Goal: Task Accomplishment & Management: Manage account settings

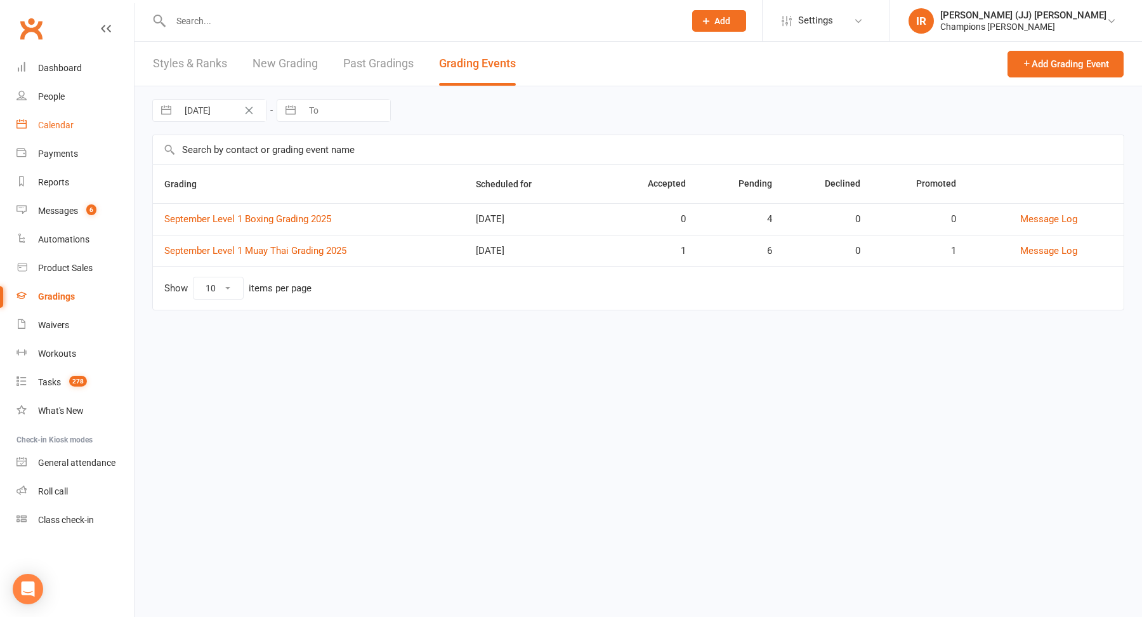
click at [61, 117] on link "Calendar" at bounding box center [74, 125] width 117 height 29
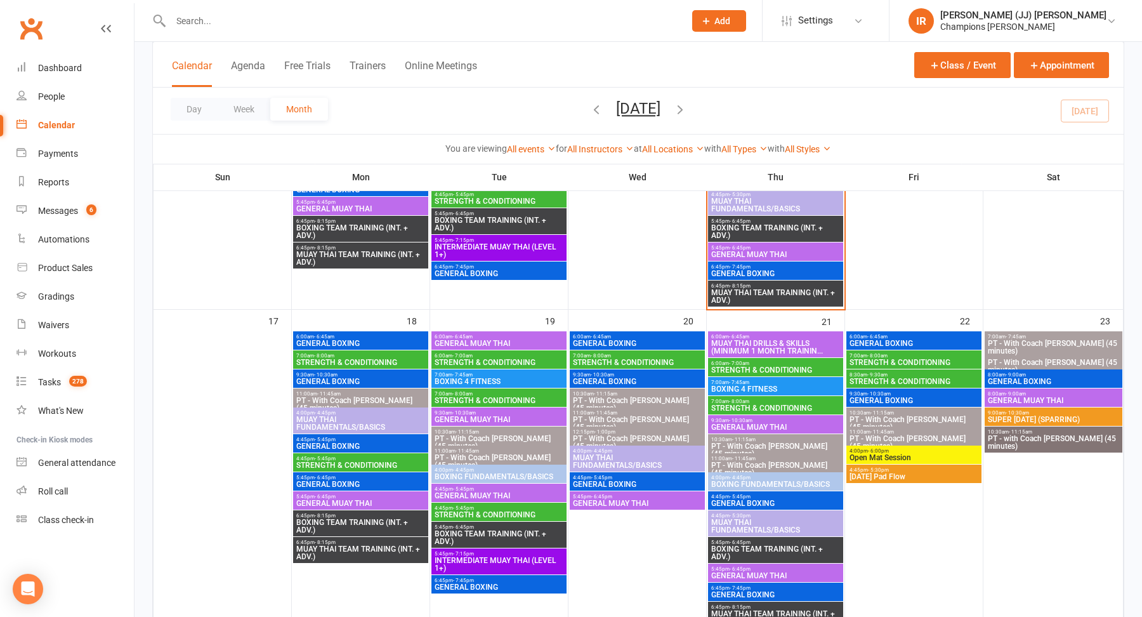
scroll to position [916, 0]
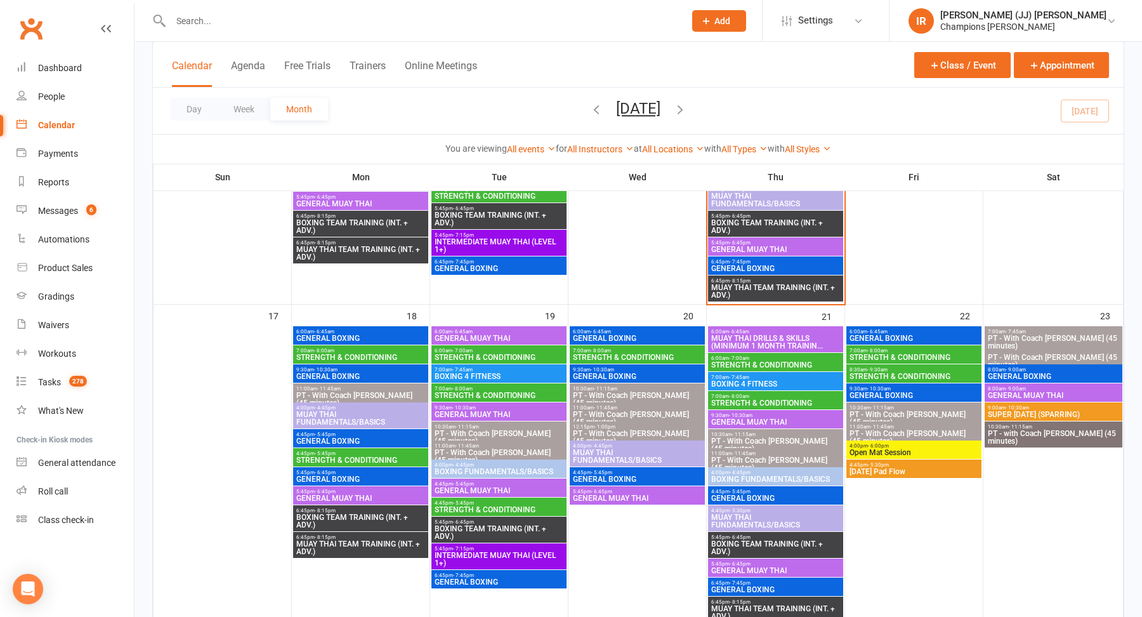
click at [1074, 408] on span "9:00am - 10:30am" at bounding box center [1053, 408] width 133 height 6
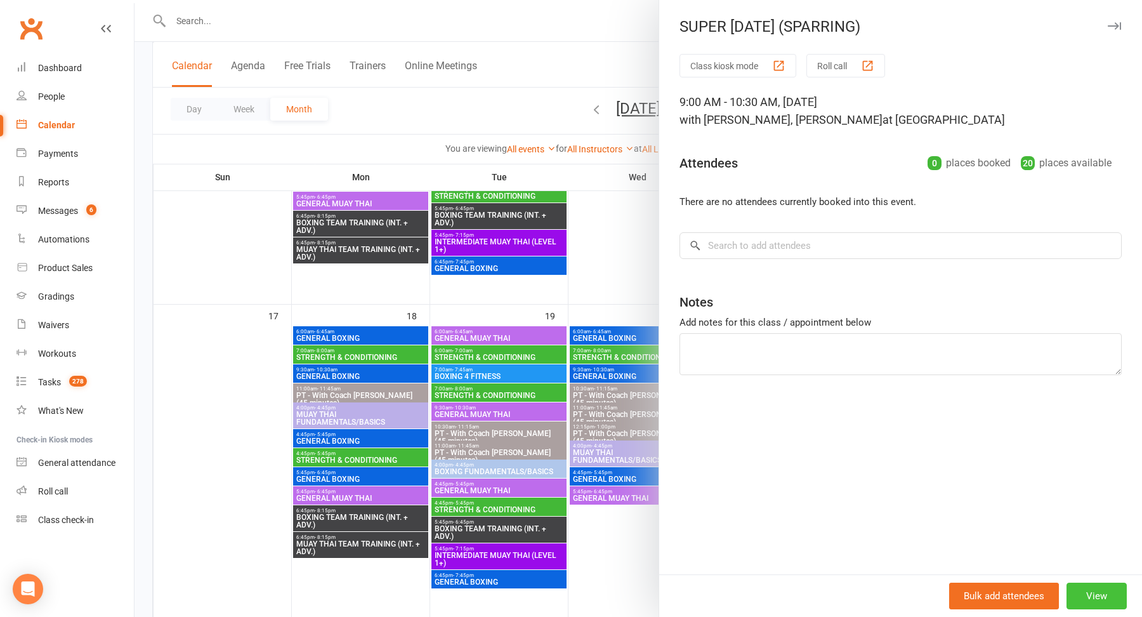
click at [1084, 587] on button "View" at bounding box center [1097, 595] width 60 height 27
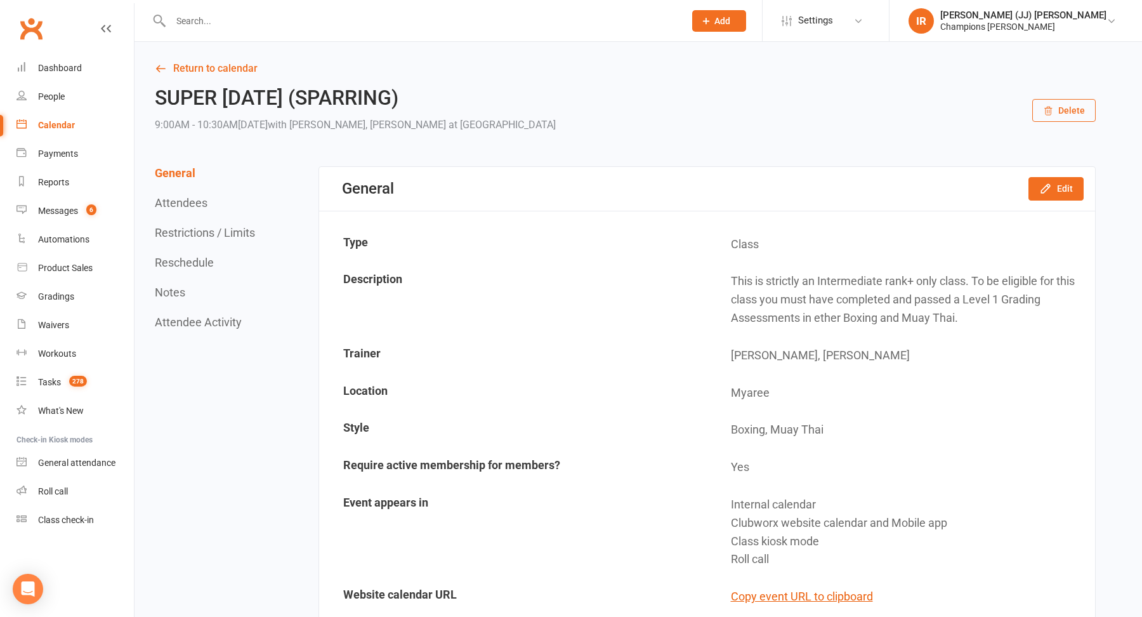
click at [1058, 113] on button "Delete" at bounding box center [1063, 110] width 63 height 23
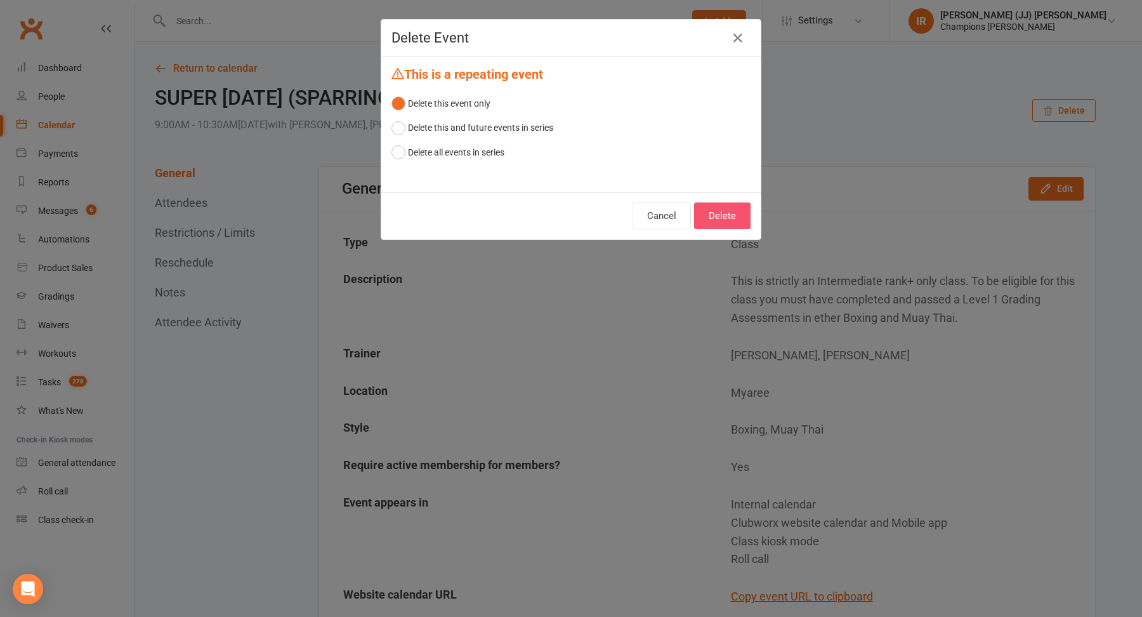
click at [717, 212] on button "Delete" at bounding box center [722, 215] width 56 height 27
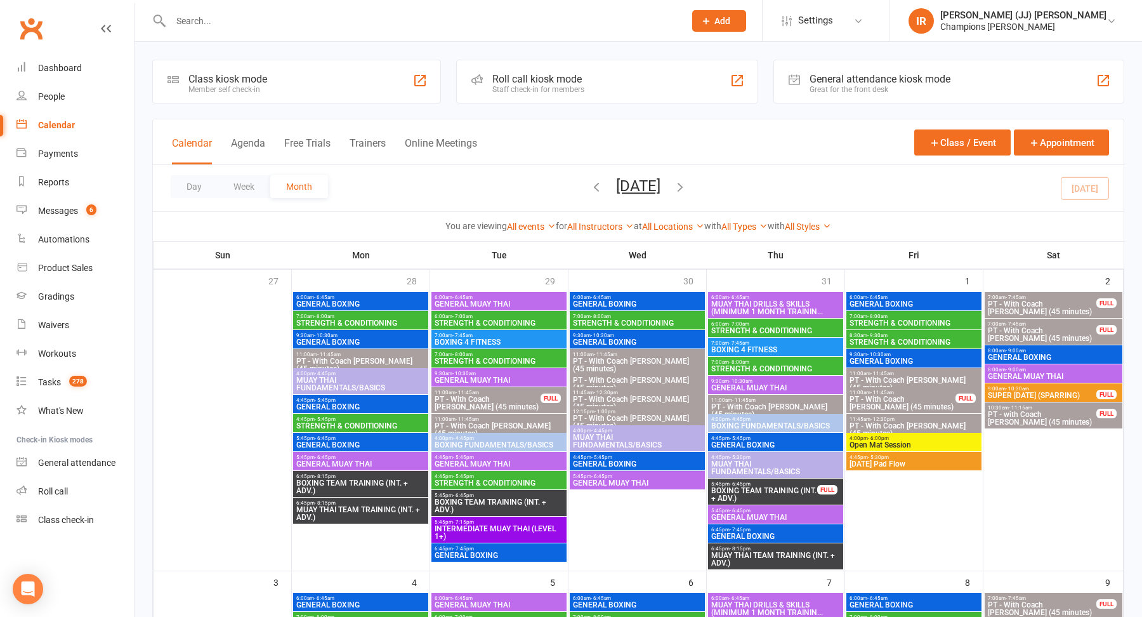
click at [589, 185] on icon "button" at bounding box center [596, 187] width 14 height 14
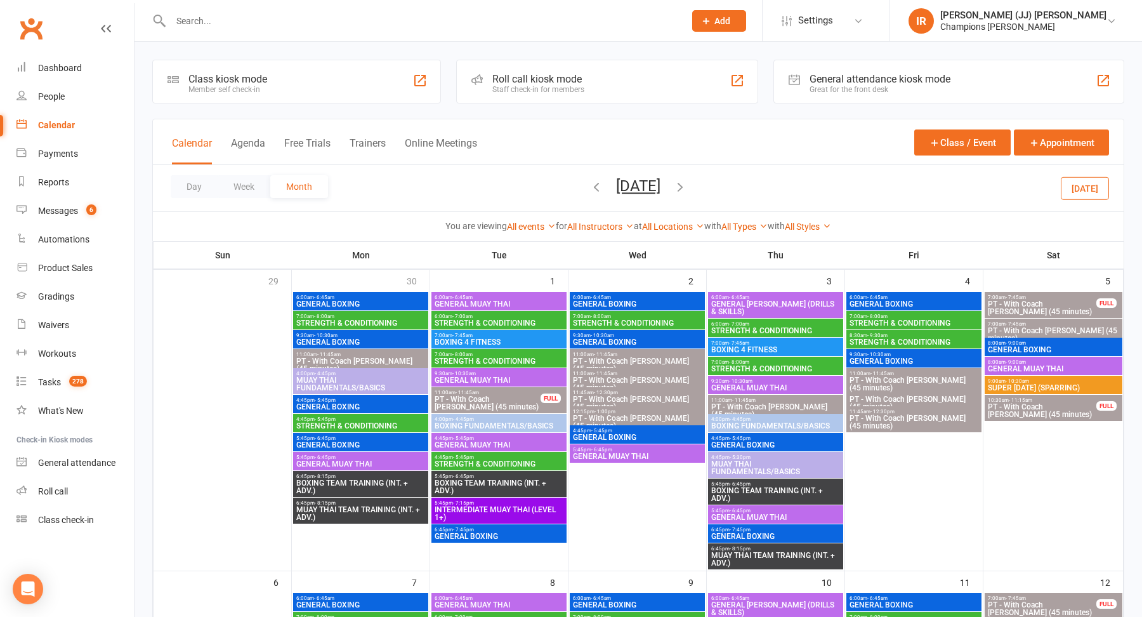
click at [589, 181] on icon "button" at bounding box center [596, 187] width 14 height 14
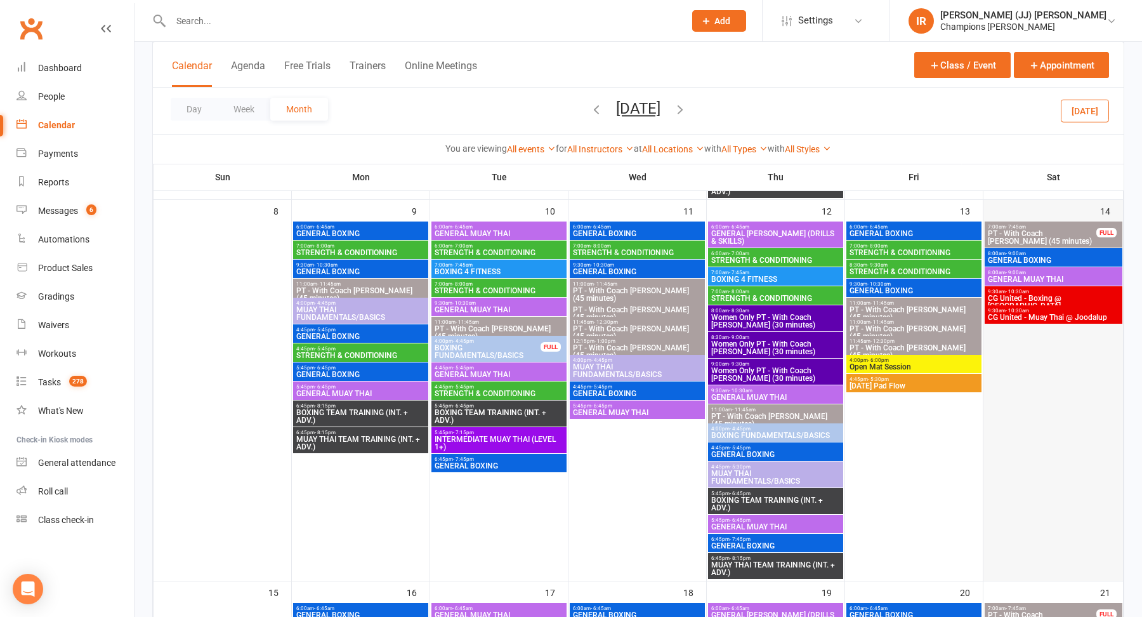
scroll to position [350, 0]
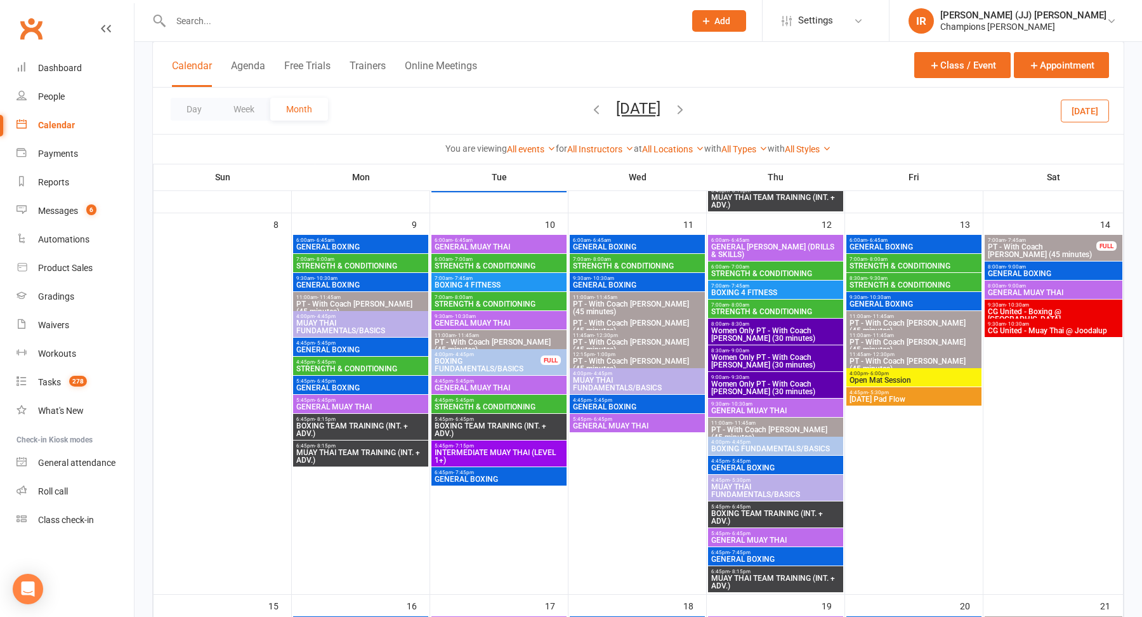
click at [1047, 304] on span "9:30am - 10:30am" at bounding box center [1053, 305] width 133 height 6
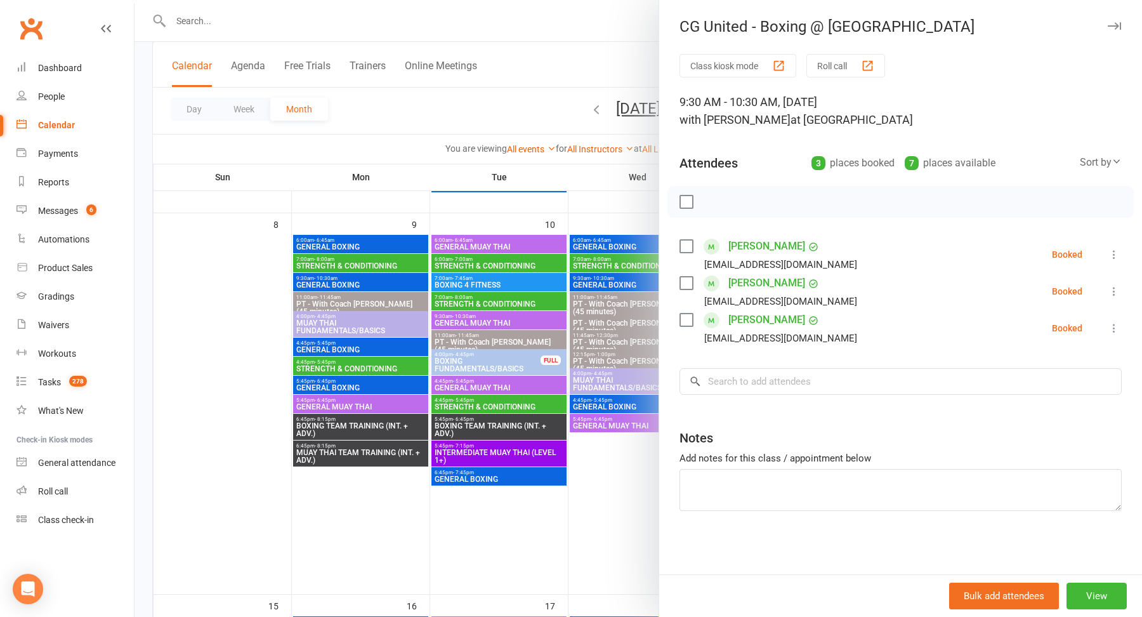
click at [619, 220] on div at bounding box center [639, 308] width 1008 height 617
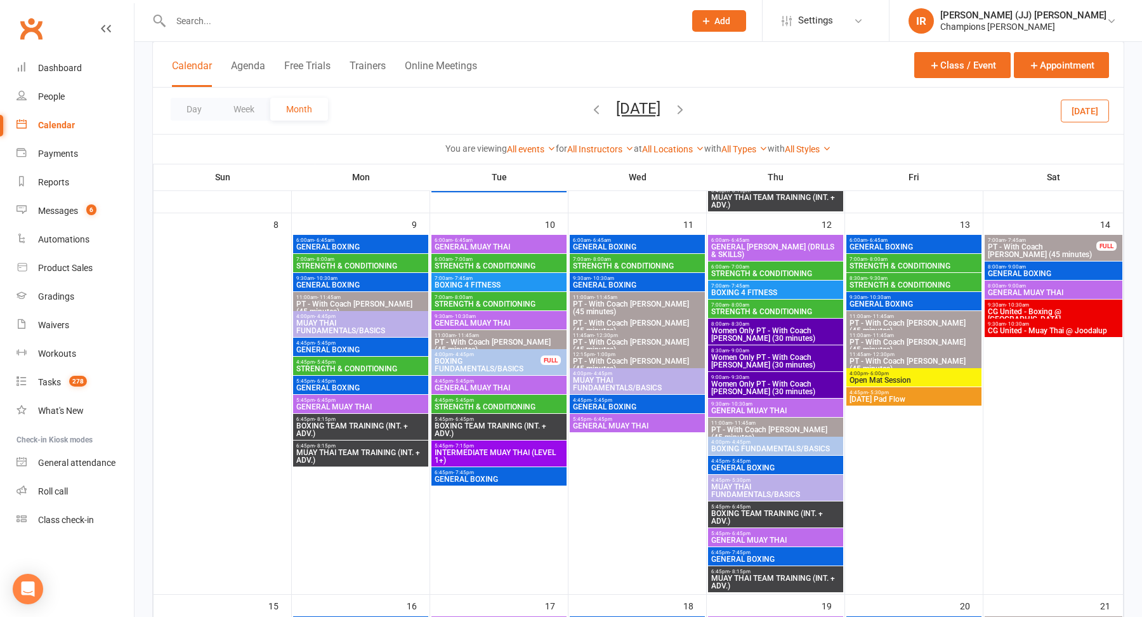
click at [1065, 329] on span "CG United - Muay Thai @ Joodalup" at bounding box center [1053, 331] width 133 height 8
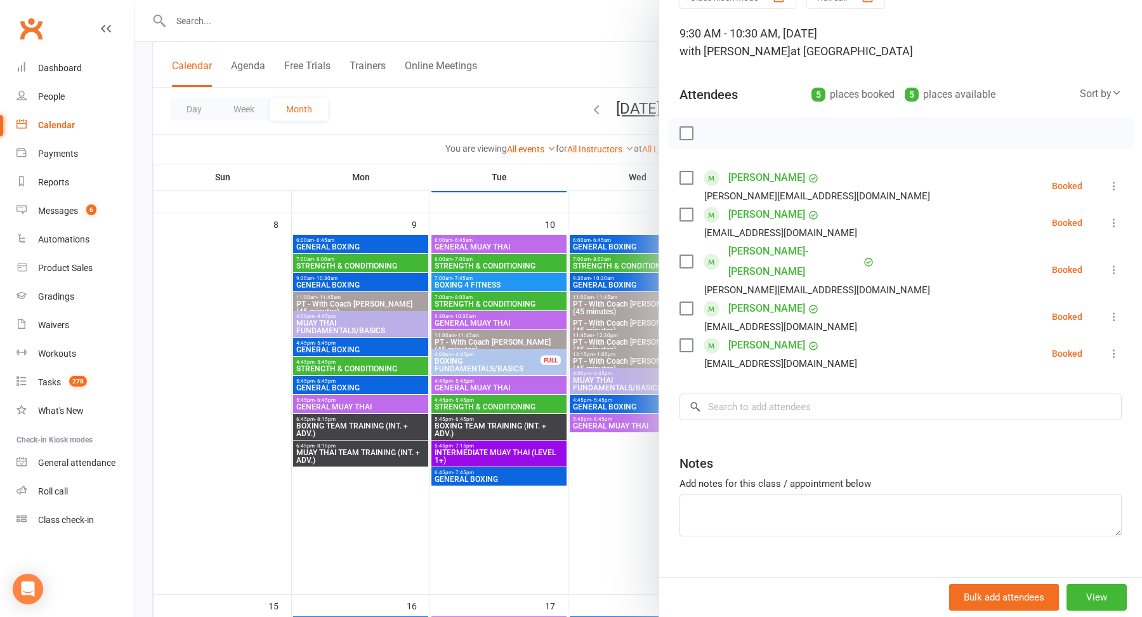
scroll to position [0, 0]
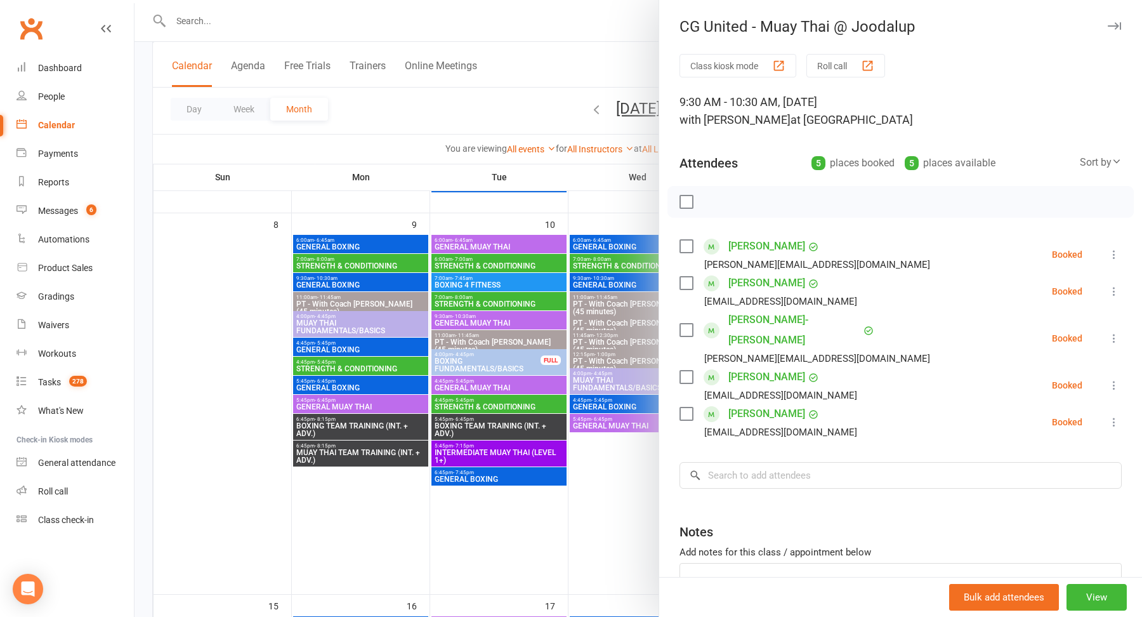
click at [598, 201] on div at bounding box center [639, 308] width 1008 height 617
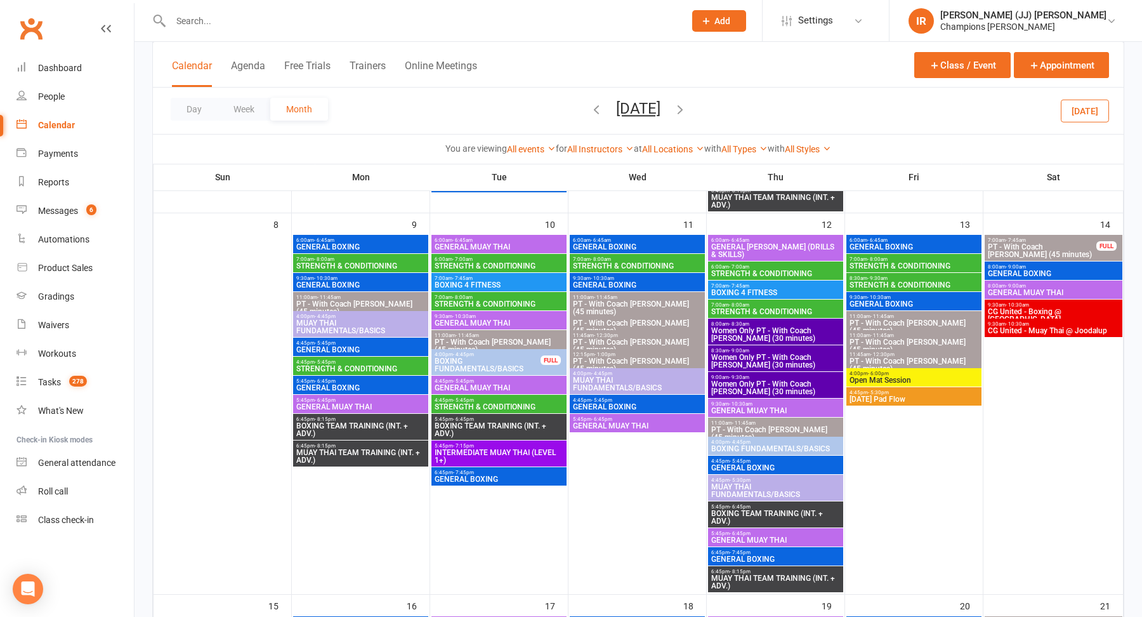
click at [1063, 310] on span "CG United - Boxing @ Highgate" at bounding box center [1053, 315] width 133 height 15
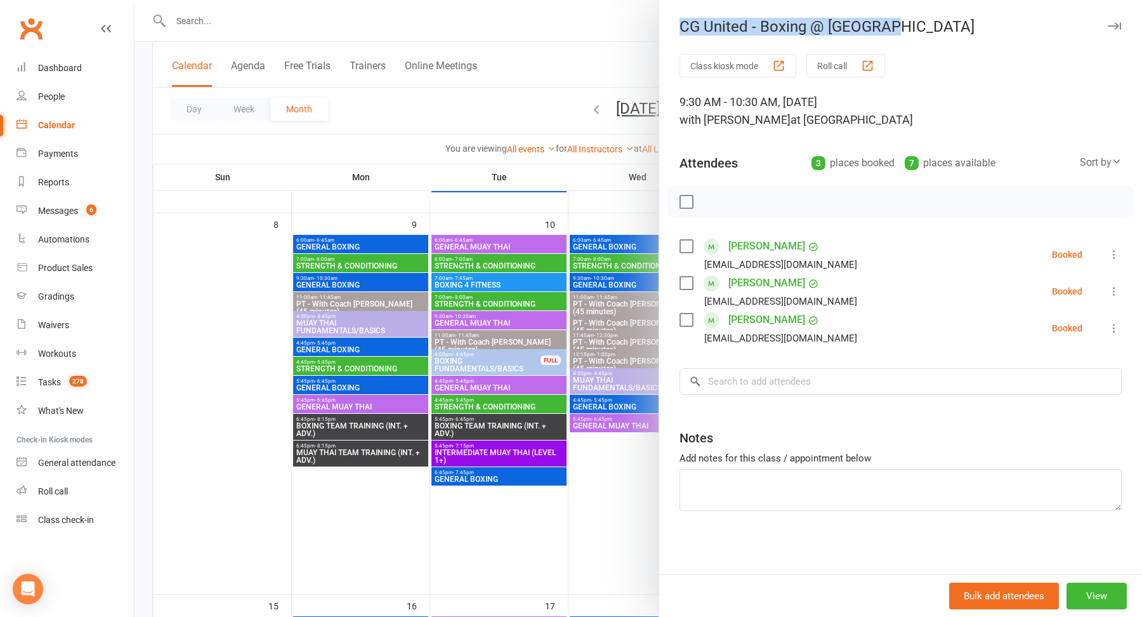
drag, startPoint x: 898, startPoint y: 30, endPoint x: 671, endPoint y: 25, distance: 227.2
click at [671, 25] on div "CG United - Boxing @ Highgate" at bounding box center [900, 27] width 483 height 18
click at [1084, 590] on button "View" at bounding box center [1097, 595] width 60 height 27
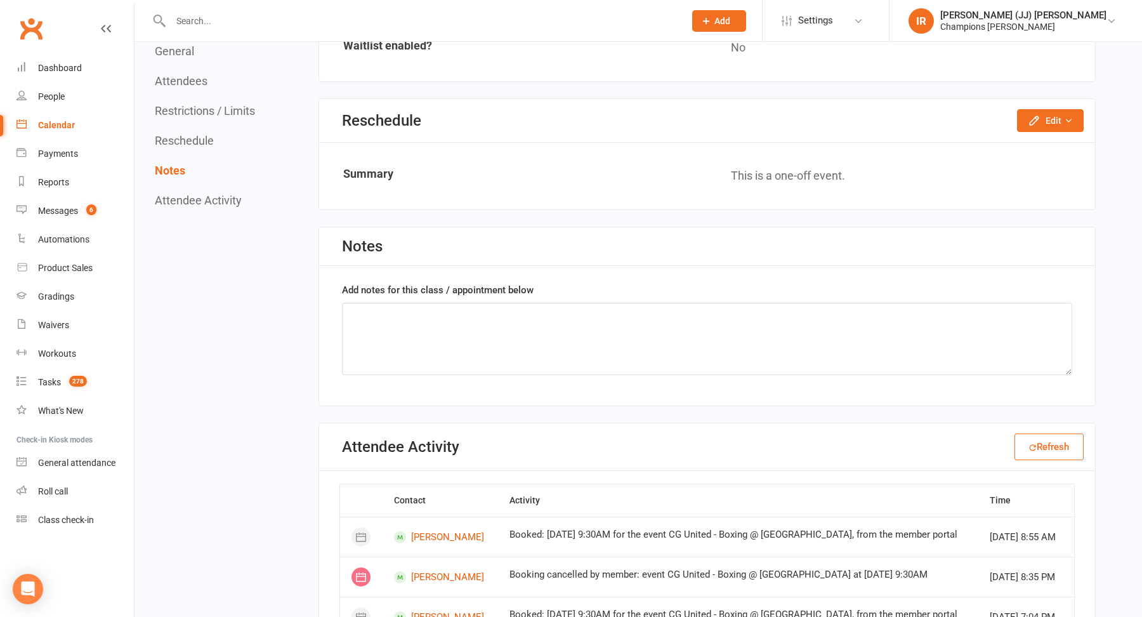
scroll to position [1143, 0]
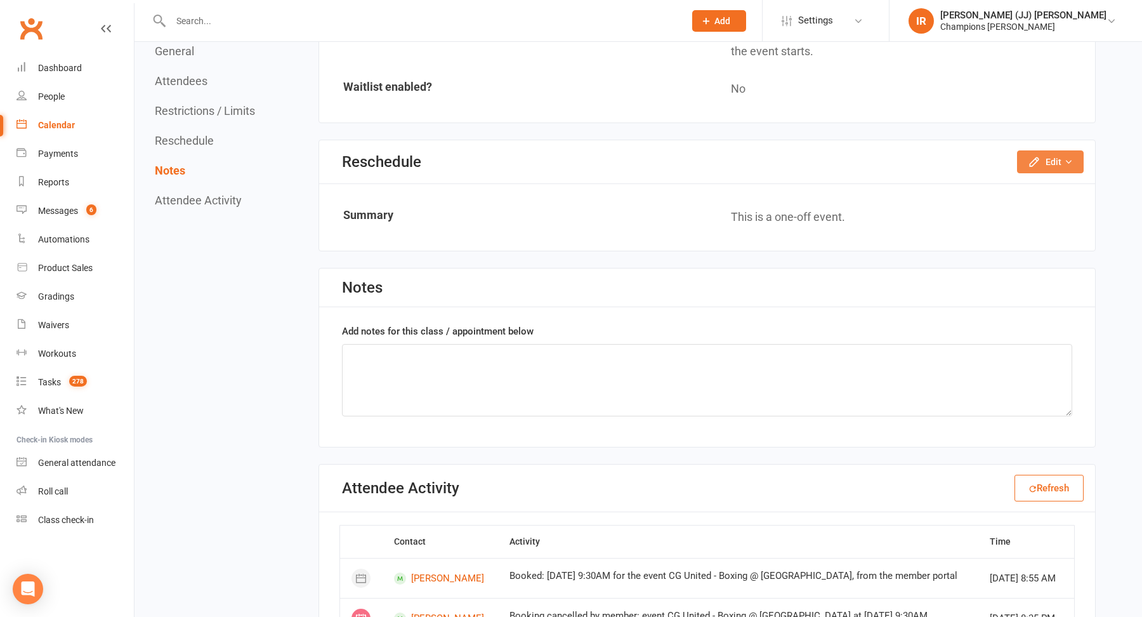
click at [1034, 164] on button "Edit" at bounding box center [1050, 161] width 67 height 23
click at [1026, 202] on link "Reschedule this event only" at bounding box center [1016, 190] width 133 height 25
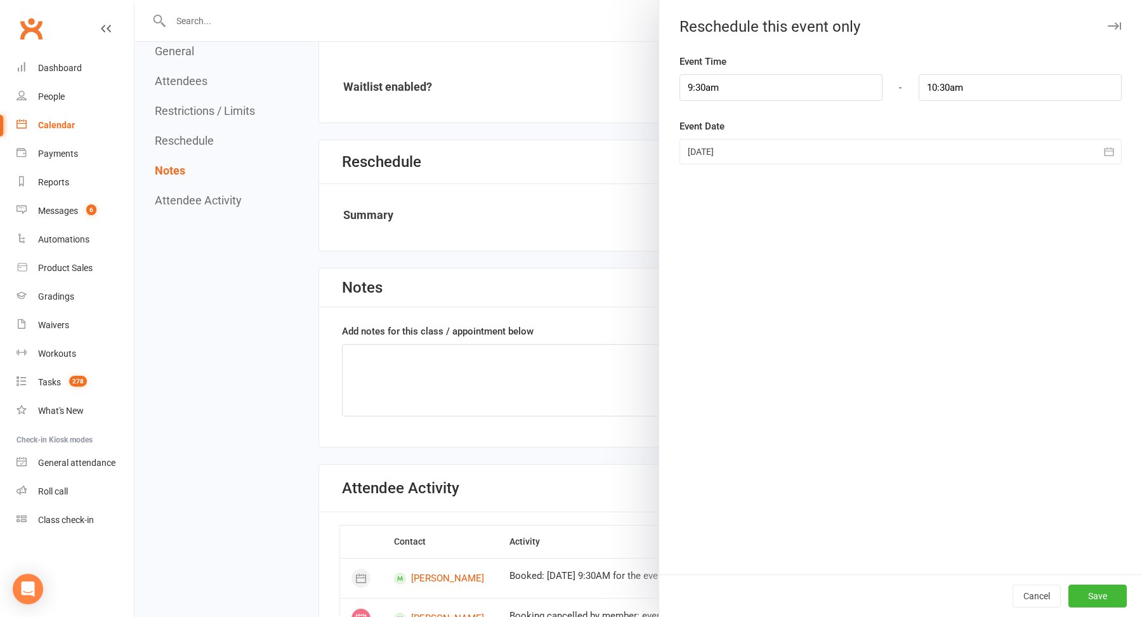
click at [577, 288] on div at bounding box center [639, 308] width 1008 height 617
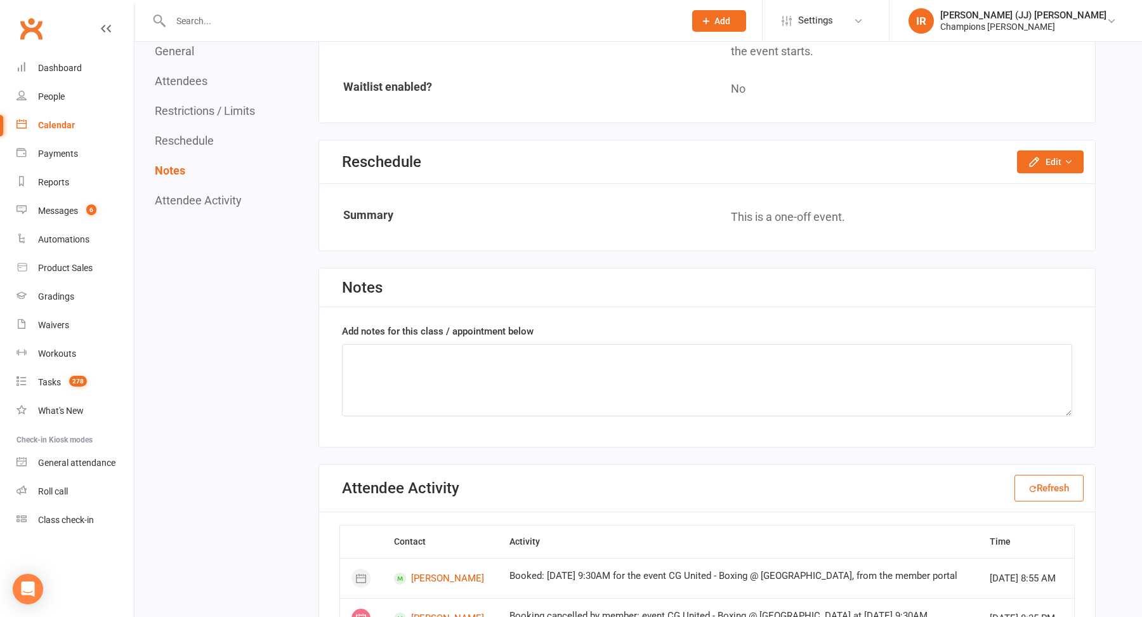
scroll to position [1141, 0]
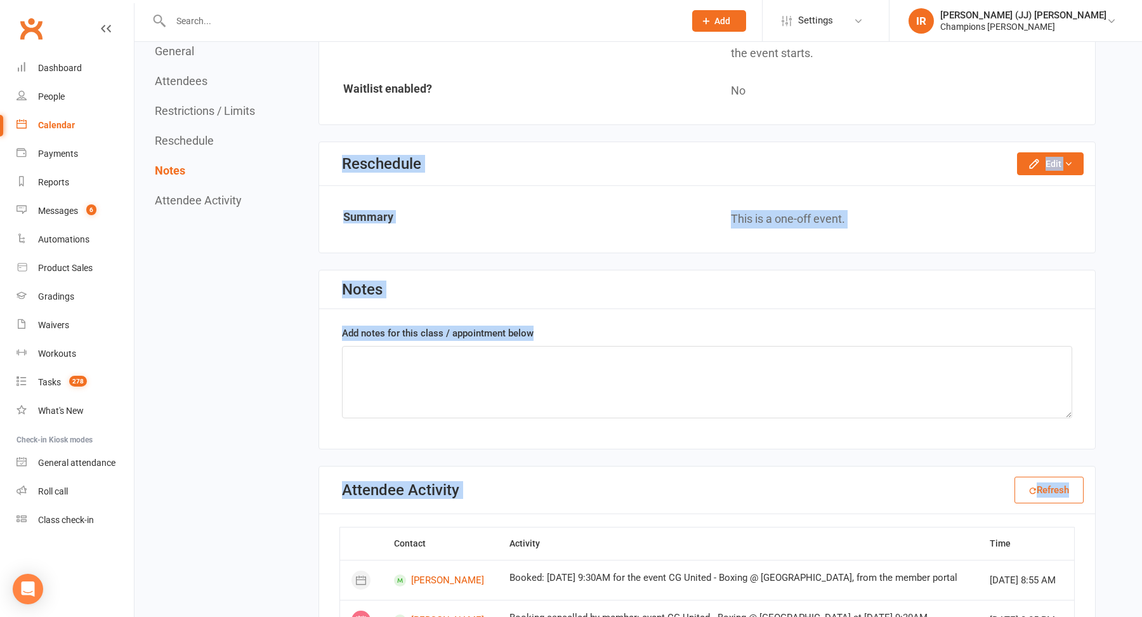
drag, startPoint x: 477, startPoint y: 160, endPoint x: 485, endPoint y: 553, distance: 392.9
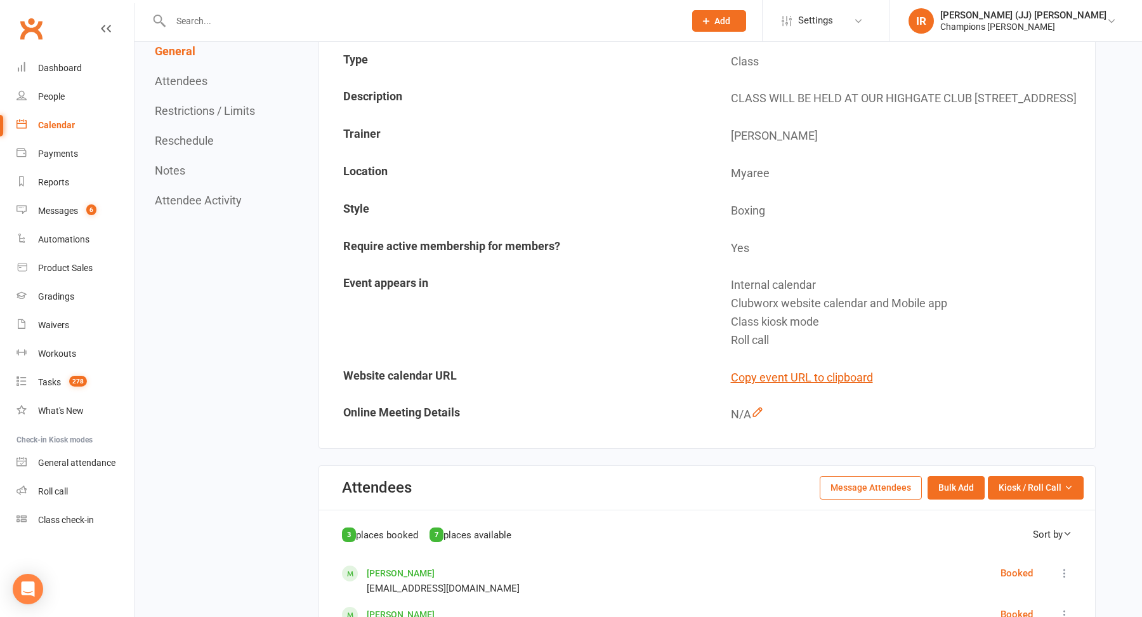
scroll to position [0, 0]
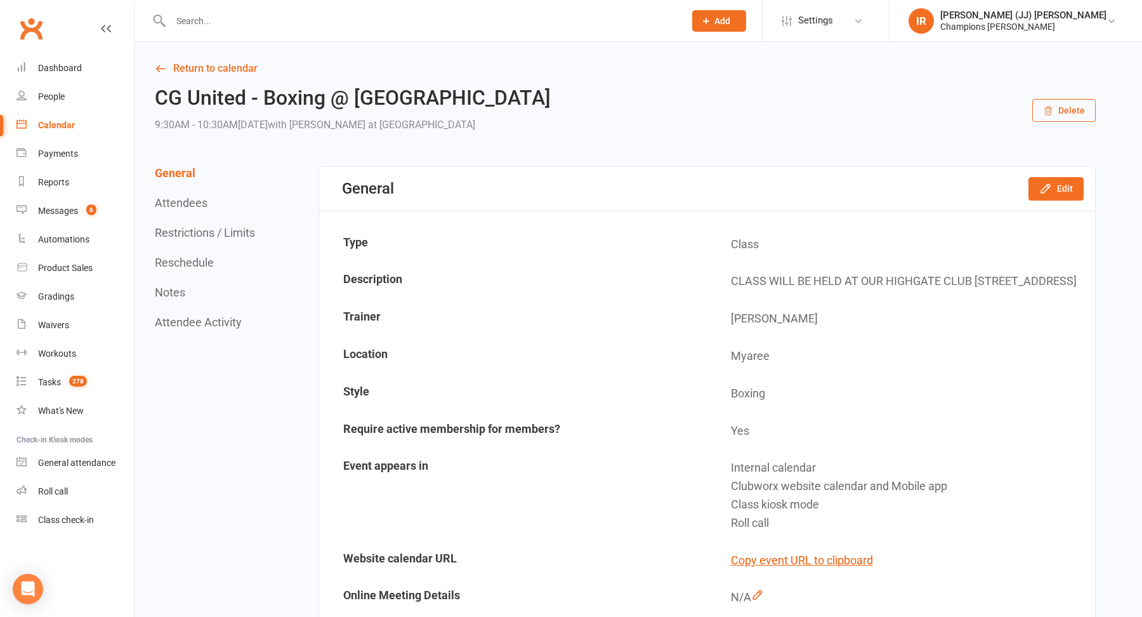
drag, startPoint x: 792, startPoint y: 296, endPoint x: 727, endPoint y: 277, distance: 67.9
click at [727, 277] on td "CLASS WILL BE HELD AT OUR HIGHGATE CLUB 324 Lord Street, Highgate" at bounding box center [901, 281] width 386 height 36
copy td "CLASS WILL BE HELD AT OUR HIGHGATE CLUB 324 Lord Street, Highgate"
click at [322, 87] on h2 "CG United - Boxing @ Highgate" at bounding box center [353, 98] width 396 height 22
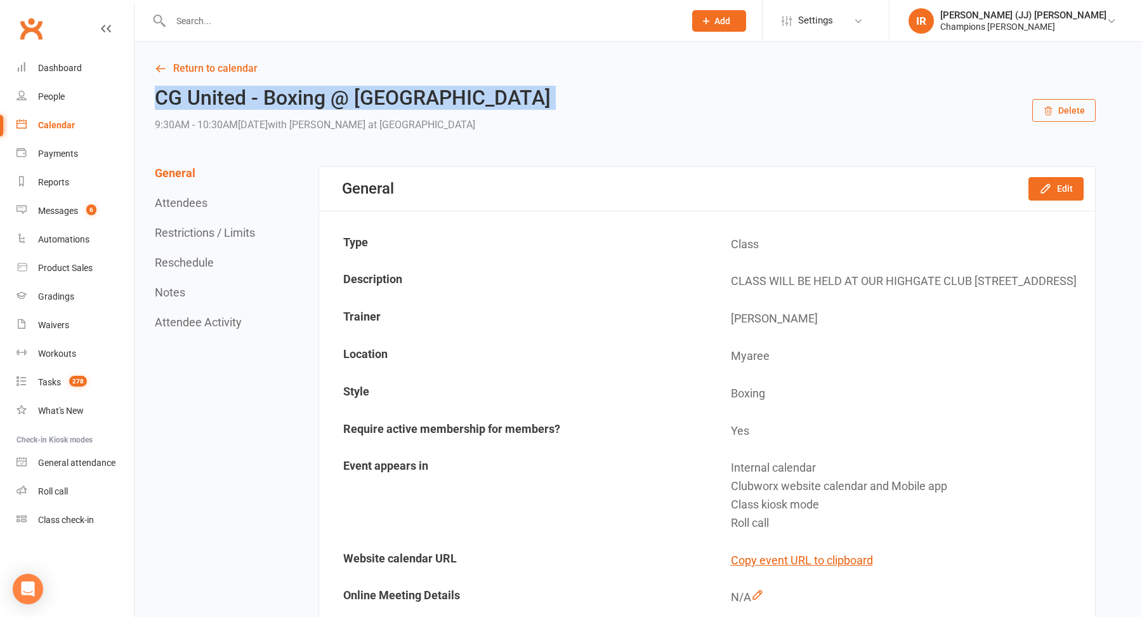
click at [322, 87] on h2 "CG United - Boxing @ Highgate" at bounding box center [353, 98] width 396 height 22
copy h2 "CG United - Boxing @ Highgate"
click at [201, 63] on link "Return to calendar" at bounding box center [625, 69] width 941 height 18
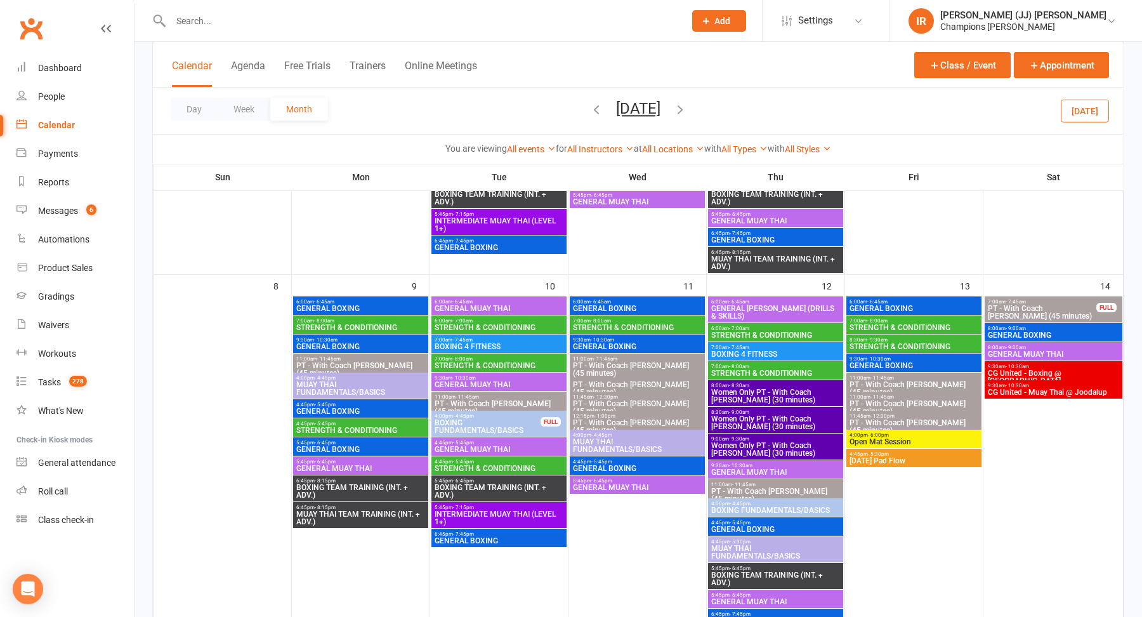
scroll to position [67, 0]
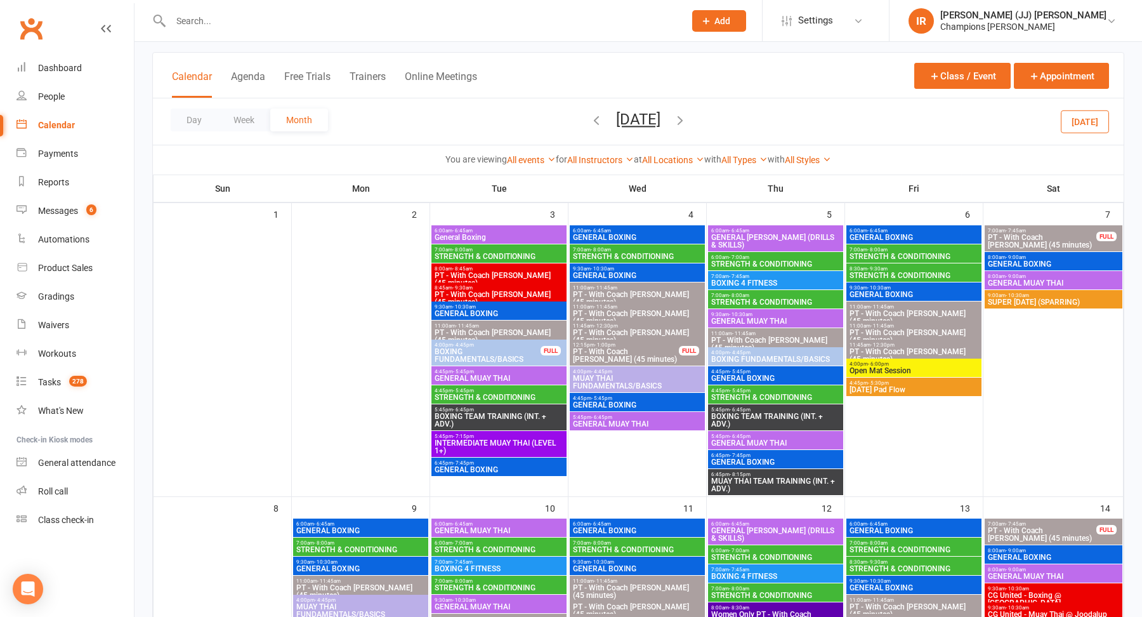
click at [687, 113] on icon "button" at bounding box center [680, 120] width 14 height 14
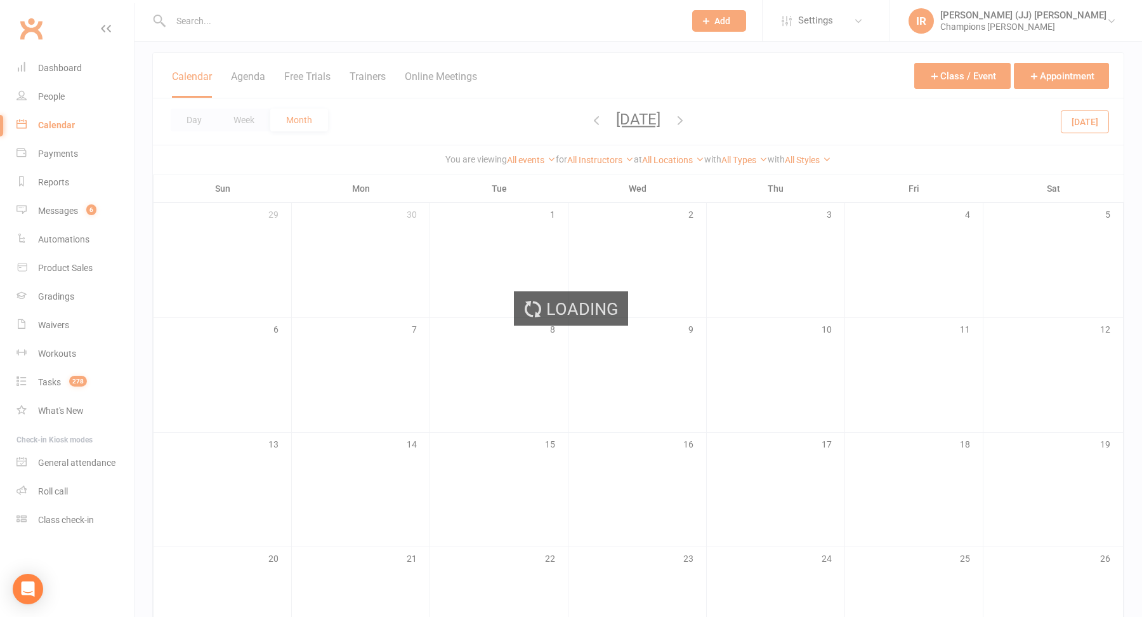
click at [696, 112] on div "Loading" at bounding box center [571, 308] width 1142 height 617
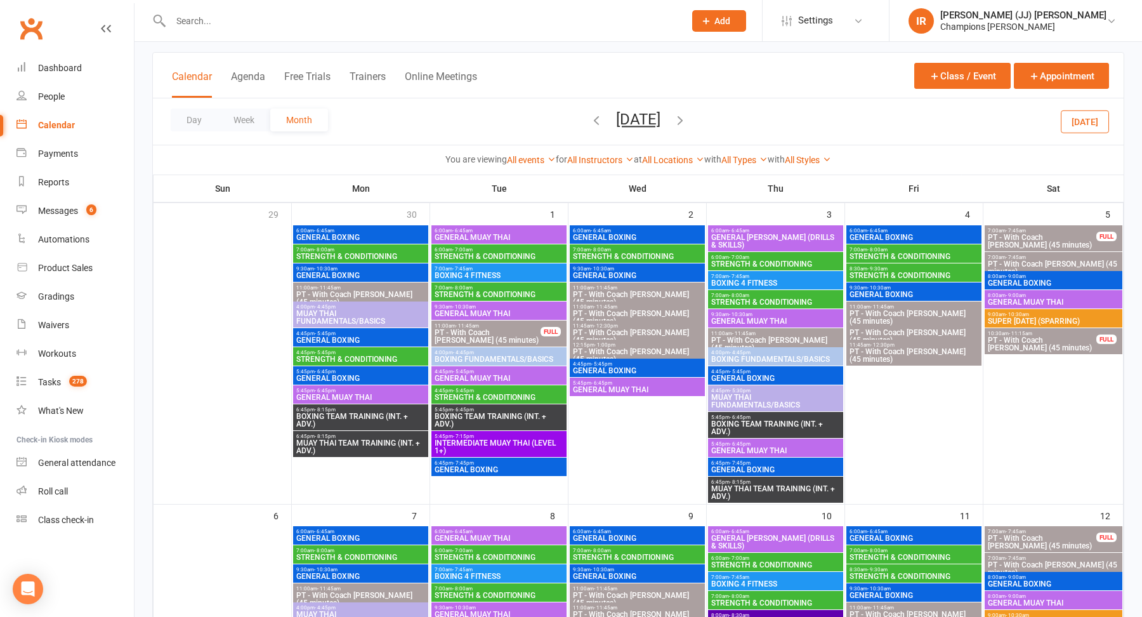
click at [687, 116] on icon "button" at bounding box center [680, 120] width 14 height 14
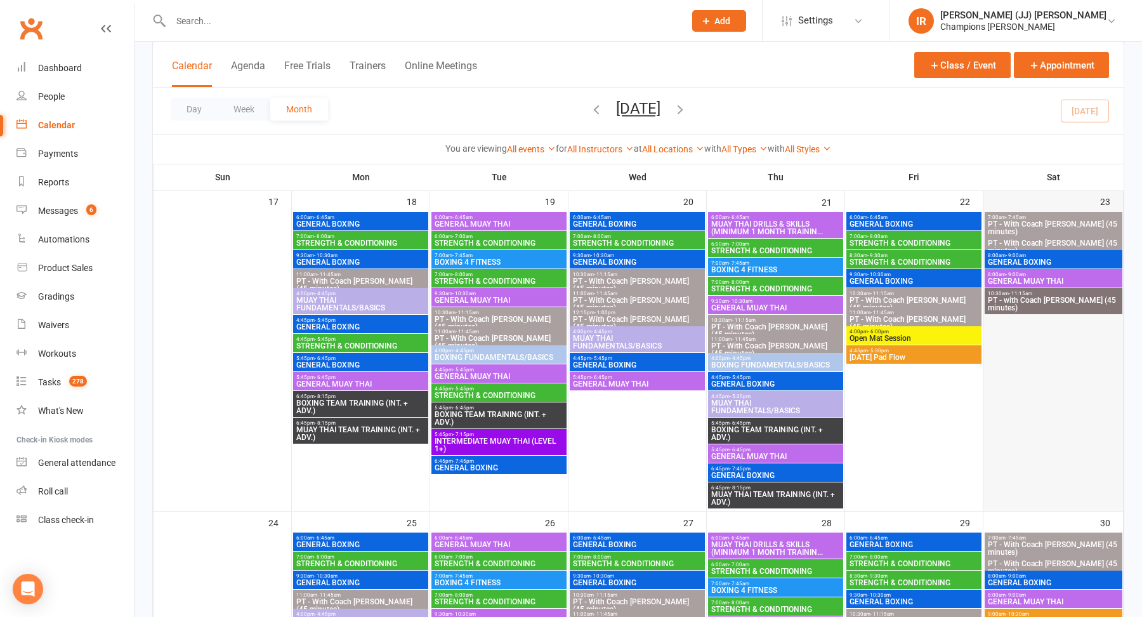
click at [1022, 331] on div at bounding box center [1053, 361] width 137 height 297
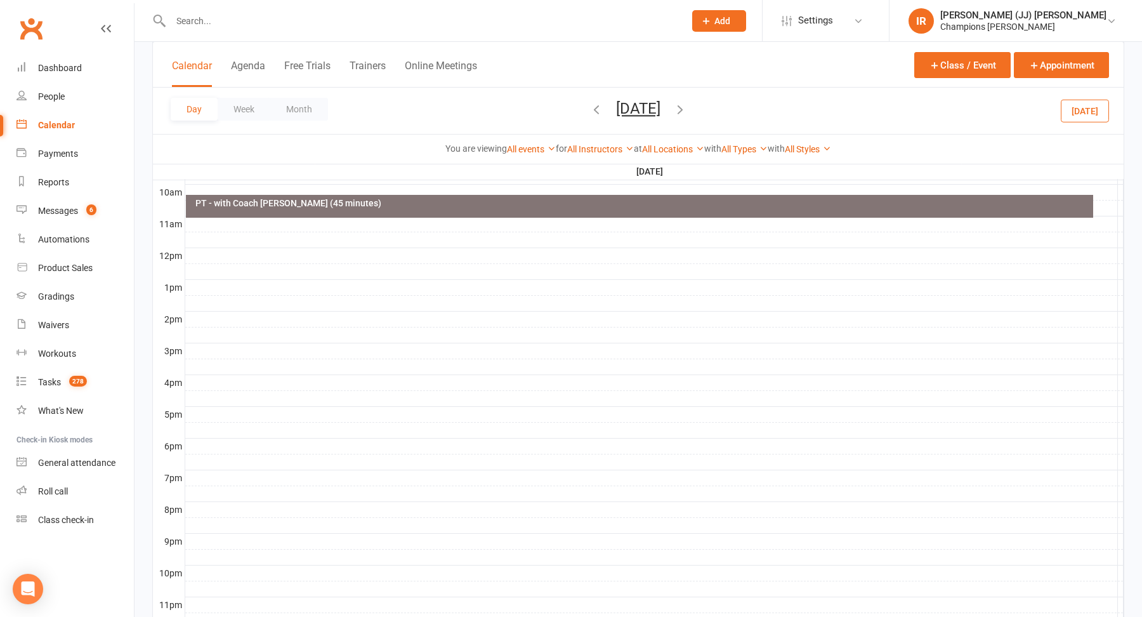
scroll to position [0, 0]
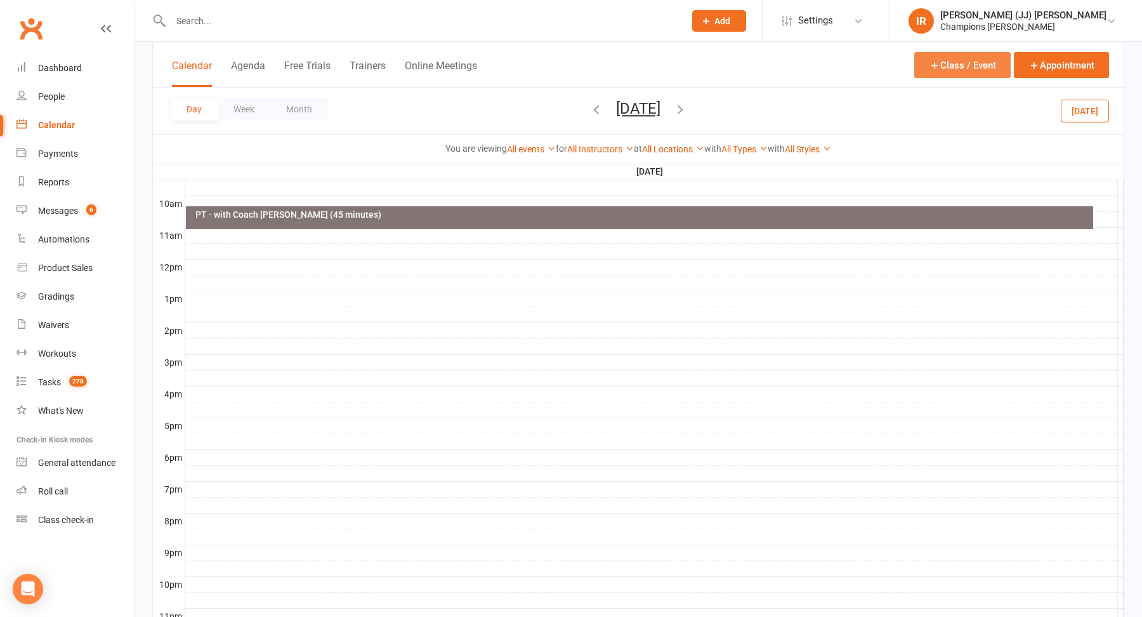
click at [978, 63] on button "Class / Event" at bounding box center [962, 65] width 96 height 26
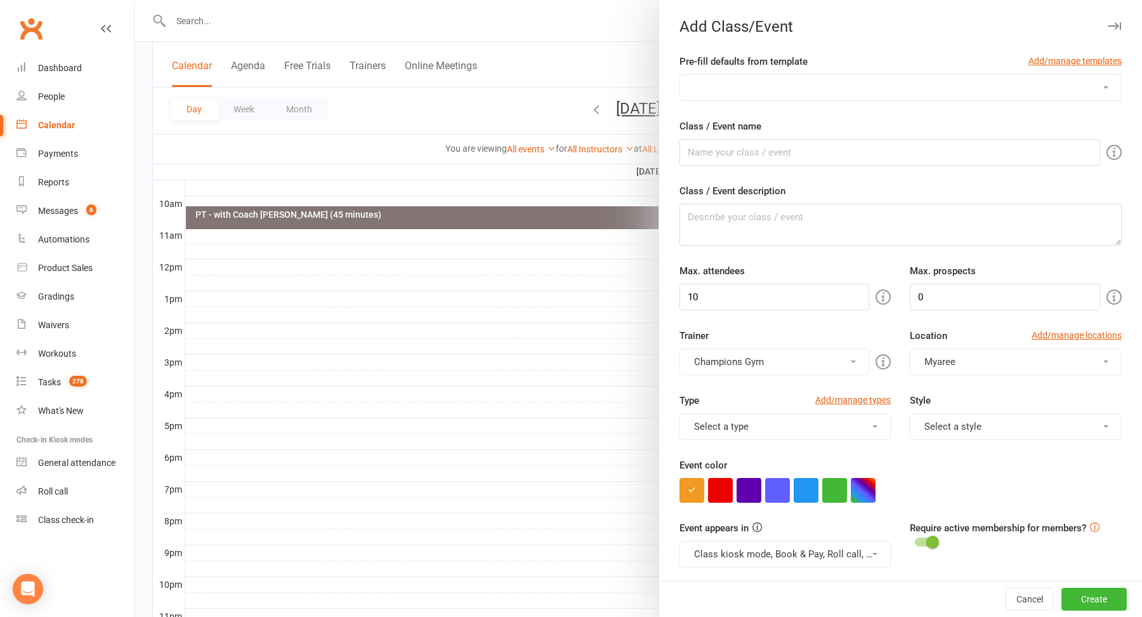
click at [794, 89] on select "Advanced Boxing (LEVEL 2+) Advanced Muay Thai (Level 2+) Boxing 4 Fitness Boxin…" at bounding box center [900, 87] width 441 height 25
select select "557"
type input "GENERAL BOXING"
type textarea "Challenge yourself with one of the most classic forms of human combat. Boxing u…"
type input "20"
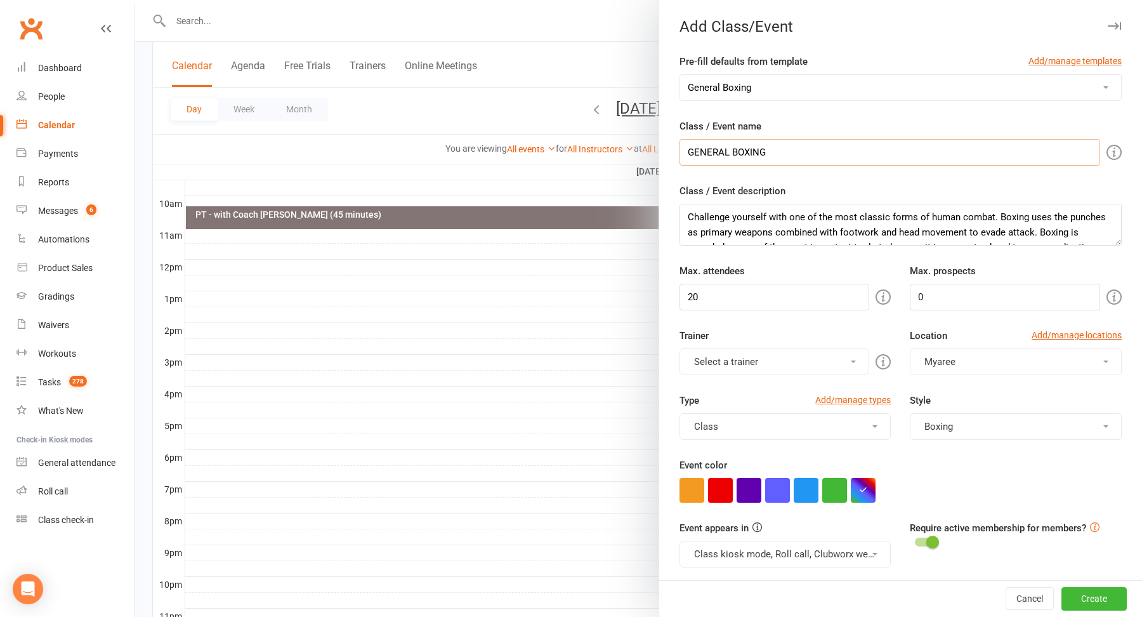
click at [778, 151] on input "GENERAL BOXING" at bounding box center [890, 152] width 421 height 27
click at [776, 85] on select "Advanced Boxing (LEVEL 2+) Advanced Muay Thai (Level 2+) Boxing 4 Fitness Boxin…" at bounding box center [900, 87] width 441 height 25
select select "566"
type input "SUPER SATURDAY (SPARRING)"
type textarea "This is strictly an Intermediate rank+ only class. To be eligible for this clas…"
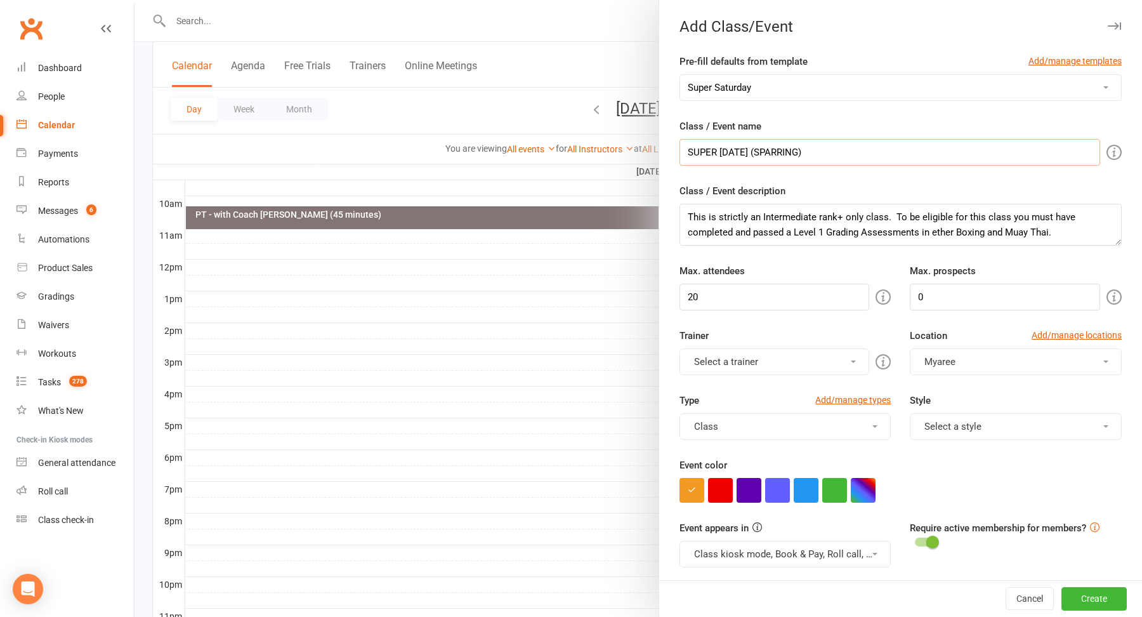
drag, startPoint x: 835, startPoint y: 152, endPoint x: 610, endPoint y: 154, distance: 224.6
click at [135, 0] on new-event-schedule "Add Class/Event Pre-fill defaults from template Add/manage templates Advanced B…" at bounding box center [135, 0] width 0 height 0
paste input "CG United - Boxing @ Highgate"
click at [799, 151] on input "CG United - Boxing @ Highgate" at bounding box center [890, 152] width 421 height 27
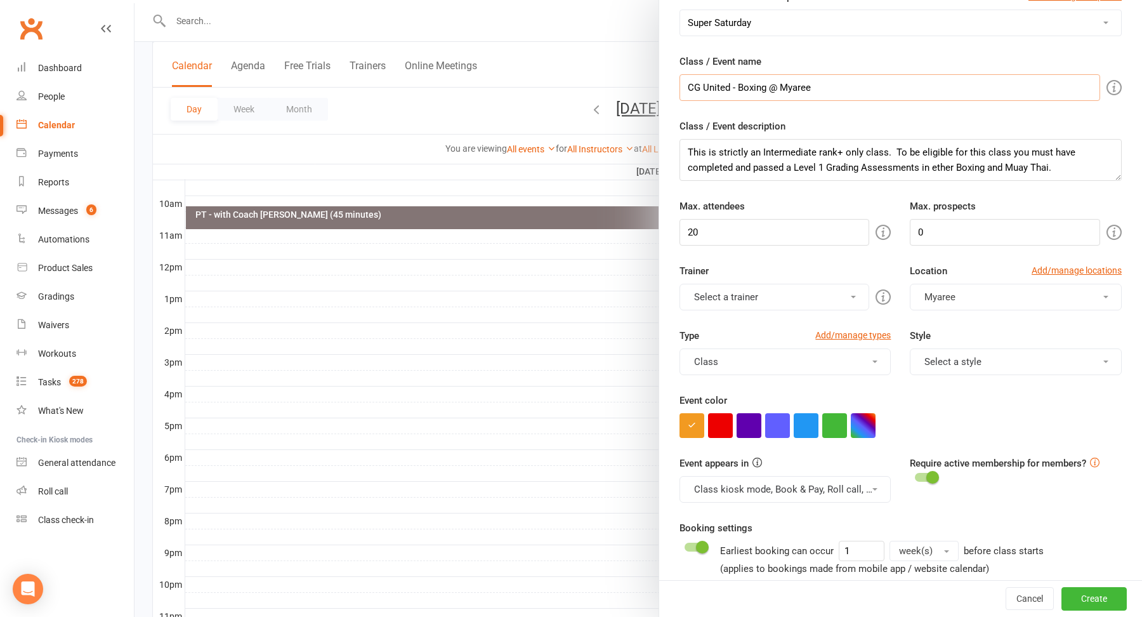
scroll to position [67, 0]
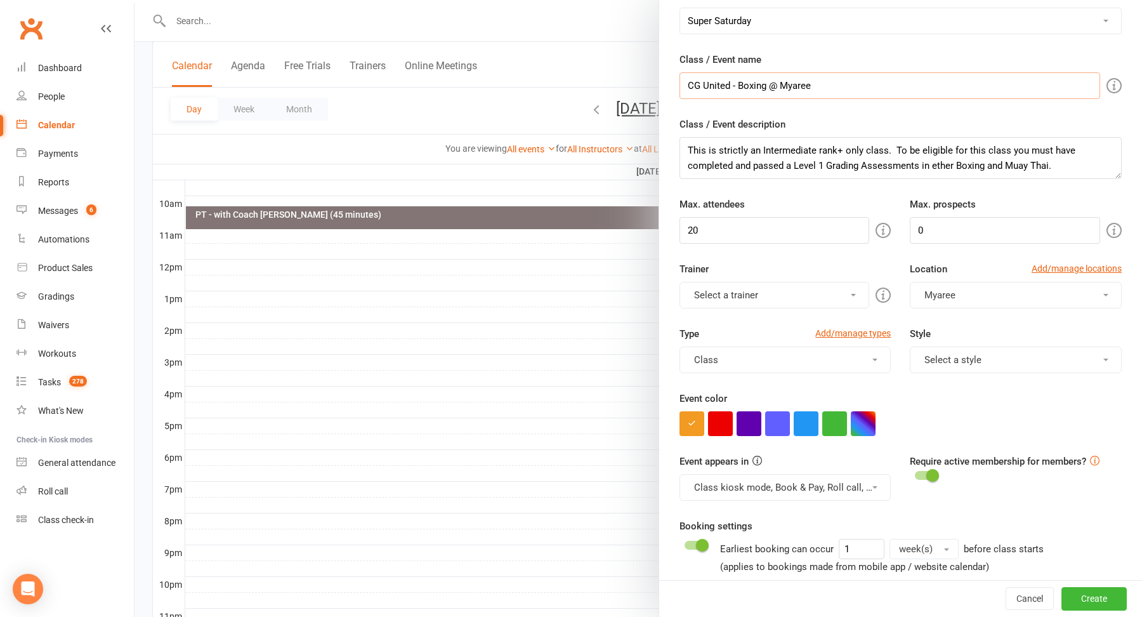
type input "CG United - Boxing @ Myaree"
click at [819, 225] on input "20" at bounding box center [775, 230] width 190 height 27
click at [819, 226] on input "20" at bounding box center [775, 230] width 190 height 27
click at [766, 237] on input "20" at bounding box center [775, 230] width 190 height 27
click at [765, 237] on input "20" at bounding box center [775, 230] width 190 height 27
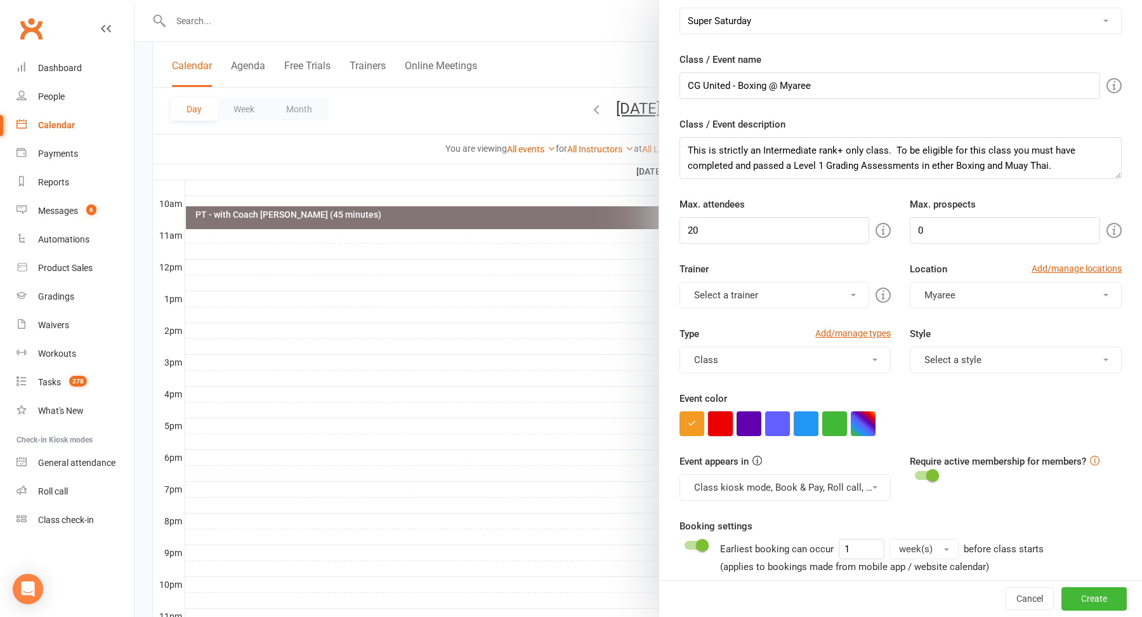
click at [725, 416] on button "button" at bounding box center [720, 423] width 25 height 25
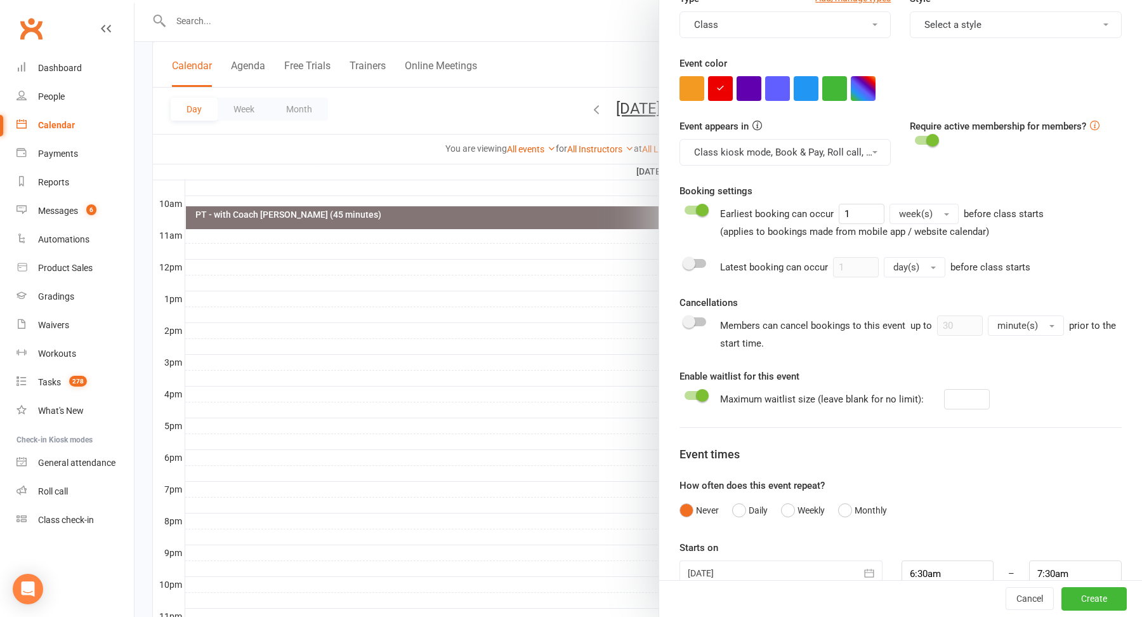
scroll to position [424, 0]
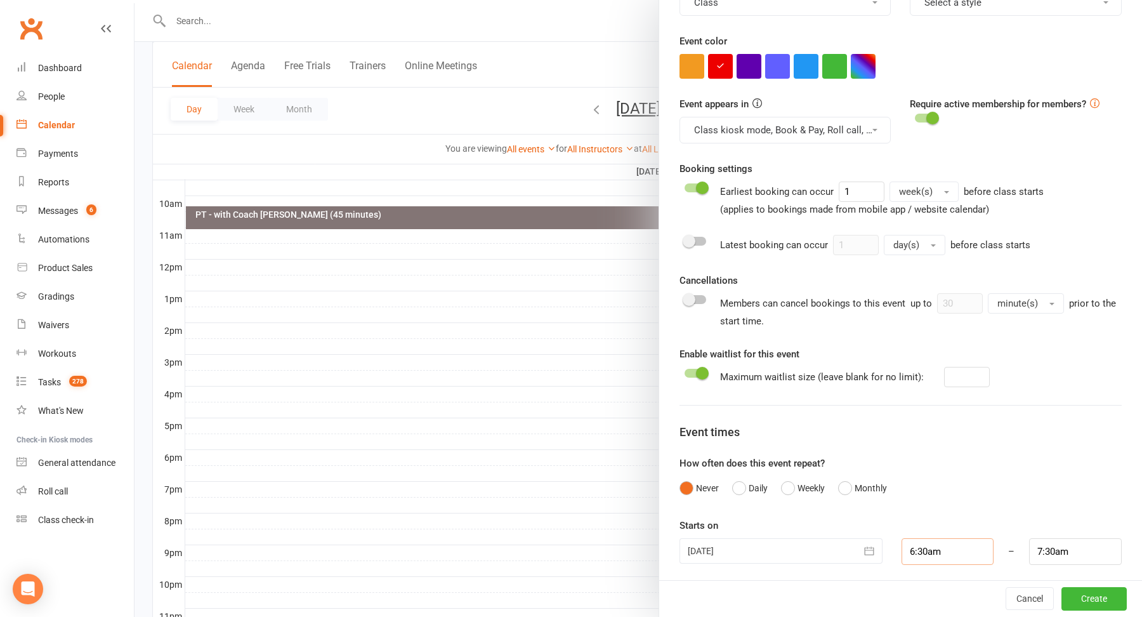
click at [950, 551] on input "6:30am" at bounding box center [948, 551] width 93 height 27
type input "9:30am"
click at [926, 504] on li "9:30am" at bounding box center [932, 510] width 61 height 19
click at [1062, 548] on input "7:30am" at bounding box center [1075, 551] width 93 height 27
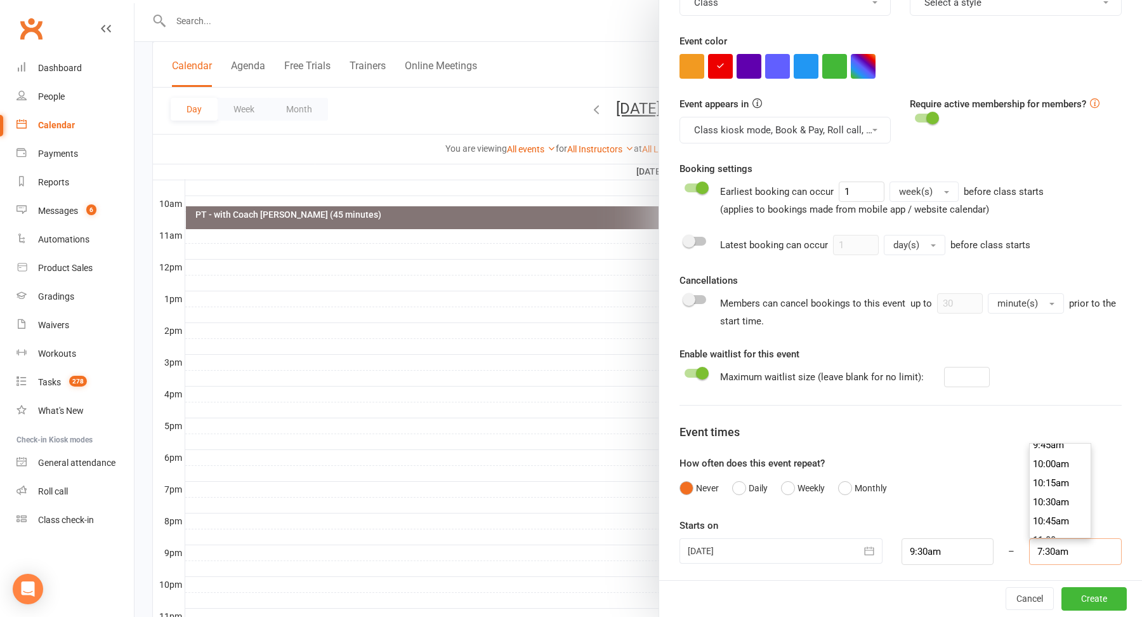
scroll to position [759, 0]
type input "10:30am"
click at [1054, 492] on li "10:30am" at bounding box center [1060, 493] width 61 height 19
click at [1103, 607] on button "Create" at bounding box center [1094, 599] width 65 height 23
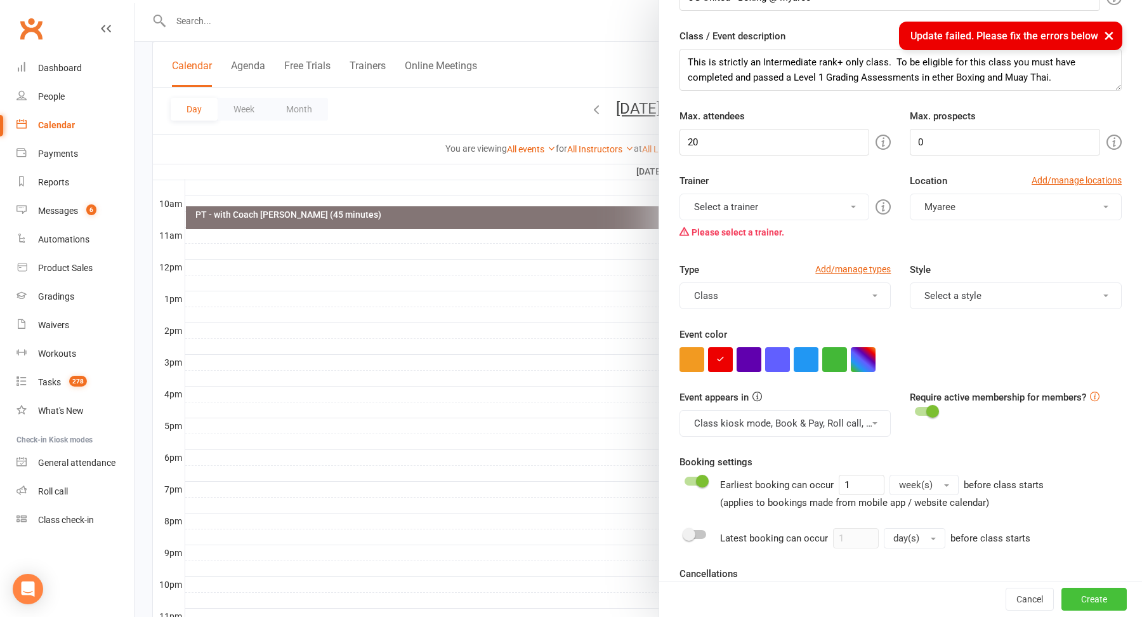
scroll to position [153, 0]
click at [798, 213] on button "Select a trainer" at bounding box center [775, 208] width 190 height 27
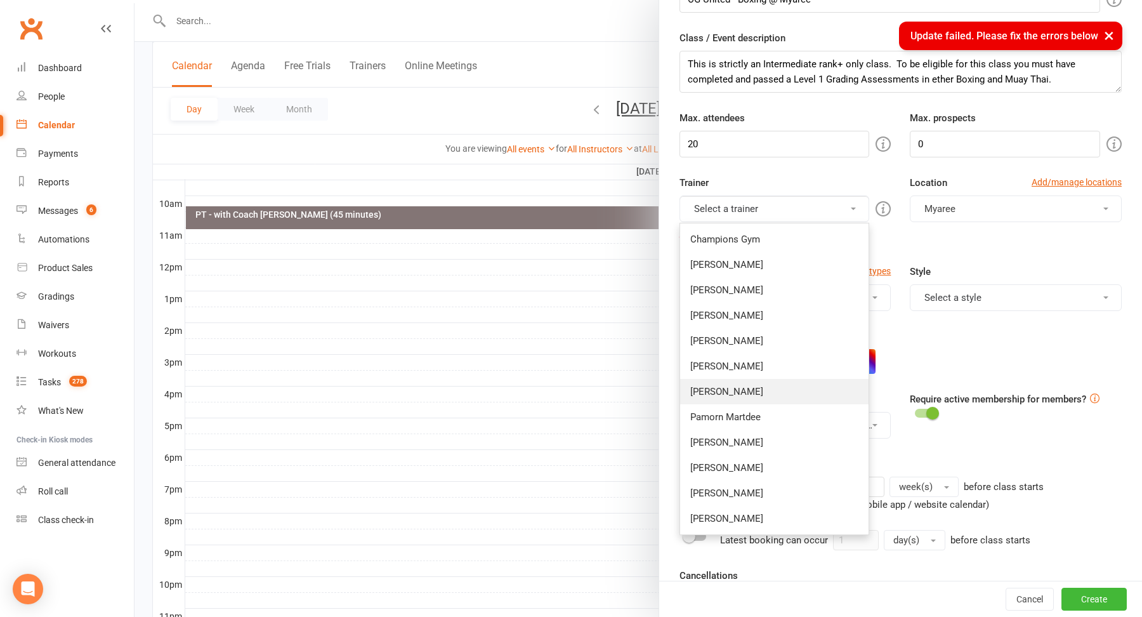
click at [768, 388] on link "Duran Singh" at bounding box center [774, 391] width 189 height 25
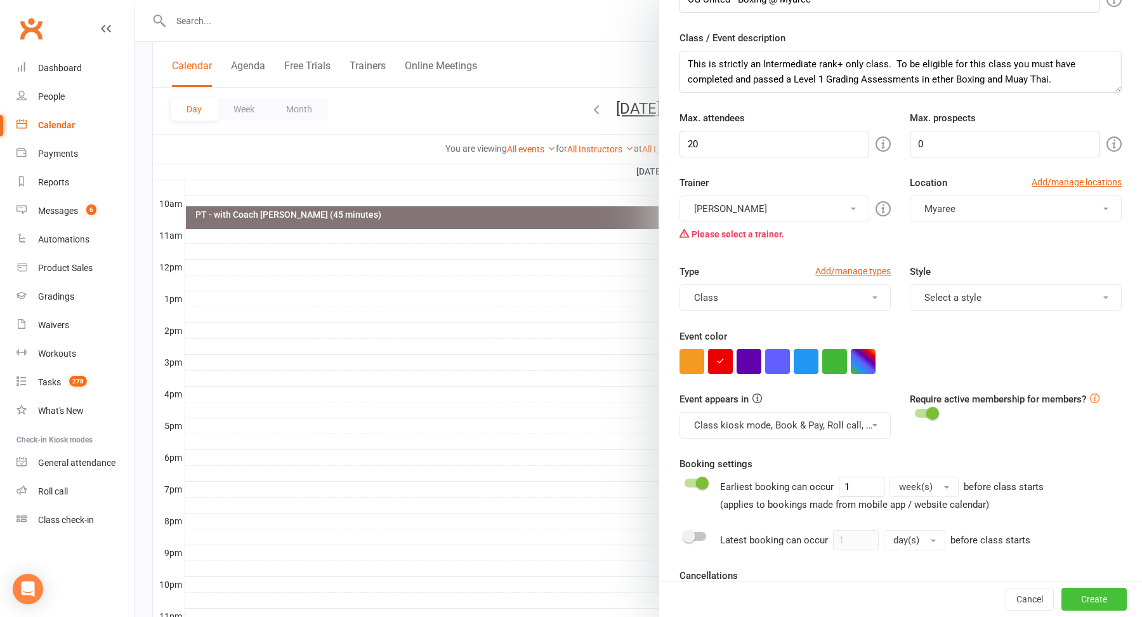
click at [1101, 602] on button "Create" at bounding box center [1094, 599] width 65 height 23
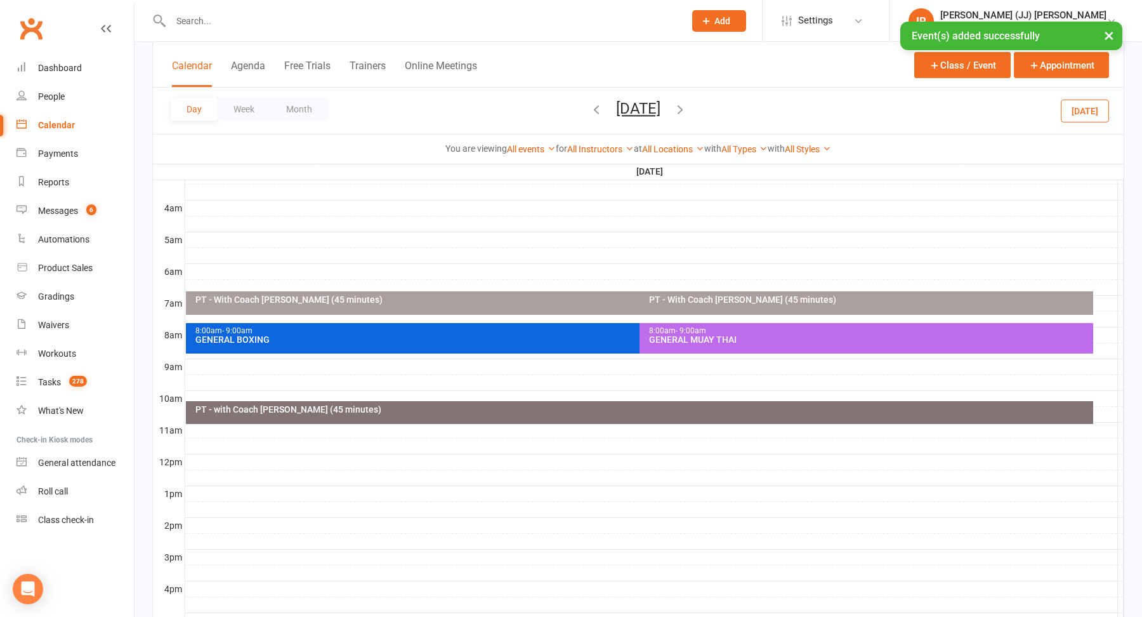
scroll to position [185, 0]
click at [687, 108] on icon "button" at bounding box center [680, 109] width 14 height 14
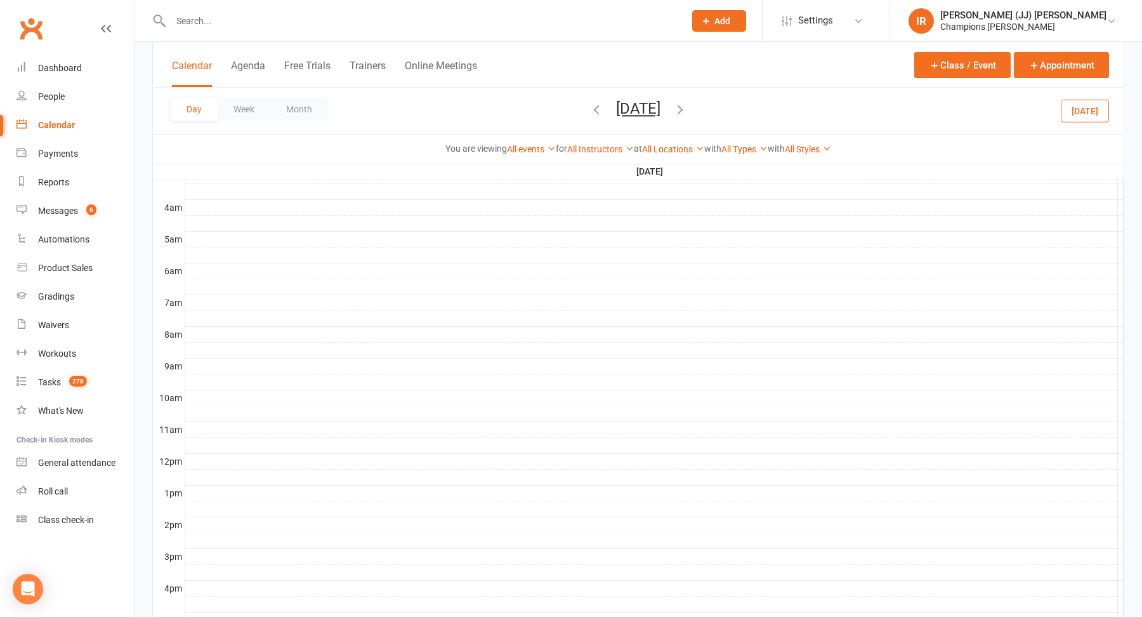
click at [589, 108] on icon "button" at bounding box center [596, 109] width 14 height 14
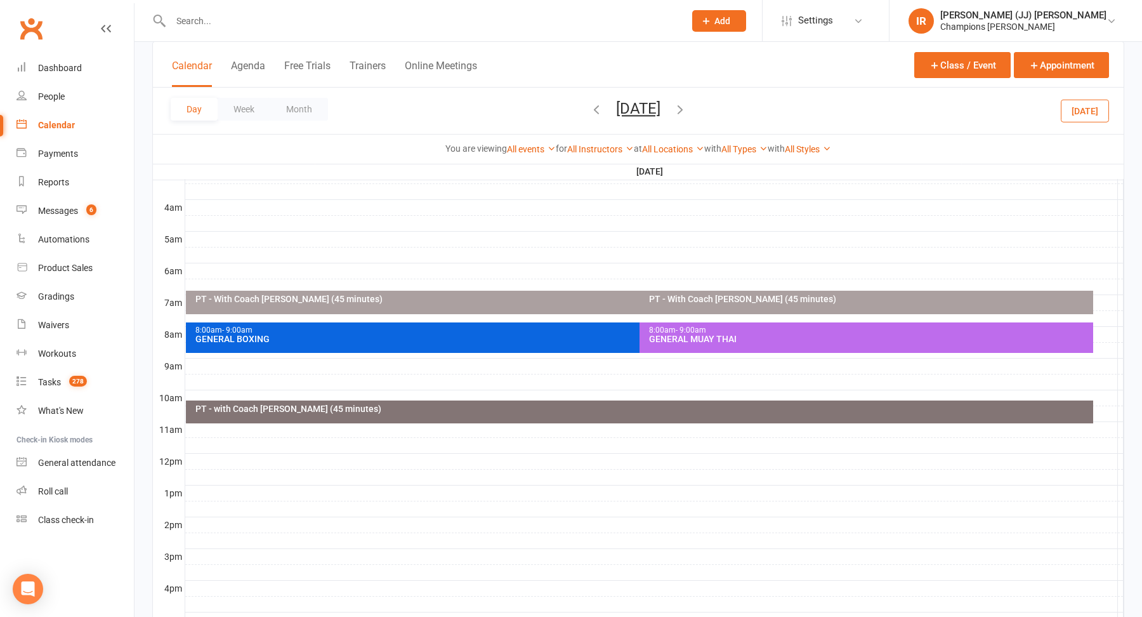
click at [210, 58] on div "Calendar Agenda Free Trials Trainers Online Meetings" at bounding box center [324, 72] width 305 height 29
click at [190, 65] on button "Calendar" at bounding box center [192, 73] width 40 height 27
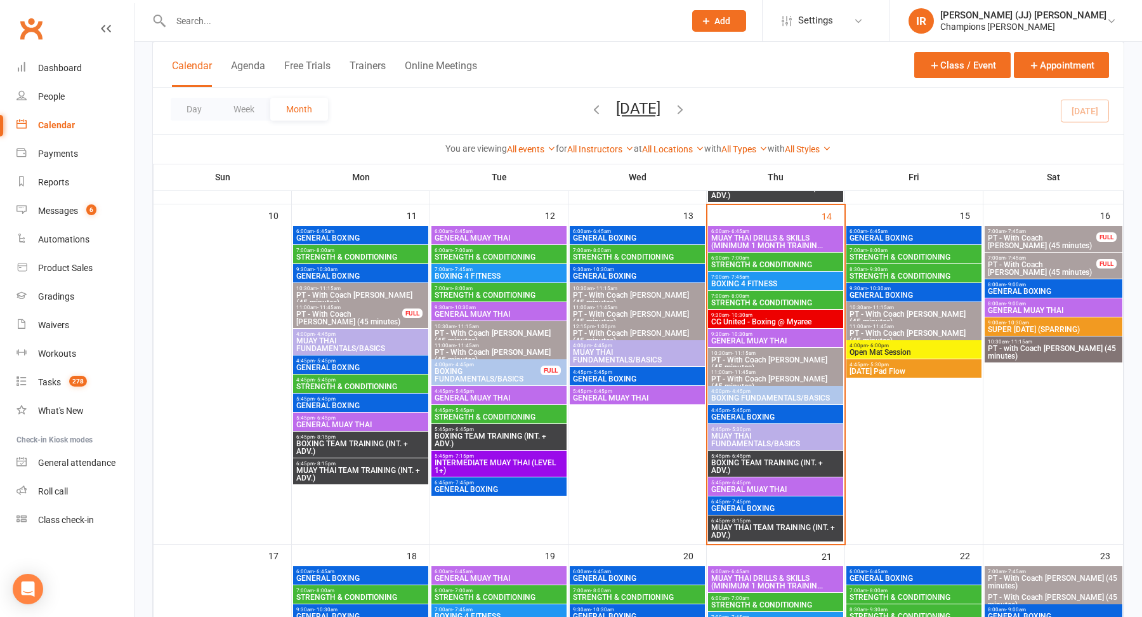
scroll to position [692, 0]
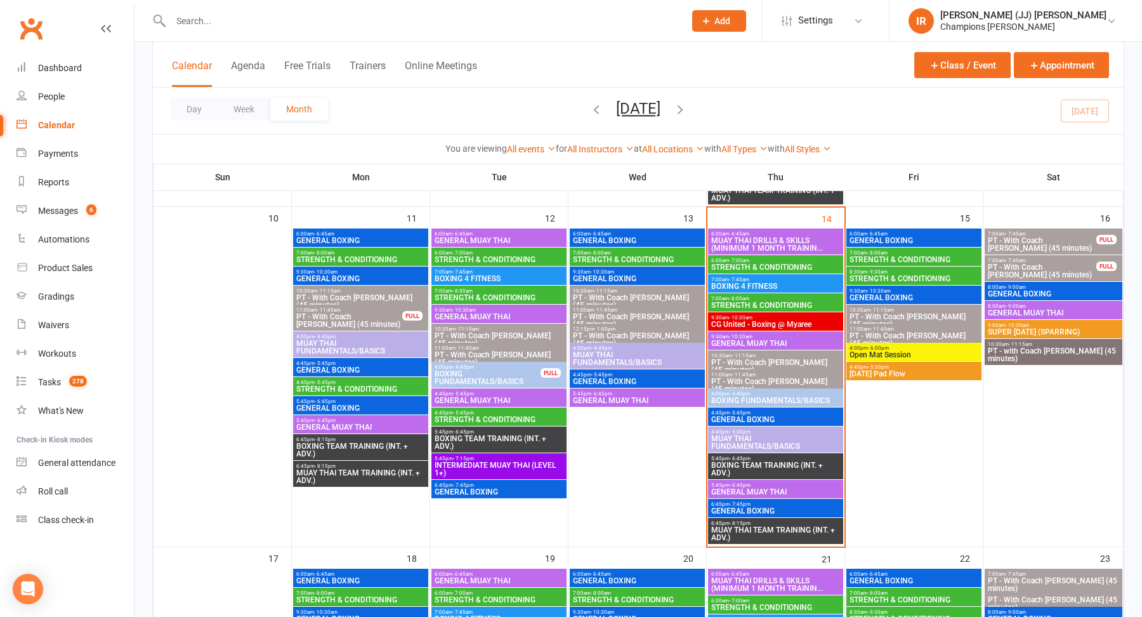
click at [780, 320] on span "CG United - Boxing @ Myaree" at bounding box center [776, 324] width 130 height 8
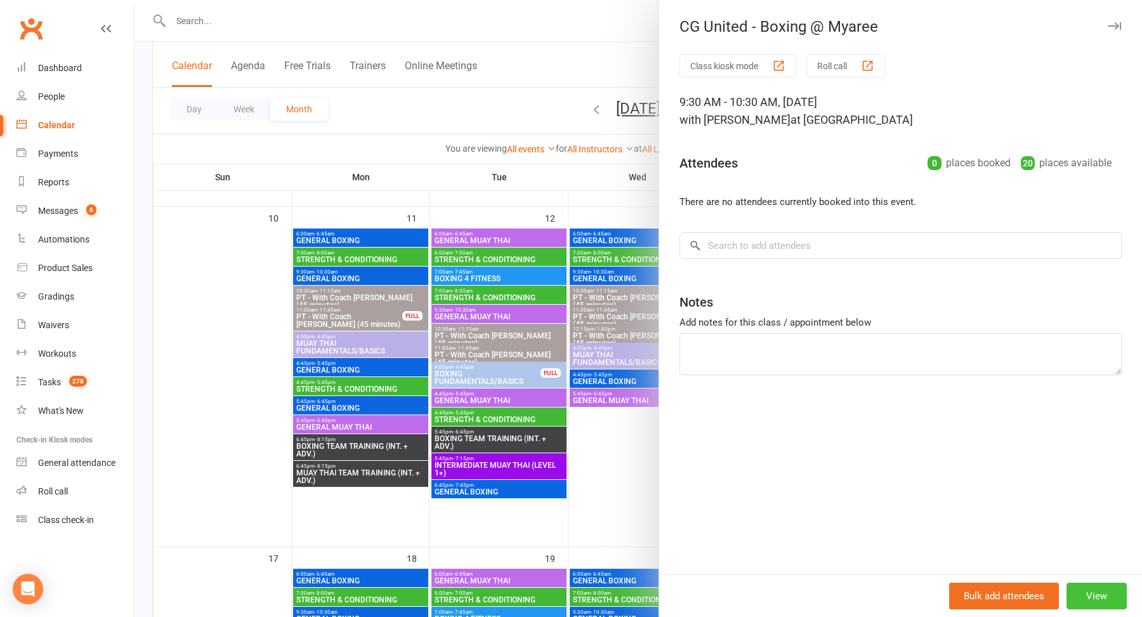
click at [1101, 593] on button "View" at bounding box center [1097, 595] width 60 height 27
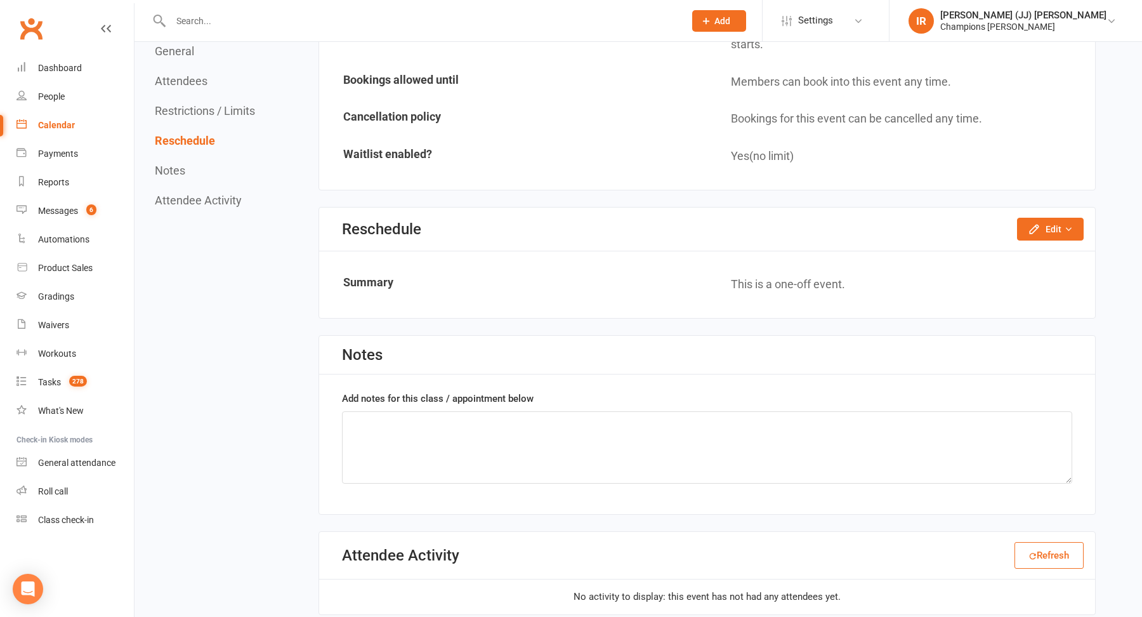
scroll to position [1061, 0]
click at [1053, 218] on button "Edit" at bounding box center [1050, 228] width 67 height 23
click at [1020, 247] on link "Reschedule this event only" at bounding box center [1016, 256] width 133 height 25
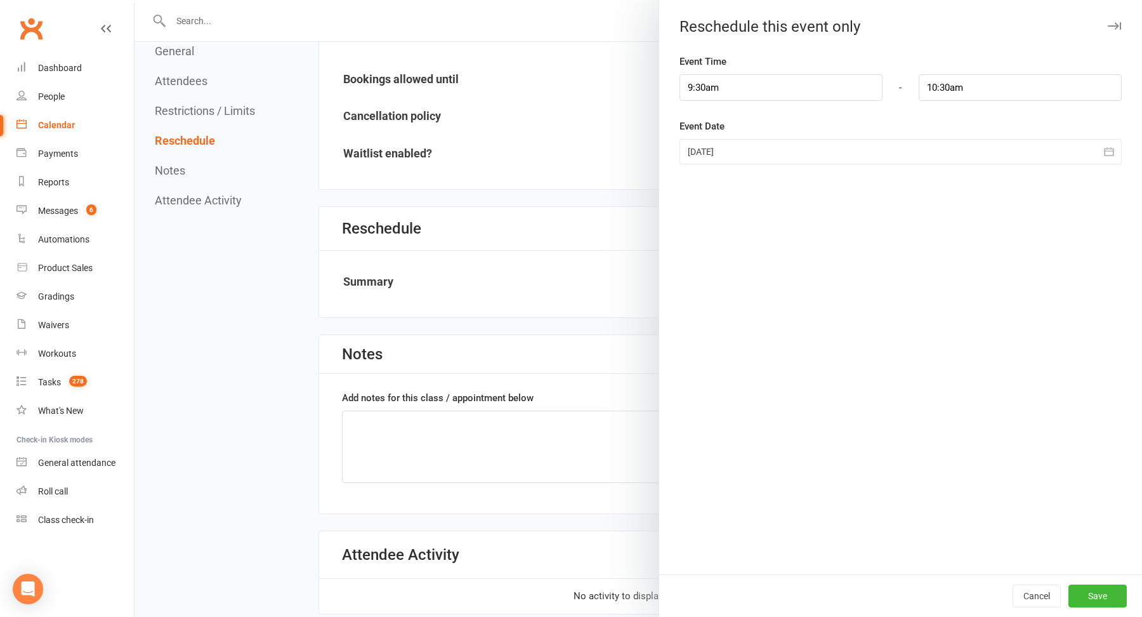
click at [810, 151] on div at bounding box center [901, 151] width 442 height 25
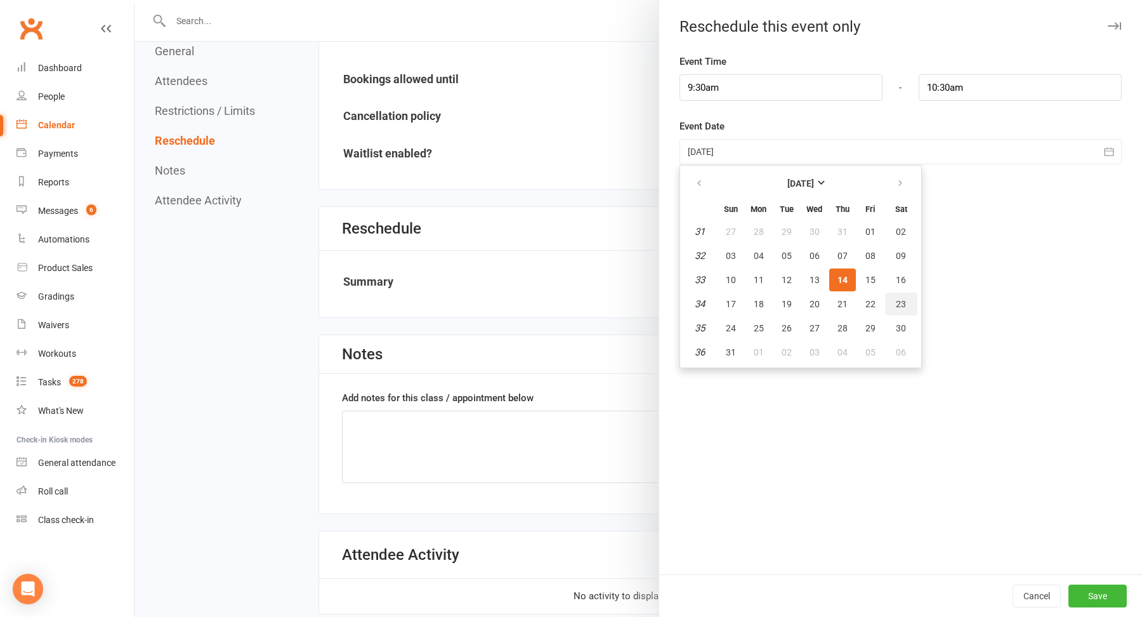
click at [893, 299] on button "23" at bounding box center [901, 304] width 32 height 23
type input "23 Aug 2025"
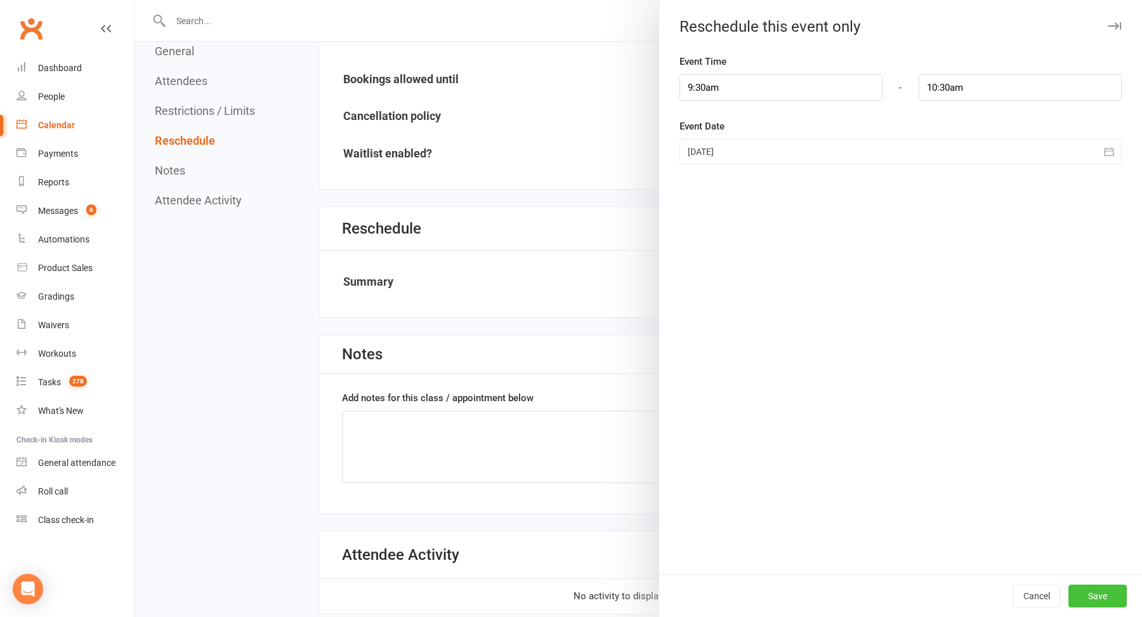
click at [1080, 589] on button "Save" at bounding box center [1097, 595] width 58 height 23
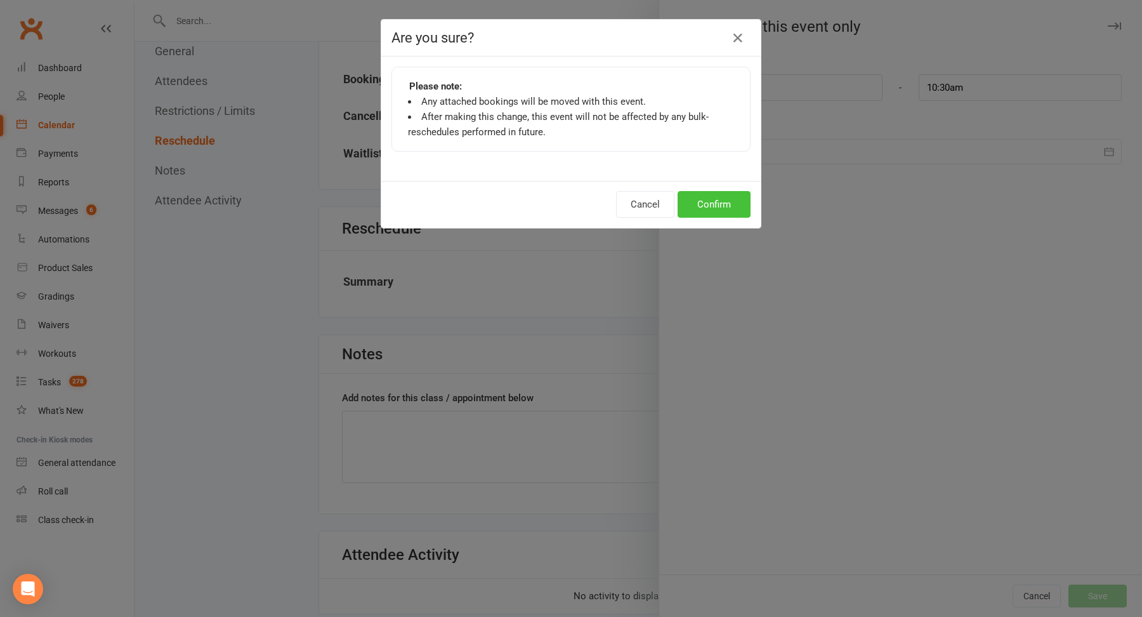
click at [704, 204] on button "Confirm" at bounding box center [714, 204] width 73 height 27
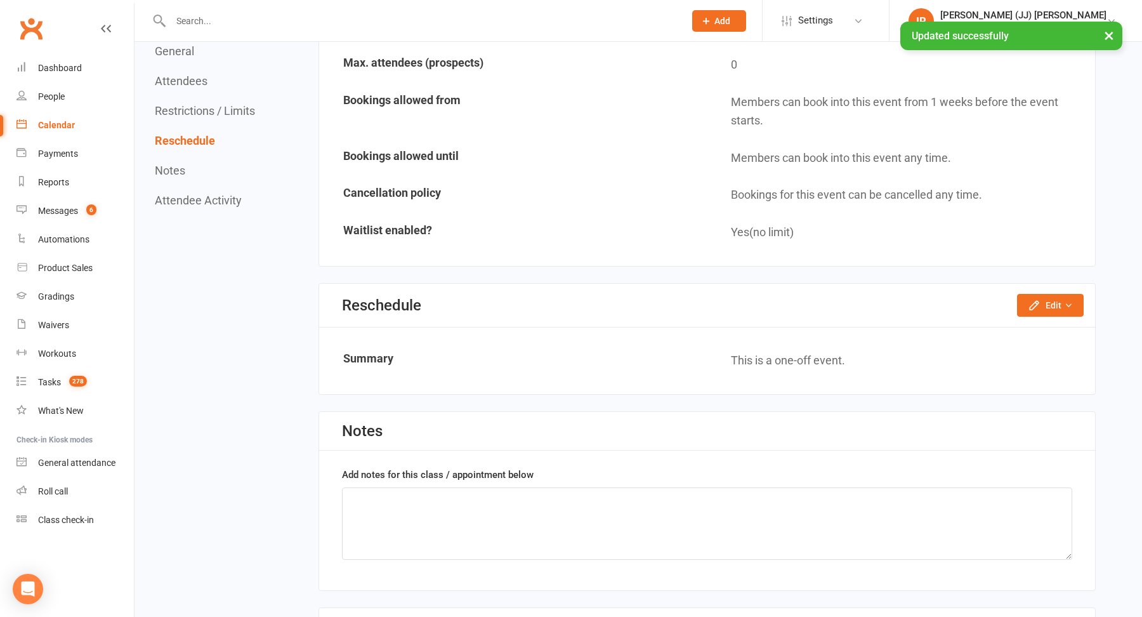
scroll to position [0, 0]
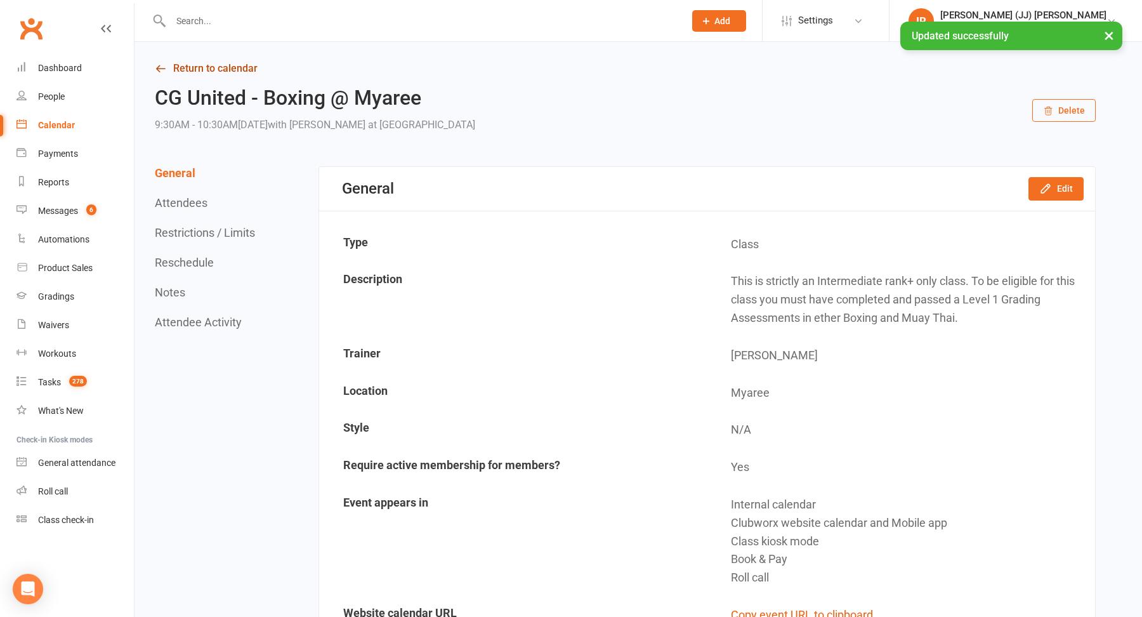
click at [195, 70] on link "Return to calendar" at bounding box center [625, 69] width 941 height 18
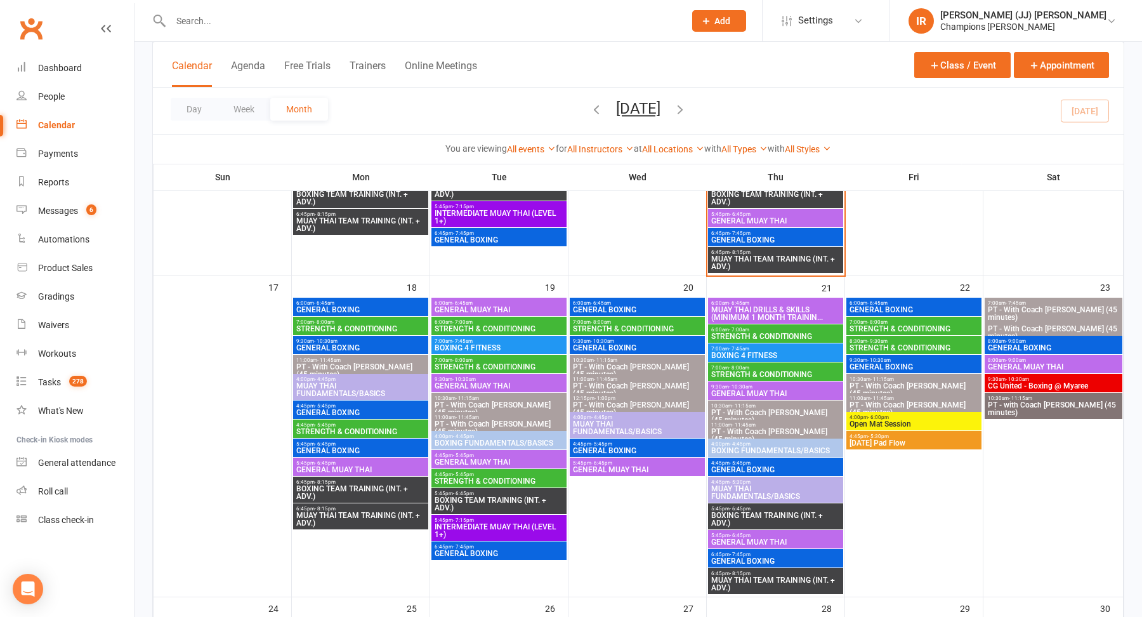
scroll to position [950, 0]
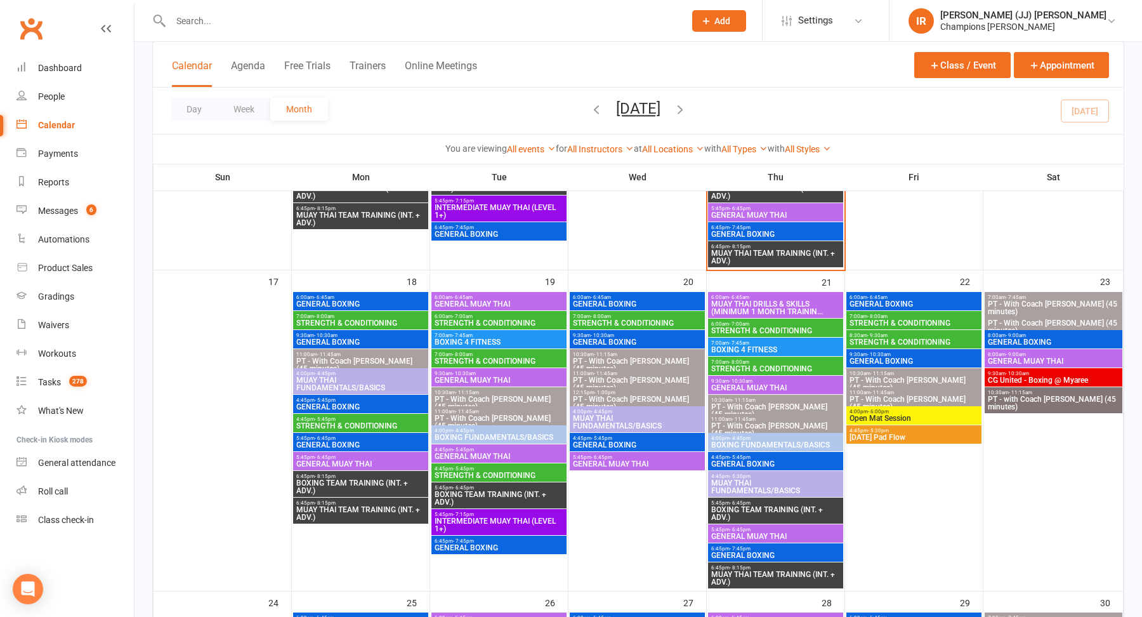
click at [589, 108] on icon "button" at bounding box center [596, 109] width 14 height 14
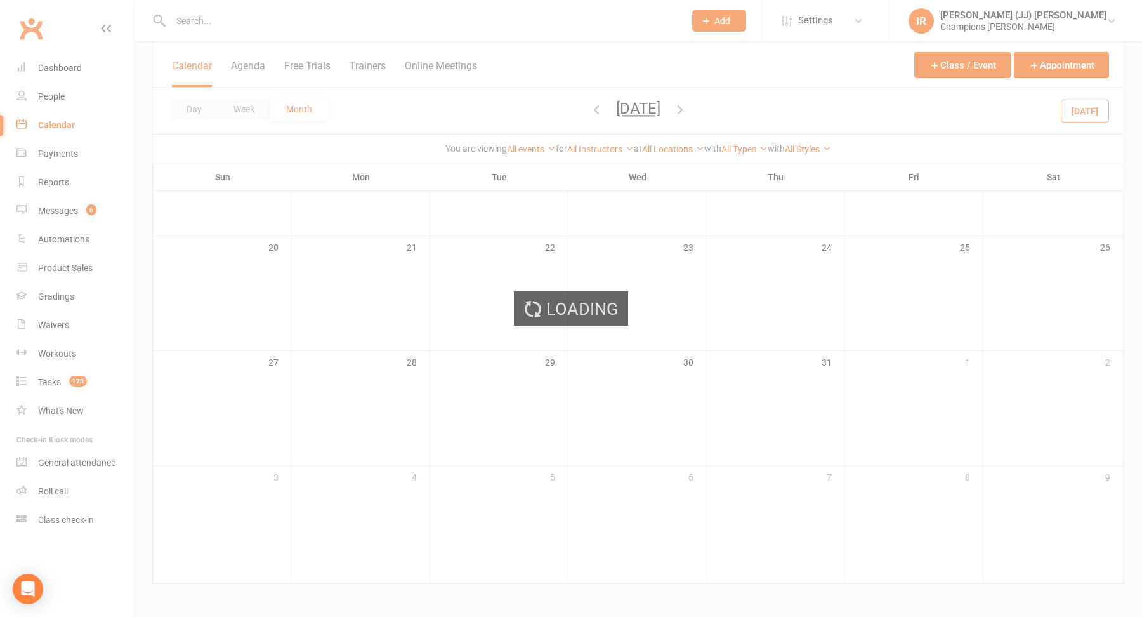
click at [571, 107] on div "Loading" at bounding box center [571, 308] width 1142 height 617
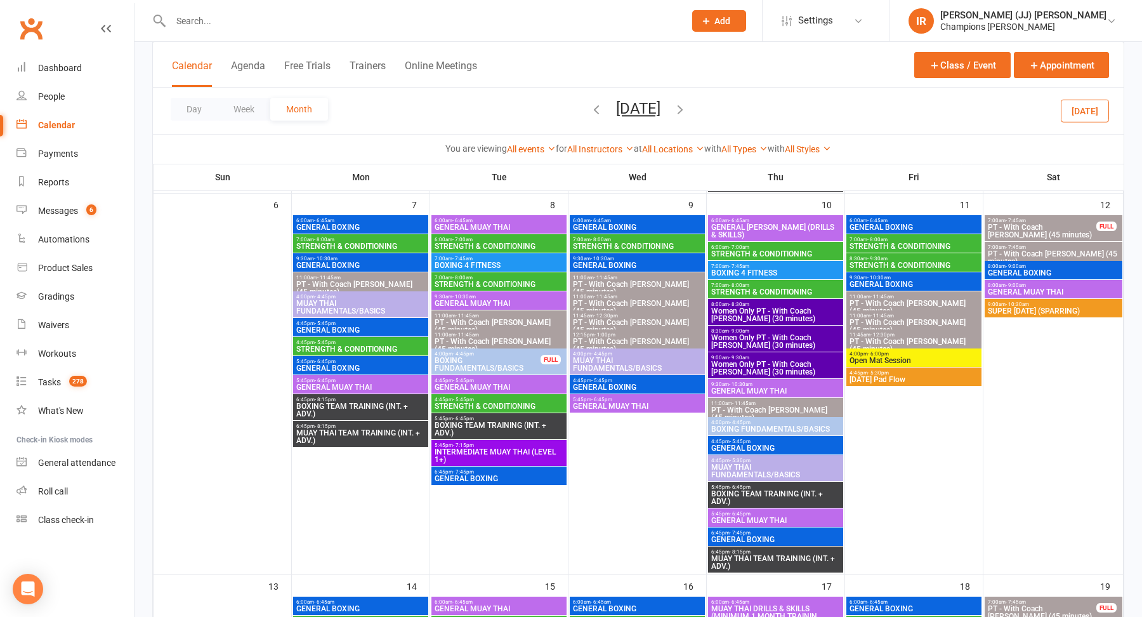
click at [589, 107] on icon "button" at bounding box center [596, 109] width 14 height 14
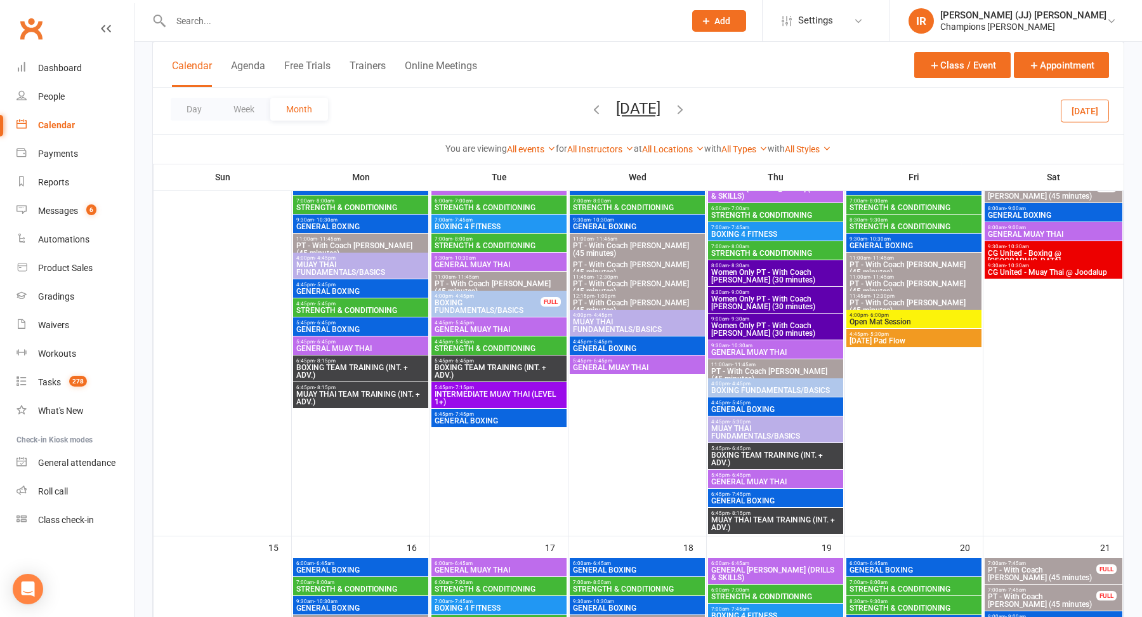
scroll to position [412, 0]
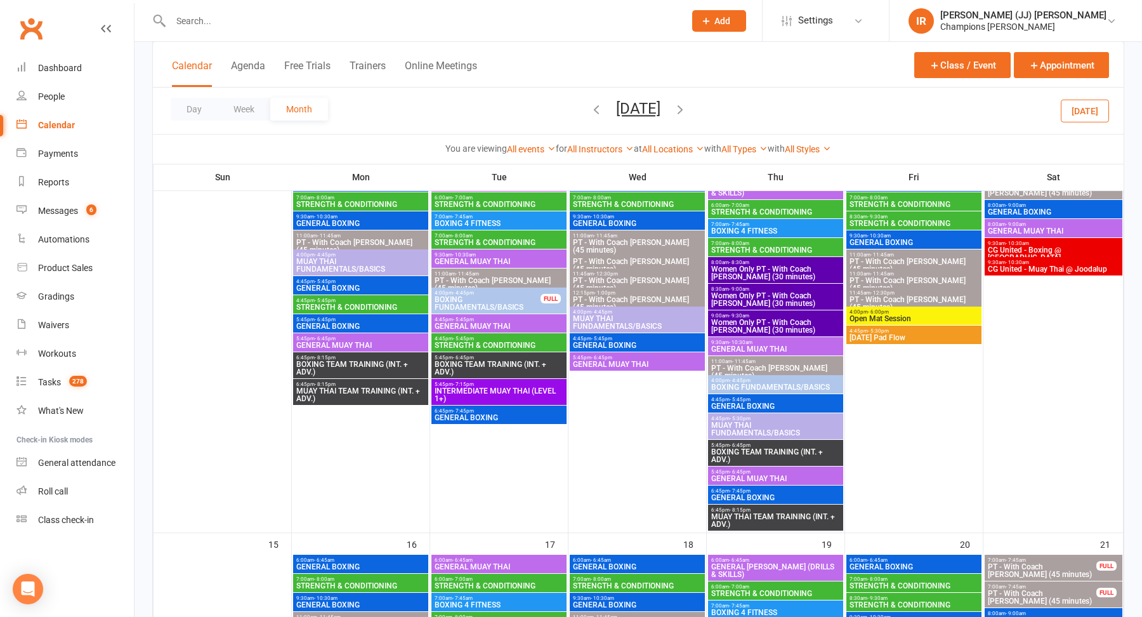
click at [1041, 265] on span "CG United - Muay Thai @ Joodalup" at bounding box center [1053, 269] width 133 height 8
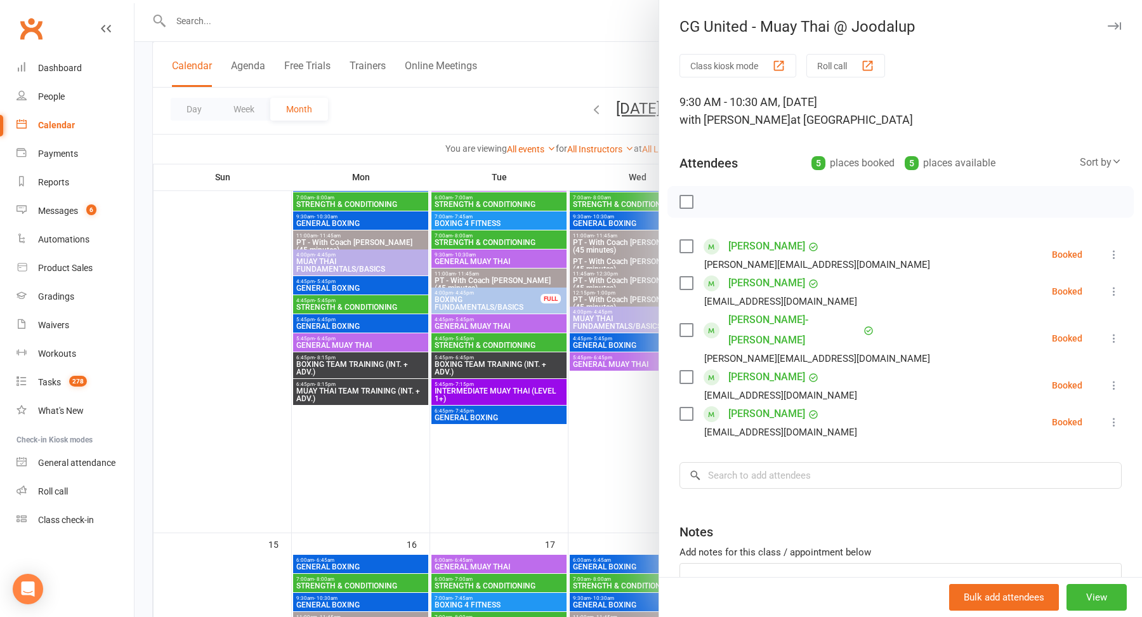
click at [600, 353] on div at bounding box center [639, 308] width 1008 height 617
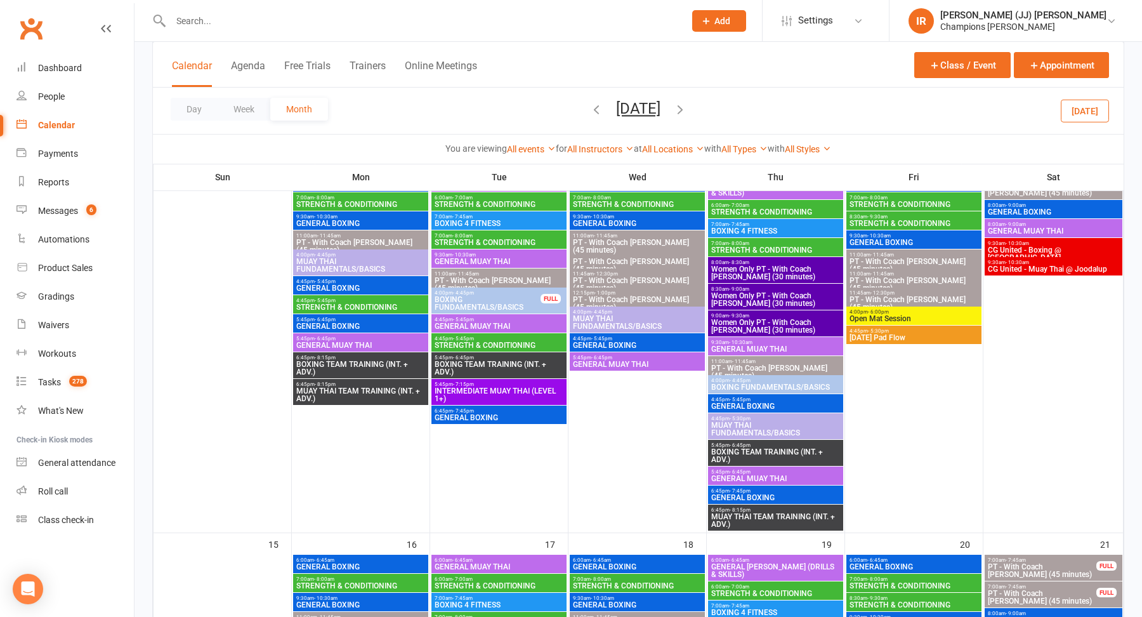
click at [1056, 246] on span "CG United - Boxing @ Highgate" at bounding box center [1053, 253] width 133 height 15
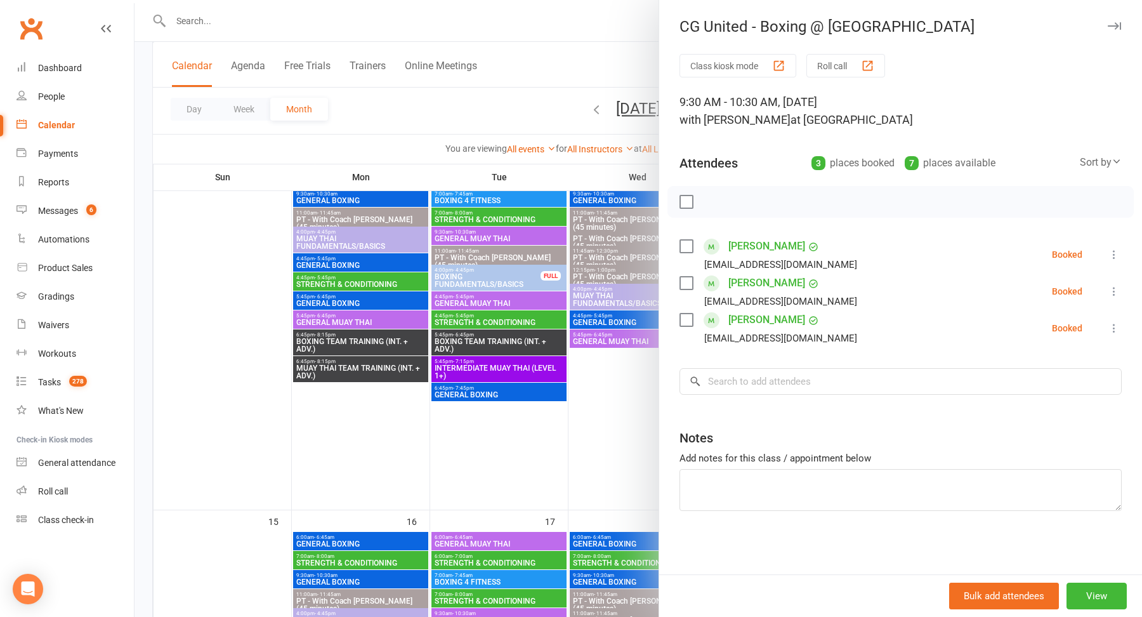
scroll to position [400, 0]
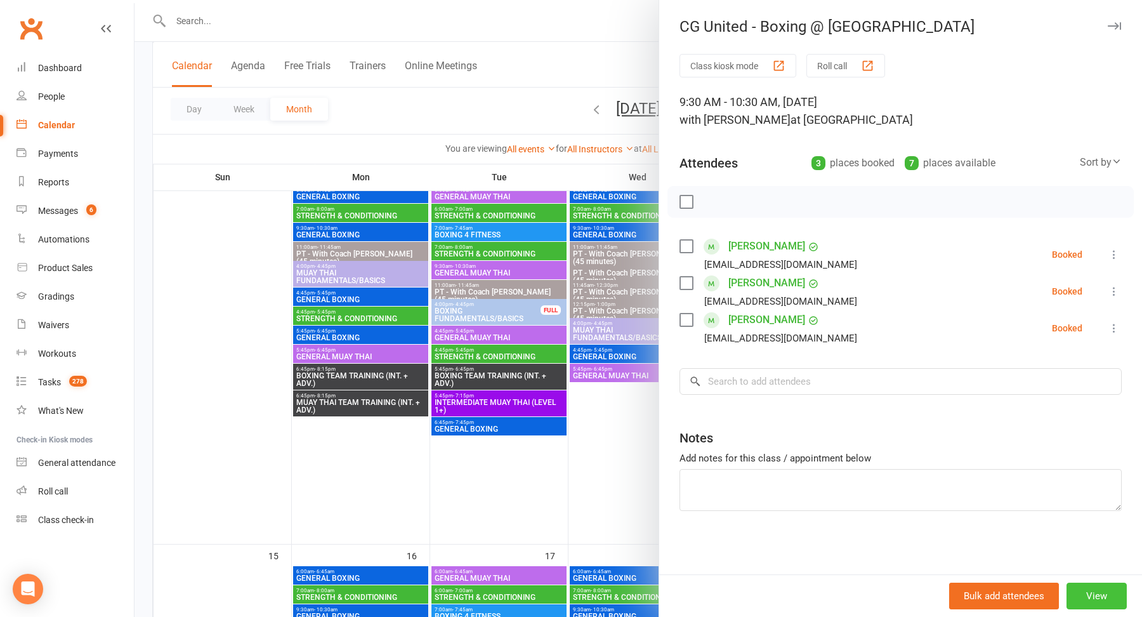
click at [1108, 598] on button "View" at bounding box center [1097, 595] width 60 height 27
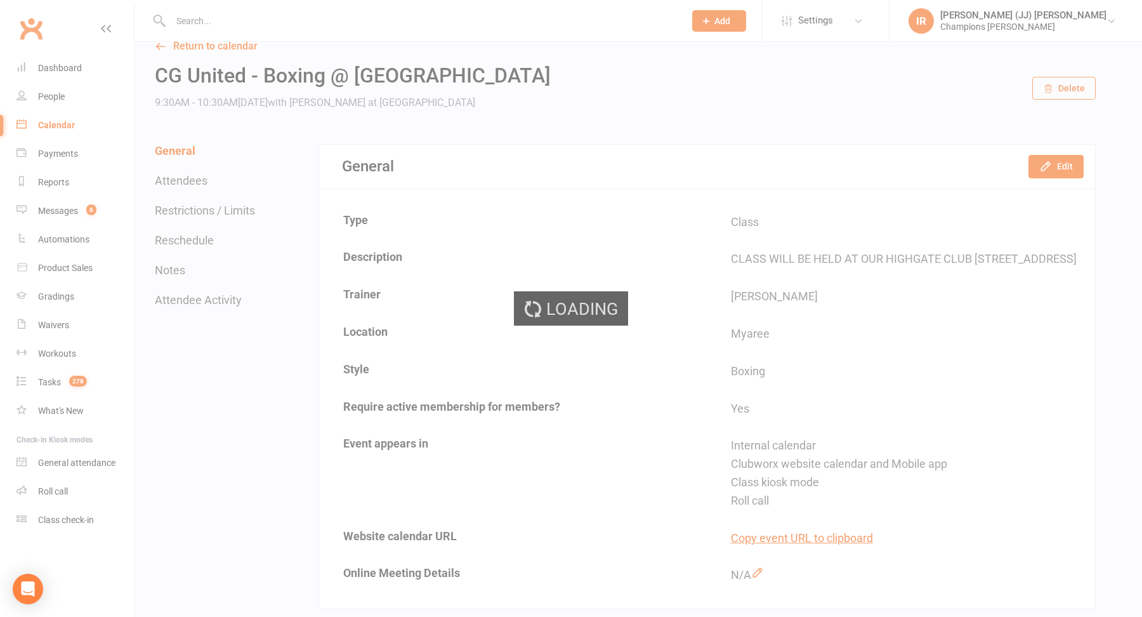
scroll to position [23, 0]
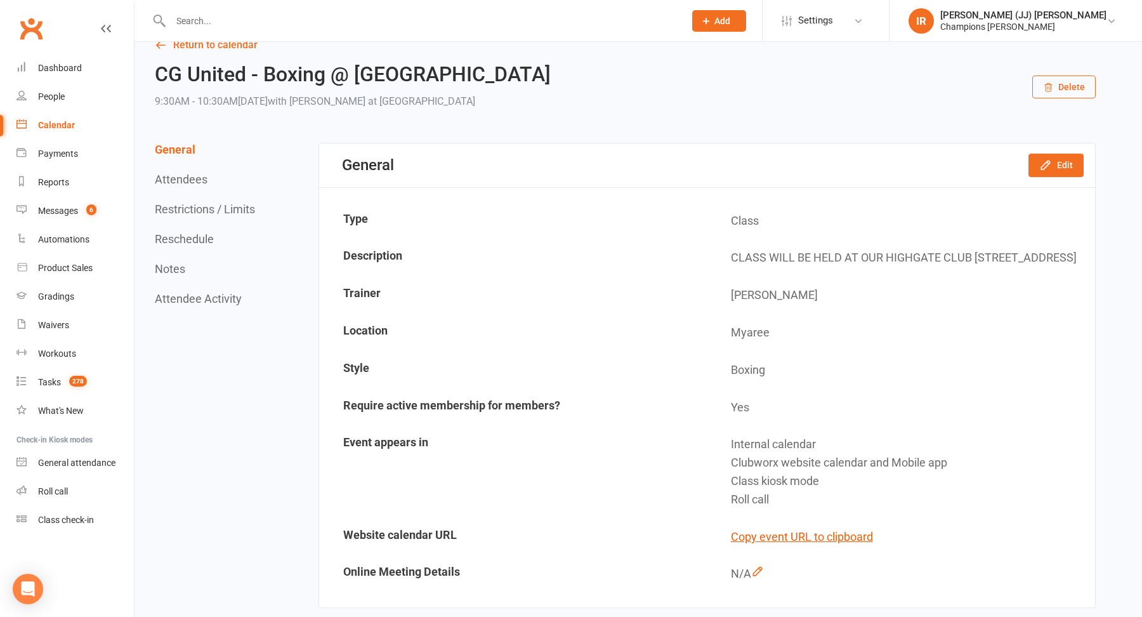
drag, startPoint x: 781, startPoint y: 277, endPoint x: 716, endPoint y: 260, distance: 67.7
click at [716, 260] on td "CLASS WILL BE HELD AT OUR HIGHGATE CLUB 324 Lord Street, Highgate" at bounding box center [901, 258] width 386 height 36
copy td "CLASS WILL BE HELD AT OUR HIGHGATE CLUB 324 Lord Street, Highgate"
click at [804, 272] on td "CLASS WILL BE HELD AT OUR HIGHGATE CLUB 324 Lord Street, Highgate" at bounding box center [901, 258] width 386 height 36
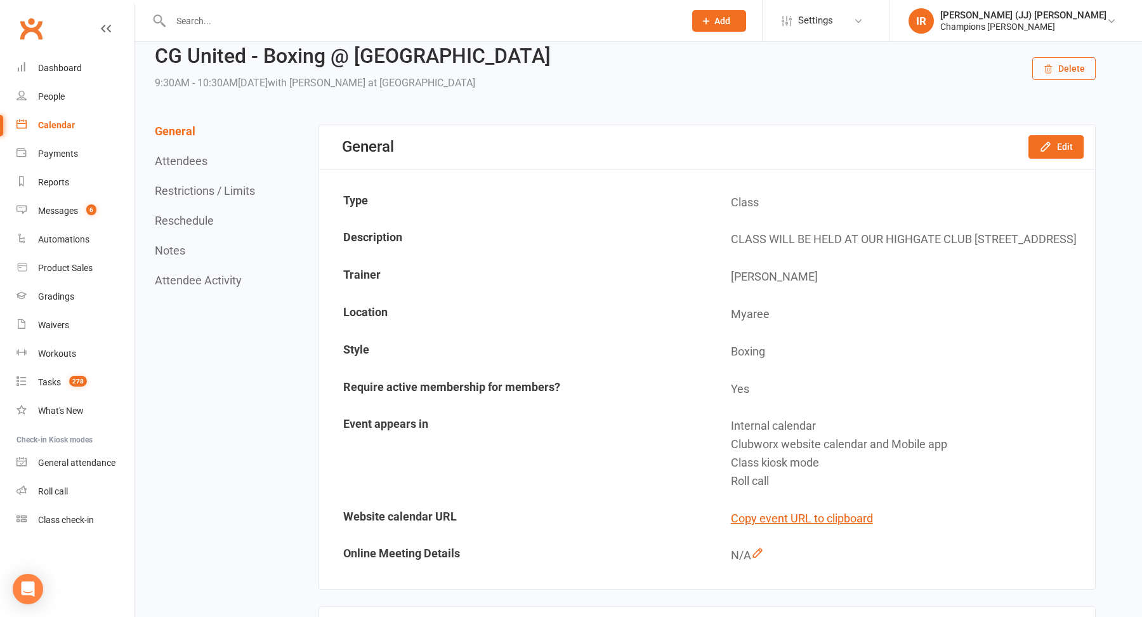
scroll to position [0, 0]
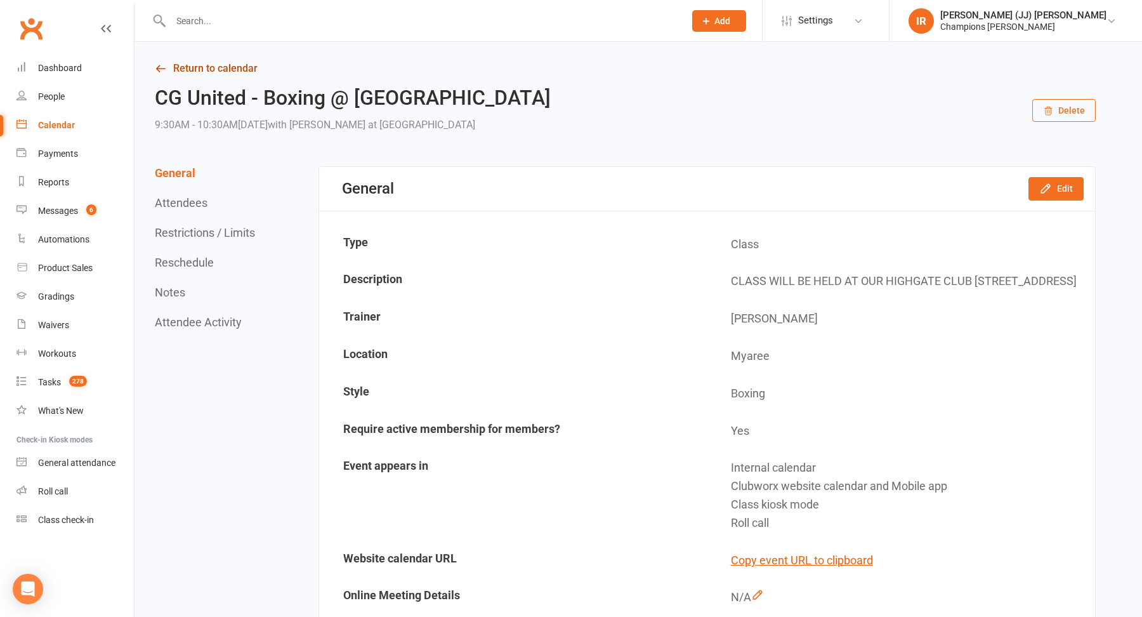
click at [206, 71] on link "Return to calendar" at bounding box center [625, 69] width 941 height 18
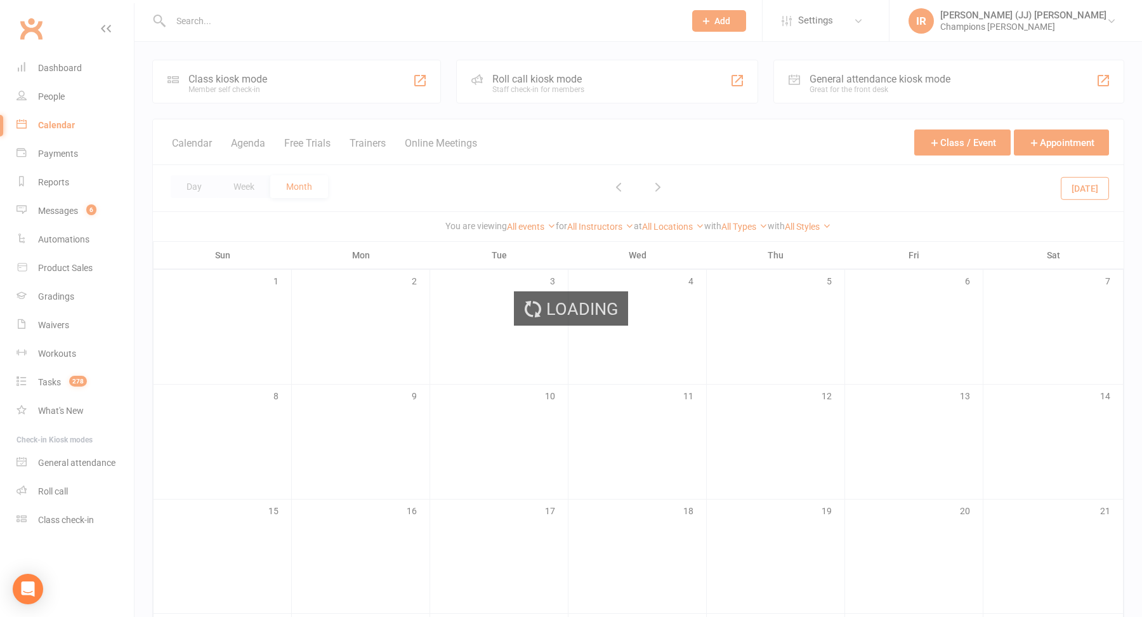
scroll to position [378, 0]
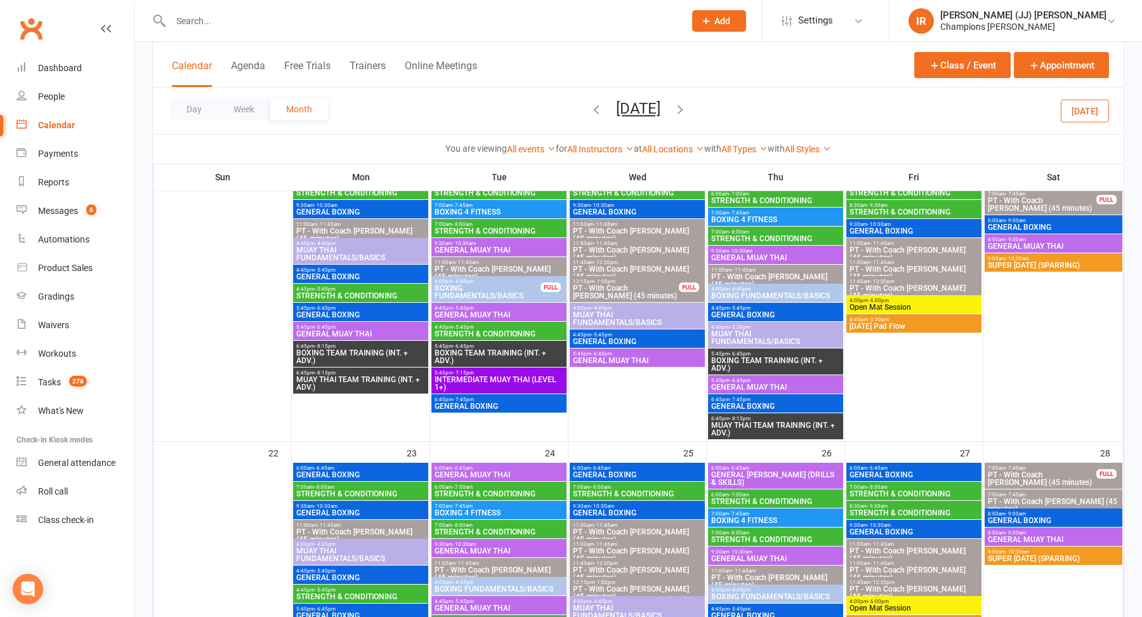
click at [687, 106] on icon "button" at bounding box center [680, 109] width 14 height 14
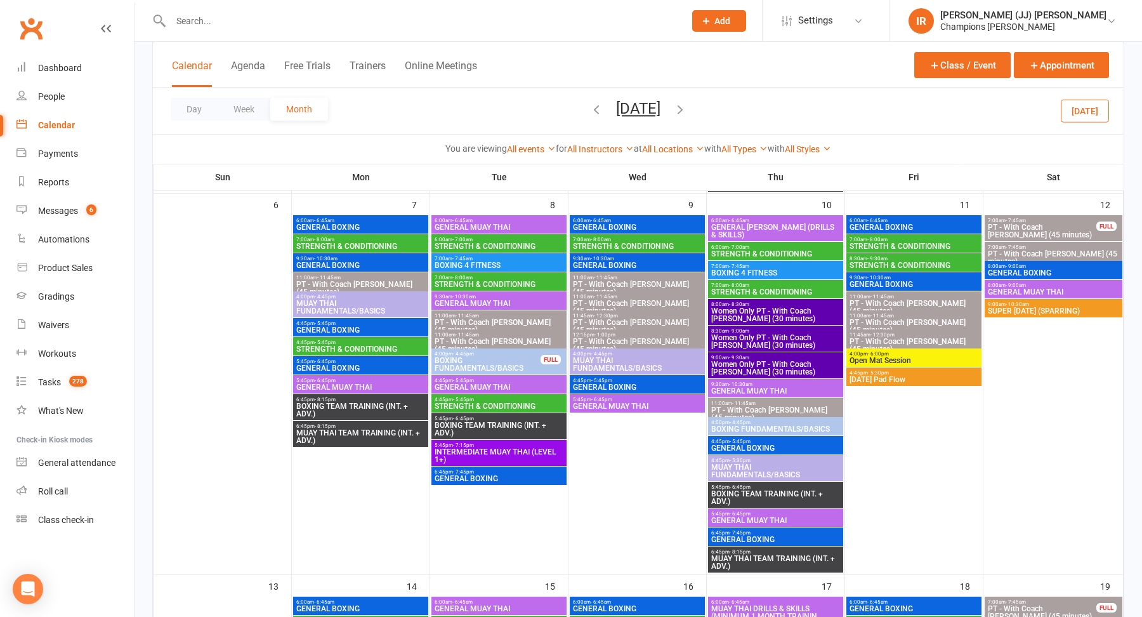
click at [687, 107] on icon "button" at bounding box center [680, 109] width 14 height 14
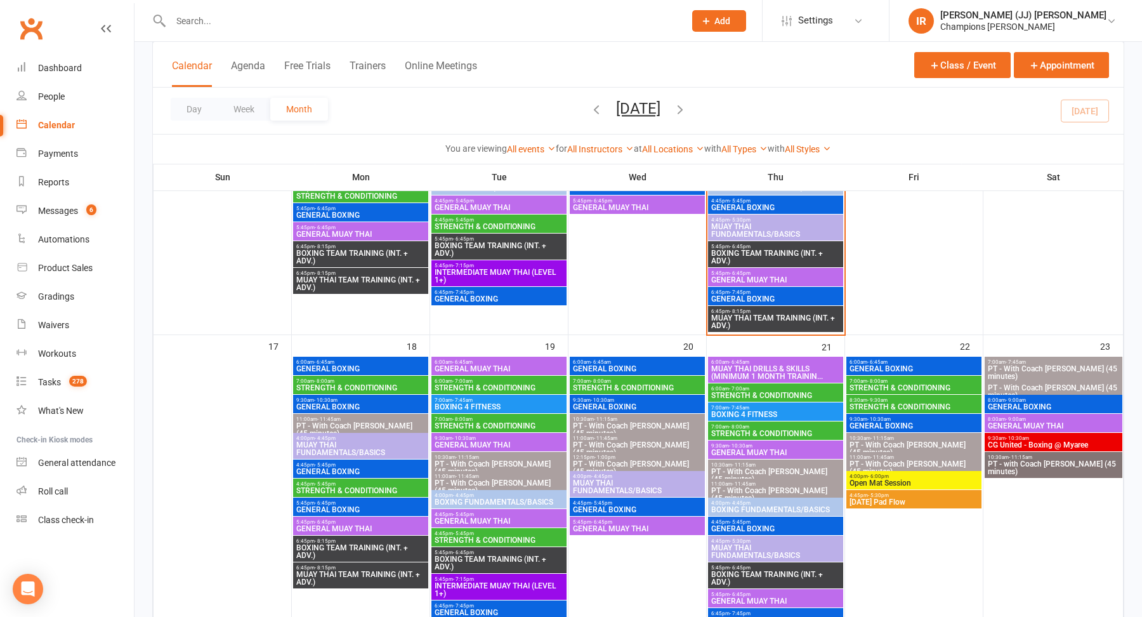
scroll to position [907, 0]
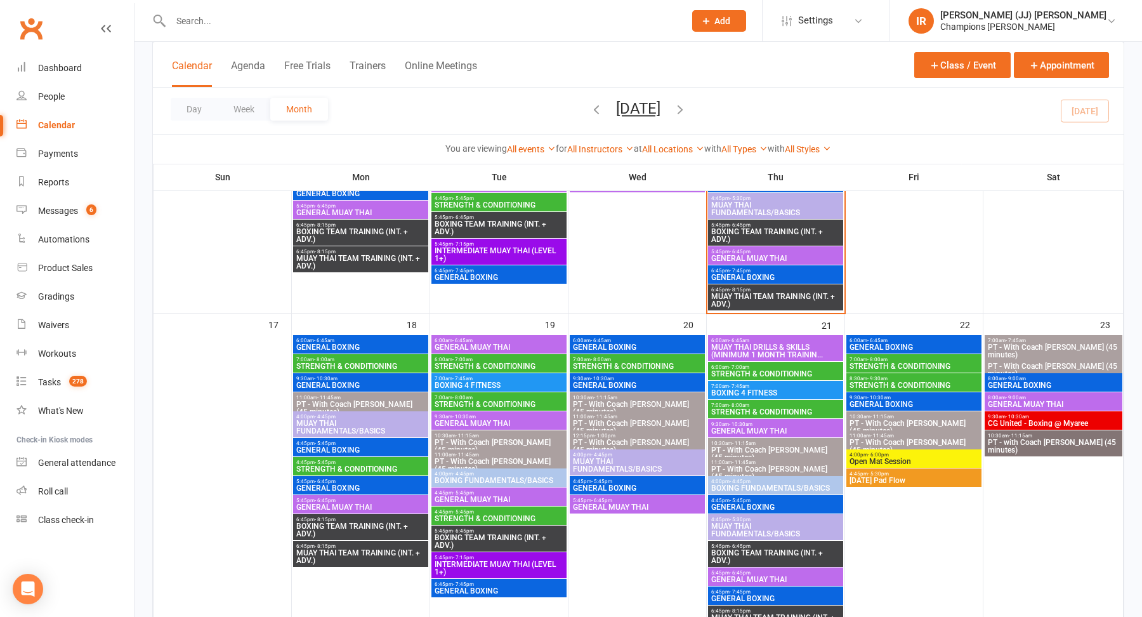
click at [1041, 424] on span "CG United - Boxing @ Myaree" at bounding box center [1053, 423] width 133 height 8
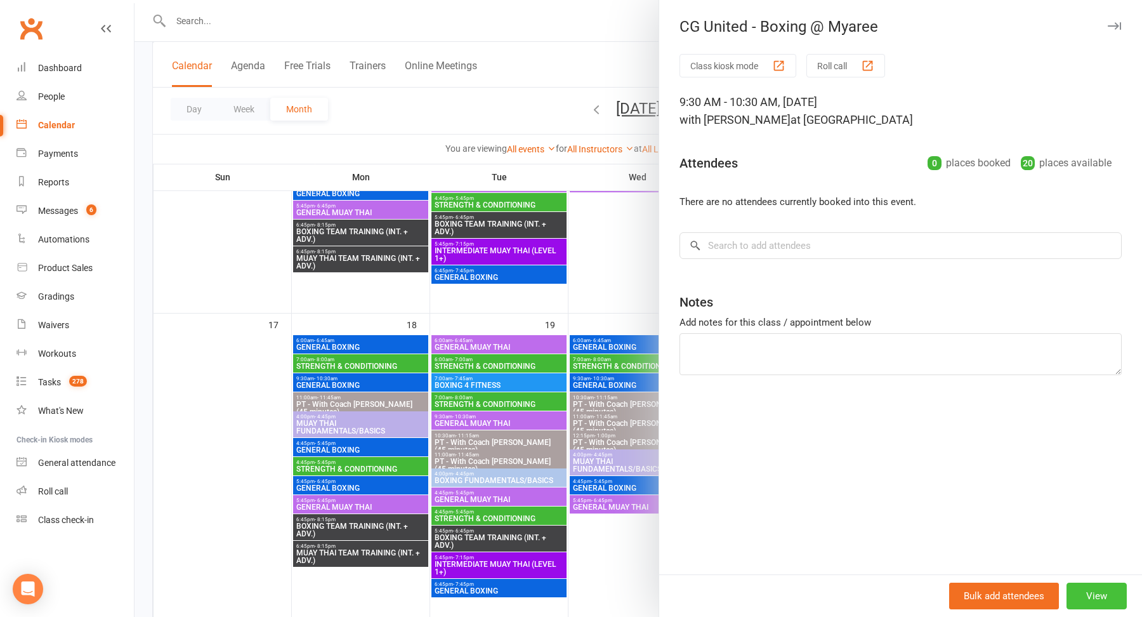
click at [1107, 591] on button "View" at bounding box center [1097, 595] width 60 height 27
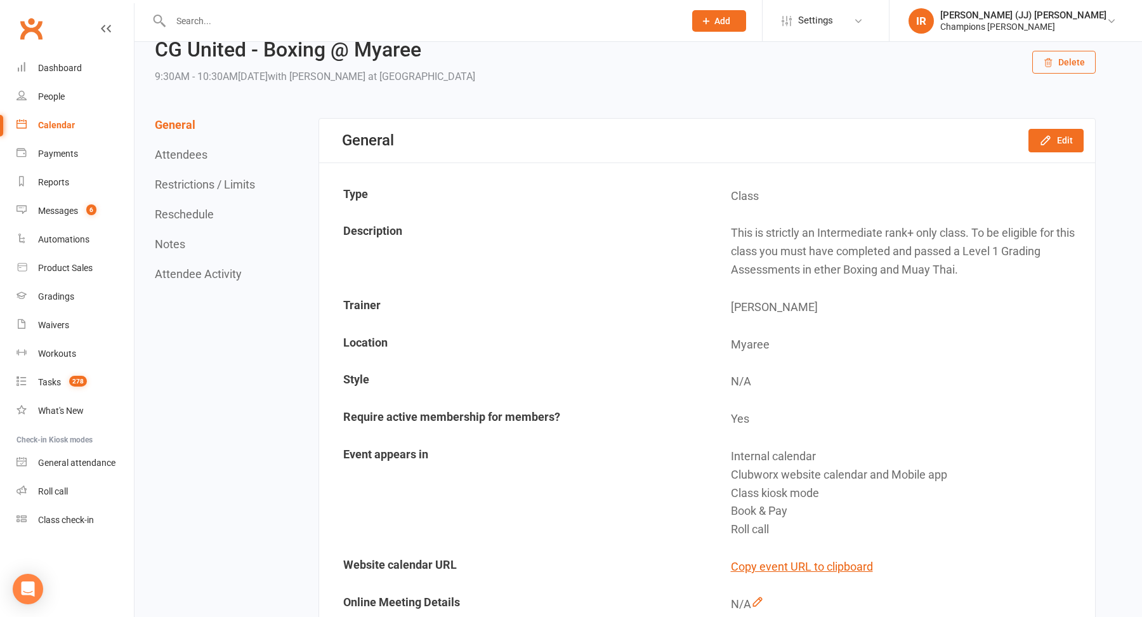
scroll to position [63, 0]
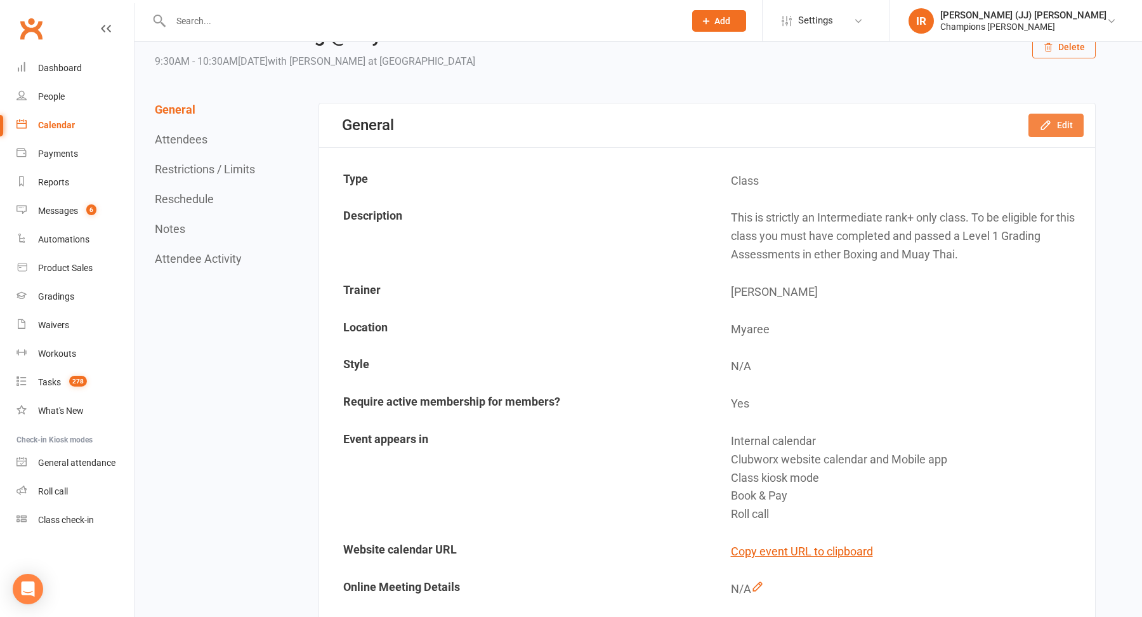
click at [1052, 128] on icon "button" at bounding box center [1045, 125] width 13 height 13
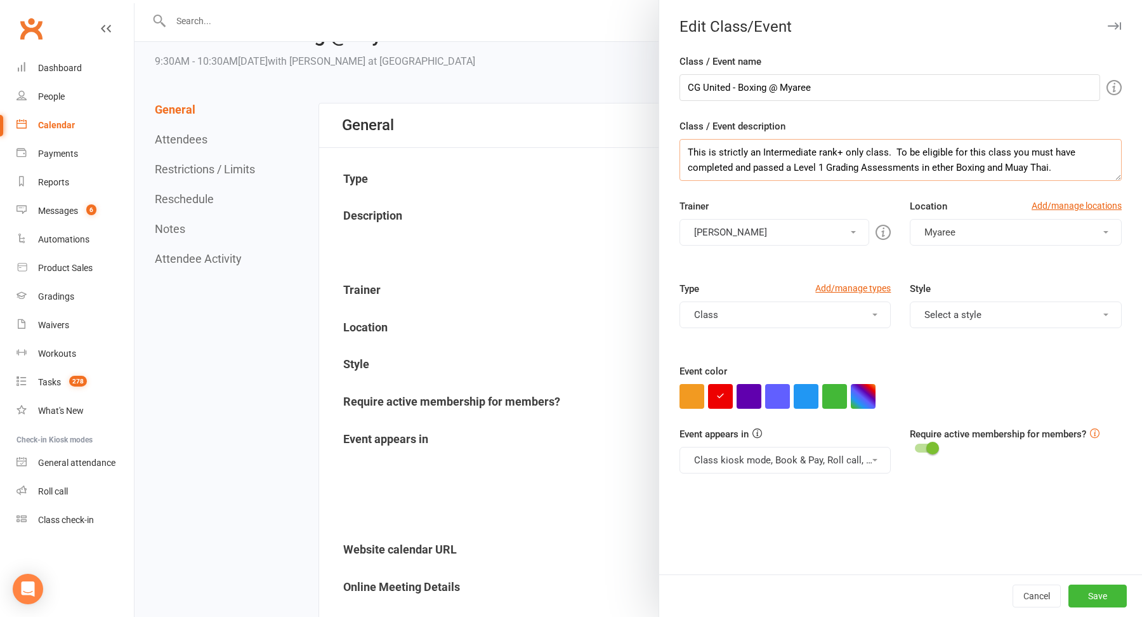
drag, startPoint x: 1060, startPoint y: 162, endPoint x: 645, endPoint y: 128, distance: 416.4
click at [645, 0] on div "Edit Class/Event Class / Event name CG United - Boxing @ Myaree Class / Event d…" at bounding box center [639, 0] width 1008 height 0
paste textarea "CLASS WILL BE HELD AT OUR HIGHGATE CLUB 324 Lord Street, Highgate"
click at [846, 154] on textarea "CLASS WILL BE HELD AT OUR HIGHGATE CLUB 324 Lord Street, Highgate" at bounding box center [901, 160] width 442 height 42
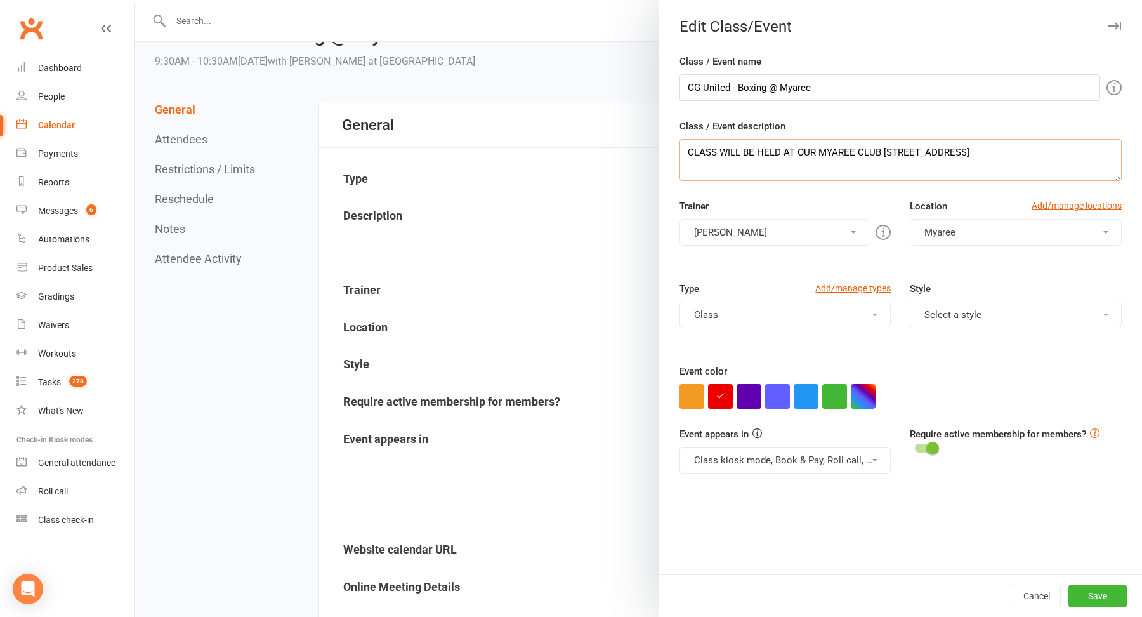
drag, startPoint x: 1018, startPoint y: 150, endPoint x: 884, endPoint y: 157, distance: 134.1
click at [883, 157] on textarea "CLASS WILL BE HELD AT OUR MYAREE CLUB 324 Lord Street, Highgate" at bounding box center [901, 160] width 442 height 42
paste textarea "Unit 3/90 Norma Rd, Myare"
click at [989, 154] on textarea "CLASS WILL BE HELD AT OUR MYAREE CLUB 324 Lord Street, Highgate" at bounding box center [901, 160] width 442 height 42
drag, startPoint x: 990, startPoint y: 152, endPoint x: 881, endPoint y: 153, distance: 109.1
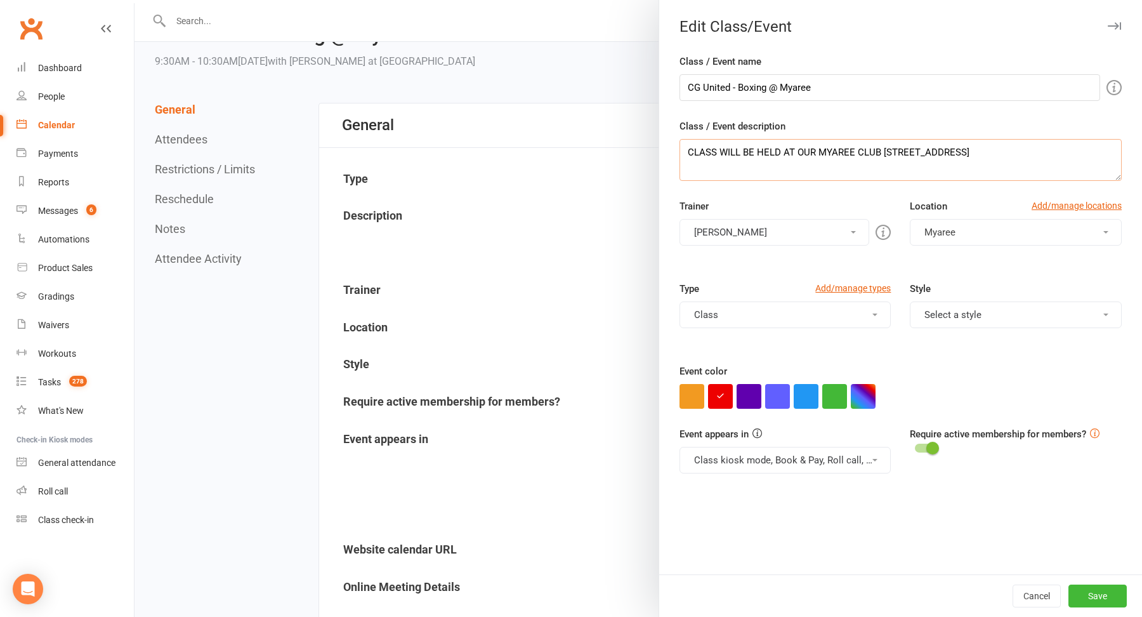
click at [881, 153] on textarea "CLASS WILL BE HELD AT OUR MYAREE CLUB 324 Lord Street, Highgate" at bounding box center [901, 160] width 442 height 42
paste textarea "Unit 3/90 Norma Rd, Myare"
type textarea "CLASS WILL BE HELD AT OUR MYAREE CLUB Unit 3/90 Norma Rd, Myaree"
click at [1098, 597] on button "Save" at bounding box center [1097, 595] width 58 height 23
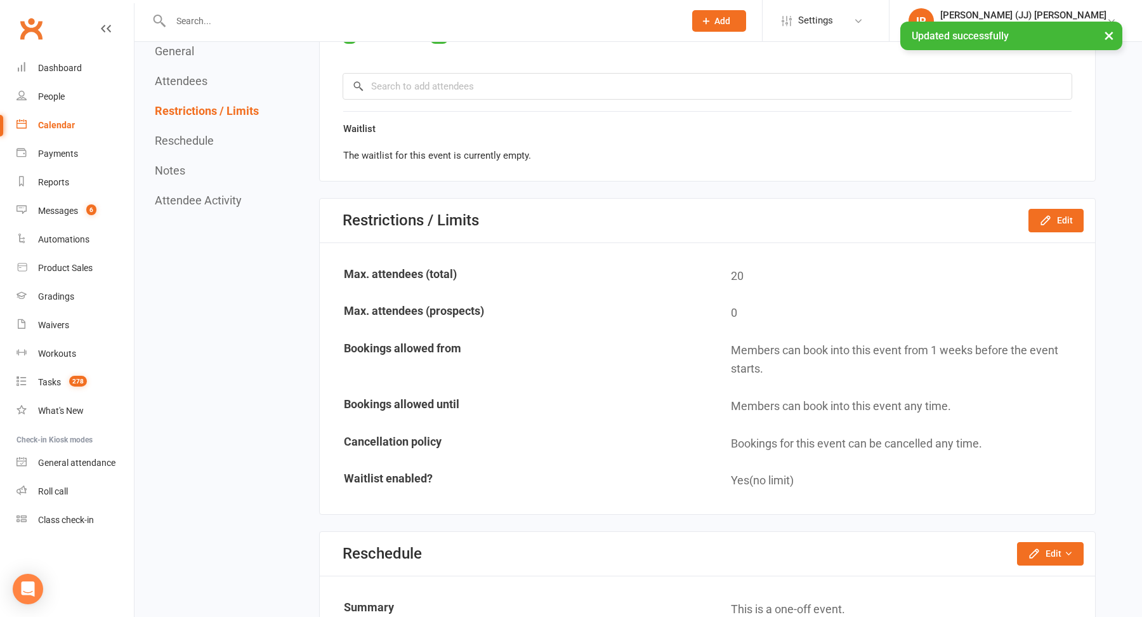
scroll to position [728, 0]
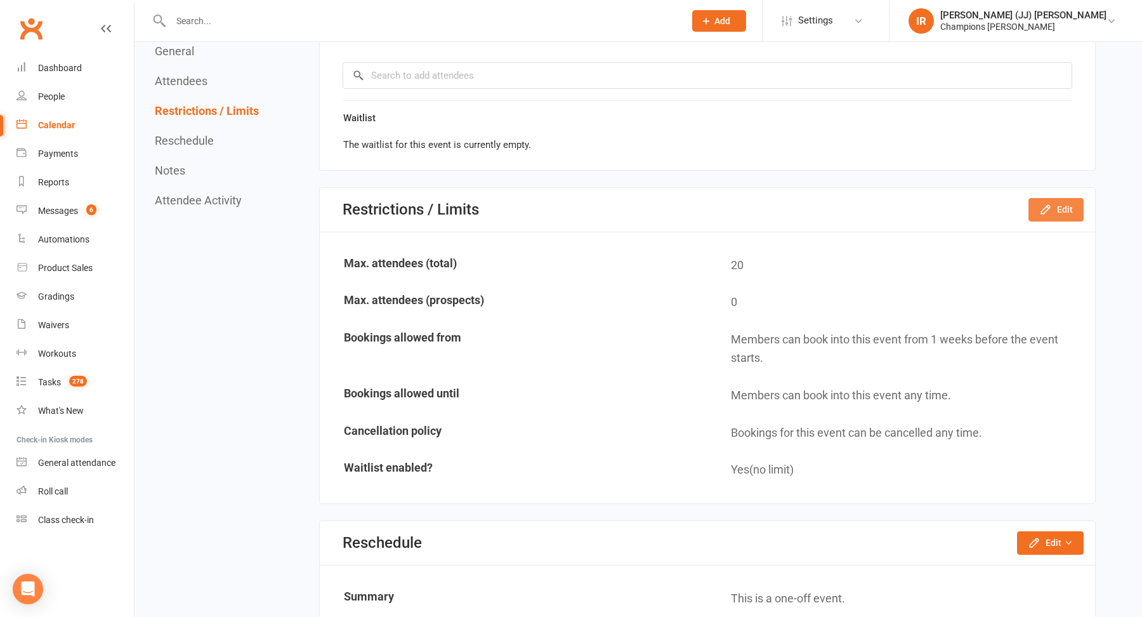
click at [1055, 202] on button "Edit" at bounding box center [1056, 209] width 55 height 23
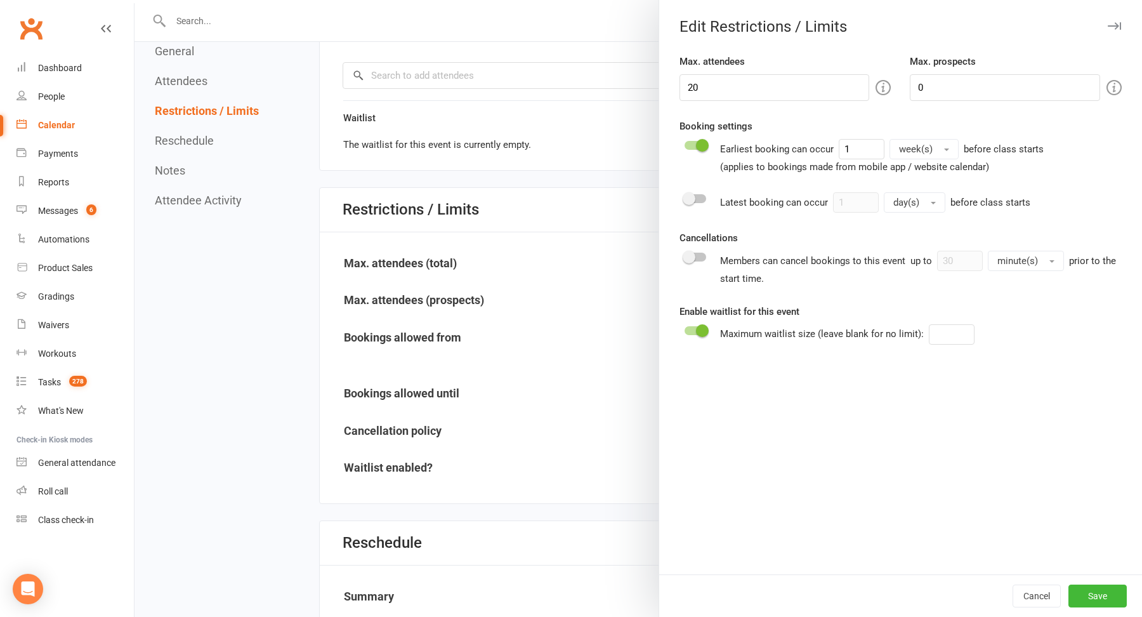
click at [808, 103] on div "Max. attendees 20 Max. prospects 0 Booking settings Earliest booking can occur …" at bounding box center [900, 314] width 483 height 520
click at [693, 90] on input "20" at bounding box center [775, 87] width 190 height 27
type input "10"
click at [696, 146] on span at bounding box center [702, 145] width 13 height 13
click at [685, 143] on input "checkbox" at bounding box center [685, 143] width 0 height 0
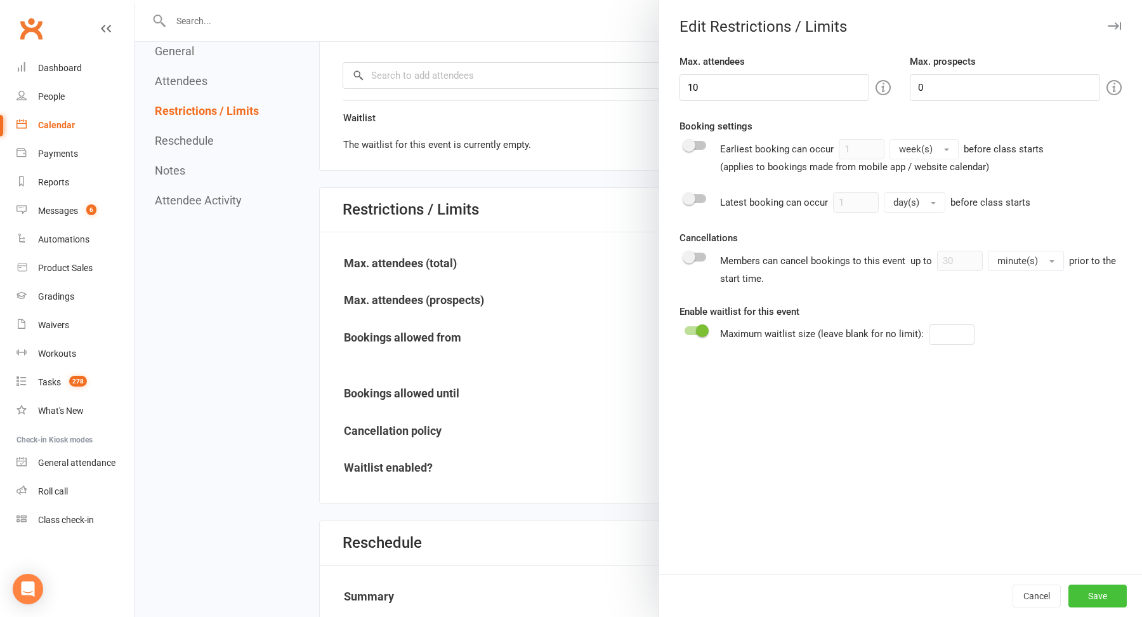
click at [1119, 599] on button "Save" at bounding box center [1097, 595] width 58 height 23
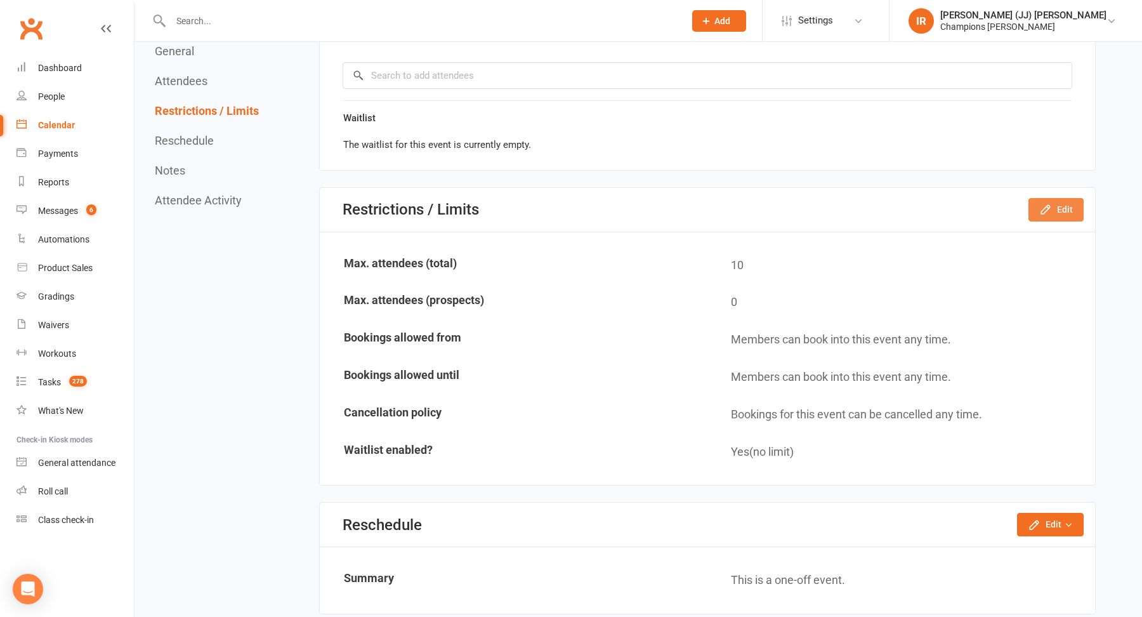
click at [1065, 208] on button "Edit" at bounding box center [1056, 209] width 55 height 23
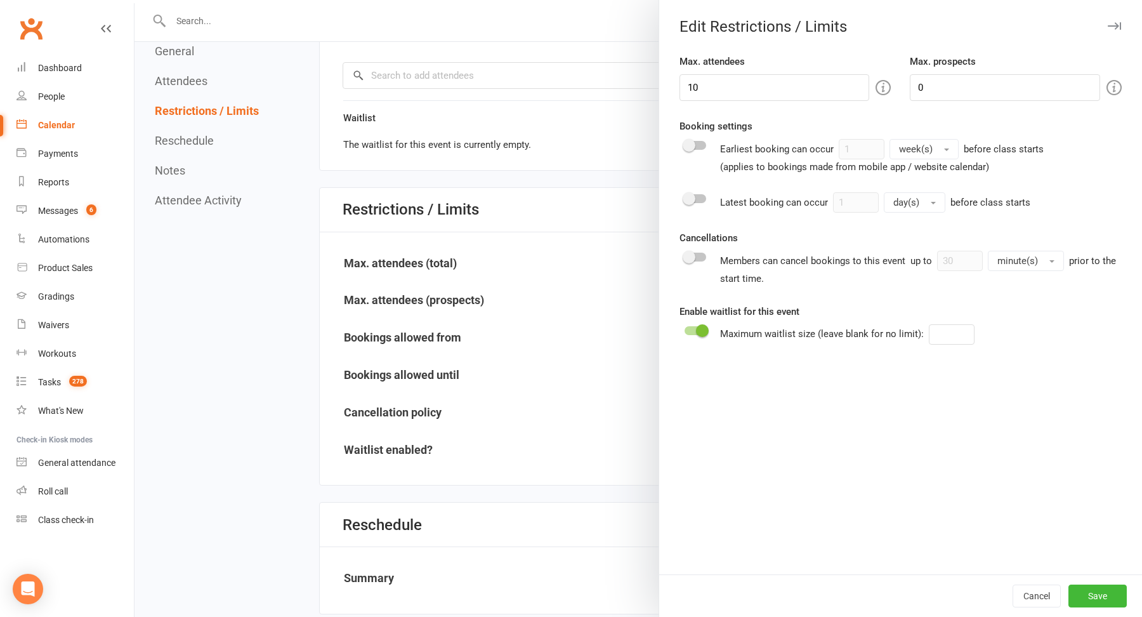
click at [706, 192] on switch at bounding box center [696, 202] width 32 height 20
click at [691, 196] on span at bounding box center [689, 198] width 13 height 13
click at [685, 197] on input "checkbox" at bounding box center [685, 197] width 0 height 0
click at [860, 200] on input "1" at bounding box center [856, 202] width 46 height 20
type input "30"
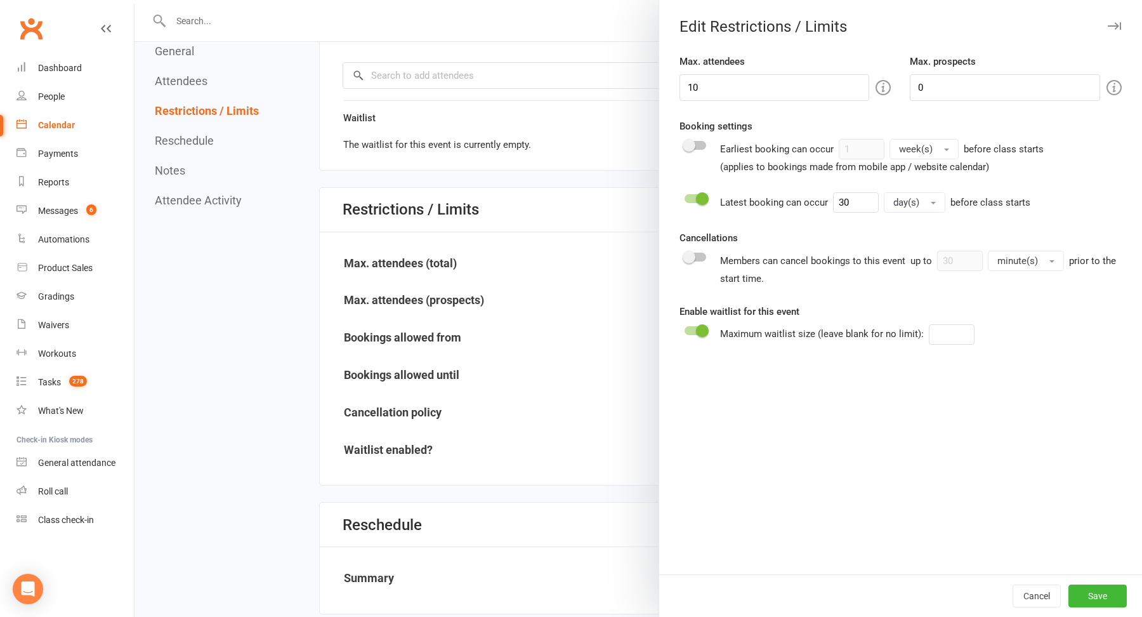
click at [921, 206] on button "day(s)" at bounding box center [915, 202] width 62 height 20
click at [921, 232] on span "minute(s)" at bounding box center [915, 229] width 41 height 11
click at [1084, 589] on button "Save" at bounding box center [1097, 595] width 58 height 23
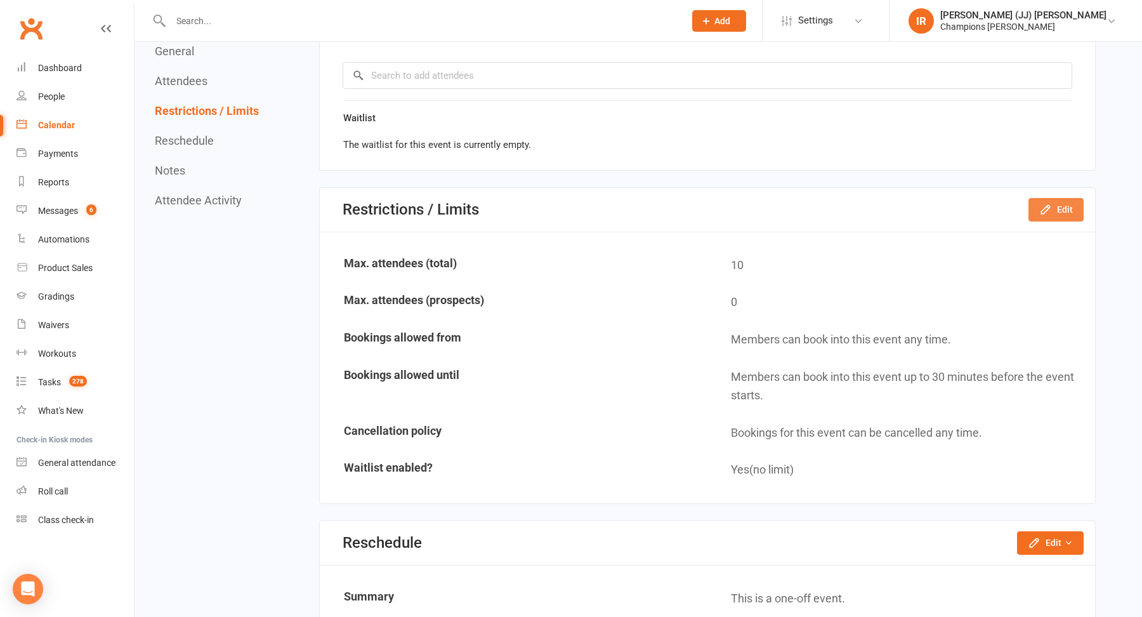
click at [1044, 198] on button "Edit" at bounding box center [1056, 209] width 55 height 23
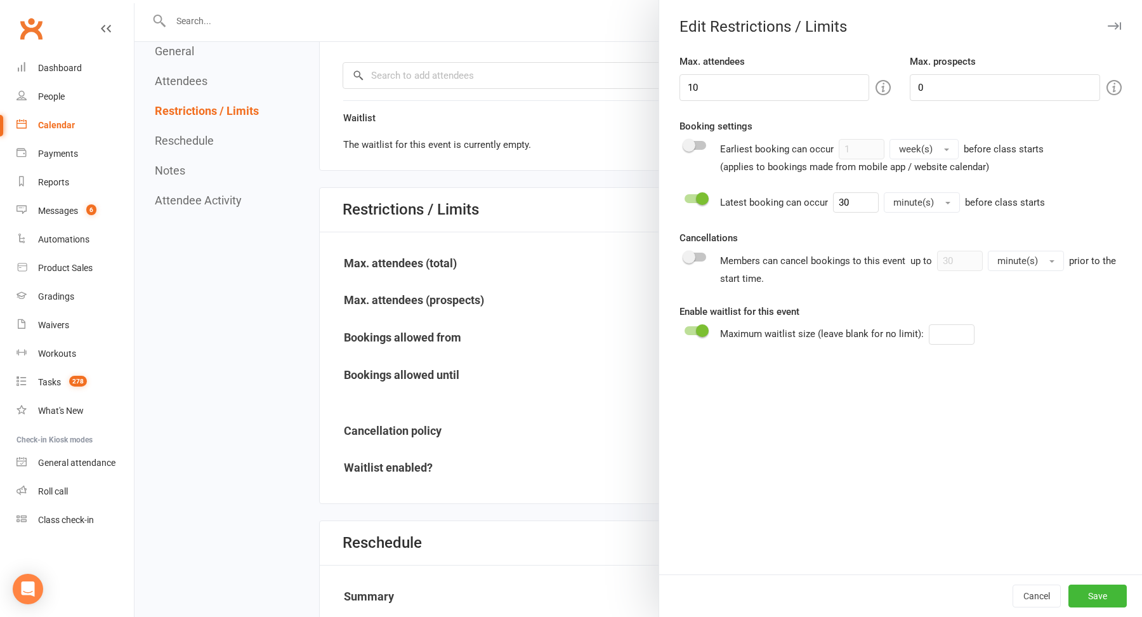
click at [702, 329] on span at bounding box center [702, 330] width 13 height 13
click at [685, 329] on input "checkbox" at bounding box center [685, 329] width 0 height 0
click at [1108, 599] on button "Save" at bounding box center [1097, 595] width 58 height 23
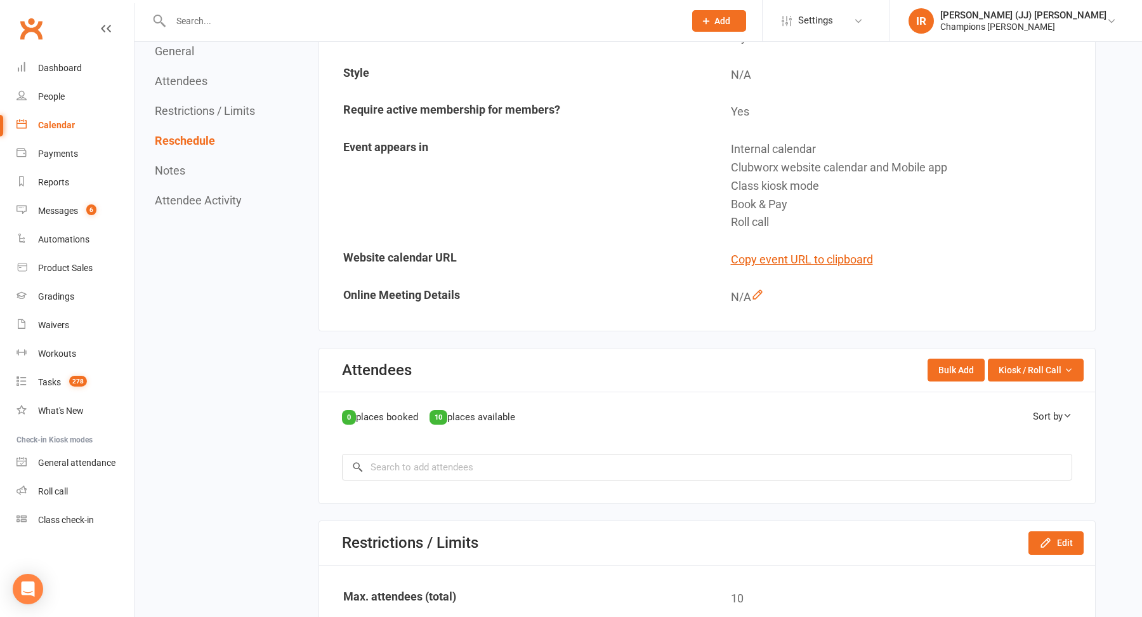
scroll to position [0, 0]
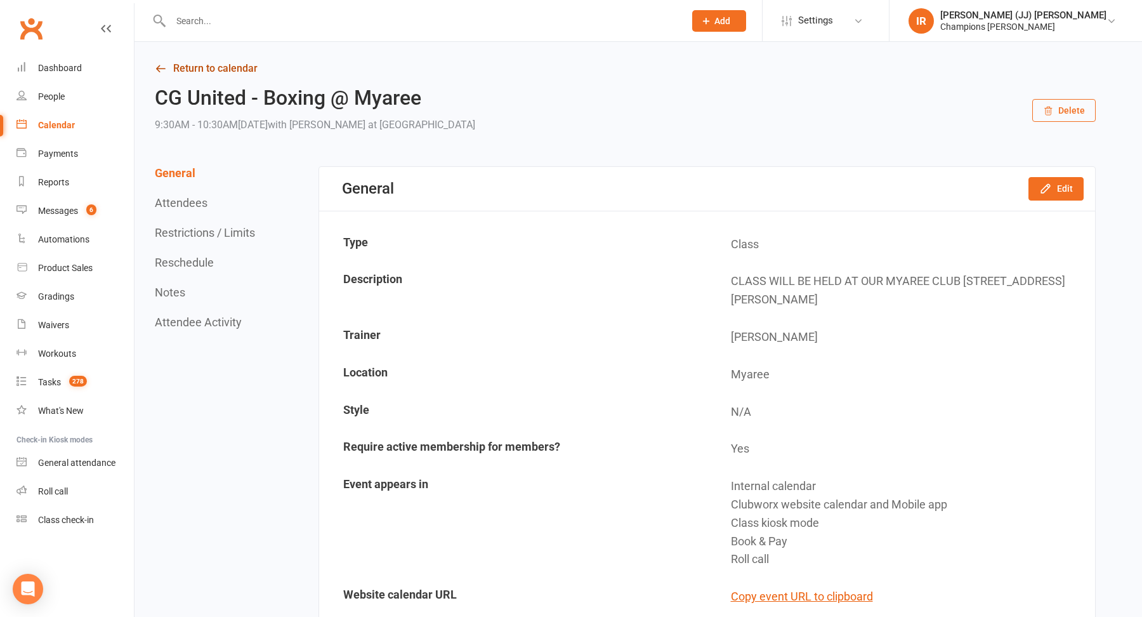
click at [234, 69] on link "Return to calendar" at bounding box center [625, 69] width 941 height 18
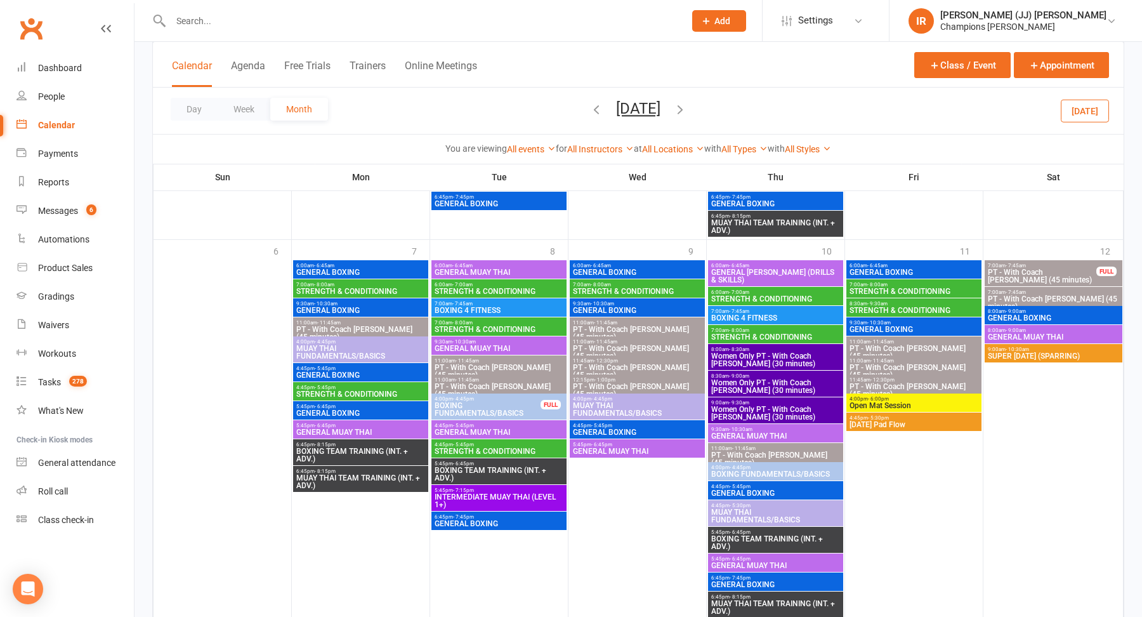
scroll to position [1647, 0]
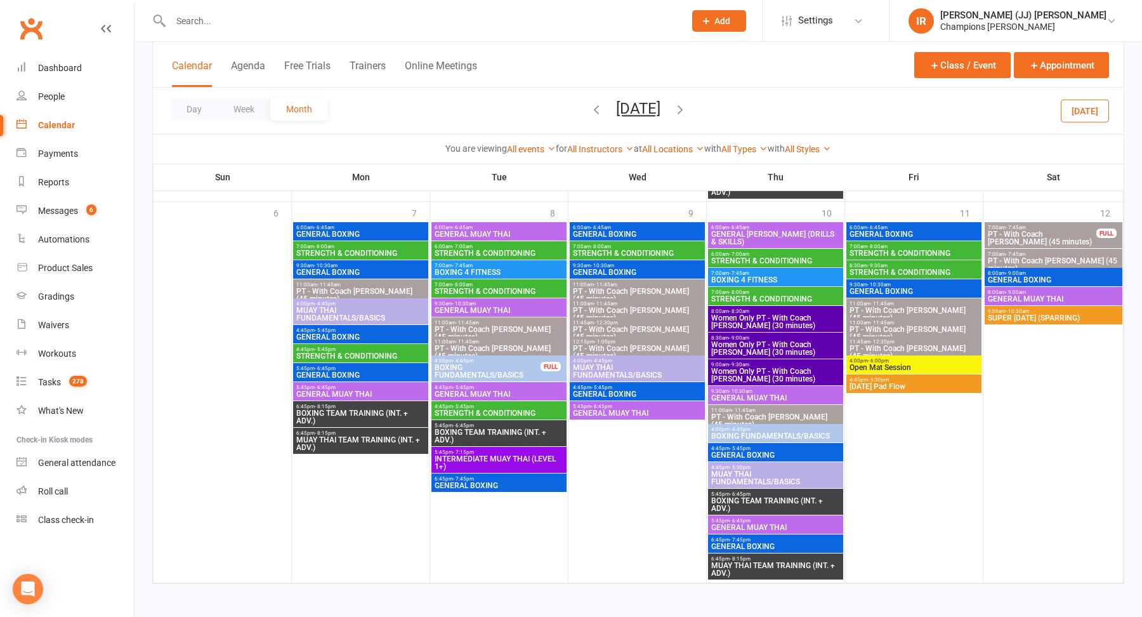
click at [687, 106] on icon "button" at bounding box center [680, 109] width 14 height 14
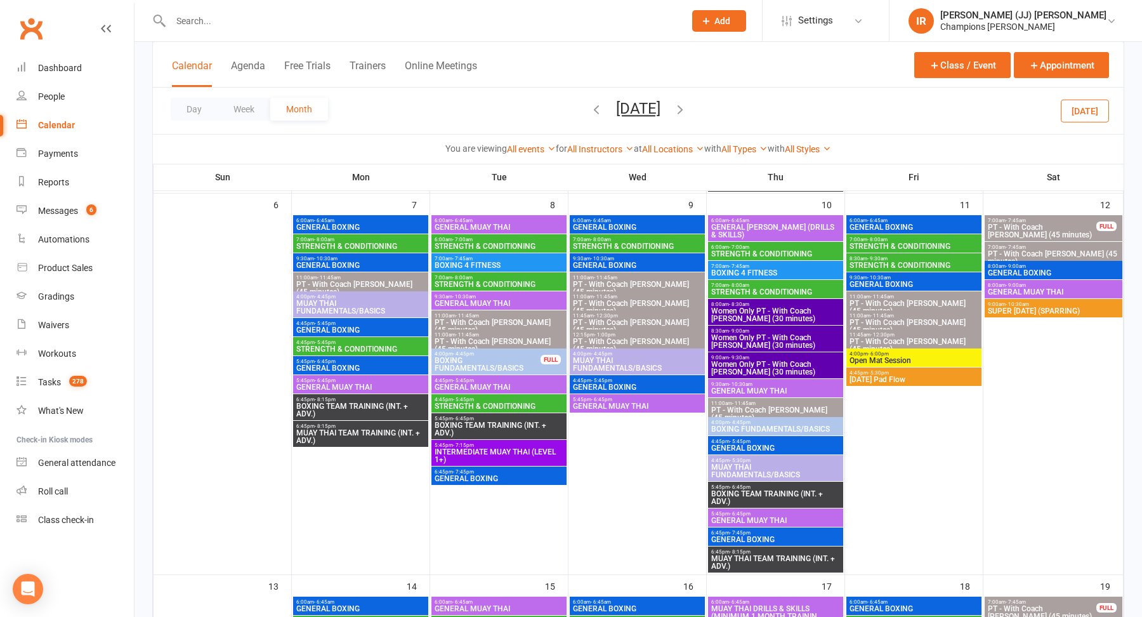
click at [687, 107] on icon "button" at bounding box center [680, 109] width 14 height 14
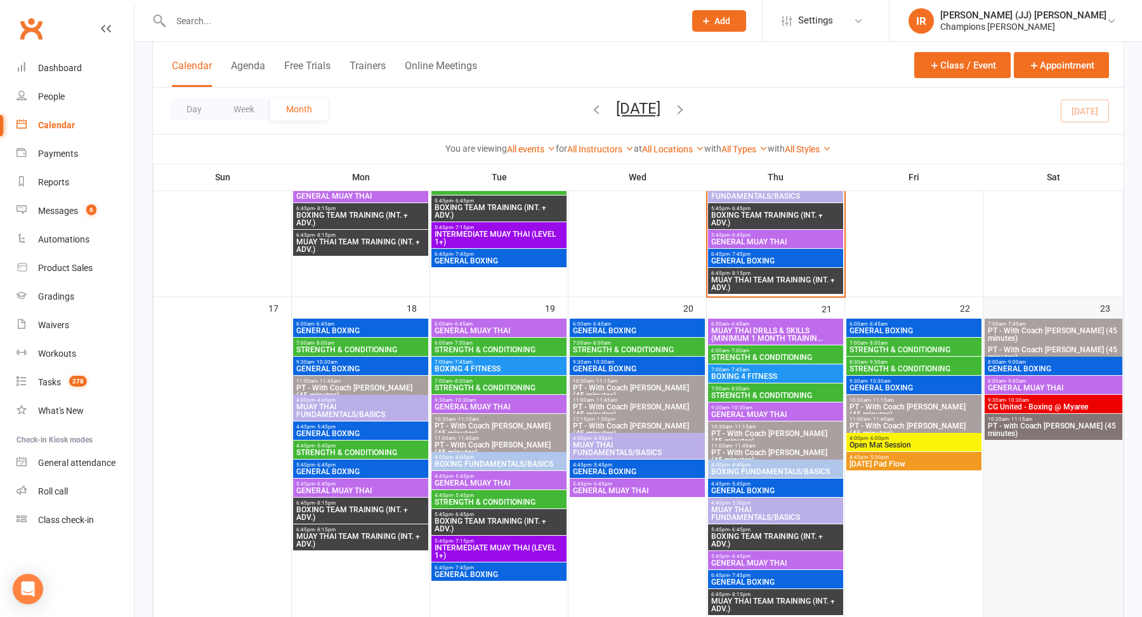
click at [1054, 468] on div at bounding box center [1053, 467] width 137 height 297
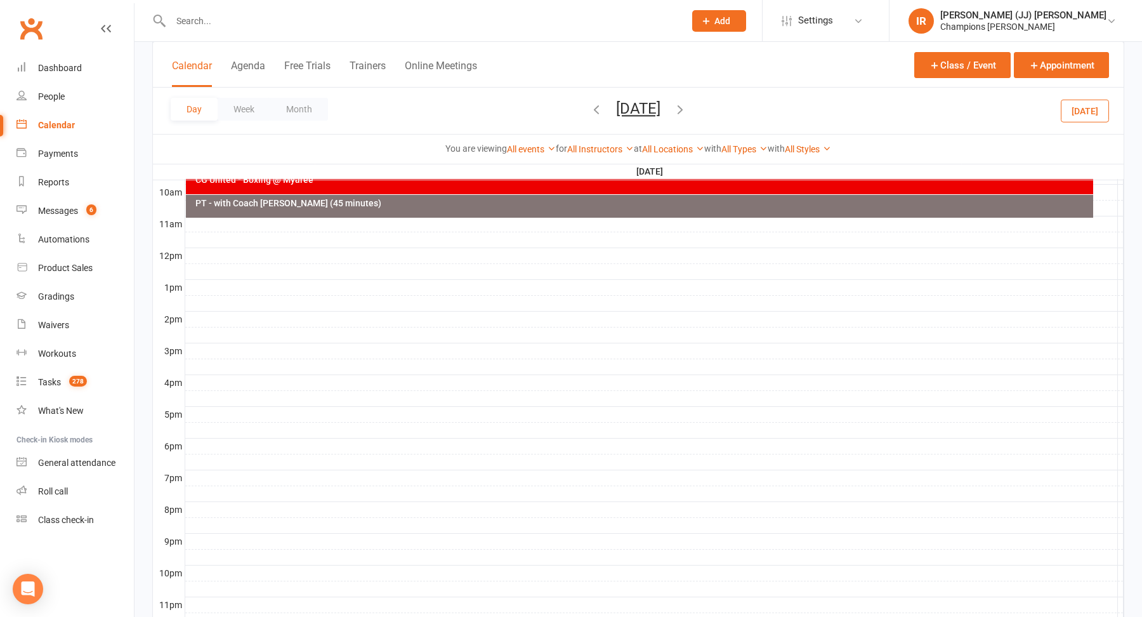
scroll to position [0, 0]
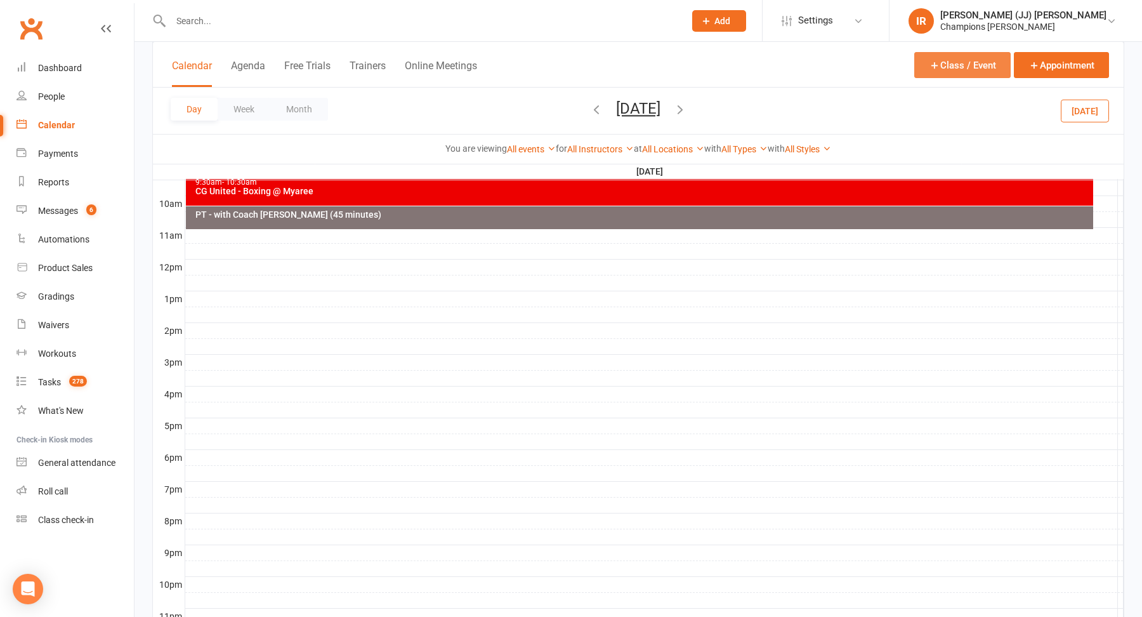
click at [985, 68] on button "Class / Event" at bounding box center [962, 65] width 96 height 26
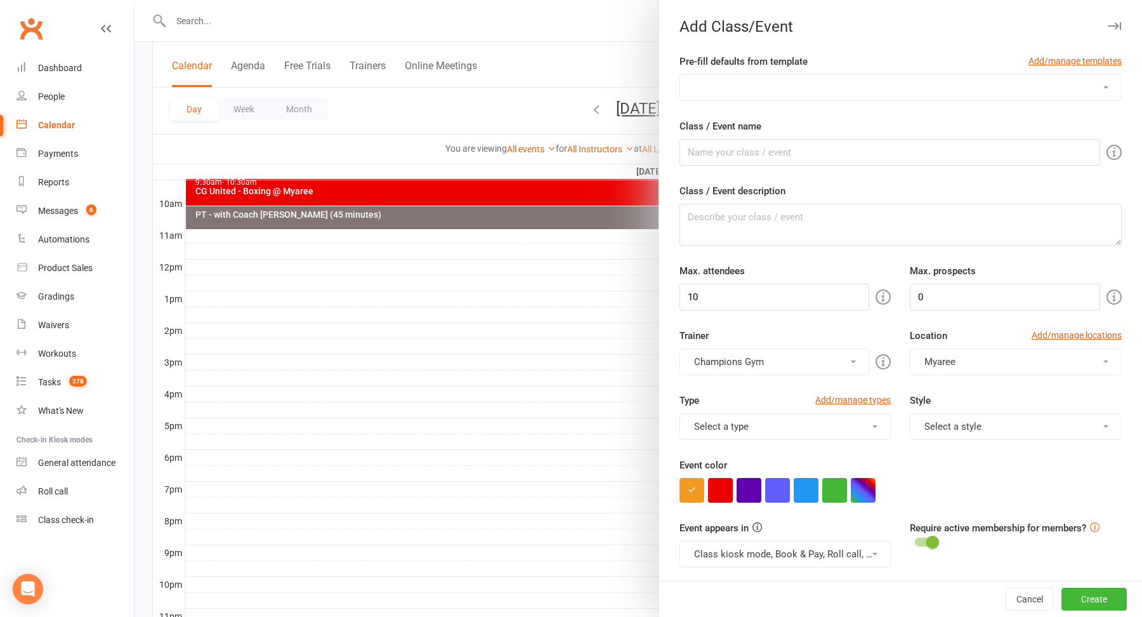
click at [755, 88] on select "Advanced Boxing (LEVEL 2+) Advanced Muay Thai (Level 2+) Boxing 4 Fitness Boxin…" at bounding box center [900, 87] width 441 height 25
select select "566"
type input "SUPER SATURDAY (SPARRING)"
type textarea "This is strictly an Intermediate rank+ only class. To be eligible for this clas…"
type input "20"
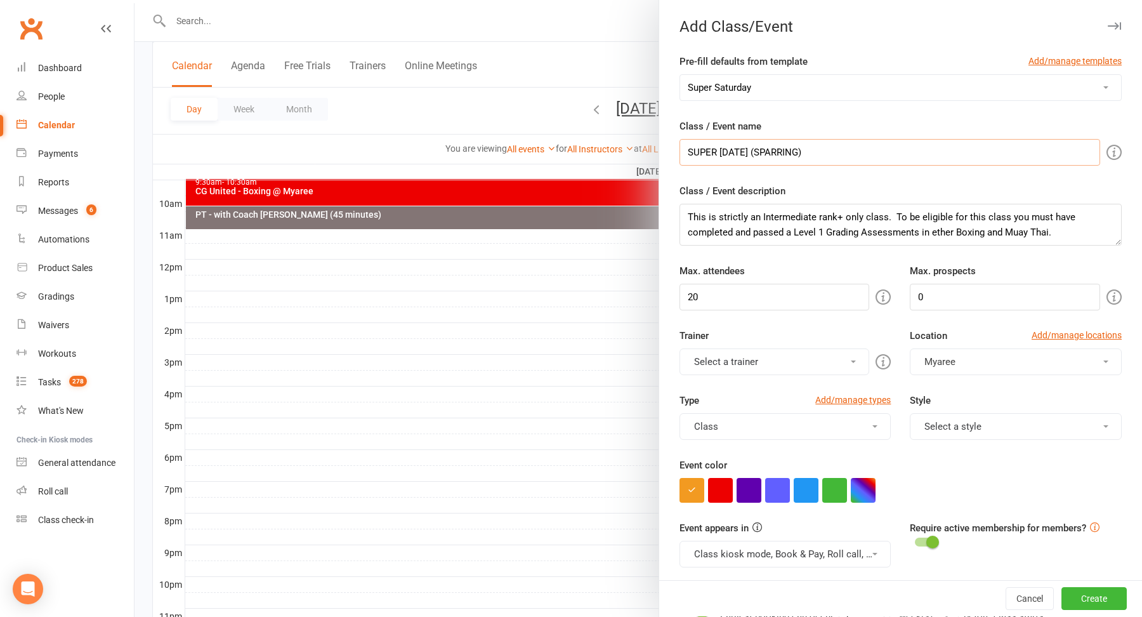
drag, startPoint x: 828, startPoint y: 154, endPoint x: 615, endPoint y: 155, distance: 213.2
click at [135, 0] on new-event-schedule "Add Class/Event Pre-fill defaults from template Add/manage templates Advanced B…" at bounding box center [135, 0] width 0 height 0
paste input "CG United - Boxing @ Highgate"
click at [750, 155] on input "CG United - Boxing @ Highgate" at bounding box center [890, 152] width 421 height 27
click at [749, 155] on input "CG United - Boxing @ Highgate" at bounding box center [890, 152] width 421 height 27
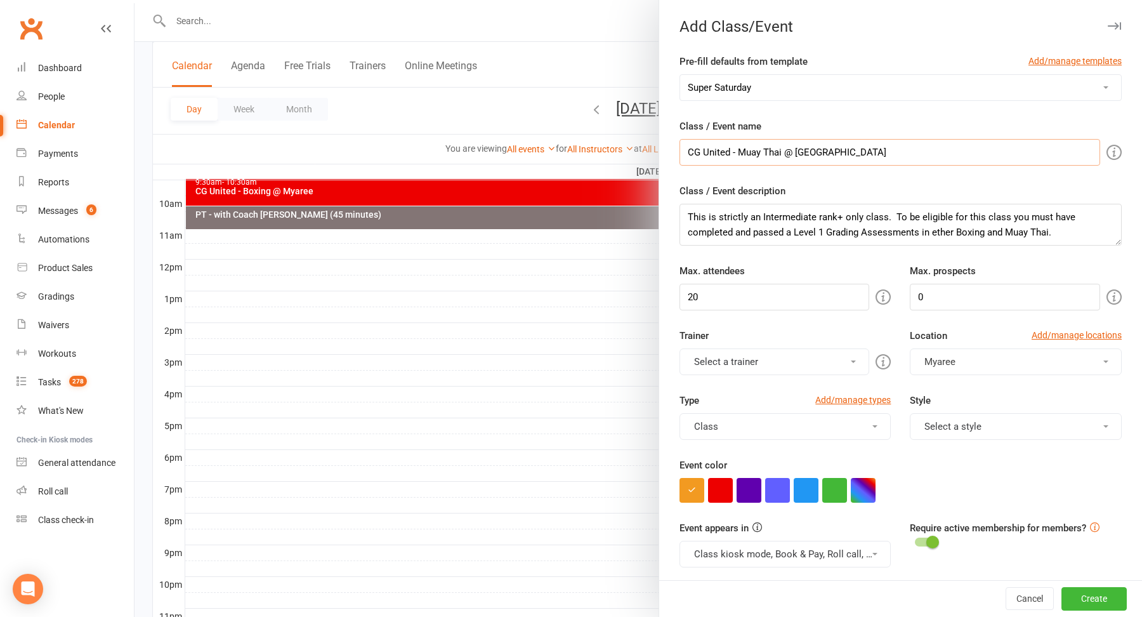
type input "CG United - Muay Thai @ Highgate"
click at [782, 230] on textarea "This is strictly an Intermediate rank+ only class. To be eligible for this clas…" at bounding box center [901, 225] width 442 height 42
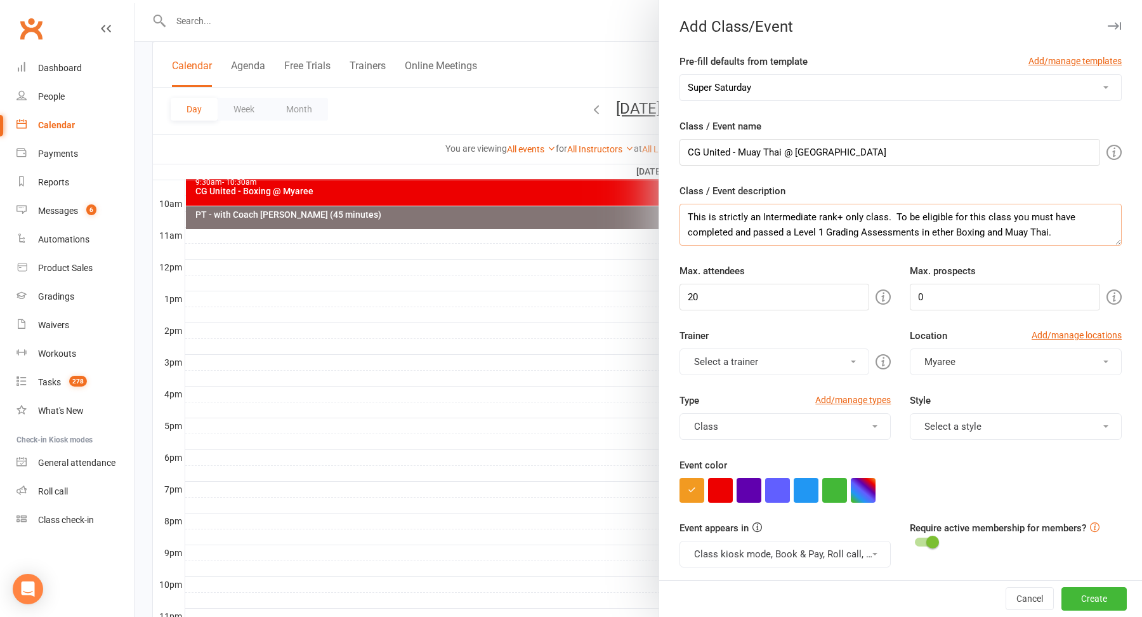
click at [782, 230] on textarea "This is strictly an Intermediate rank+ only class. To be eligible for this clas…" at bounding box center [901, 225] width 442 height 42
paste textarea "CLASS WILL BE HELD AT OUR HIGHGATE CLUB 324 Lord Street, Highgate"
type textarea "CLASS WILL BE HELD AT OUR HIGHGATE CLUB 324 Lord Street, Highgate"
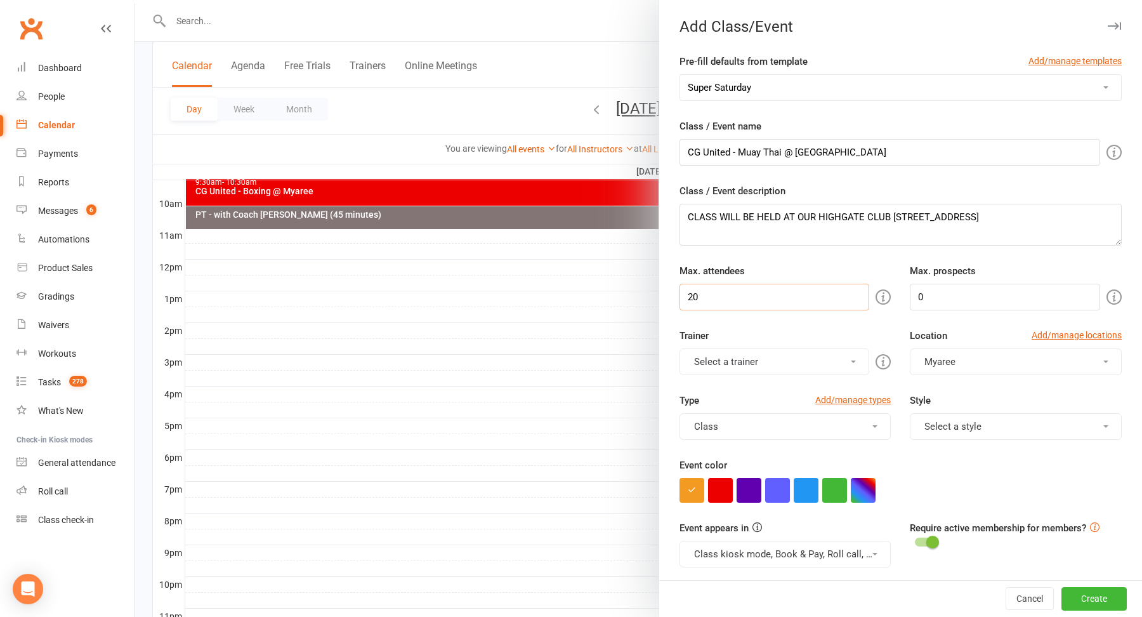
click at [711, 294] on input "20" at bounding box center [775, 297] width 190 height 27
type input "2"
type input "10"
click at [721, 492] on button "button" at bounding box center [720, 490] width 25 height 25
click at [820, 368] on button "Select a trainer" at bounding box center [775, 361] width 190 height 27
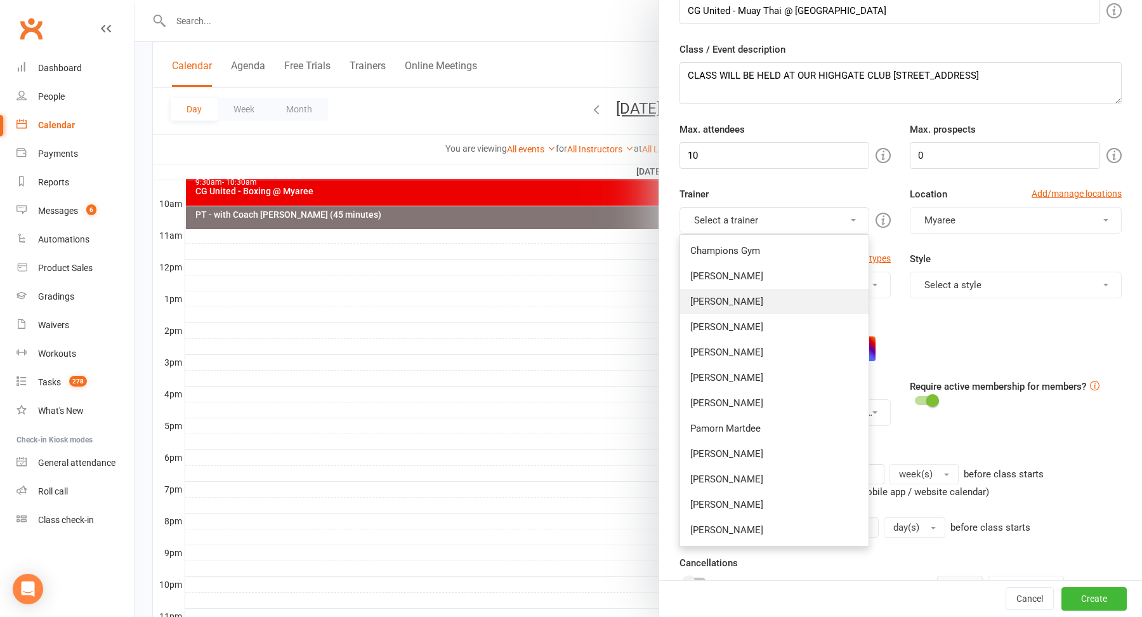
scroll to position [143, 0]
click at [753, 518] on link "Jordan Sears" at bounding box center [774, 528] width 189 height 25
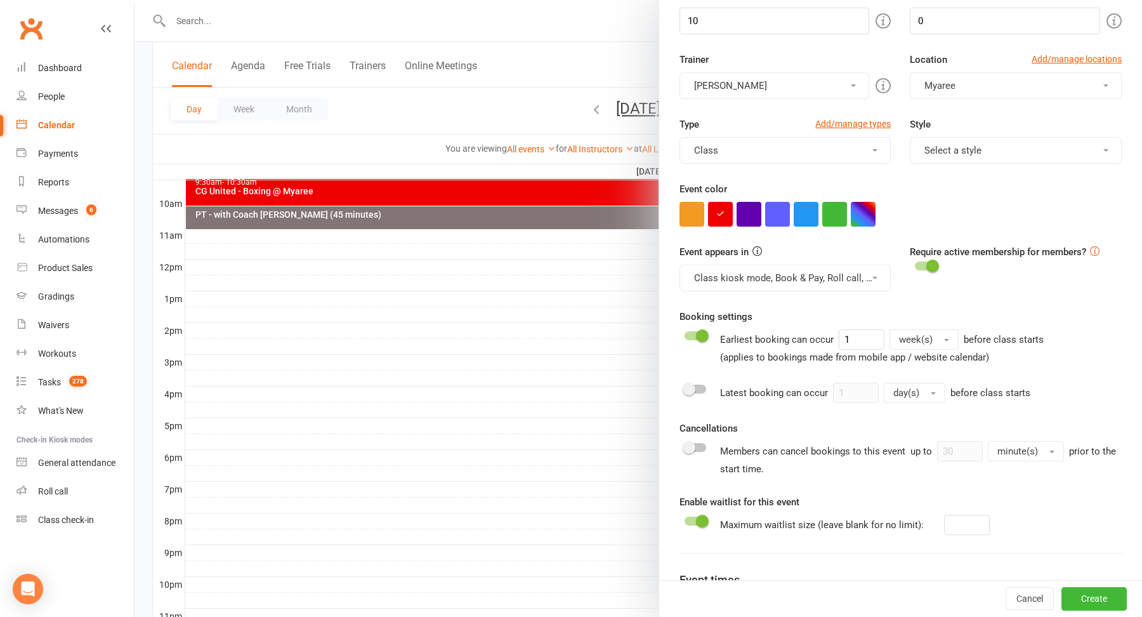
scroll to position [284, 0]
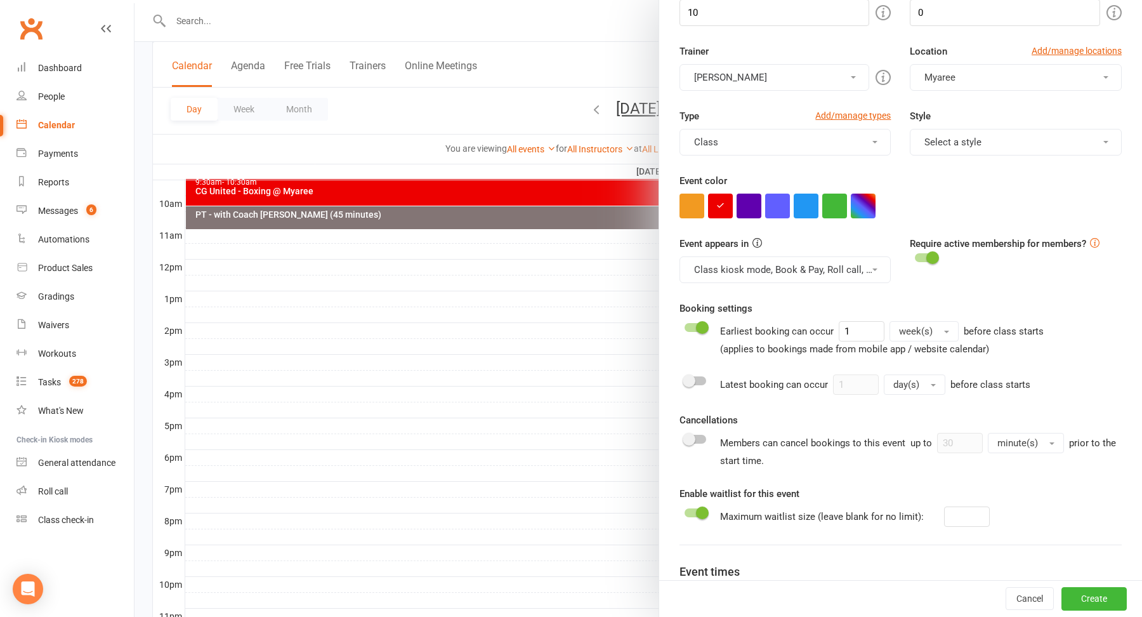
click at [702, 321] on span at bounding box center [702, 327] width 13 height 13
click at [685, 325] on input "checkbox" at bounding box center [685, 325] width 0 height 0
click at [697, 378] on div at bounding box center [696, 380] width 22 height 9
click at [685, 379] on input "checkbox" at bounding box center [685, 379] width 0 height 0
click at [863, 386] on input "1" at bounding box center [856, 384] width 46 height 20
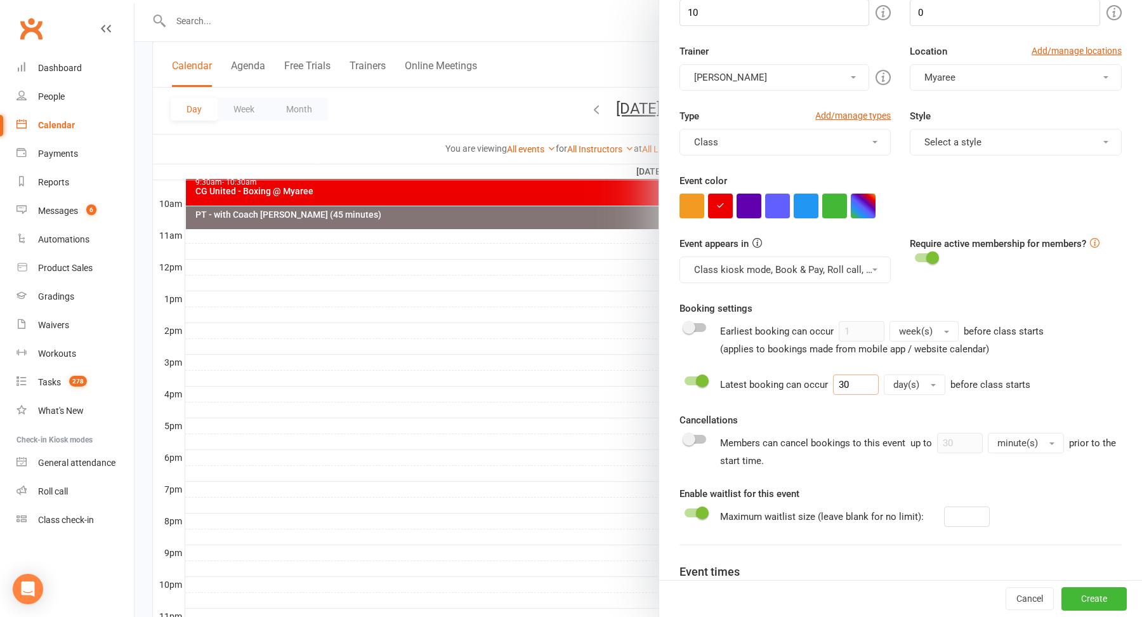
type input "30"
click at [921, 386] on button "day(s)" at bounding box center [915, 384] width 62 height 20
click at [922, 415] on link "minute(s)" at bounding box center [947, 411] width 126 height 25
click at [697, 506] on span at bounding box center [702, 512] width 13 height 13
click at [685, 511] on input "checkbox" at bounding box center [685, 511] width 0 height 0
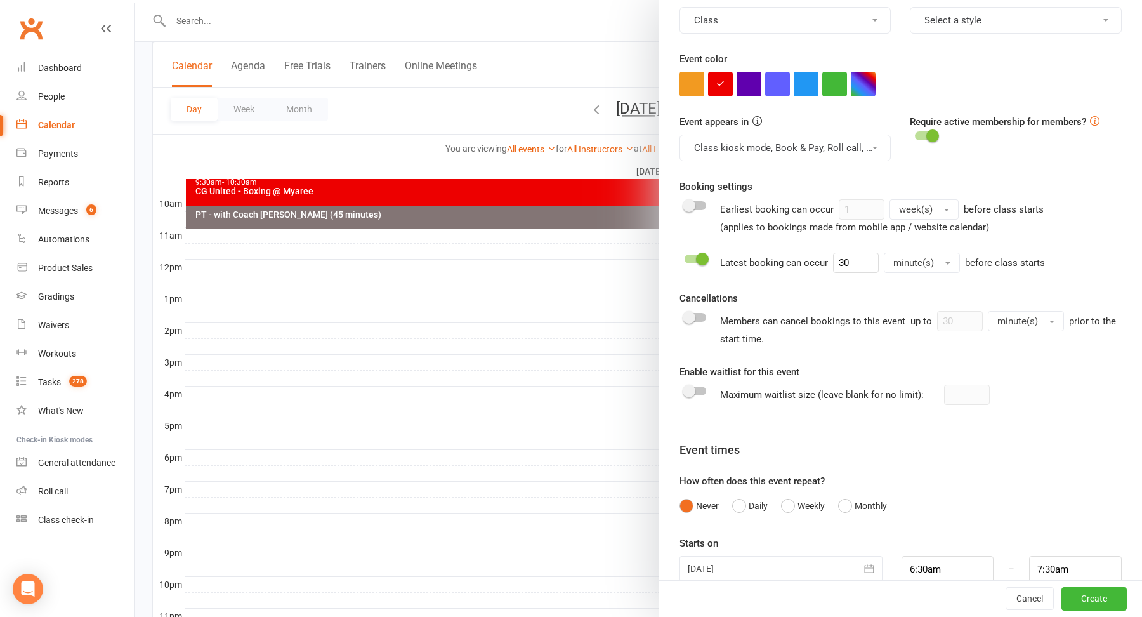
scroll to position [424, 0]
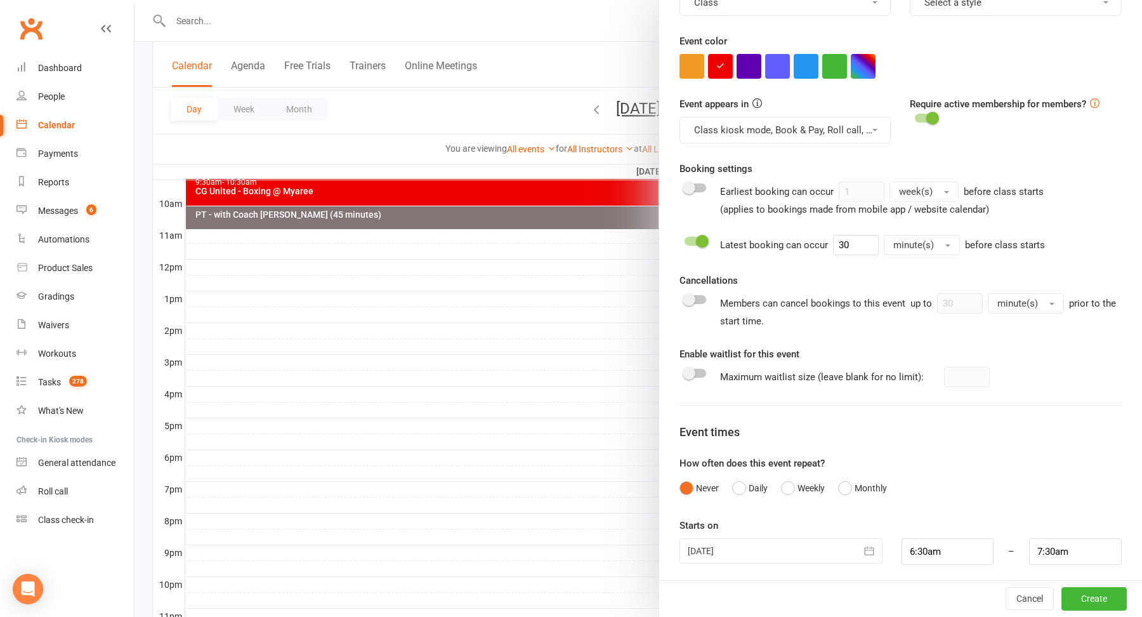
click at [758, 546] on div at bounding box center [781, 550] width 203 height 25
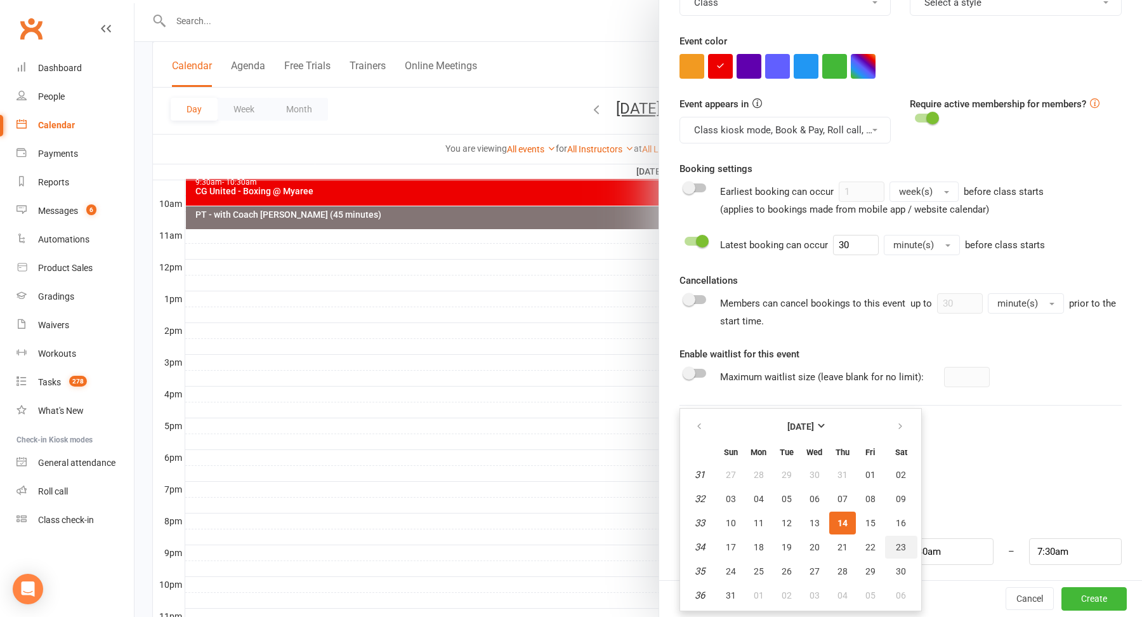
click at [898, 542] on span "23" at bounding box center [901, 547] width 10 height 10
type input "23 Aug 2025"
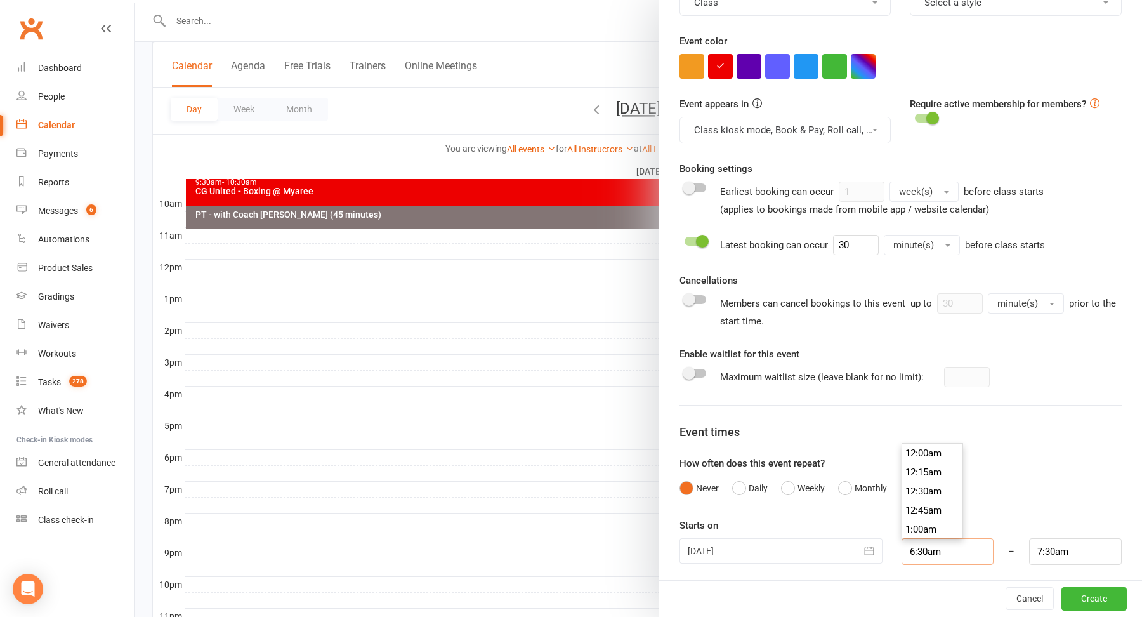
click at [946, 551] on input "6:30am" at bounding box center [948, 551] width 93 height 27
type input "9:30am"
click at [930, 516] on li "9:30am" at bounding box center [932, 520] width 61 height 19
click at [1043, 543] on input "7:30am" at bounding box center [1075, 551] width 93 height 27
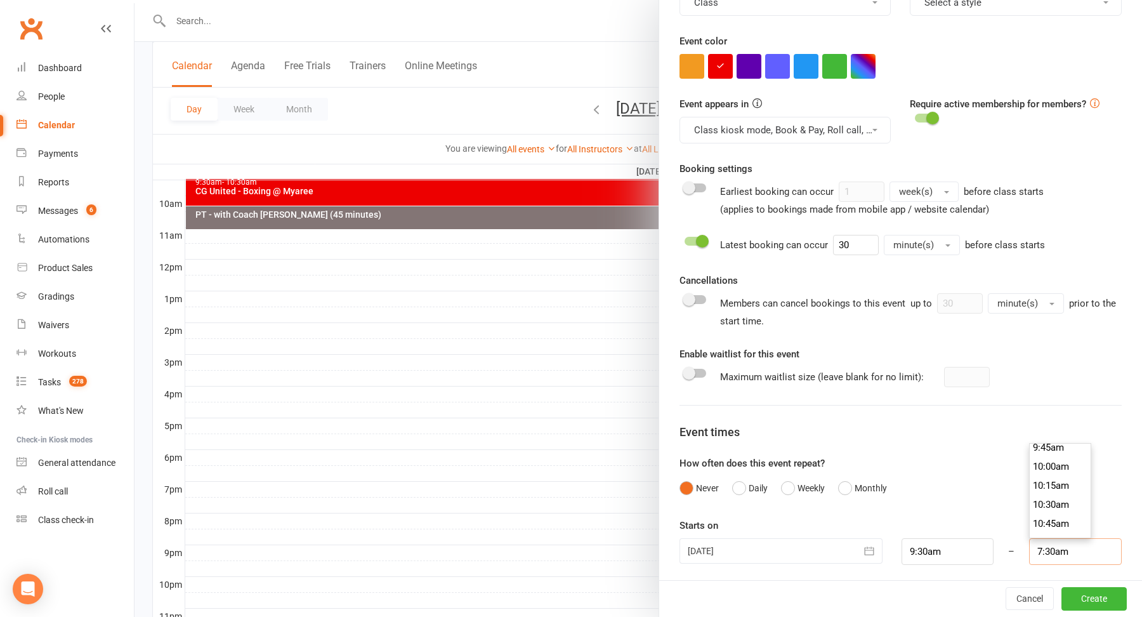
scroll to position [759, 0]
type input "10:30am"
click at [1055, 486] on li "10:30am" at bounding box center [1060, 493] width 61 height 19
click at [1071, 473] on li "10:30am" at bounding box center [1060, 472] width 61 height 19
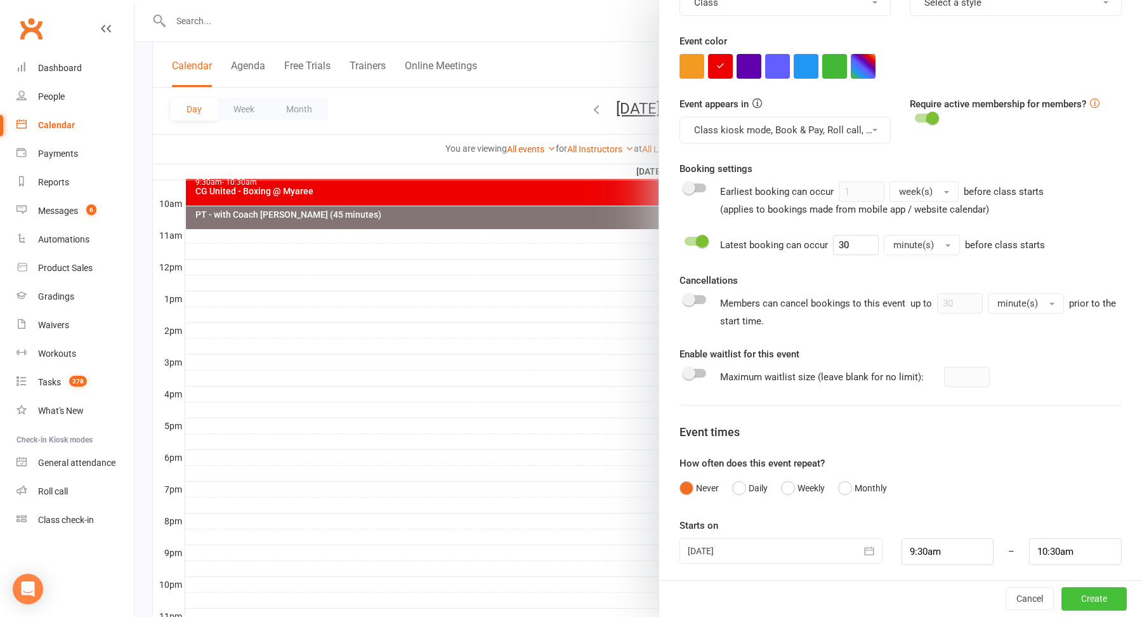
click at [1094, 596] on button "Create" at bounding box center [1094, 599] width 65 height 23
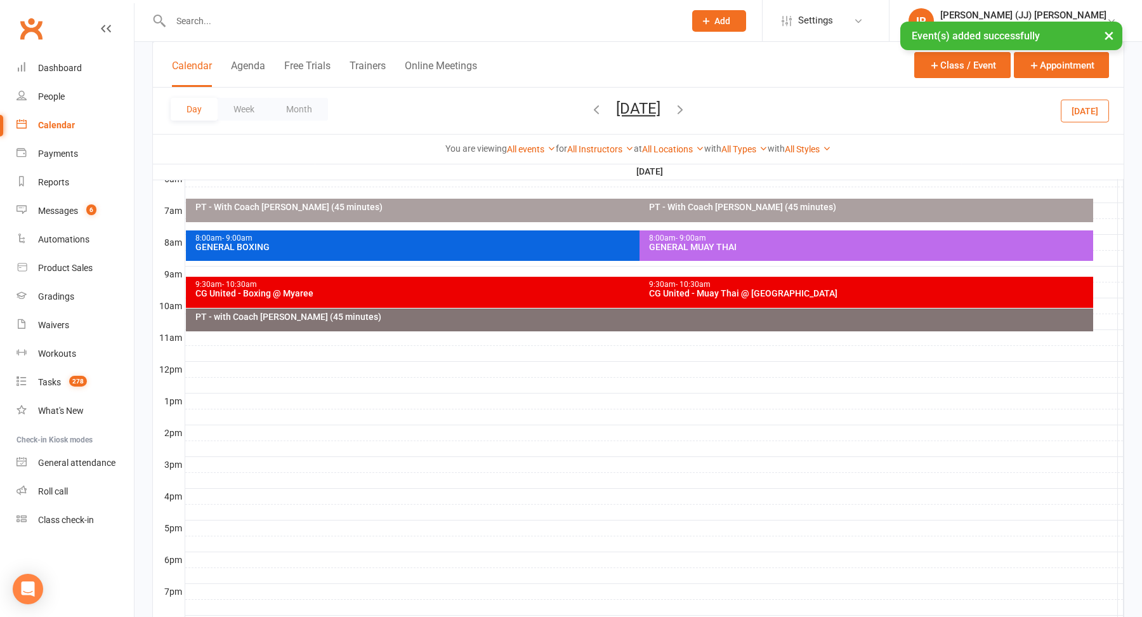
scroll to position [270, 0]
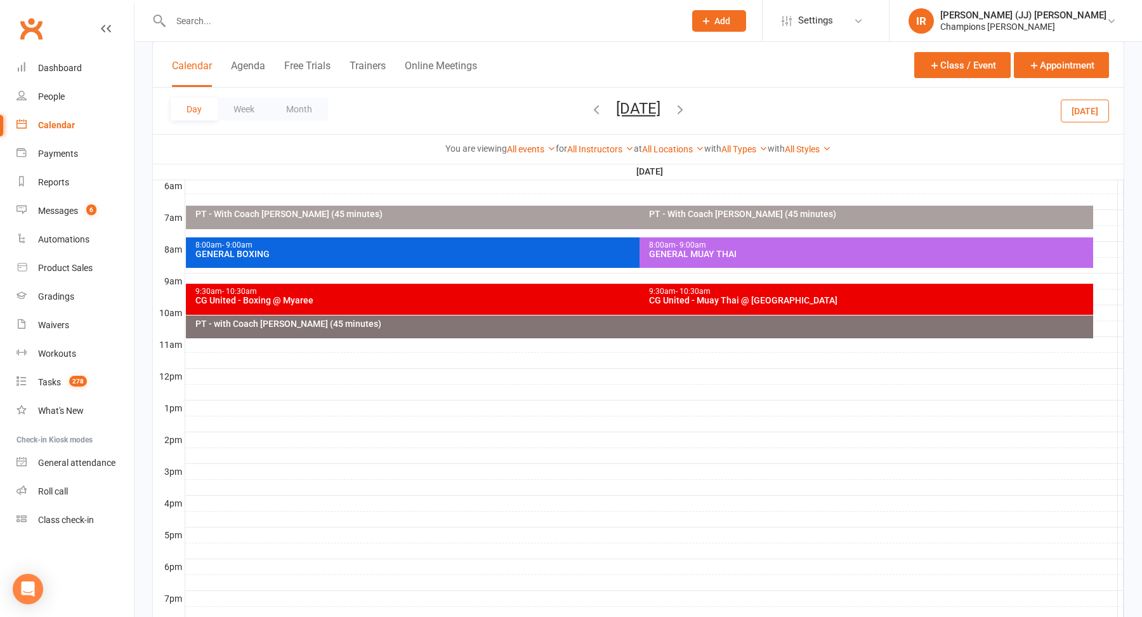
click at [678, 296] on div "CG United - Muay Thai @ Highgate" at bounding box center [869, 300] width 442 height 9
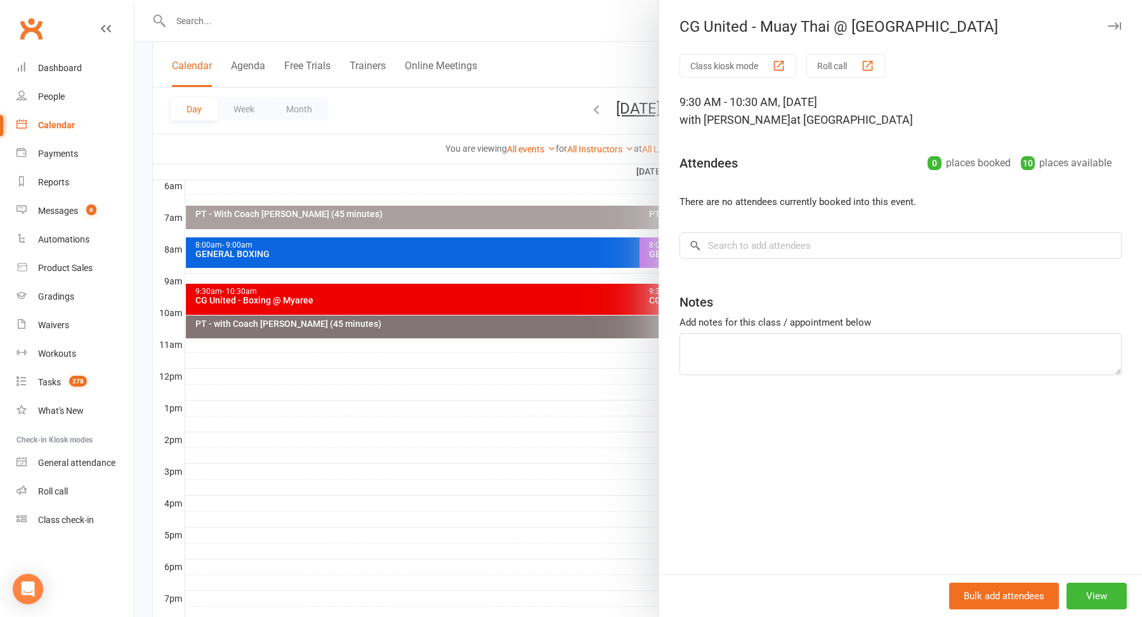
click at [573, 296] on div at bounding box center [639, 308] width 1008 height 617
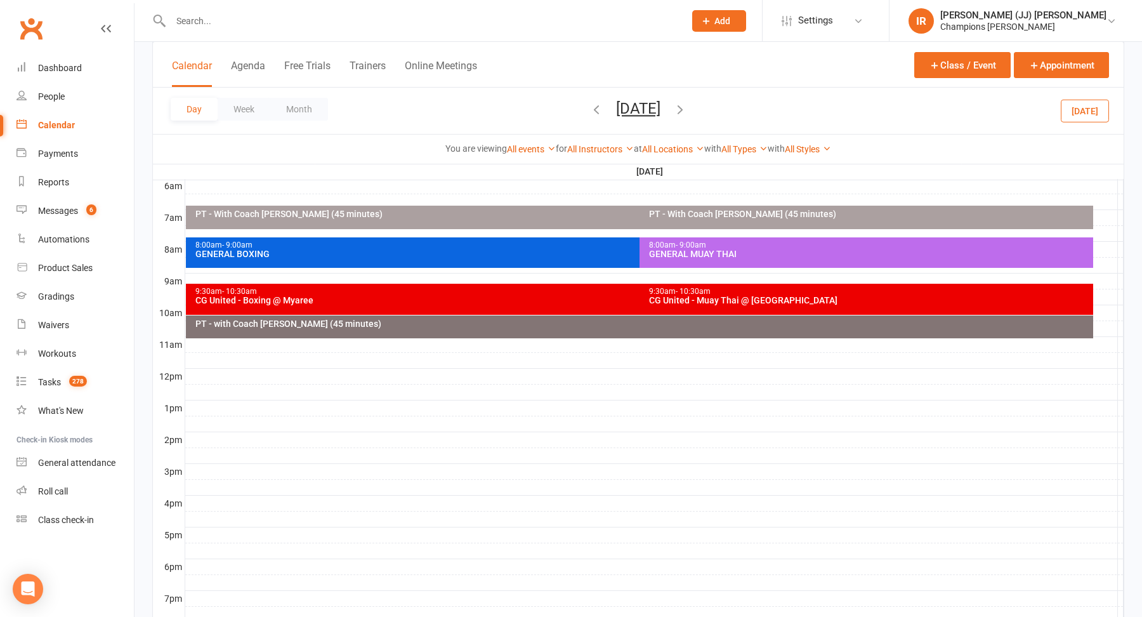
click at [686, 291] on span "- 10:30am" at bounding box center [693, 291] width 35 height 9
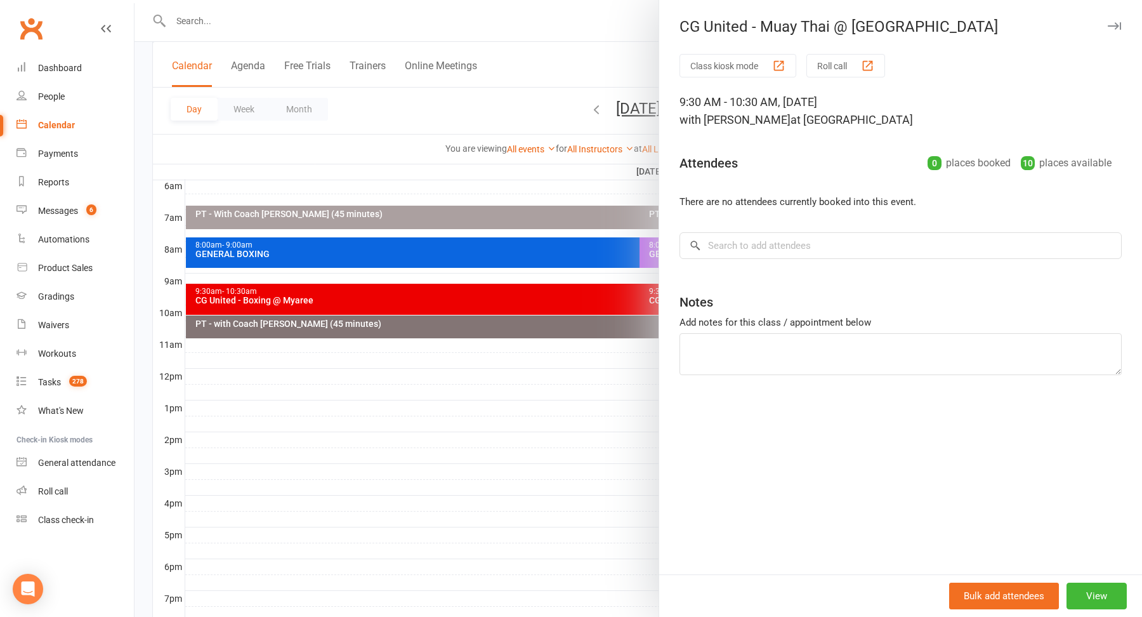
click at [603, 287] on div at bounding box center [639, 308] width 1008 height 617
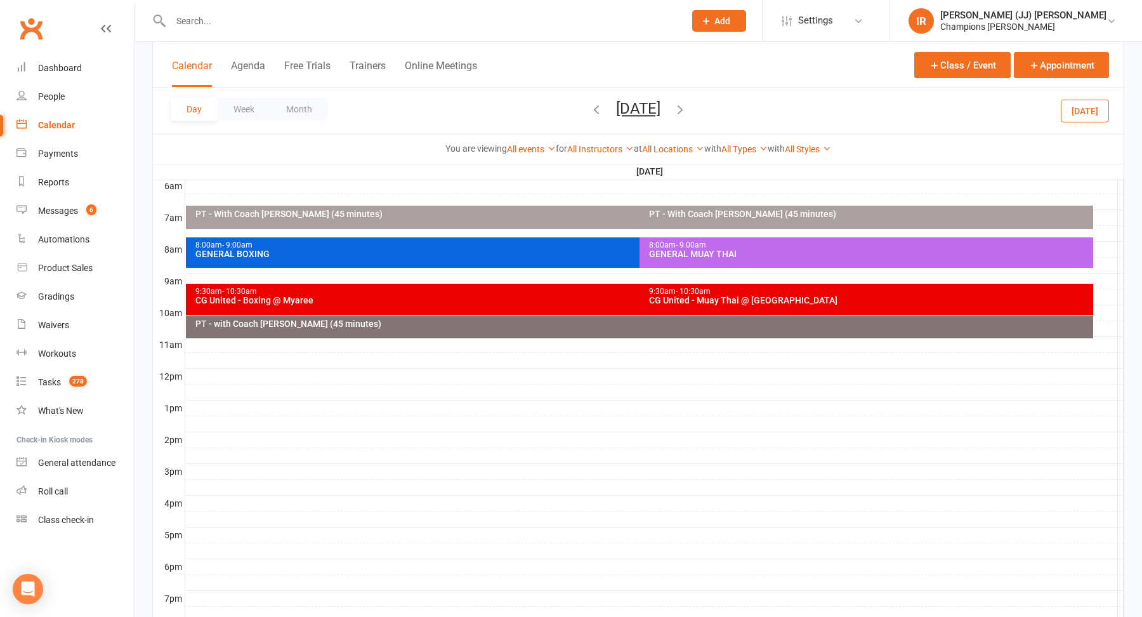
click at [593, 297] on div "CG United - Boxing @ Myaree" at bounding box center [636, 300] width 883 height 9
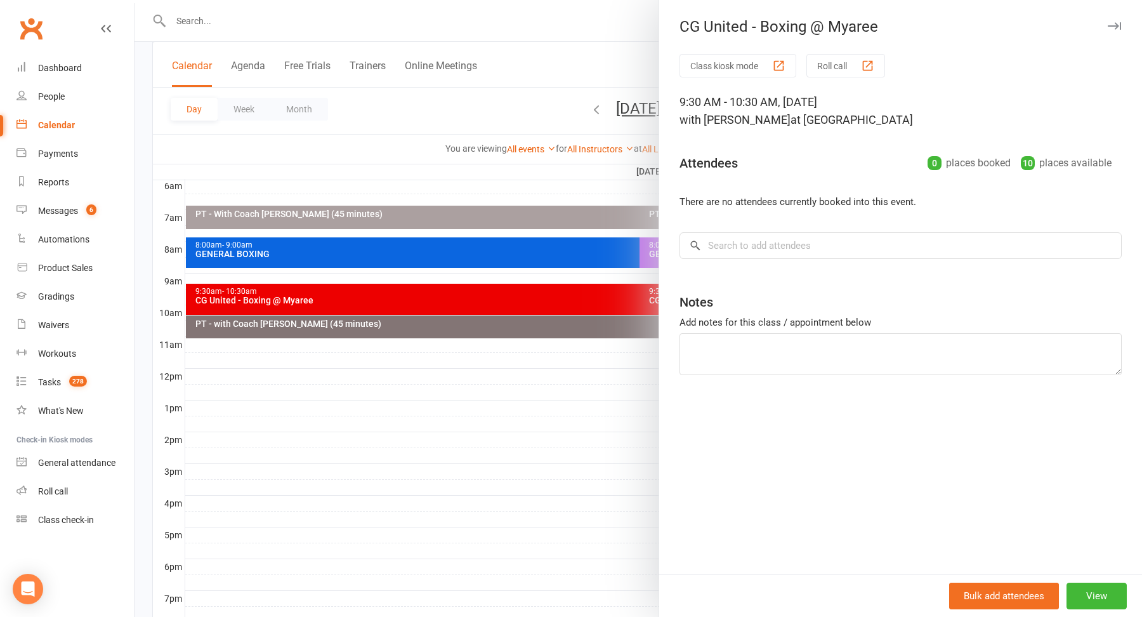
click at [553, 301] on div at bounding box center [639, 308] width 1008 height 617
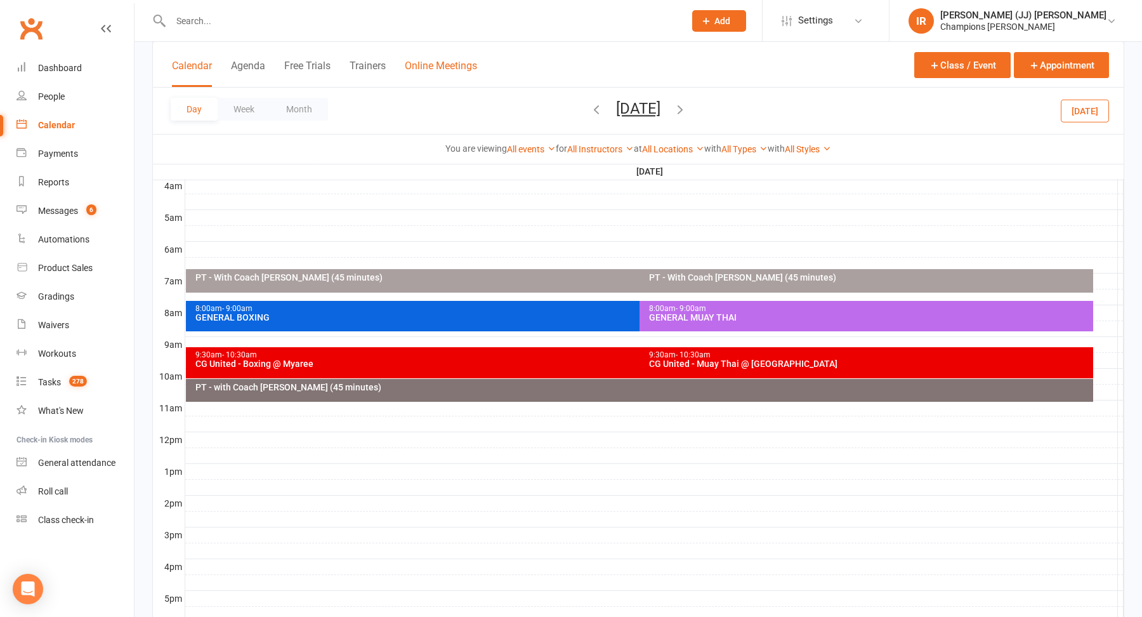
scroll to position [77, 0]
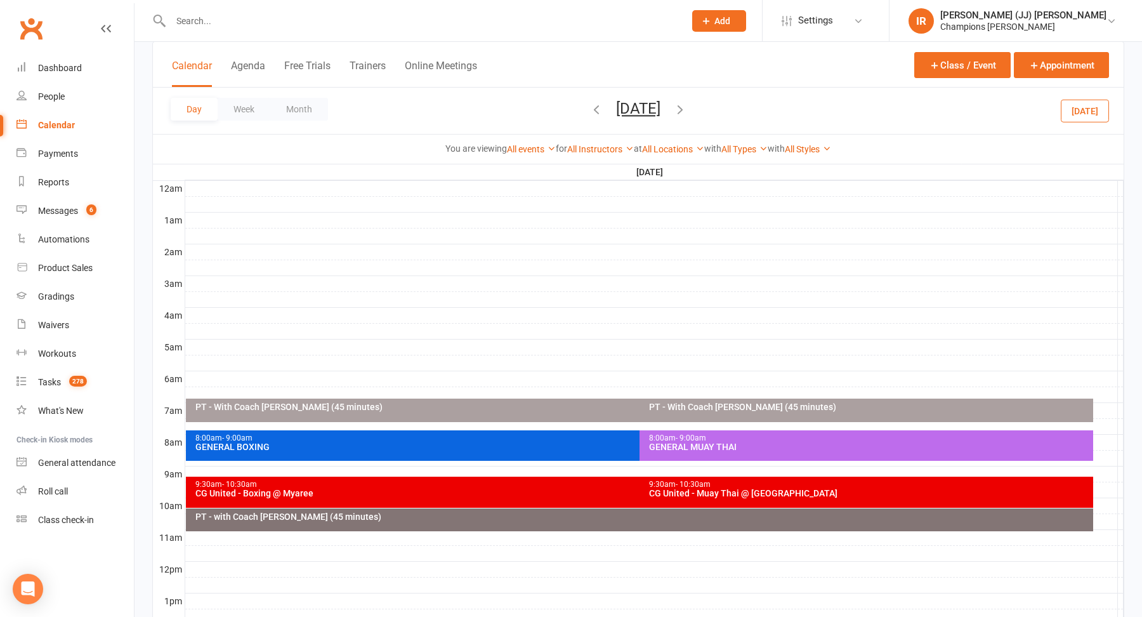
click at [397, 13] on input "text" at bounding box center [421, 21] width 509 height 18
paste input "Levi Mcmullen"
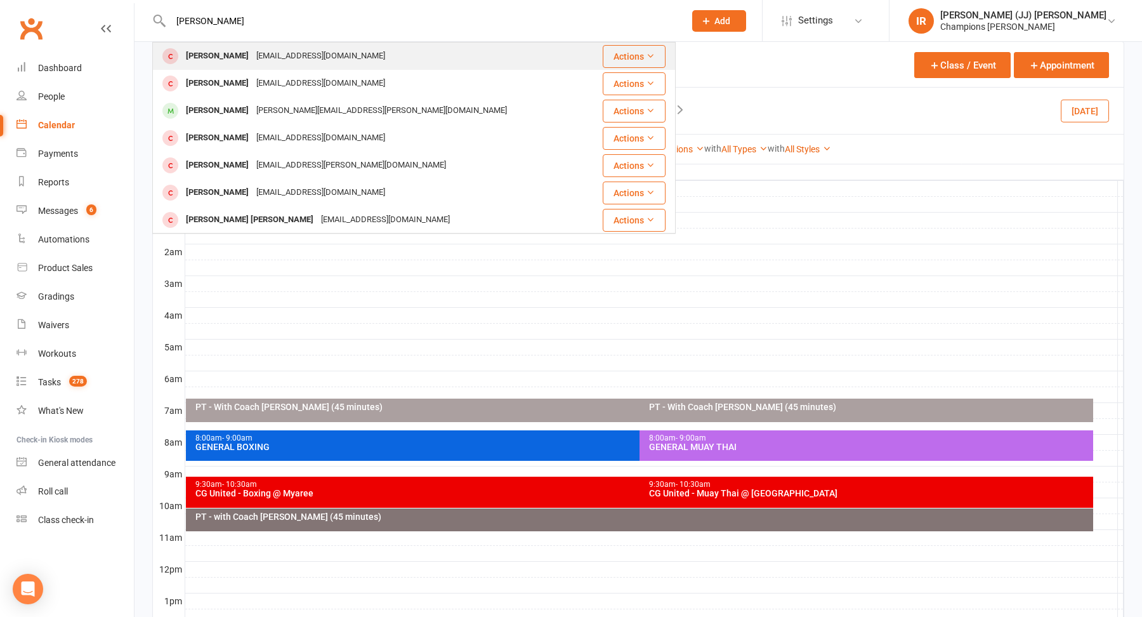
type input "Levi Mcmullen"
click at [261, 60] on div "levi_mcmullen@hotmail.com" at bounding box center [321, 56] width 136 height 18
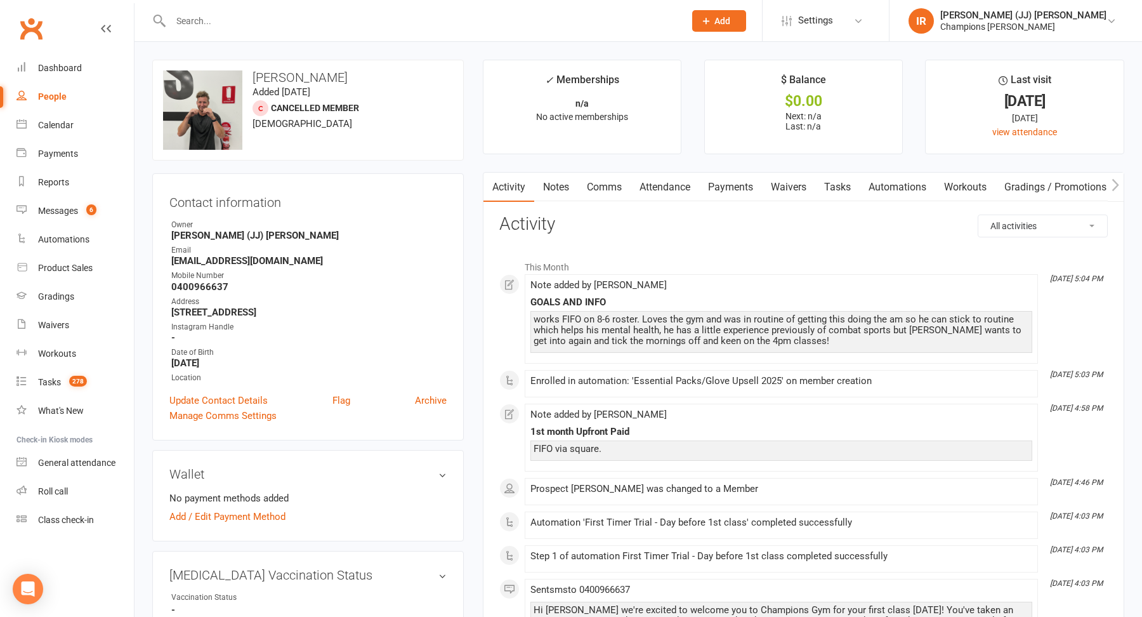
click at [789, 189] on link "Waivers" at bounding box center [788, 187] width 53 height 29
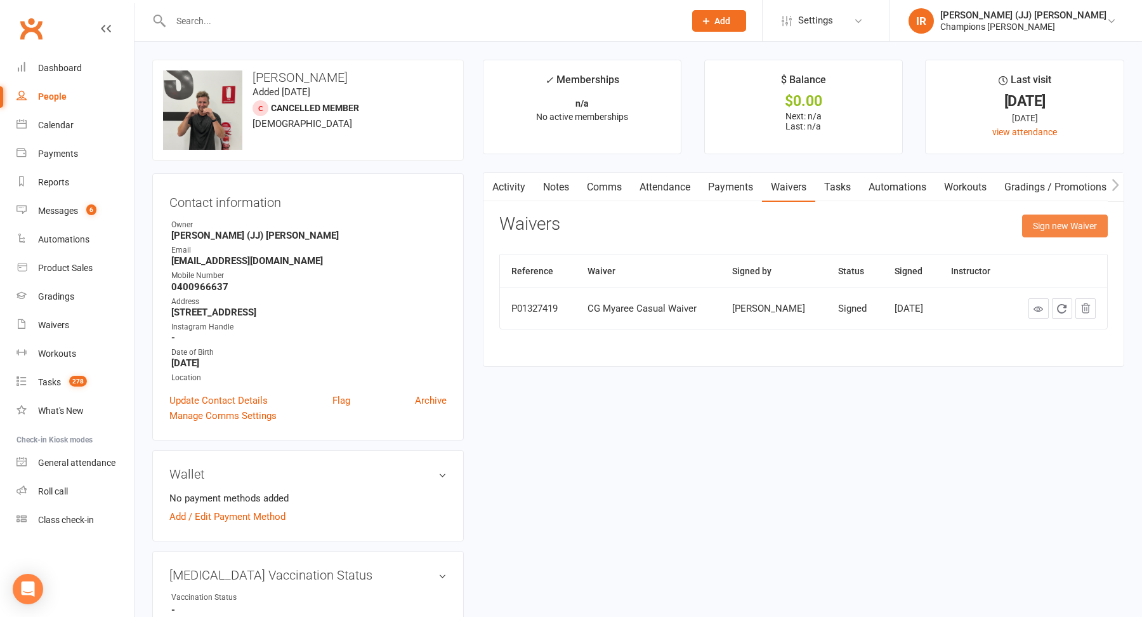
click at [1062, 232] on button "Sign new Waiver" at bounding box center [1065, 225] width 86 height 23
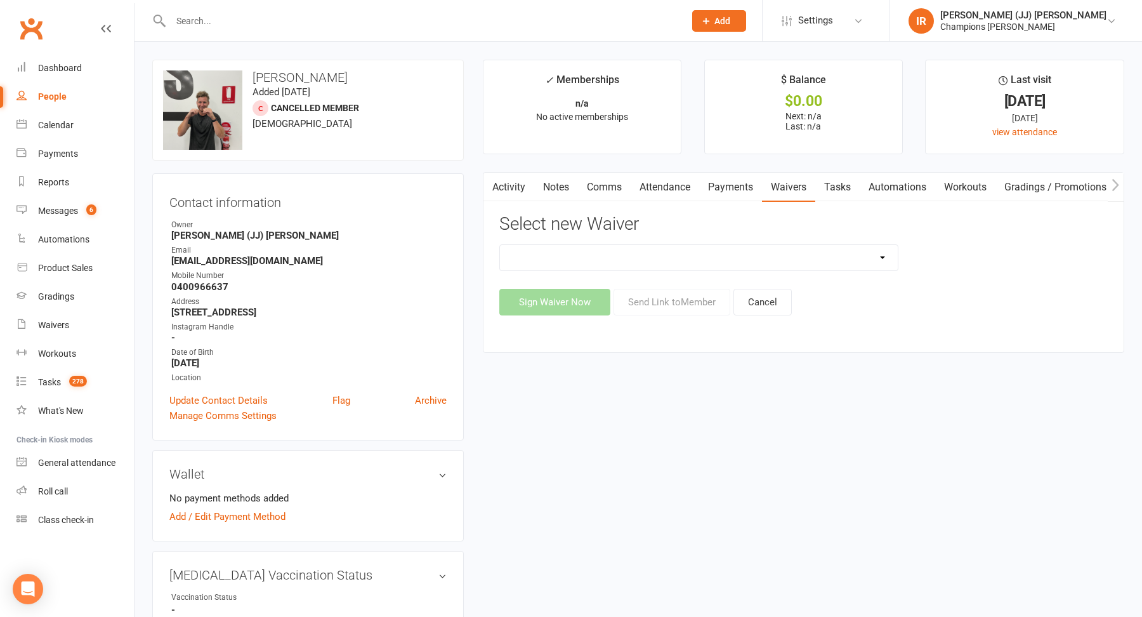
click at [662, 245] on select "Casual Waiver (STAFF ONLY) CG Myaree Cancellation Form CG Myaree Casual Waiver …" at bounding box center [699, 257] width 398 height 25
select select "9218"
click at [690, 306] on button "Send Link to Member" at bounding box center [672, 302] width 117 height 27
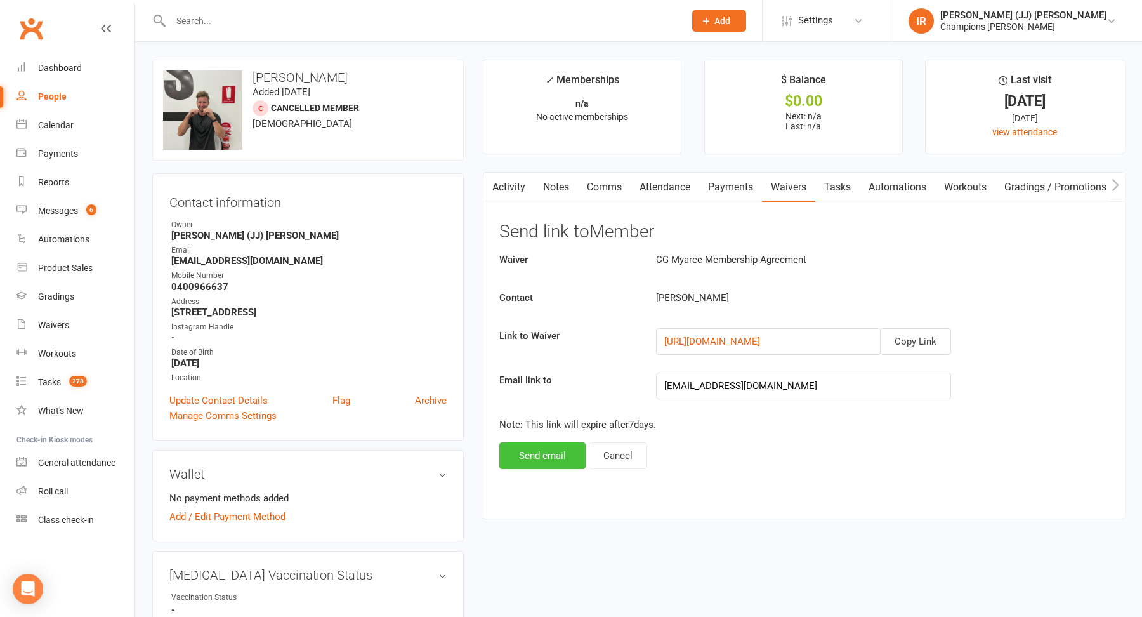
click at [554, 454] on button "Send email" at bounding box center [542, 455] width 86 height 27
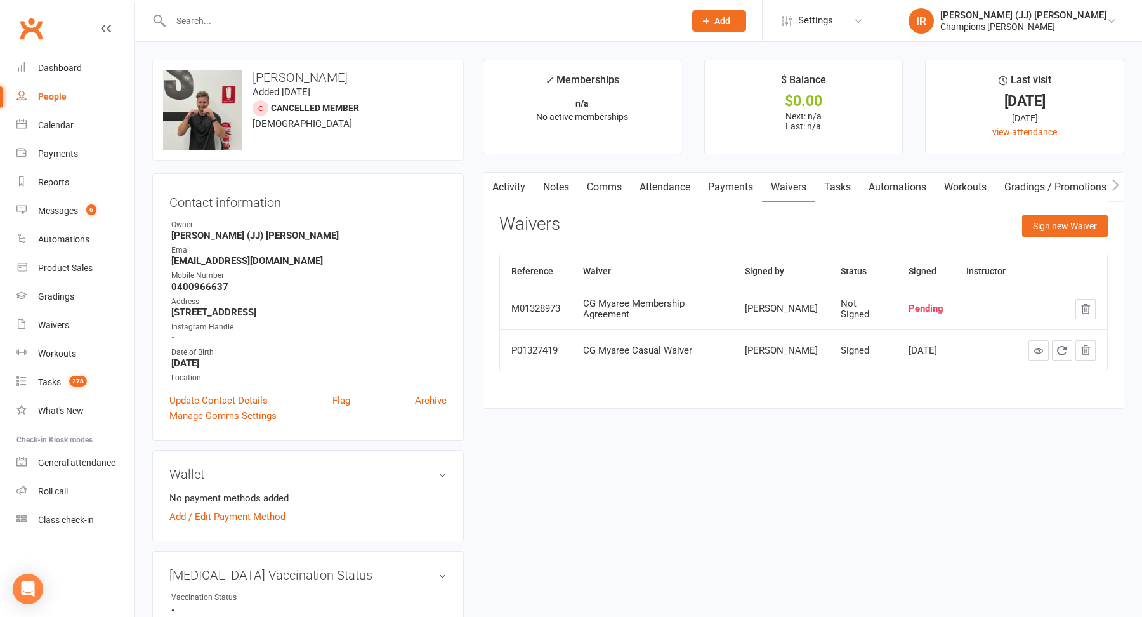
click at [289, 77] on h3 "Levi Mcmullen" at bounding box center [308, 77] width 290 height 14
copy h3 "Levi Mcmullen"
click at [357, 28] on input "text" at bounding box center [421, 21] width 509 height 18
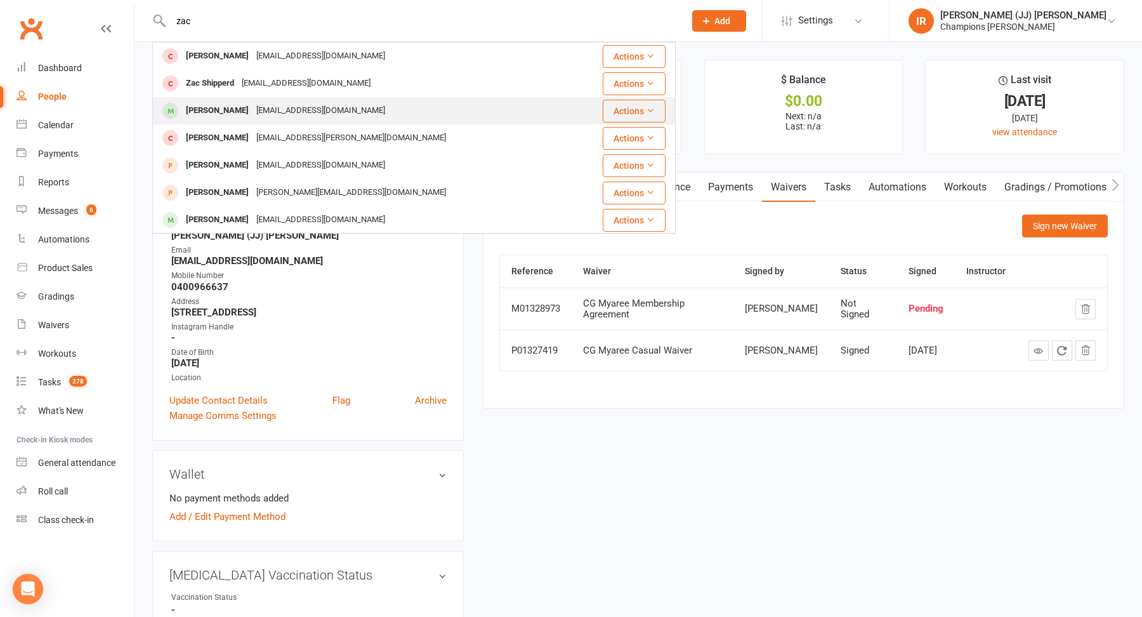
type input "zac"
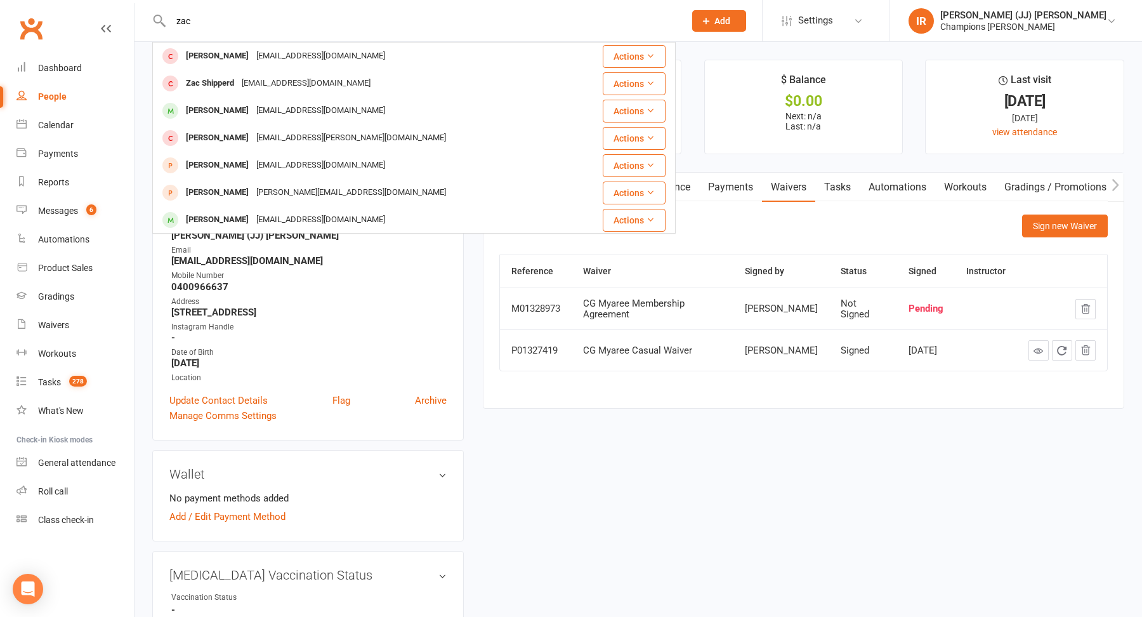
click at [287, 116] on div "zachenderson8@gmail.com" at bounding box center [321, 111] width 136 height 18
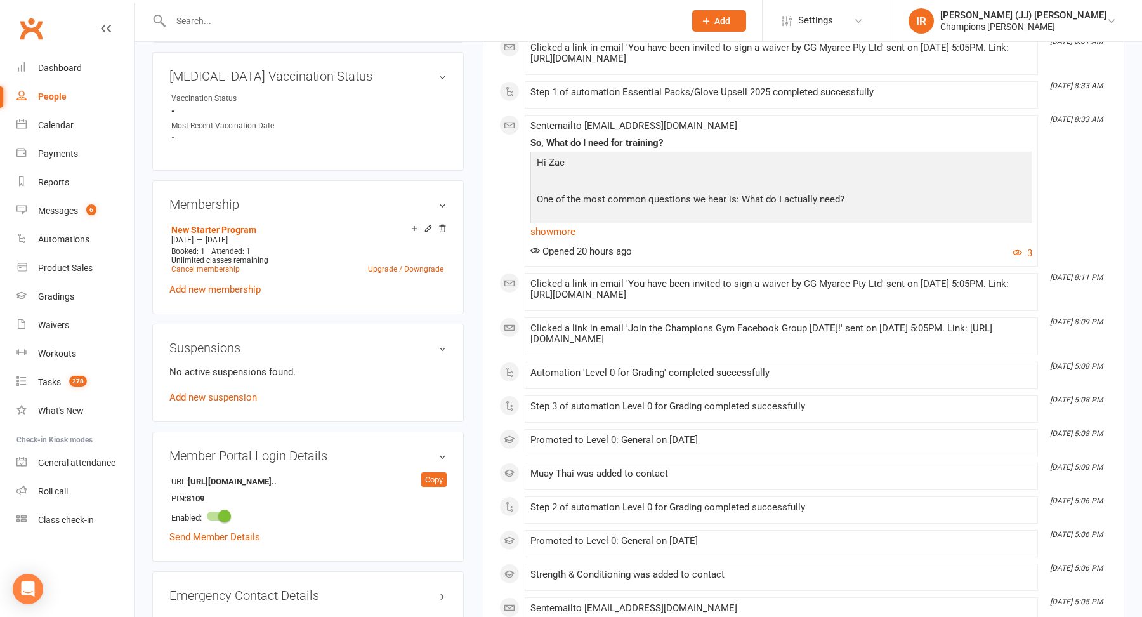
scroll to position [537, 0]
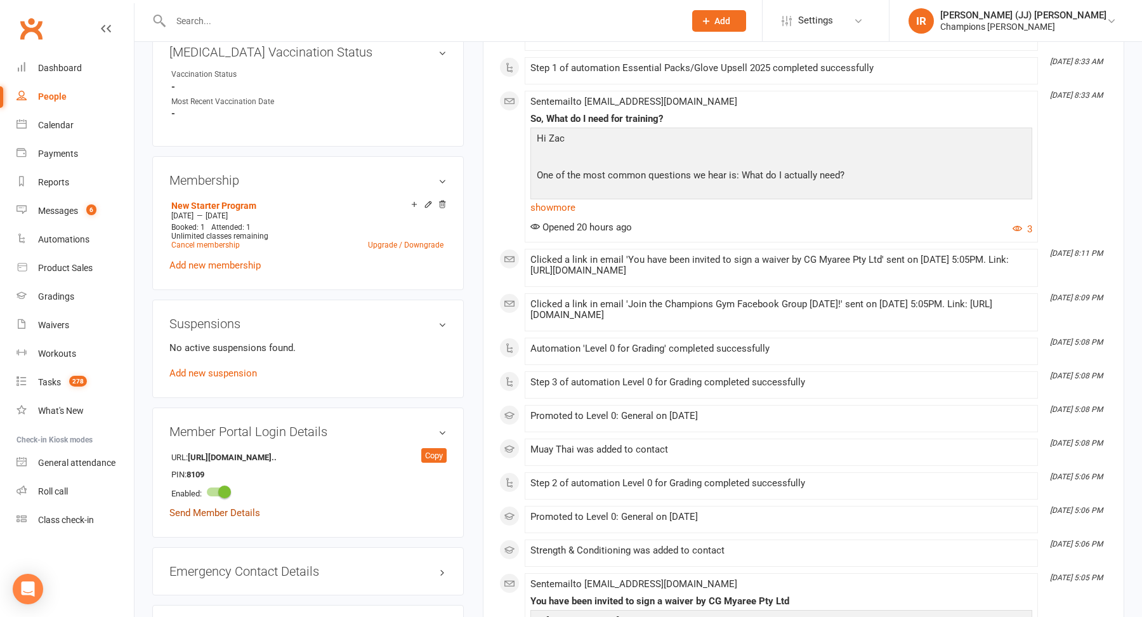
click at [213, 507] on link "Send Member Details" at bounding box center [214, 512] width 91 height 11
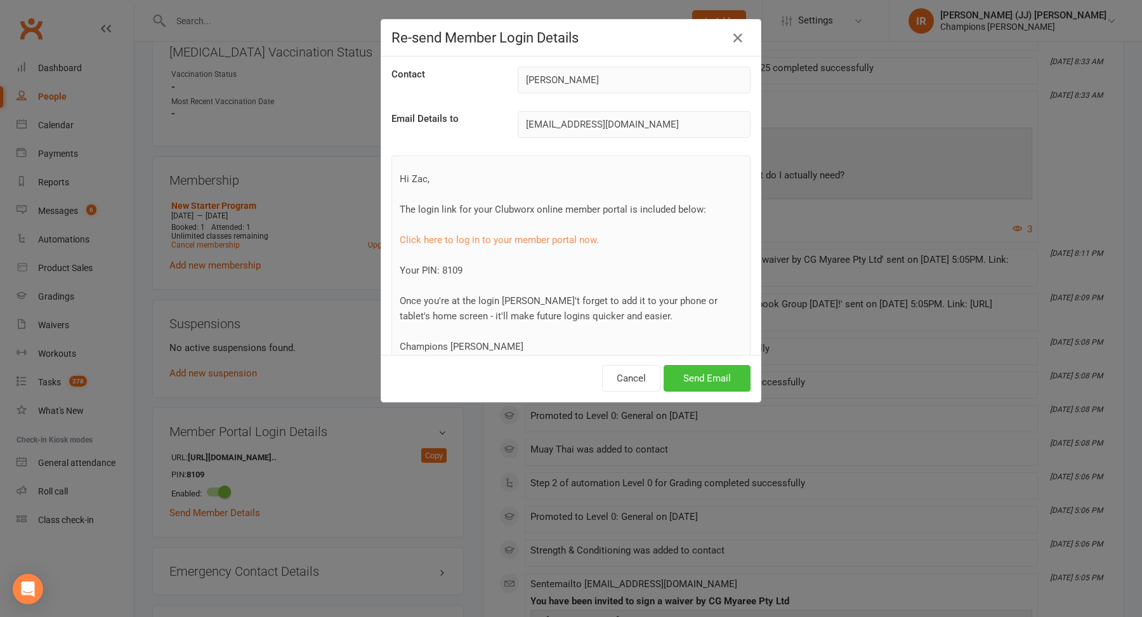
click at [728, 381] on button "Send Email" at bounding box center [707, 378] width 87 height 27
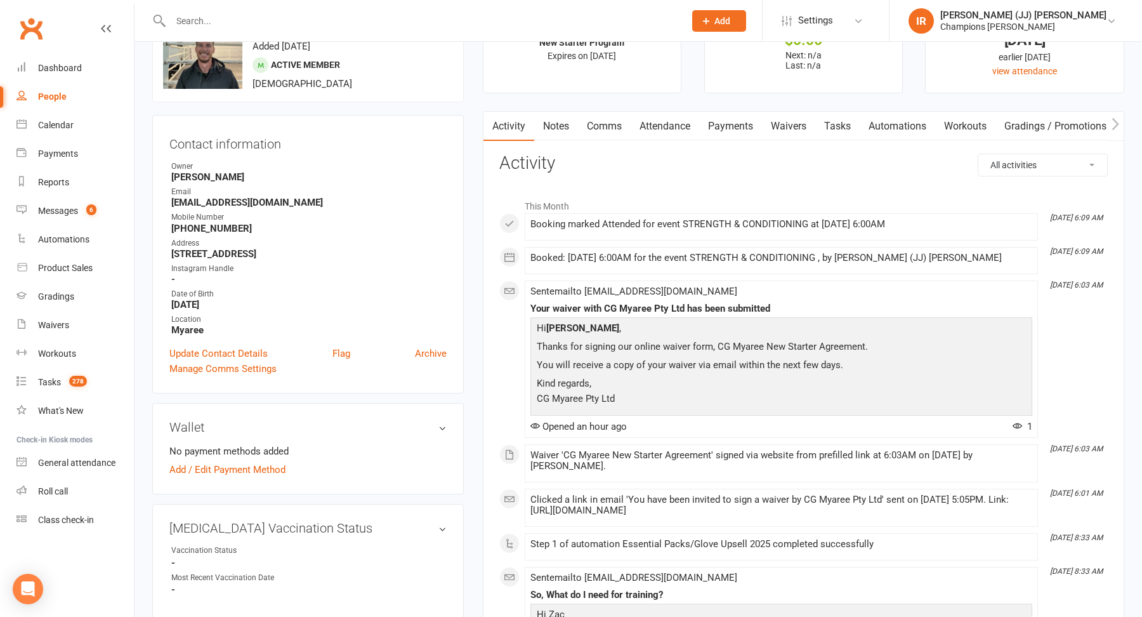
scroll to position [60, 0]
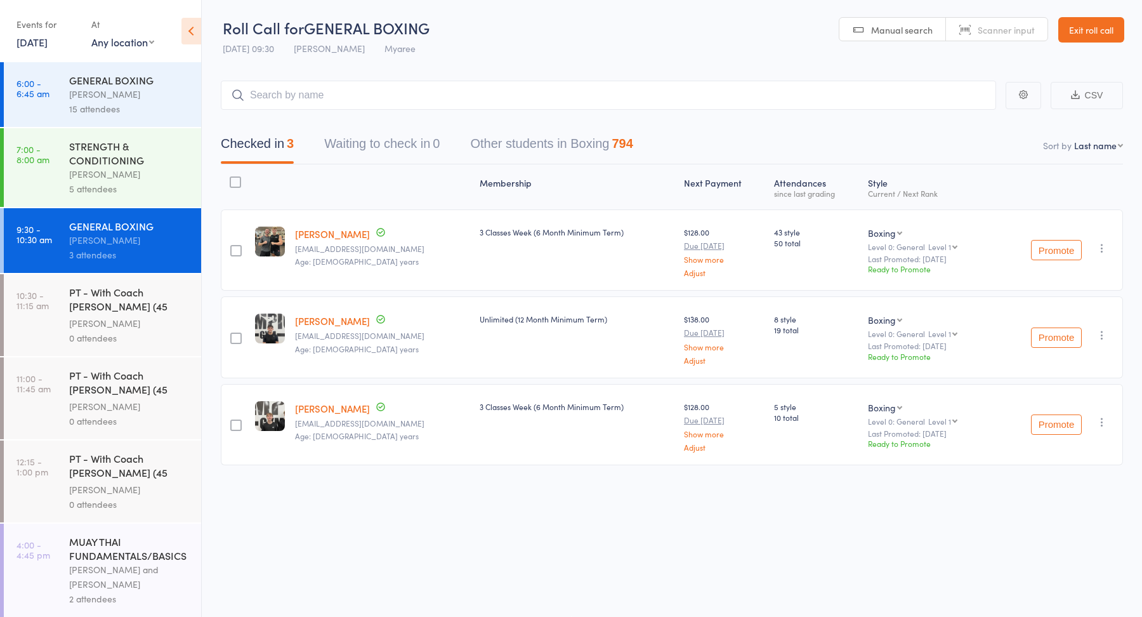
click at [44, 44] on link "13 Aug, 2025" at bounding box center [31, 42] width 31 height 14
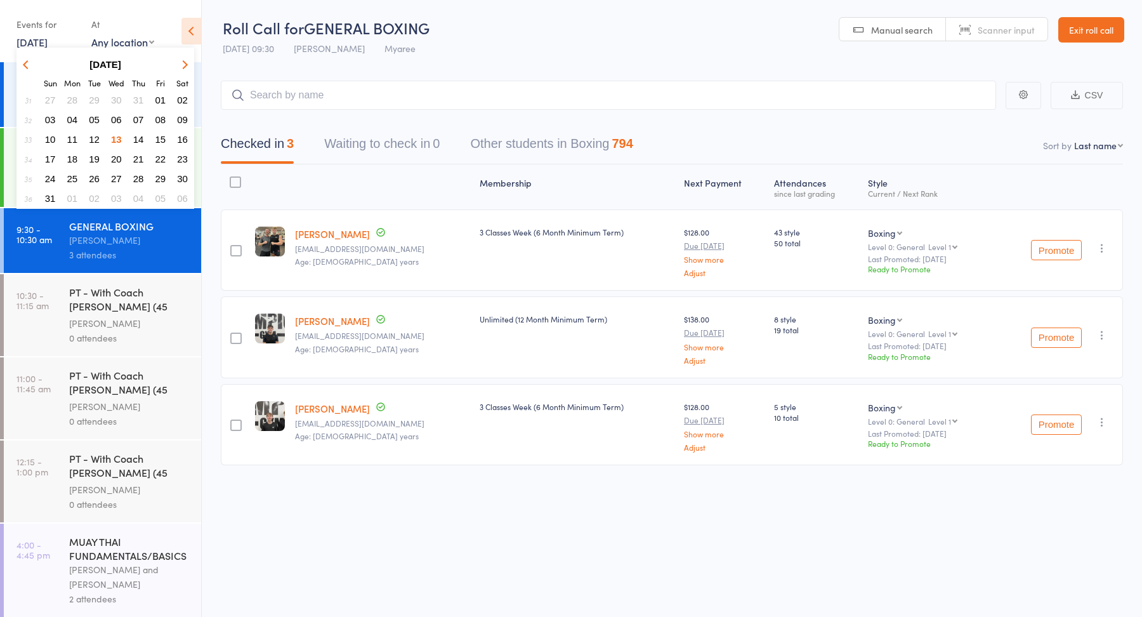
click at [138, 140] on span "14" at bounding box center [138, 139] width 11 height 11
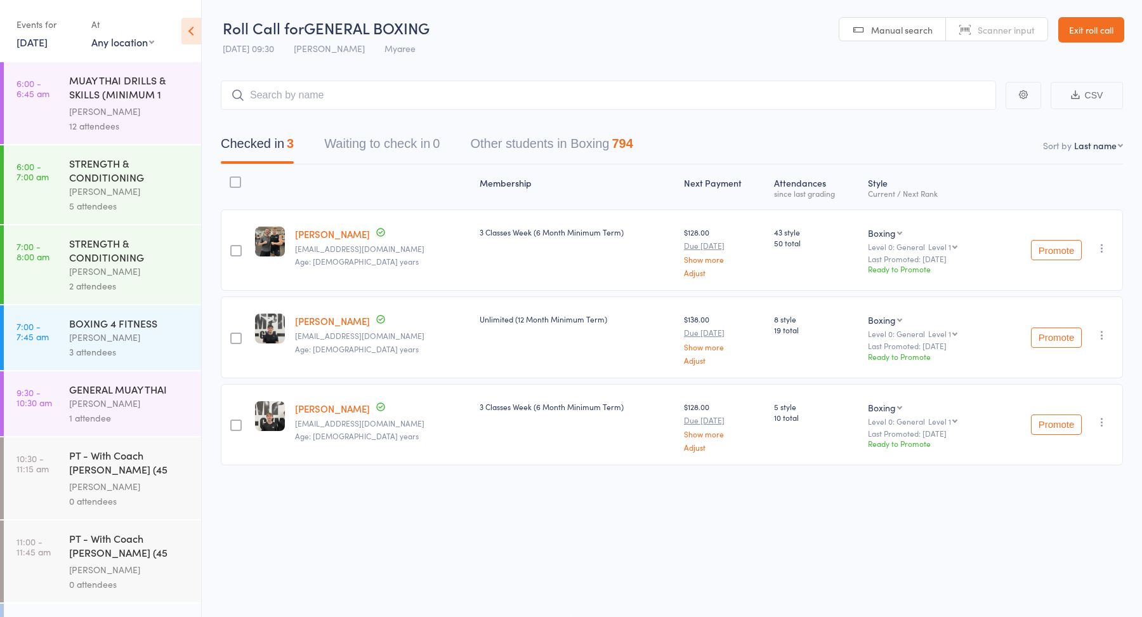
click at [138, 141] on div "MUAY THAI DRILLS & SKILLS (MINIMUM 1 MONTH TRAININ... Jordan Sears 12 attendees" at bounding box center [135, 103] width 132 height 82
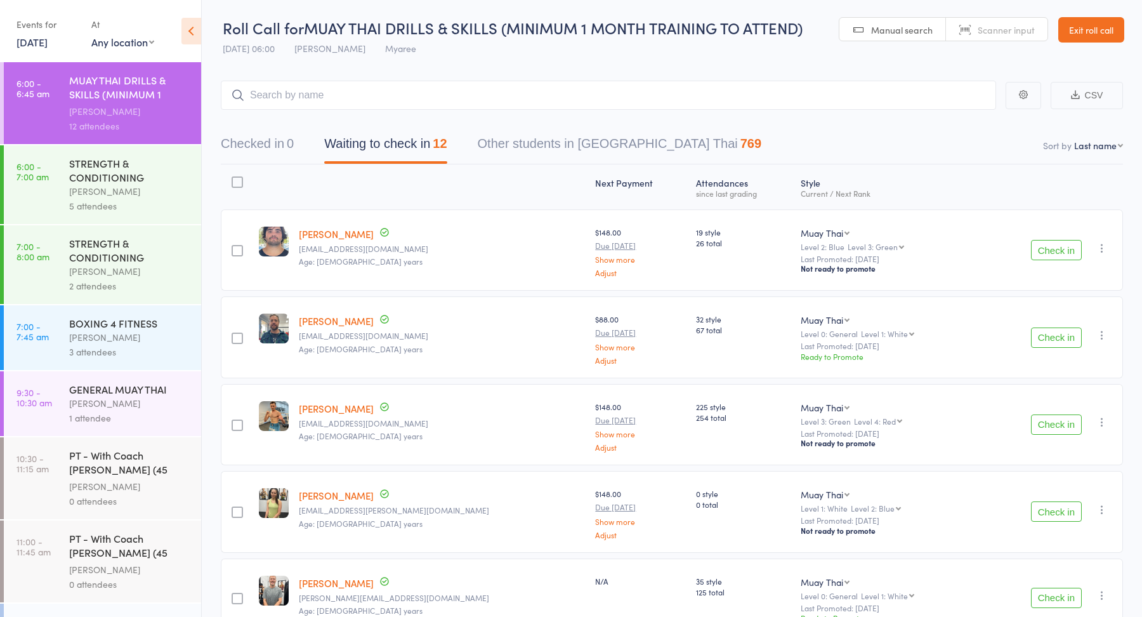
click at [1052, 250] on button "Check in" at bounding box center [1056, 250] width 51 height 20
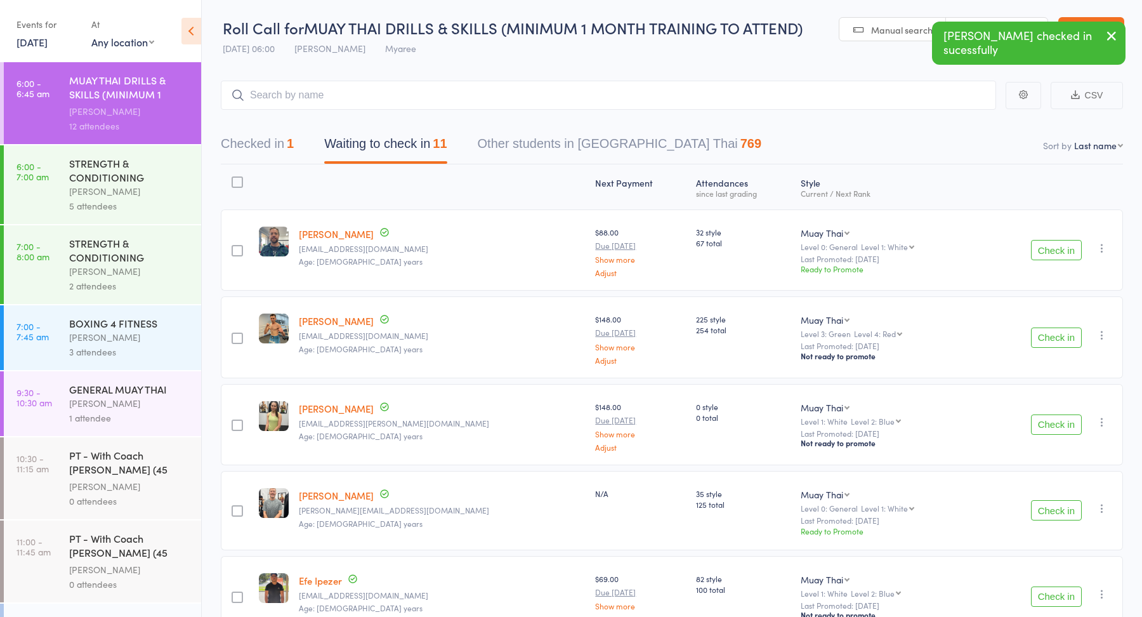
click at [1056, 250] on button "Check in" at bounding box center [1056, 250] width 51 height 20
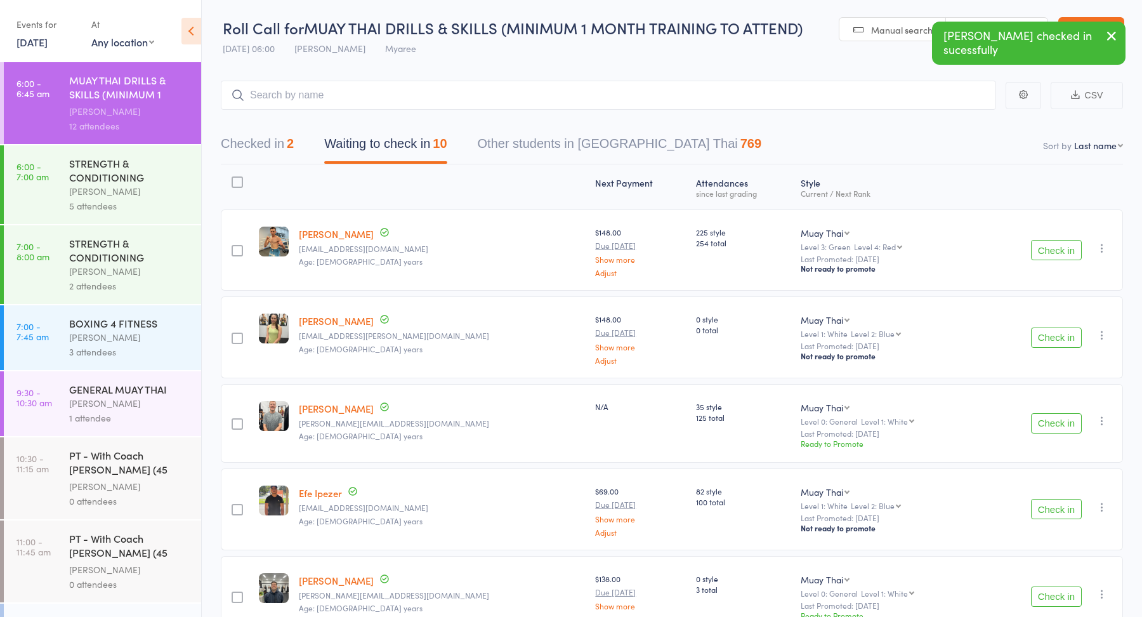
click at [1048, 333] on button "Check in" at bounding box center [1056, 337] width 51 height 20
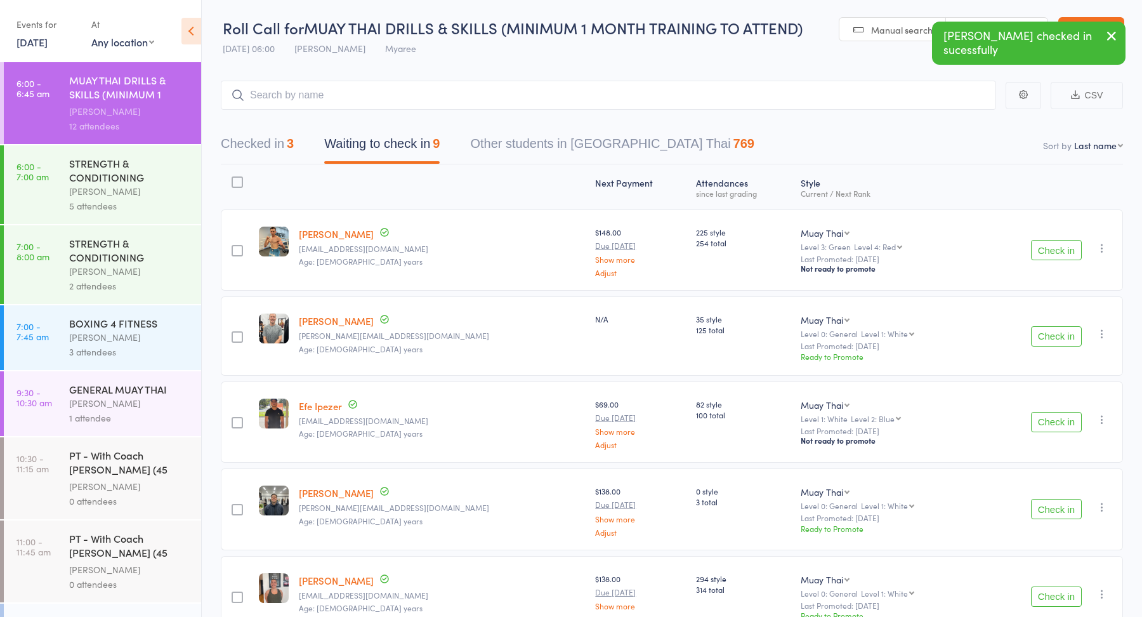
click at [1045, 249] on button "Check in" at bounding box center [1056, 250] width 51 height 20
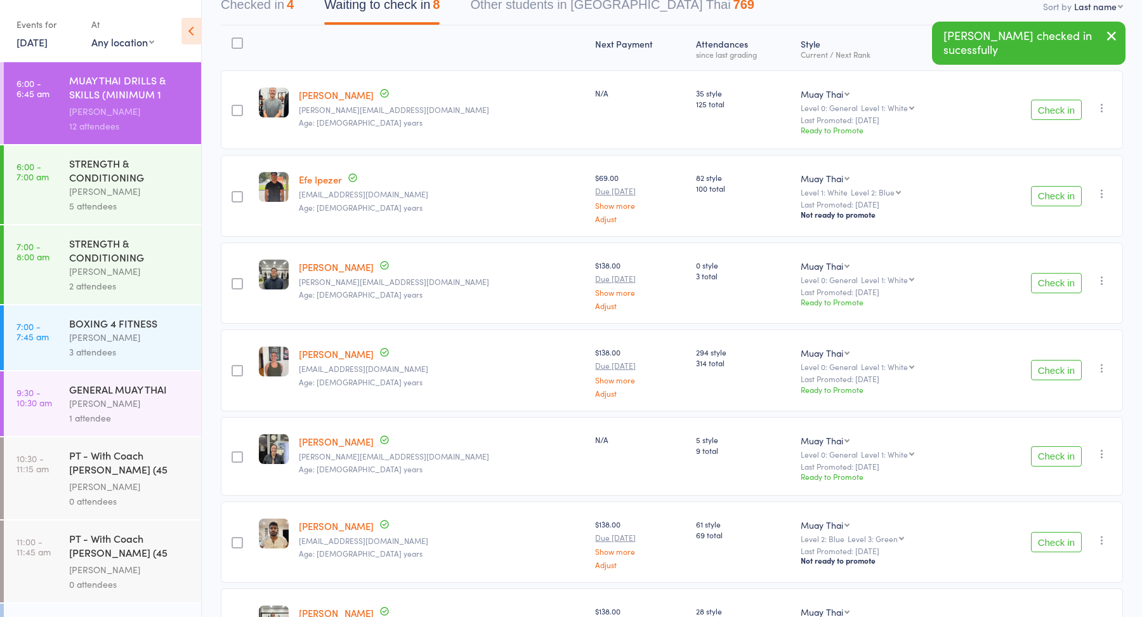
scroll to position [157, 0]
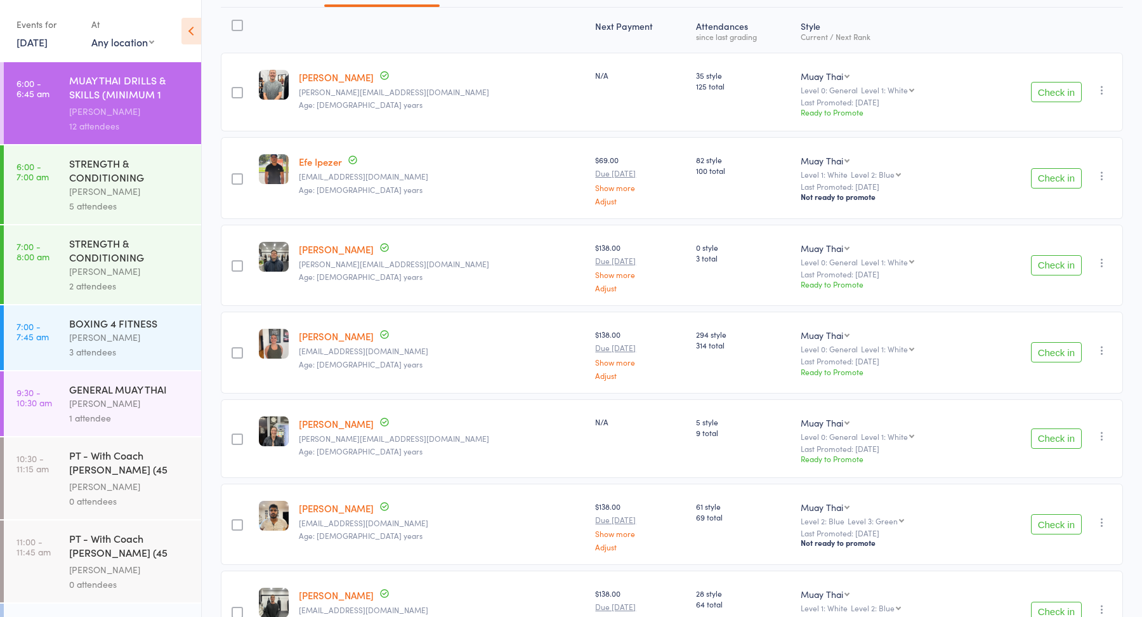
click at [1062, 348] on button "Check in" at bounding box center [1056, 352] width 51 height 20
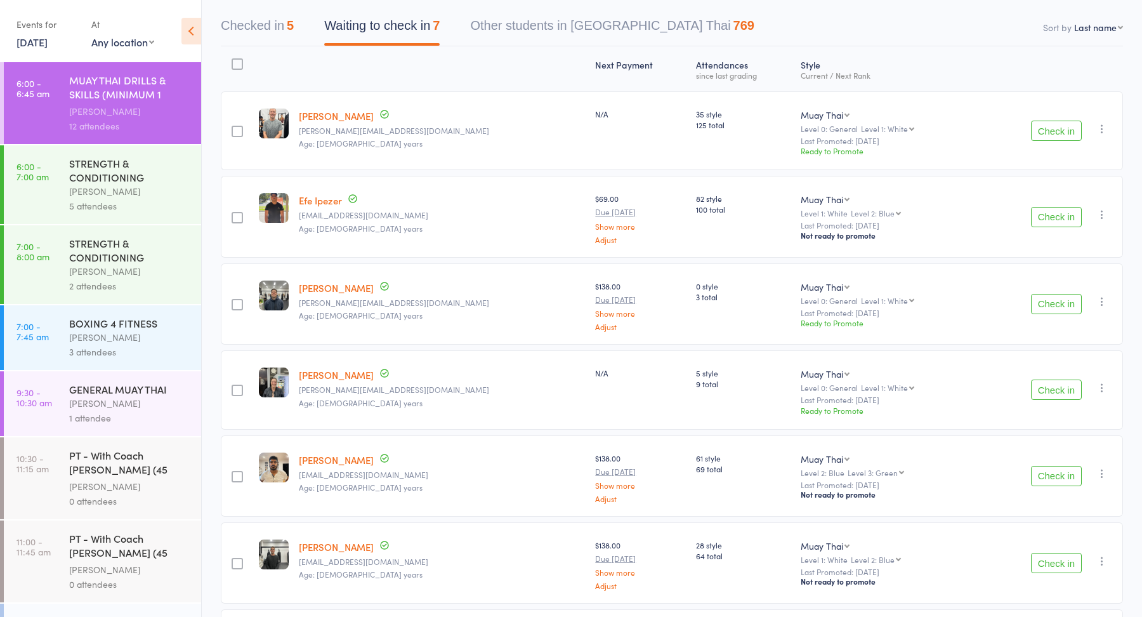
scroll to position [112, 0]
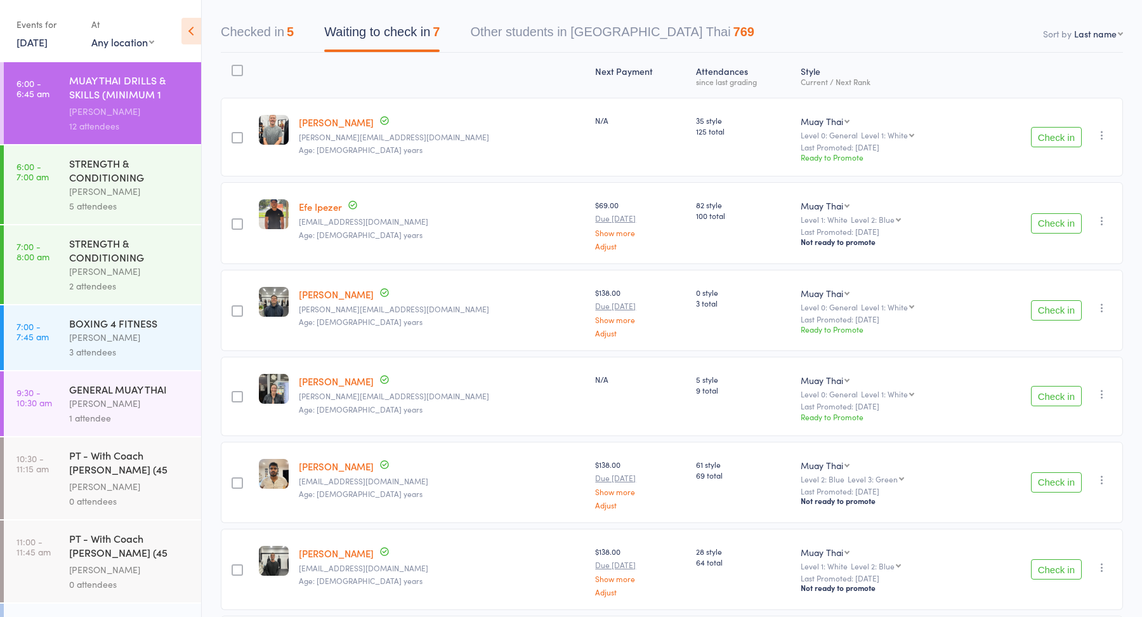
click at [1050, 230] on button "Check in" at bounding box center [1056, 223] width 51 height 20
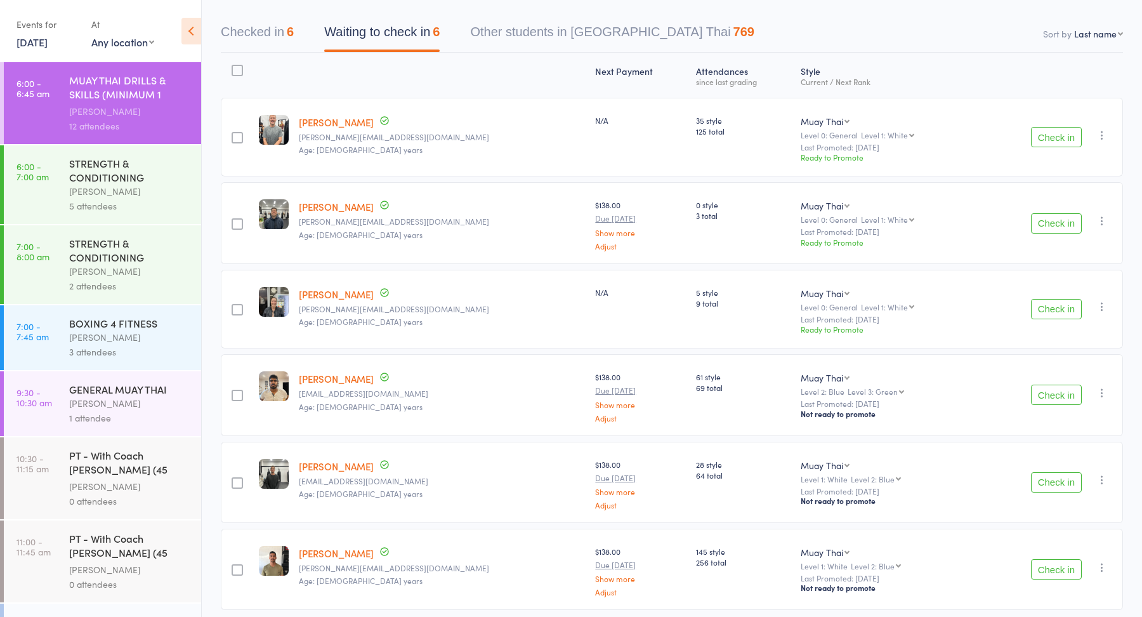
click at [124, 175] on div "STRENGTH & CONDITIONING" at bounding box center [129, 170] width 121 height 28
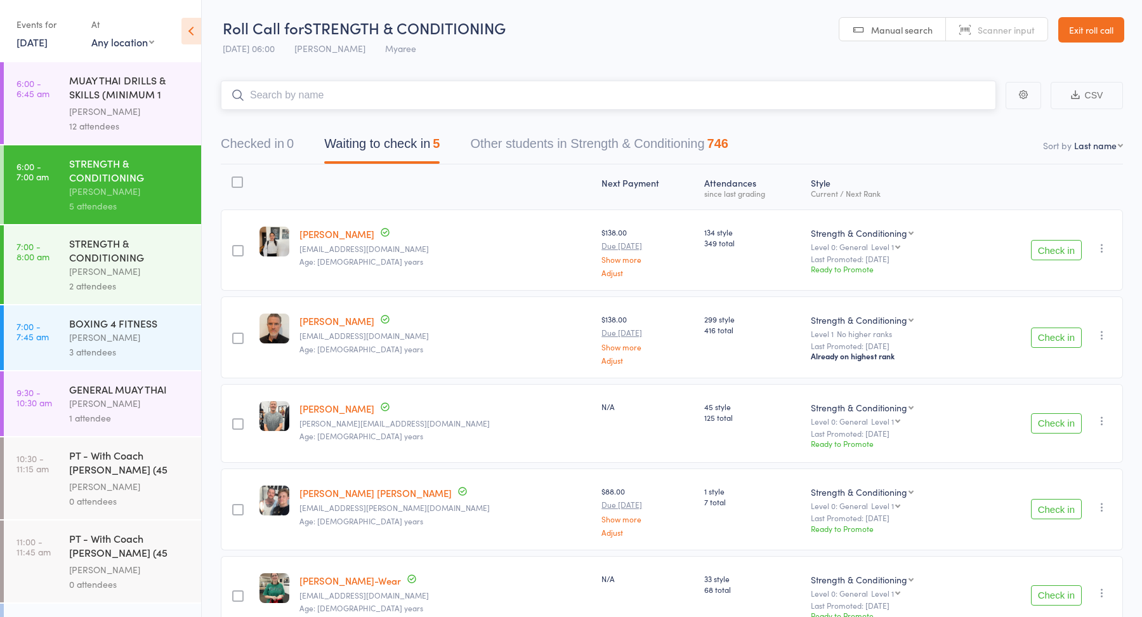
scroll to position [69, 0]
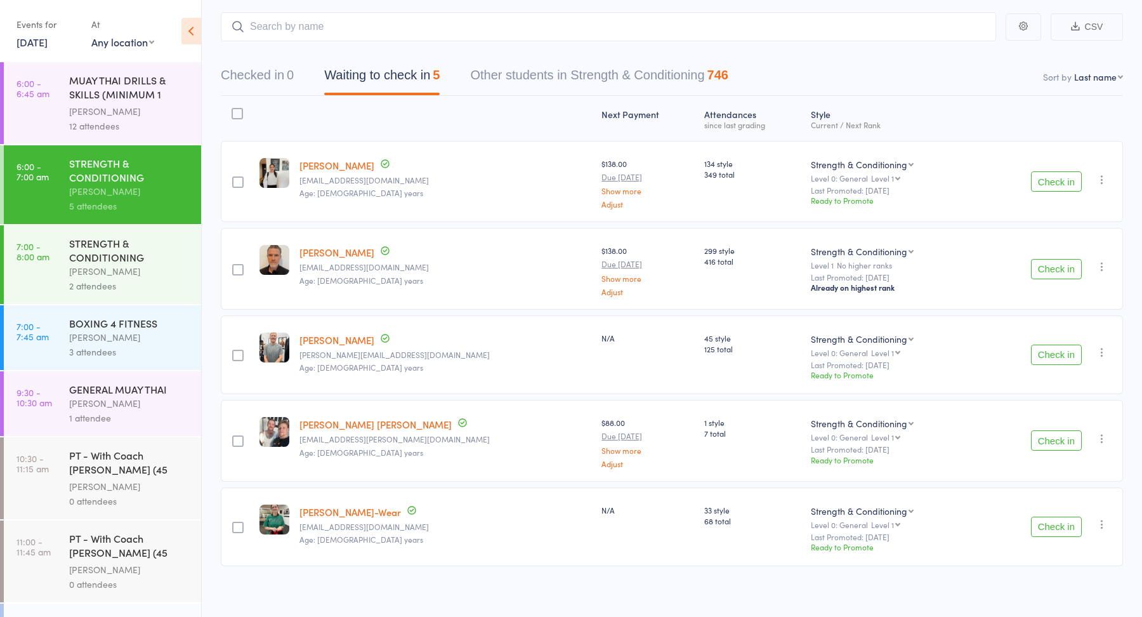
click at [1073, 268] on button "Check in" at bounding box center [1056, 269] width 51 height 20
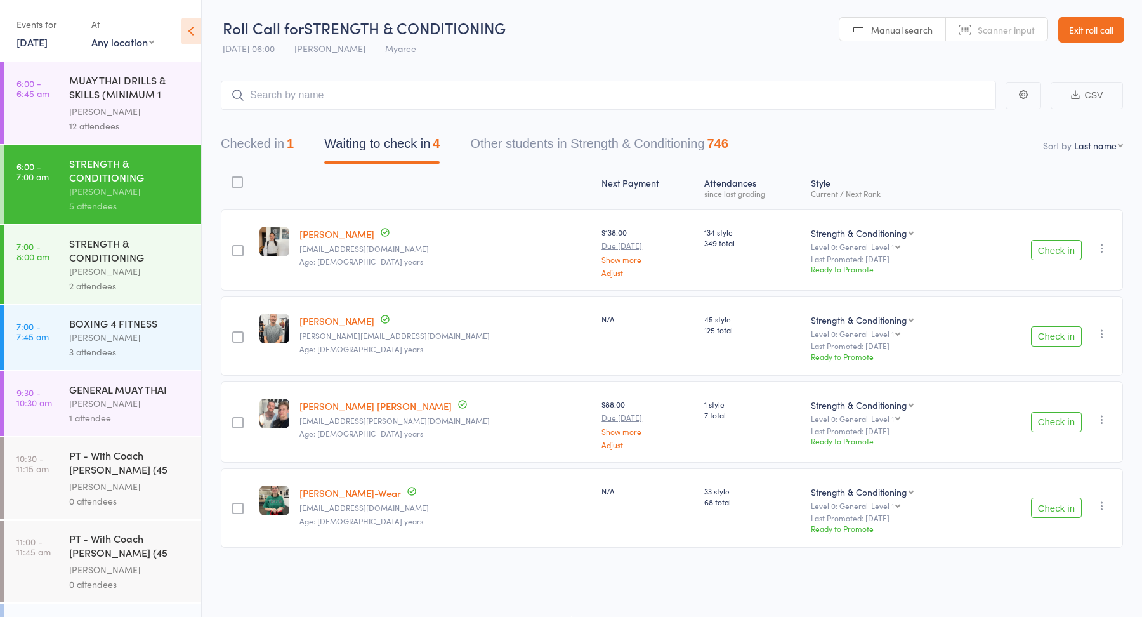
click at [263, 143] on button "Checked in 1" at bounding box center [257, 147] width 73 height 34
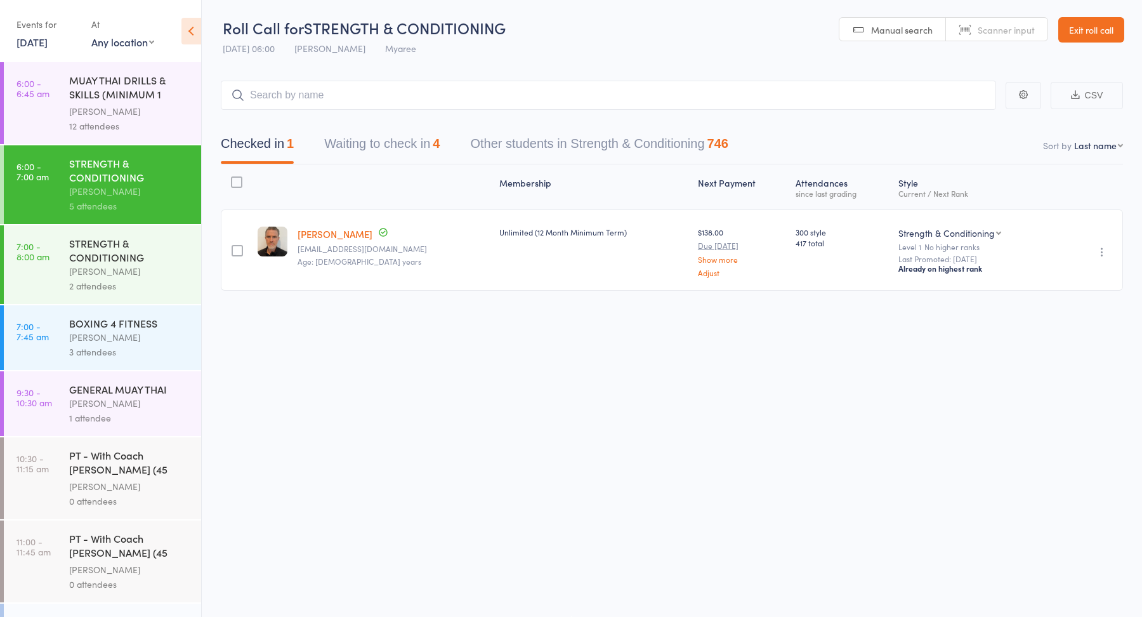
click at [388, 142] on button "Waiting to check in 4" at bounding box center [381, 147] width 115 height 34
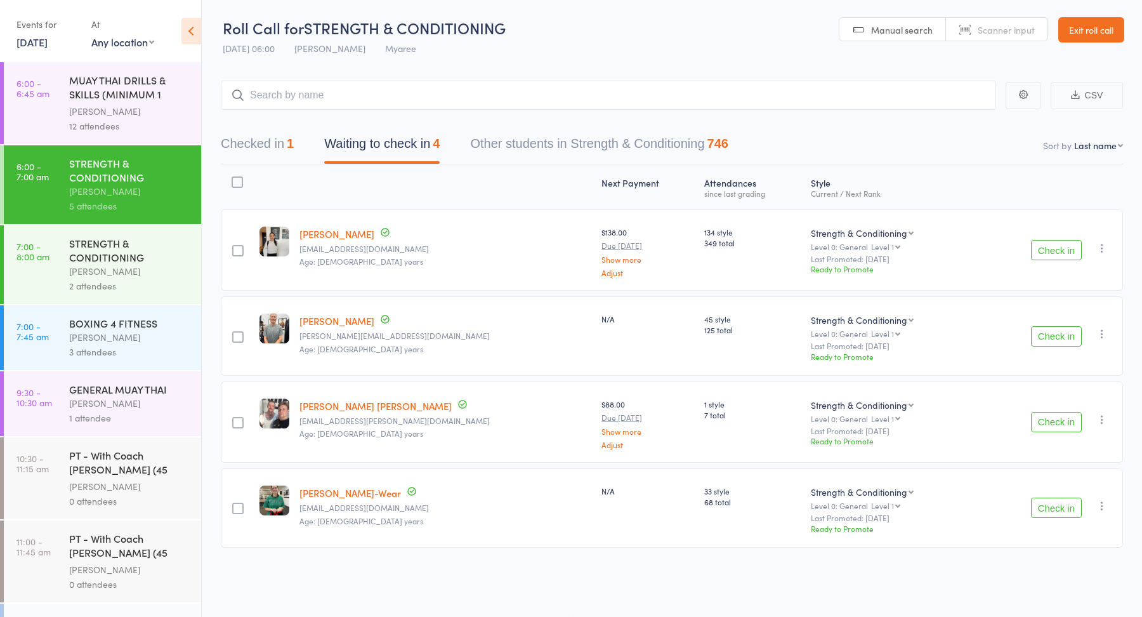
click at [282, 140] on button "Checked in 1" at bounding box center [257, 147] width 73 height 34
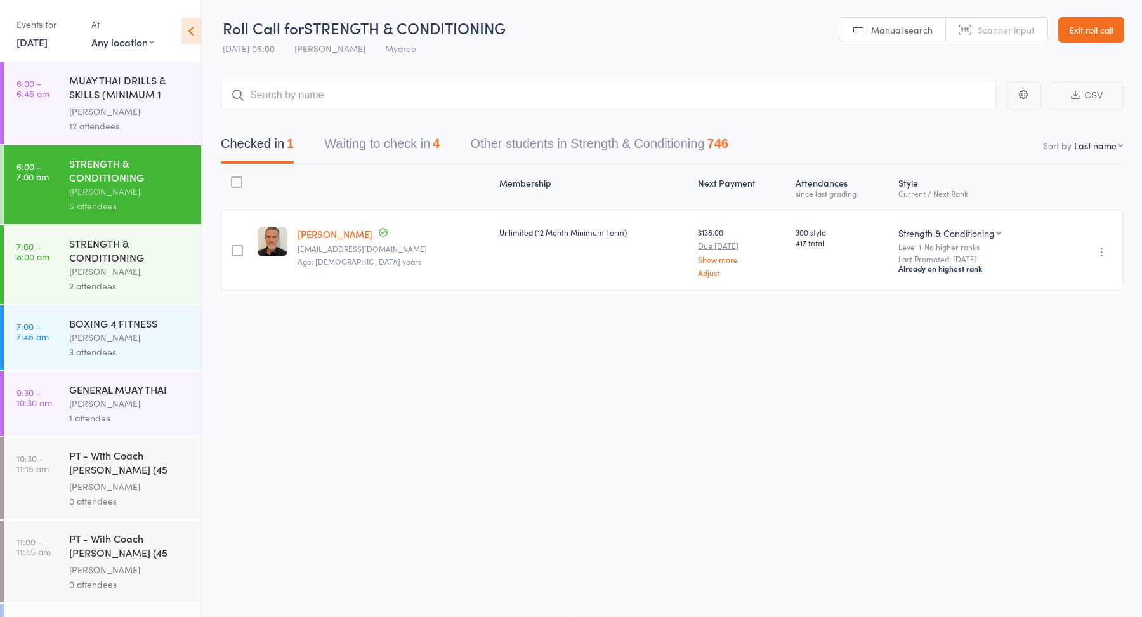
click at [363, 145] on button "Waiting to check in 4" at bounding box center [381, 147] width 115 height 34
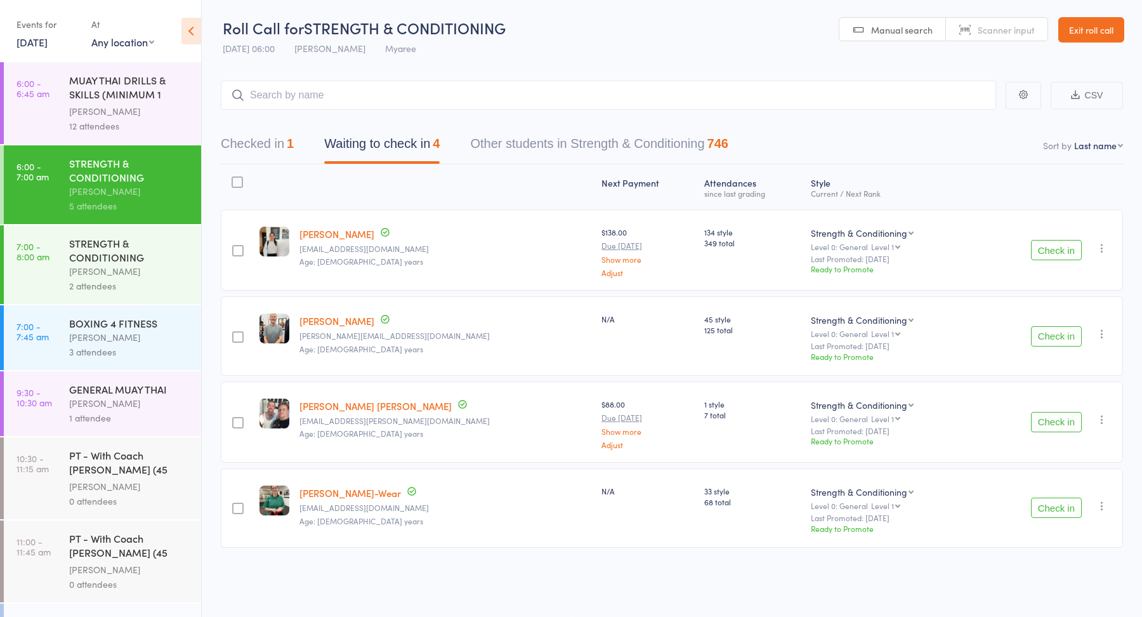
click at [1058, 244] on button "Check in" at bounding box center [1056, 250] width 51 height 20
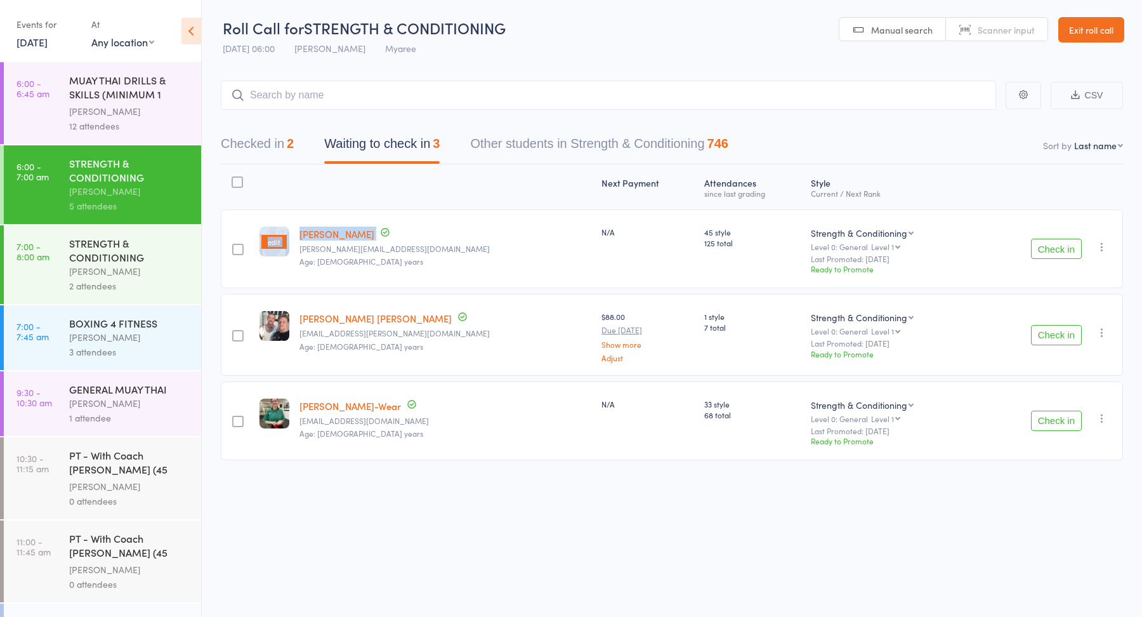
drag, startPoint x: 379, startPoint y: 234, endPoint x: 293, endPoint y: 246, distance: 87.1
click at [295, 244] on member-row "edit Edward Hopkins edwardh@raffecapital.com Age: 24 years N/A 45 style 125 tot…" at bounding box center [672, 248] width 902 height 79
copy member-row "edit Edward Hopkins"
click at [110, 110] on div "[PERSON_NAME]" at bounding box center [129, 111] width 121 height 15
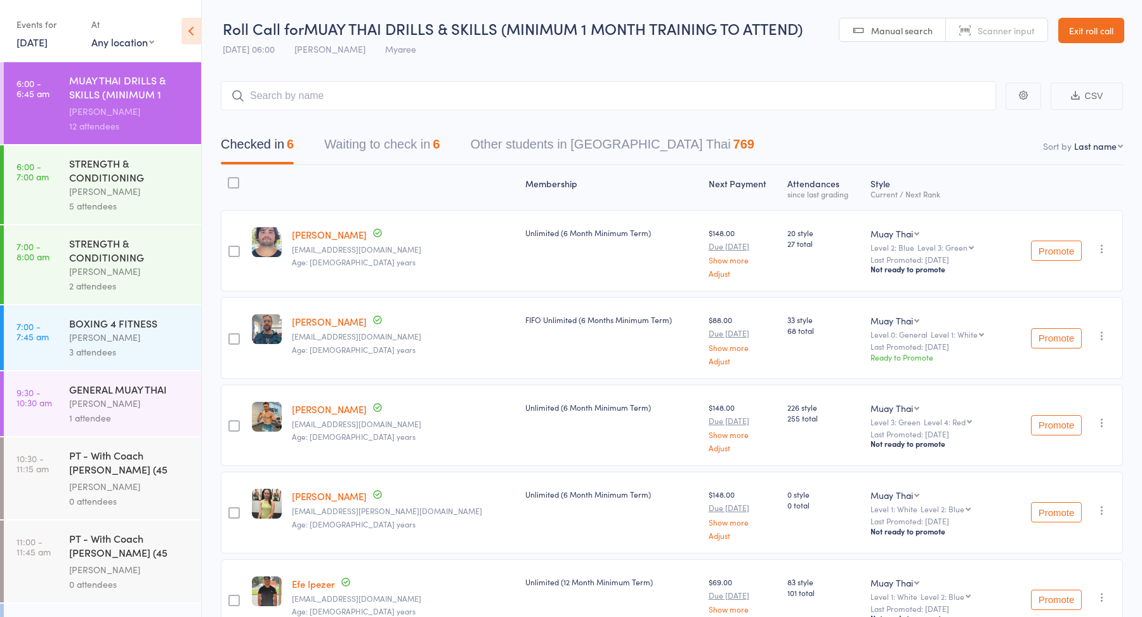
click at [400, 150] on button "Waiting to check in 6" at bounding box center [381, 148] width 115 height 34
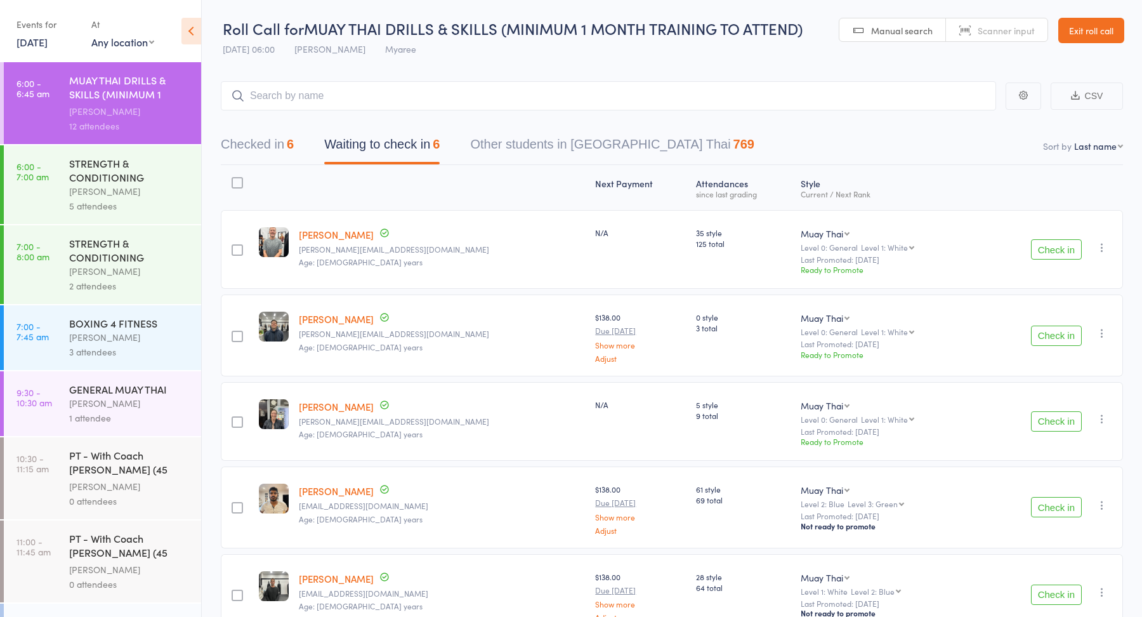
click at [1057, 247] on button "Check in" at bounding box center [1056, 249] width 51 height 20
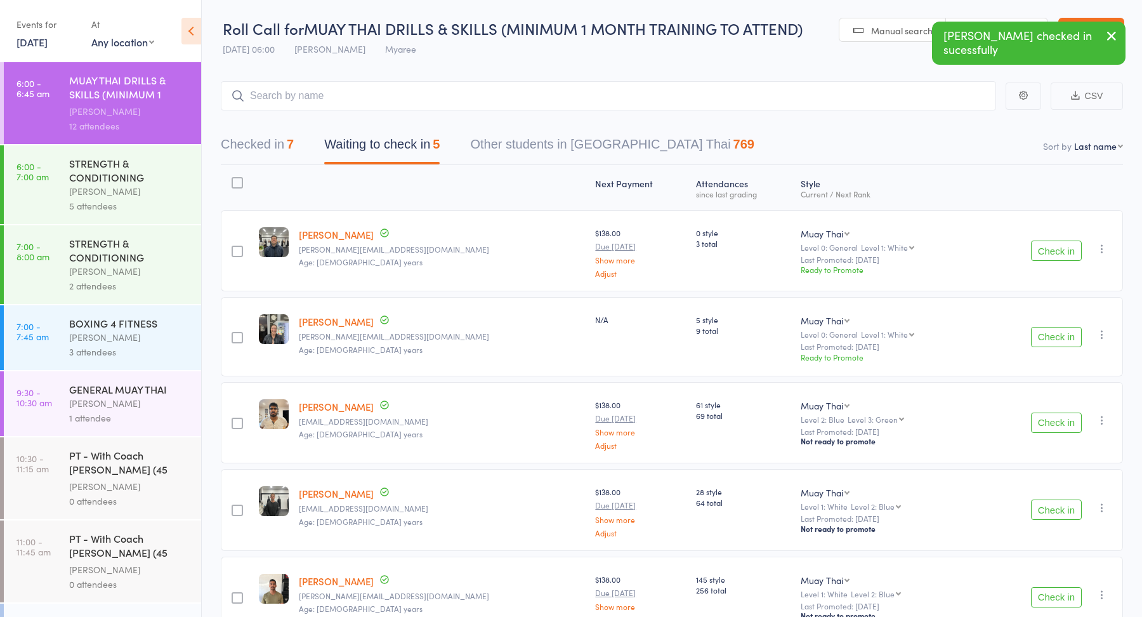
click at [1050, 334] on button "Check in" at bounding box center [1056, 337] width 51 height 20
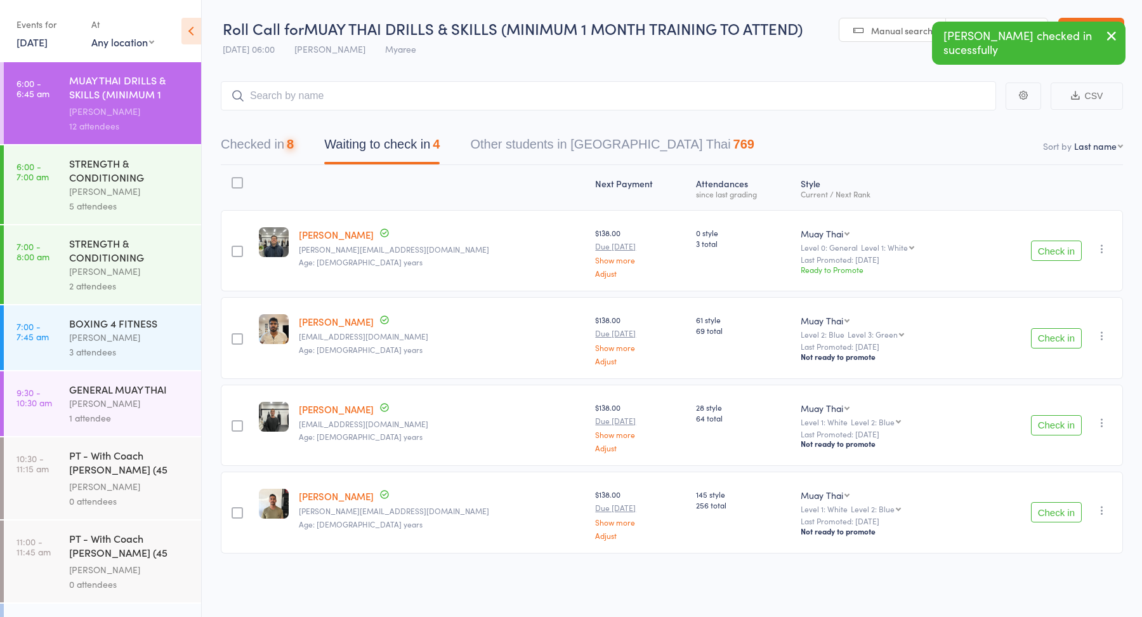
click at [1050, 334] on button "Check in" at bounding box center [1056, 338] width 51 height 20
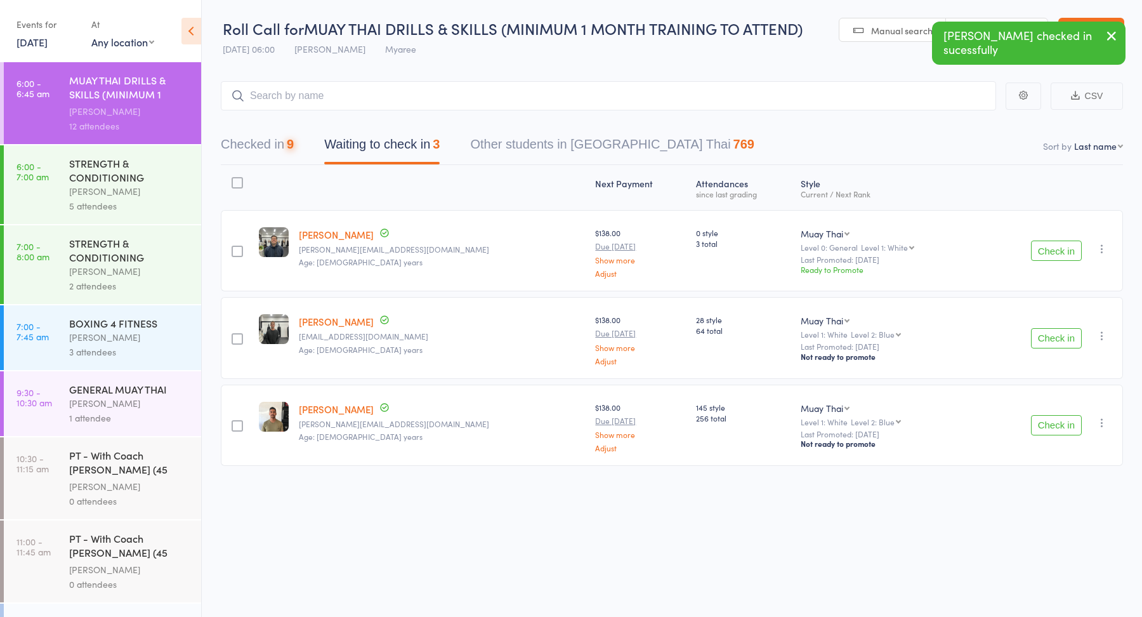
click at [1050, 334] on button "Check in" at bounding box center [1056, 338] width 51 height 20
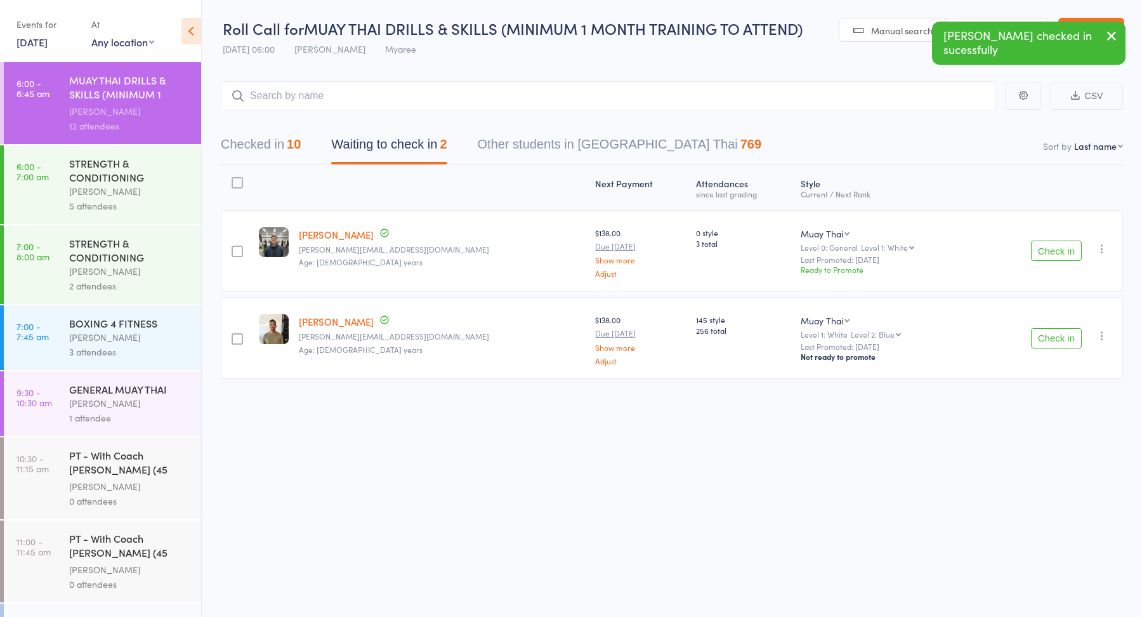
click at [1050, 334] on button "Check in" at bounding box center [1056, 338] width 51 height 20
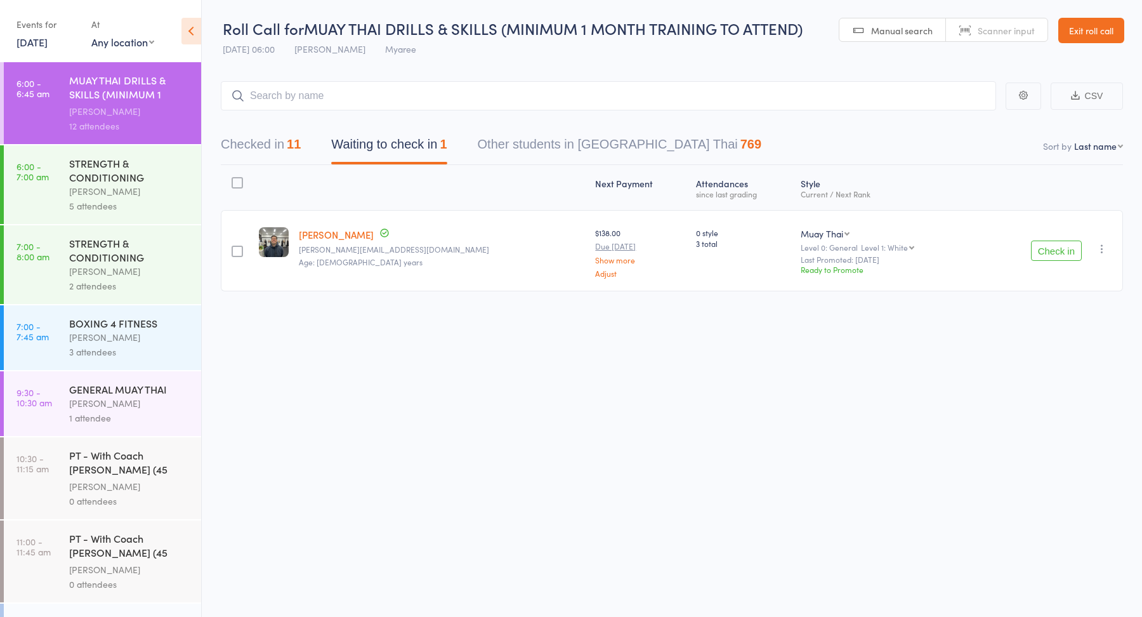
click at [144, 191] on div "[PERSON_NAME]" at bounding box center [129, 191] width 121 height 15
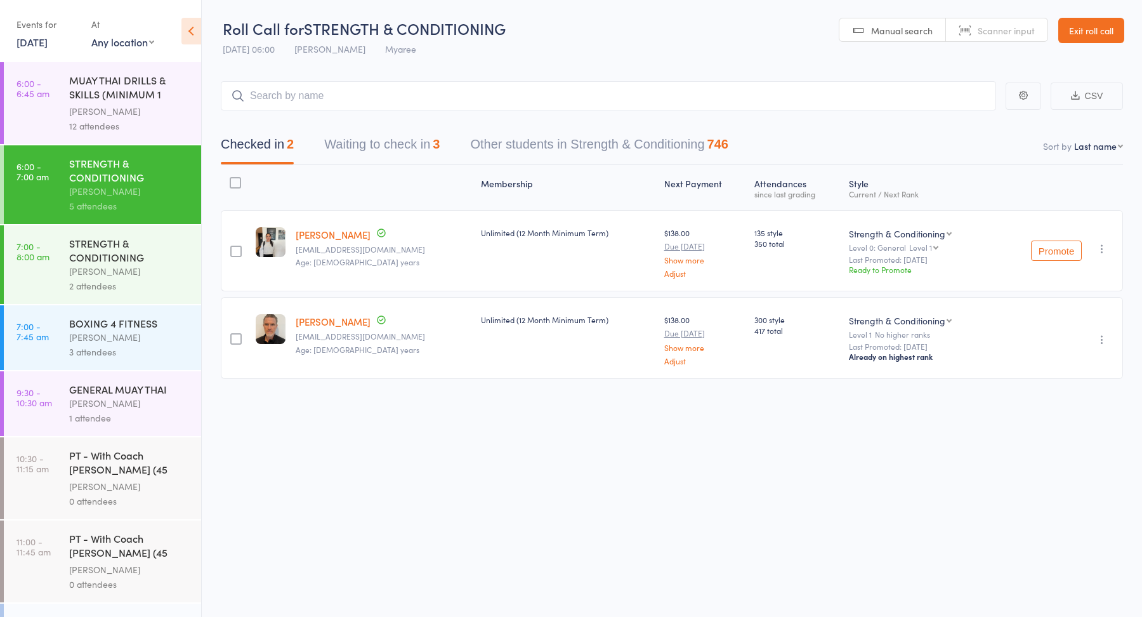
click at [391, 152] on button "Waiting to check in 3" at bounding box center [381, 148] width 115 height 34
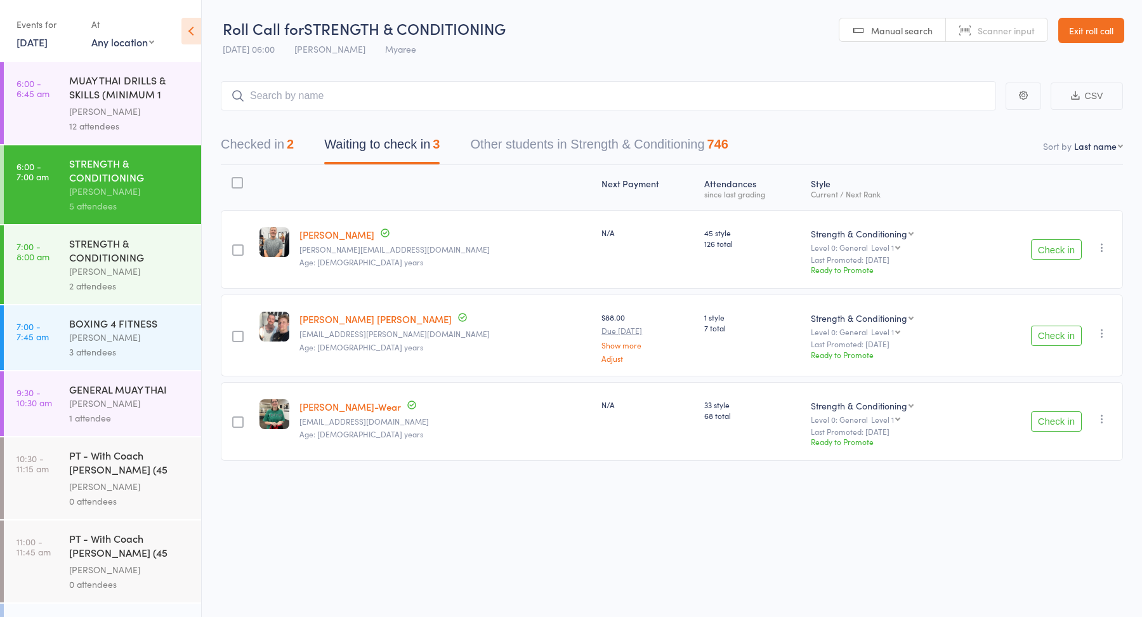
click at [1049, 338] on button "Check in" at bounding box center [1056, 335] width 51 height 20
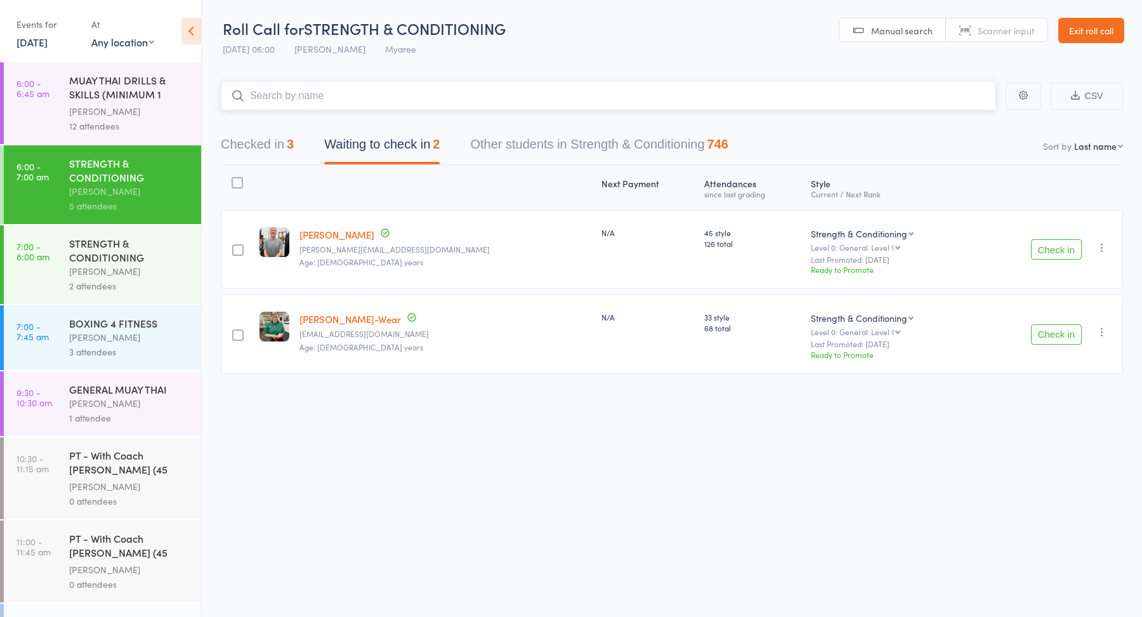
click at [407, 99] on input "search" at bounding box center [608, 95] width 775 height 29
paste input "[PERSON_NAME]"
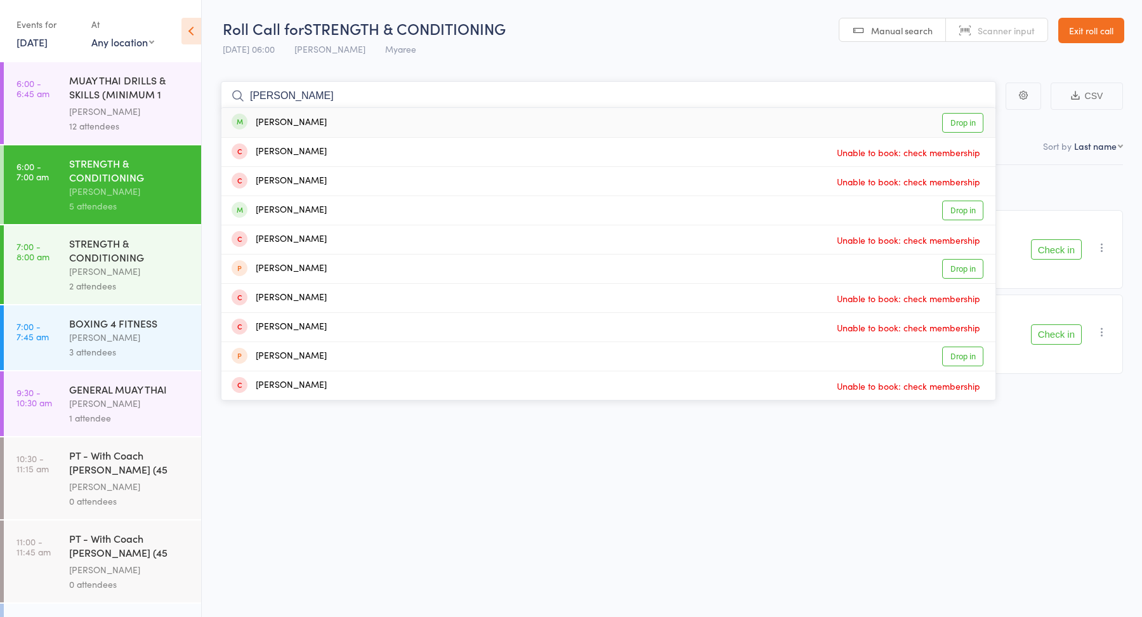
type input "[PERSON_NAME]"
click at [959, 121] on link "Drop in" at bounding box center [962, 123] width 41 height 20
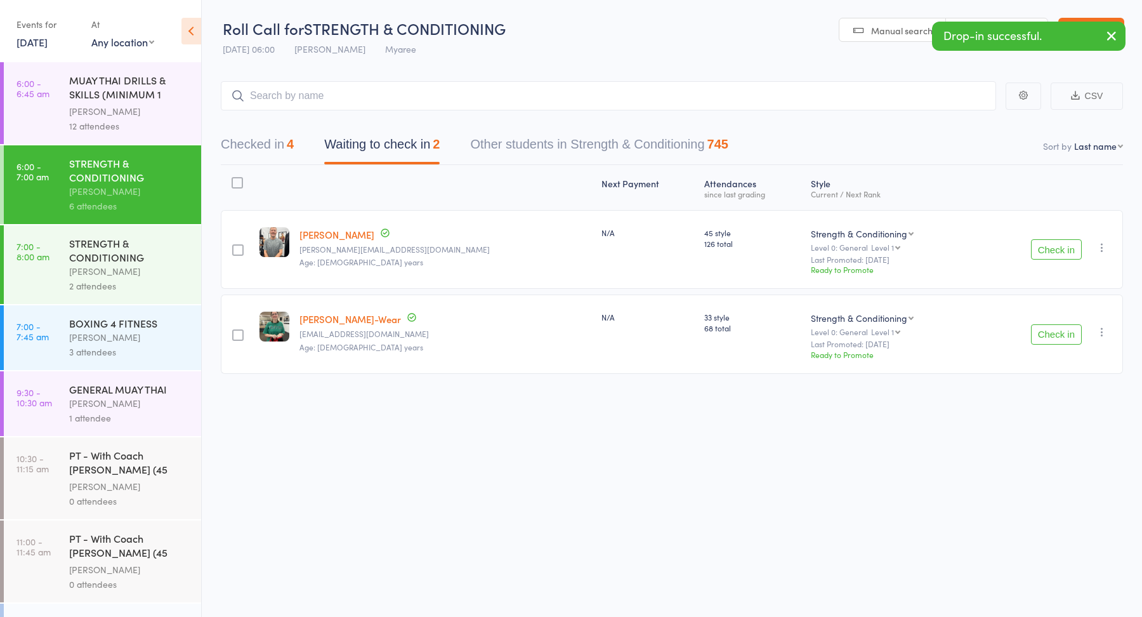
click at [1101, 259] on div "Check in Check in Promote Send message Add Note Add Task Add Flag Remove Mark a…" at bounding box center [1049, 249] width 147 height 79
click at [1101, 242] on icon "button" at bounding box center [1102, 247] width 13 height 13
click at [1045, 384] on li "Mark absent" at bounding box center [1056, 391] width 105 height 17
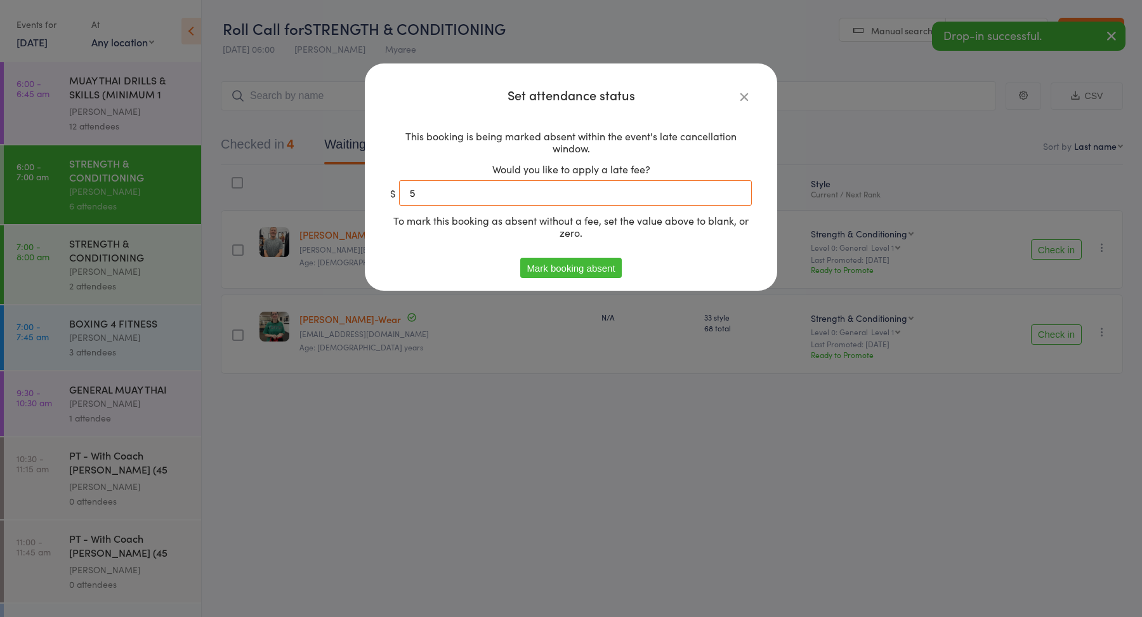
drag, startPoint x: 583, startPoint y: 197, endPoint x: 467, endPoint y: 199, distance: 116.1
click at [467, 199] on input "5" at bounding box center [575, 192] width 353 height 25
type input "0"
click at [541, 270] on button "Mark booking absent" at bounding box center [570, 268] width 101 height 20
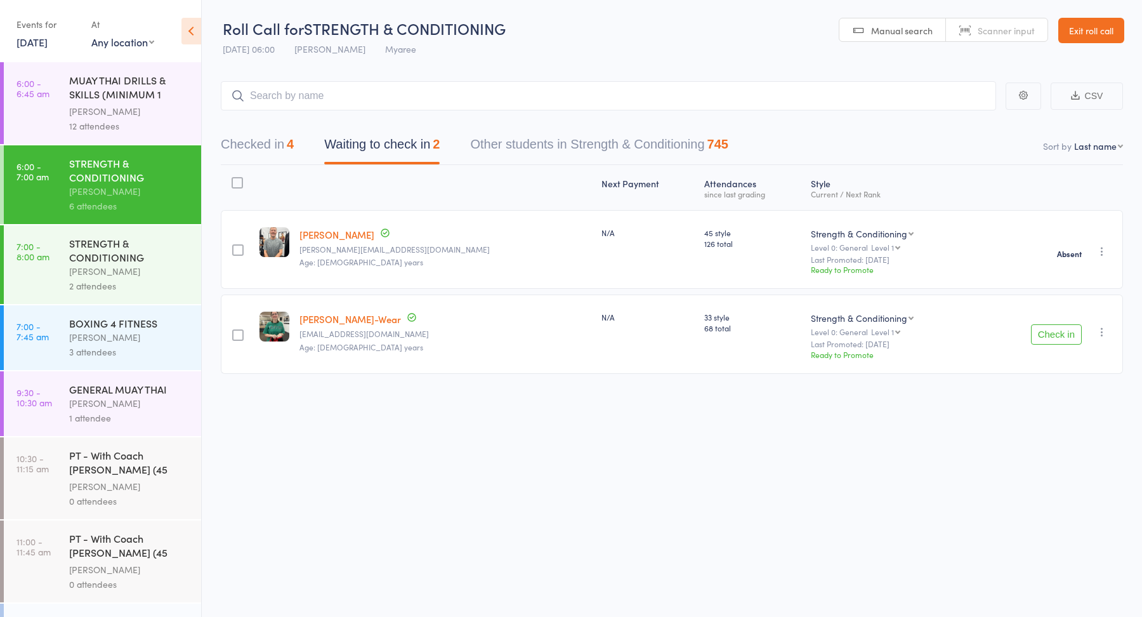
click at [1100, 330] on icon "button" at bounding box center [1102, 331] width 13 height 13
click at [1047, 483] on ul "Check in Promote Send message Add Note Add Task Add Flag Remove Mark absent" at bounding box center [1057, 416] width 106 height 155
click at [1102, 334] on icon "button" at bounding box center [1102, 331] width 13 height 13
click at [1060, 478] on li "Mark absent" at bounding box center [1056, 476] width 105 height 17
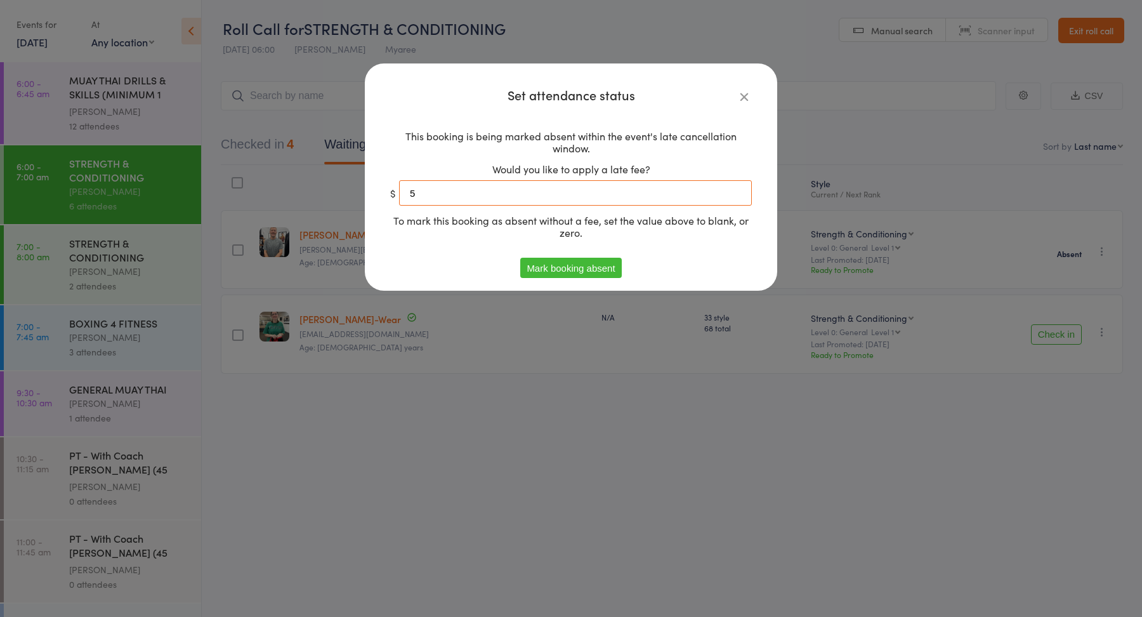
click at [560, 192] on input "5" at bounding box center [575, 192] width 353 height 25
type input "0"
click at [563, 263] on button "Mark booking absent" at bounding box center [570, 268] width 101 height 20
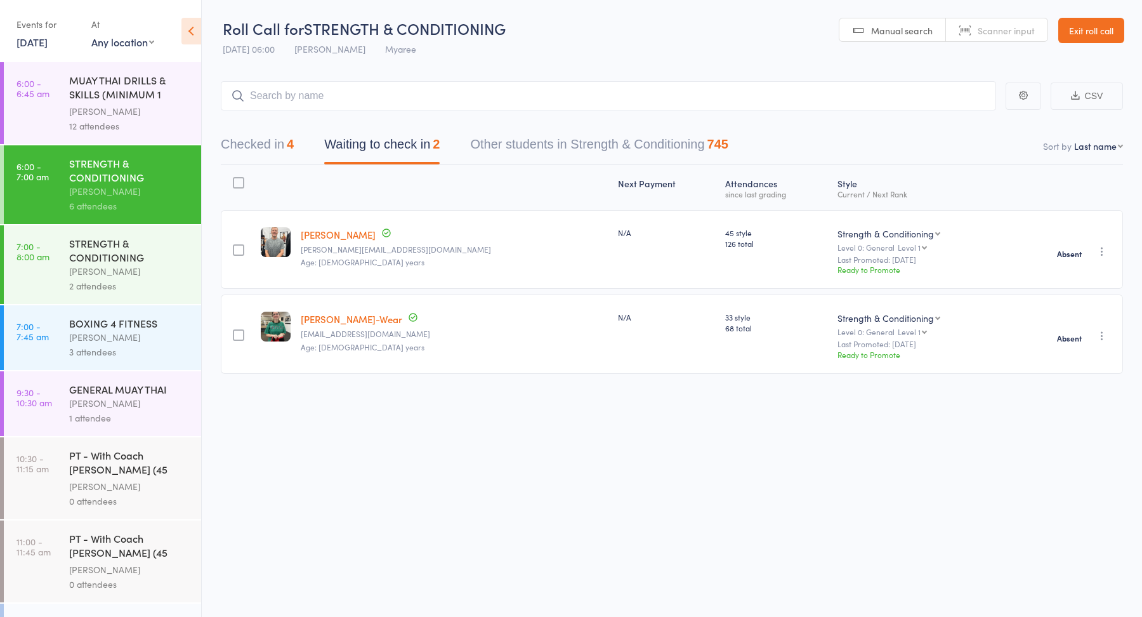
click at [116, 78] on div "MUAY THAI DRILLS & SKILLS (MINIMUM 1 MONTH TRAININ..." at bounding box center [129, 88] width 121 height 31
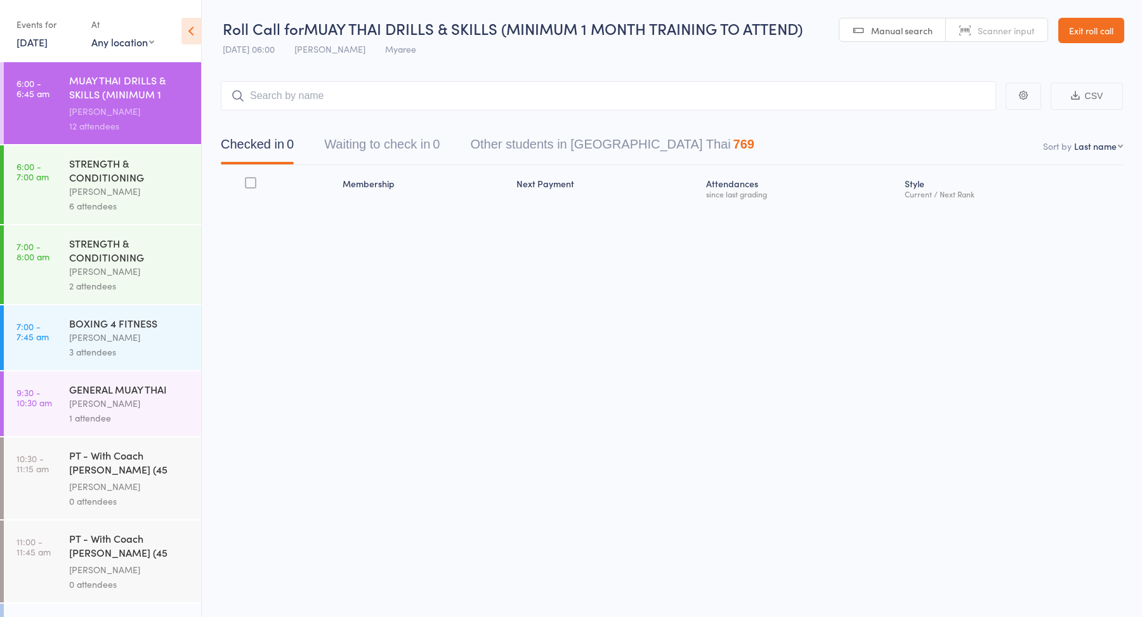
click at [407, 149] on button "Waiting to check in 0" at bounding box center [381, 148] width 115 height 34
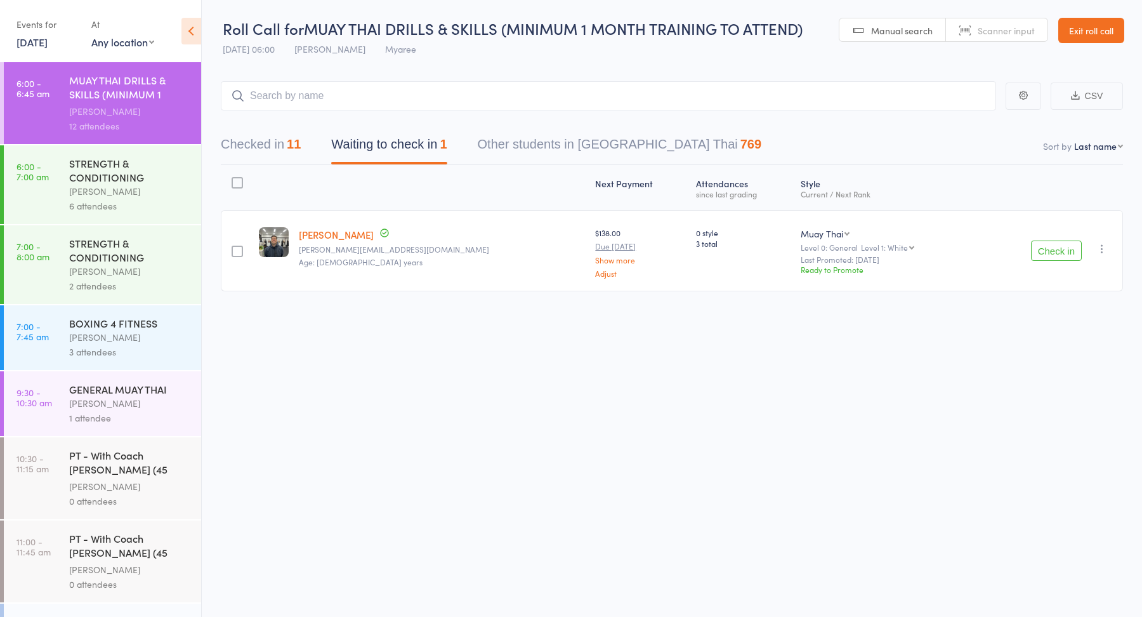
click at [1099, 249] on icon "button" at bounding box center [1102, 248] width 13 height 13
click at [1045, 391] on li "Mark absent" at bounding box center [1056, 393] width 105 height 17
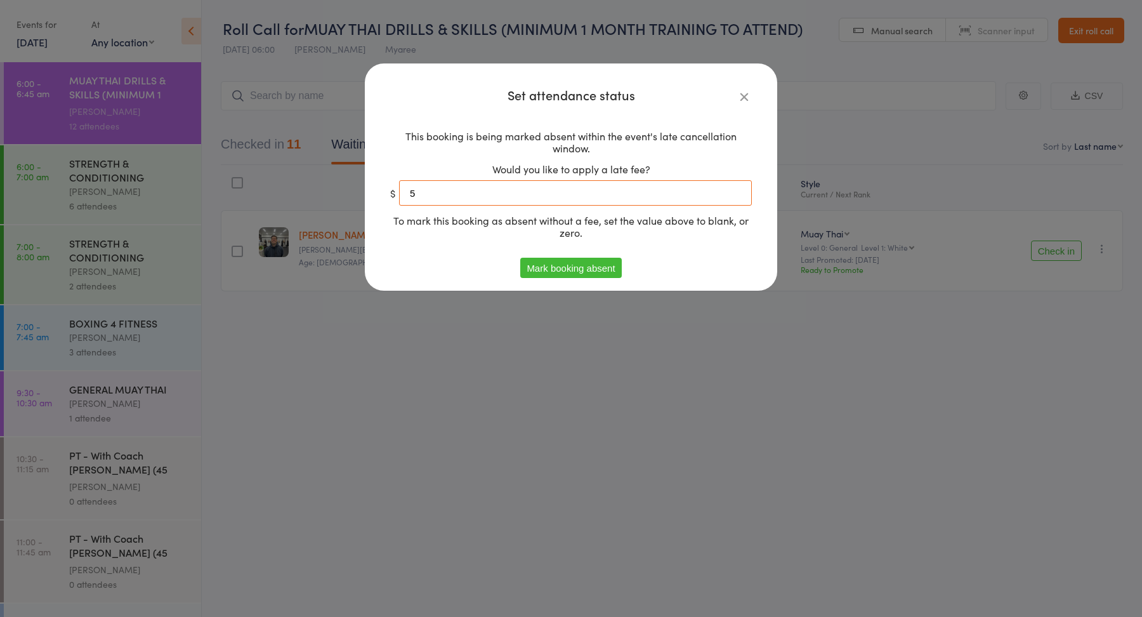
click at [648, 199] on input "5" at bounding box center [575, 192] width 353 height 25
type input "0"
click at [598, 275] on button "Mark booking absent" at bounding box center [570, 268] width 101 height 20
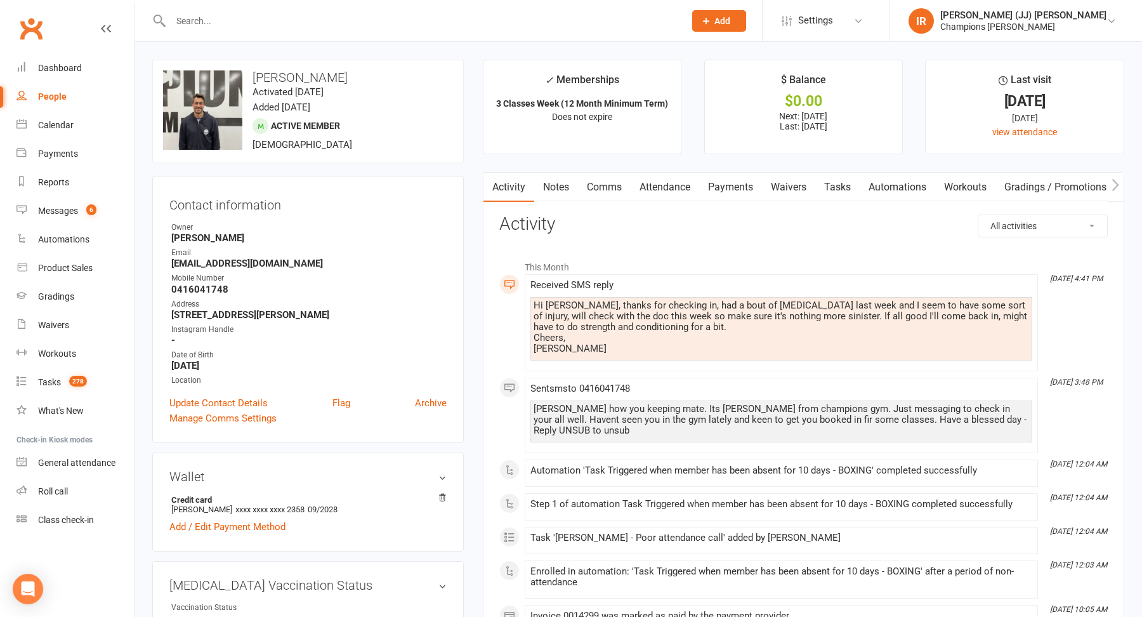
click at [388, 21] on input "text" at bounding box center [421, 21] width 509 height 18
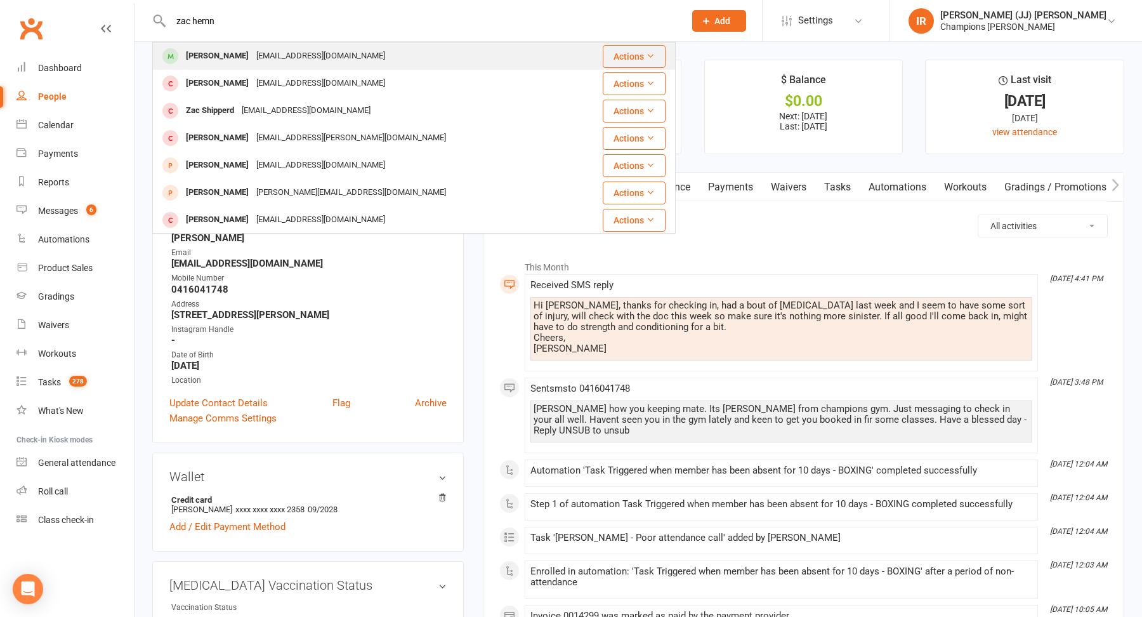
type input "zac hemn"
click at [306, 57] on div "[EMAIL_ADDRESS][DOMAIN_NAME]" at bounding box center [321, 56] width 136 height 18
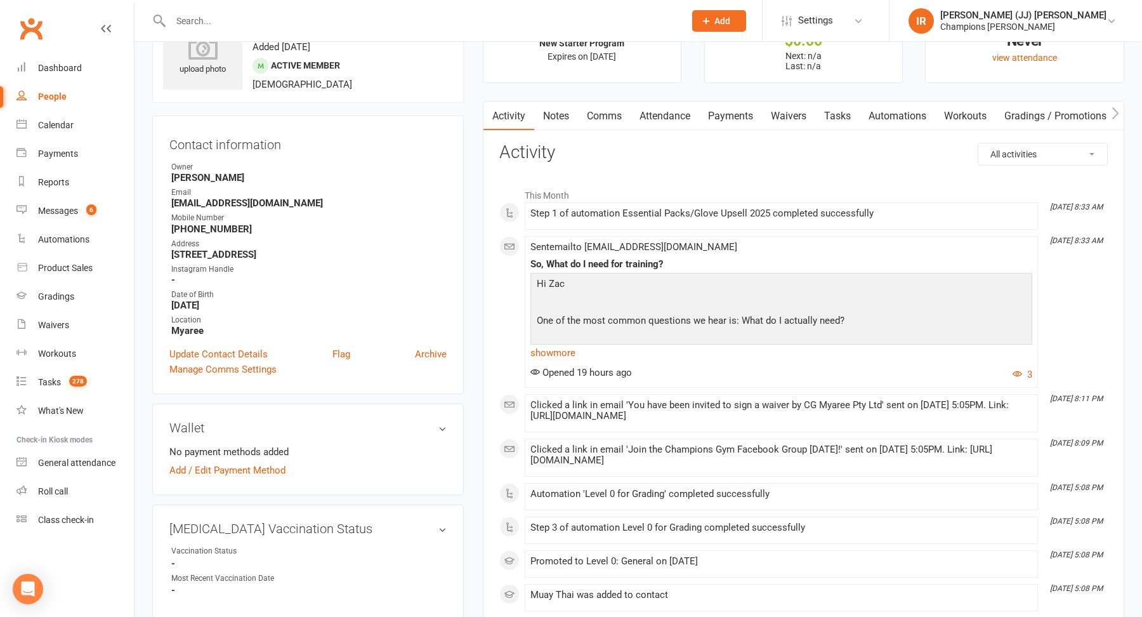
scroll to position [65, 0]
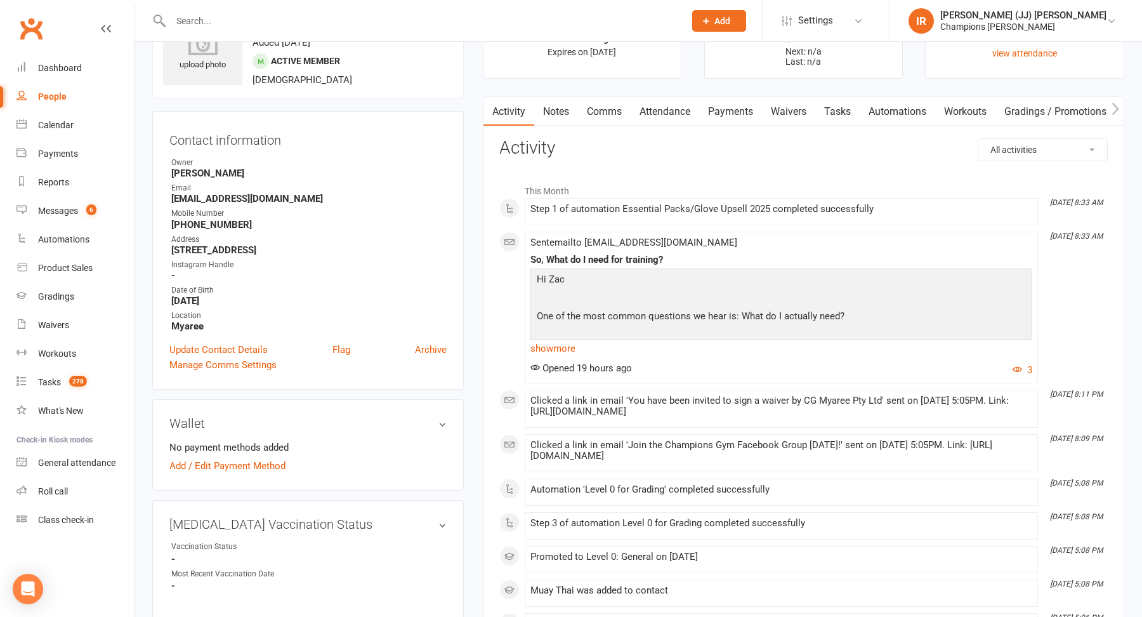
click at [818, 111] on link "Tasks" at bounding box center [837, 111] width 44 height 29
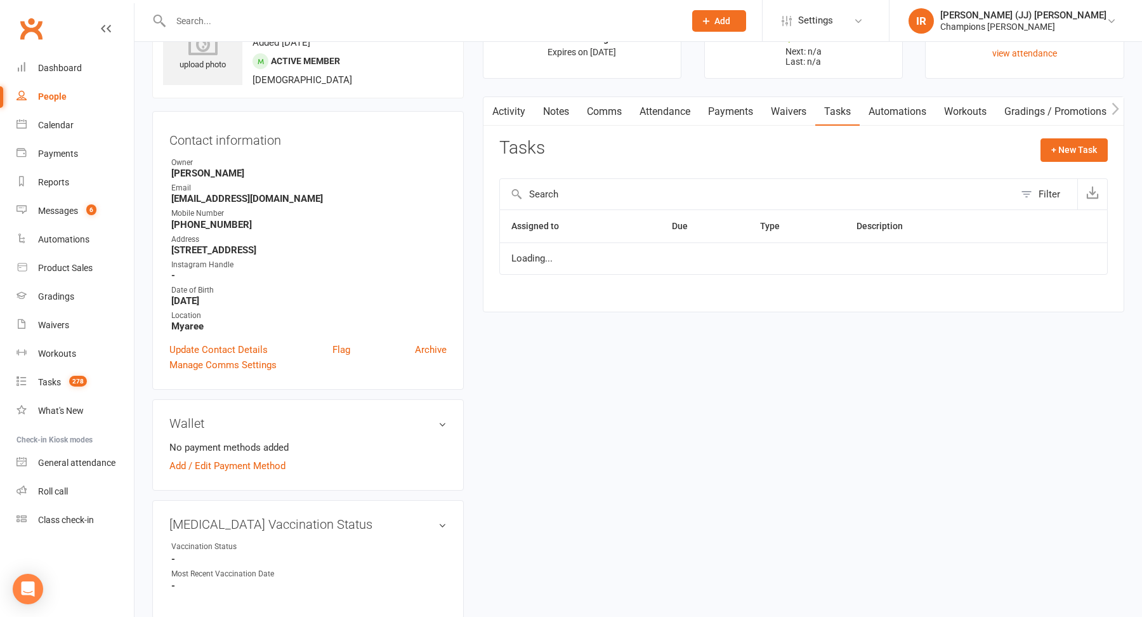
click at [783, 112] on link "Waivers" at bounding box center [788, 111] width 53 height 29
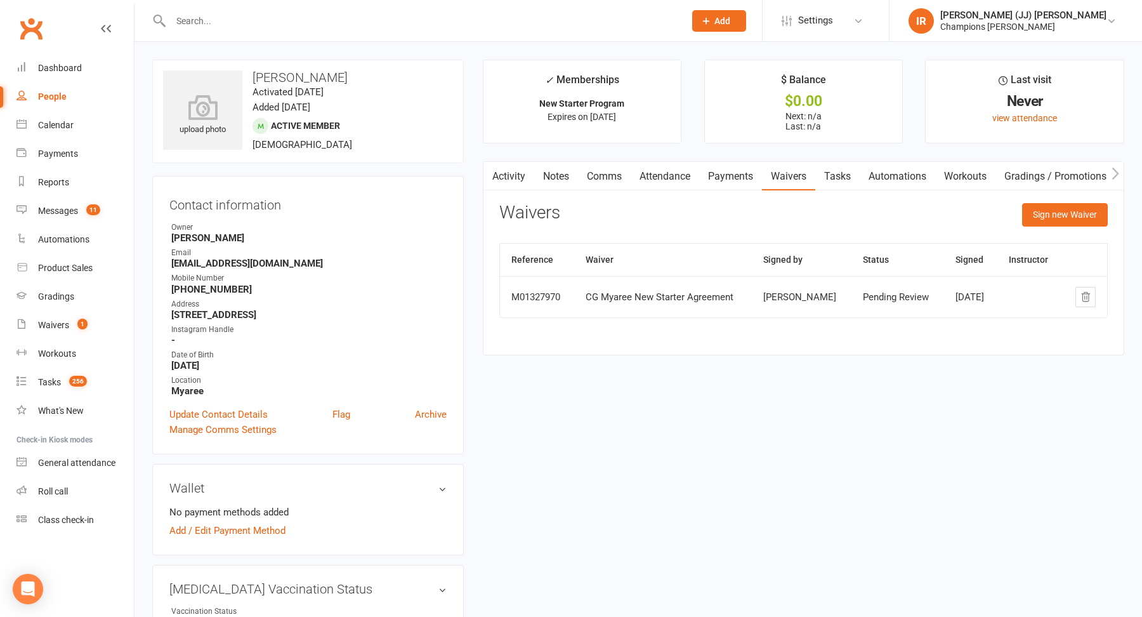
click at [424, 272] on div "Mobile Number" at bounding box center [308, 278] width 275 height 12
click at [217, 108] on icon at bounding box center [203, 107] width 88 height 28
click at [310, 75] on h3 "Zac Henderson" at bounding box center [308, 77] width 290 height 14
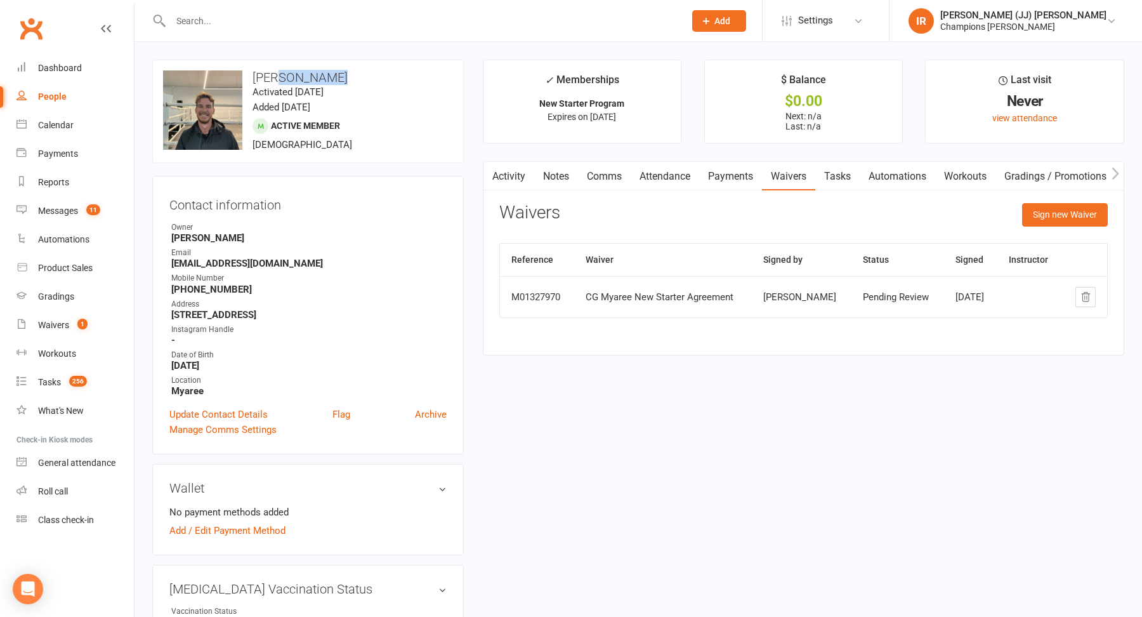
click at [310, 75] on h3 "Zac Henderson" at bounding box center [308, 77] width 290 height 14
copy h3 "Zac Henderson"
click at [65, 117] on link "Calendar" at bounding box center [74, 125] width 117 height 29
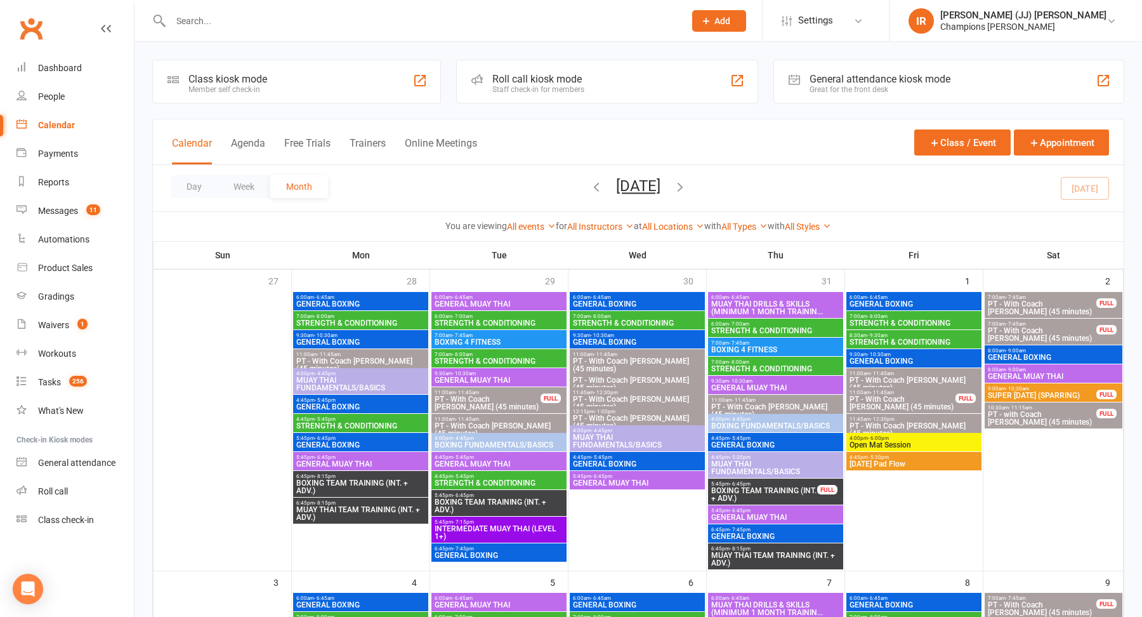
click at [575, 201] on div "Day Week Month August 2025 August 2025 Sun Mon Tue Wed Thu Fri Sat 27 28 29 30 …" at bounding box center [638, 188] width 971 height 46
click at [589, 184] on icon "button" at bounding box center [596, 187] width 14 height 14
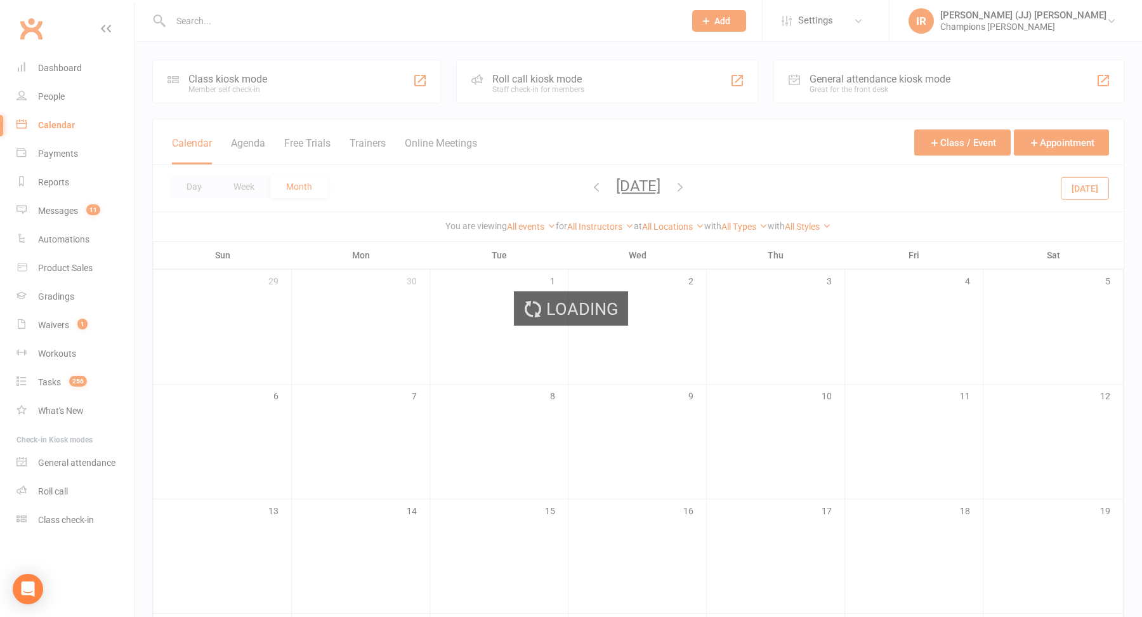
click at [575, 184] on div "Loading" at bounding box center [571, 308] width 1142 height 617
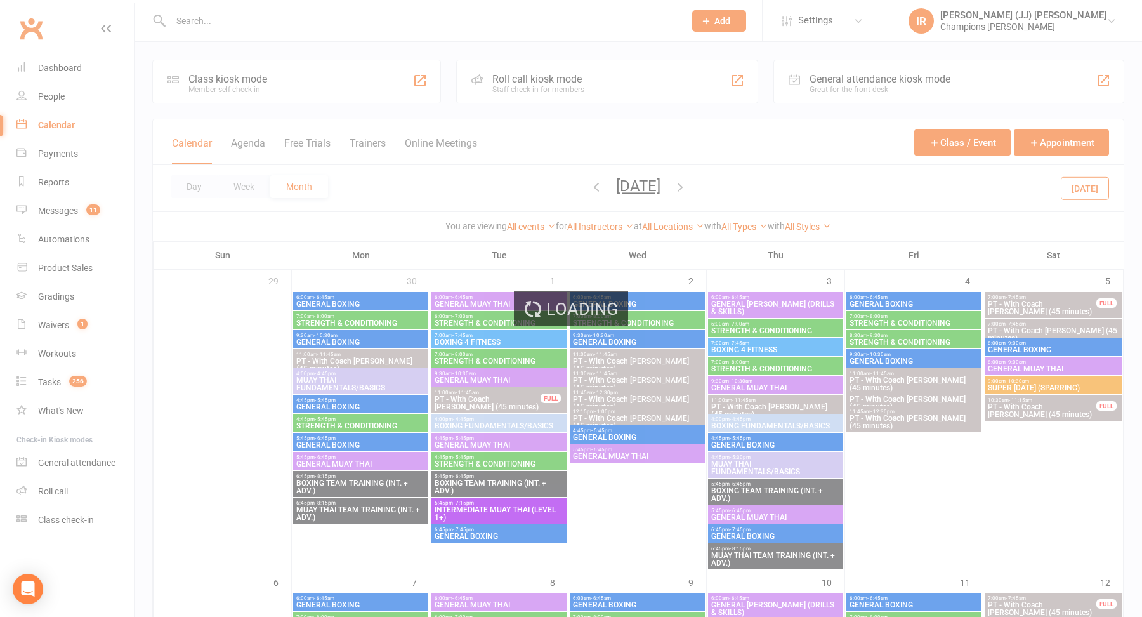
click at [588, 185] on div "Loading" at bounding box center [571, 308] width 1142 height 617
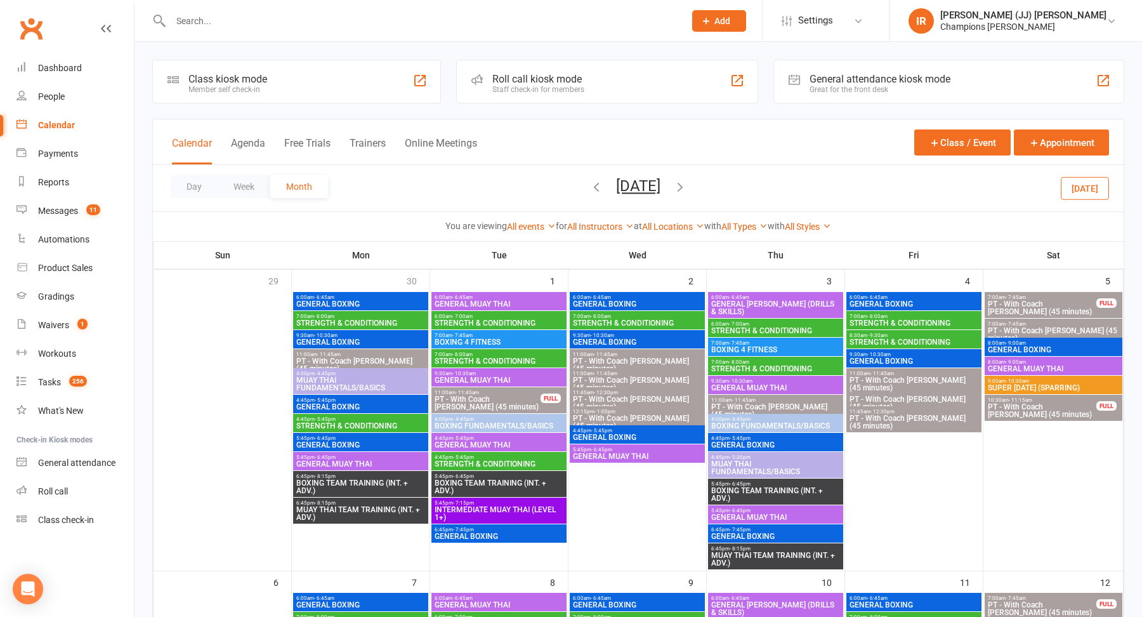
click at [589, 188] on icon "button" at bounding box center [596, 187] width 14 height 14
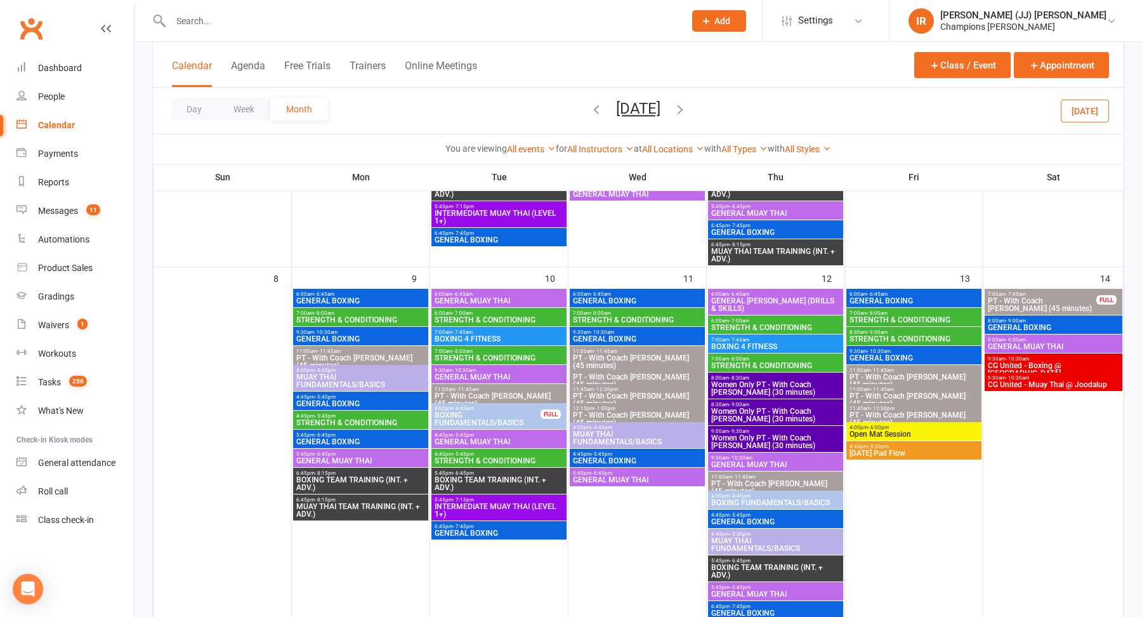
scroll to position [297, 0]
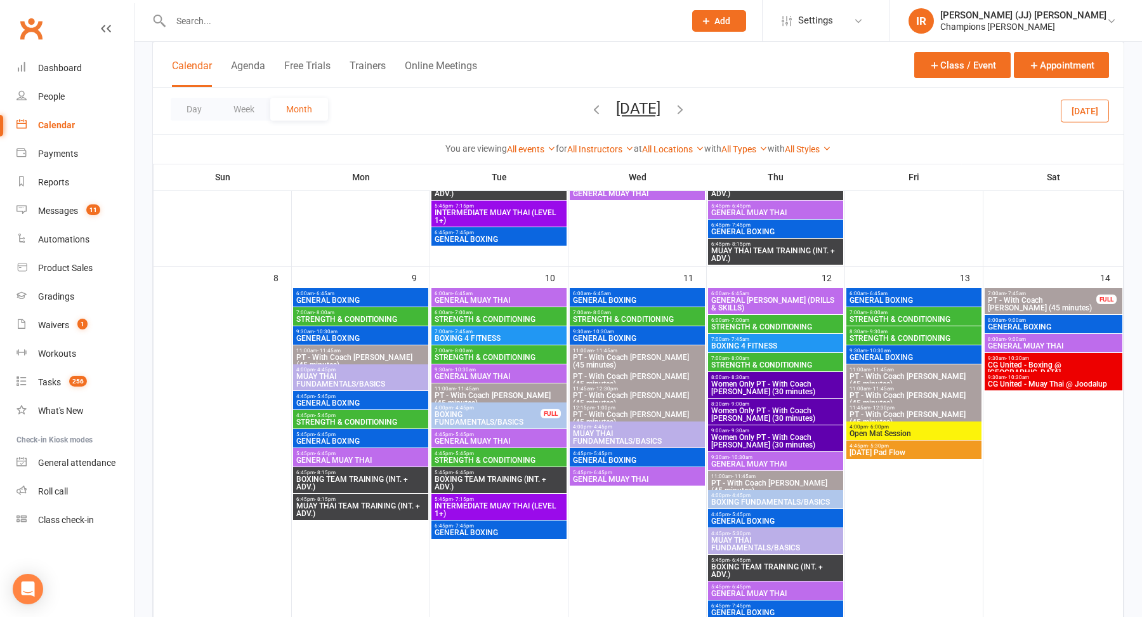
click at [1061, 363] on span "CG United - Boxing @ Highgate" at bounding box center [1053, 368] width 133 height 15
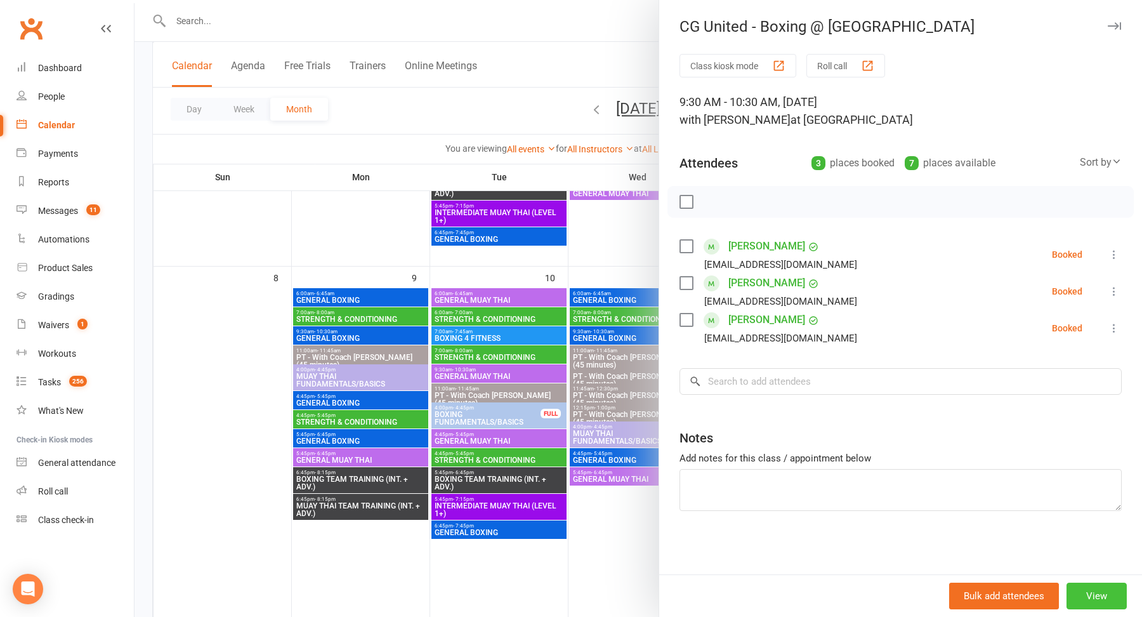
click at [1096, 596] on button "View" at bounding box center [1097, 595] width 60 height 27
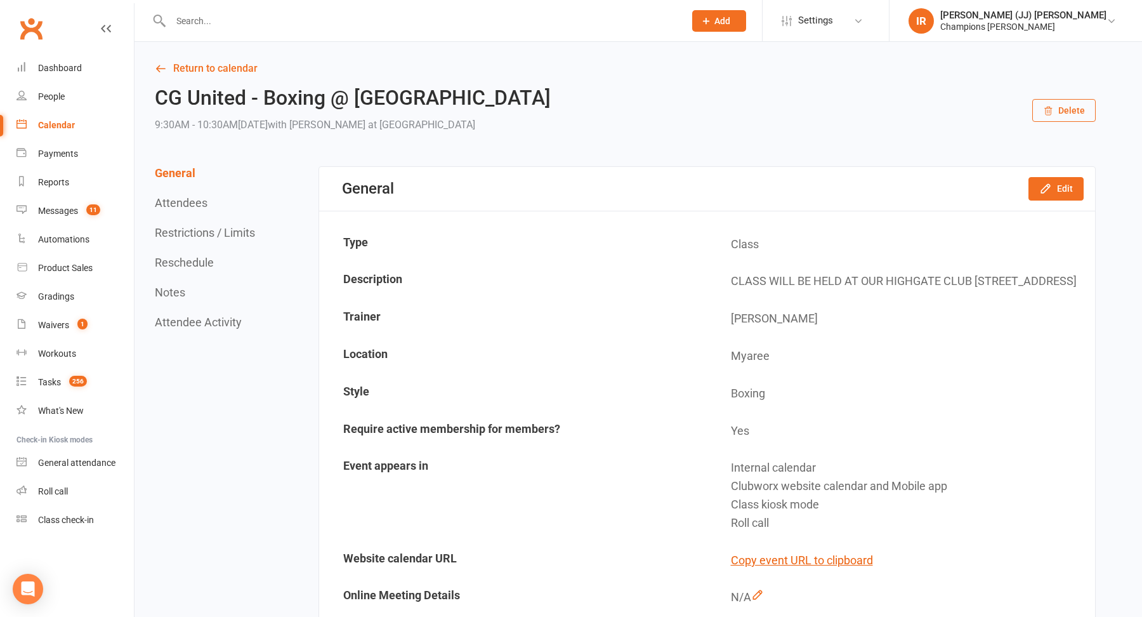
click at [374, 95] on h2 "CG United - Boxing @ Highgate" at bounding box center [353, 98] width 396 height 22
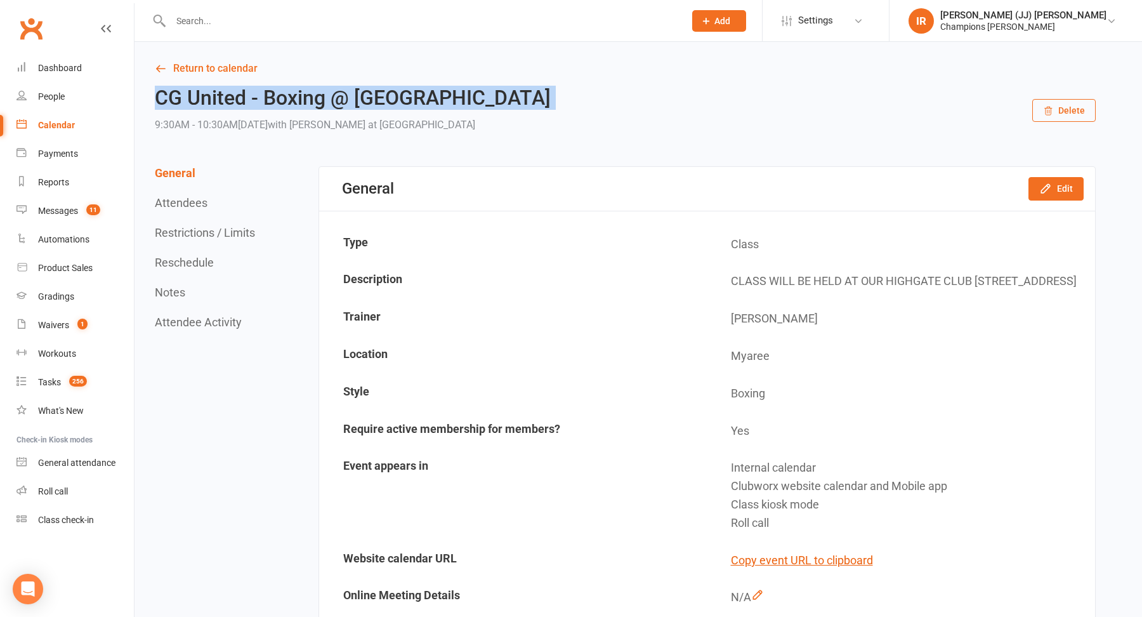
click at [374, 95] on h2 "CG United - Boxing @ Highgate" at bounding box center [353, 98] width 396 height 22
copy h2 "CG United - Boxing @ Highgate"
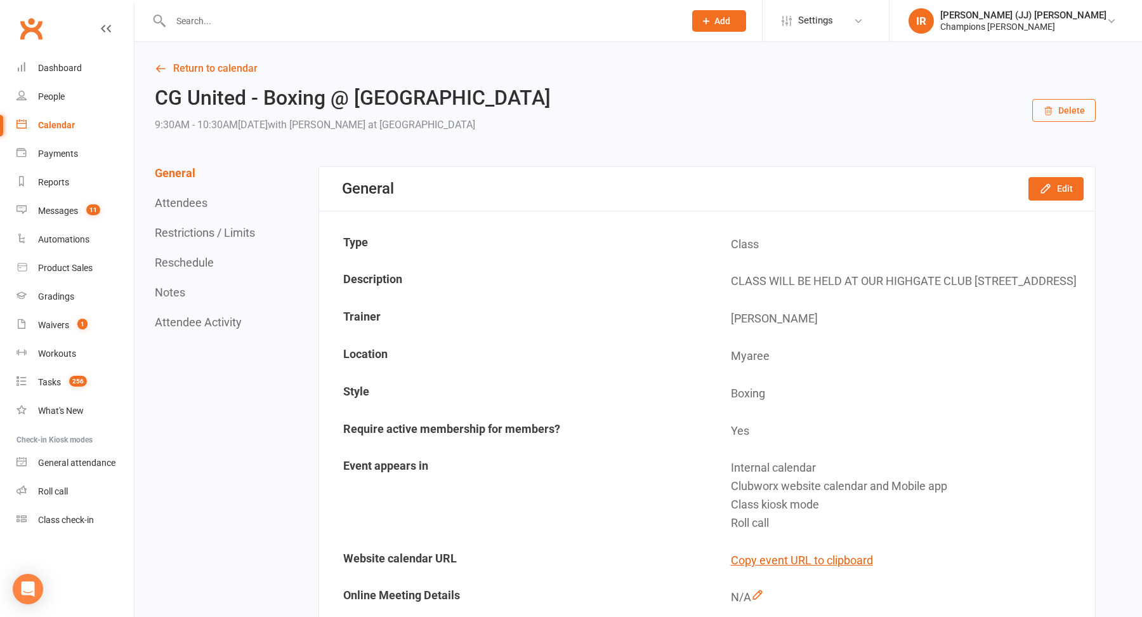
click at [761, 284] on td "CLASS WILL BE HELD AT OUR HIGHGATE CLUB 324 Lord Street, Highgate" at bounding box center [901, 281] width 386 height 36
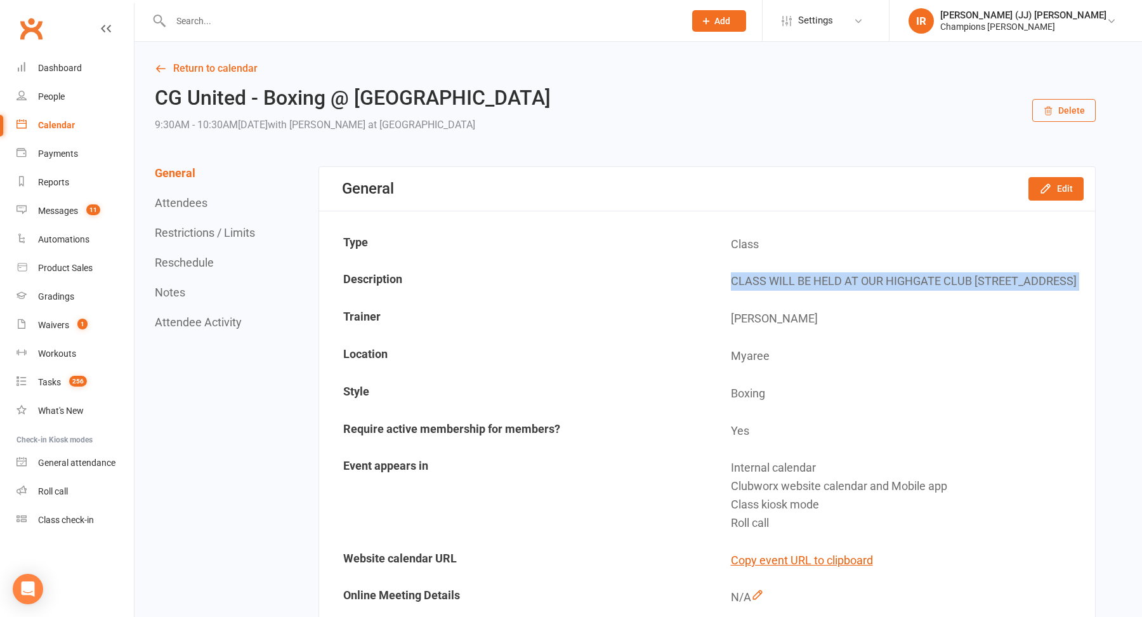
click at [761, 284] on td "CLASS WILL BE HELD AT OUR HIGHGATE CLUB 324 Lord Street, Highgate" at bounding box center [901, 281] width 386 height 36
copy td "CLASS WILL BE HELD AT OUR HIGHGATE CLUB 324 Lord Street, Highgate"
click at [172, 65] on link "Return to calendar" at bounding box center [625, 69] width 941 height 18
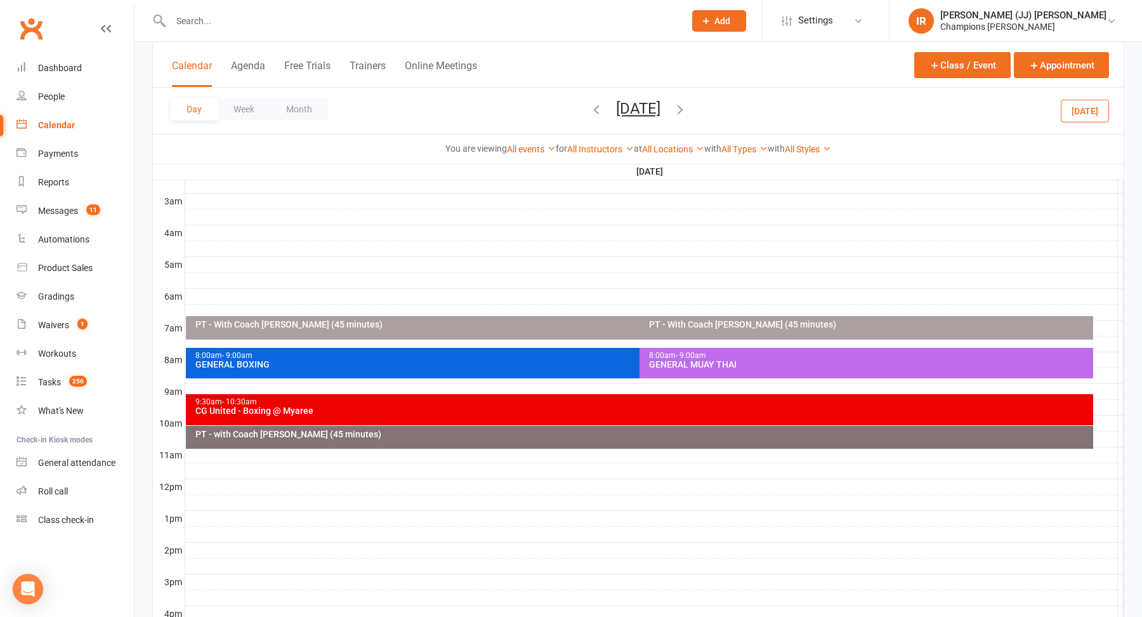
scroll to position [161, 0]
click at [589, 108] on icon "button" at bounding box center [596, 109] width 14 height 14
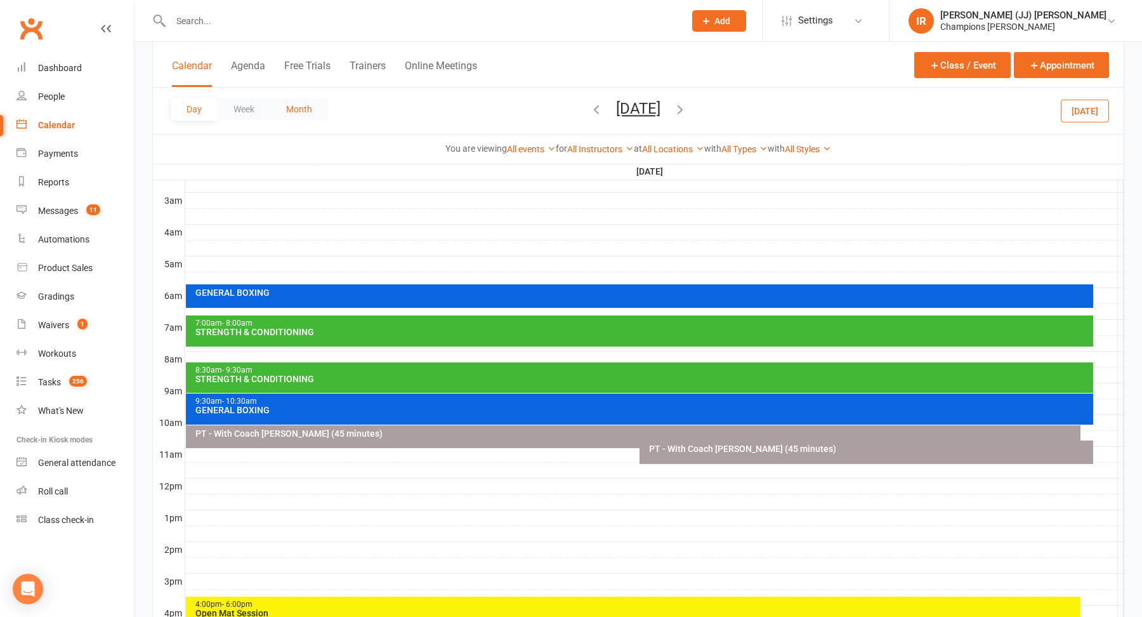
click at [318, 108] on button "Month" at bounding box center [299, 109] width 58 height 23
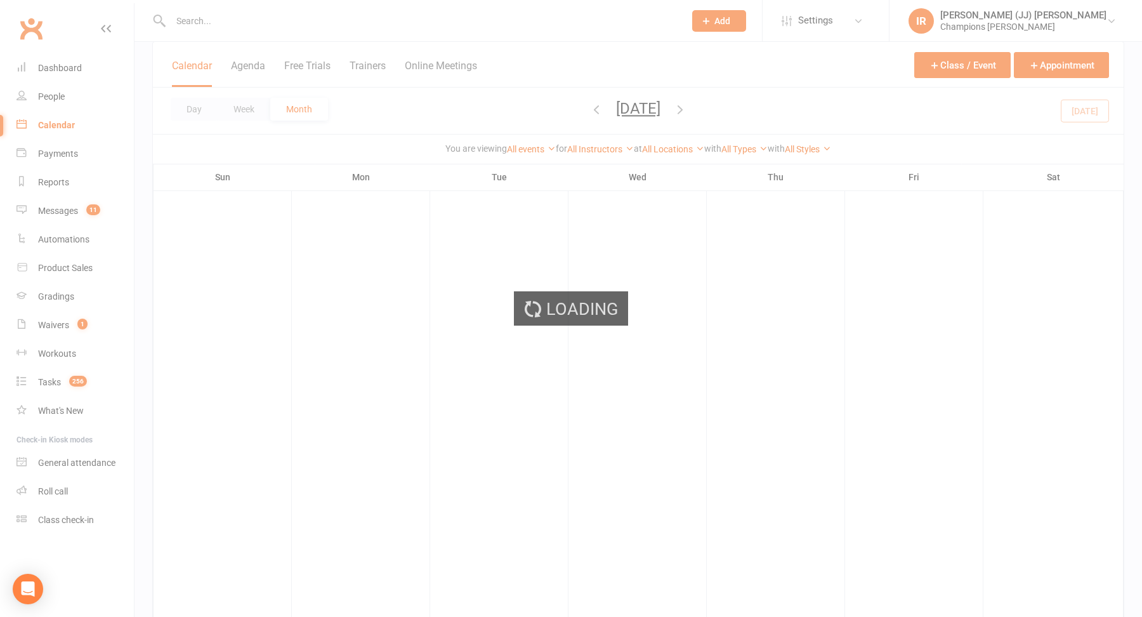
click at [555, 110] on div "Loading" at bounding box center [571, 308] width 1142 height 617
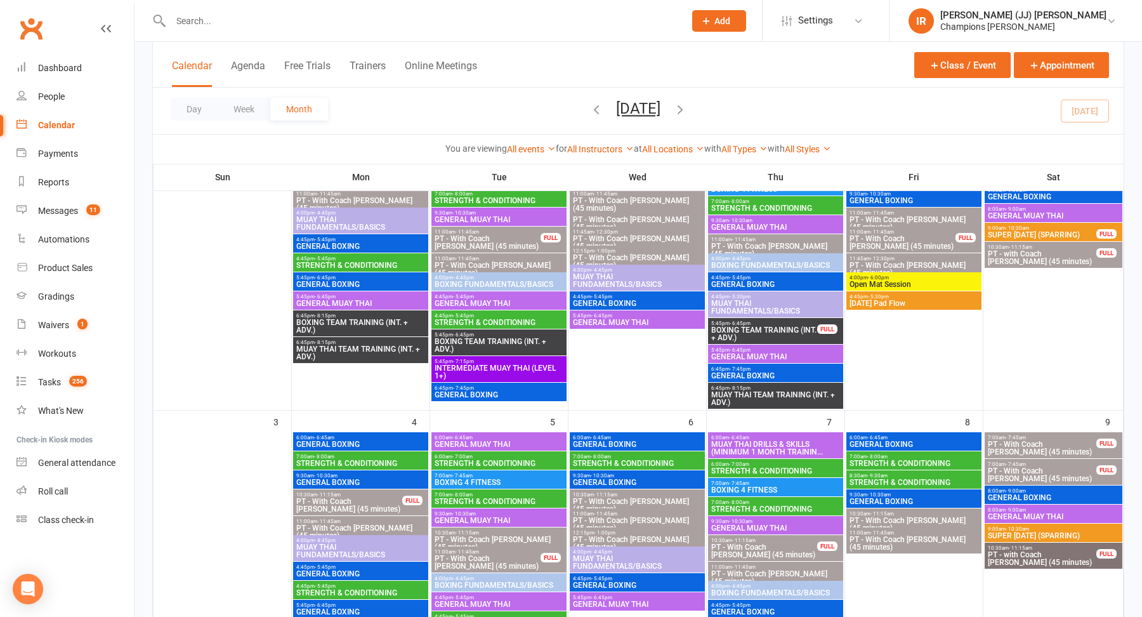
click at [603, 107] on span "August 2025 August 2025 Sun Mon Tue Wed Thu Fri Sat 27 28 29 30 31 01 02 03 04 …" at bounding box center [638, 111] width 70 height 22
click at [589, 107] on icon "button" at bounding box center [596, 109] width 14 height 14
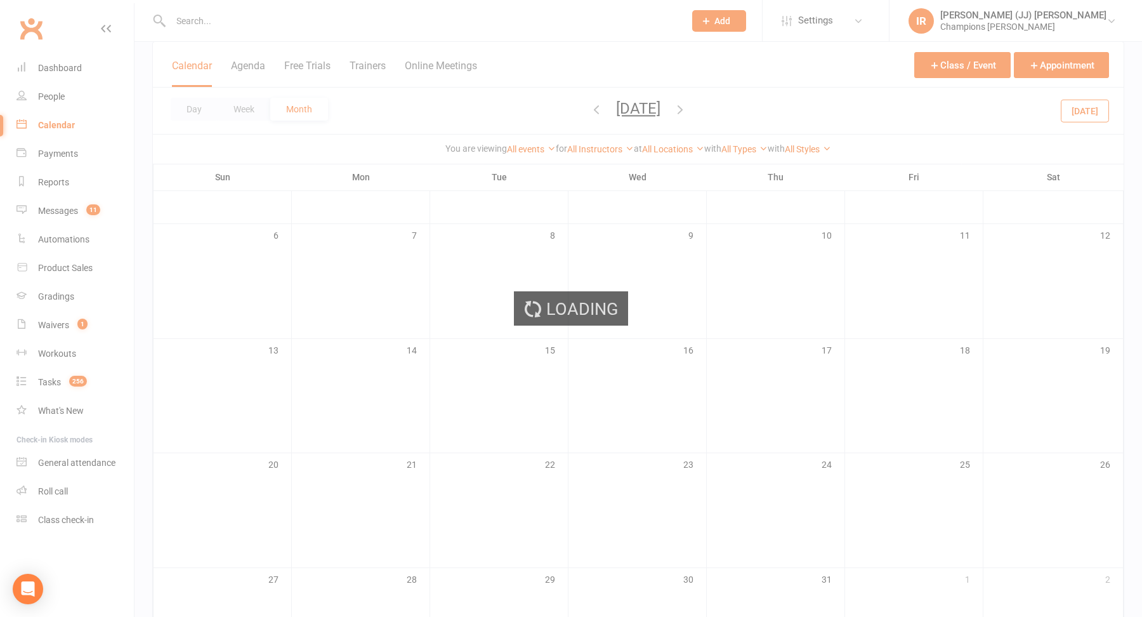
click at [576, 107] on div "Loading" at bounding box center [571, 308] width 1142 height 617
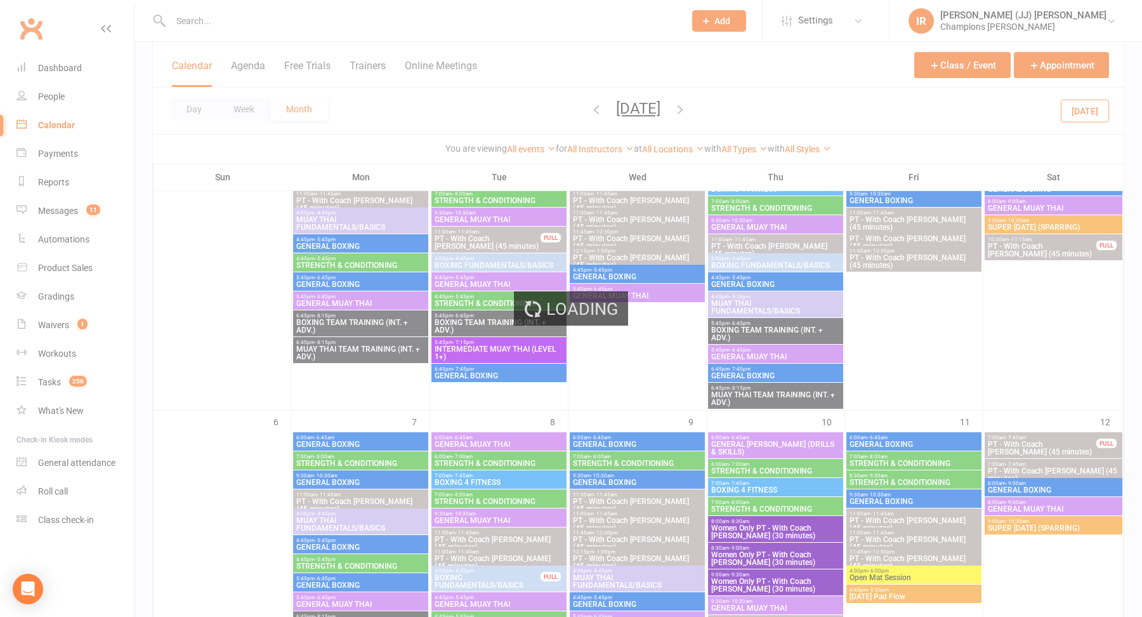
click at [582, 108] on div "Loading" at bounding box center [571, 308] width 1142 height 617
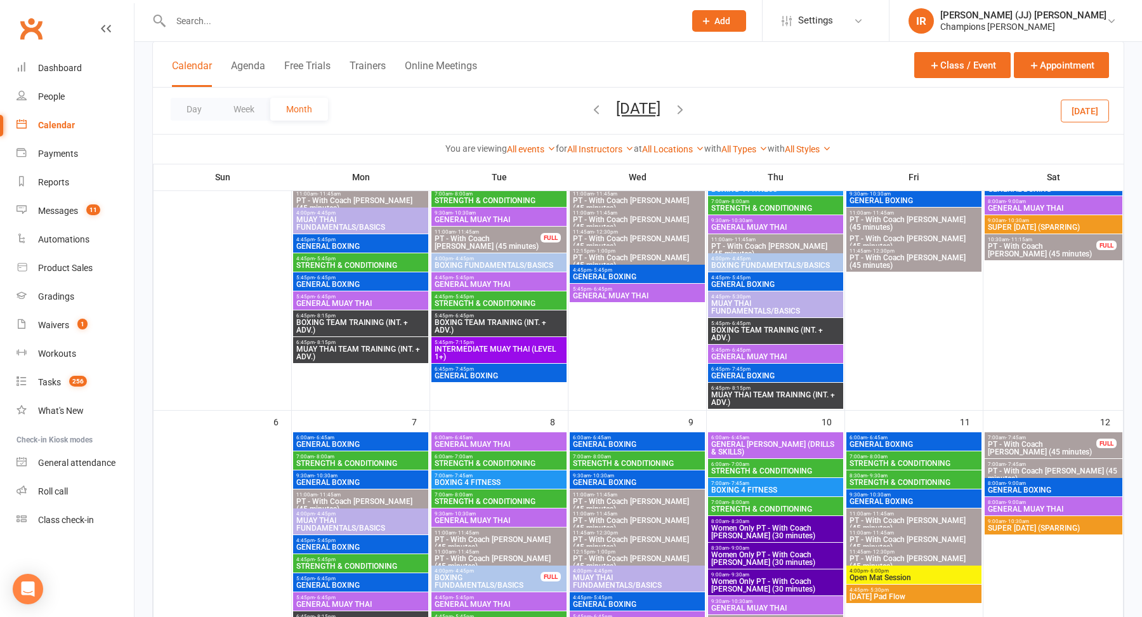
click at [589, 110] on icon "button" at bounding box center [596, 109] width 14 height 14
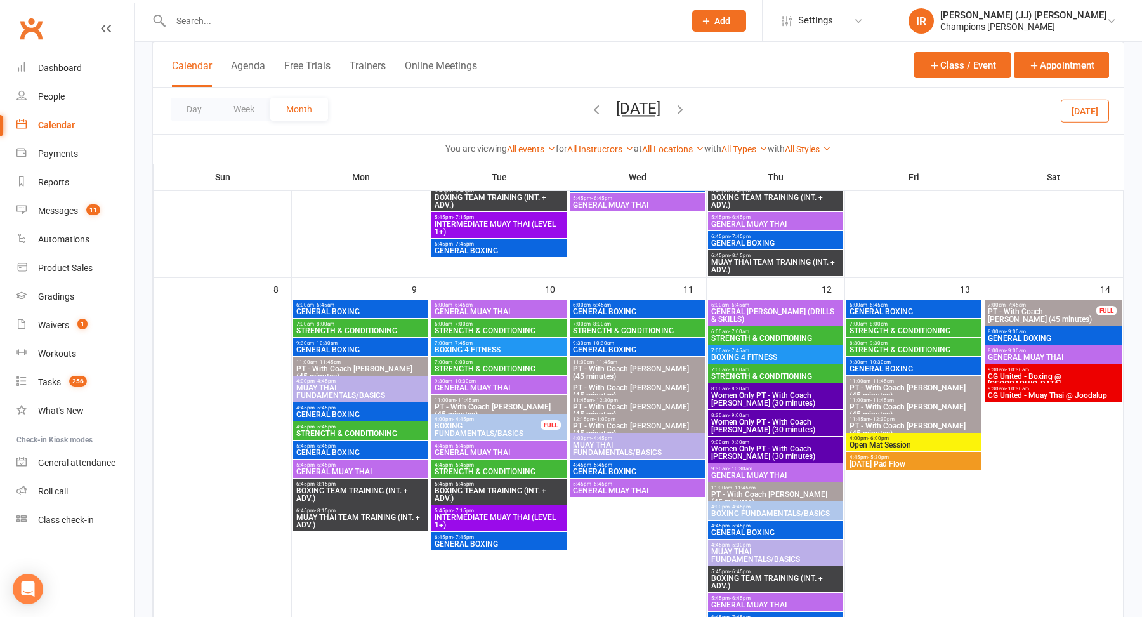
scroll to position [289, 0]
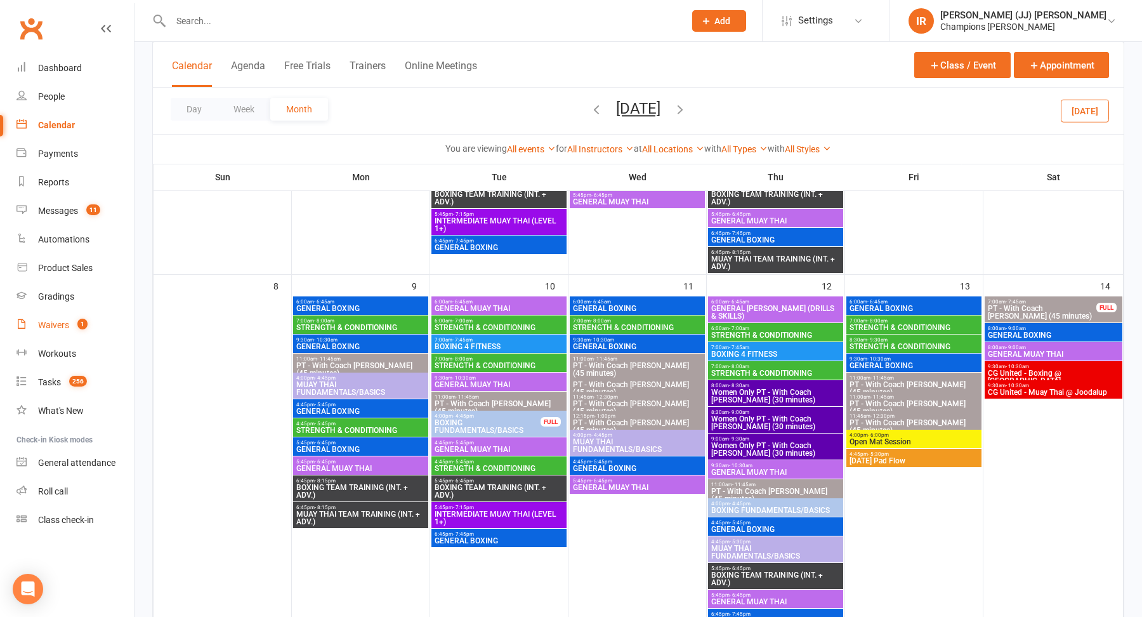
click at [76, 320] on count-badge "1" at bounding box center [79, 325] width 16 height 10
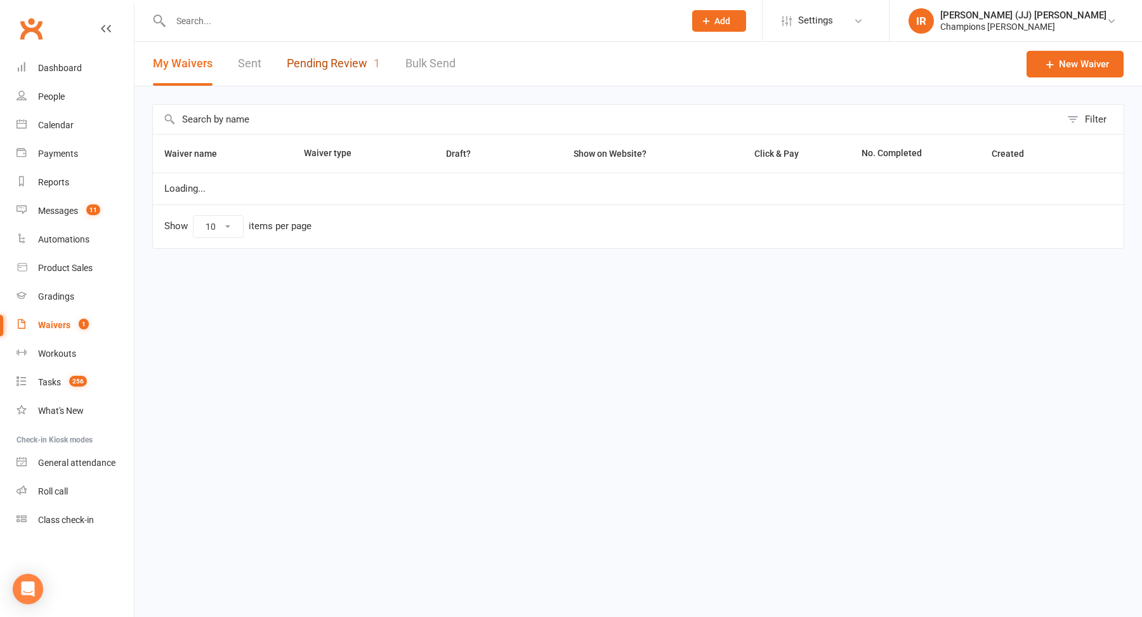
click at [317, 65] on link "Pending Review 1" at bounding box center [333, 64] width 93 height 44
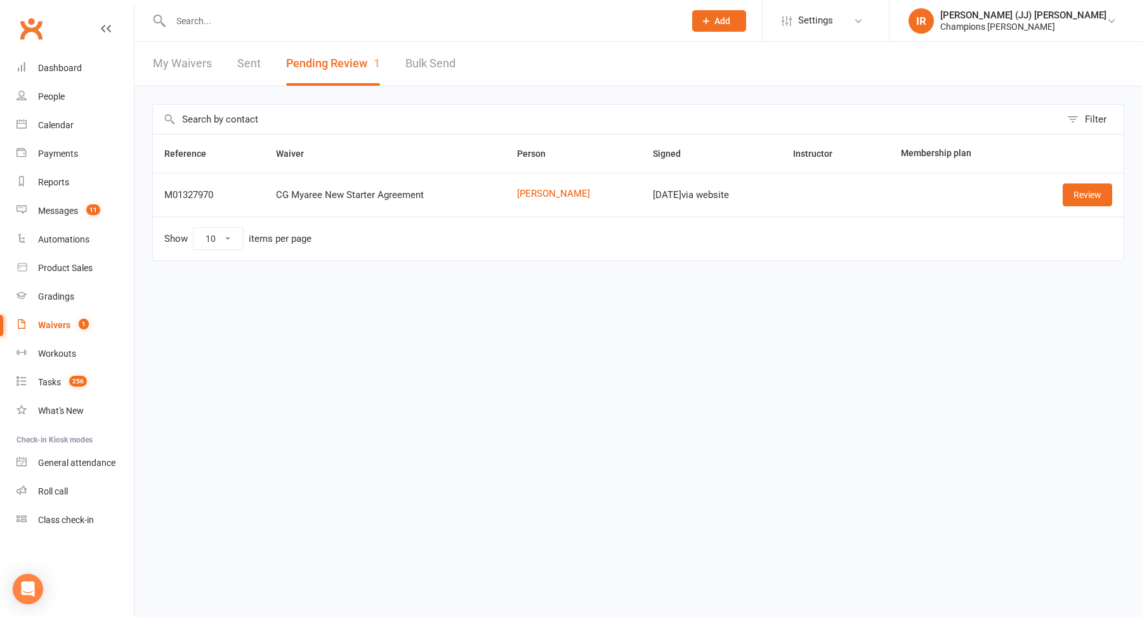
click at [317, 26] on input "text" at bounding box center [421, 21] width 509 height 18
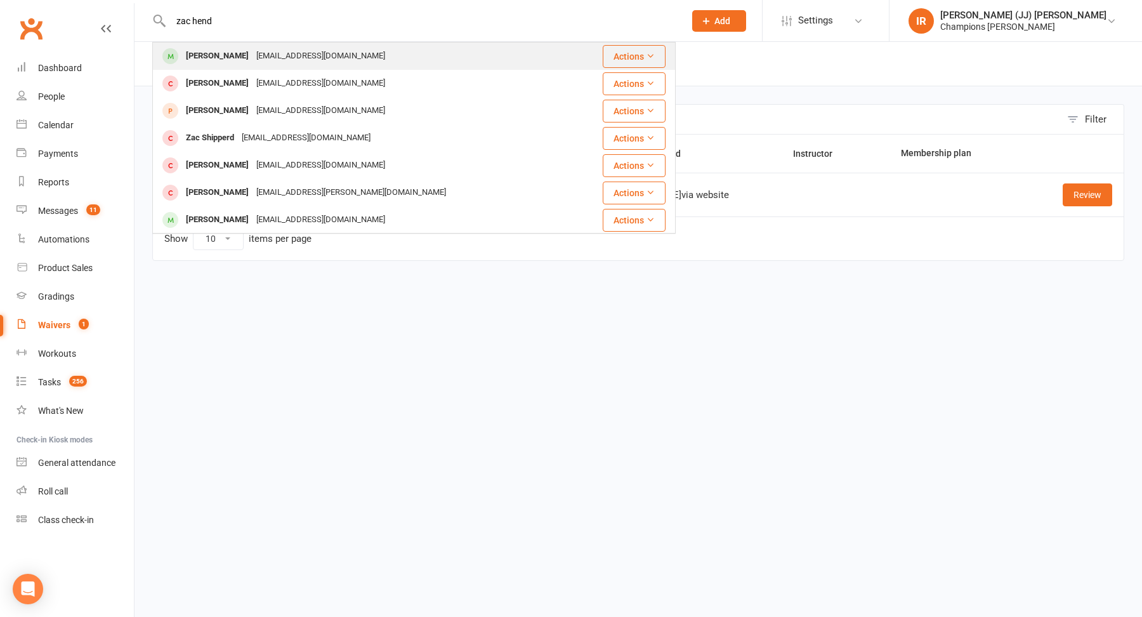
type input "zac hend"
click at [308, 51] on div "zachenderson8@gmail.com" at bounding box center [321, 56] width 136 height 18
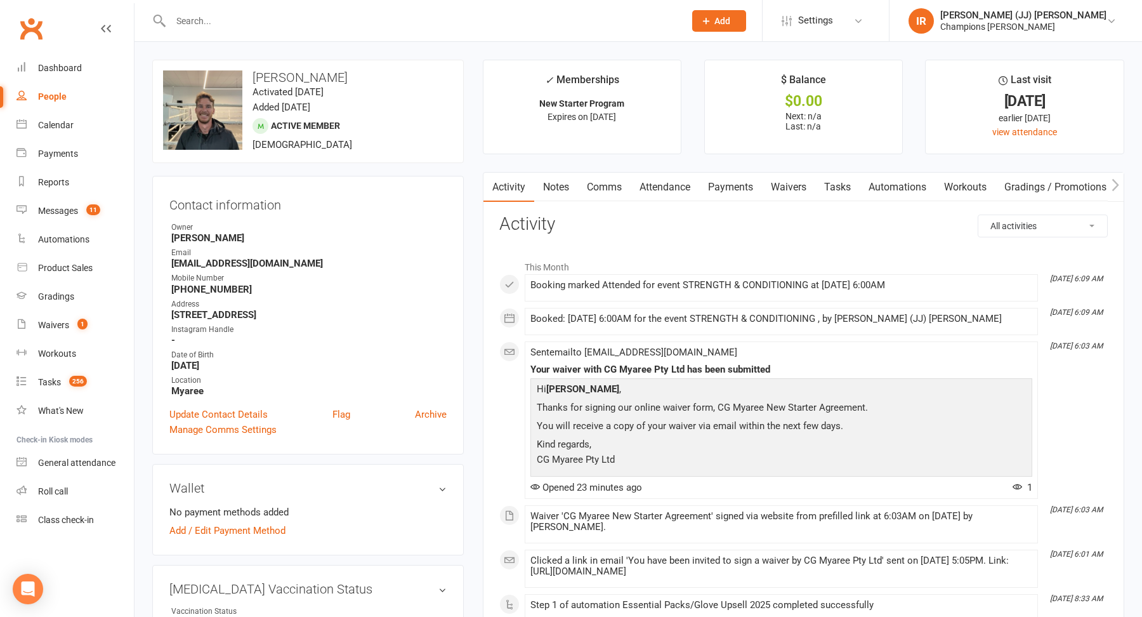
click at [418, 25] on input "text" at bounding box center [421, 21] width 509 height 18
paste input "Sam Ellis"
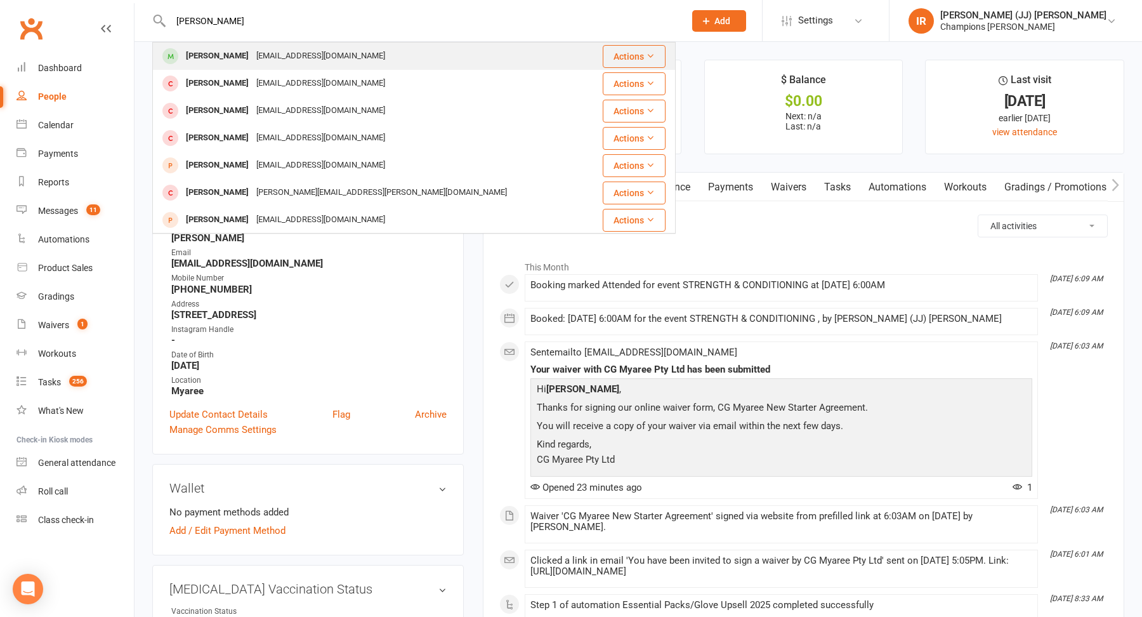
type input "Sam Ellis"
click at [348, 58] on div "Samuel Ellis samjellis99@gmail.com" at bounding box center [370, 56] width 433 height 26
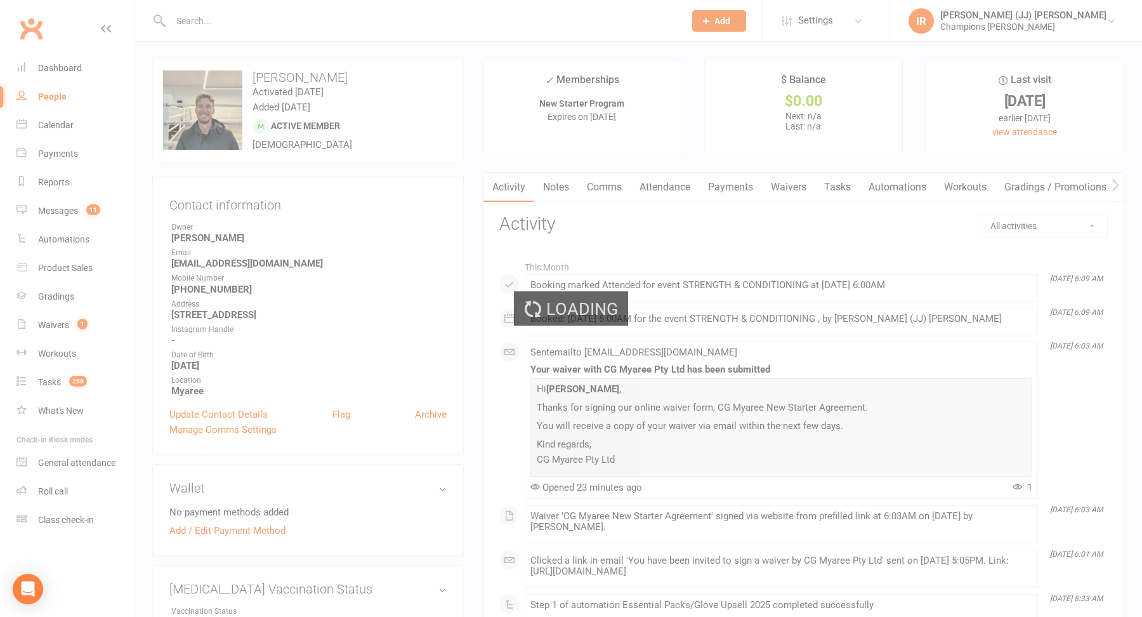
click at [676, 191] on div "Loading" at bounding box center [571, 308] width 1142 height 617
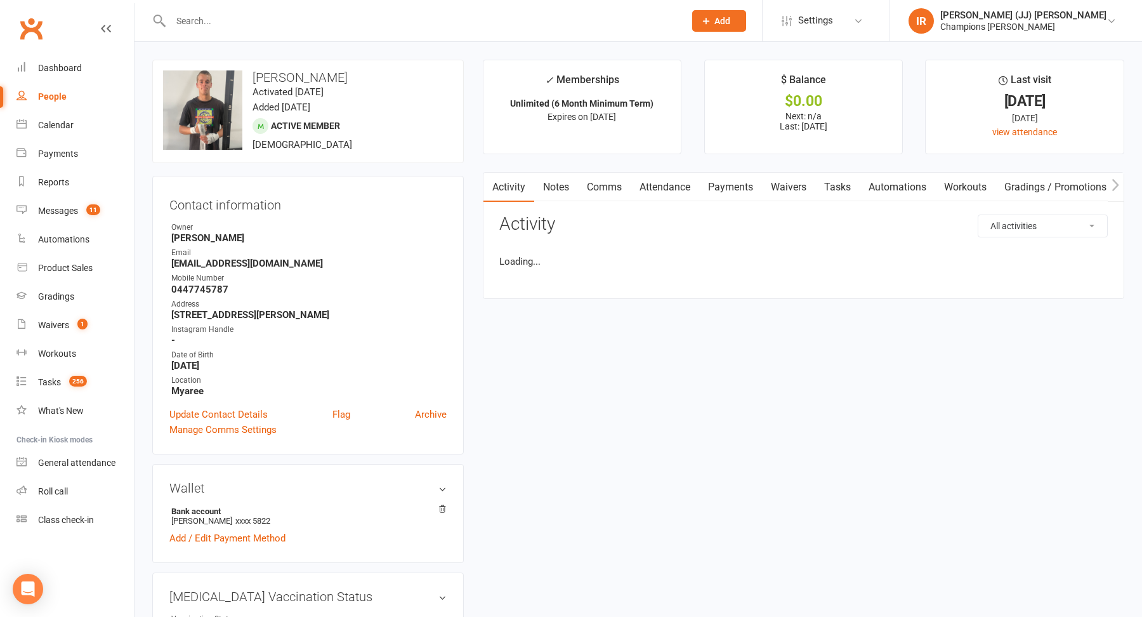
click at [670, 187] on link "Attendance" at bounding box center [665, 187] width 69 height 29
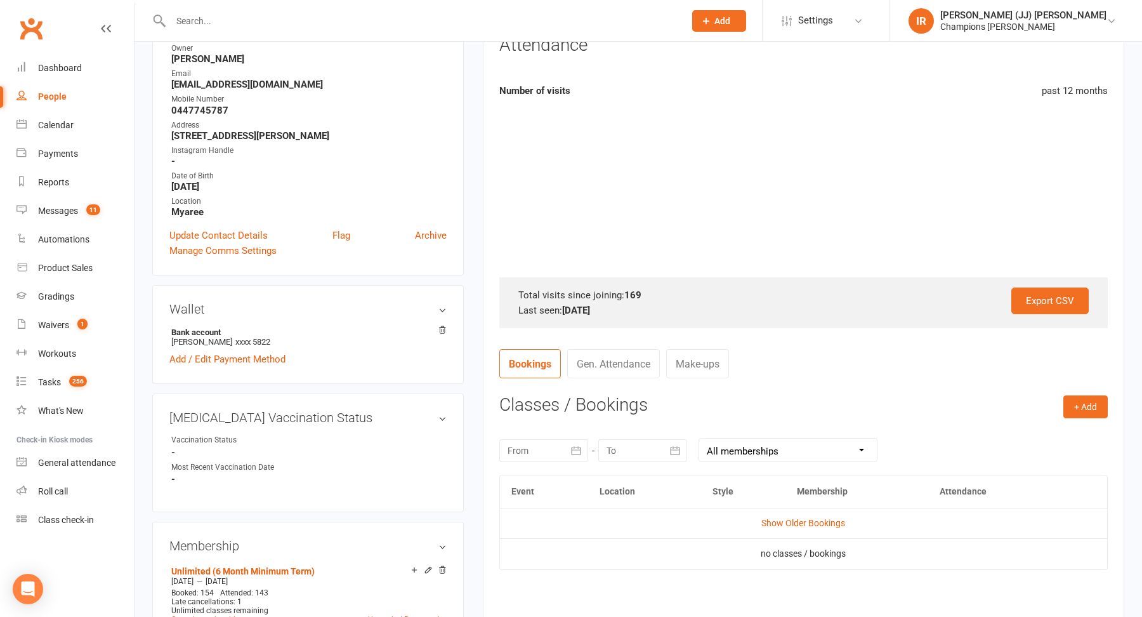
scroll to position [189, 0]
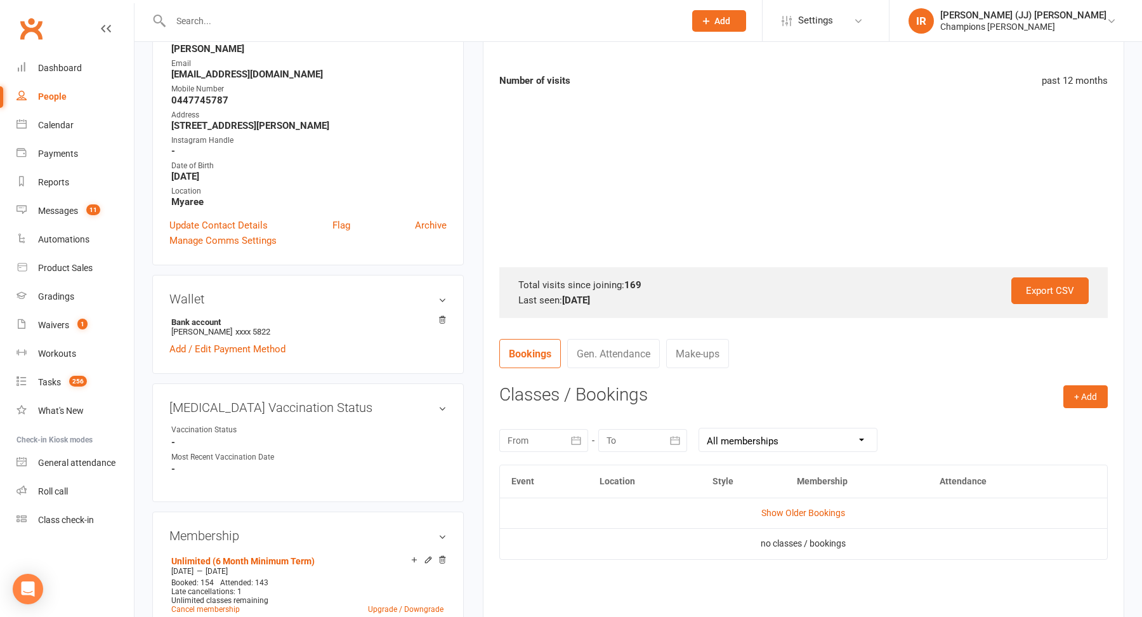
click at [567, 437] on button "button" at bounding box center [576, 440] width 23 height 23
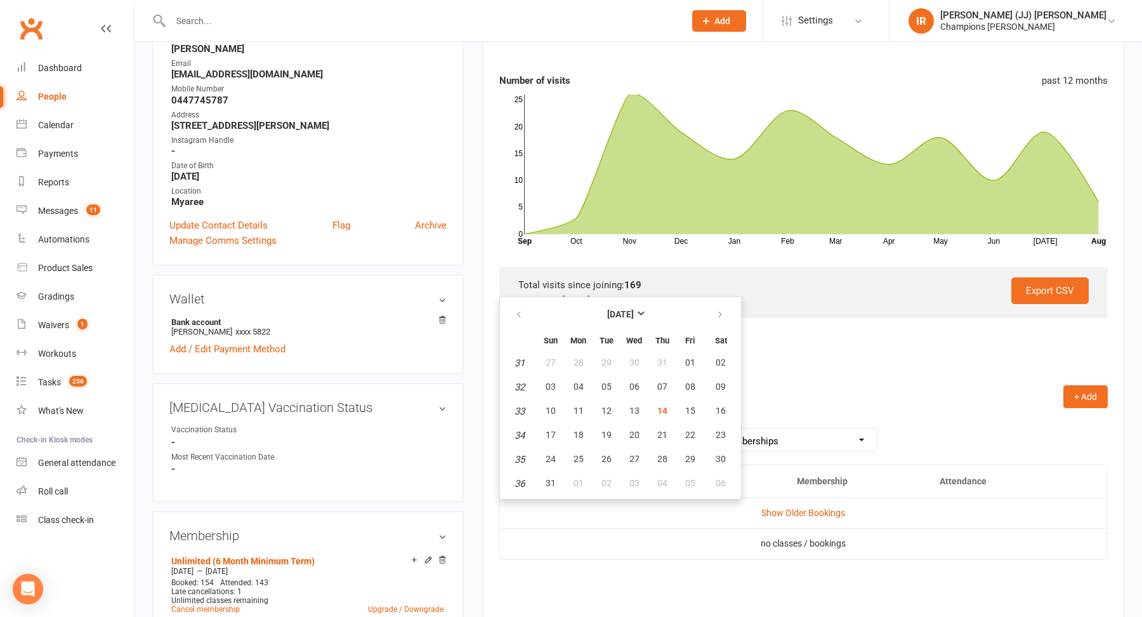
click at [535, 325] on th at bounding box center [520, 315] width 32 height 28
click at [518, 310] on icon "button" at bounding box center [519, 315] width 9 height 10
click at [602, 361] on span "01" at bounding box center [607, 362] width 10 height 10
type input "01 Jul 2025"
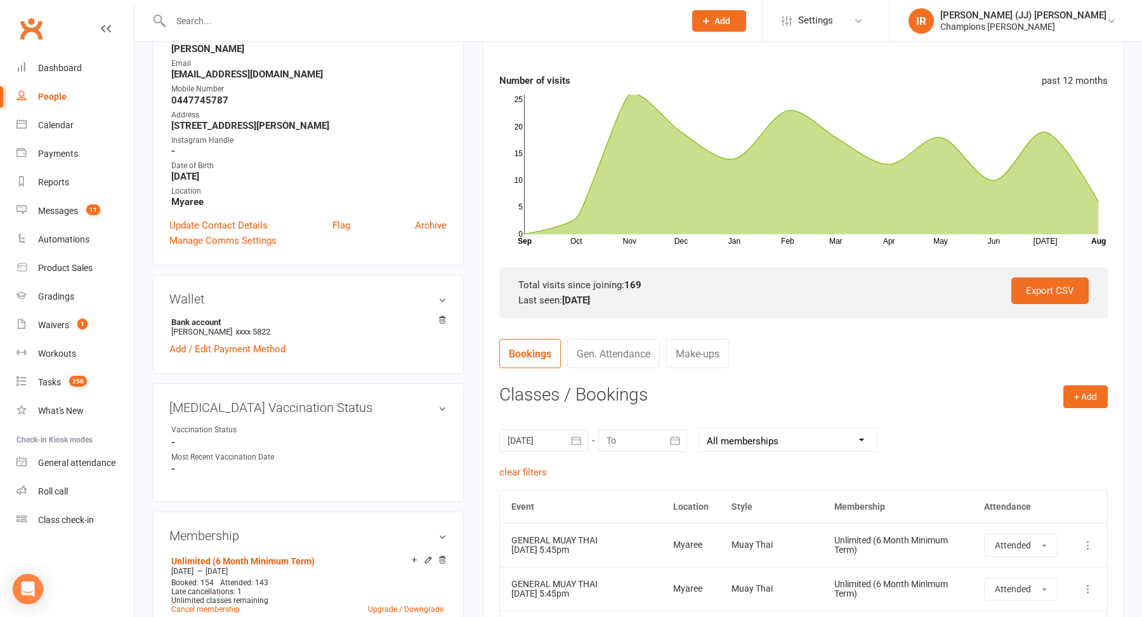
click at [624, 435] on div at bounding box center [642, 440] width 89 height 23
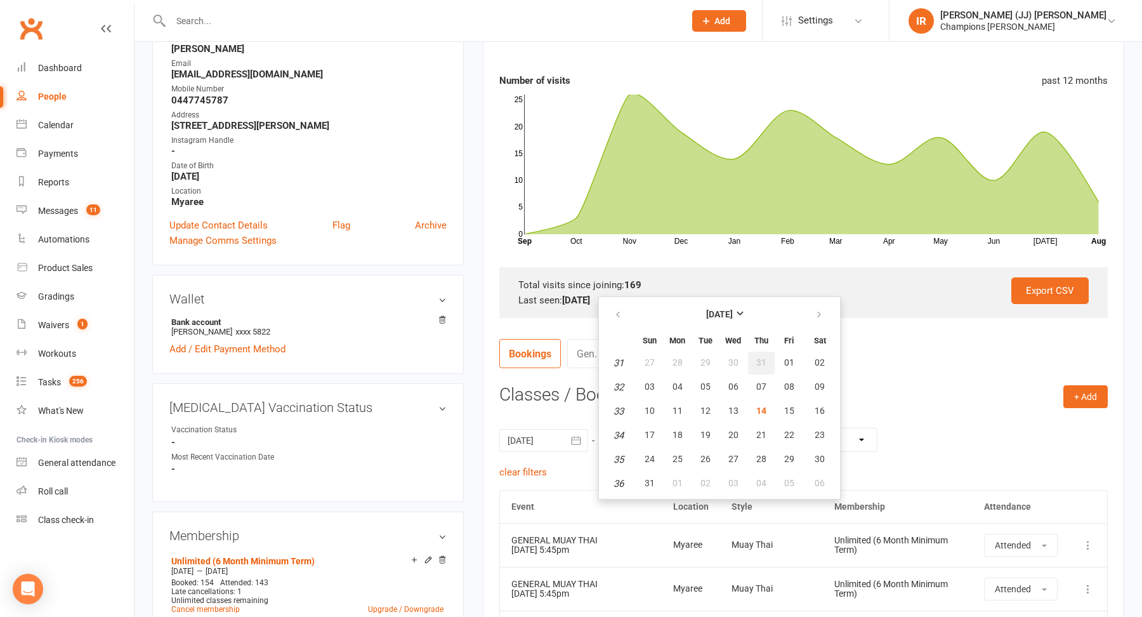
click at [760, 359] on span "31" at bounding box center [761, 362] width 10 height 10
type input "31 Jul 2025"
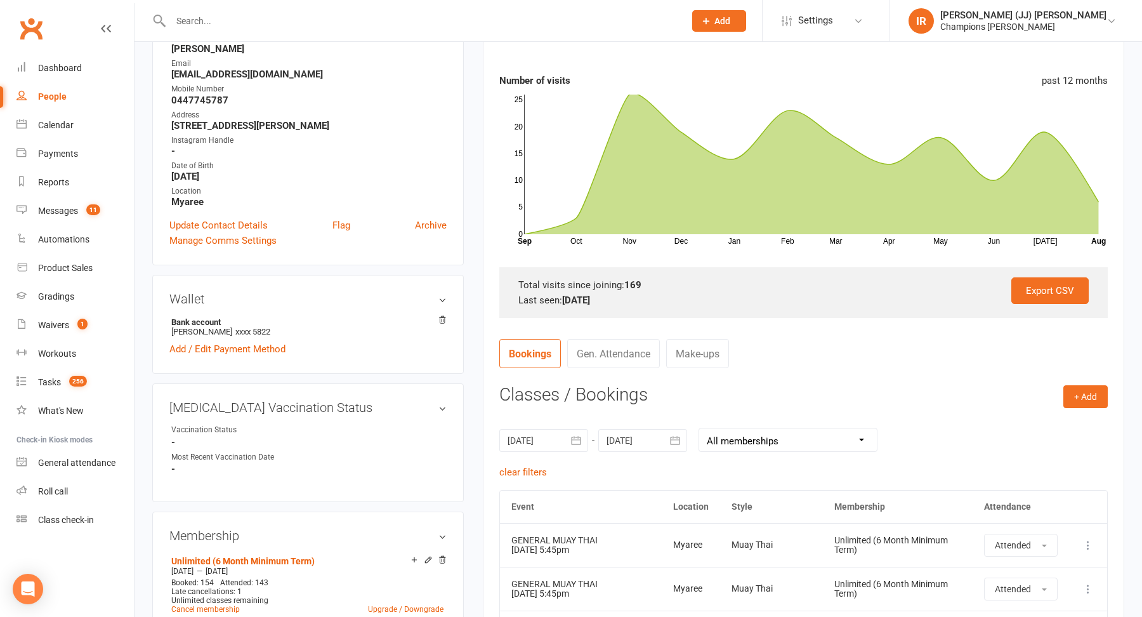
click at [560, 441] on div at bounding box center [543, 440] width 89 height 23
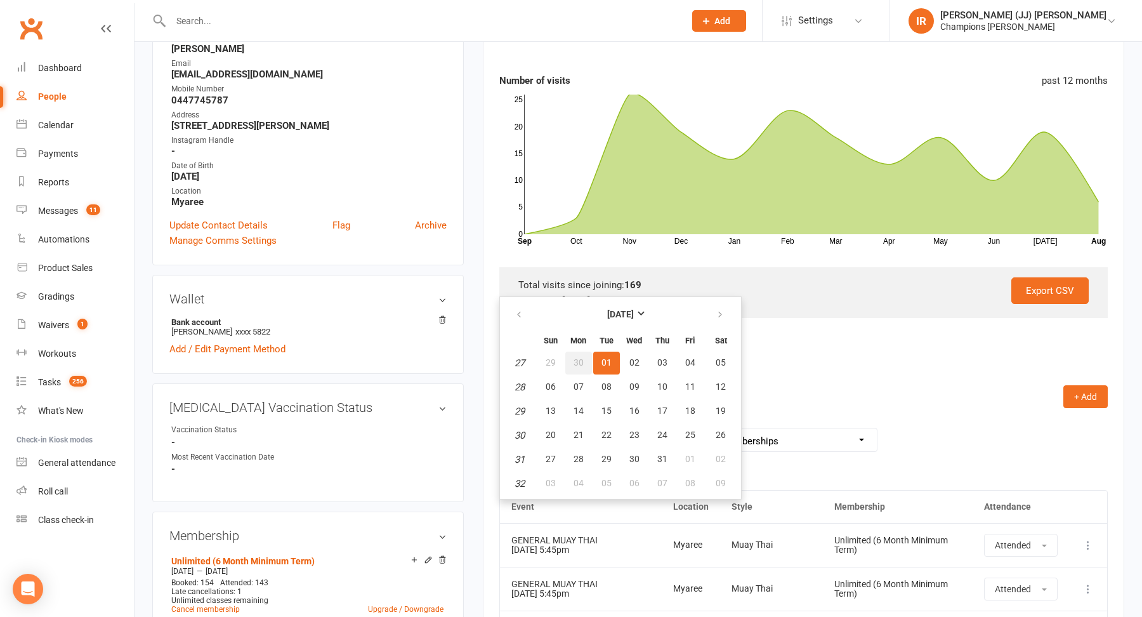
click at [575, 362] on span "30" at bounding box center [579, 362] width 10 height 10
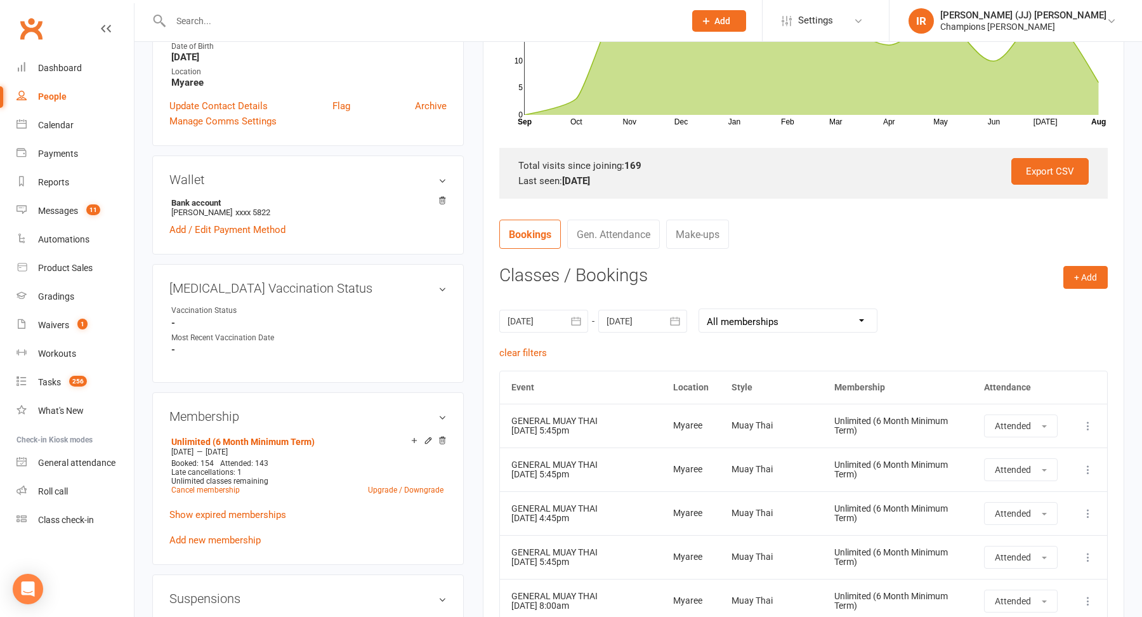
scroll to position [310, 0]
click at [557, 321] on div at bounding box center [543, 319] width 89 height 23
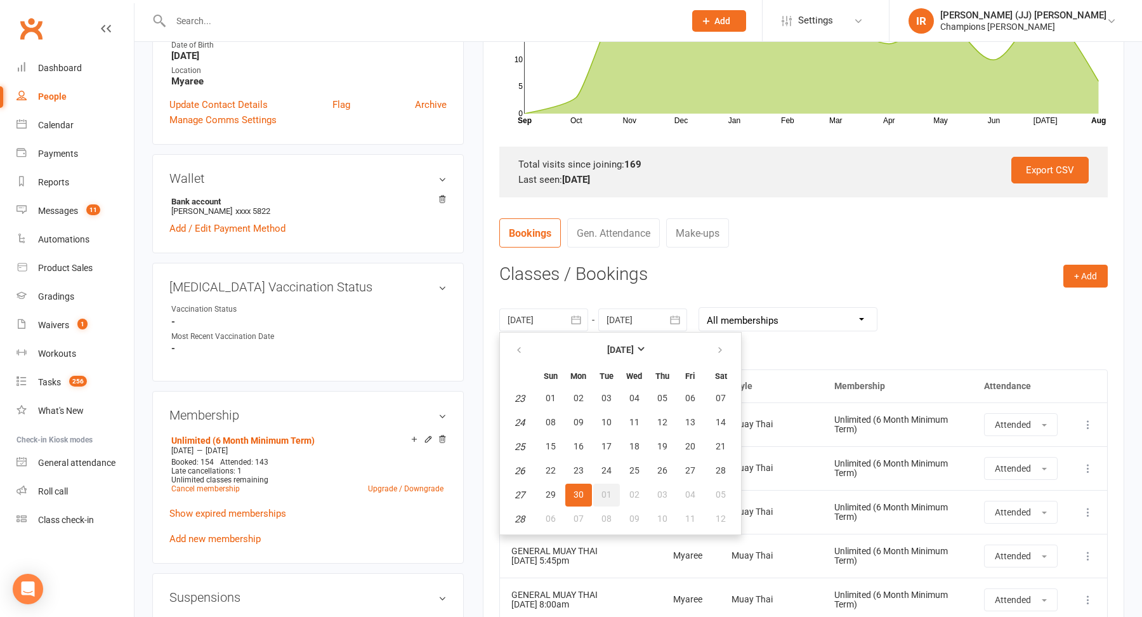
click at [606, 496] on span "01" at bounding box center [607, 494] width 10 height 10
type input "01 Jul 2025"
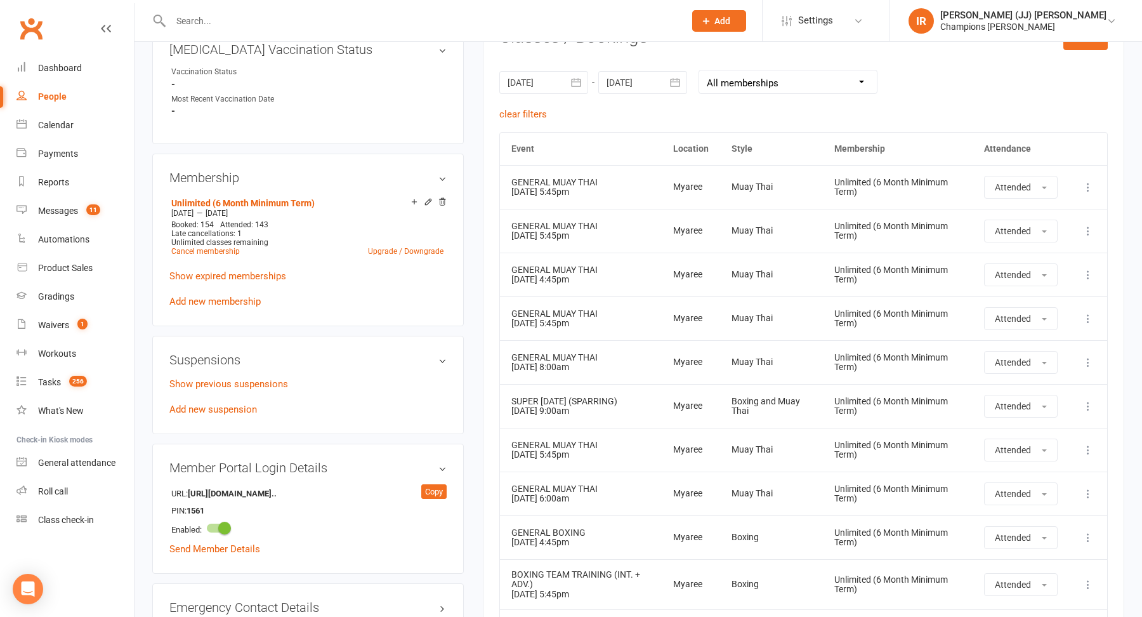
scroll to position [548, 0]
click at [546, 83] on div at bounding box center [543, 81] width 89 height 23
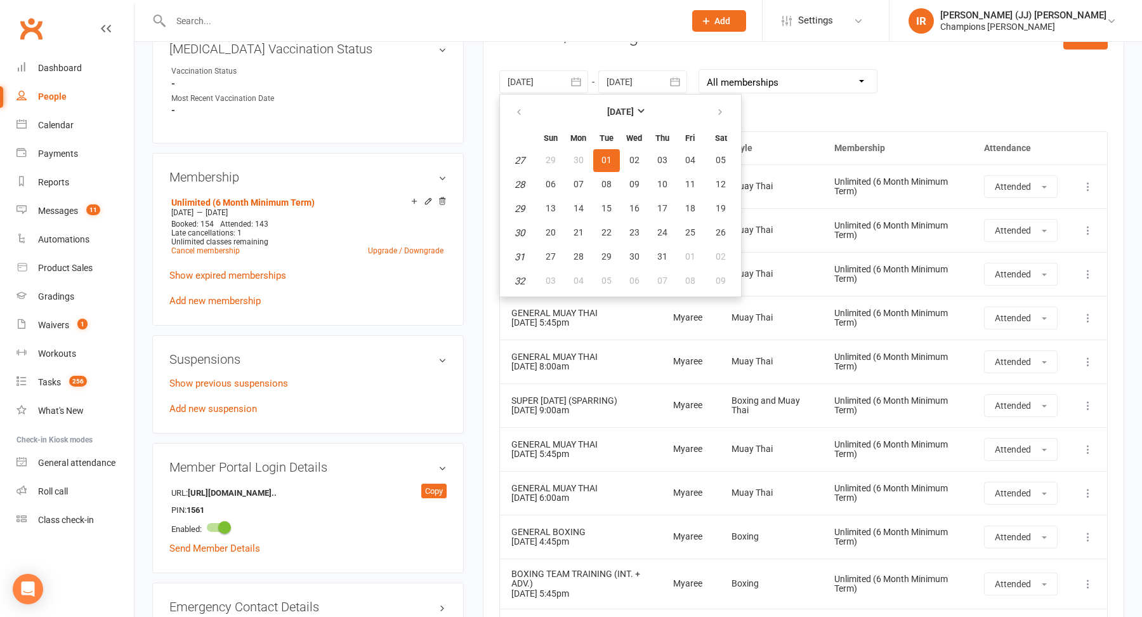
click at [817, 118] on div "clear filters" at bounding box center [803, 113] width 608 height 15
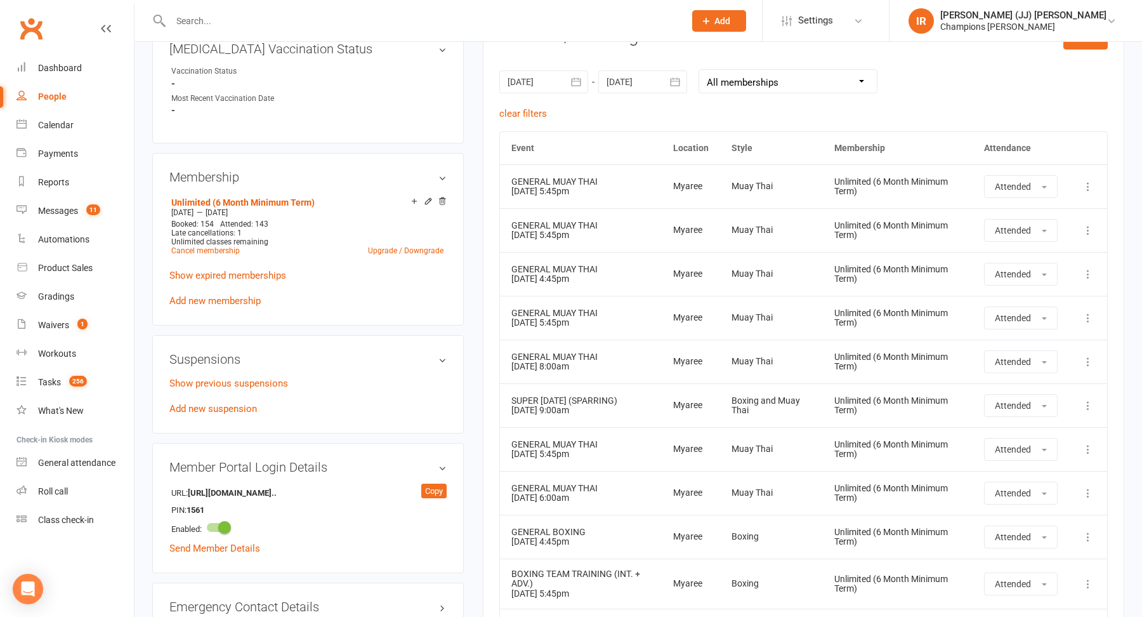
click at [631, 82] on div at bounding box center [642, 81] width 89 height 23
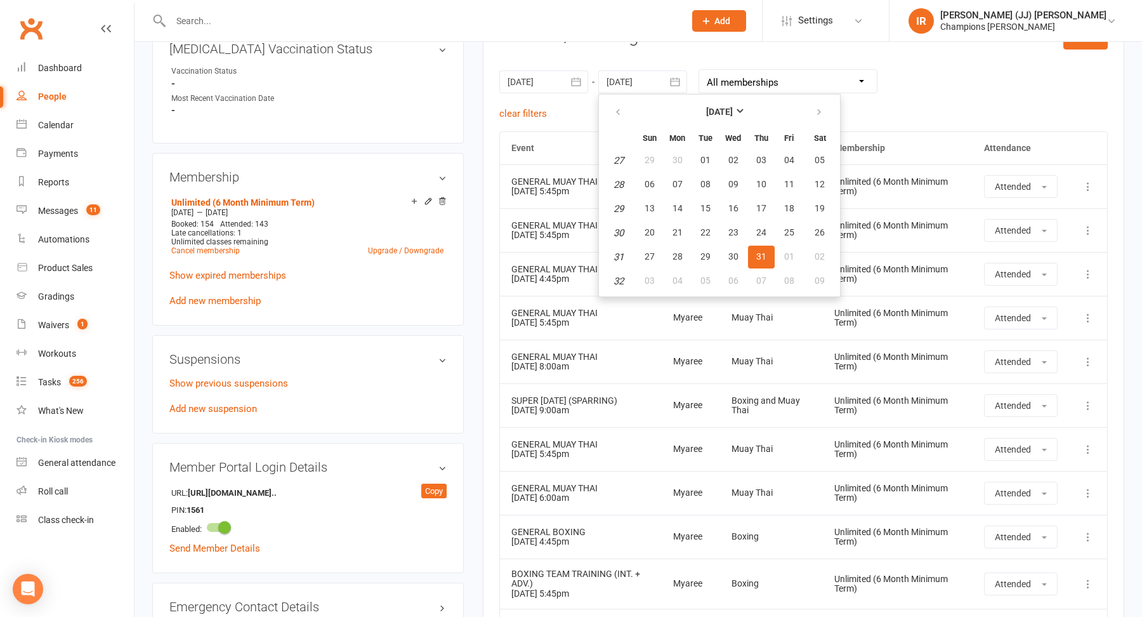
click at [919, 101] on div "01 Jul 2025 July 2025 Sun Mon Tue Wed Thu Fri Sat 27 29 30 01 02 03 04 05 28 06…" at bounding box center [803, 80] width 608 height 49
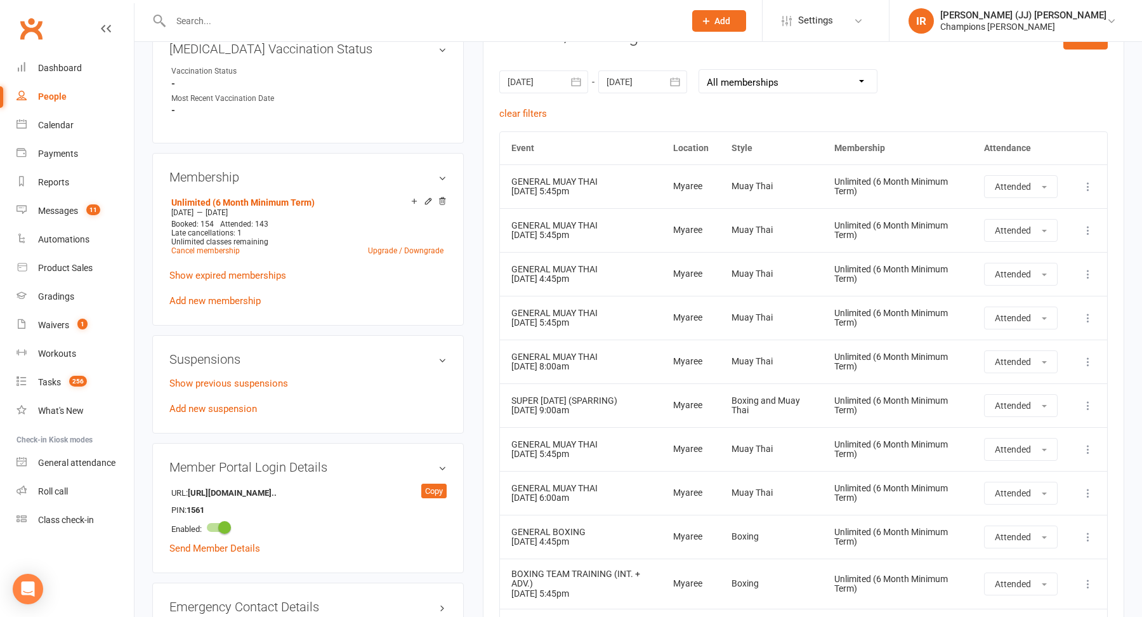
click at [617, 82] on div at bounding box center [642, 81] width 89 height 23
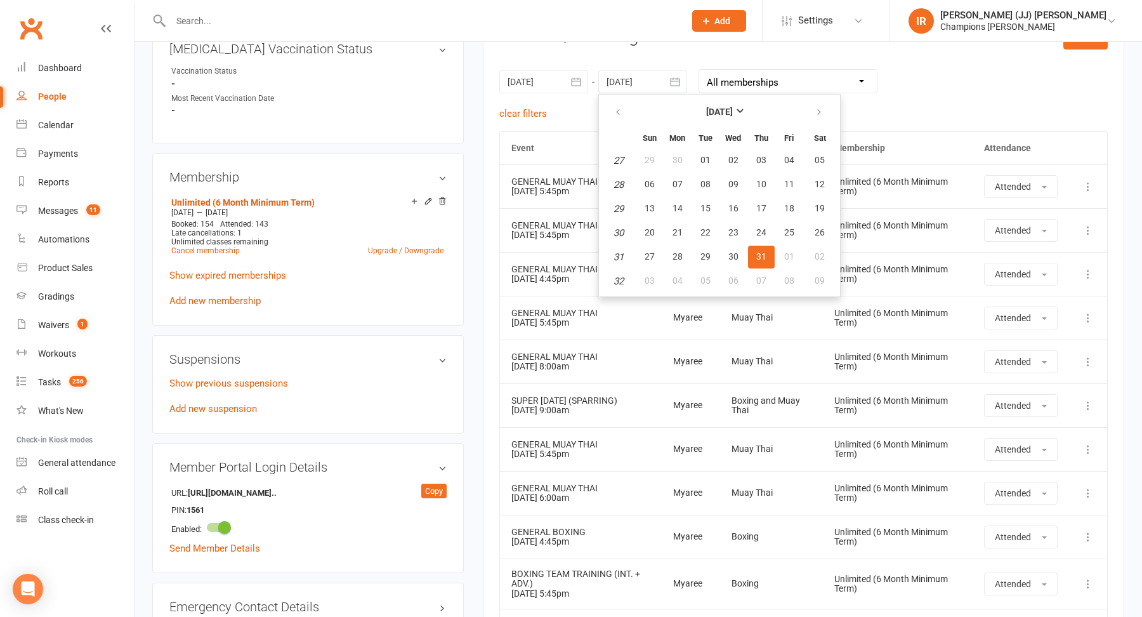
click at [908, 260] on td "Unlimited (6 Month Minimum Term)" at bounding box center [898, 274] width 150 height 44
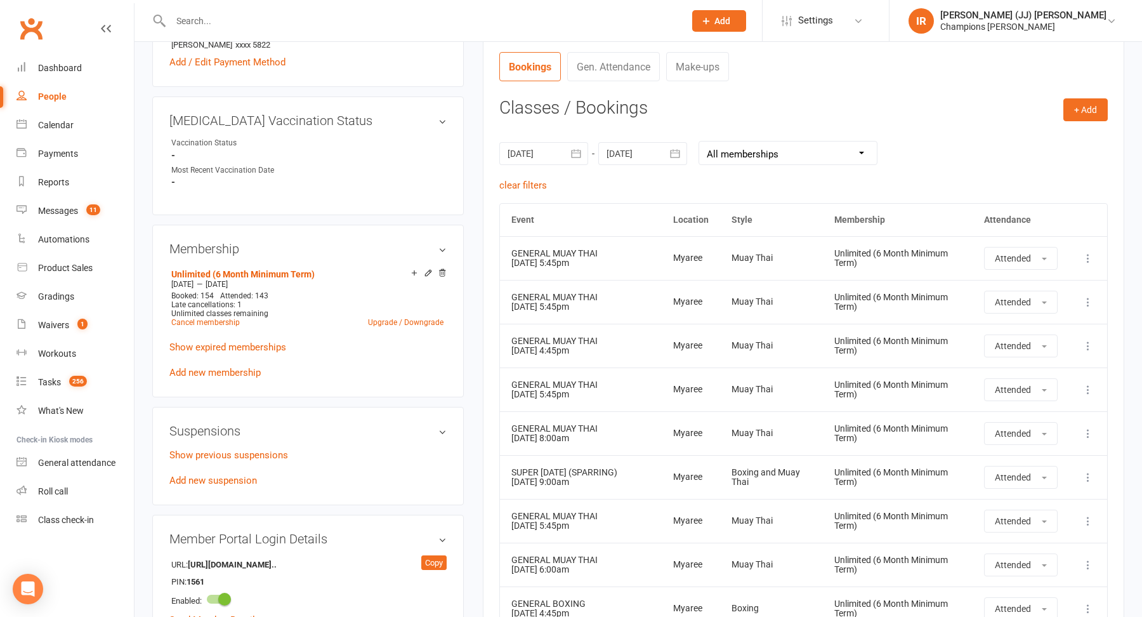
scroll to position [475, 0]
click at [558, 154] on div at bounding box center [543, 154] width 89 height 23
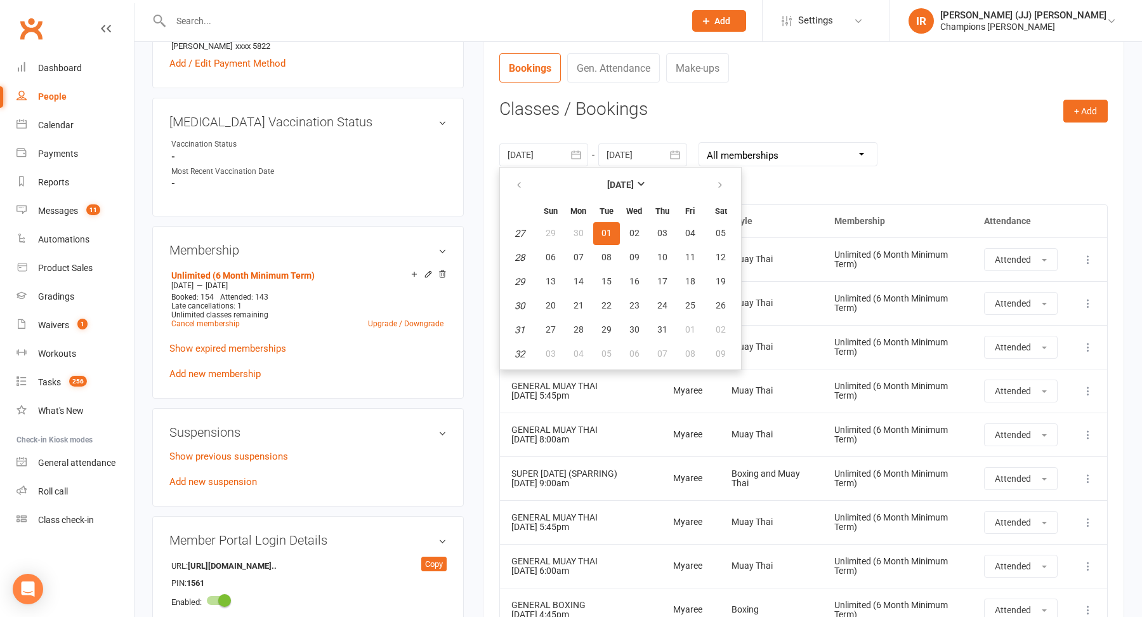
click at [795, 331] on td "Muay Thai" at bounding box center [771, 347] width 103 height 44
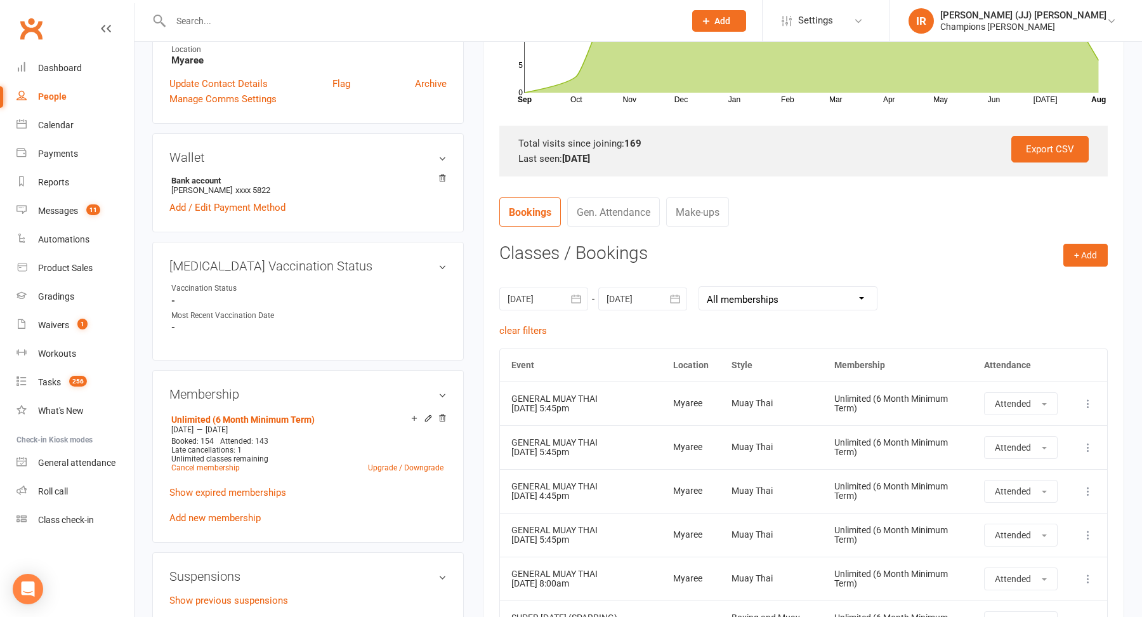
scroll to position [334, 0]
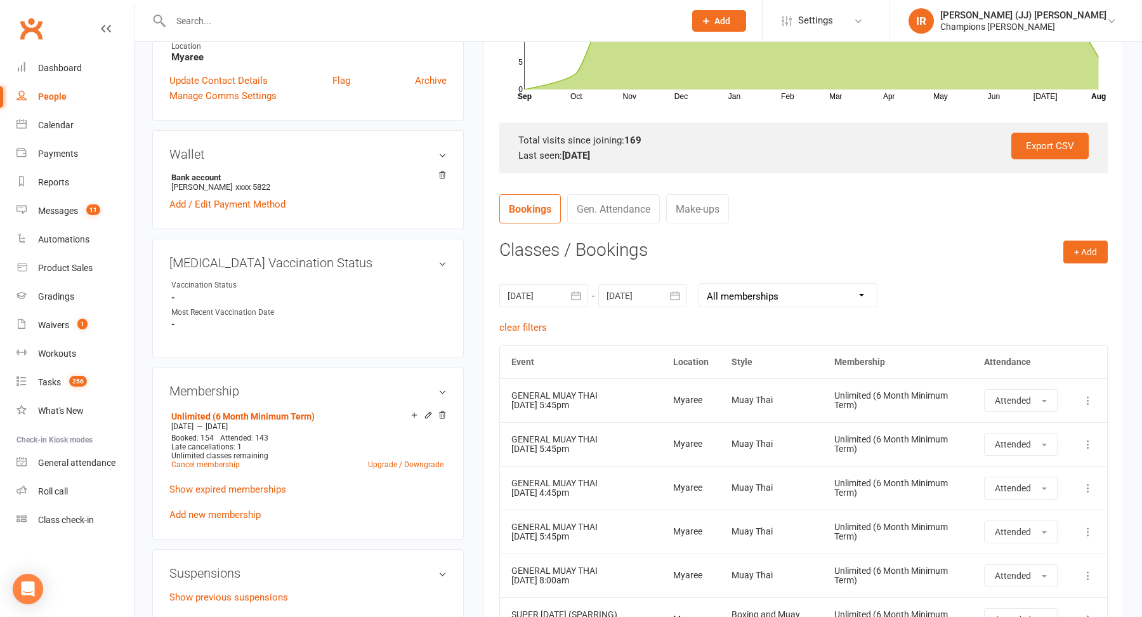
click at [629, 286] on div at bounding box center [642, 295] width 89 height 23
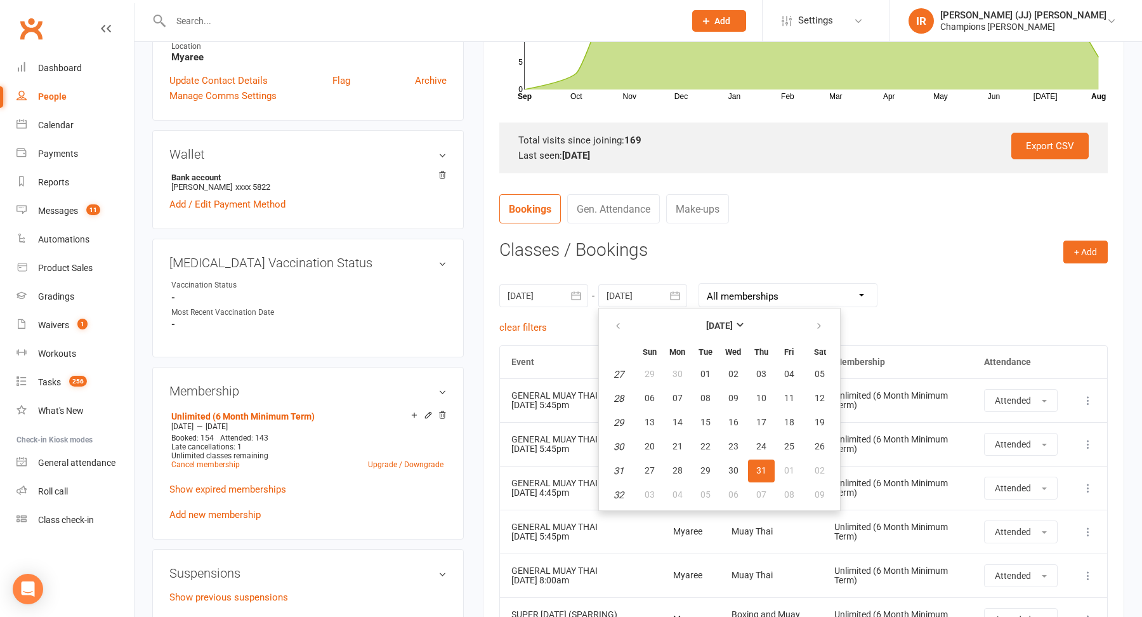
click at [924, 435] on div "Unlimited (6 Month Minimum Term)" at bounding box center [897, 445] width 127 height 20
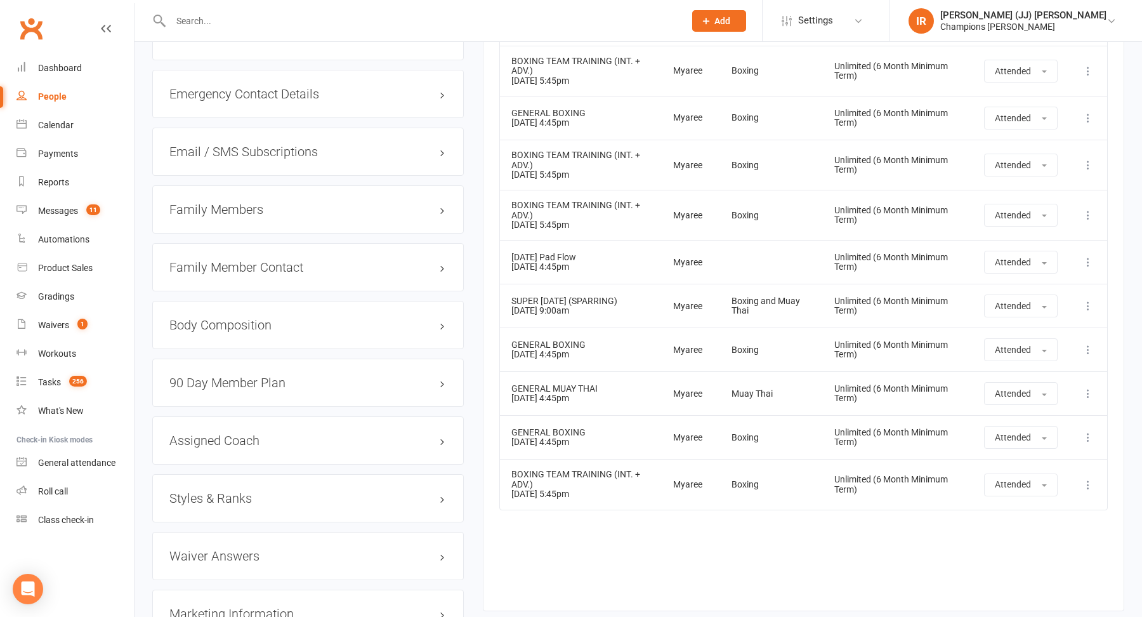
scroll to position [1049, 0]
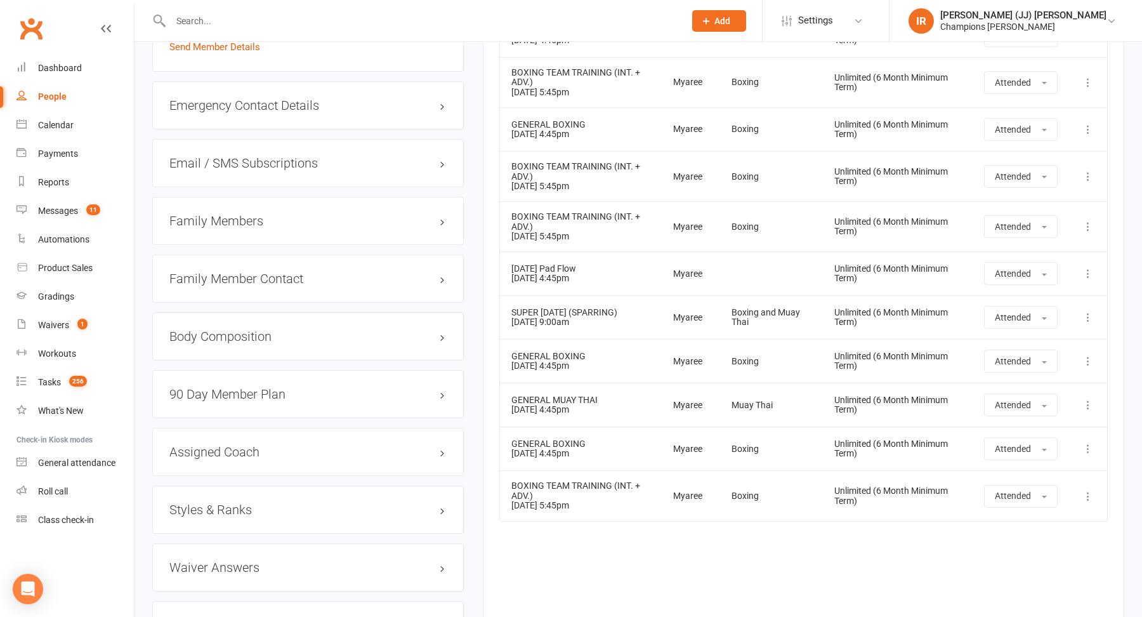
click at [483, 11] on div at bounding box center [413, 20] width 523 height 41
click at [471, 25] on input "text" at bounding box center [421, 21] width 509 height 18
paste input "Luke Frazer-james"
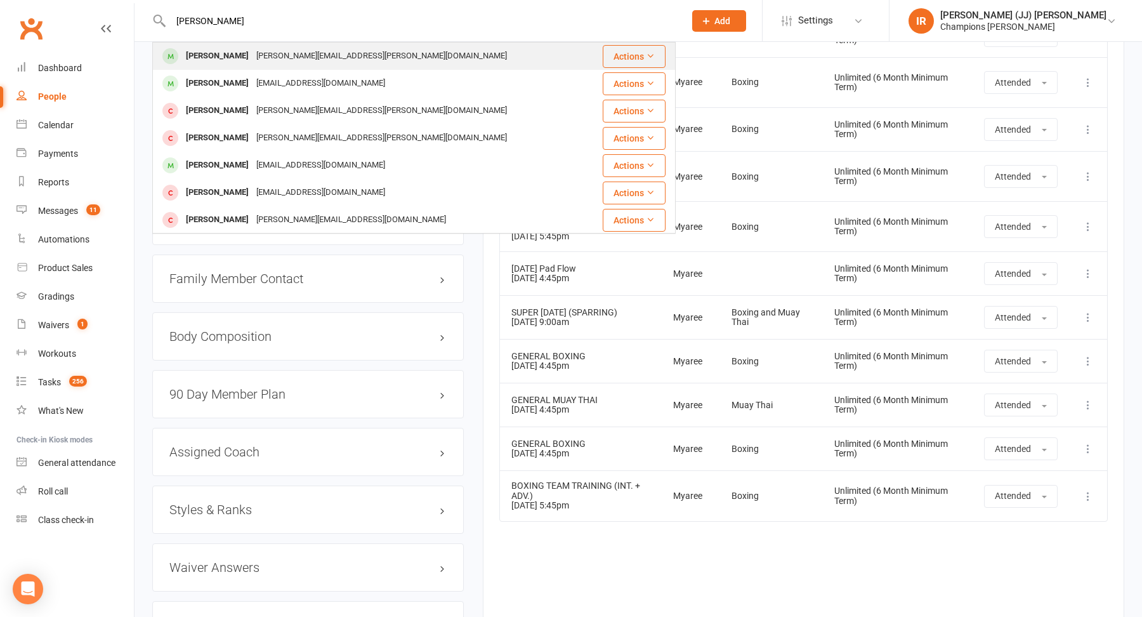
type input "Luke Frazer-james"
click at [325, 55] on div "Luke.frazer-james@live.com" at bounding box center [382, 56] width 258 height 18
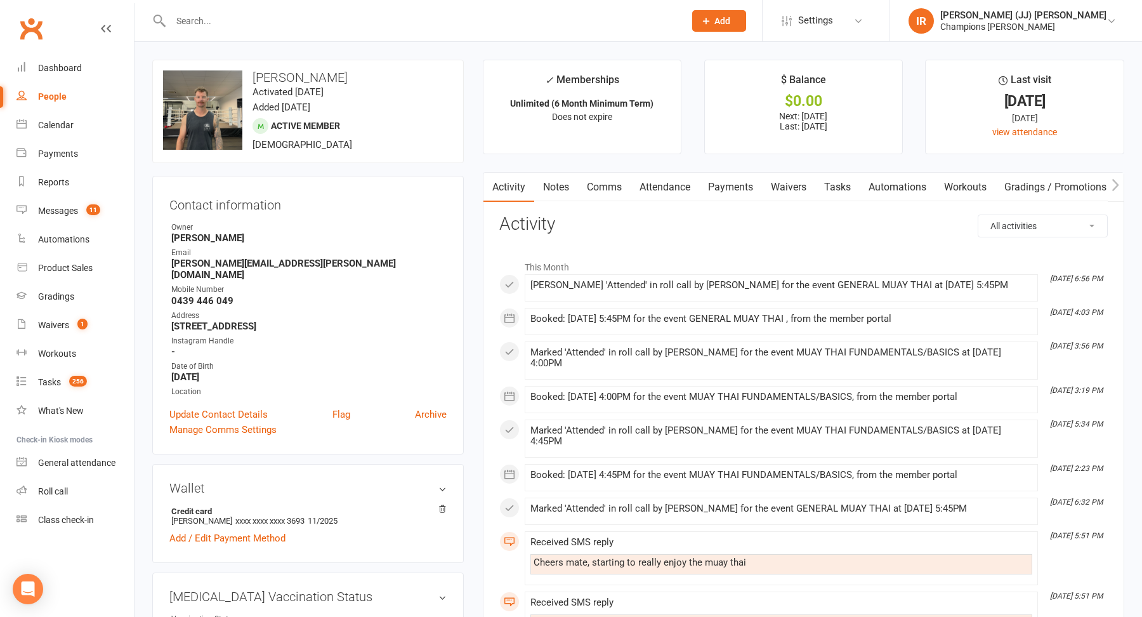
click at [671, 182] on link "Attendance" at bounding box center [665, 187] width 69 height 29
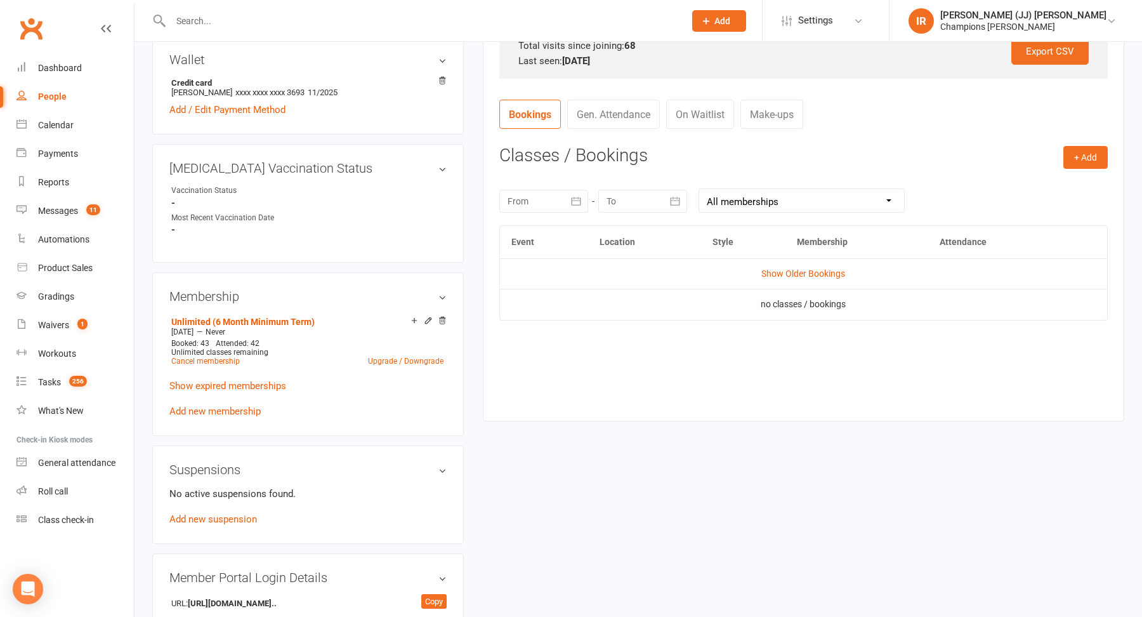
scroll to position [400, 0]
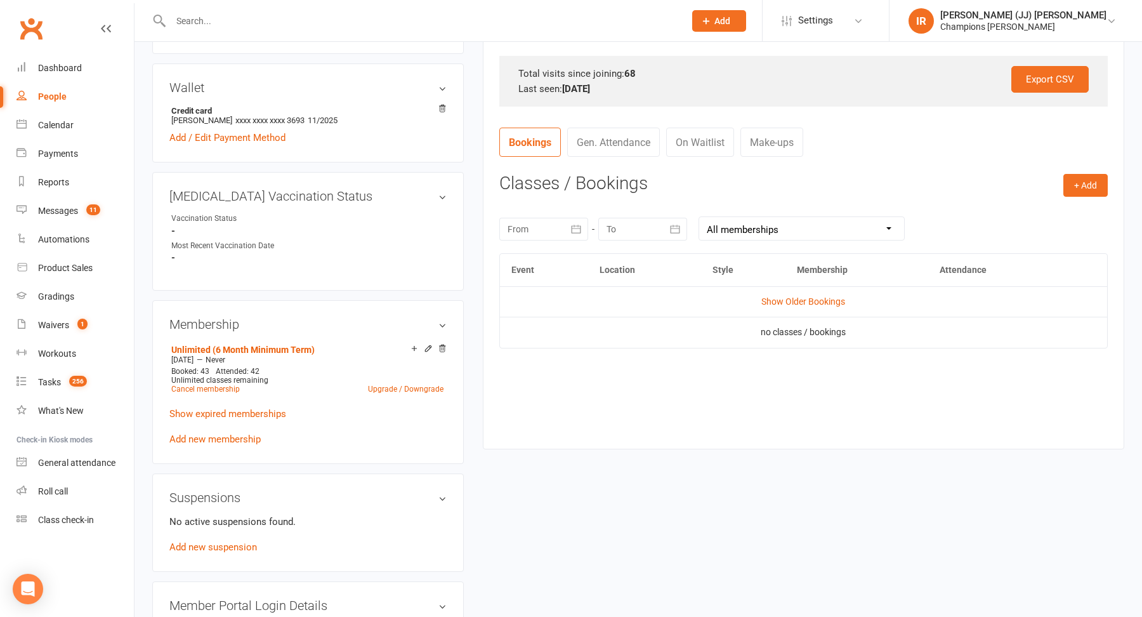
click at [540, 233] on div at bounding box center [543, 229] width 89 height 23
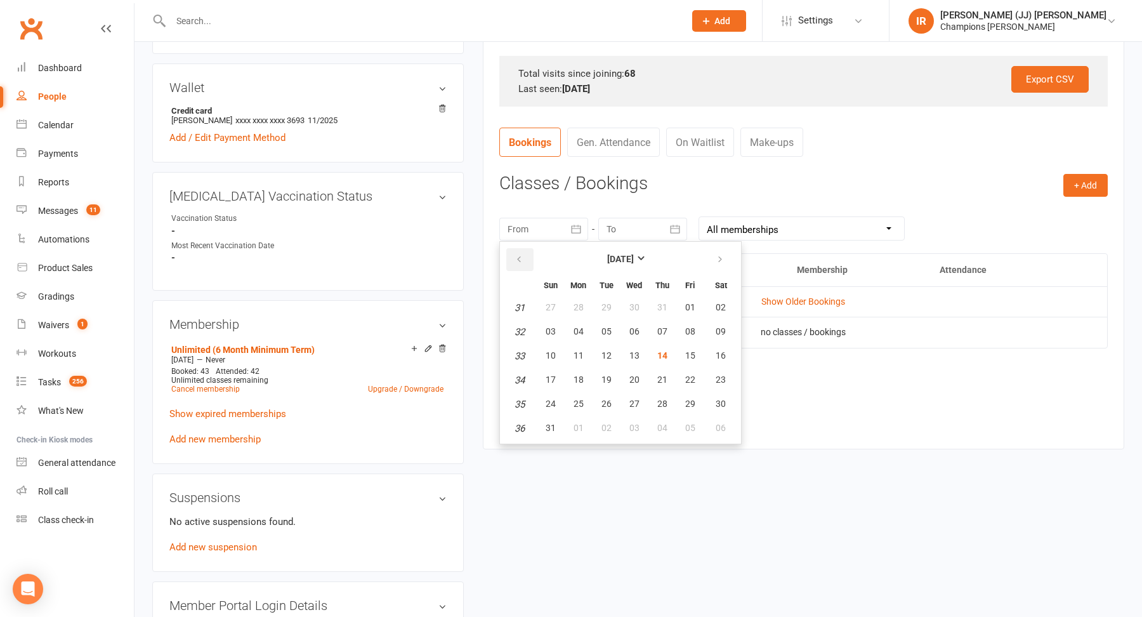
click at [531, 257] on button "button" at bounding box center [519, 259] width 27 height 23
click at [608, 307] on span "01" at bounding box center [607, 307] width 10 height 10
type input "01 Jul 2025"
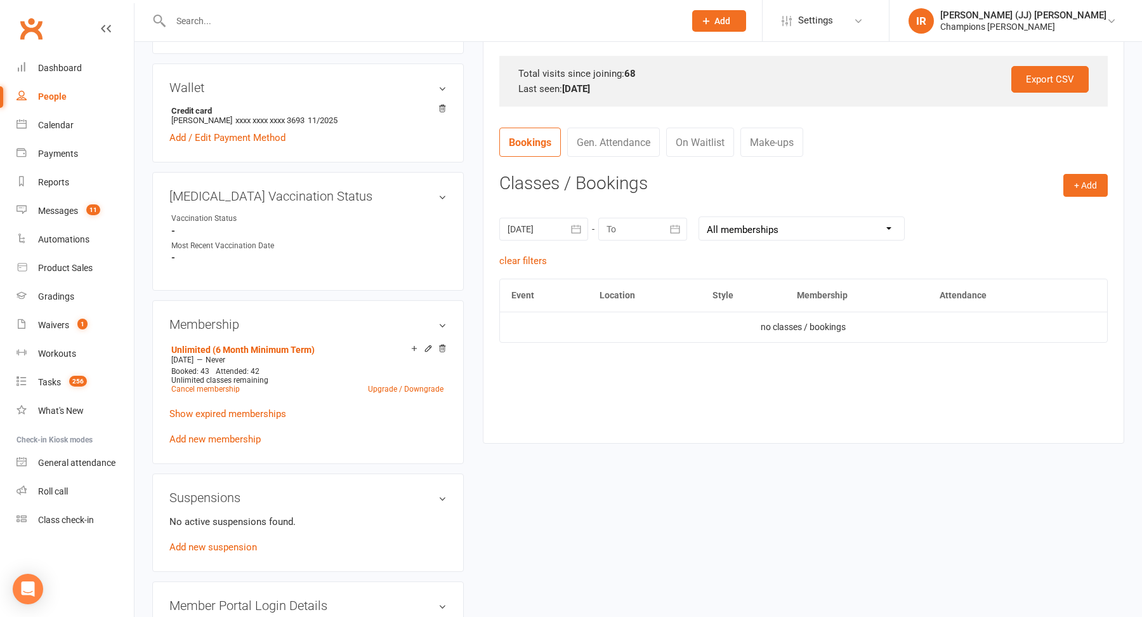
click at [653, 228] on div at bounding box center [642, 229] width 89 height 23
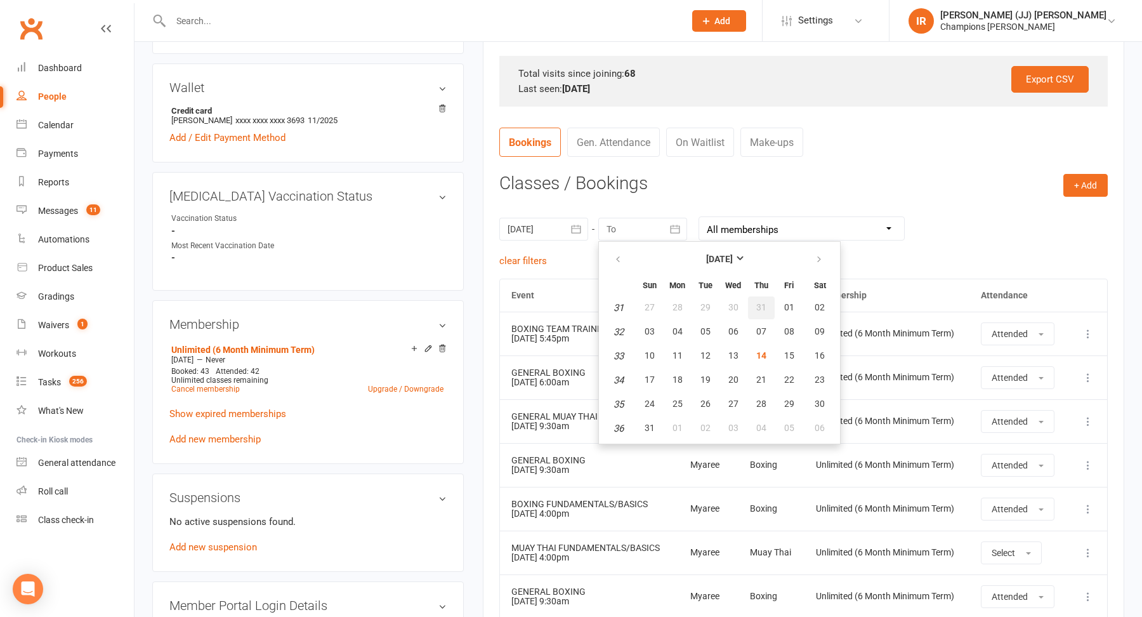
click at [762, 303] on span "31" at bounding box center [761, 307] width 10 height 10
type input "31 Jul 2025"
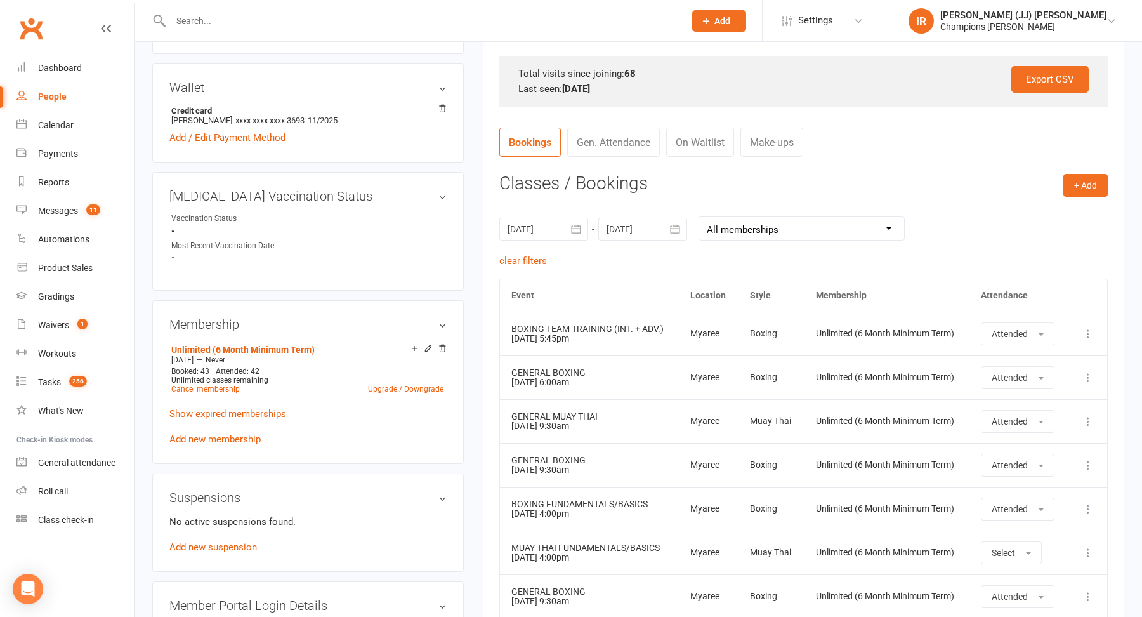
click at [560, 243] on div "01 Jul 2025 July 2025 Sun Mon Tue Wed Thu Fri Sat 27 29 30 01 02 03 04 05 28 06…" at bounding box center [803, 228] width 608 height 49
click at [555, 221] on div at bounding box center [543, 229] width 89 height 23
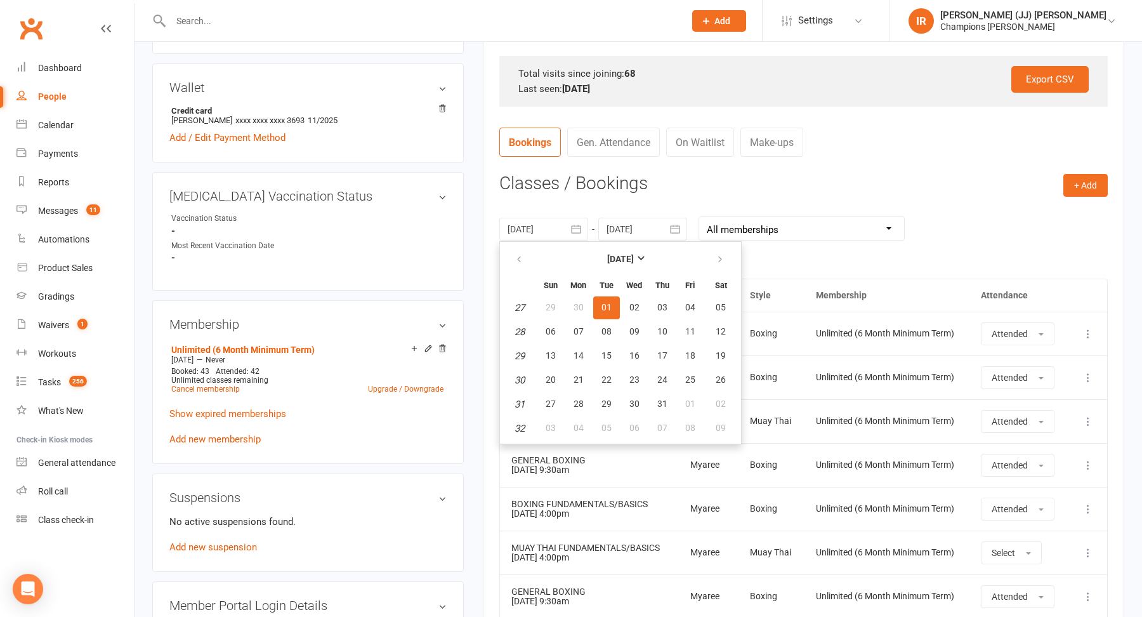
click at [874, 290] on th "Membership" at bounding box center [887, 295] width 165 height 32
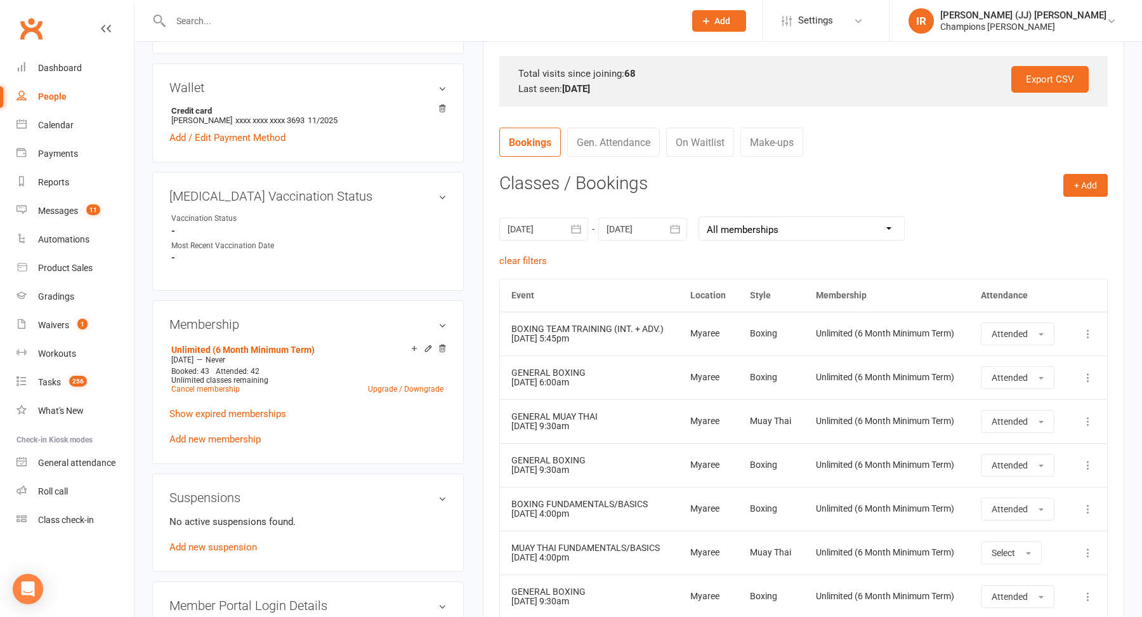
click at [560, 228] on div at bounding box center [543, 229] width 89 height 23
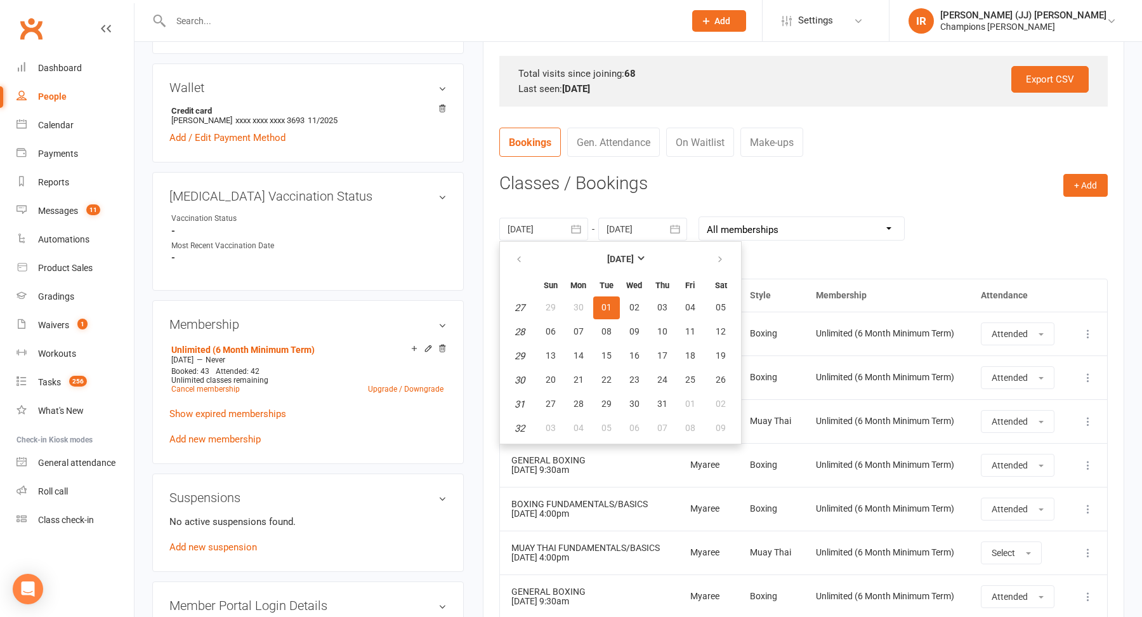
click at [796, 316] on td "Boxing" at bounding box center [771, 334] width 65 height 44
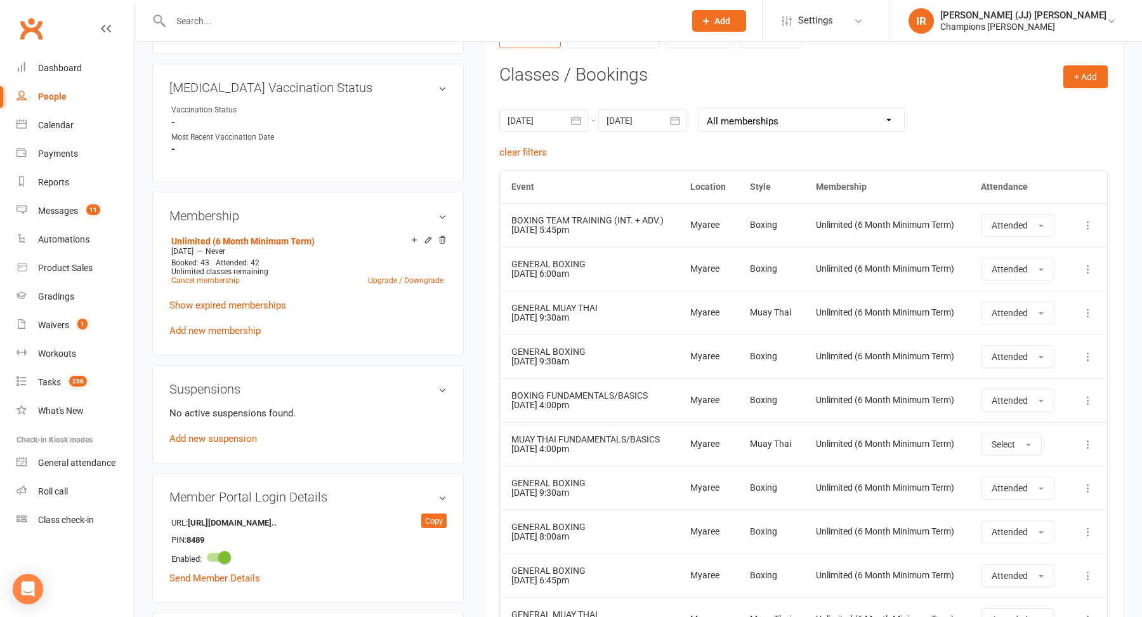
scroll to position [518, 0]
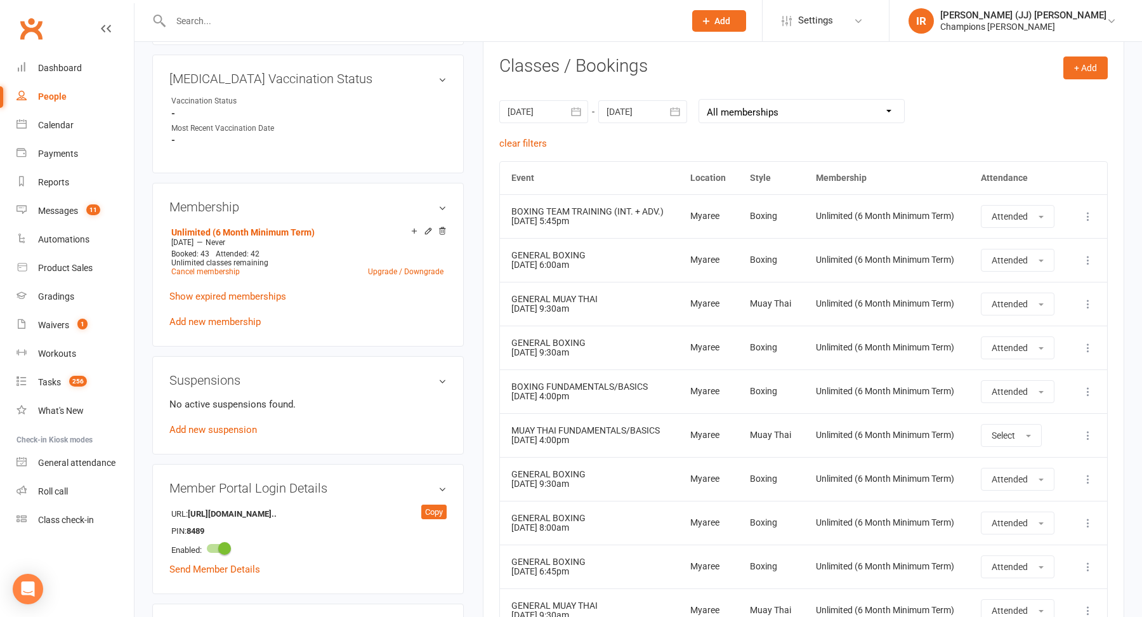
click at [553, 119] on div at bounding box center [543, 111] width 89 height 23
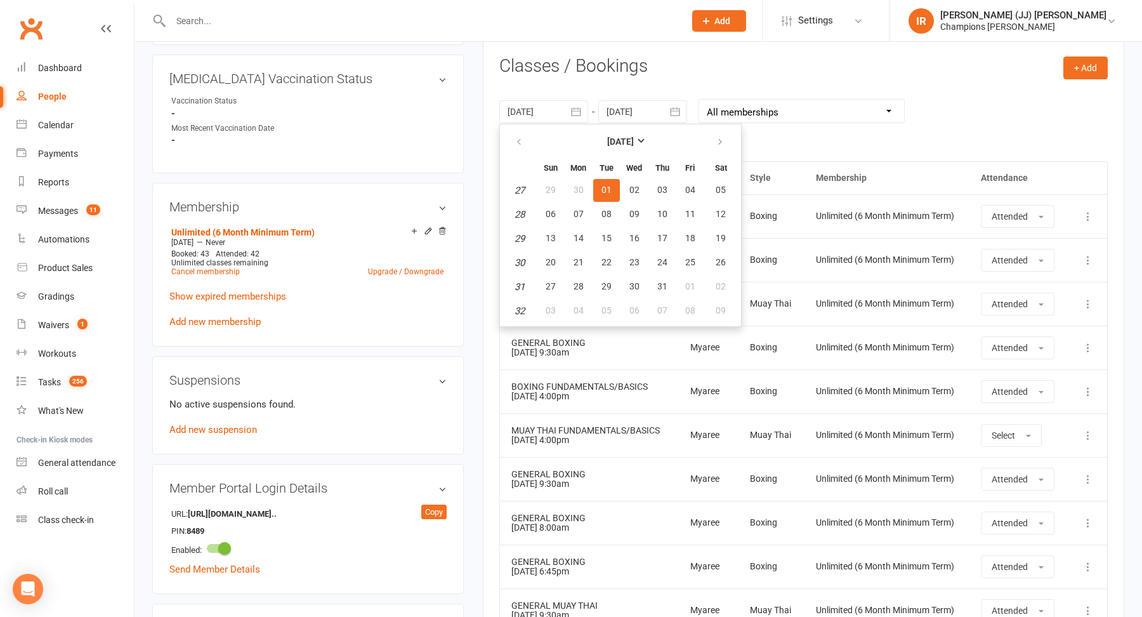
click at [831, 312] on td "Unlimited (6 Month Minimum Term)" at bounding box center [887, 304] width 165 height 44
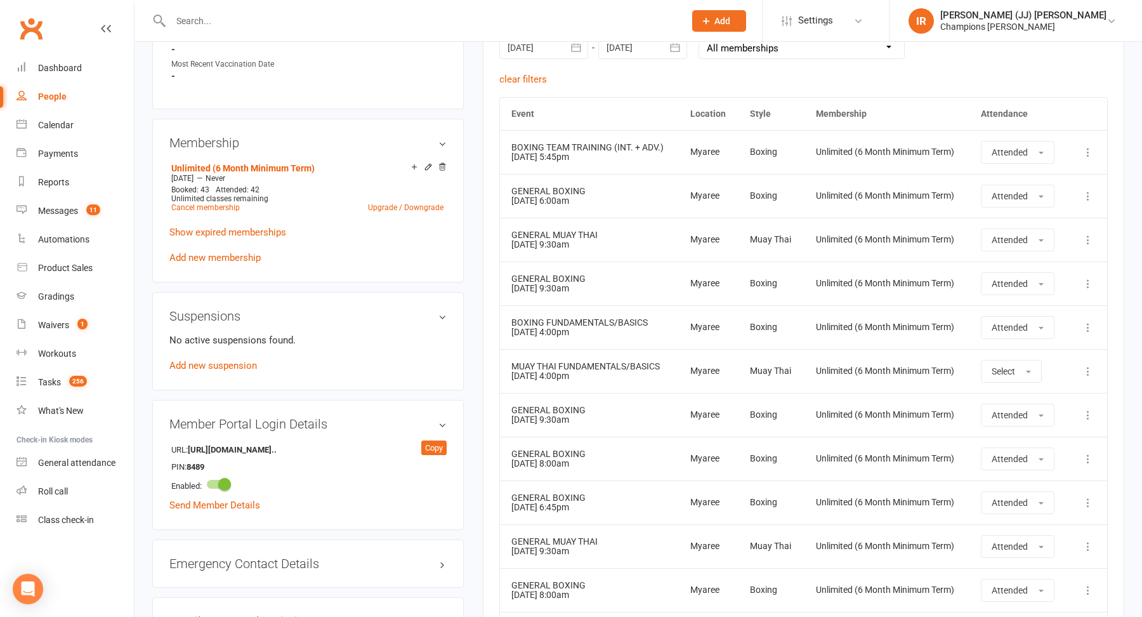
scroll to position [576, 0]
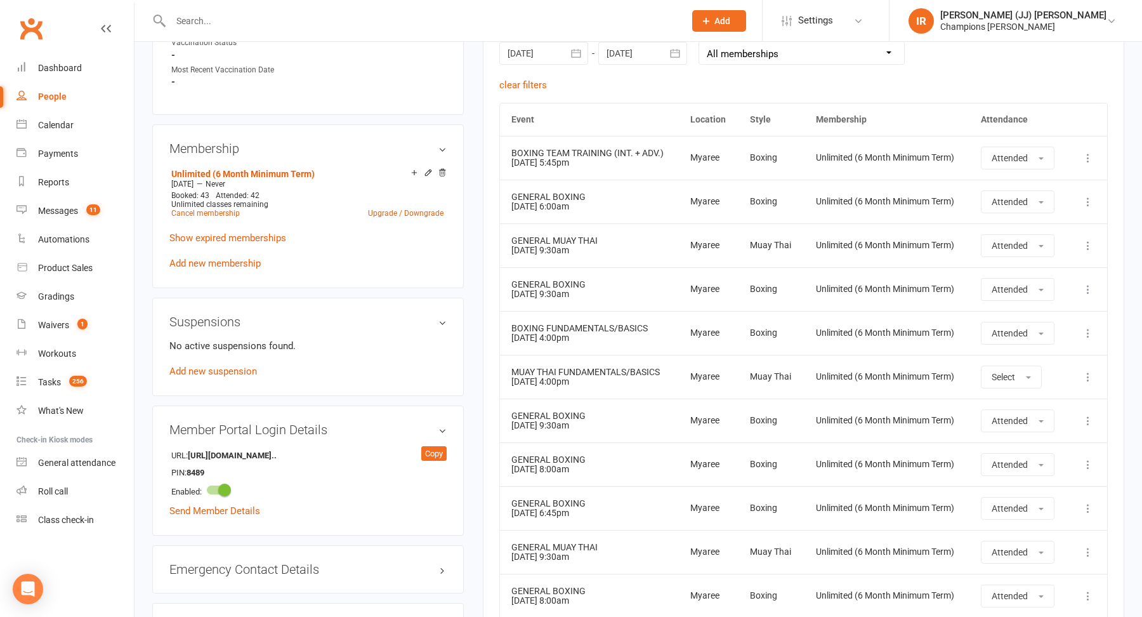
click at [638, 62] on div at bounding box center [642, 53] width 89 height 23
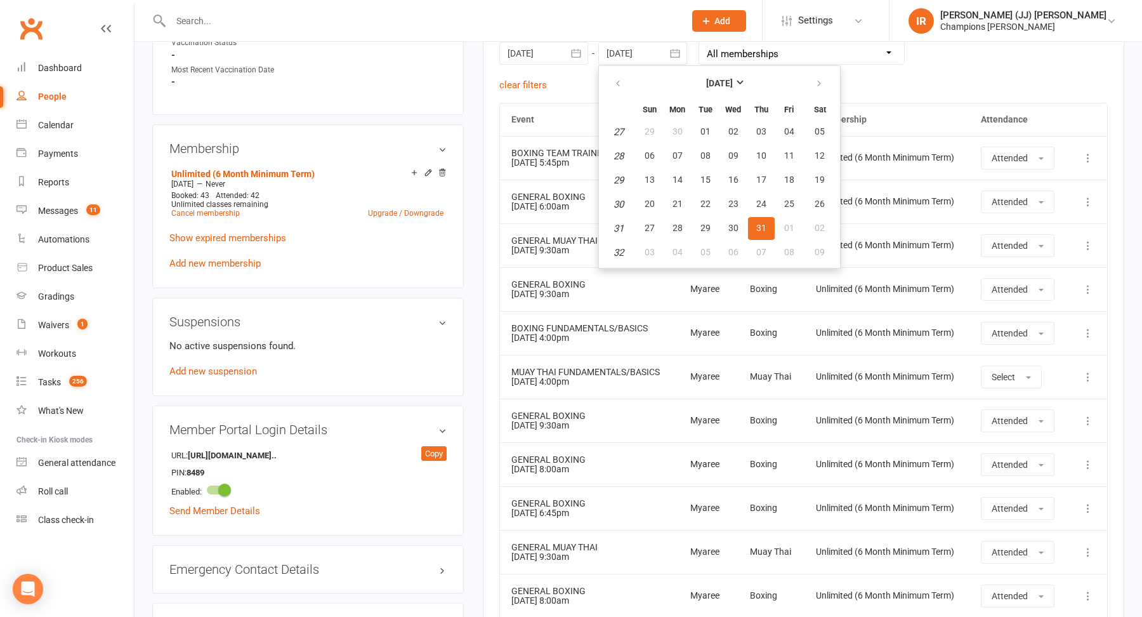
click at [875, 328] on div "Unlimited (6 Month Minimum Term)" at bounding box center [887, 333] width 142 height 10
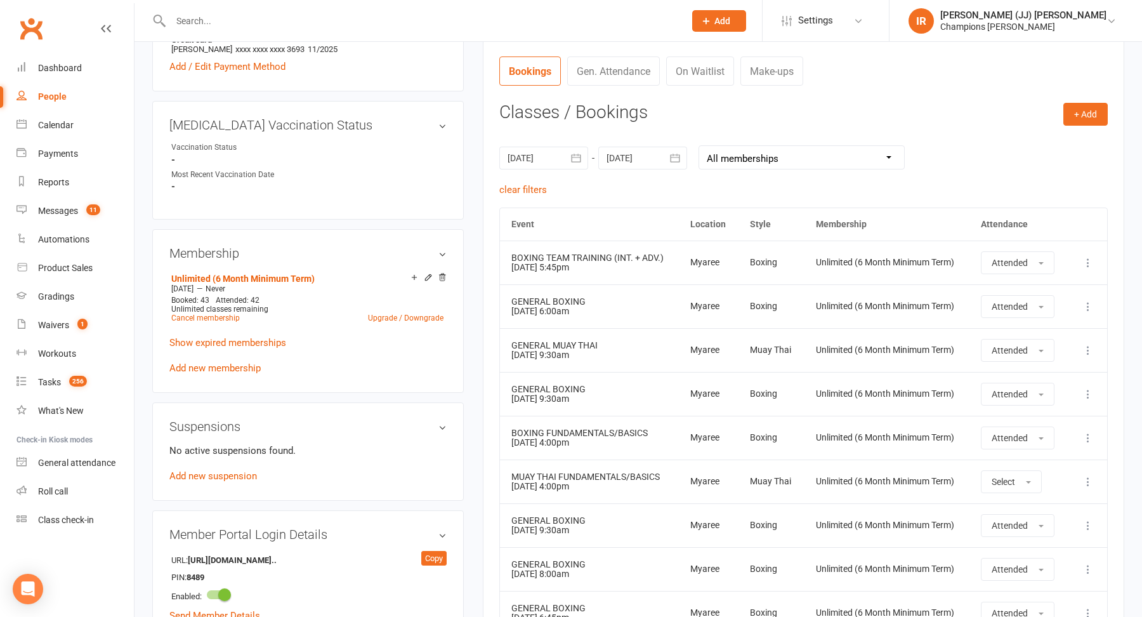
scroll to position [468, 0]
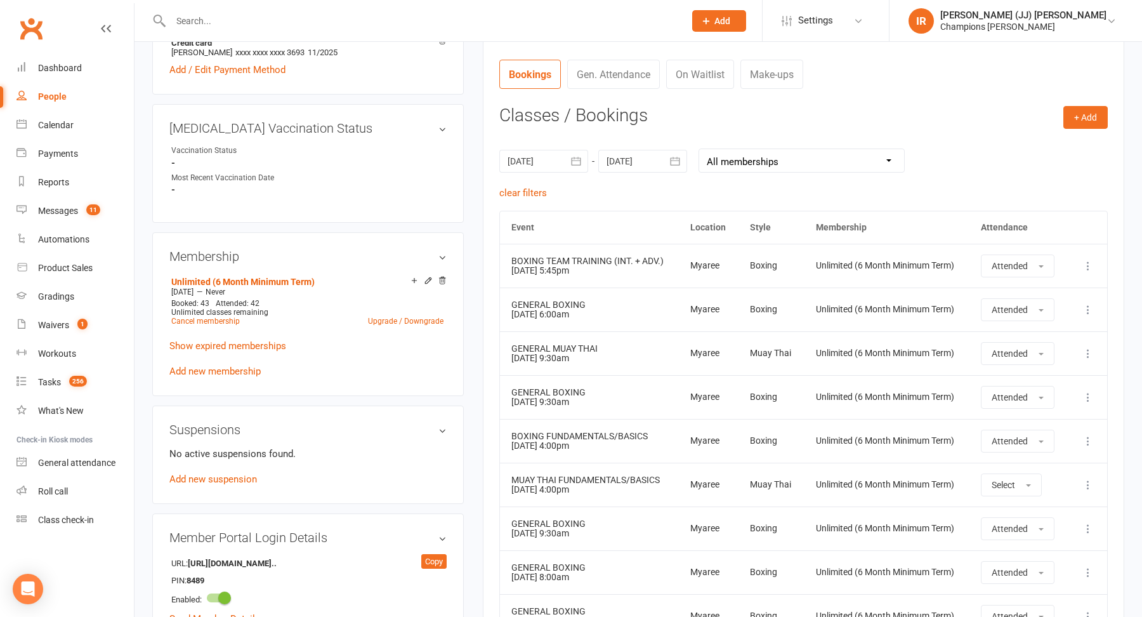
click at [536, 155] on div at bounding box center [543, 161] width 89 height 23
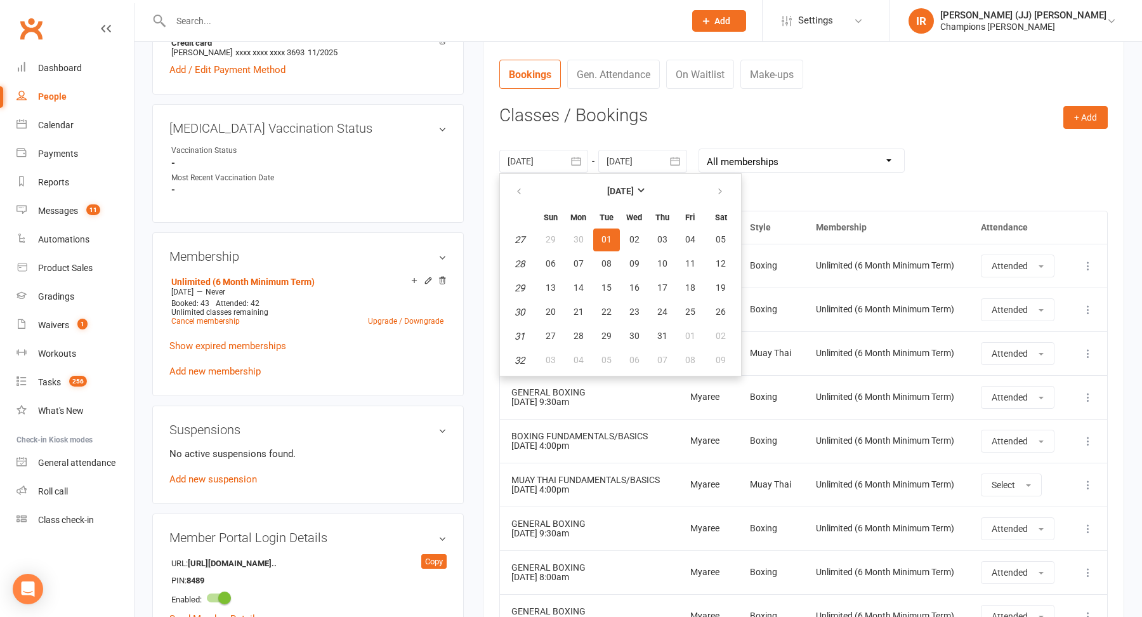
click at [699, 437] on div "Myaree" at bounding box center [708, 441] width 37 height 10
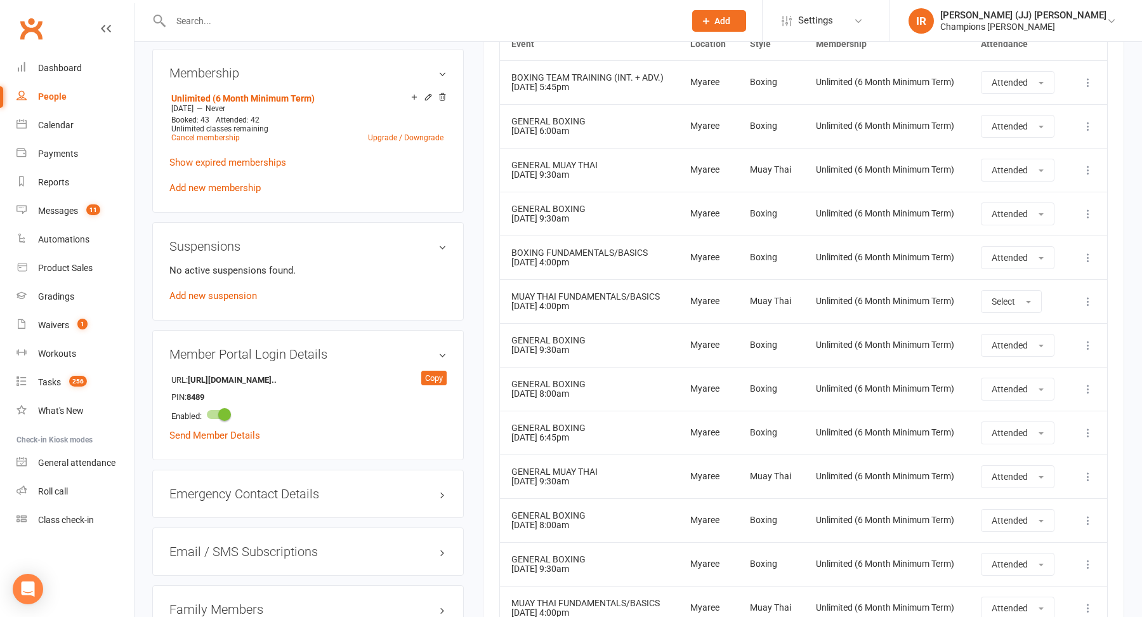
scroll to position [527, 0]
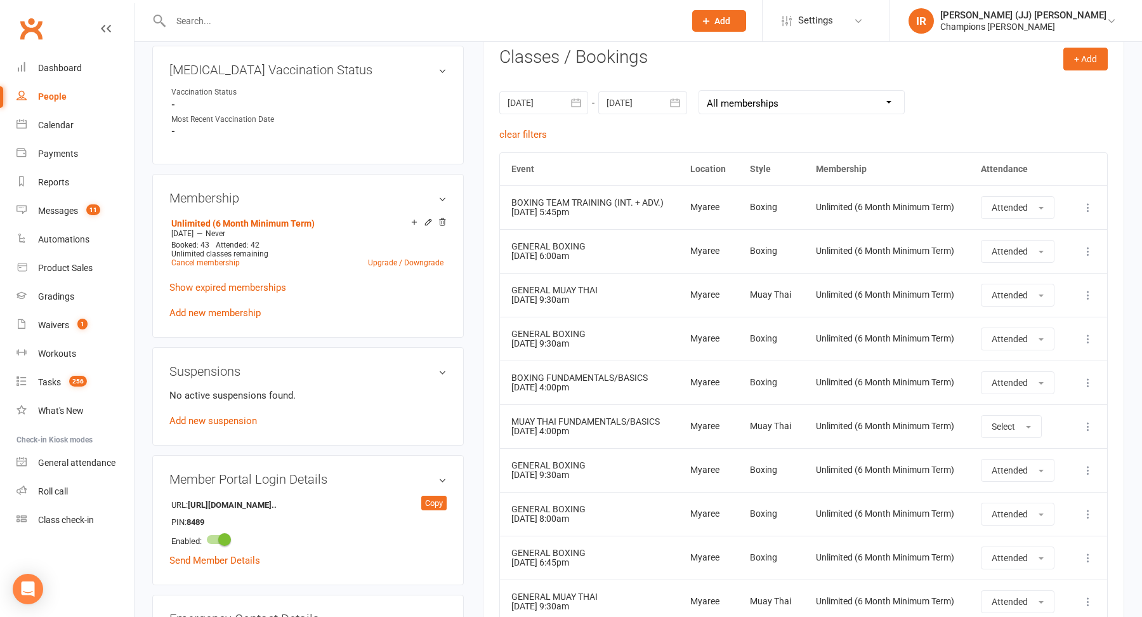
click at [634, 107] on div at bounding box center [642, 102] width 89 height 23
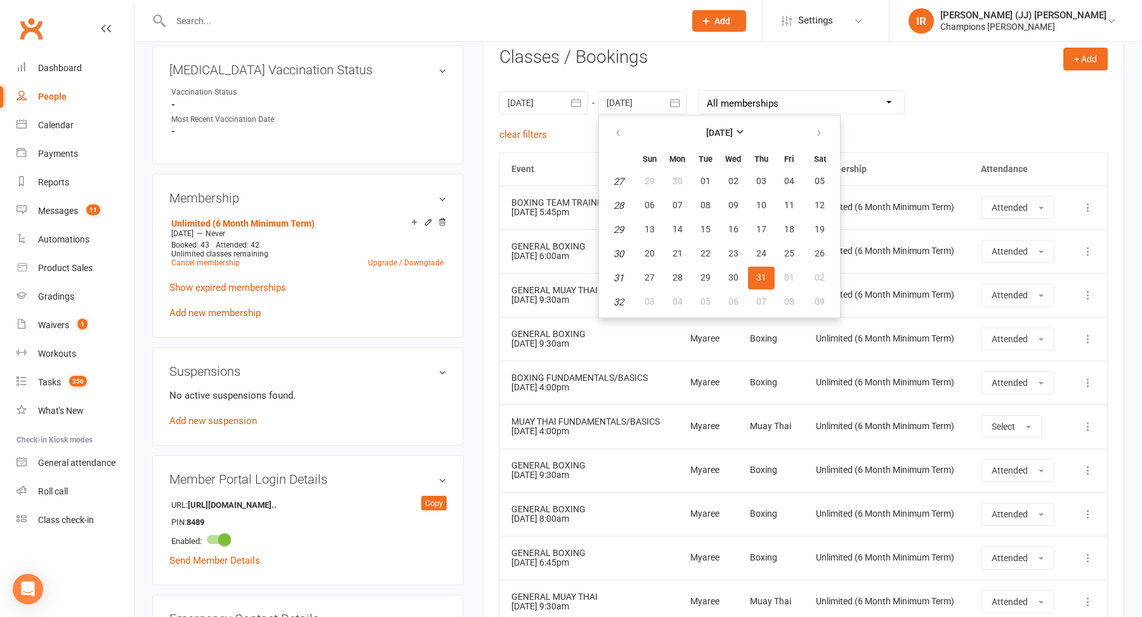
click at [669, 404] on td "MUAY THAI FUNDAMENTALS/BASICS 16 Jul 2025 4:00pm" at bounding box center [590, 426] width 180 height 44
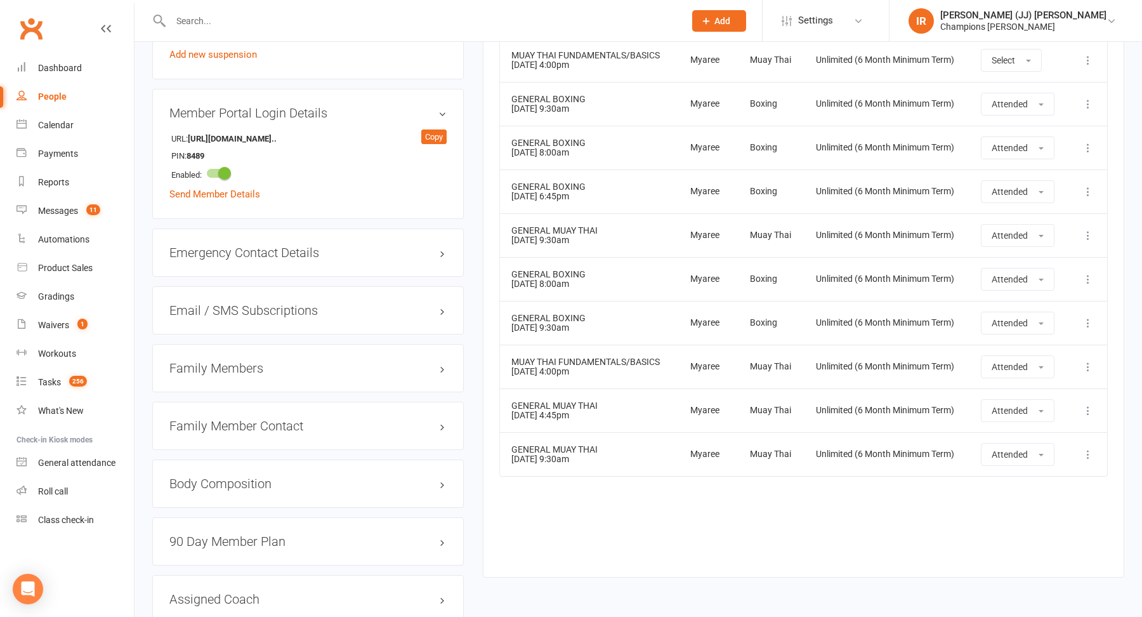
scroll to position [878, 0]
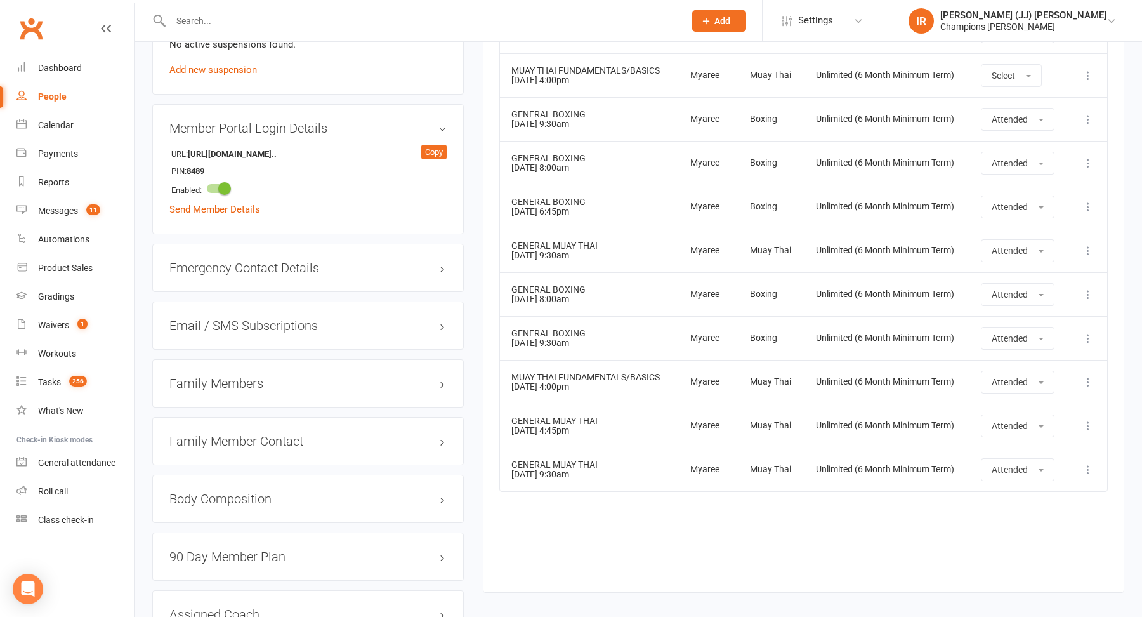
click at [389, 17] on input "text" at bounding box center [421, 21] width 509 height 18
paste input "Nibil Roy"
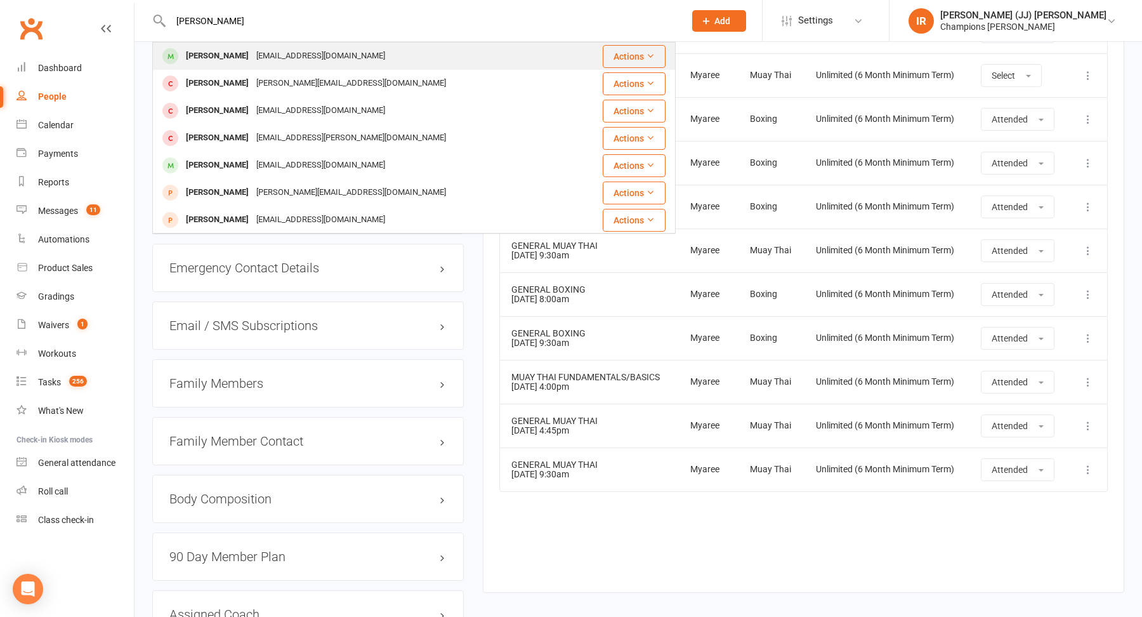
type input "Nibil Roy"
click at [253, 52] on div "nibilroy2001@yahoo.com" at bounding box center [321, 56] width 136 height 18
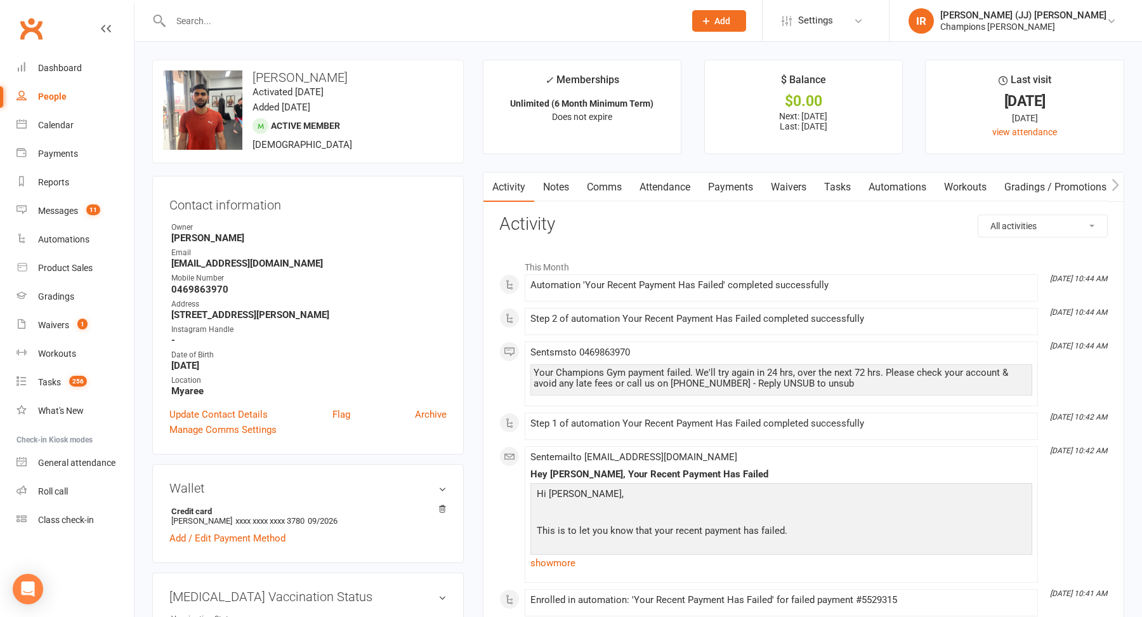
click at [678, 187] on link "Attendance" at bounding box center [665, 187] width 69 height 29
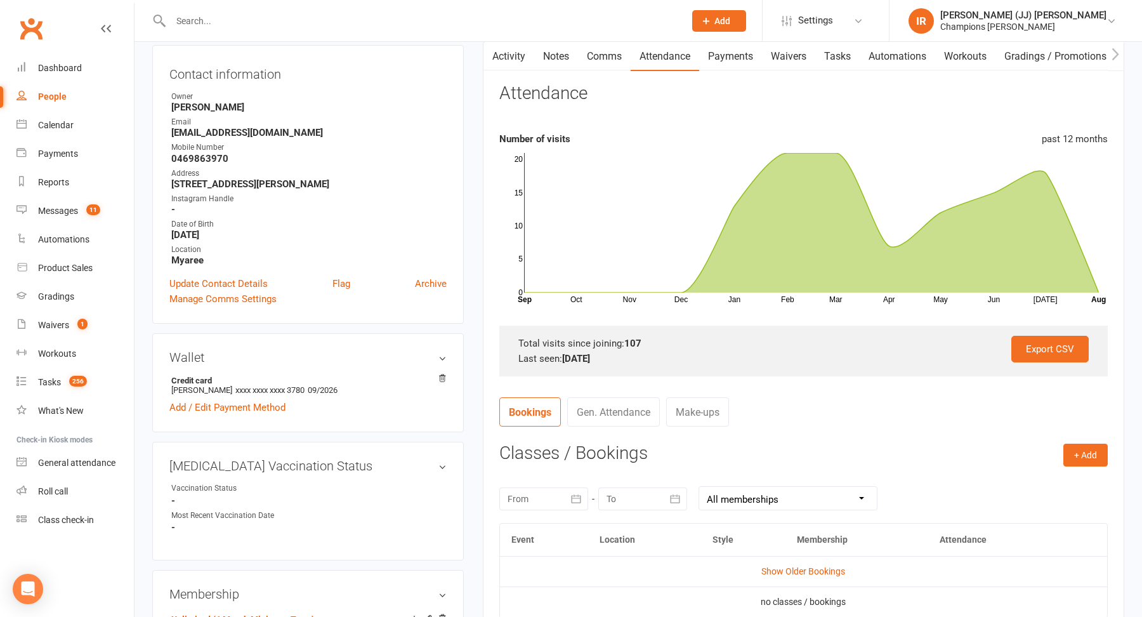
scroll to position [181, 0]
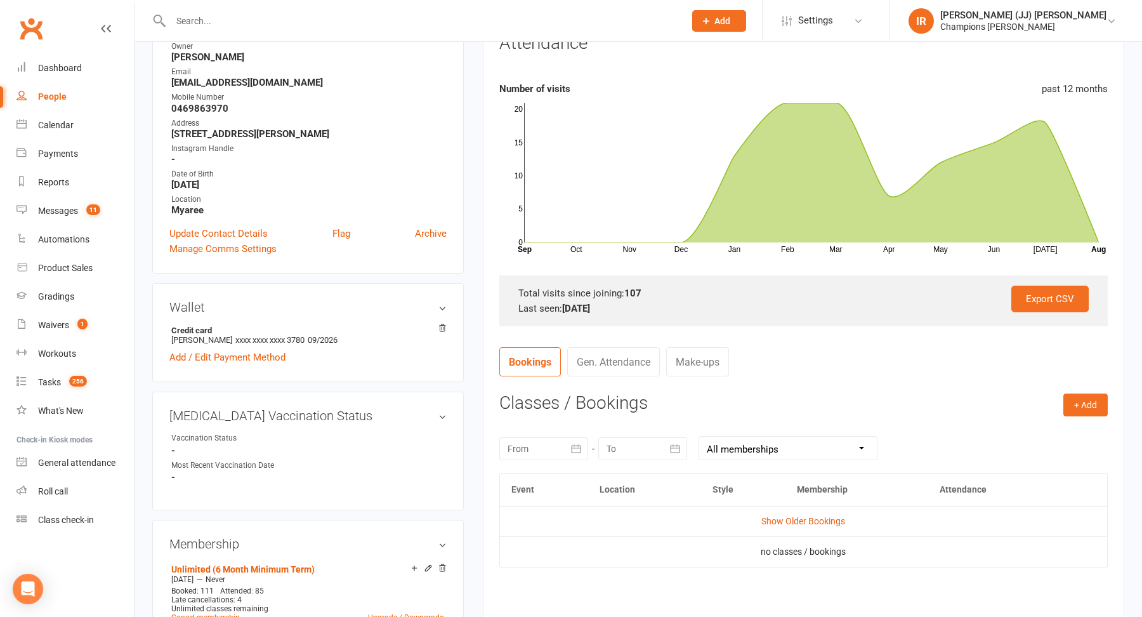
click at [546, 449] on div at bounding box center [543, 448] width 89 height 23
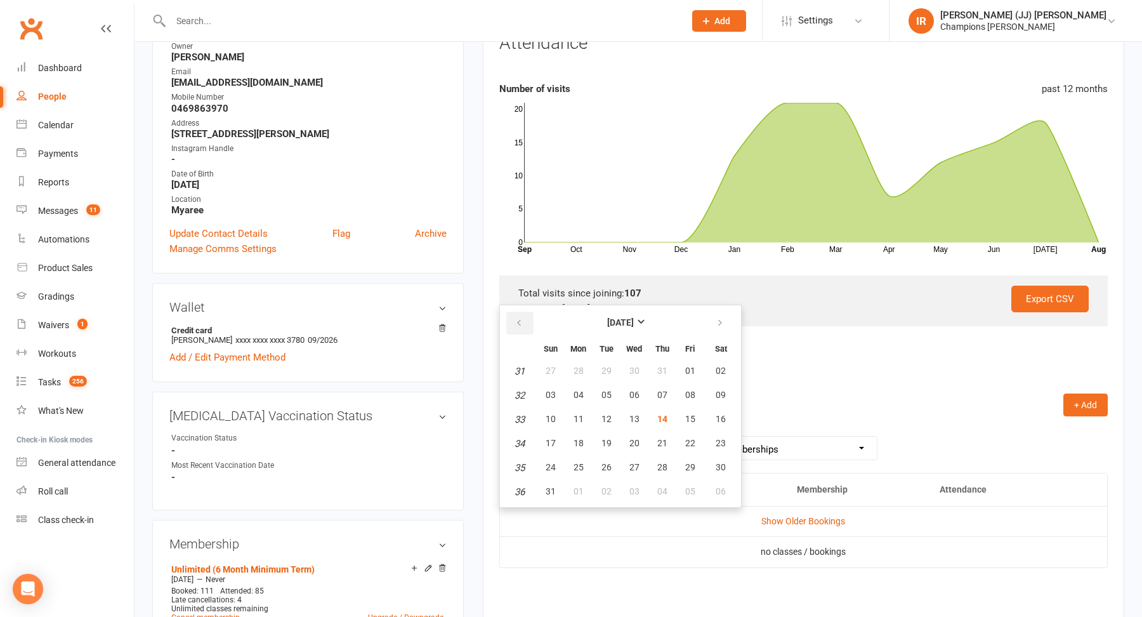
click at [520, 325] on icon "button" at bounding box center [519, 323] width 9 height 10
click at [604, 363] on button "01" at bounding box center [606, 371] width 27 height 23
type input "01 Jul 2025"
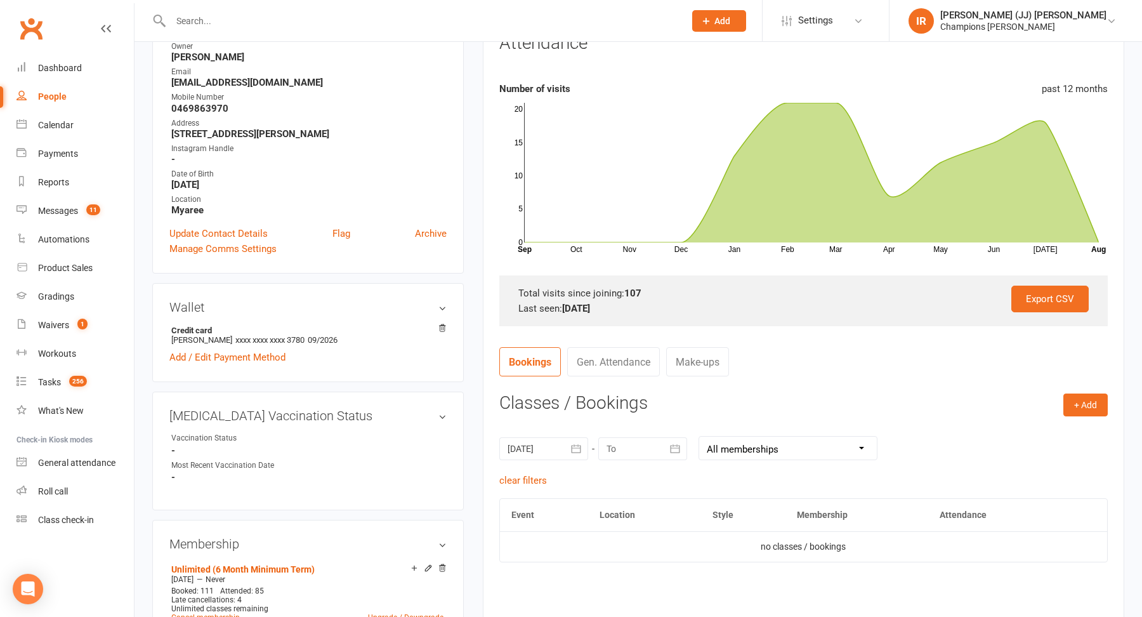
click at [622, 446] on div at bounding box center [642, 448] width 89 height 23
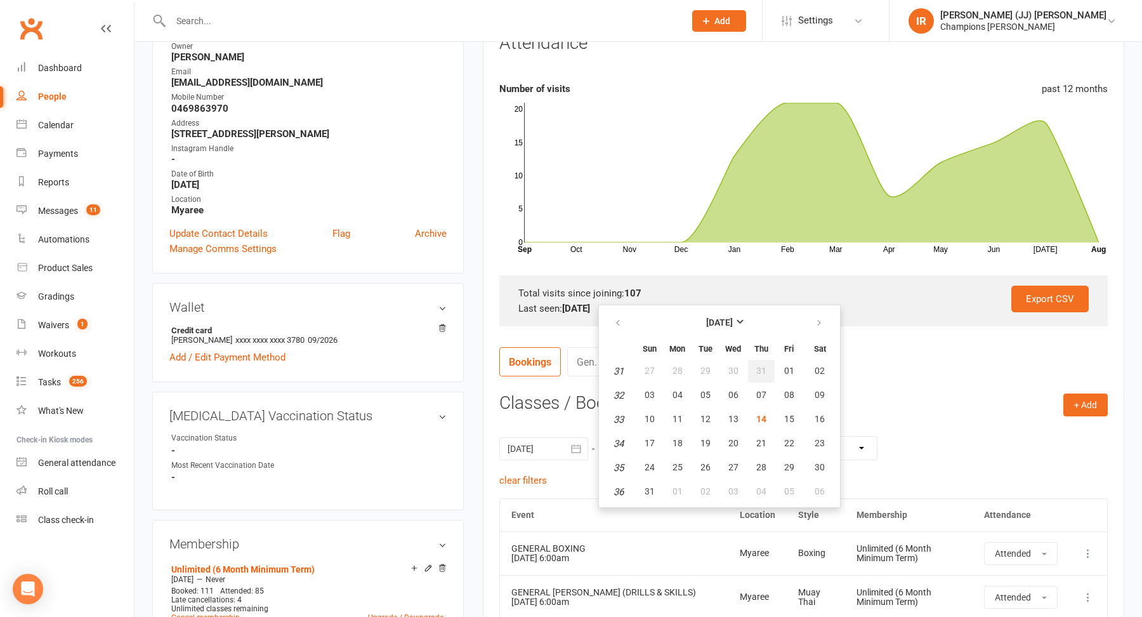
click at [759, 370] on span "31" at bounding box center [761, 370] width 10 height 10
type input "31 Jul 2025"
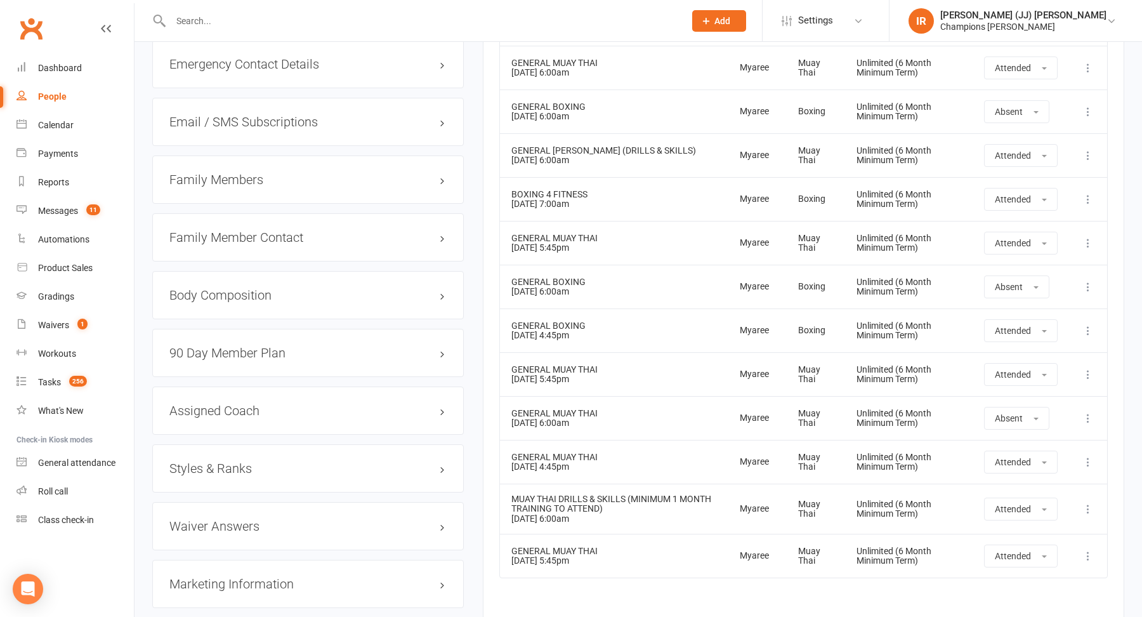
scroll to position [1047, 0]
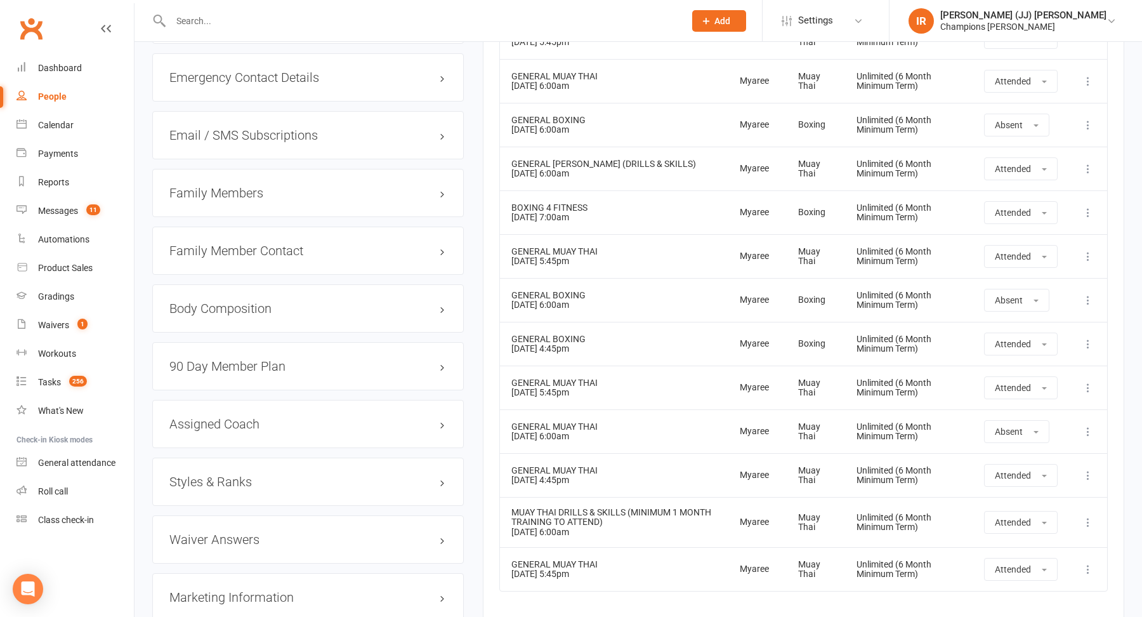
click at [388, 8] on div at bounding box center [413, 20] width 523 height 41
click at [375, 15] on input "text" at bounding box center [421, 21] width 509 height 18
paste input "Steven Ilic"
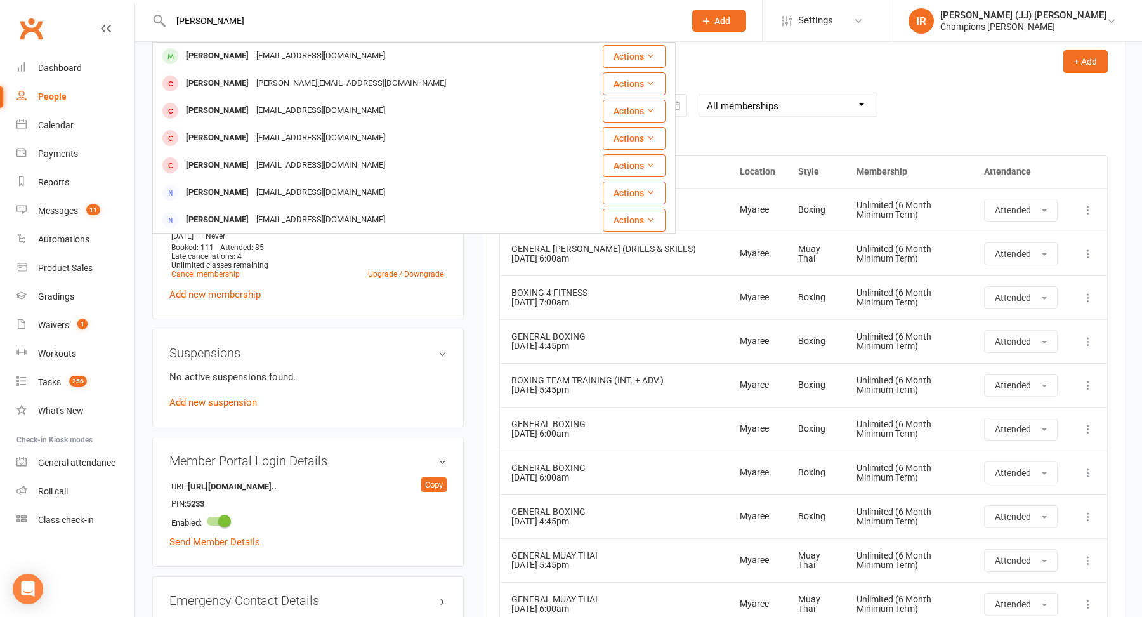
scroll to position [0, 0]
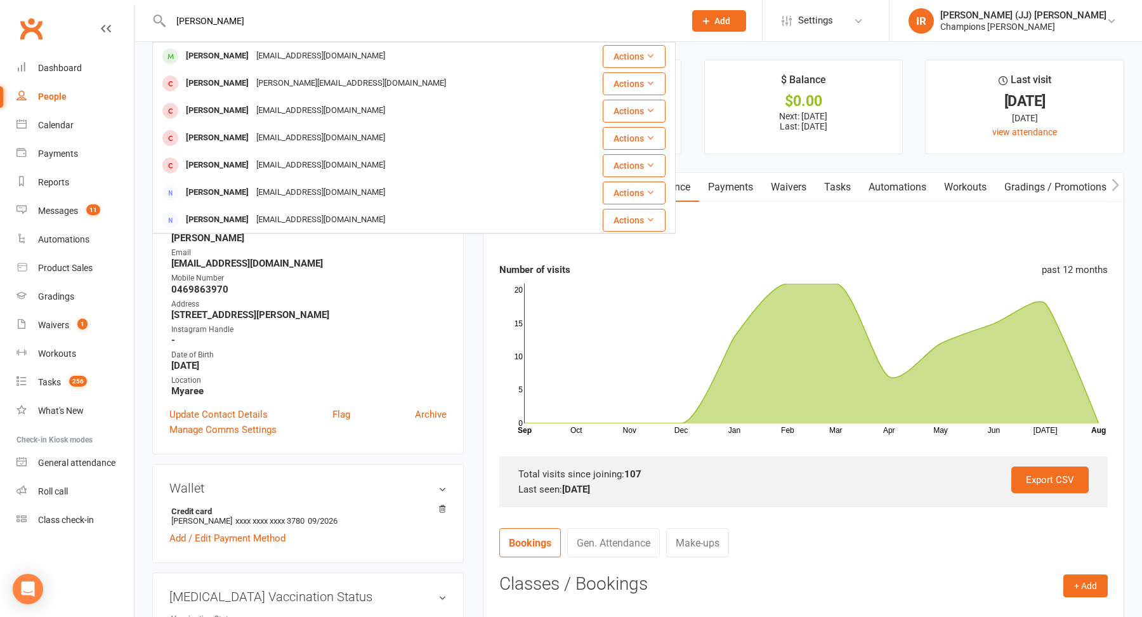
type input "Steven Ilic"
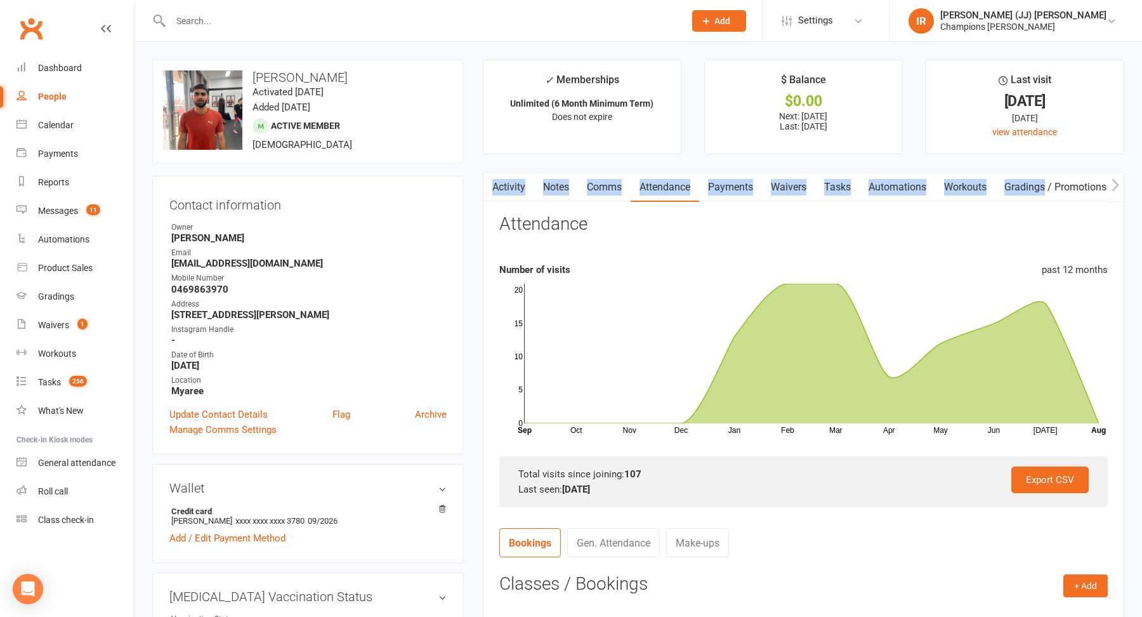
click at [534, 182] on link "Notes" at bounding box center [556, 187] width 44 height 29
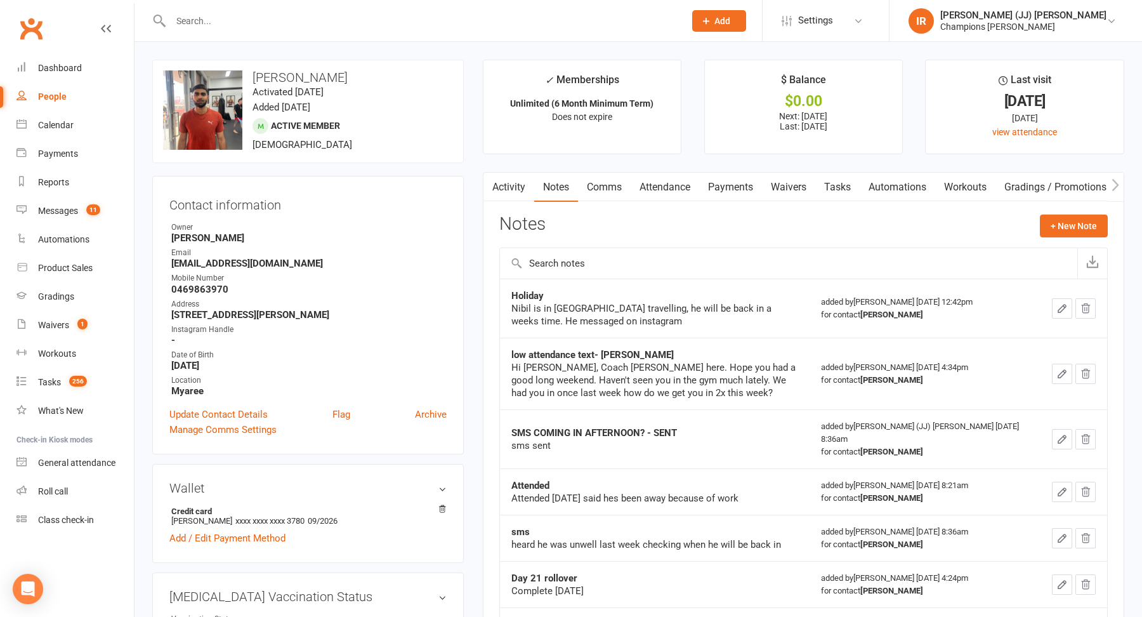
click at [628, 298] on div "Holiday" at bounding box center [654, 295] width 287 height 13
click at [515, 178] on link "Activity" at bounding box center [508, 187] width 51 height 29
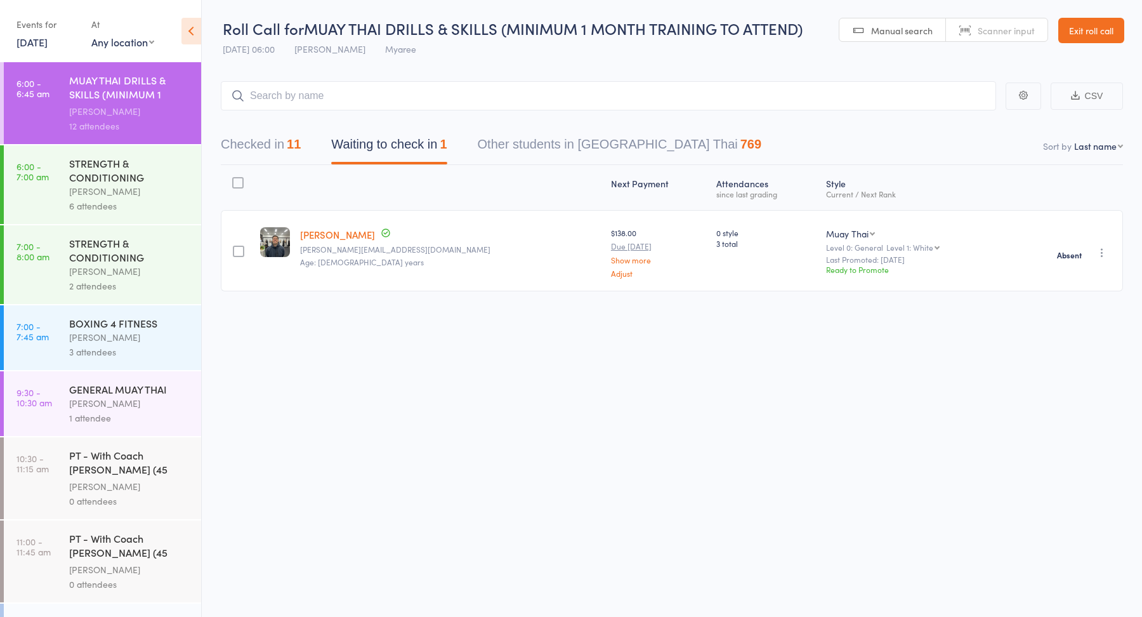
click at [110, 174] on div "STRENGTH & CONDITIONING" at bounding box center [129, 170] width 121 height 28
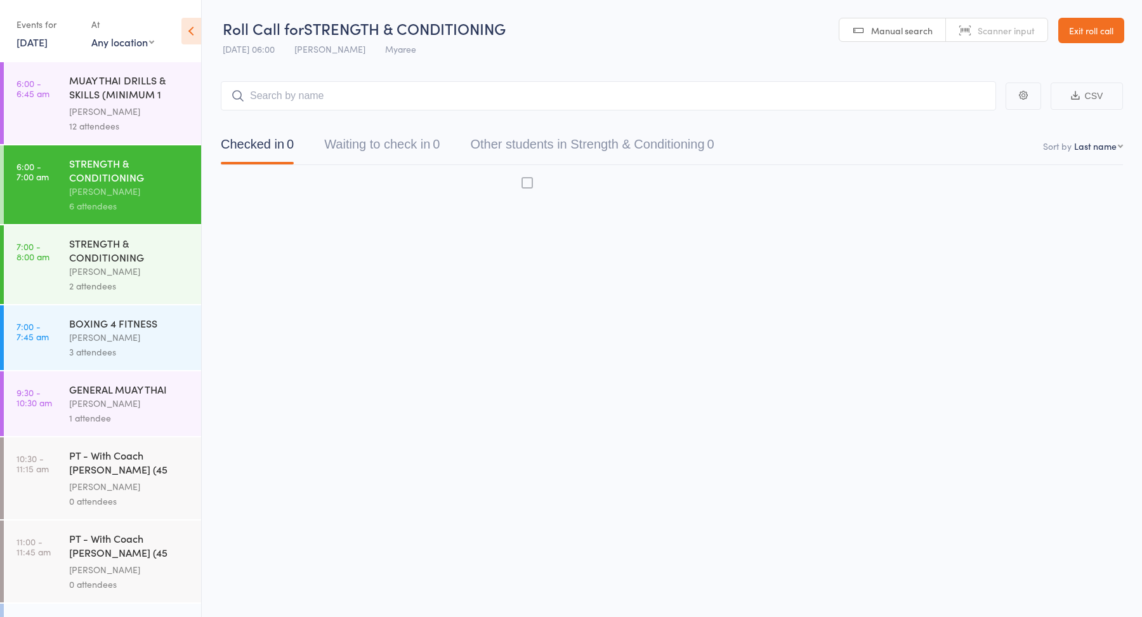
click at [114, 280] on div "2 attendees" at bounding box center [129, 286] width 121 height 15
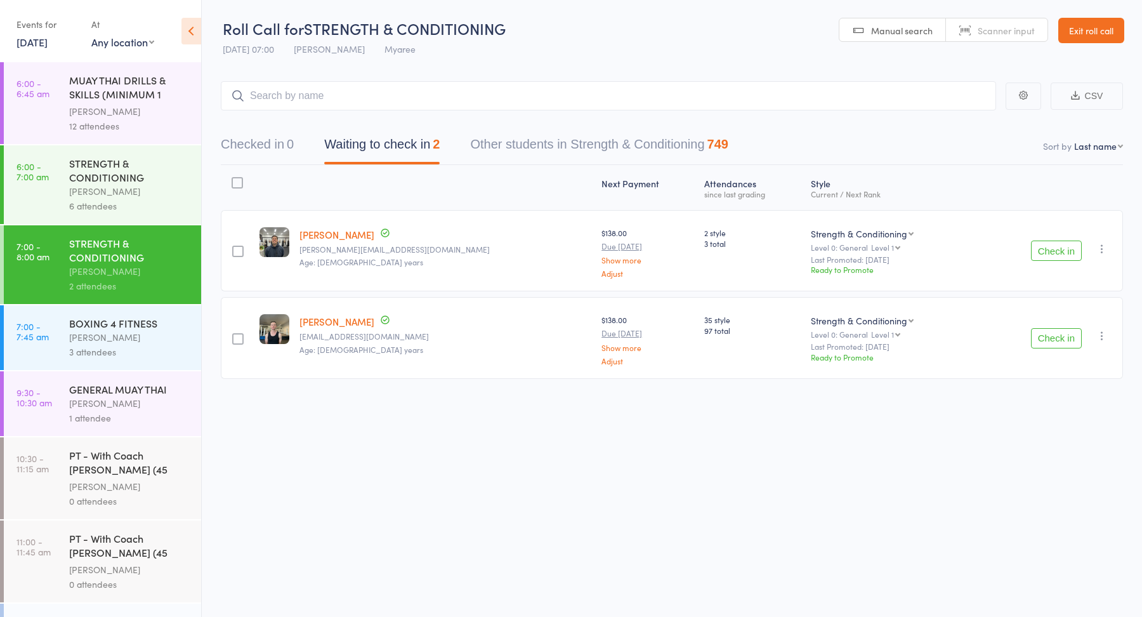
click at [1059, 334] on button "Check in" at bounding box center [1056, 338] width 51 height 20
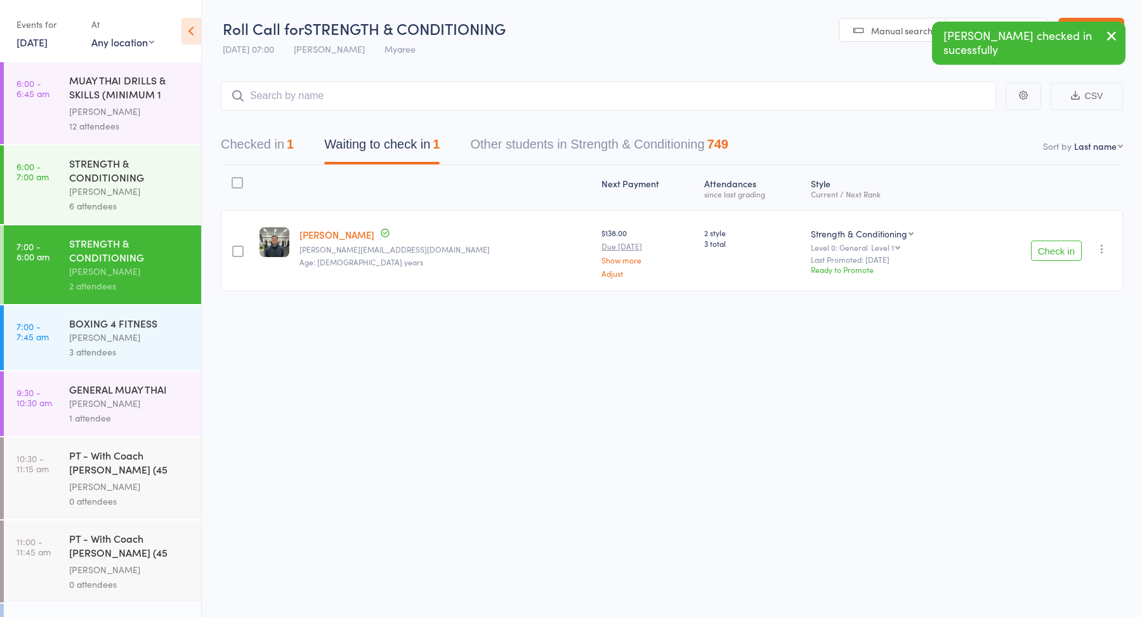
click at [147, 345] on div "Jordan Sears" at bounding box center [129, 337] width 121 height 15
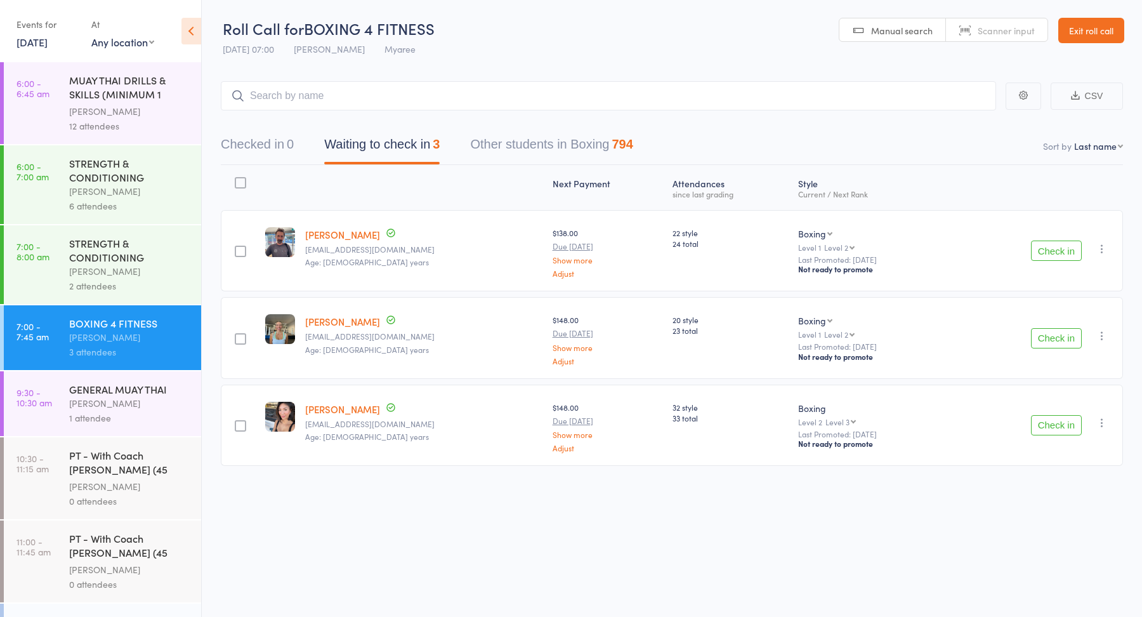
click at [89, 258] on div "STRENGTH & CONDITIONING" at bounding box center [129, 250] width 121 height 28
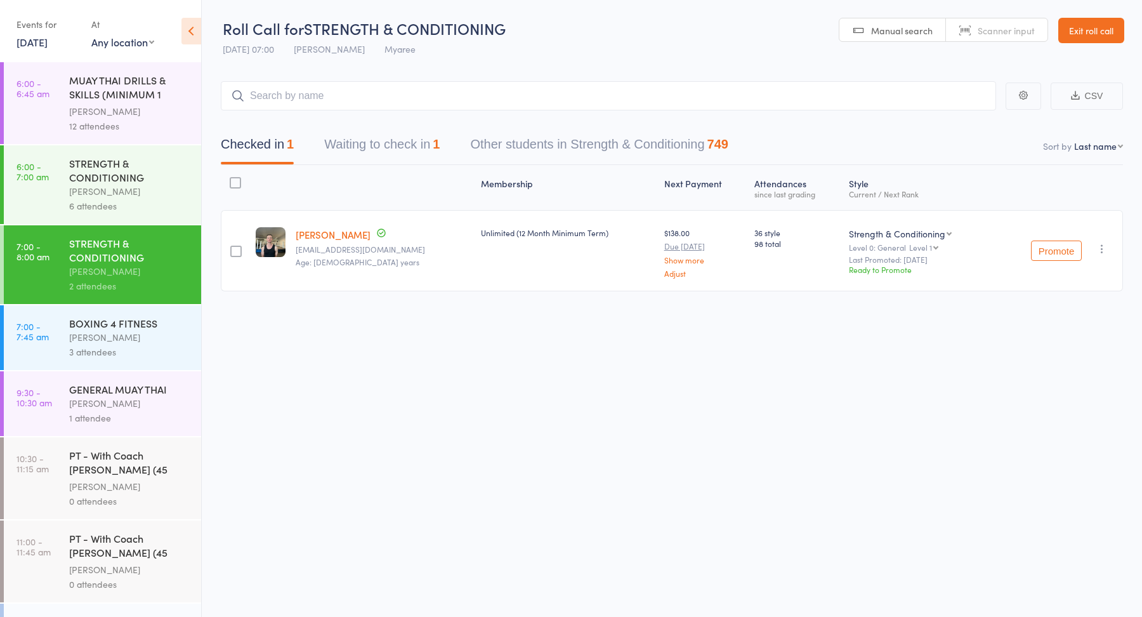
click at [96, 81] on div "MUAY THAI DRILLS & SKILLS (MINIMUM 1 MONTH TRAININ..." at bounding box center [129, 88] width 121 height 31
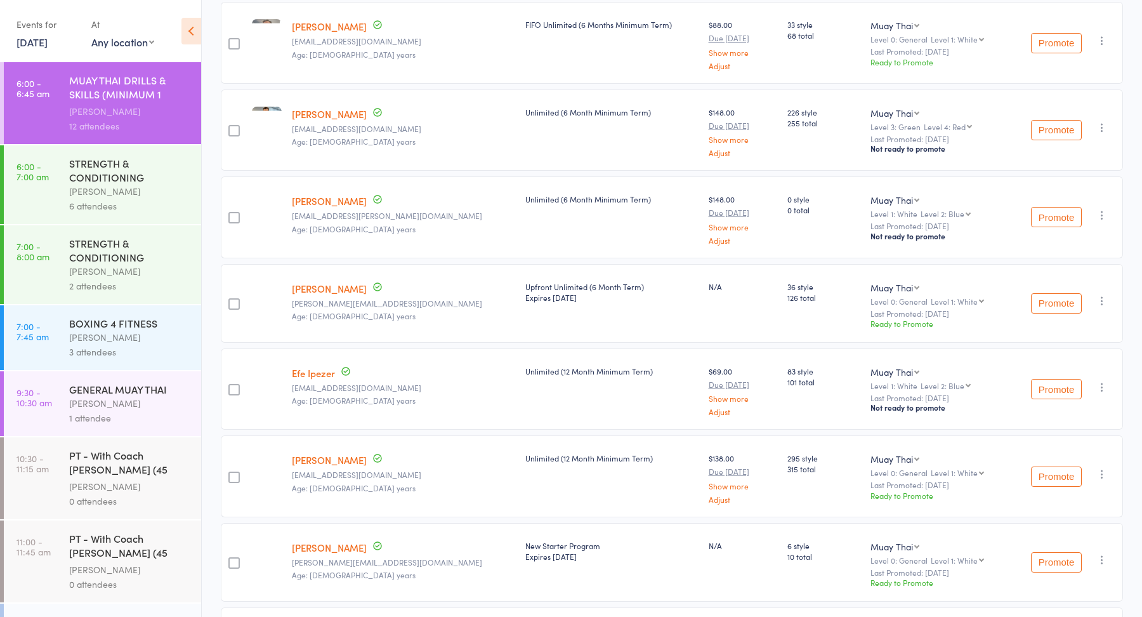
scroll to position [293, 0]
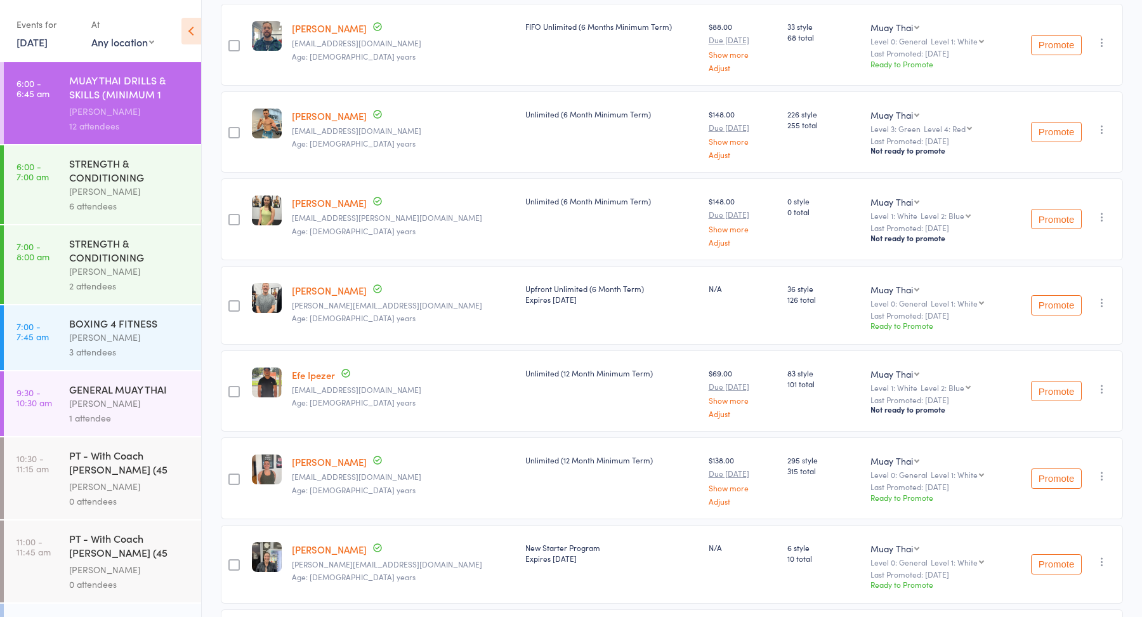
click at [121, 261] on div "STRENGTH & CONDITIONING" at bounding box center [129, 250] width 121 height 28
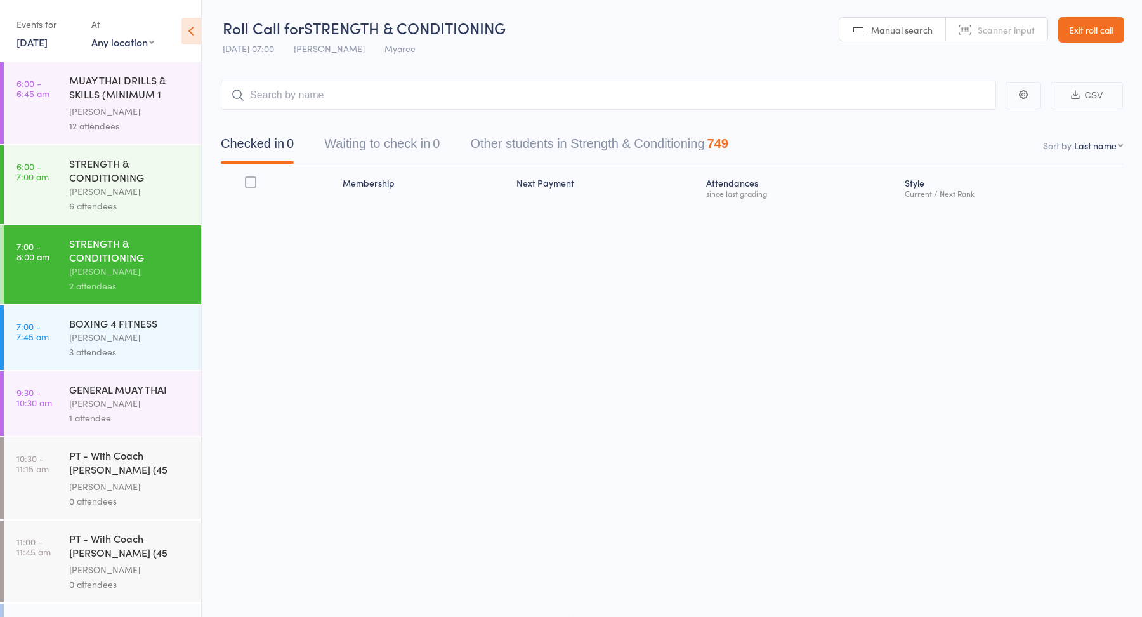
scroll to position [1, 0]
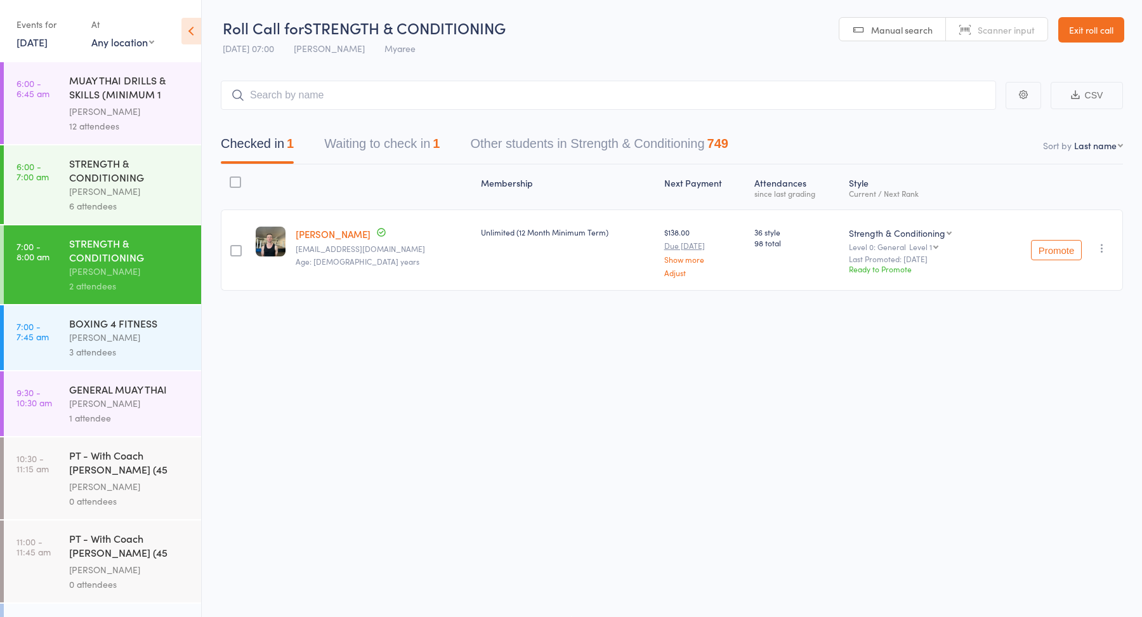
click at [125, 324] on div "BOXING 4 FITNESS" at bounding box center [129, 323] width 121 height 14
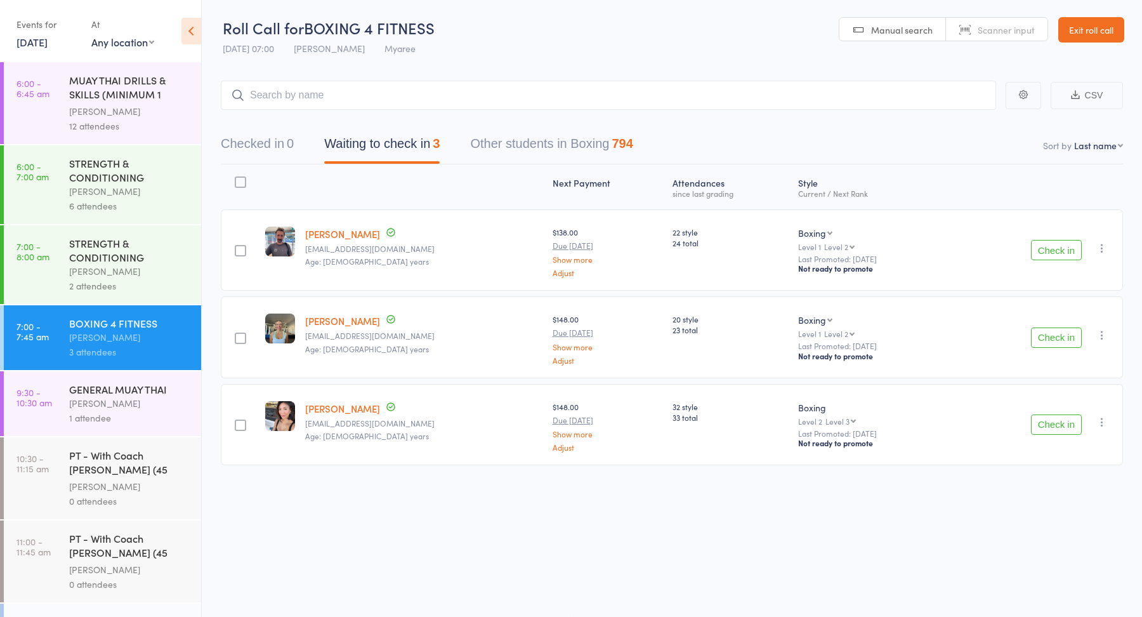
click at [1068, 335] on button "Check in" at bounding box center [1056, 337] width 51 height 20
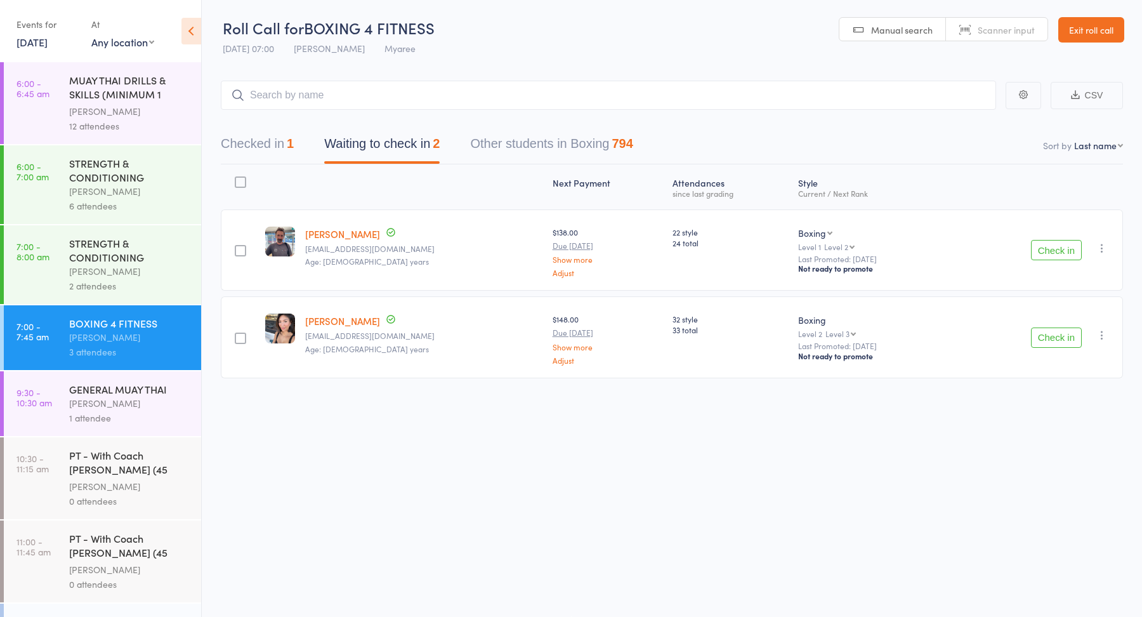
click at [1055, 329] on button "Check in" at bounding box center [1056, 337] width 51 height 20
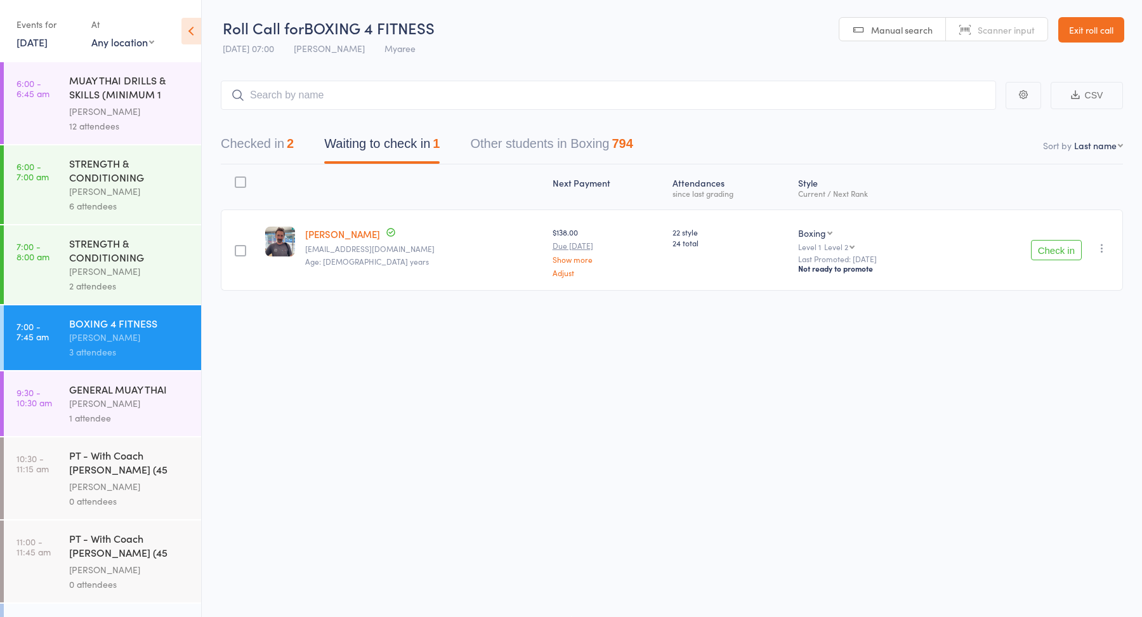
click at [1064, 237] on div "Check in Check in Promote Send message Add Note Add Task Add Flag Remove Mark a…" at bounding box center [1036, 249] width 173 height 81
click at [1062, 243] on button "Check in" at bounding box center [1056, 250] width 51 height 20
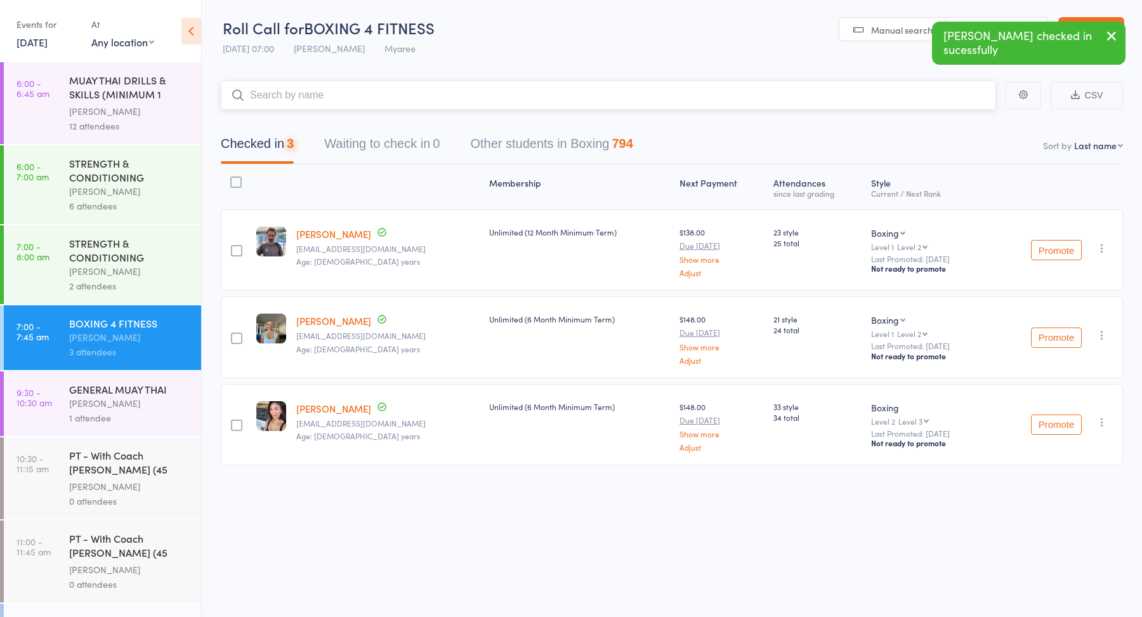
click at [681, 86] on input "search" at bounding box center [608, 95] width 775 height 29
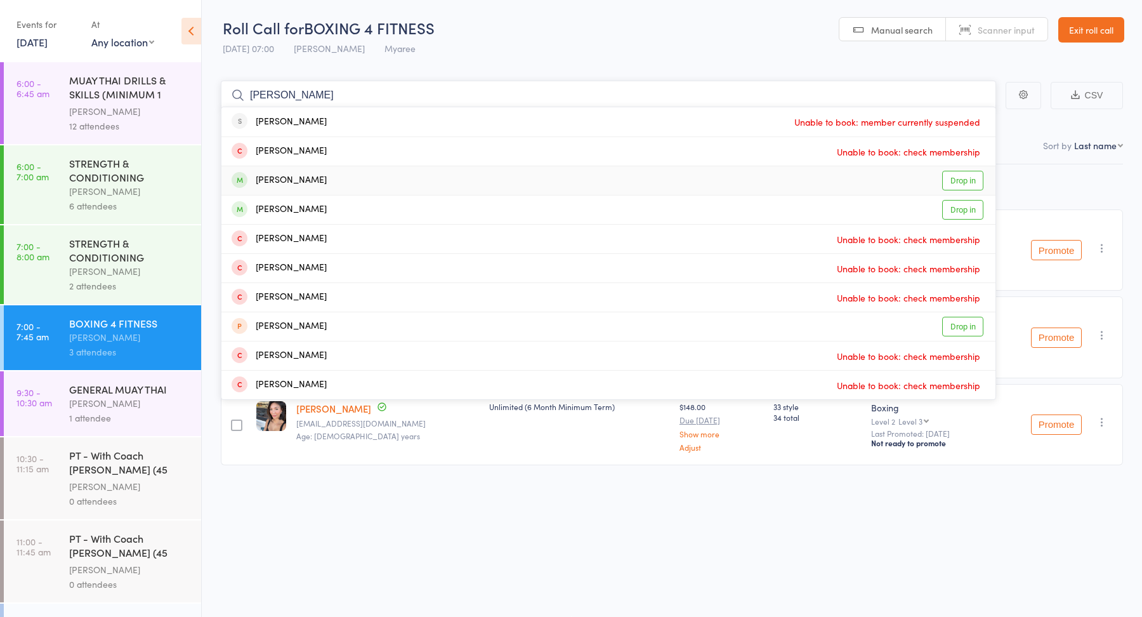
type input "robert"
click at [961, 184] on link "Drop in" at bounding box center [962, 181] width 41 height 20
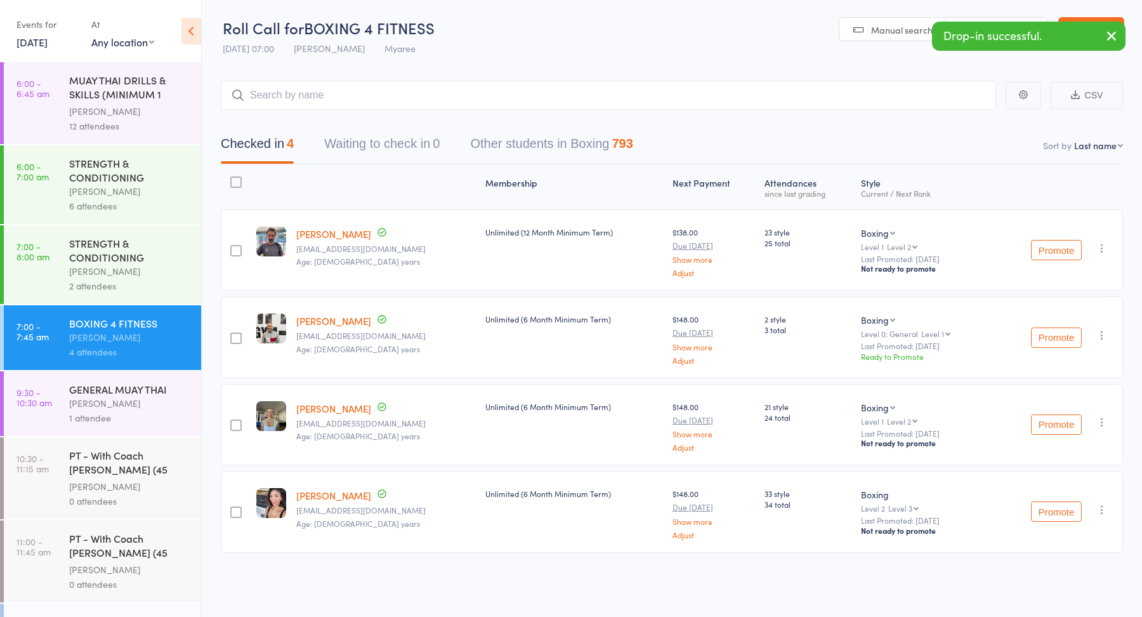
click at [141, 269] on div "[PERSON_NAME]" at bounding box center [129, 271] width 121 height 15
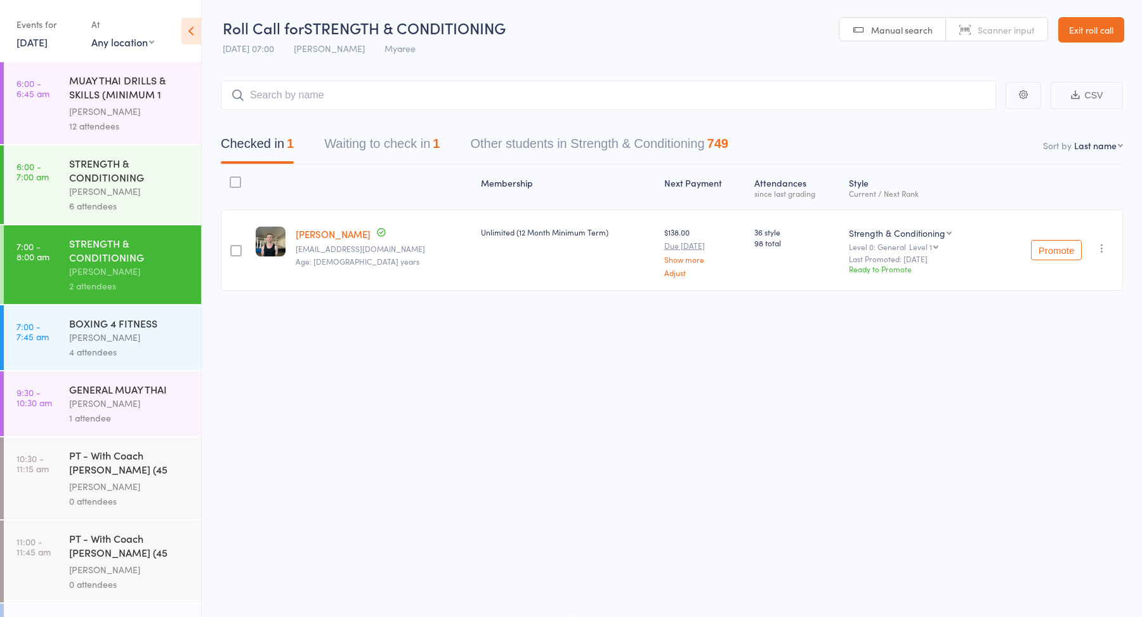
click at [398, 148] on button "Waiting to check in 1" at bounding box center [381, 147] width 115 height 34
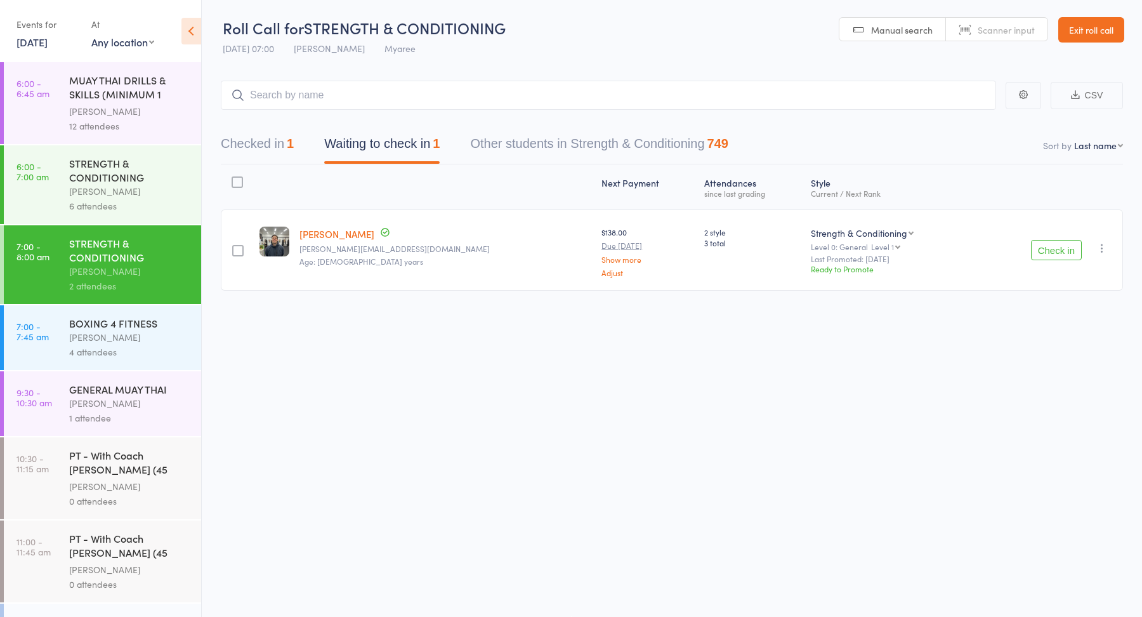
click at [474, 95] on input "search" at bounding box center [608, 95] width 775 height 29
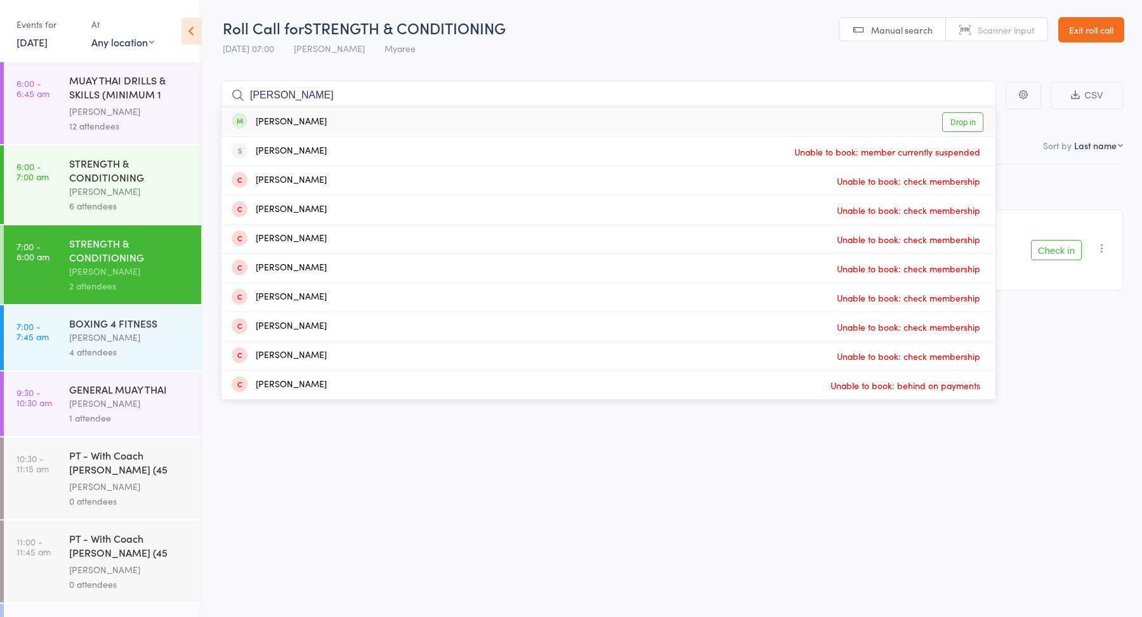
type input "edward"
click at [959, 123] on link "Drop in" at bounding box center [962, 122] width 41 height 20
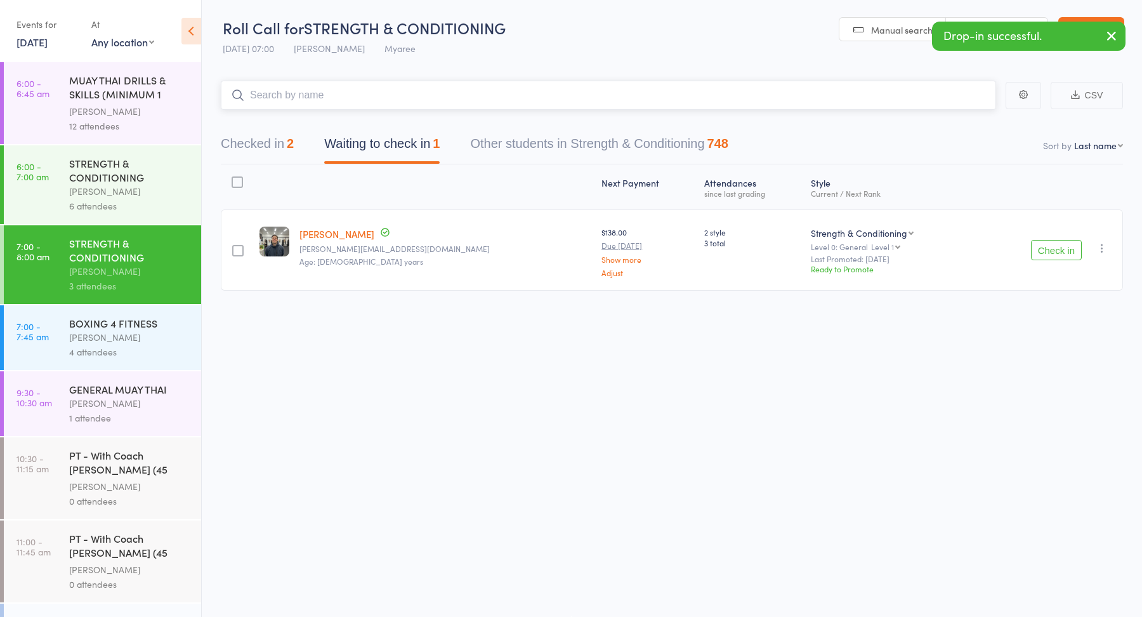
click at [261, 150] on button "Checked in 2" at bounding box center [257, 147] width 73 height 34
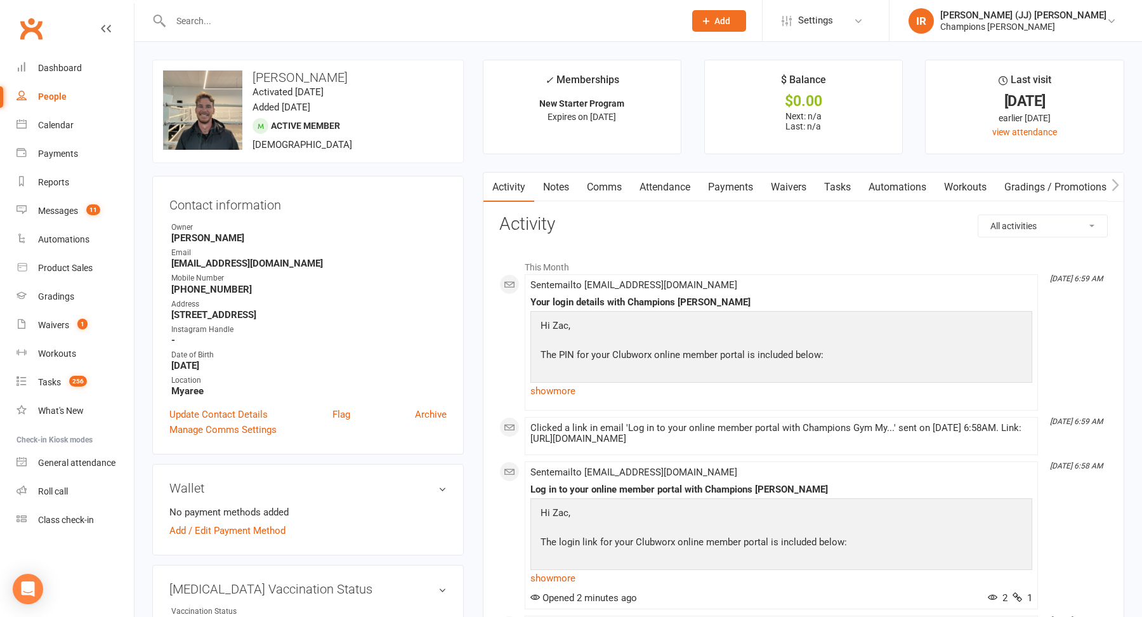
click at [348, 29] on div at bounding box center [413, 20] width 523 height 41
click at [347, 21] on input "text" at bounding box center [421, 21] width 509 height 18
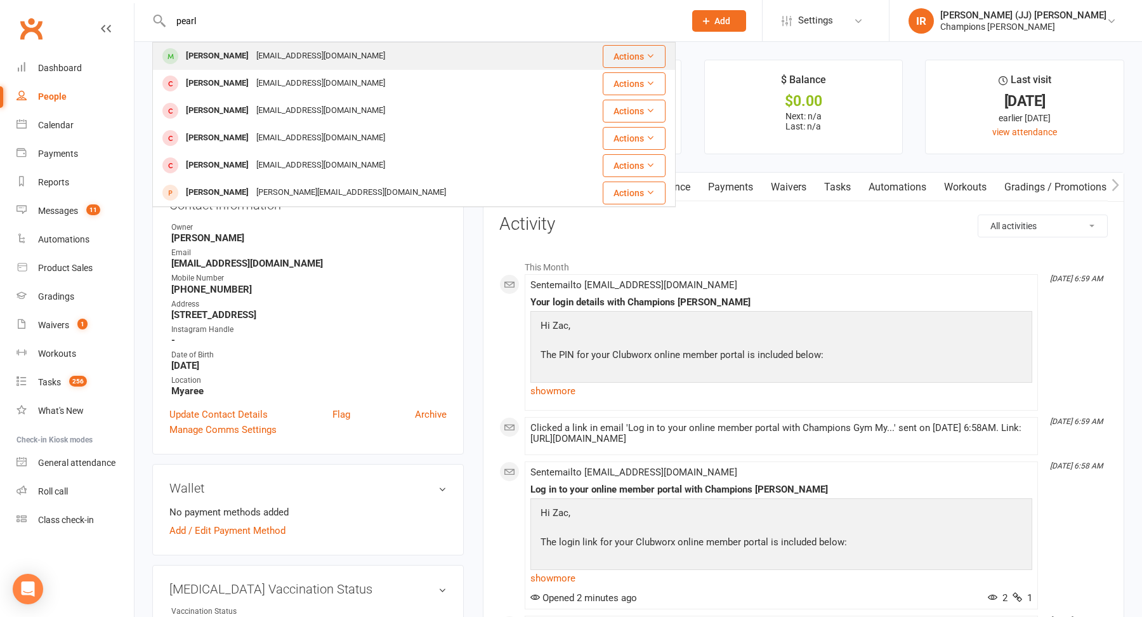
type input "pearl"
click at [334, 53] on div "[EMAIL_ADDRESS][DOMAIN_NAME]" at bounding box center [321, 56] width 136 height 18
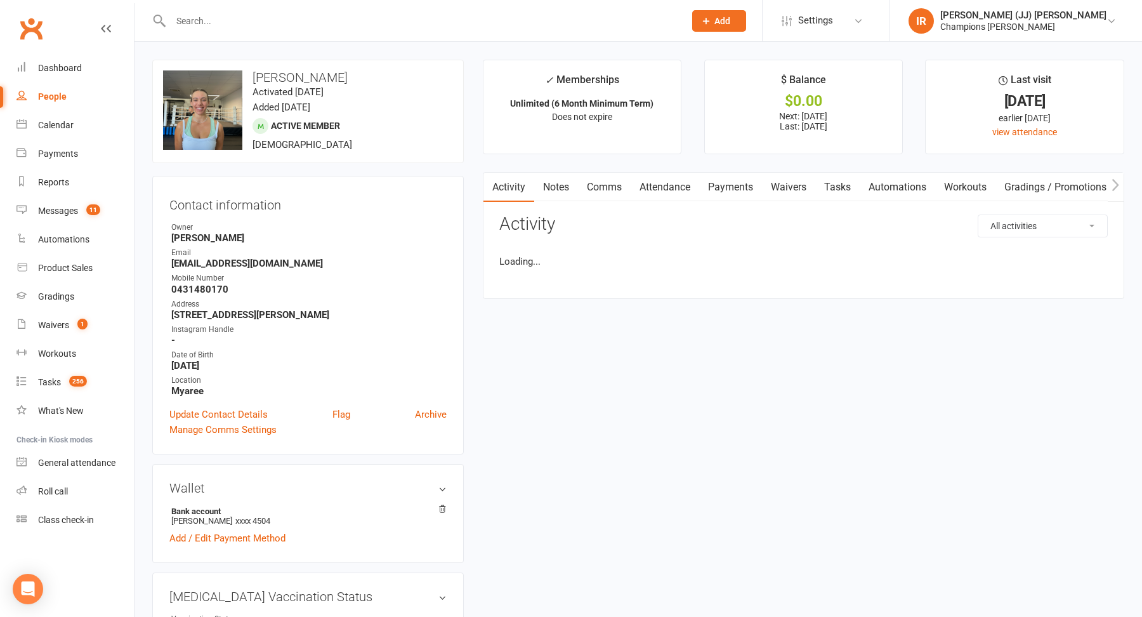
click at [727, 188] on link "Payments" at bounding box center [730, 187] width 63 height 29
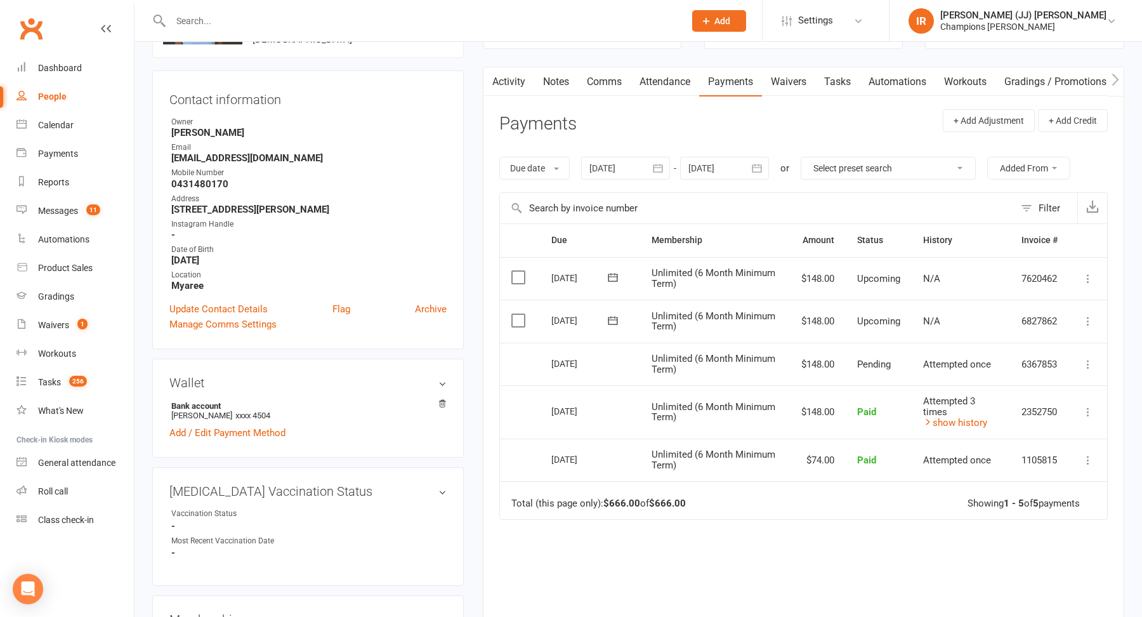
scroll to position [138, 0]
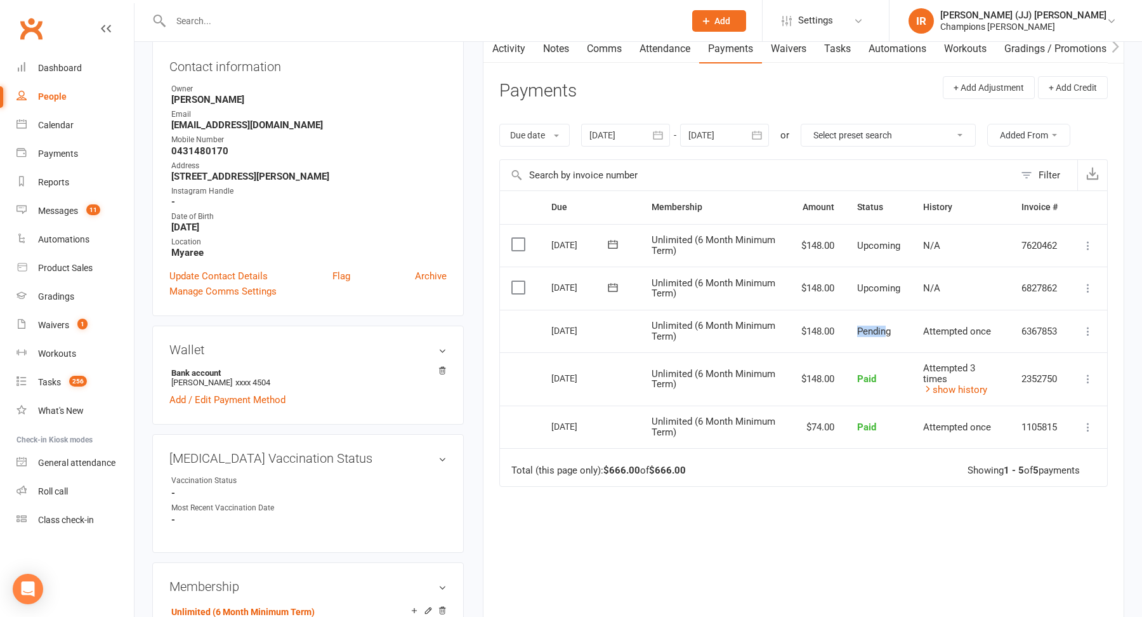
drag, startPoint x: 886, startPoint y: 329, endPoint x: 794, endPoint y: 339, distance: 92.6
click at [794, 339] on tr "Select this [DATE] [PERSON_NAME] Unlimited (6 Month Minimum Term) $148.00 Pendi…" at bounding box center [803, 331] width 607 height 43
click at [890, 313] on td "Pending" at bounding box center [879, 331] width 66 height 43
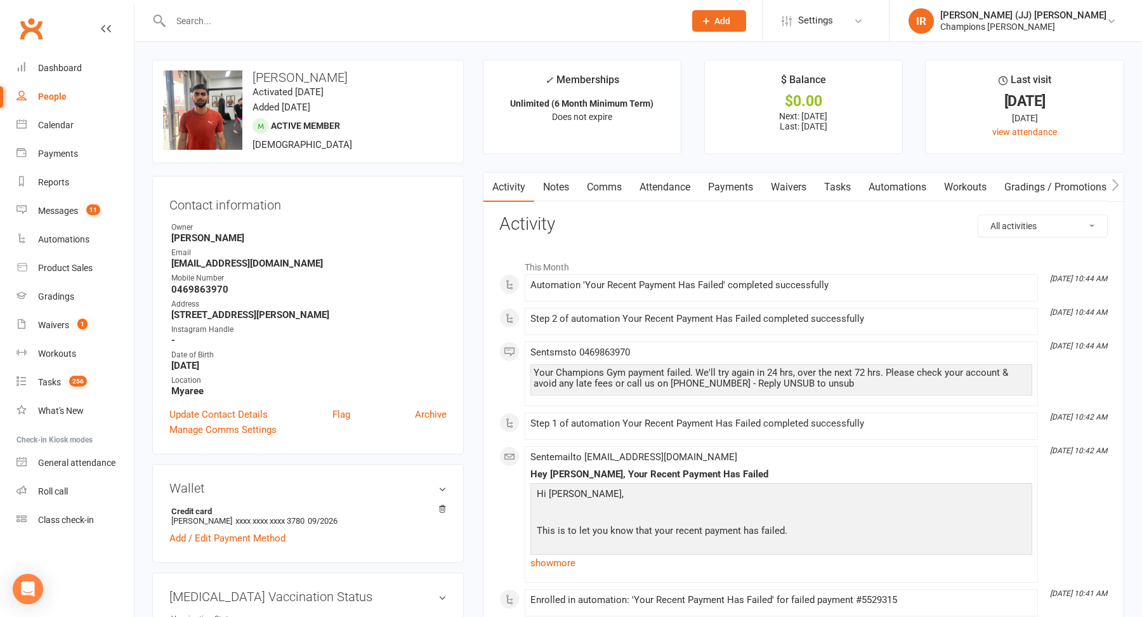
click at [669, 190] on link "Attendance" at bounding box center [665, 187] width 69 height 29
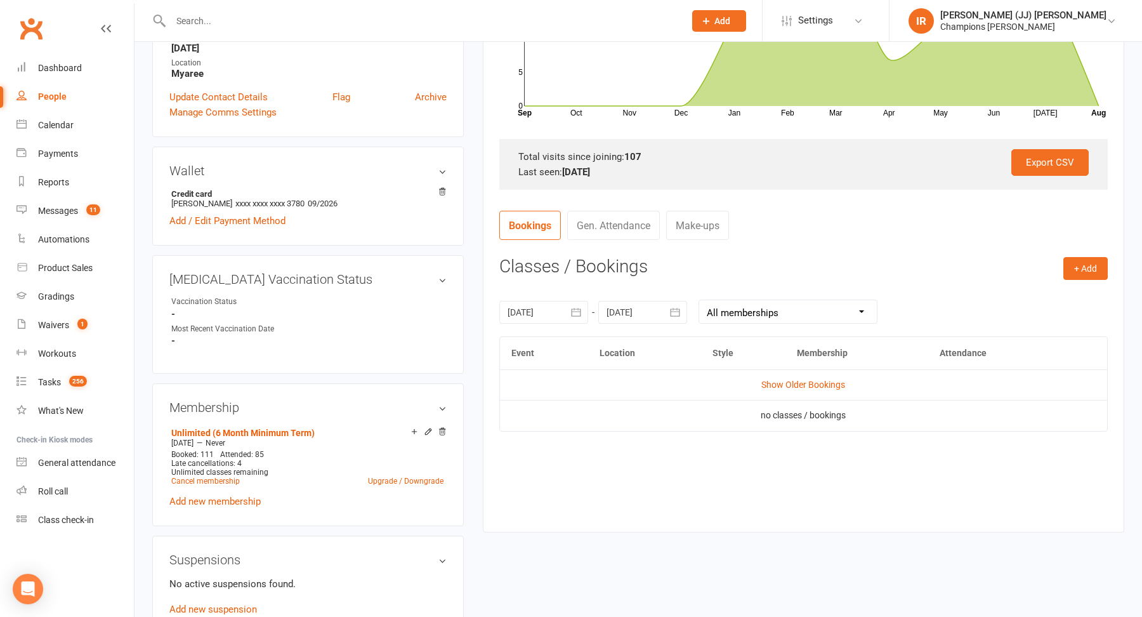
scroll to position [321, 0]
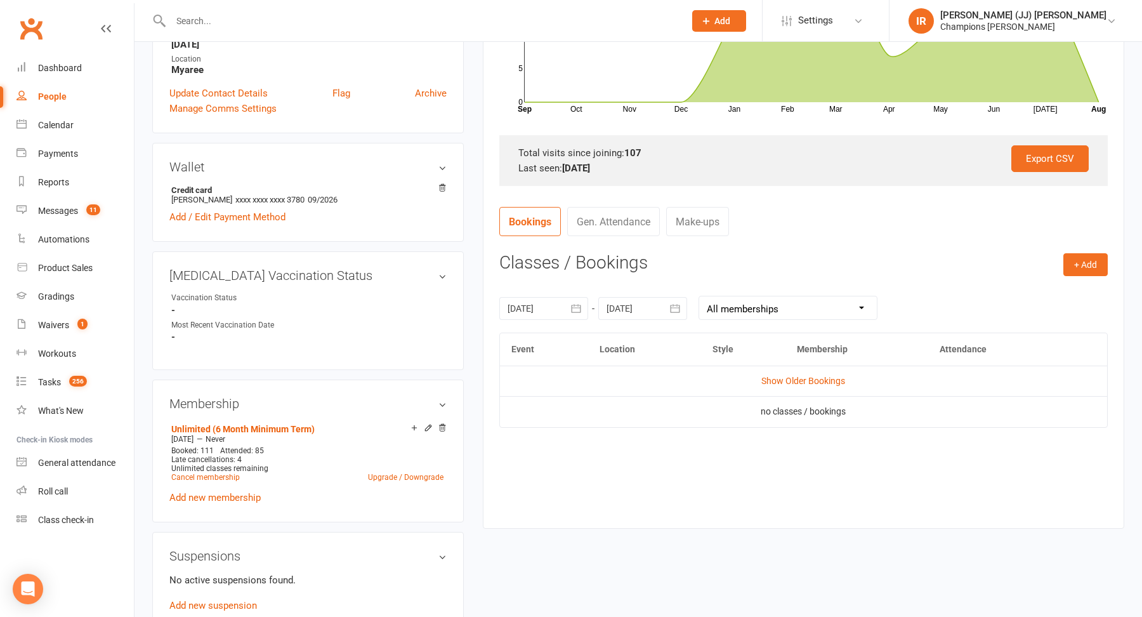
click at [542, 22] on input "text" at bounding box center [421, 21] width 509 height 18
paste input "[PERSON_NAME]"
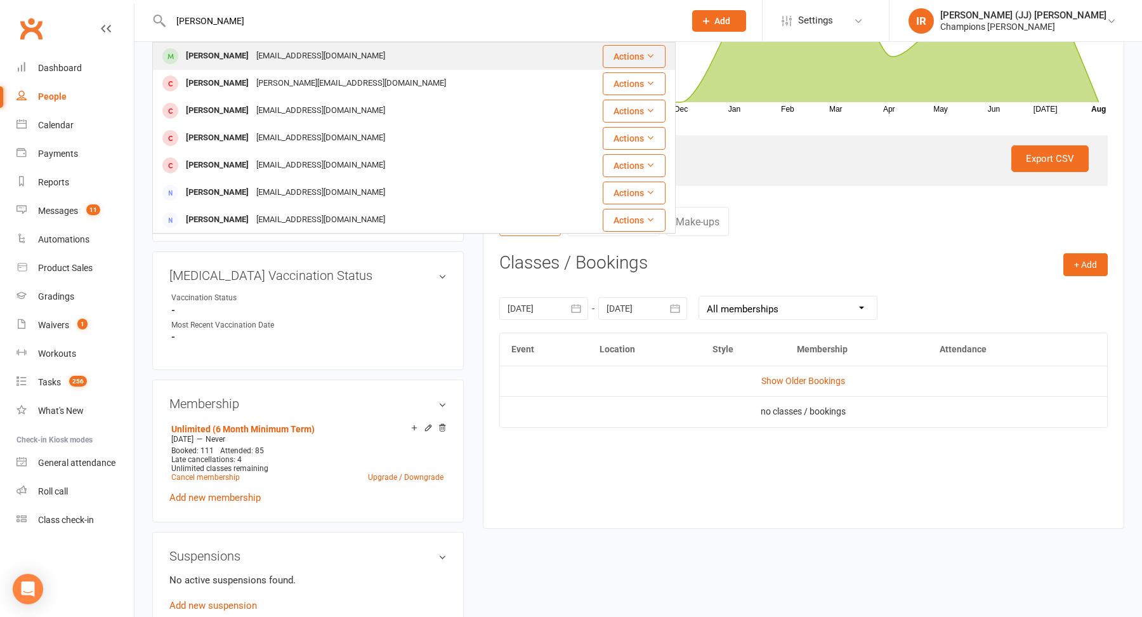
type input "[PERSON_NAME]"
click at [313, 56] on div "[EMAIL_ADDRESS][DOMAIN_NAME]" at bounding box center [321, 56] width 136 height 18
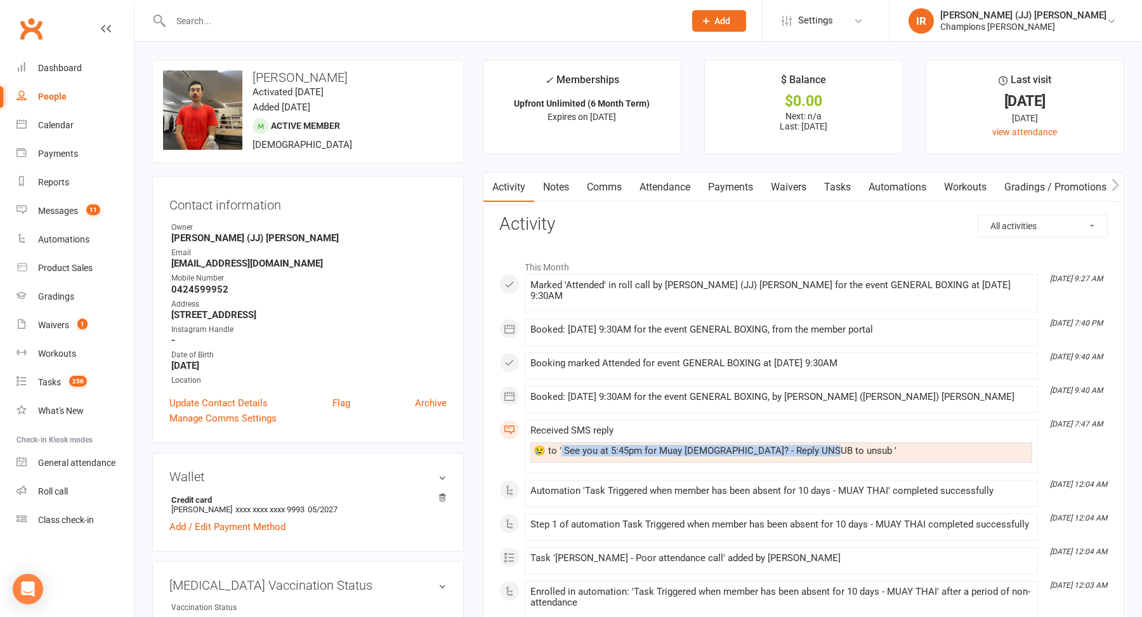
drag, startPoint x: 840, startPoint y: 434, endPoint x: 555, endPoint y: 437, distance: 284.9
click at [555, 445] on div "​😢​ to ' See you at 5:45pm for Muay [DEMOGRAPHIC_DATA]? - Reply UNSUB to unsub '" at bounding box center [782, 450] width 496 height 11
click at [869, 445] on div "​😢​ to ' See you at 5:45pm for Muay [DEMOGRAPHIC_DATA]? - Reply UNSUB to unsub '" at bounding box center [782, 450] width 496 height 11
drag, startPoint x: 820, startPoint y: 437, endPoint x: 556, endPoint y: 441, distance: 264.0
click at [556, 445] on div "​😢​ to ' See you at 5:45pm for Muay [DEMOGRAPHIC_DATA]? - Reply UNSUB to unsub '" at bounding box center [782, 450] width 496 height 11
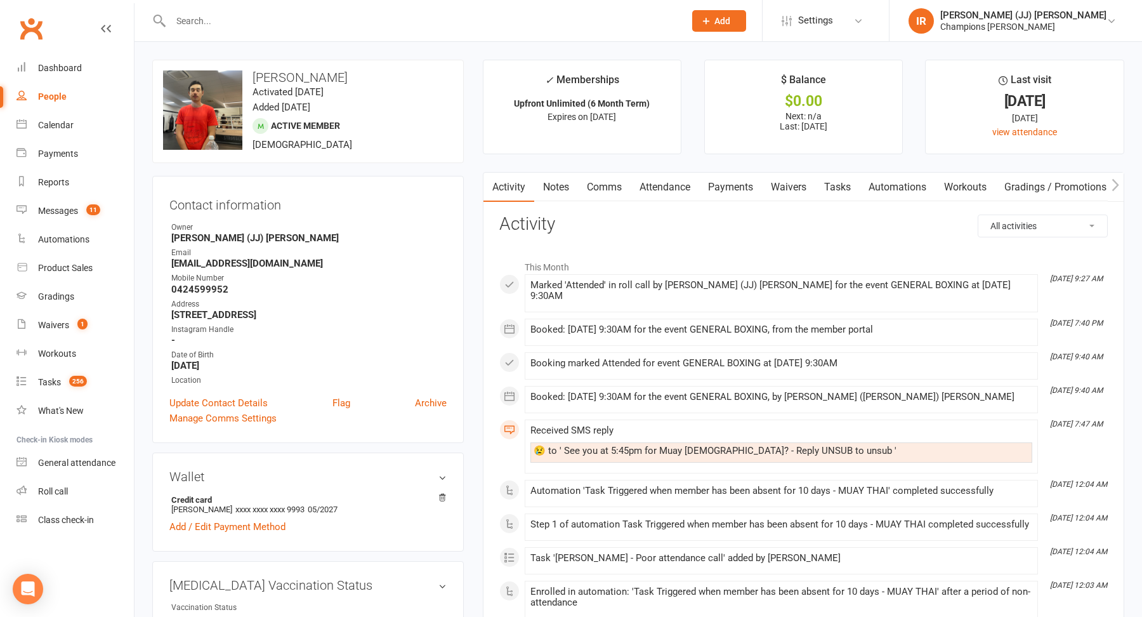
click at [665, 445] on div "​😢​ to ' See you at 5:45pm for Muay [DEMOGRAPHIC_DATA]? - Reply UNSUB to unsub '" at bounding box center [782, 450] width 496 height 11
click at [670, 190] on link "Attendance" at bounding box center [665, 187] width 69 height 29
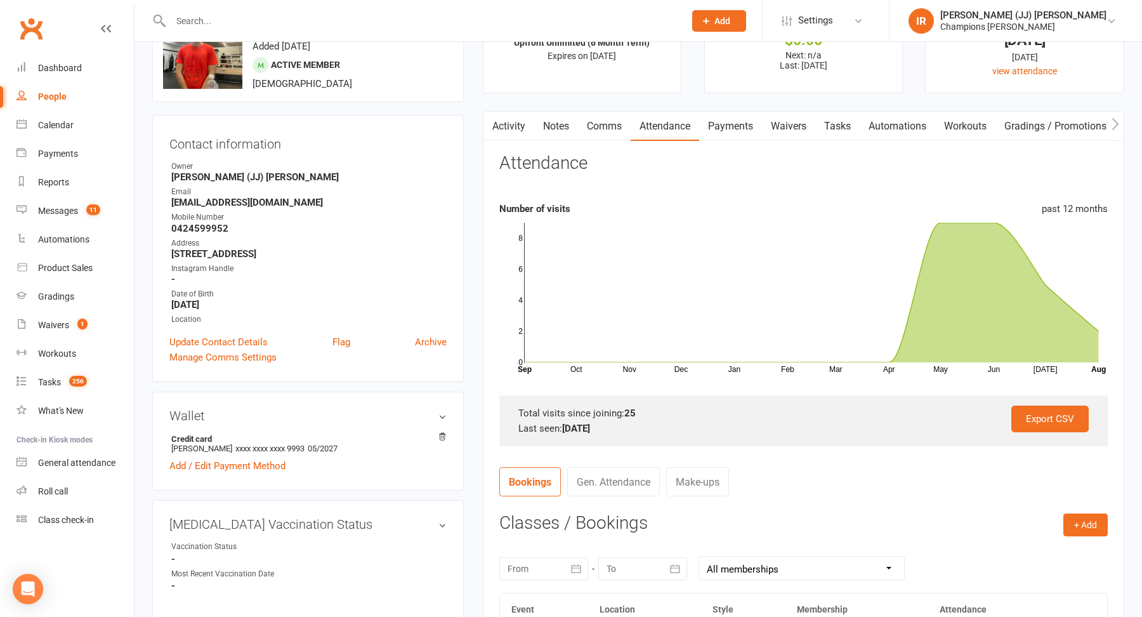
scroll to position [162, 0]
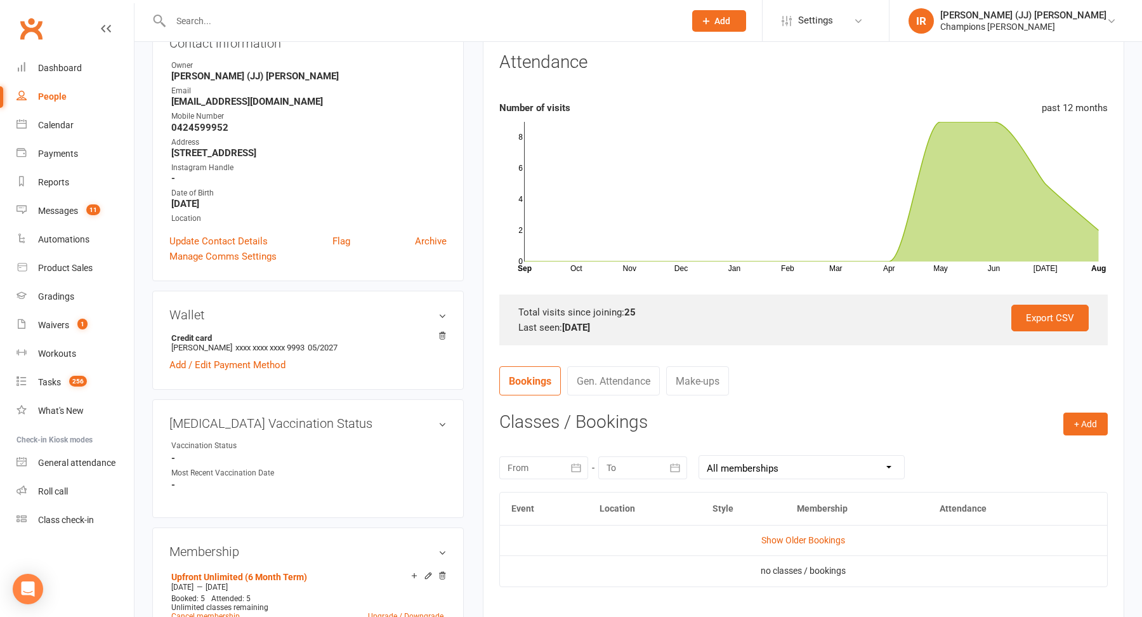
click at [563, 459] on div at bounding box center [543, 467] width 89 height 23
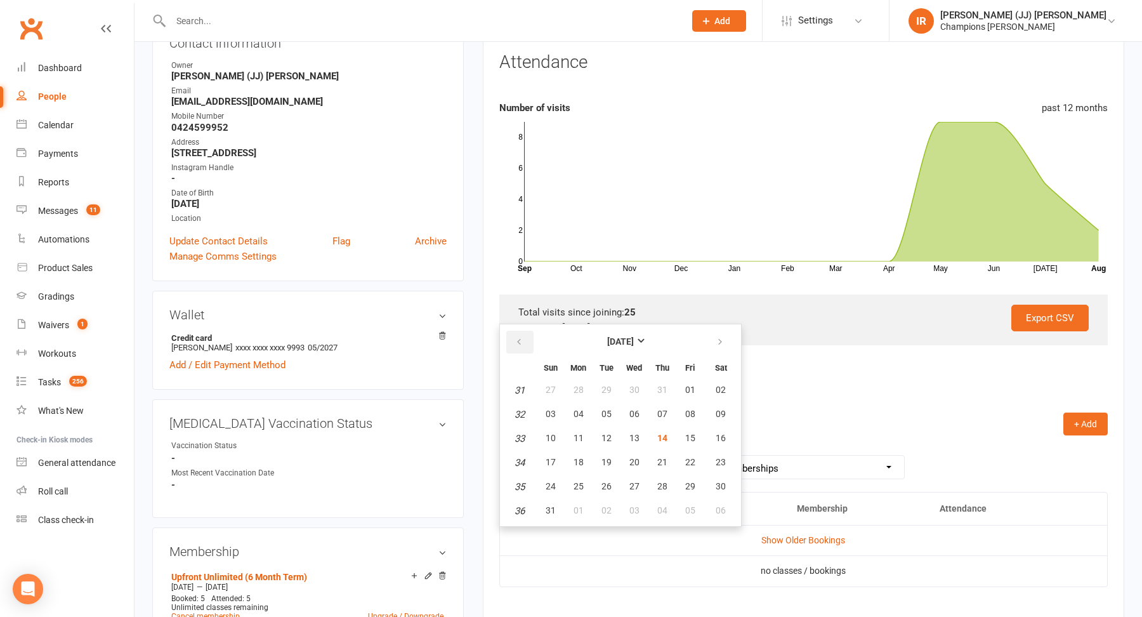
click at [513, 335] on button "button" at bounding box center [519, 342] width 27 height 23
click at [607, 389] on span "01" at bounding box center [607, 390] width 10 height 10
type input "[DATE]"
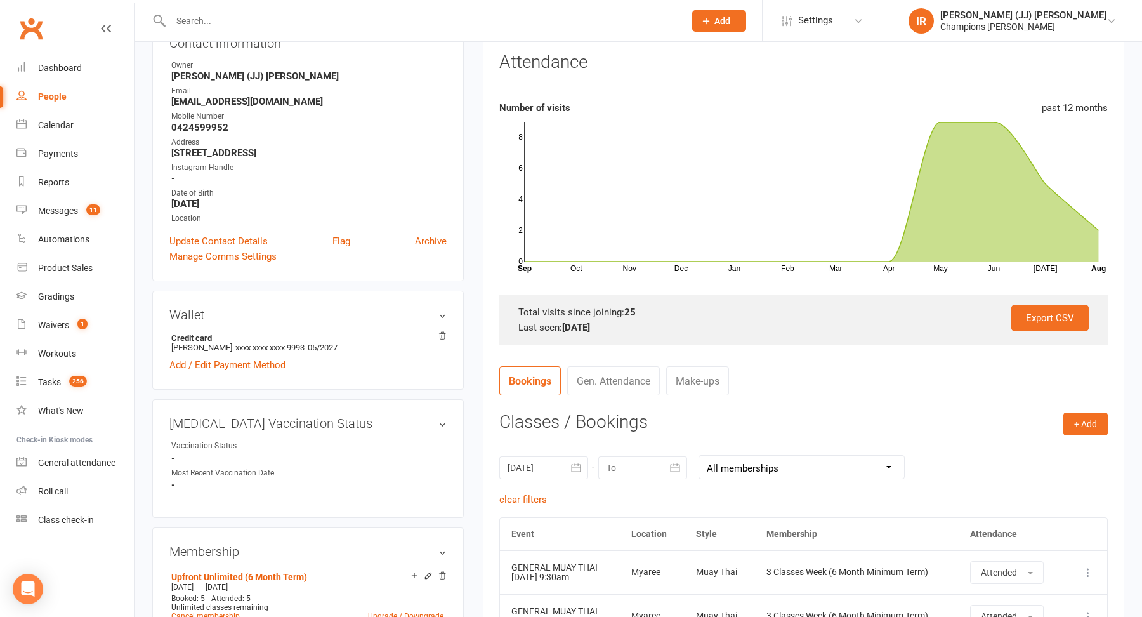
click at [641, 470] on div at bounding box center [642, 467] width 89 height 23
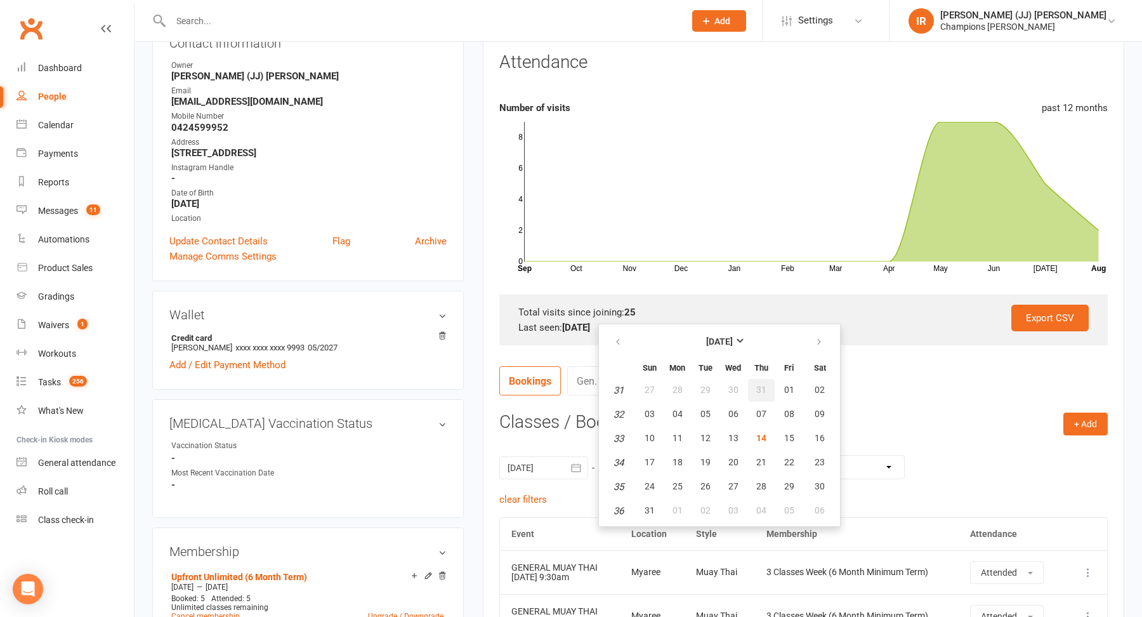
click at [765, 390] on button "31" at bounding box center [761, 390] width 27 height 23
type input "[DATE]"
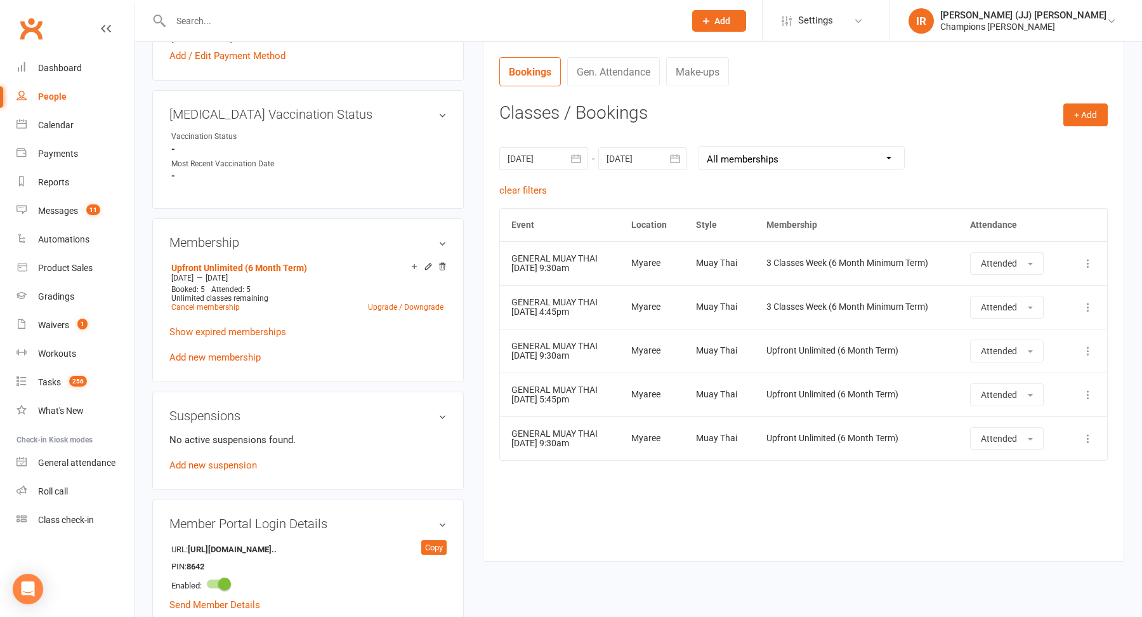
scroll to position [441, 0]
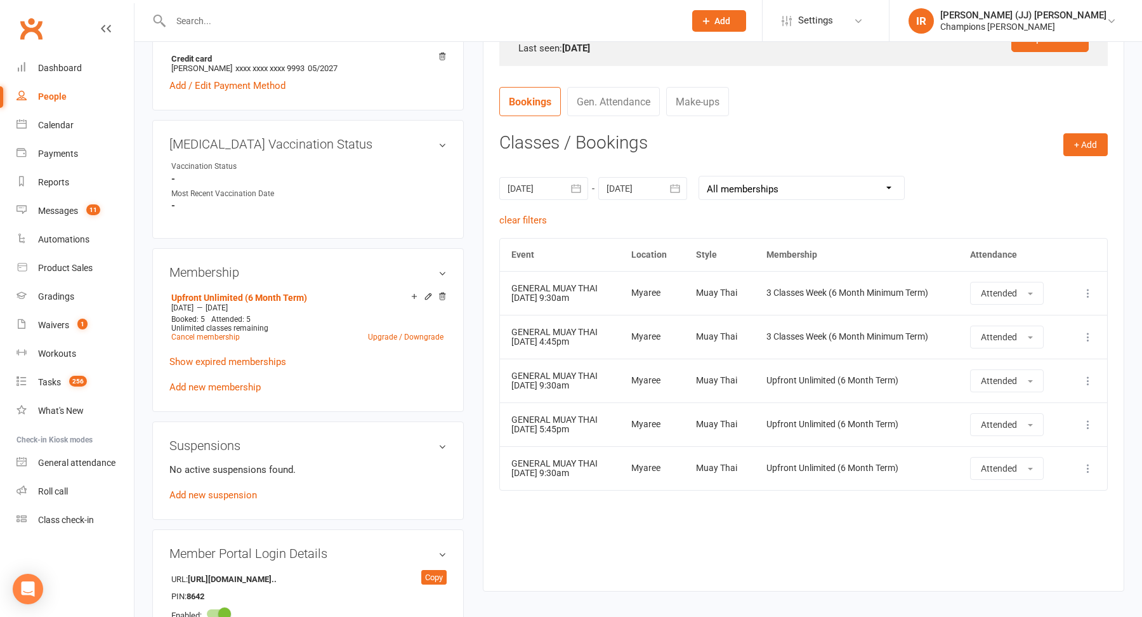
click at [589, 388] on td "GENERAL MUAY THAI [DATE] 9:30am" at bounding box center [560, 380] width 121 height 44
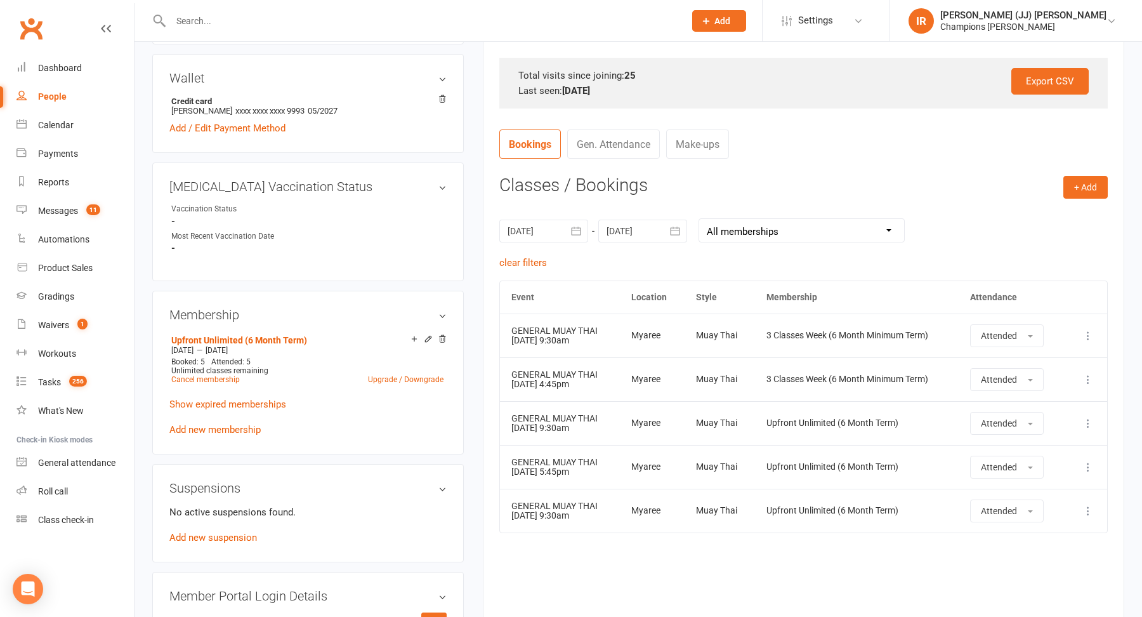
scroll to position [390, 0]
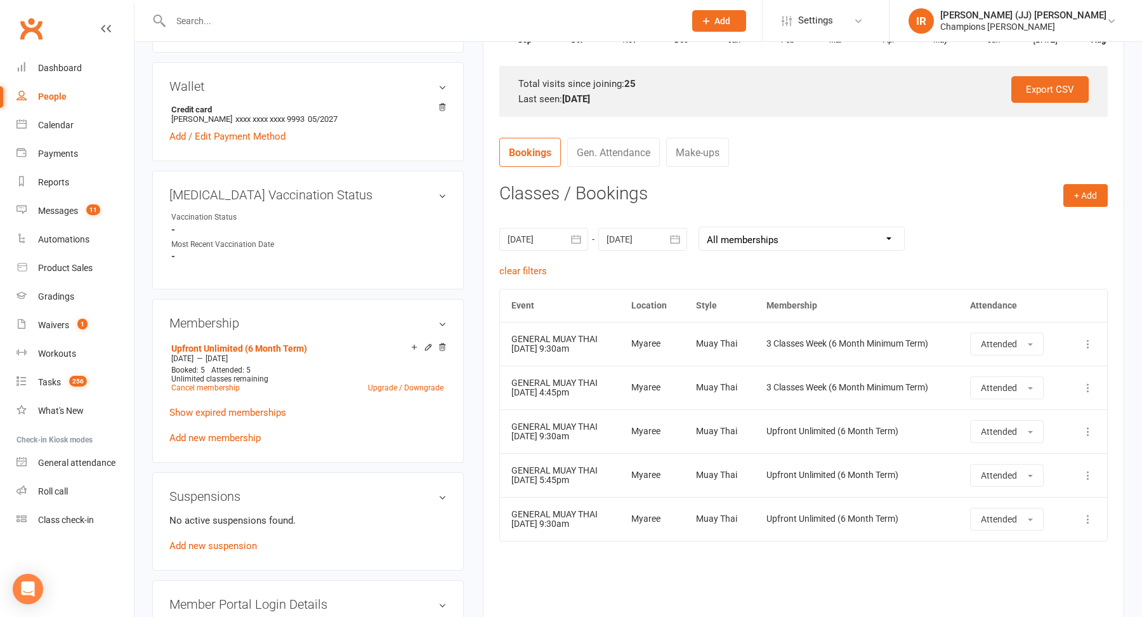
click at [614, 242] on div at bounding box center [642, 239] width 89 height 23
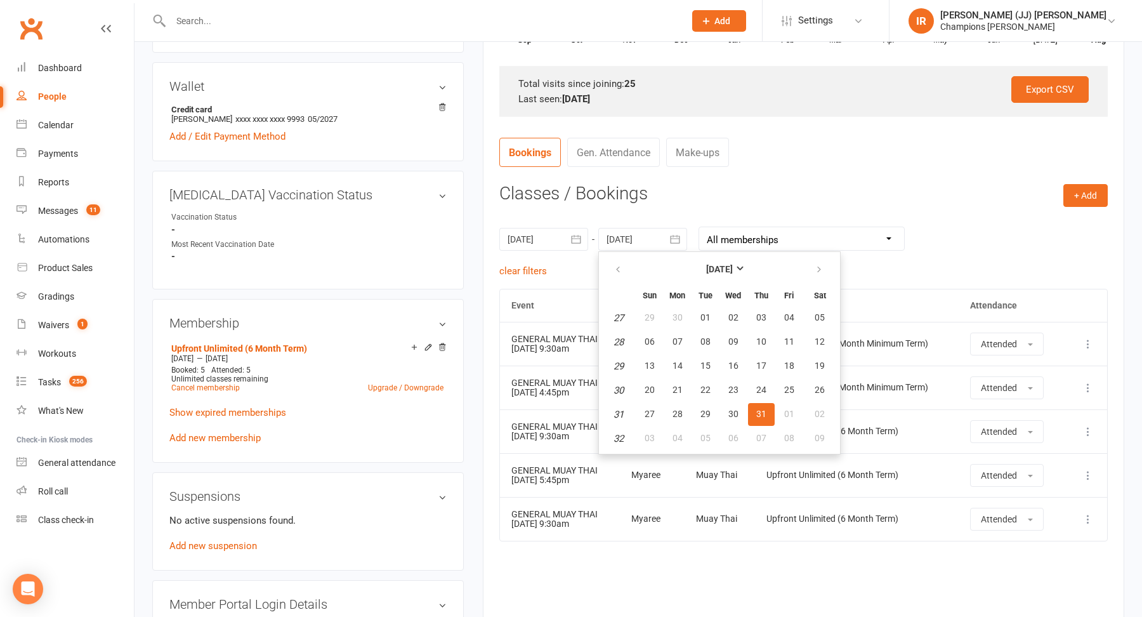
click at [931, 303] on th "Membership" at bounding box center [857, 305] width 204 height 32
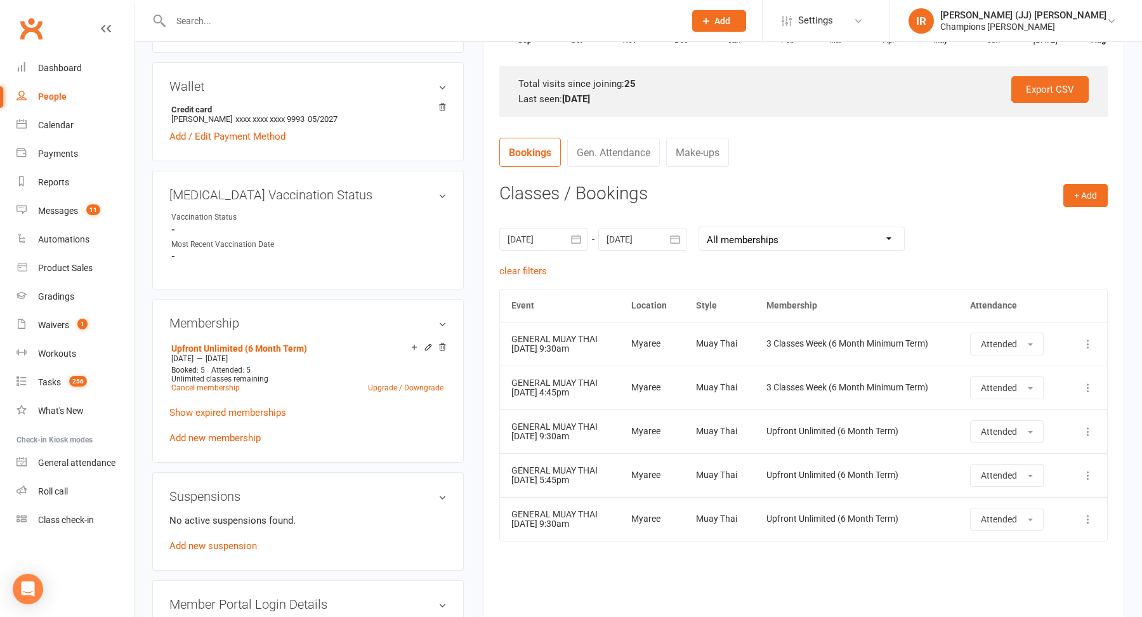
click at [438, 20] on input "text" at bounding box center [421, 21] width 509 height 18
paste input "[PERSON_NAME]"
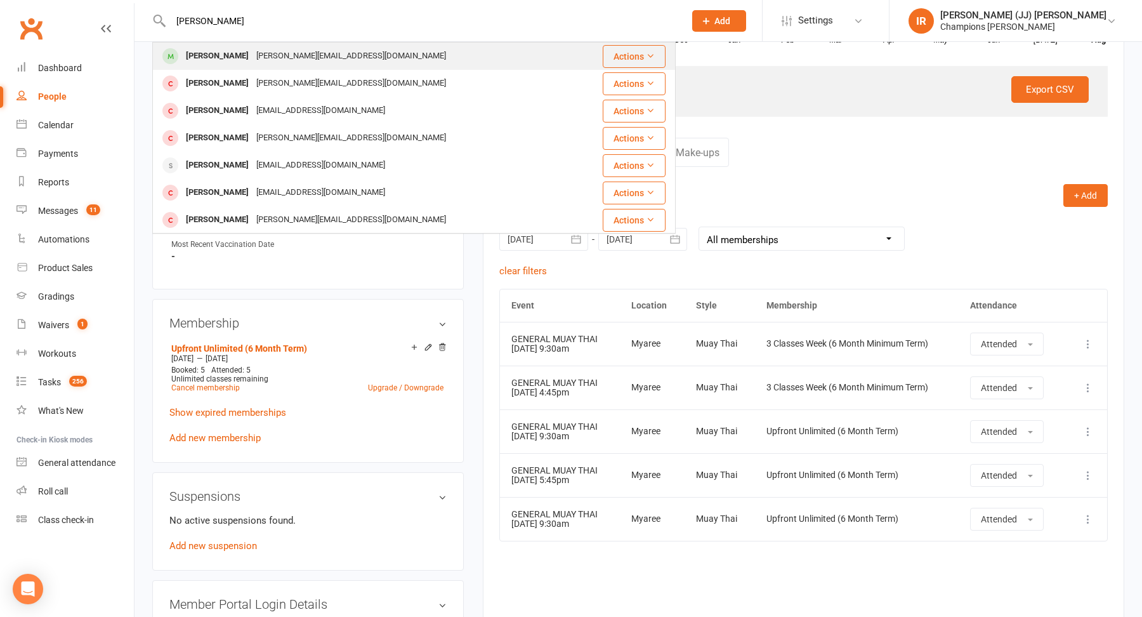
type input "[PERSON_NAME]"
click at [282, 56] on div "[PERSON_NAME][EMAIL_ADDRESS][DOMAIN_NAME]" at bounding box center [351, 56] width 197 height 18
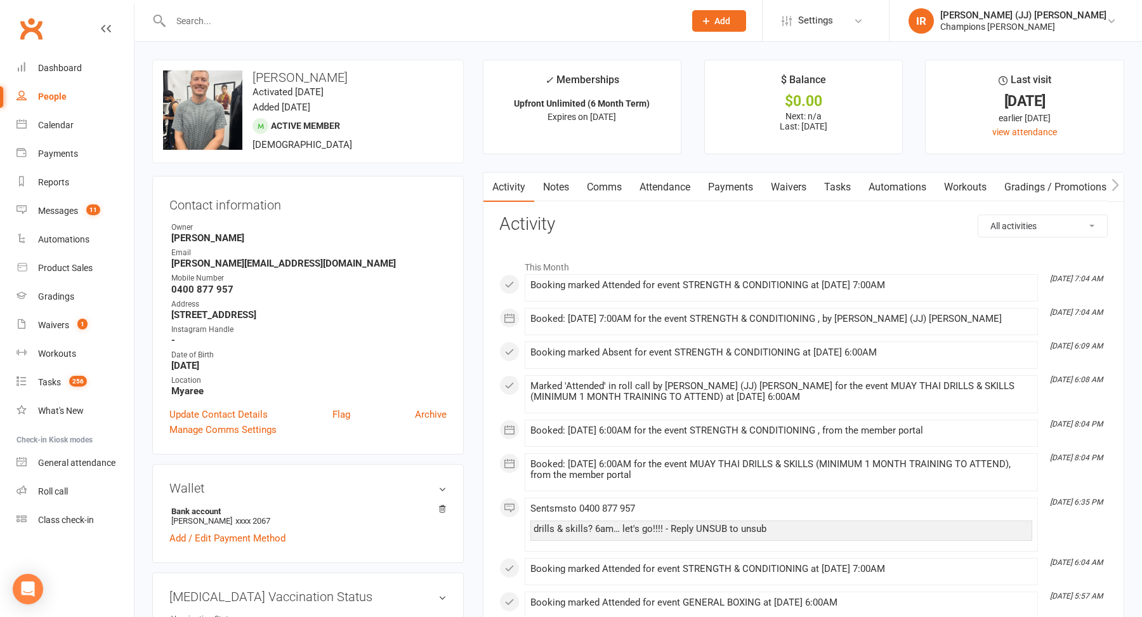
click at [673, 190] on link "Attendance" at bounding box center [665, 187] width 69 height 29
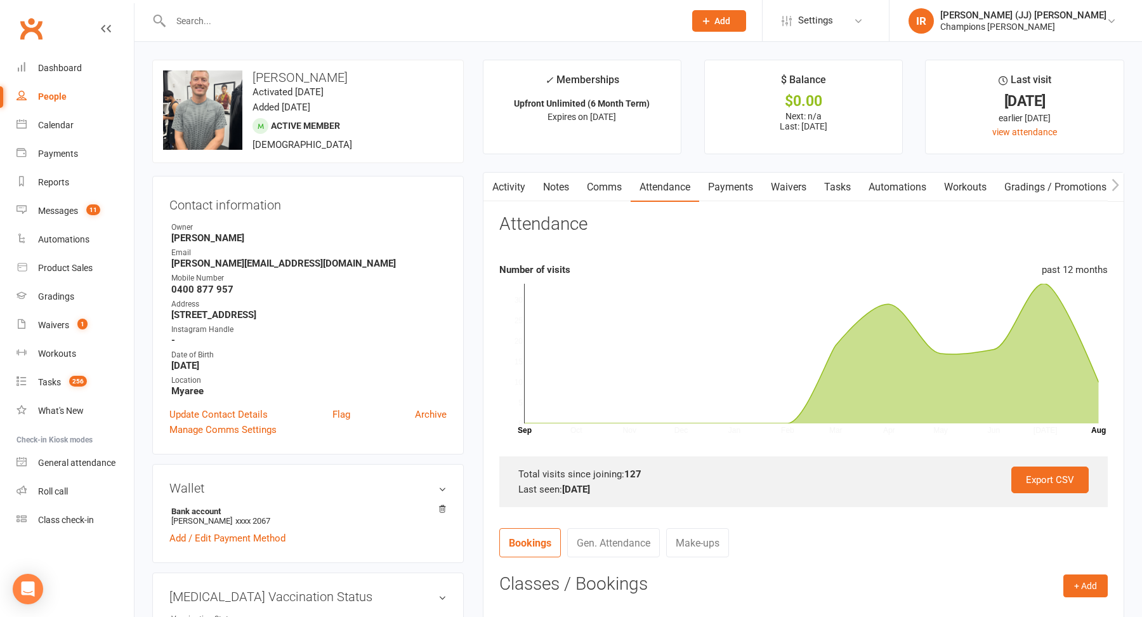
scroll to position [233, 0]
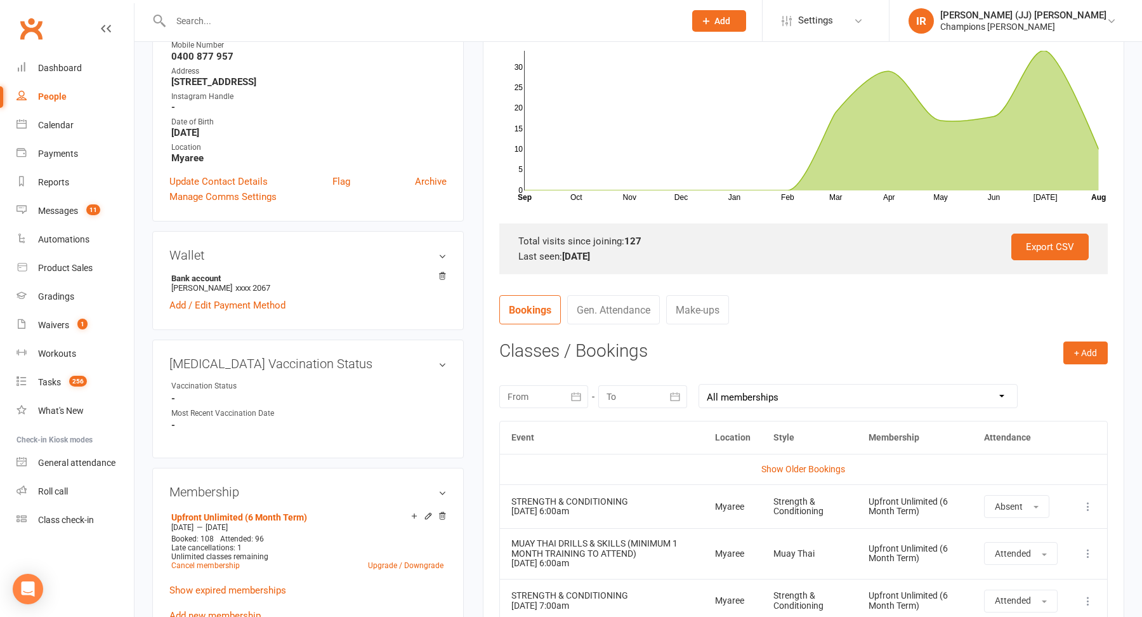
click at [563, 390] on div at bounding box center [543, 396] width 89 height 23
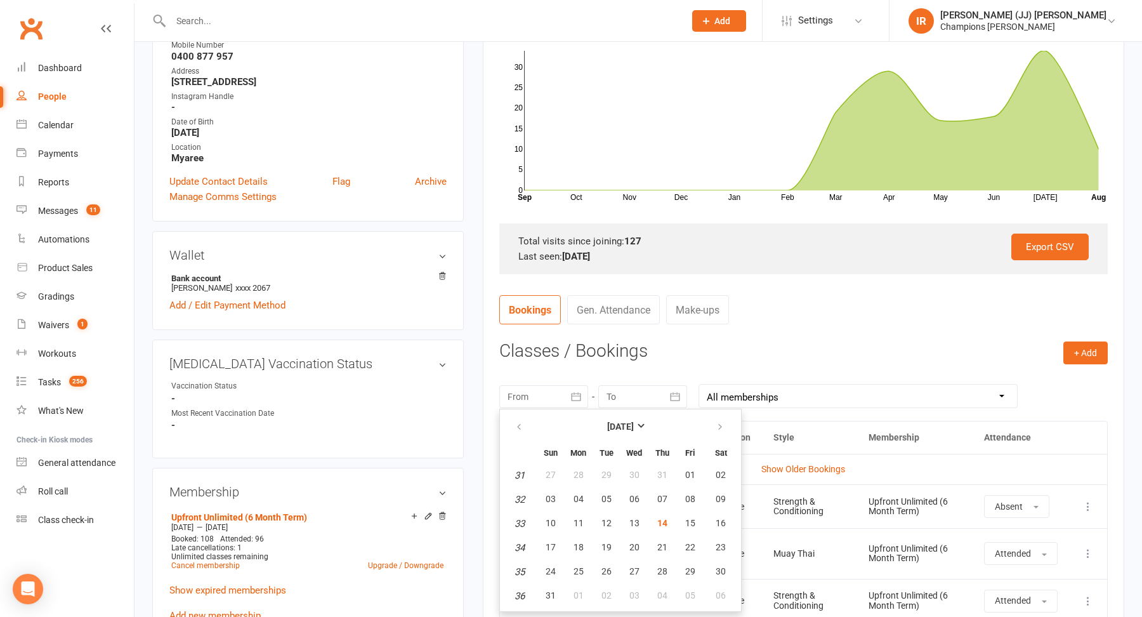
click at [501, 419] on ul "[DATE] Sun Mon Tue Wed Thu Fri Sat 31 27 28 29 30 31 01 02 32 03 04 05 06 07 08…" at bounding box center [620, 510] width 242 height 203
click at [522, 429] on icon "button" at bounding box center [519, 427] width 9 height 10
click at [606, 470] on span "01" at bounding box center [607, 475] width 10 height 10
type input "[DATE]"
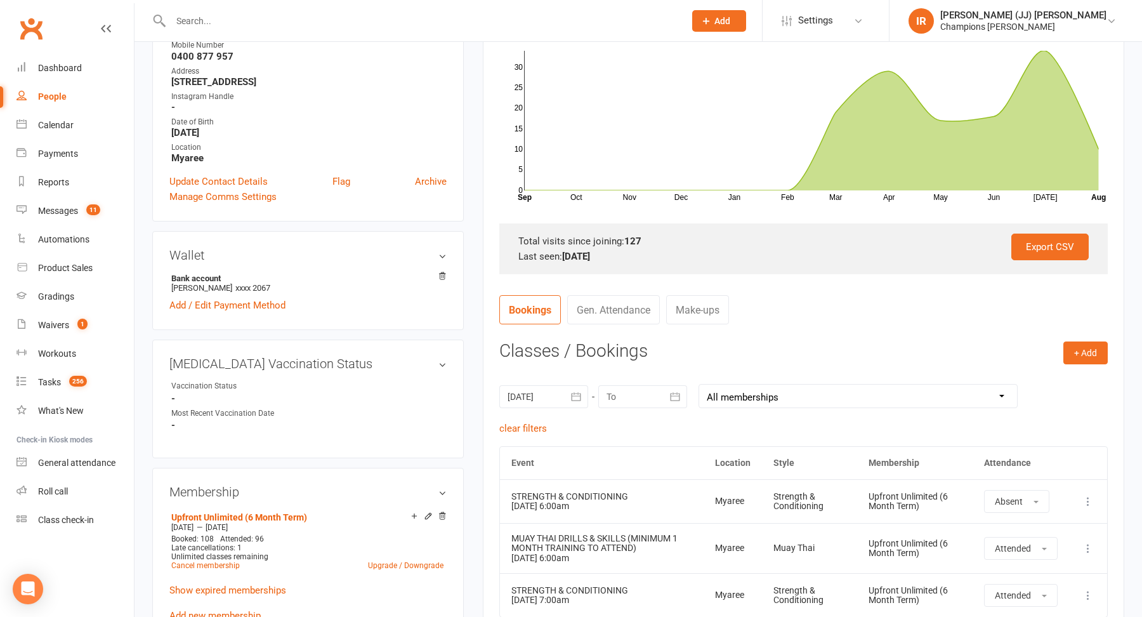
click at [625, 385] on div at bounding box center [642, 396] width 89 height 23
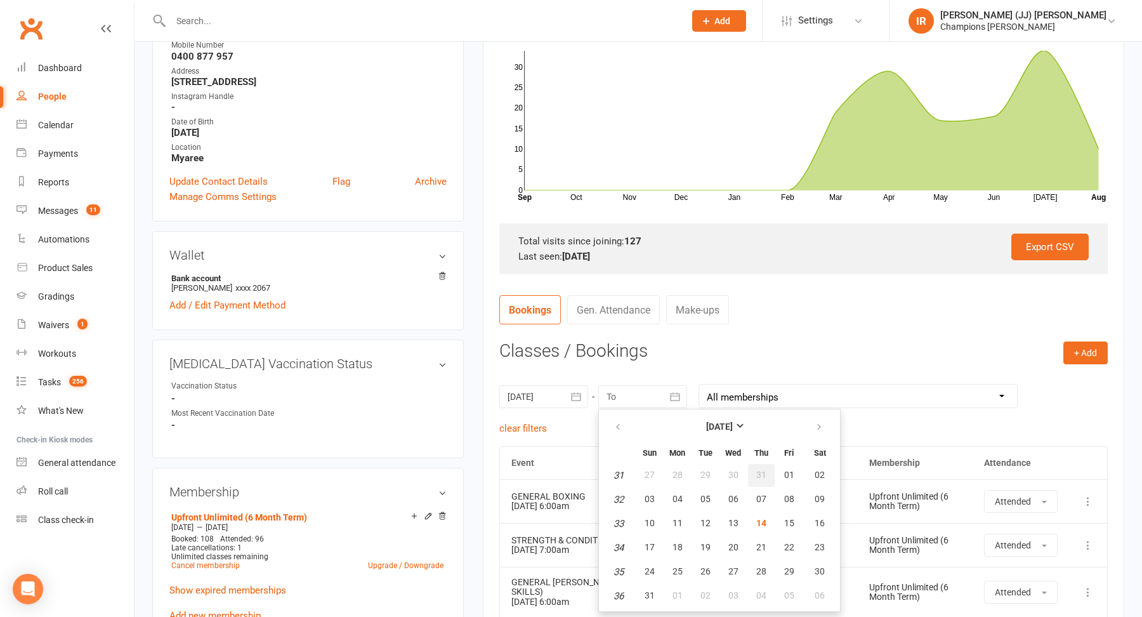
click at [763, 474] on span "31" at bounding box center [761, 475] width 10 height 10
type input "[DATE]"
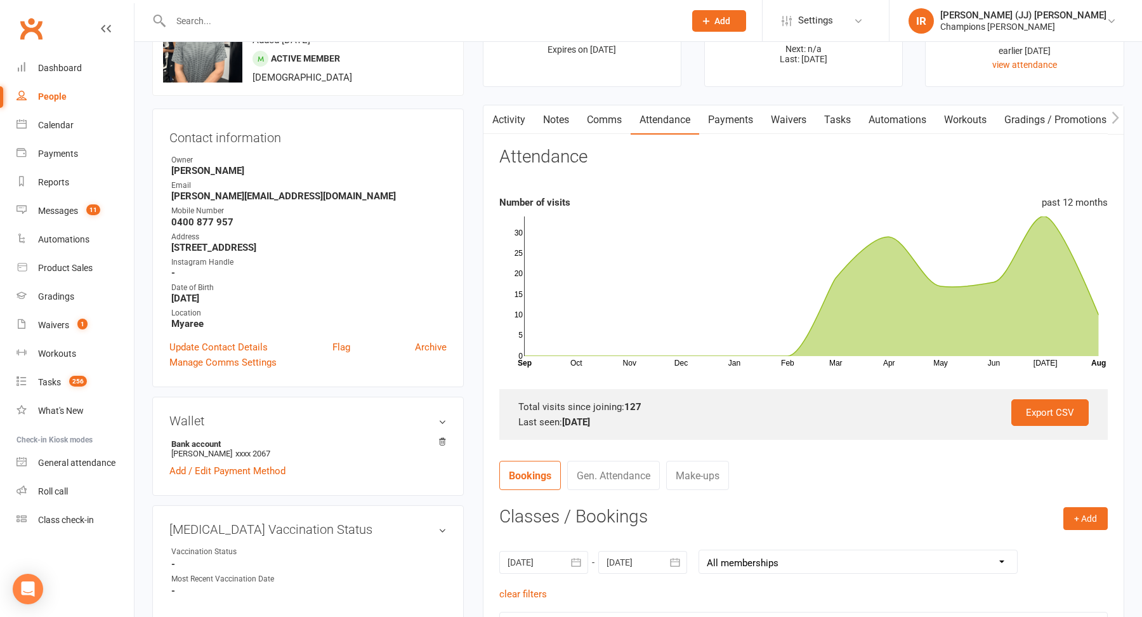
scroll to position [0, 0]
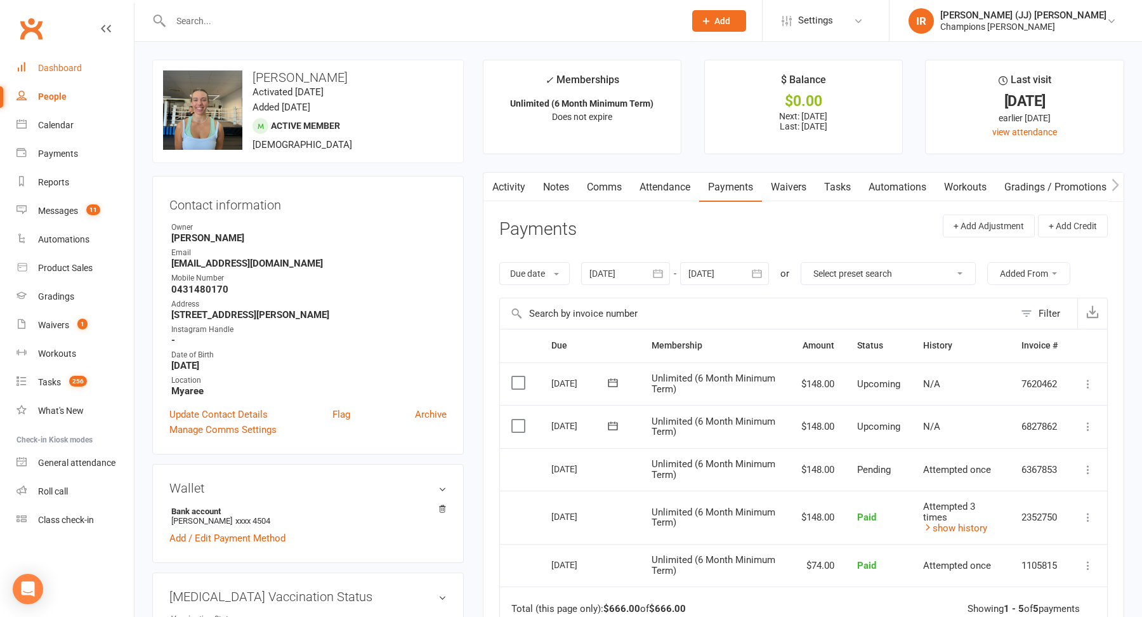
click at [84, 68] on link "Dashboard" at bounding box center [74, 68] width 117 height 29
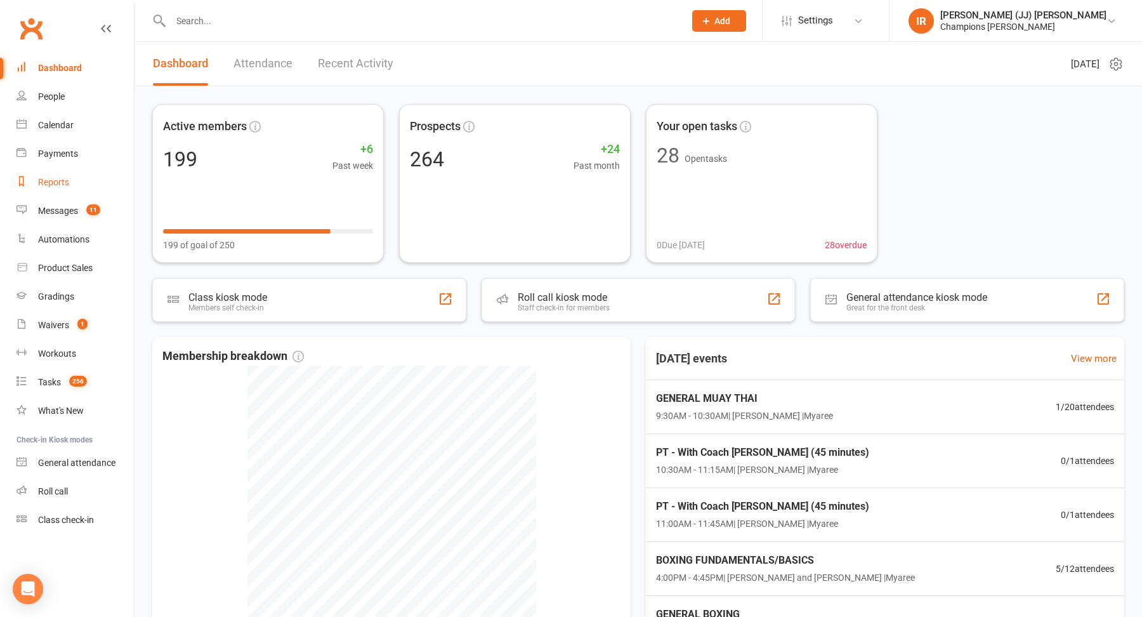
click at [79, 186] on link "Reports" at bounding box center [74, 182] width 117 height 29
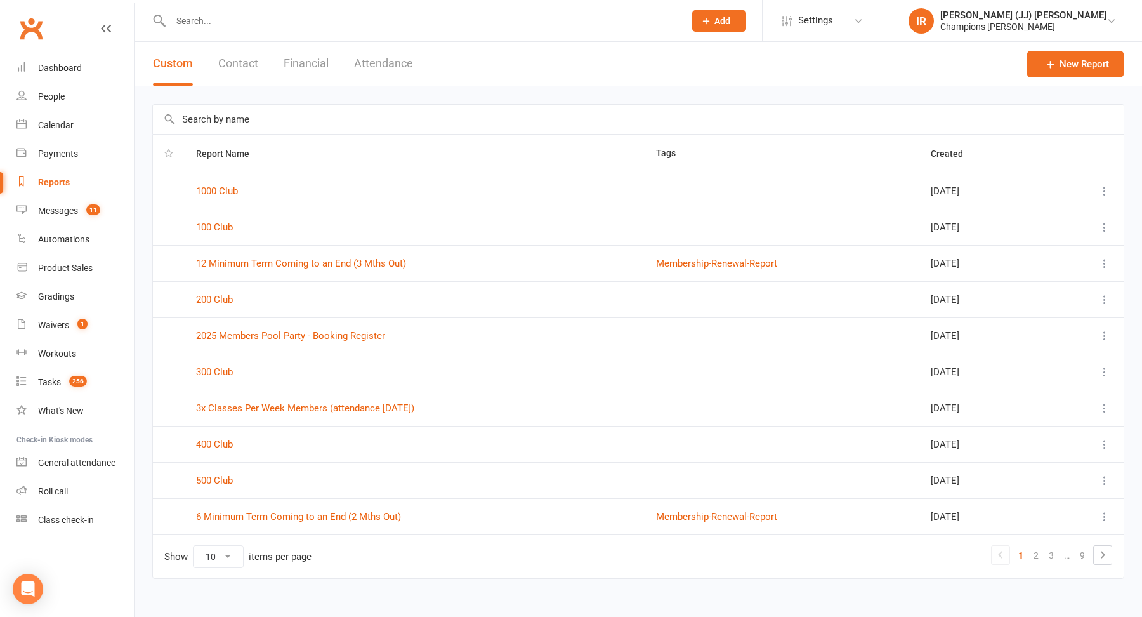
click at [322, 128] on input "text" at bounding box center [638, 119] width 971 height 29
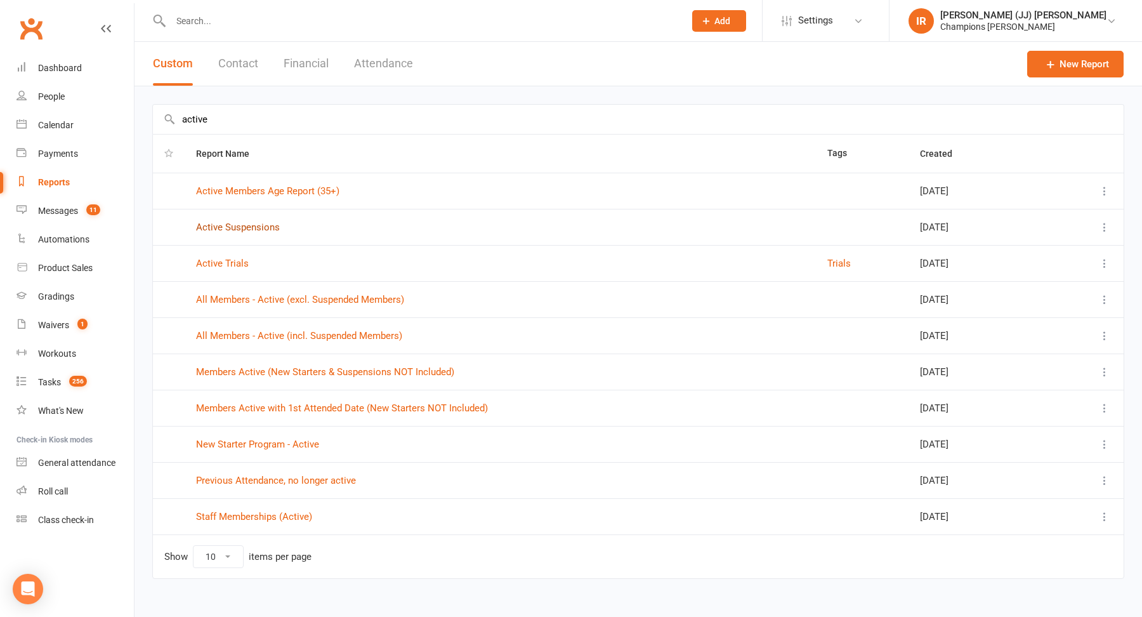
type input "active"
click at [251, 225] on link "Active Suspensions" at bounding box center [238, 226] width 84 height 11
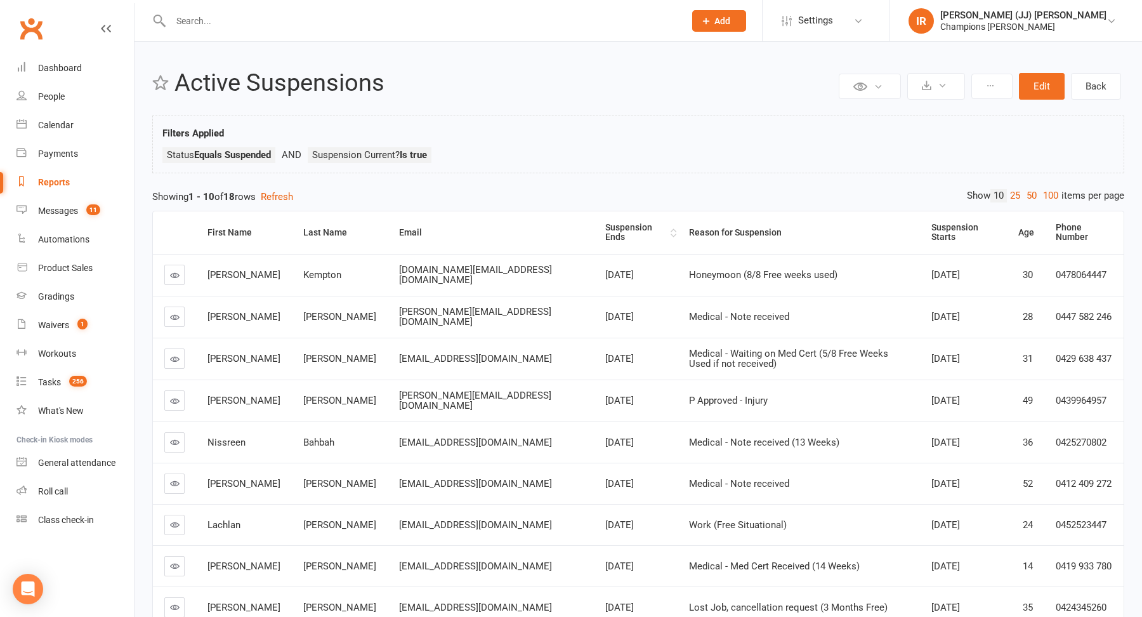
click at [605, 227] on div "Suspension Ends" at bounding box center [636, 233] width 62 height 20
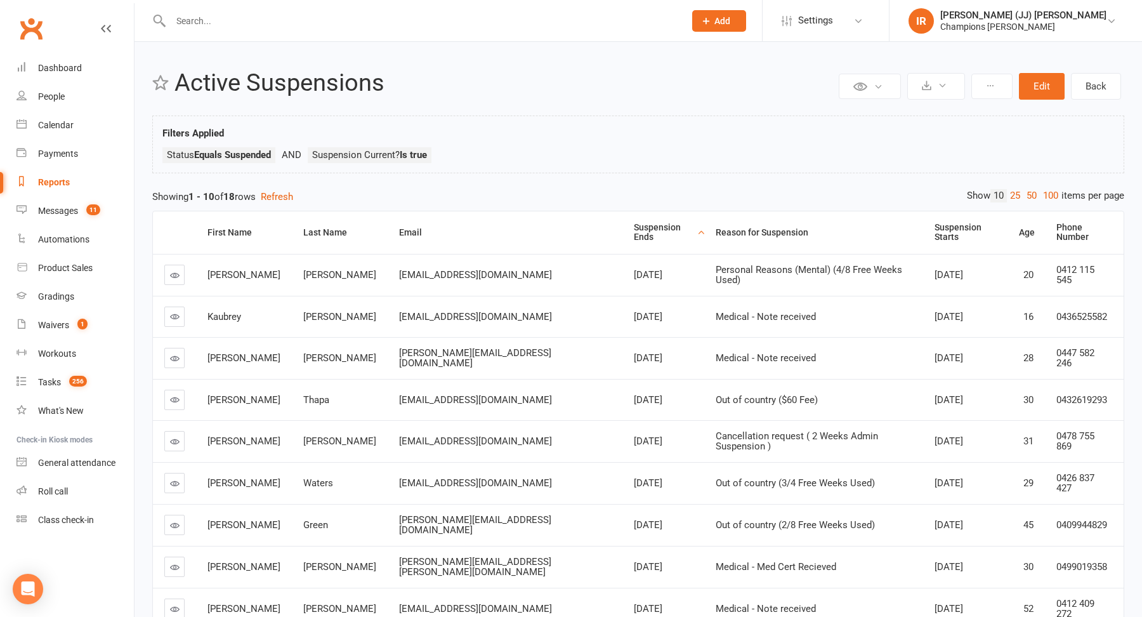
click at [75, 192] on link "Reports" at bounding box center [74, 182] width 117 height 29
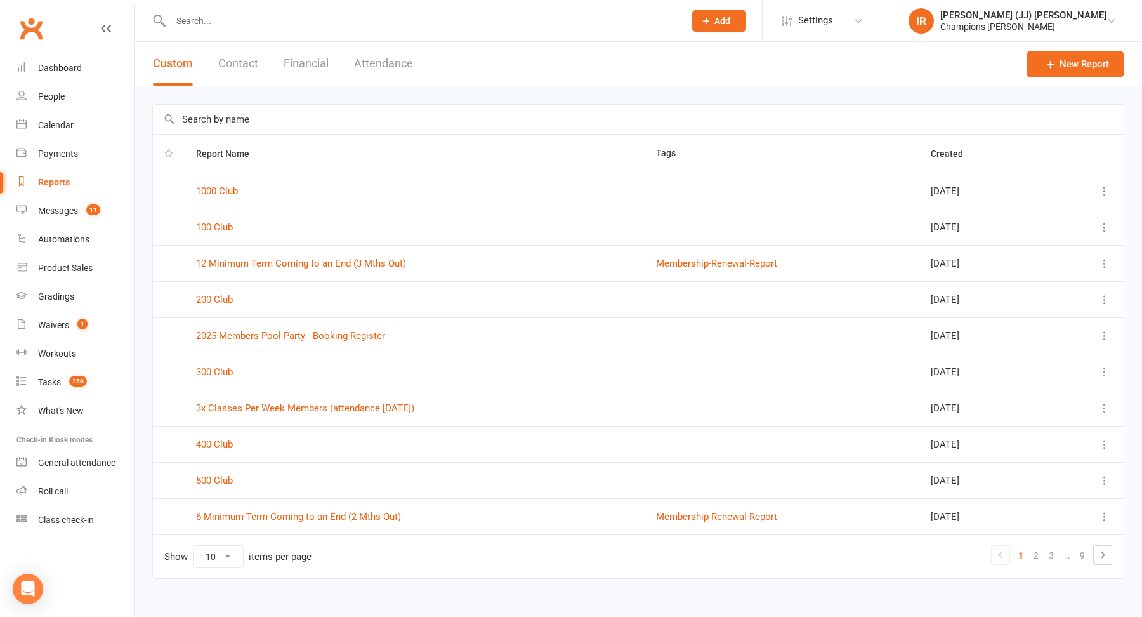
click at [277, 126] on input "text" at bounding box center [638, 119] width 971 height 29
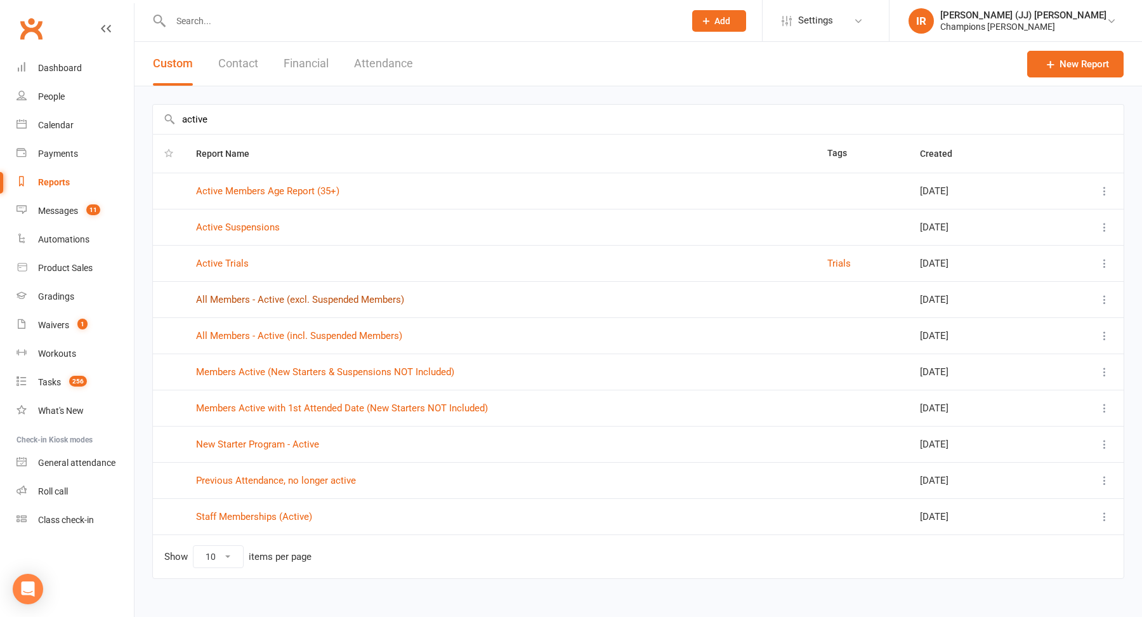
type input "active"
click at [275, 299] on link "All Members - Active (excl. Suspended Members)" at bounding box center [300, 299] width 208 height 11
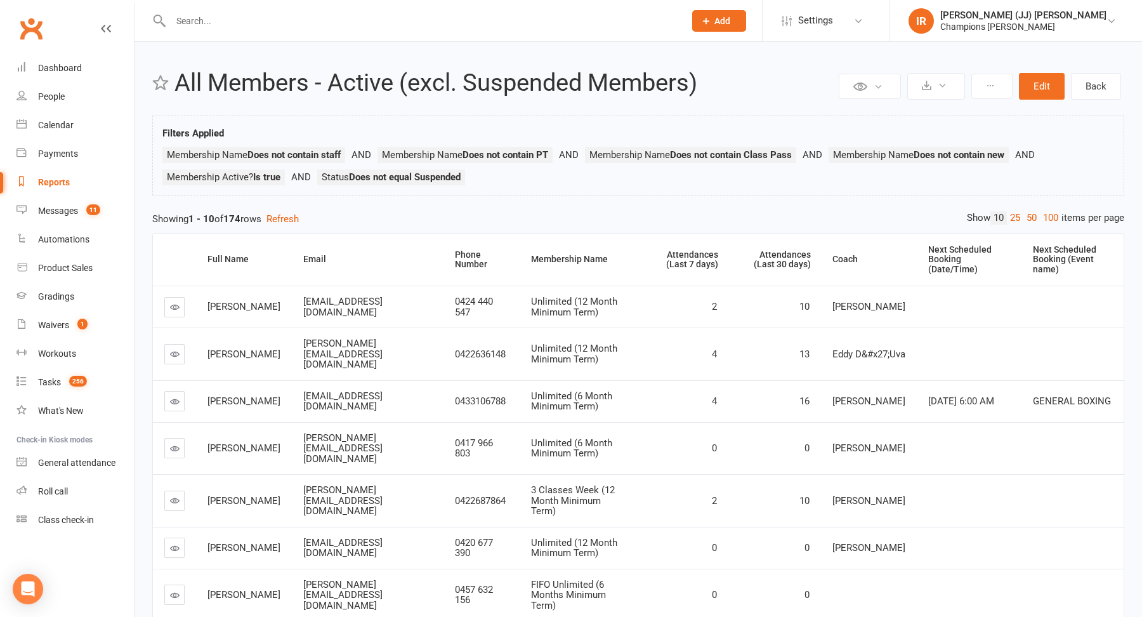
click at [315, 20] on input "text" at bounding box center [421, 21] width 509 height 18
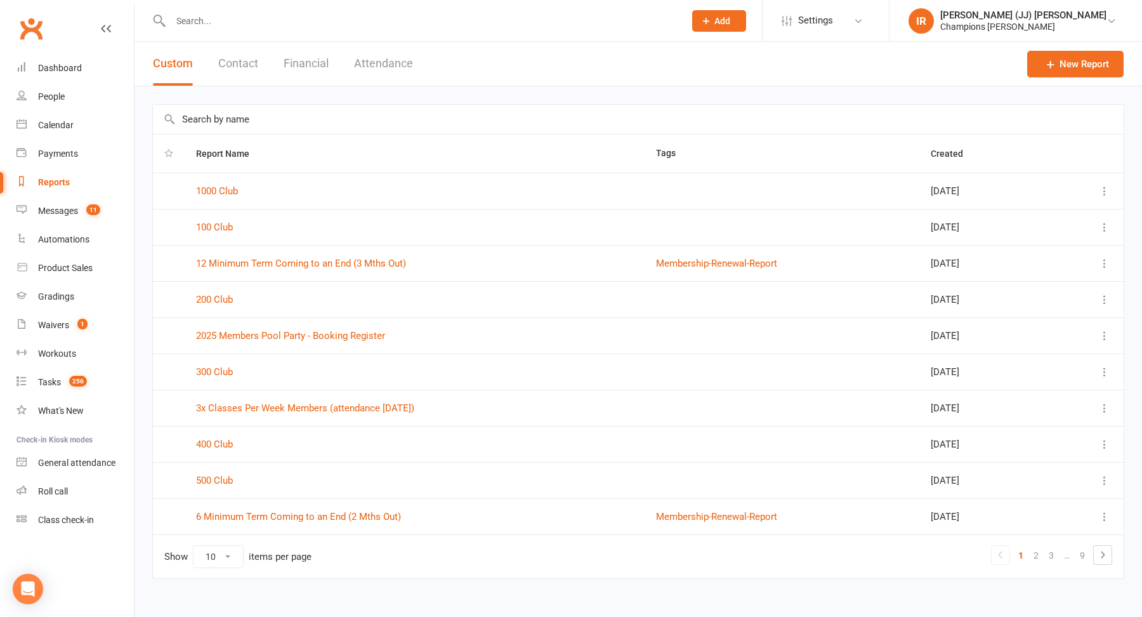
click at [292, 117] on input "text" at bounding box center [638, 119] width 971 height 29
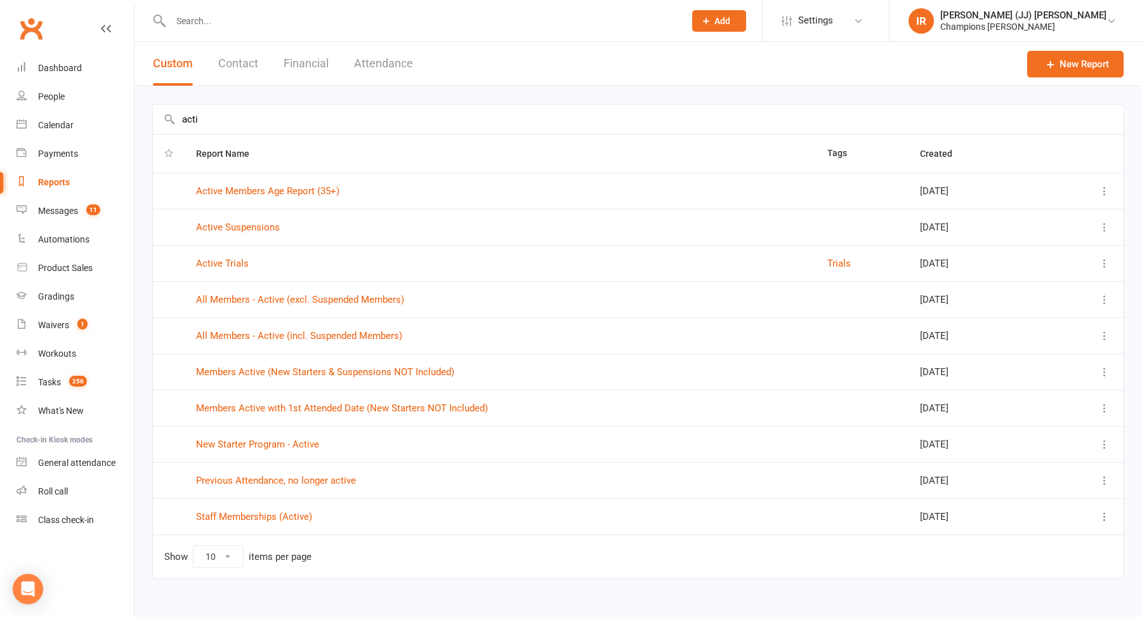
type input "acti"
click at [289, 334] on link "All Members - Active (incl. Suspended Members)" at bounding box center [299, 335] width 206 height 11
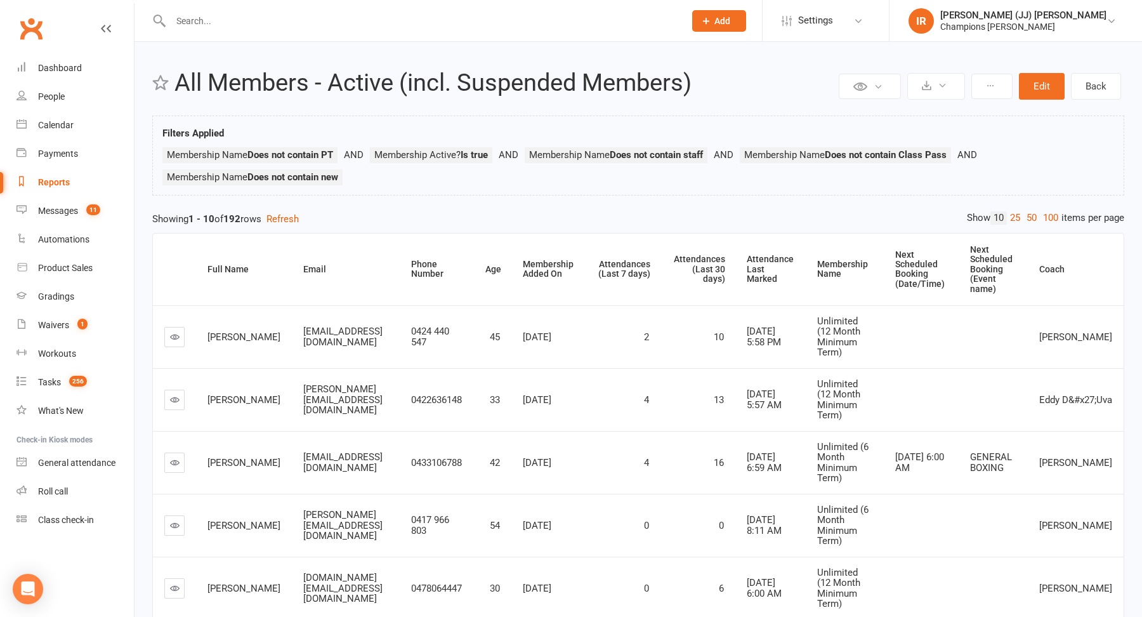
click at [80, 187] on link "Reports" at bounding box center [74, 182] width 117 height 29
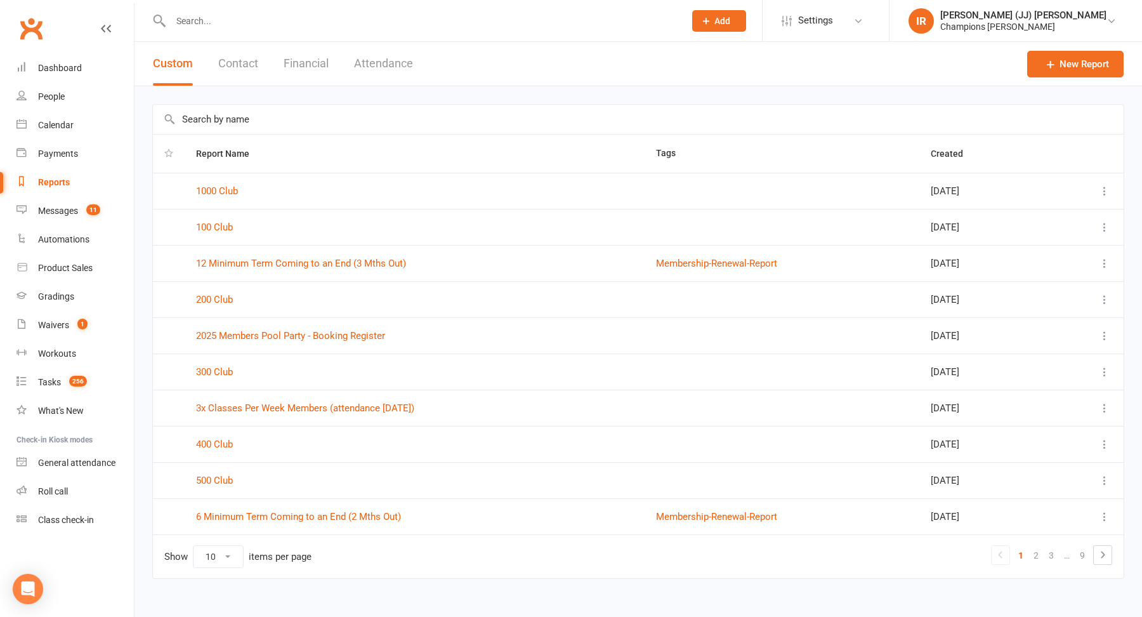
click at [287, 116] on input "text" at bounding box center [638, 119] width 971 height 29
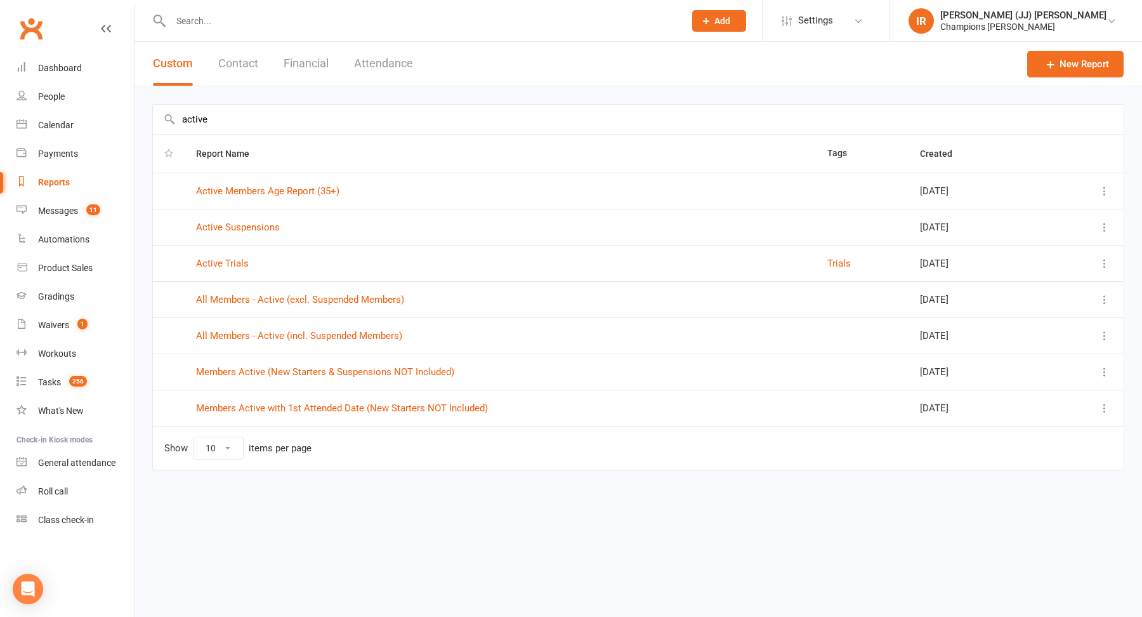
click at [292, 114] on input "active" at bounding box center [638, 119] width 971 height 29
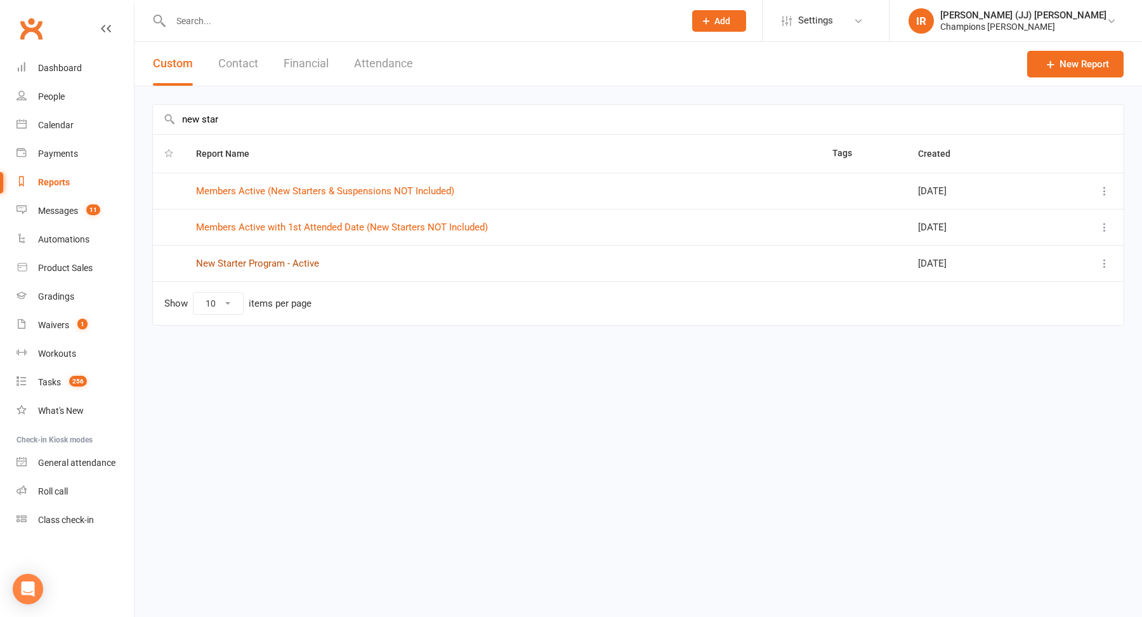
type input "new star"
click at [289, 261] on link "New Starter Program - Active" at bounding box center [257, 263] width 123 height 11
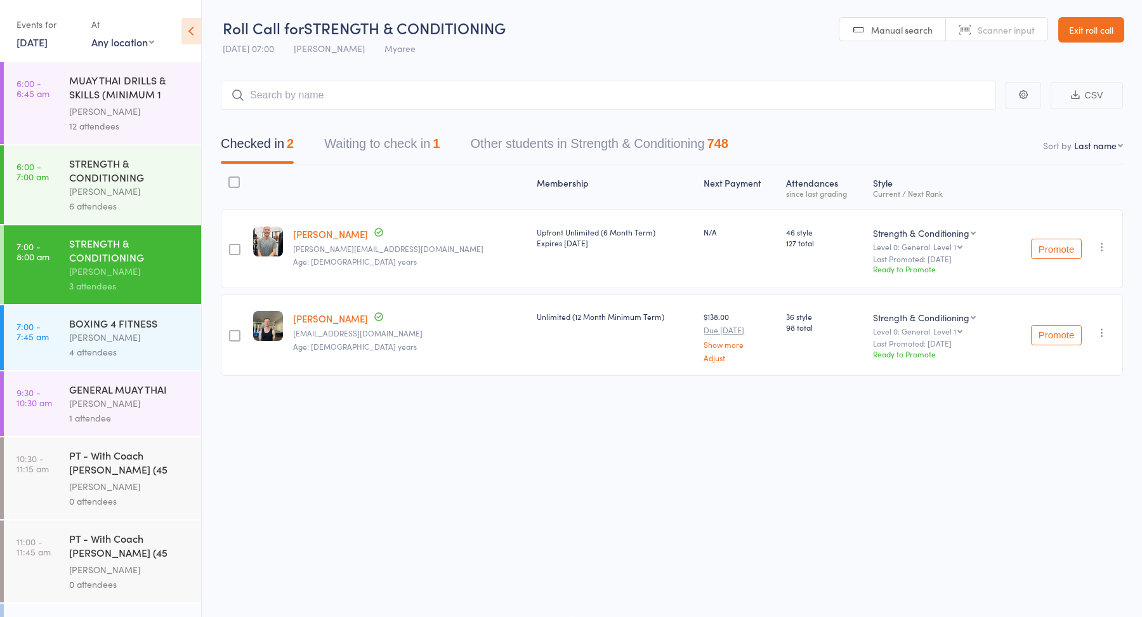
click at [389, 143] on button "Waiting to check in 1" at bounding box center [381, 147] width 115 height 34
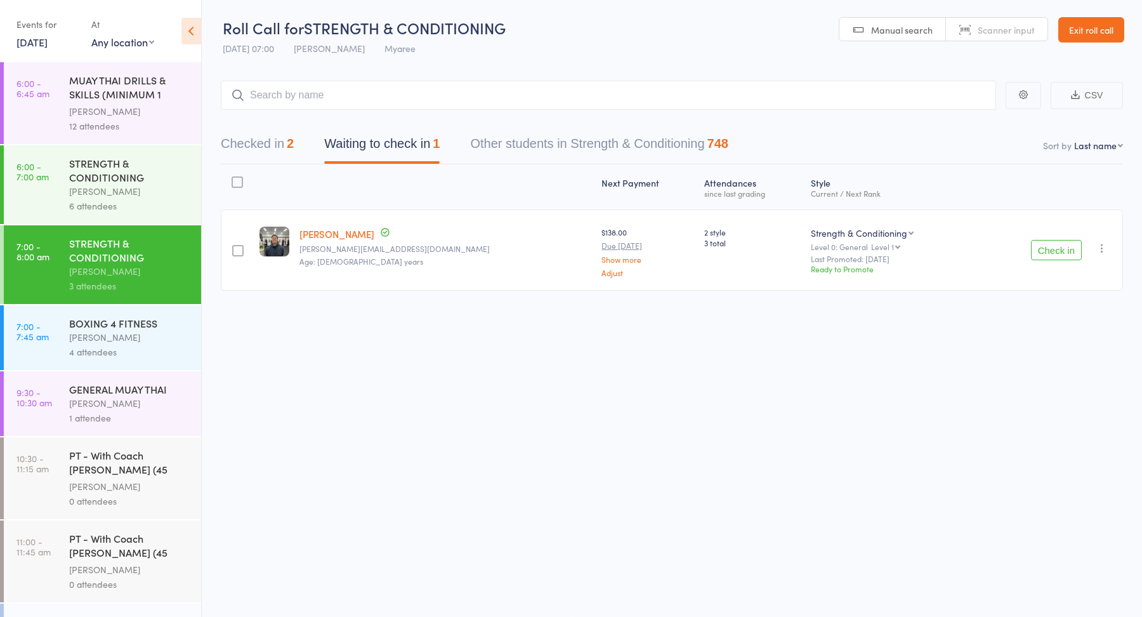
click at [1105, 249] on icon "button" at bounding box center [1102, 248] width 13 height 13
click at [1055, 388] on li "Mark absent" at bounding box center [1056, 392] width 105 height 17
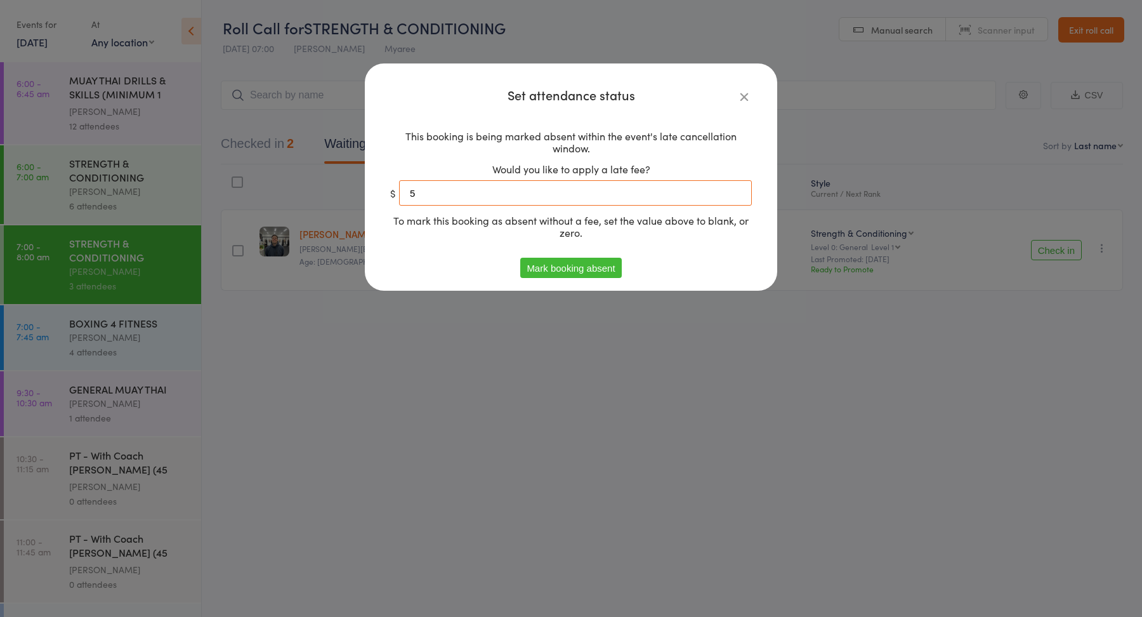
drag, startPoint x: 468, startPoint y: 193, endPoint x: 299, endPoint y: 194, distance: 168.8
click at [299, 194] on div "Set attendance status This booking is being marked absent within the event's la…" at bounding box center [571, 308] width 1142 height 617
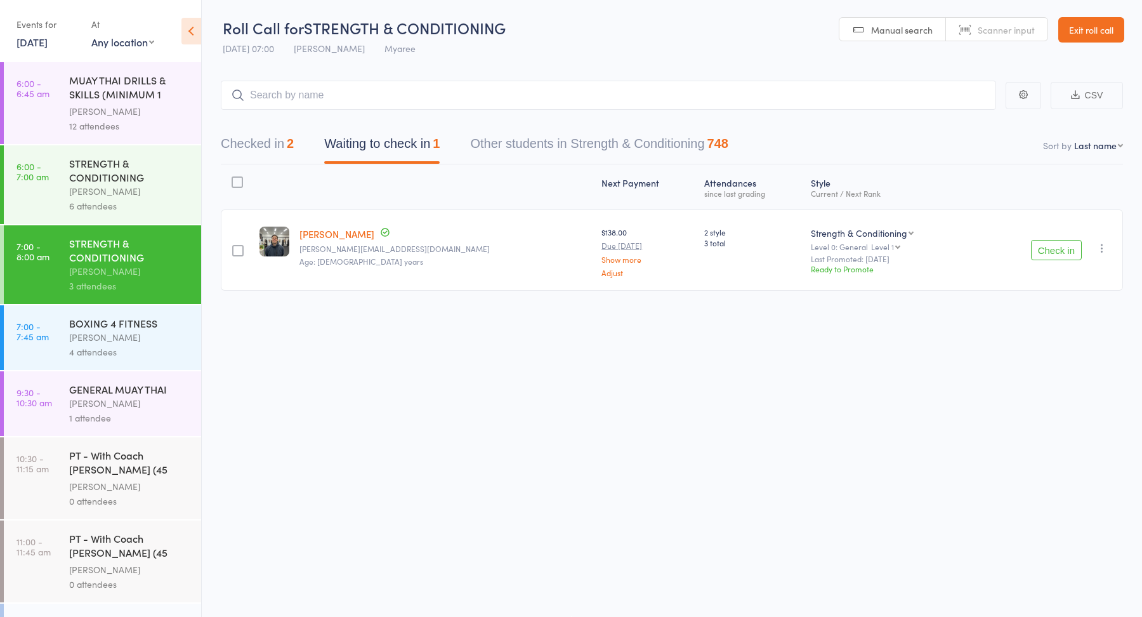
click at [1099, 247] on icon "button" at bounding box center [1102, 248] width 13 height 13
click at [1066, 393] on li "Mark absent" at bounding box center [1056, 392] width 105 height 17
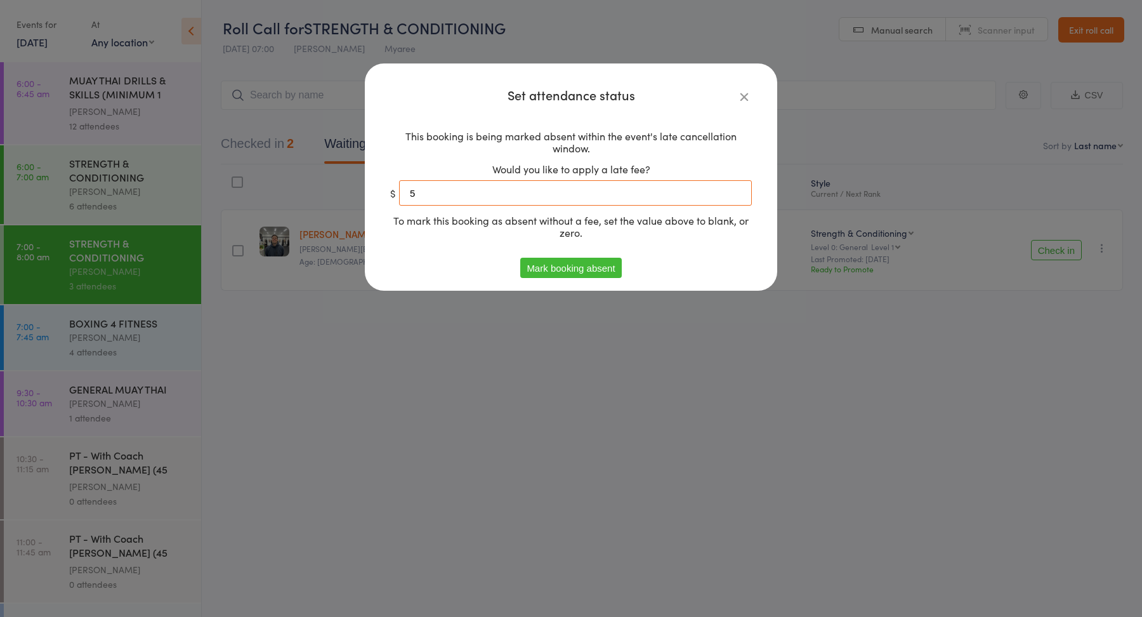
click at [565, 201] on input "5" at bounding box center [575, 192] width 353 height 25
type input "0"
click at [564, 267] on button "Mark booking absent" at bounding box center [570, 268] width 101 height 20
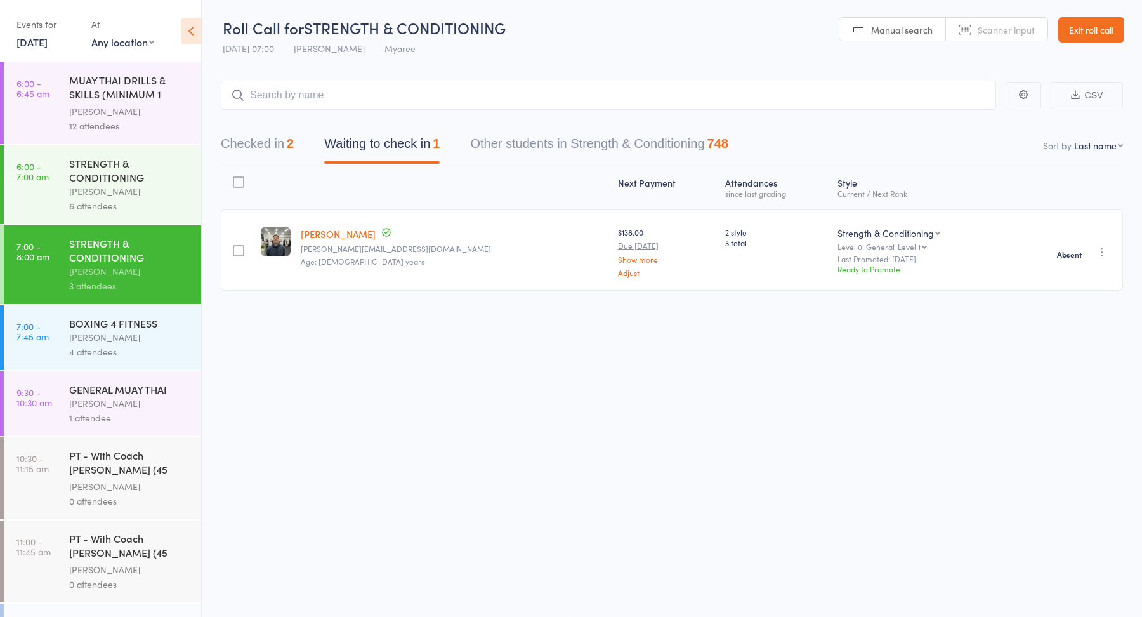
click at [133, 332] on div "[PERSON_NAME]" at bounding box center [129, 337] width 121 height 15
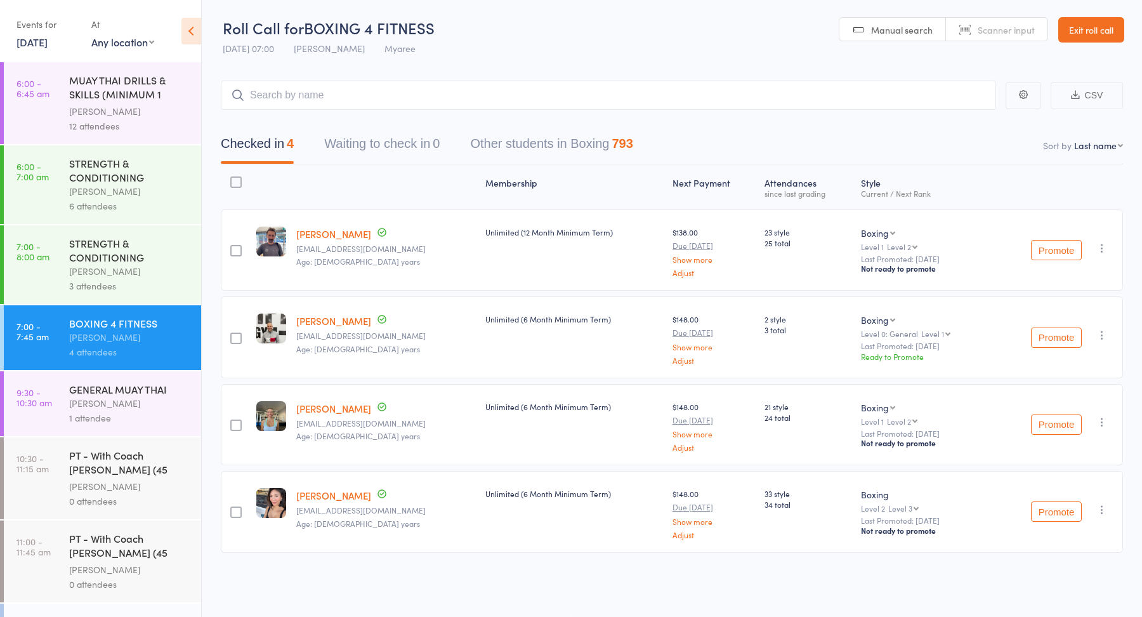
click at [155, 388] on div "GENERAL MUAY THAI" at bounding box center [129, 389] width 121 height 14
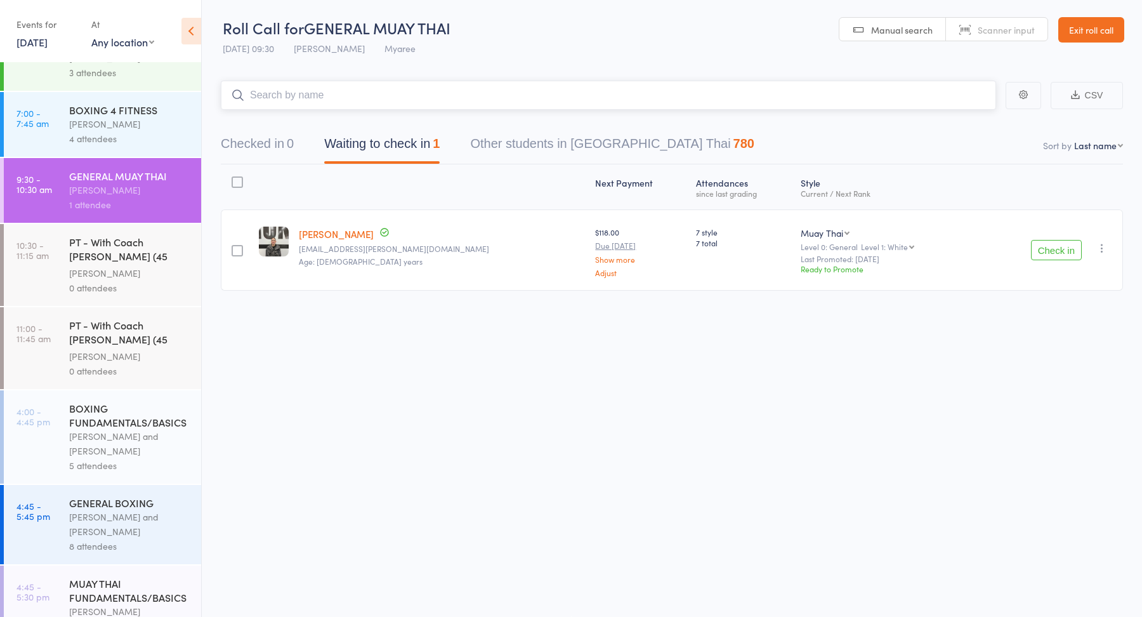
scroll to position [223, 0]
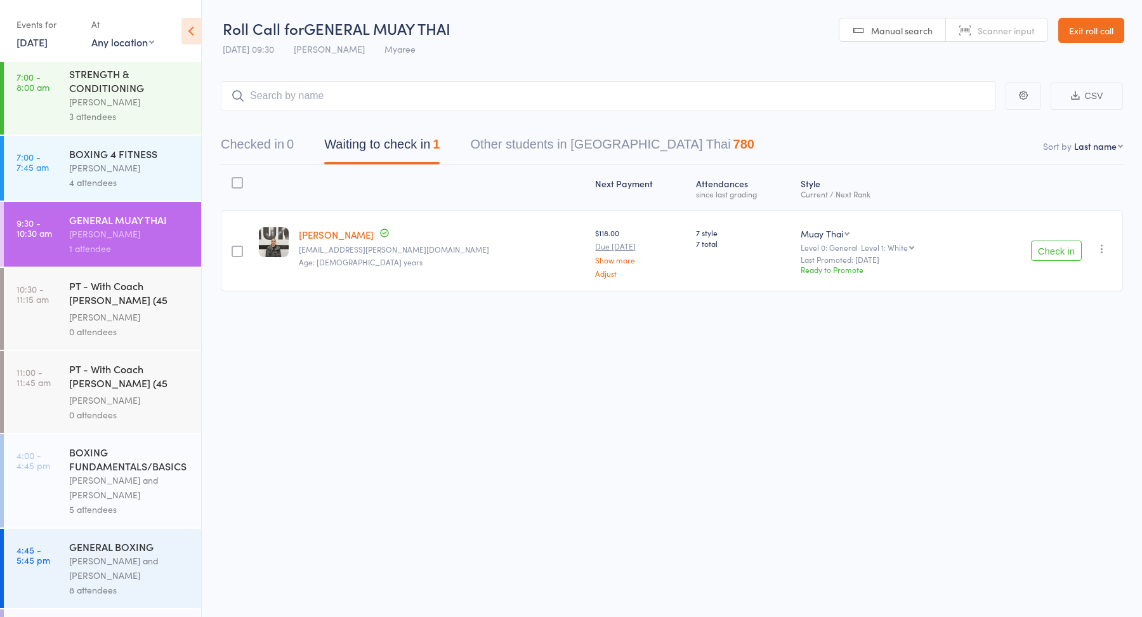
scroll to position [188, 0]
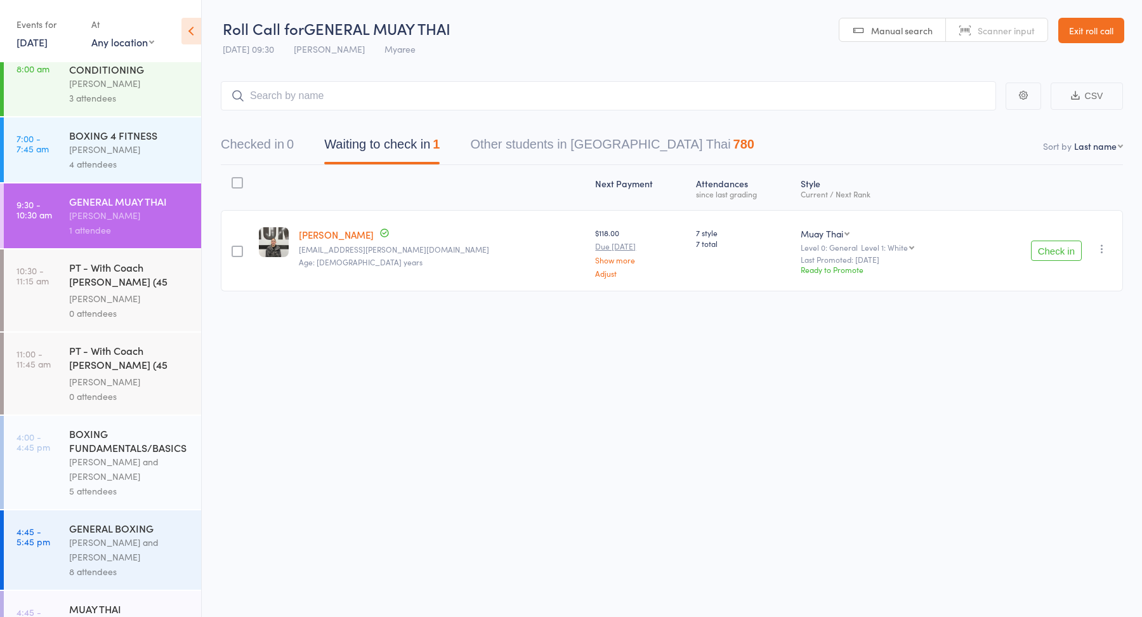
click at [103, 375] on div "[PERSON_NAME]" at bounding box center [129, 381] width 121 height 15
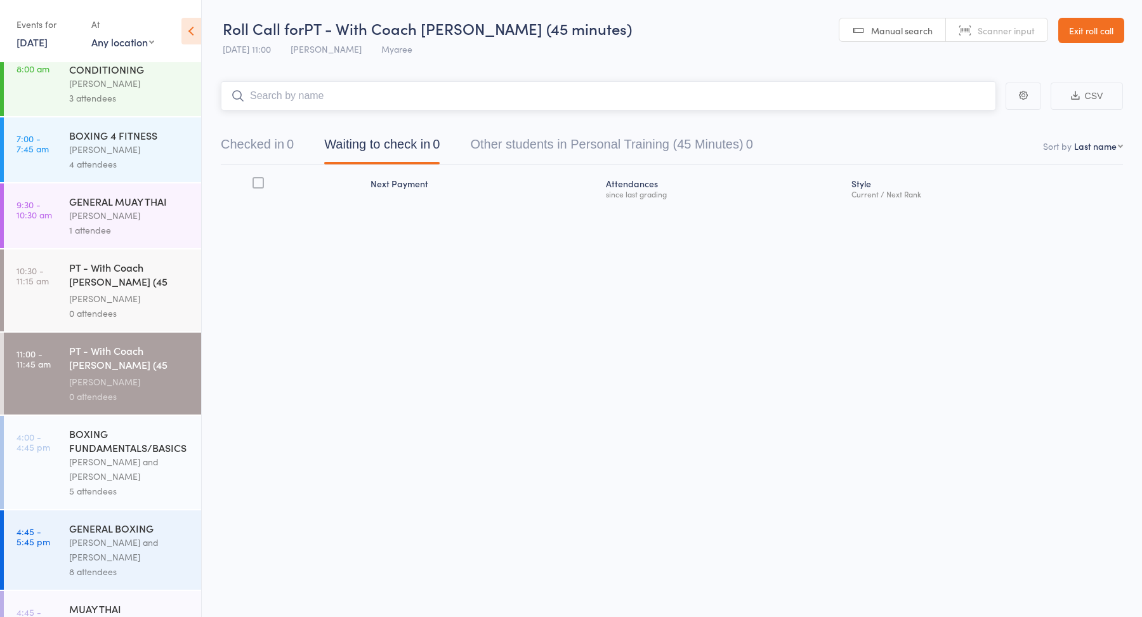
scroll to position [182, 0]
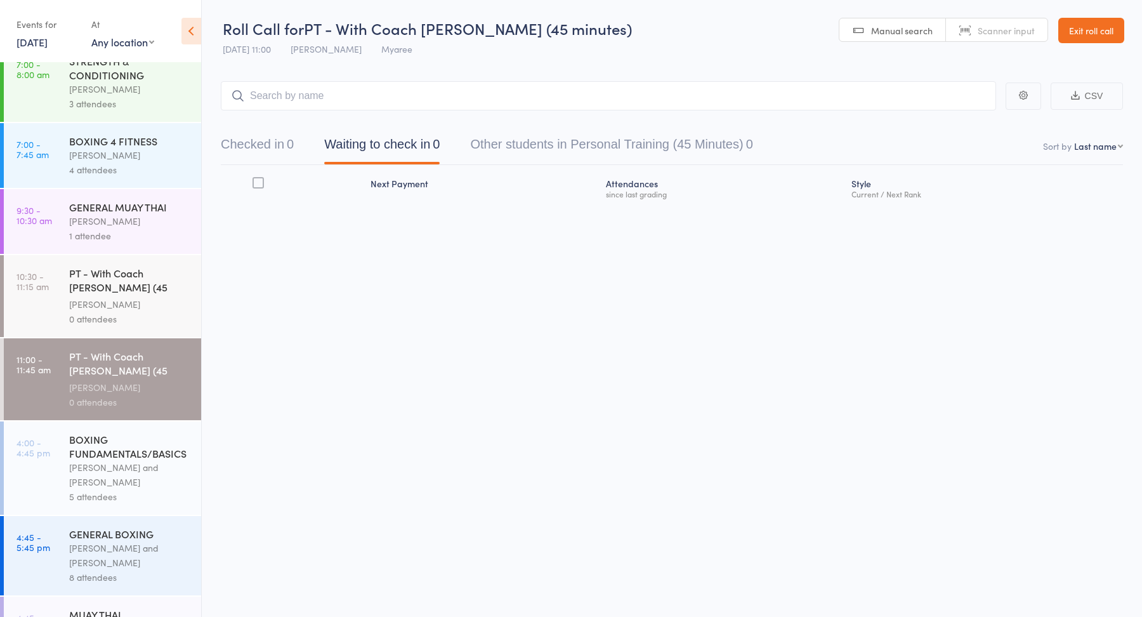
click at [107, 225] on div "Jordan Sears" at bounding box center [129, 221] width 121 height 15
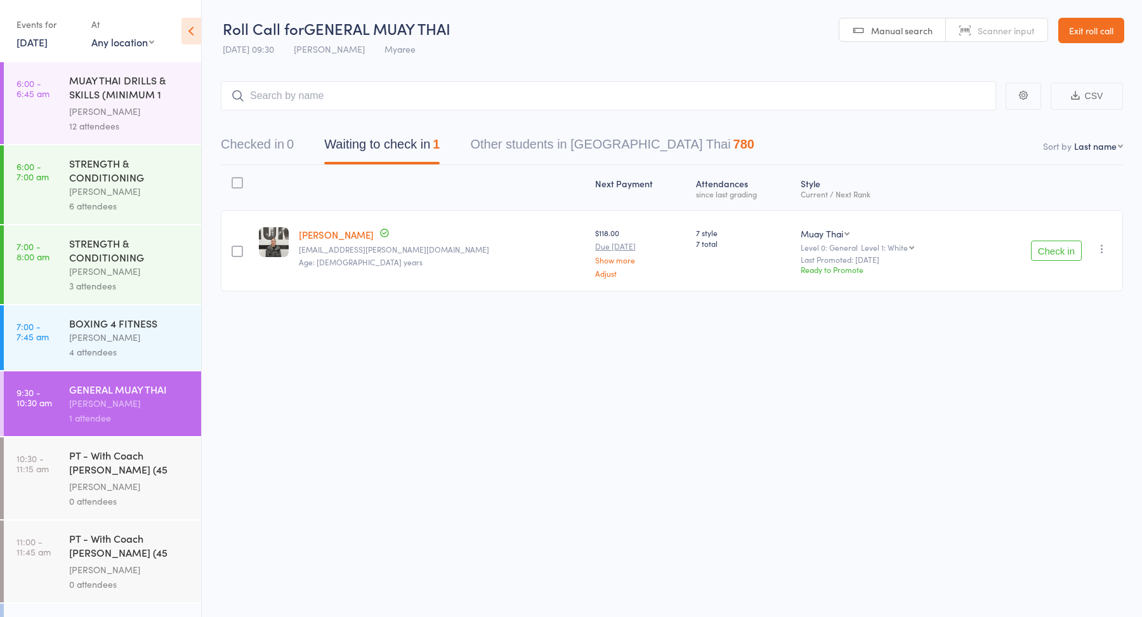
click at [117, 453] on div "PT - With Coach Jordan (45 minutes)" at bounding box center [129, 463] width 121 height 31
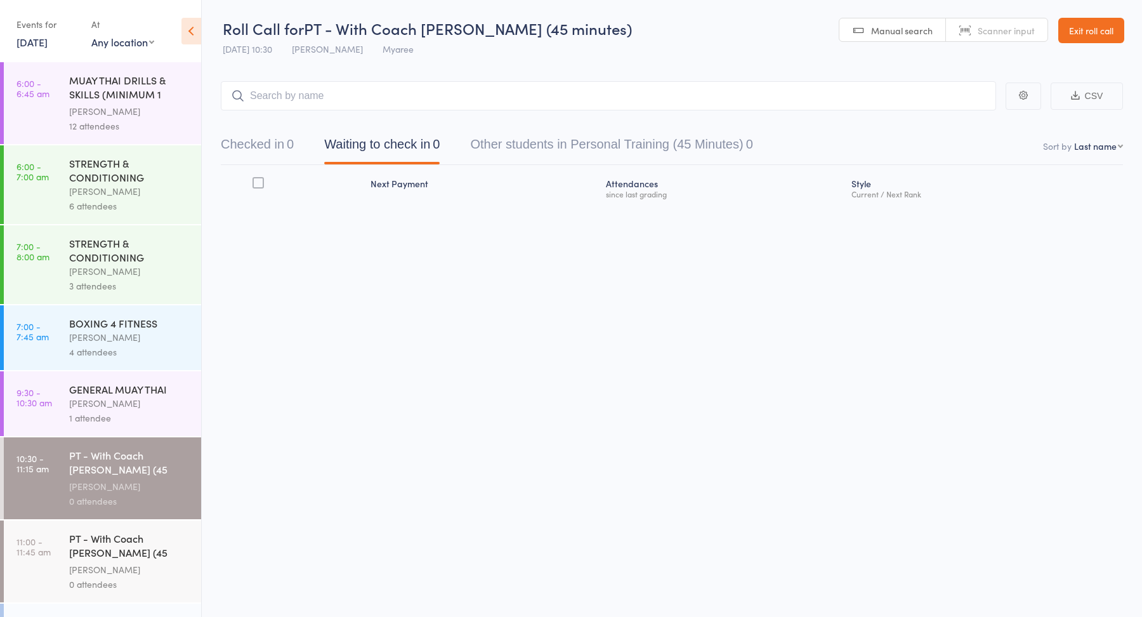
click at [192, 25] on icon at bounding box center [191, 31] width 20 height 27
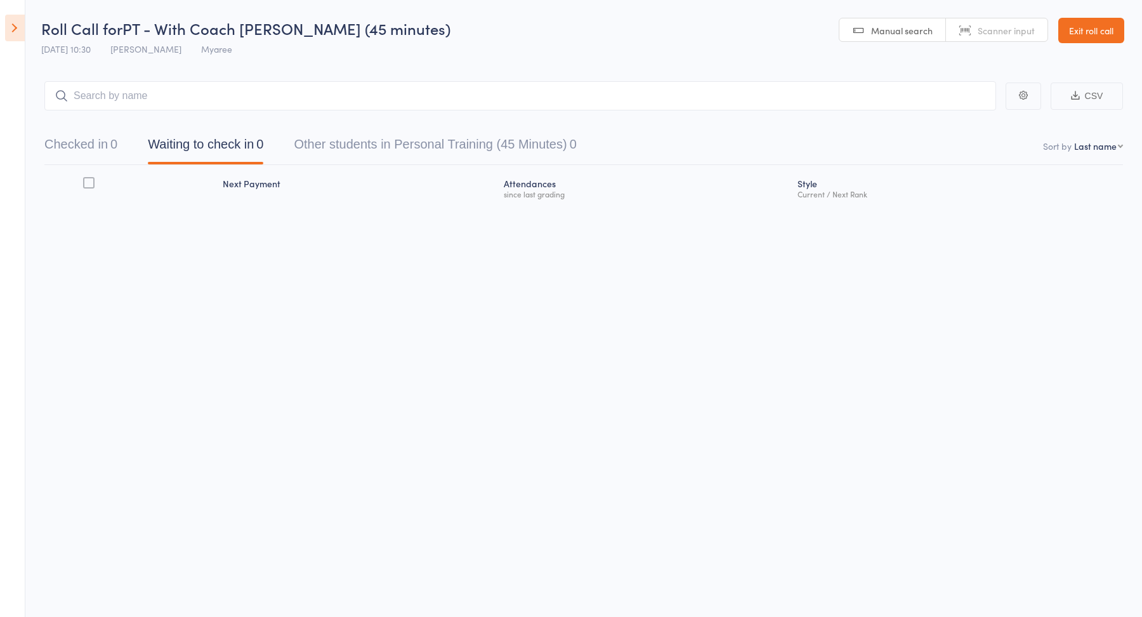
click at [20, 38] on icon at bounding box center [15, 28] width 20 height 27
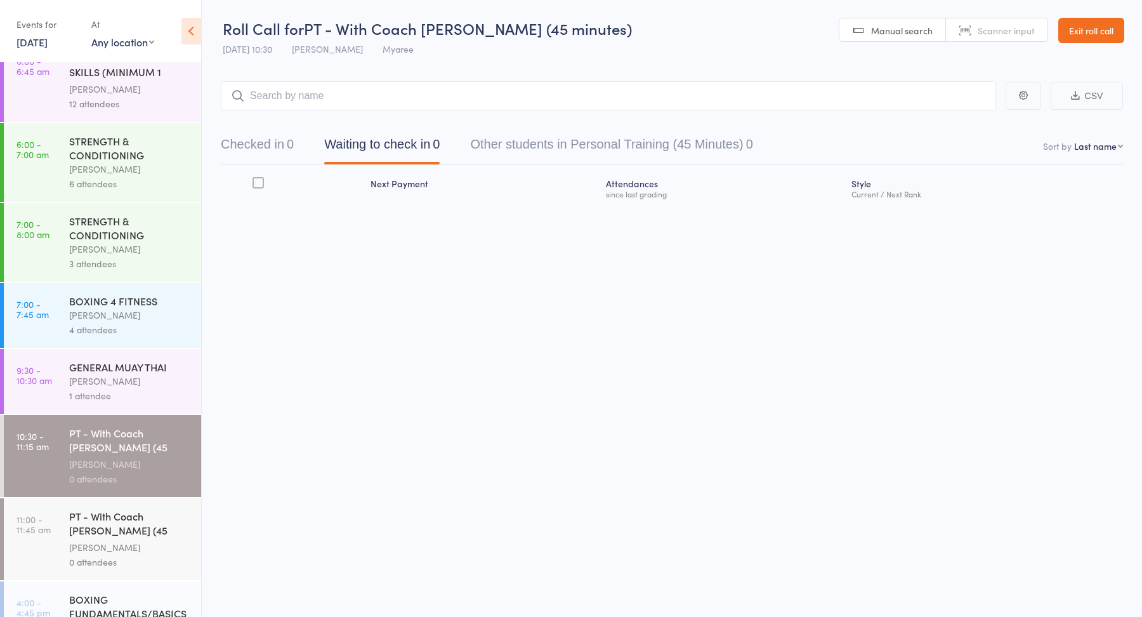
scroll to position [23, 0]
click at [152, 398] on div "1 attendee" at bounding box center [129, 395] width 121 height 15
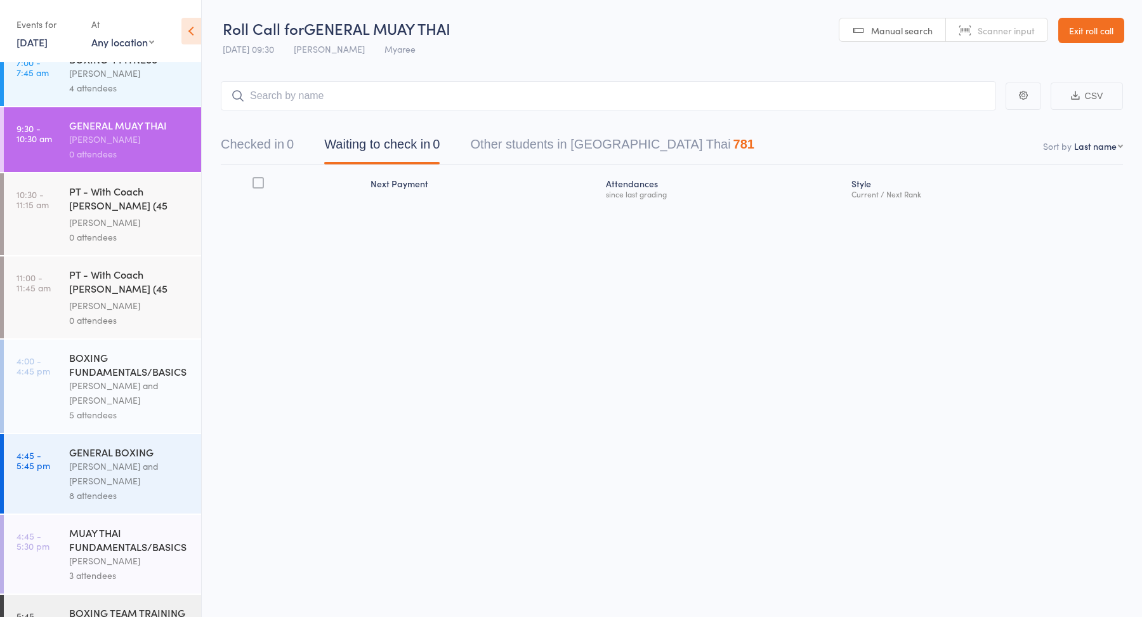
scroll to position [263, 0]
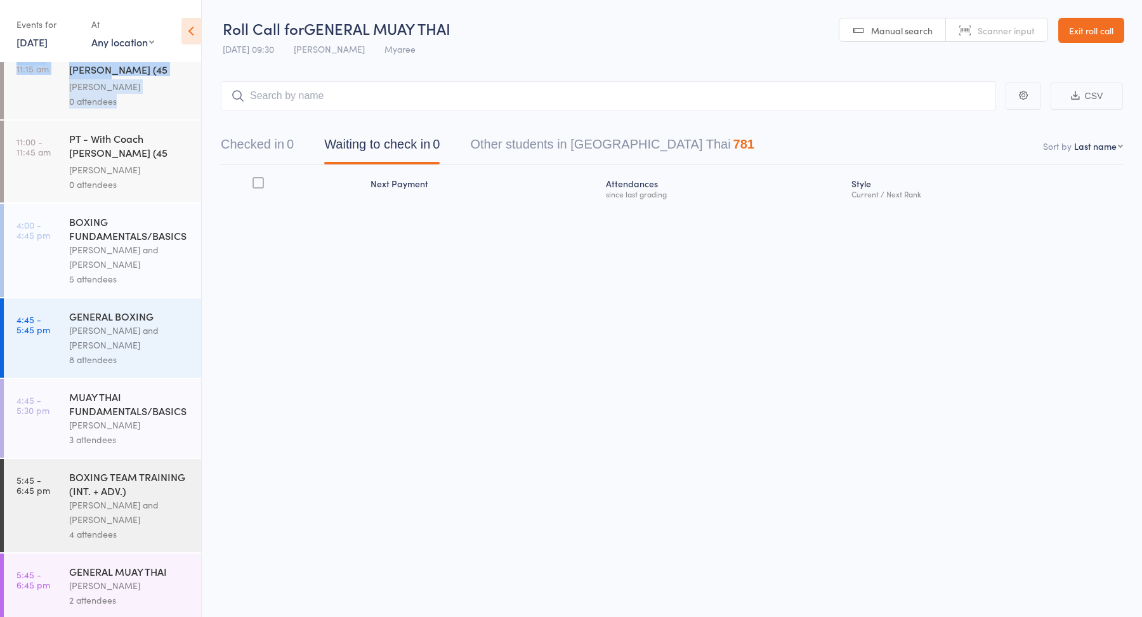
scroll to position [430, 0]
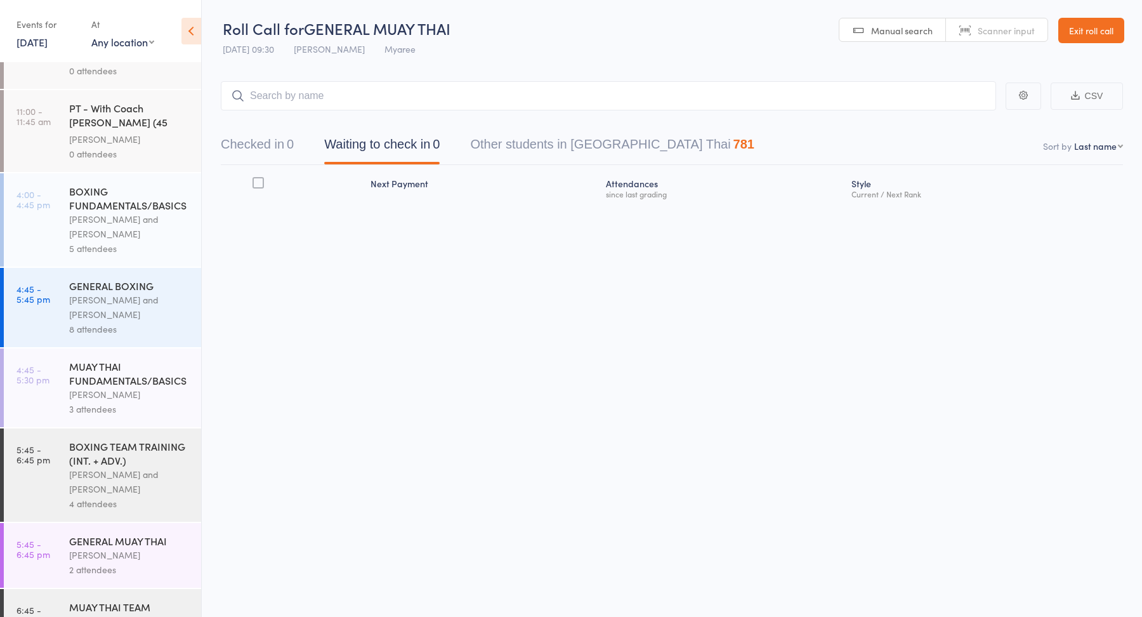
click at [30, 54] on div "Events for [DATE] [DATE] [DATE] Sun Mon Tue Wed Thu Fri Sat 31 27 28 29 30 31 0…" at bounding box center [100, 32] width 201 height 64
click at [36, 45] on link "[DATE]" at bounding box center [31, 42] width 31 height 14
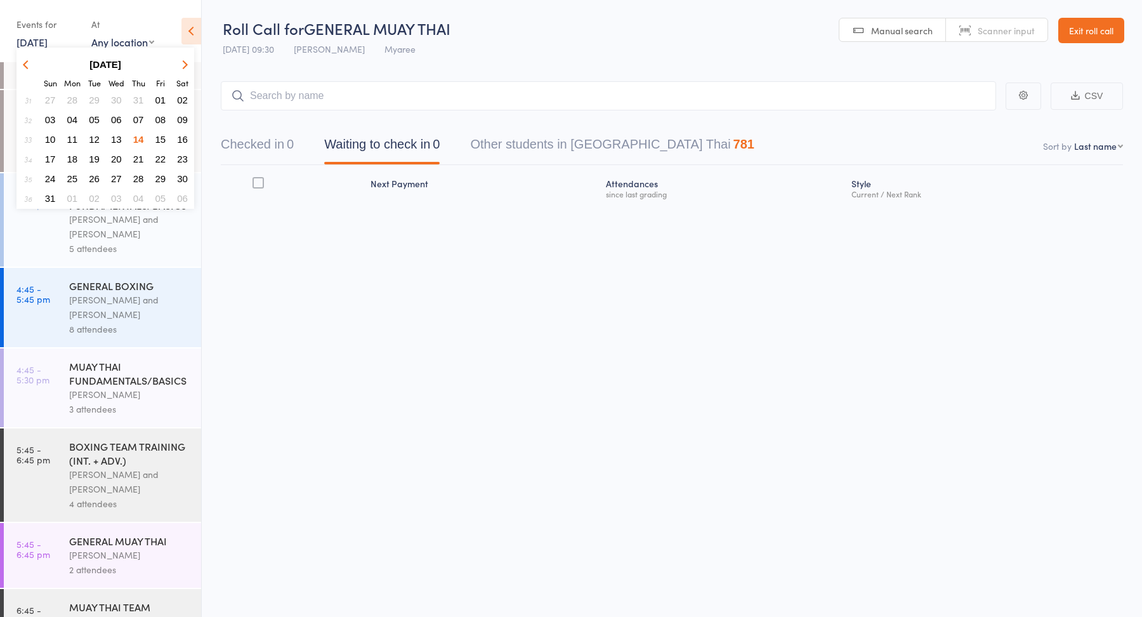
click at [160, 140] on span "15" at bounding box center [160, 139] width 11 height 11
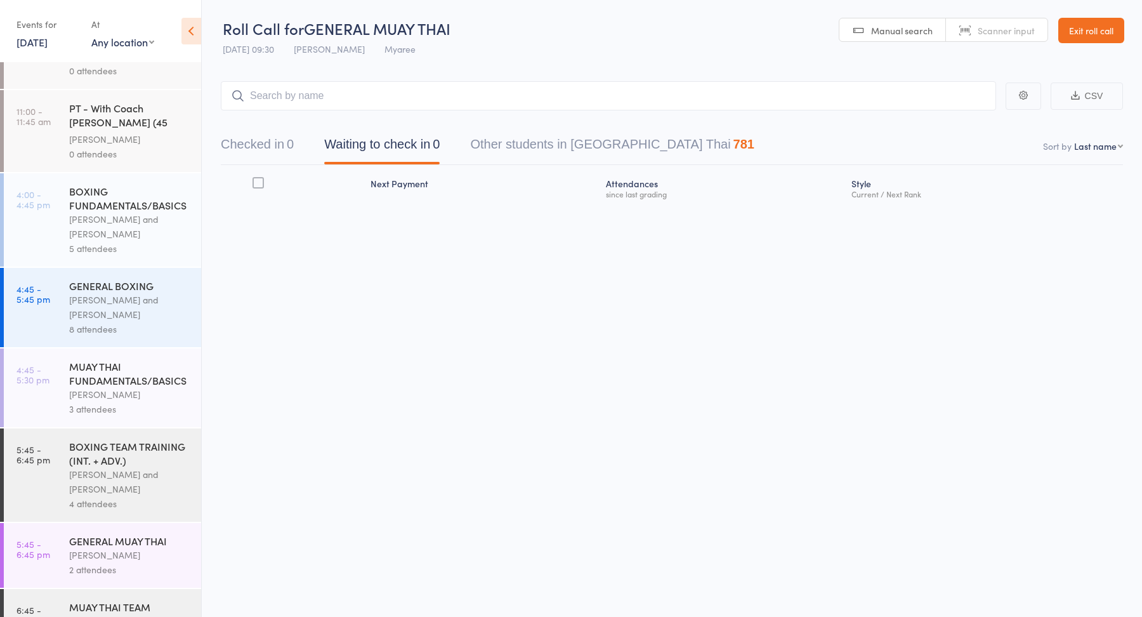
scroll to position [62, 0]
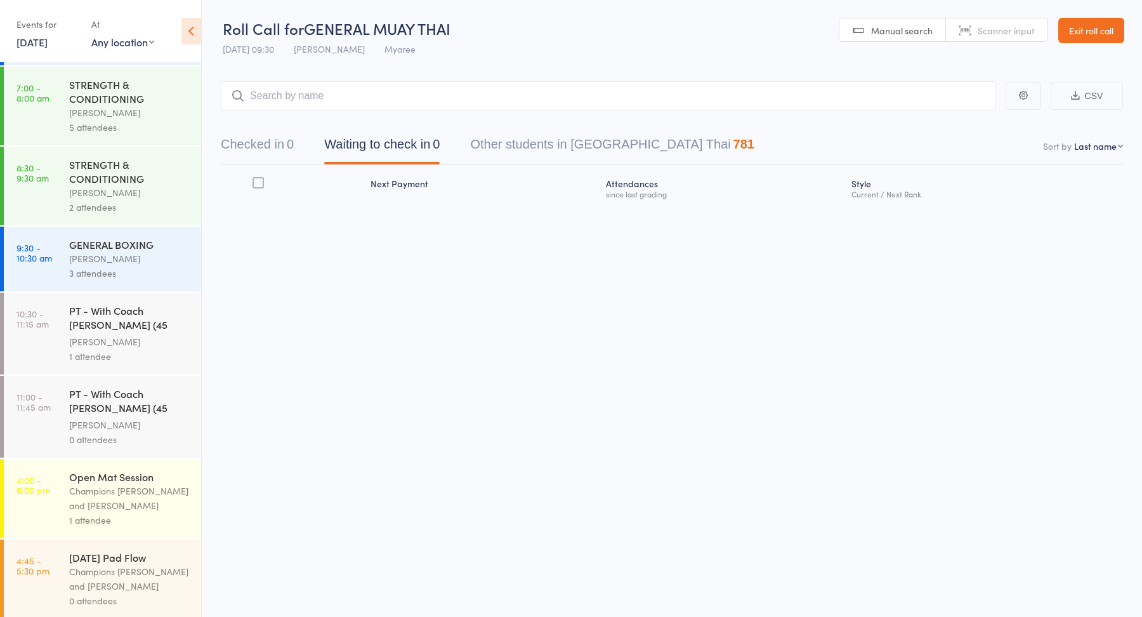
click at [121, 327] on div "PT - With Coach [PERSON_NAME] (45 minutes)" at bounding box center [129, 318] width 121 height 31
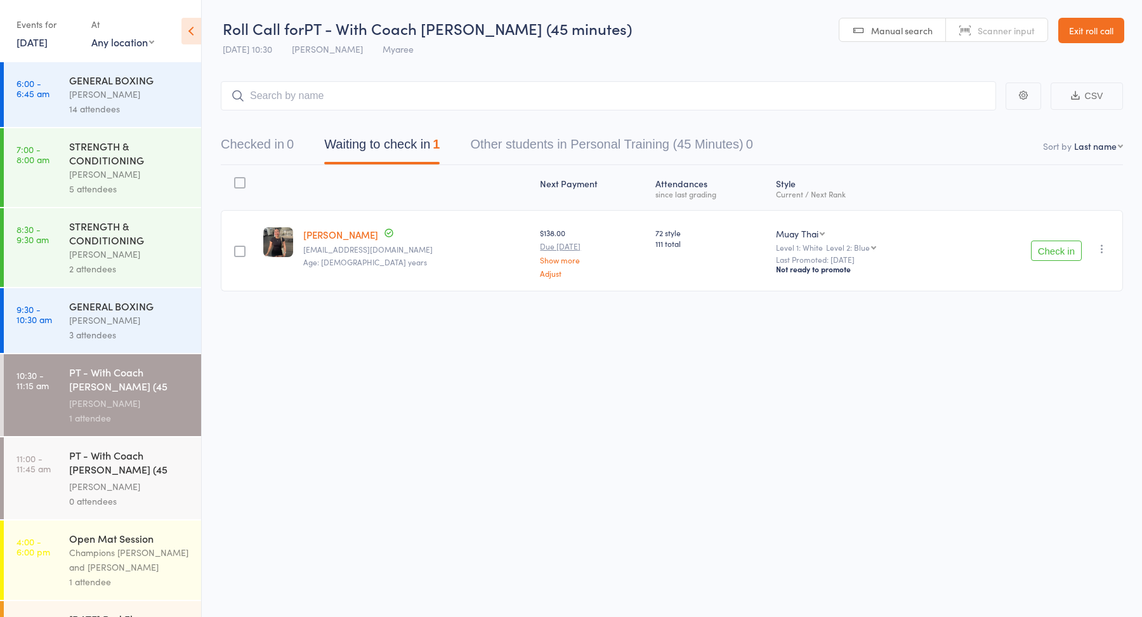
click at [34, 43] on link "[DATE]" at bounding box center [31, 42] width 31 height 14
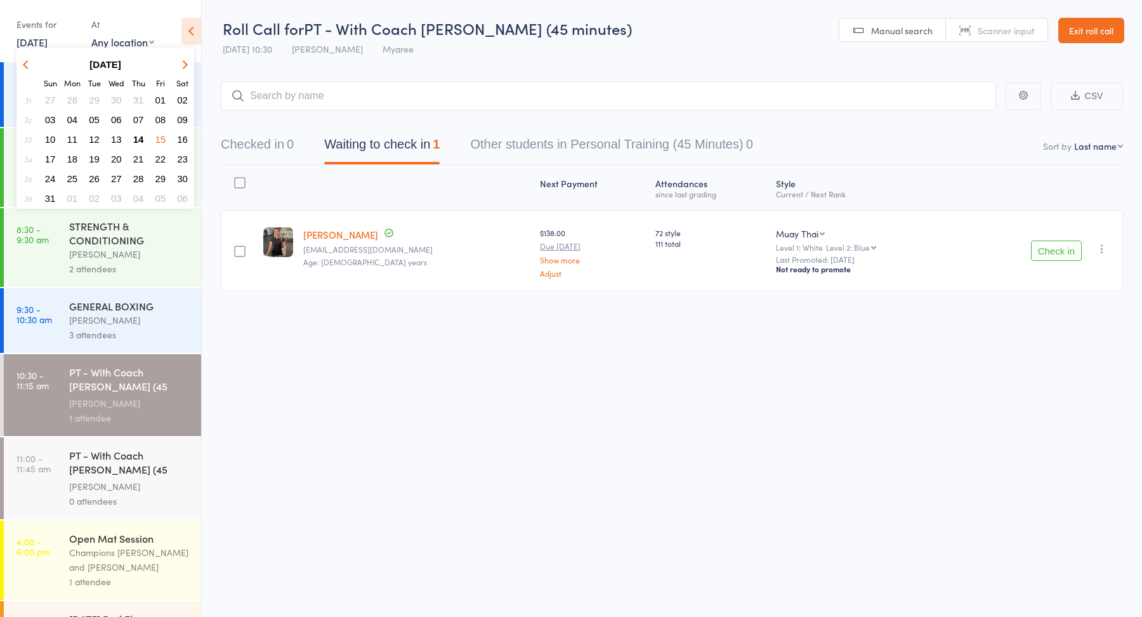
click at [142, 135] on span "14" at bounding box center [138, 139] width 11 height 11
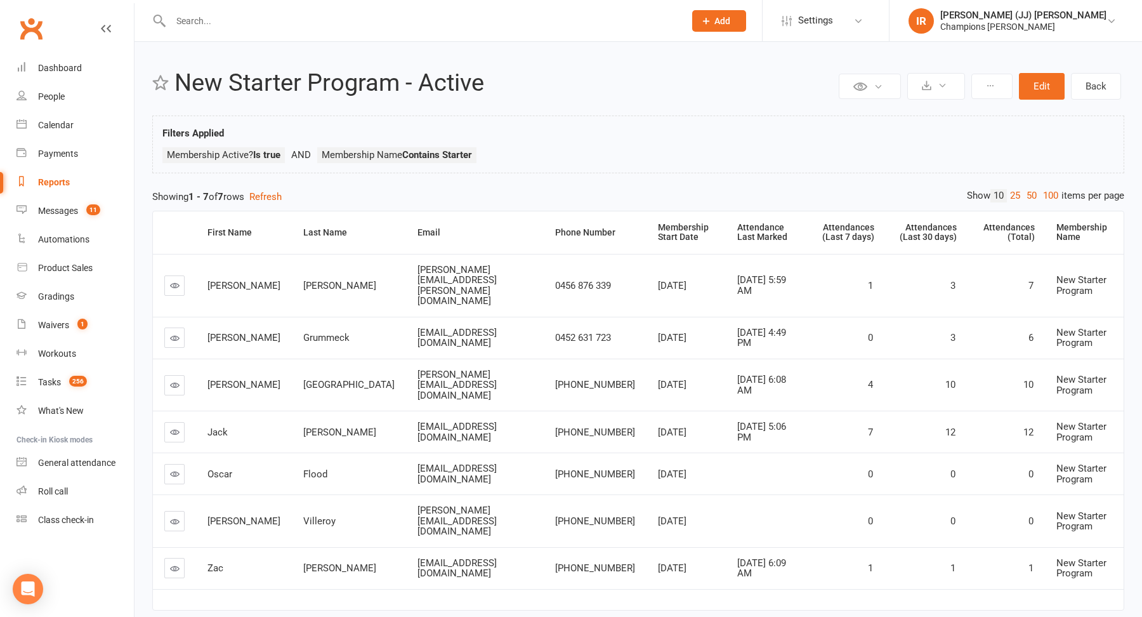
click at [419, 25] on input "text" at bounding box center [421, 21] width 509 height 18
paste input "[PERSON_NAME]"
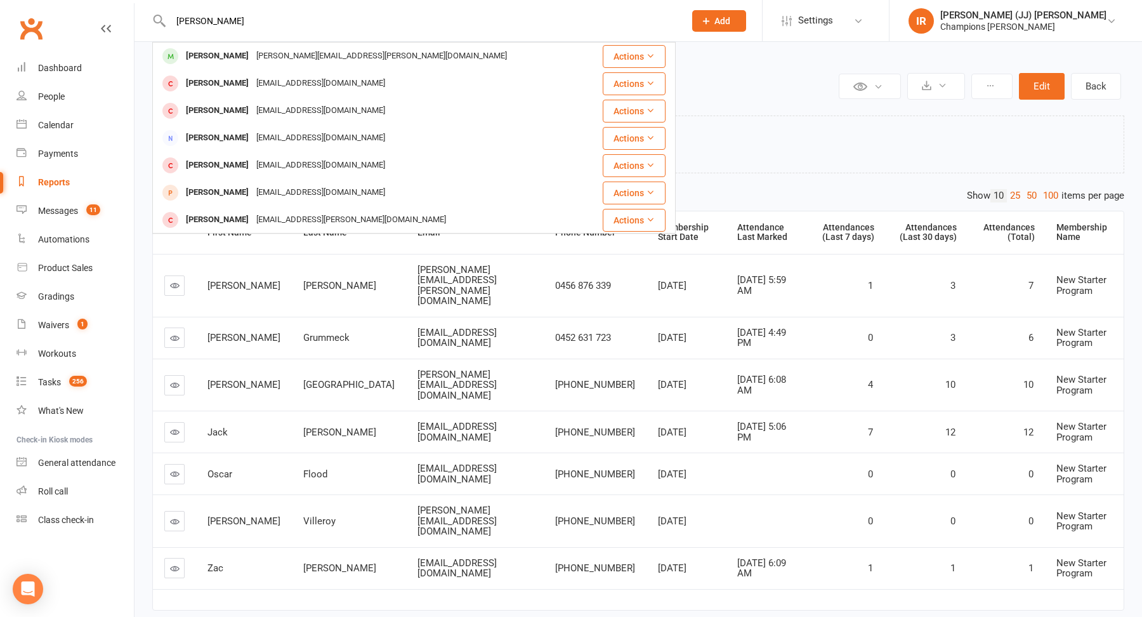
type input "[PERSON_NAME]"
click at [364, 62] on div "[PERSON_NAME] [PERSON_NAME][EMAIL_ADDRESS][PERSON_NAME][DOMAIN_NAME]" at bounding box center [371, 56] width 434 height 26
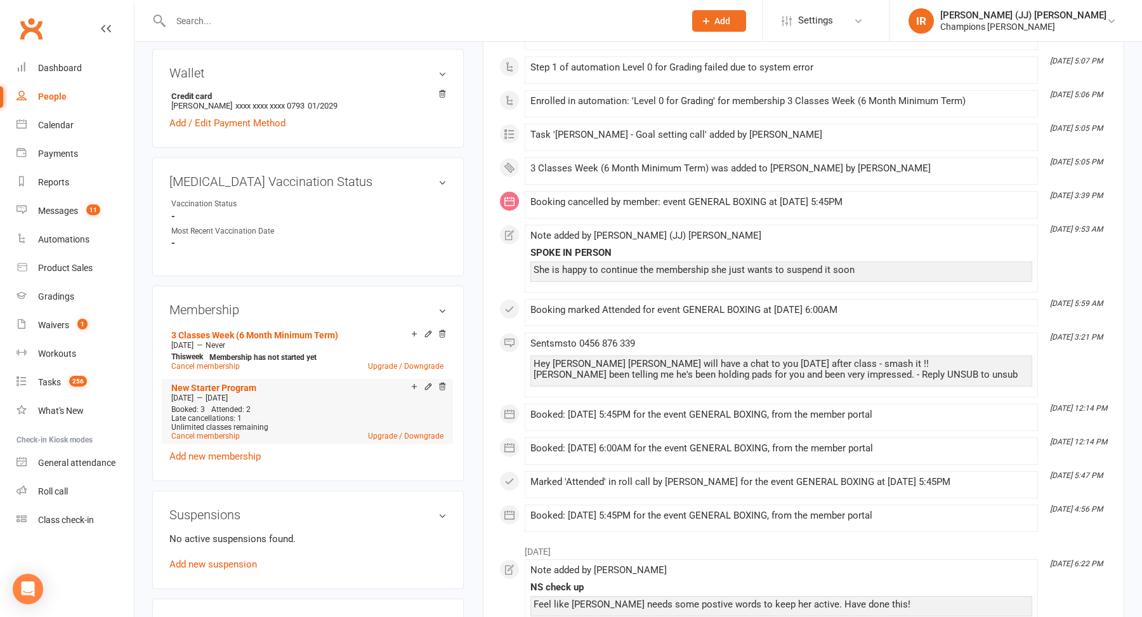
scroll to position [508, 0]
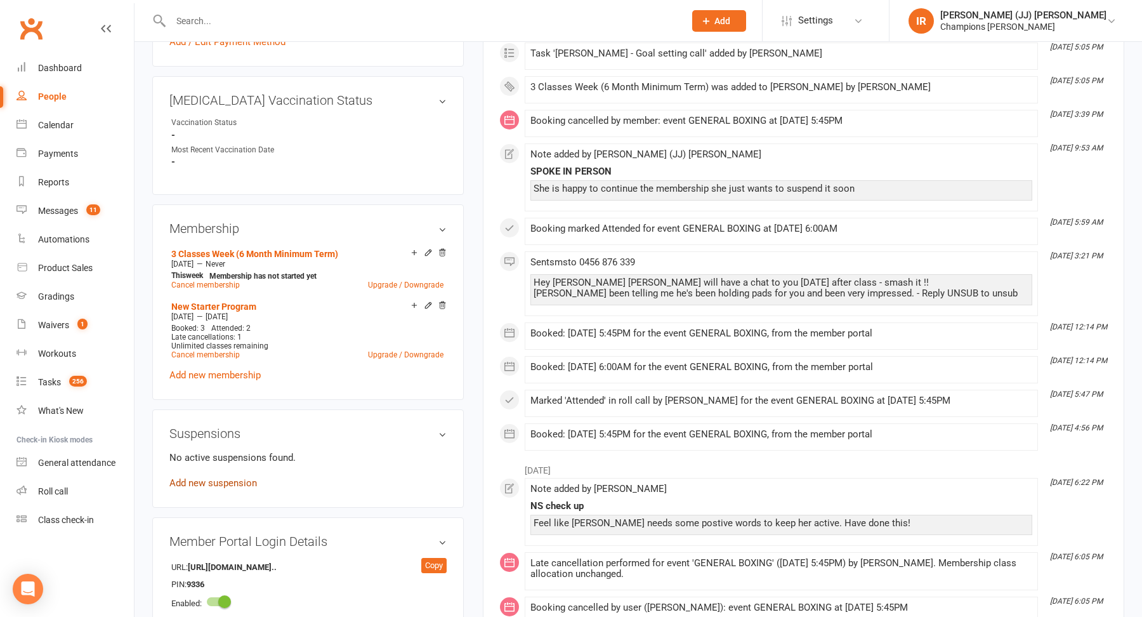
click at [214, 477] on link "Add new suspension" at bounding box center [213, 482] width 88 height 11
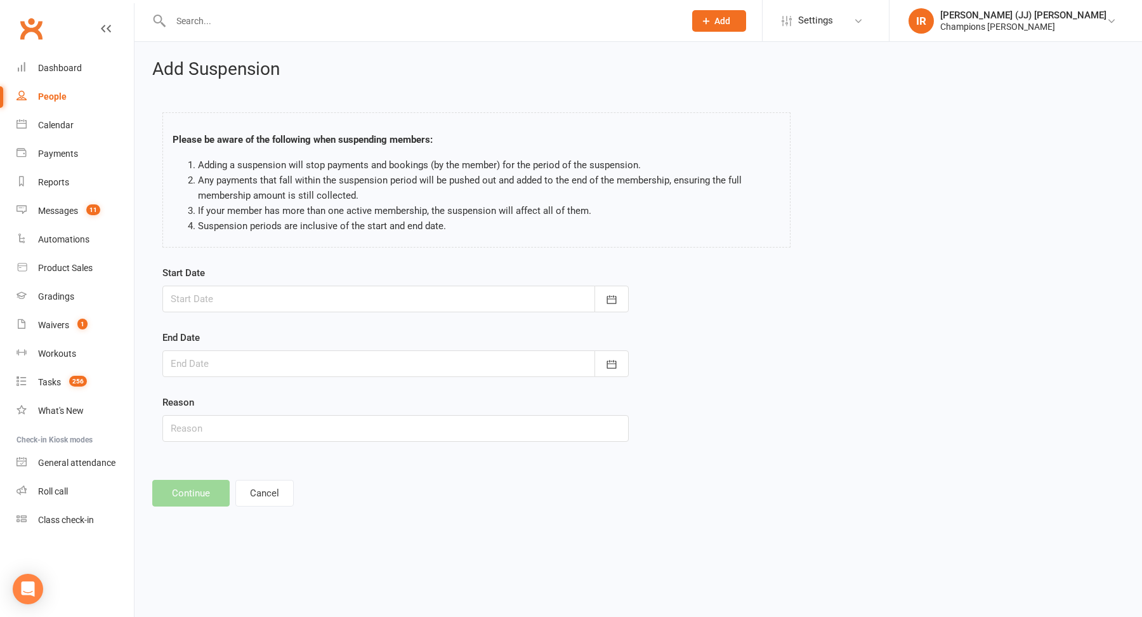
click at [318, 303] on div at bounding box center [395, 299] width 466 height 27
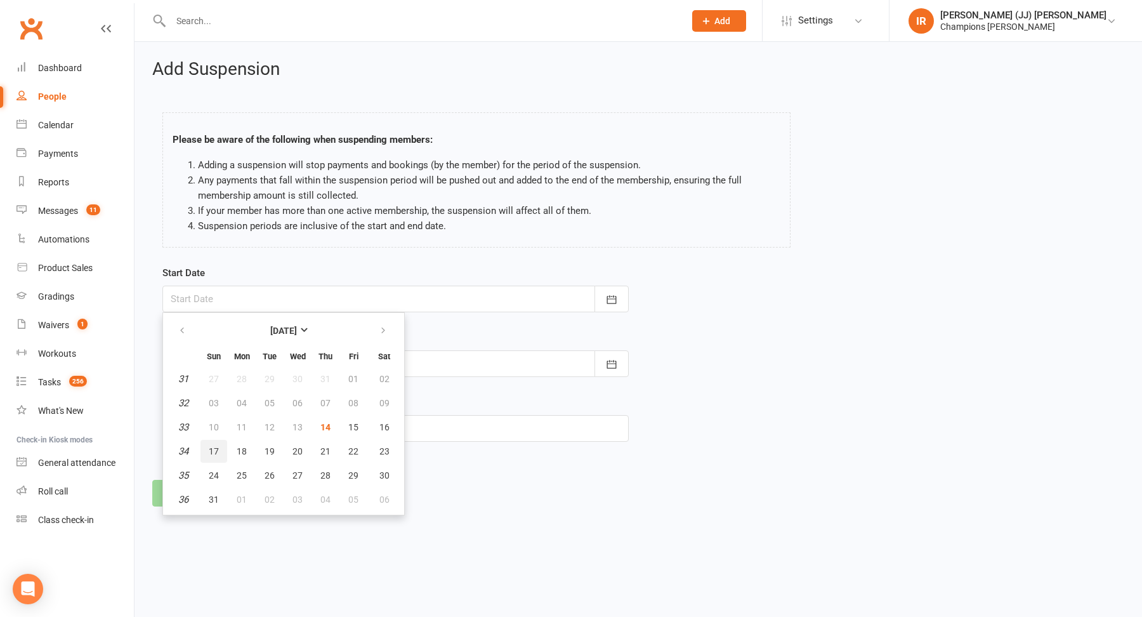
click at [213, 446] on span "17" at bounding box center [214, 451] width 10 height 10
type input "[DATE]"
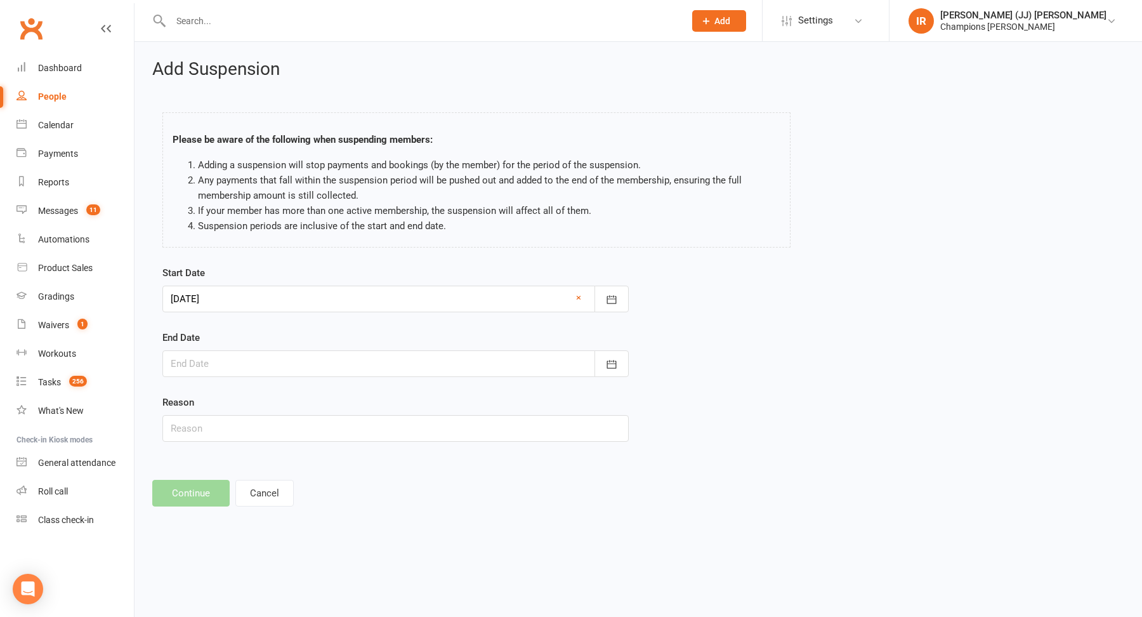
click at [308, 360] on div at bounding box center [395, 363] width 466 height 27
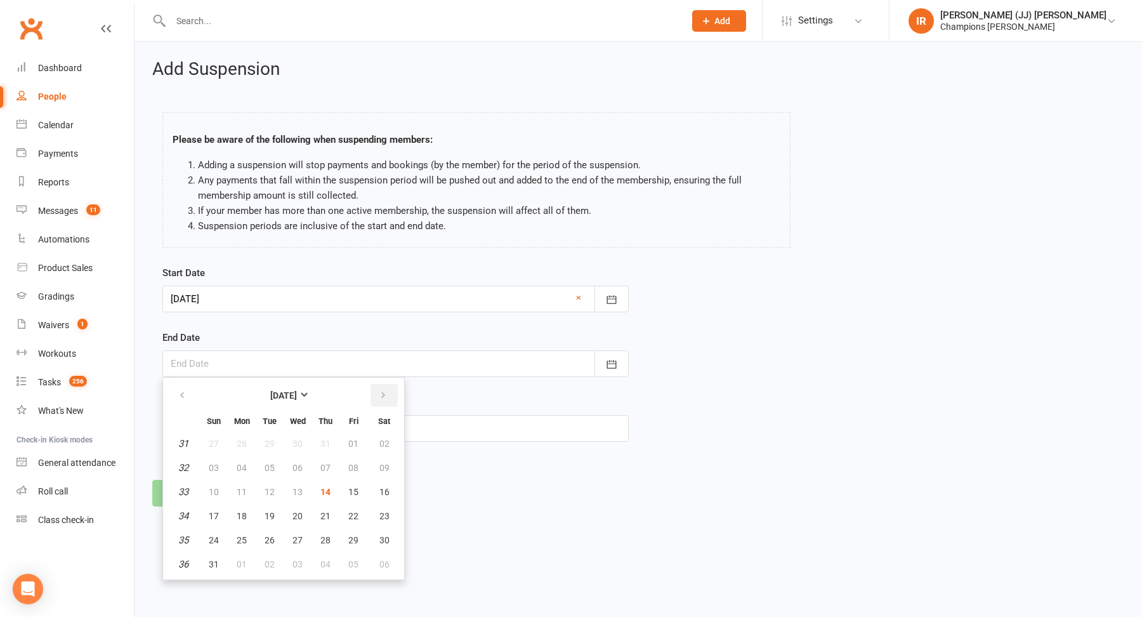
click at [380, 393] on icon "button" at bounding box center [383, 395] width 9 height 10
click at [209, 465] on span "07" at bounding box center [214, 468] width 10 height 10
type input "[DATE]"
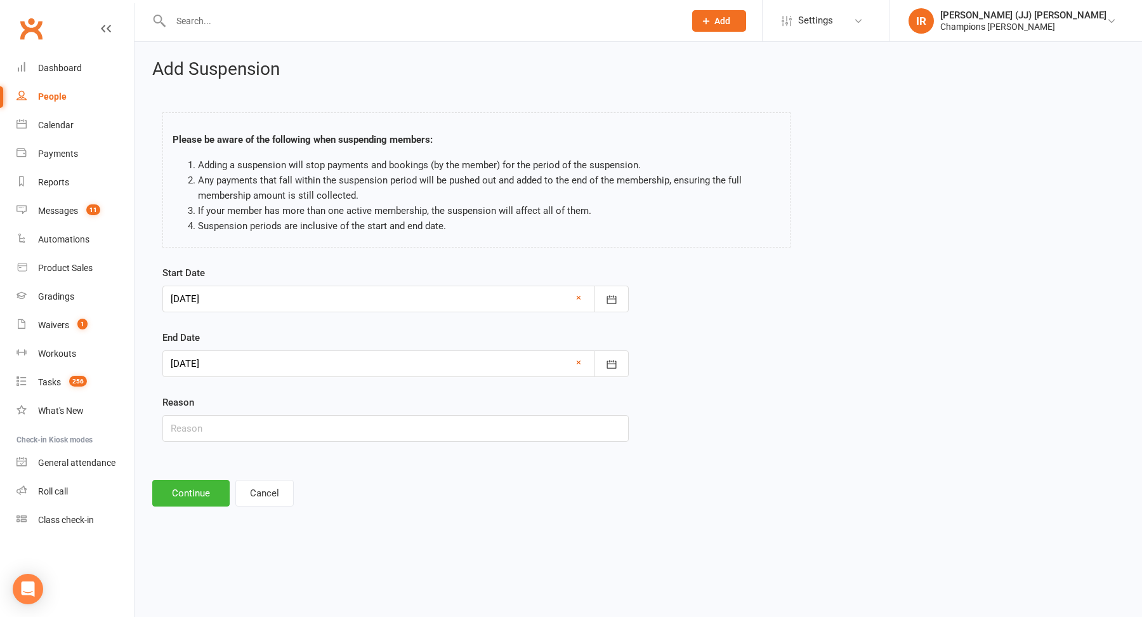
click at [244, 303] on div at bounding box center [395, 299] width 466 height 27
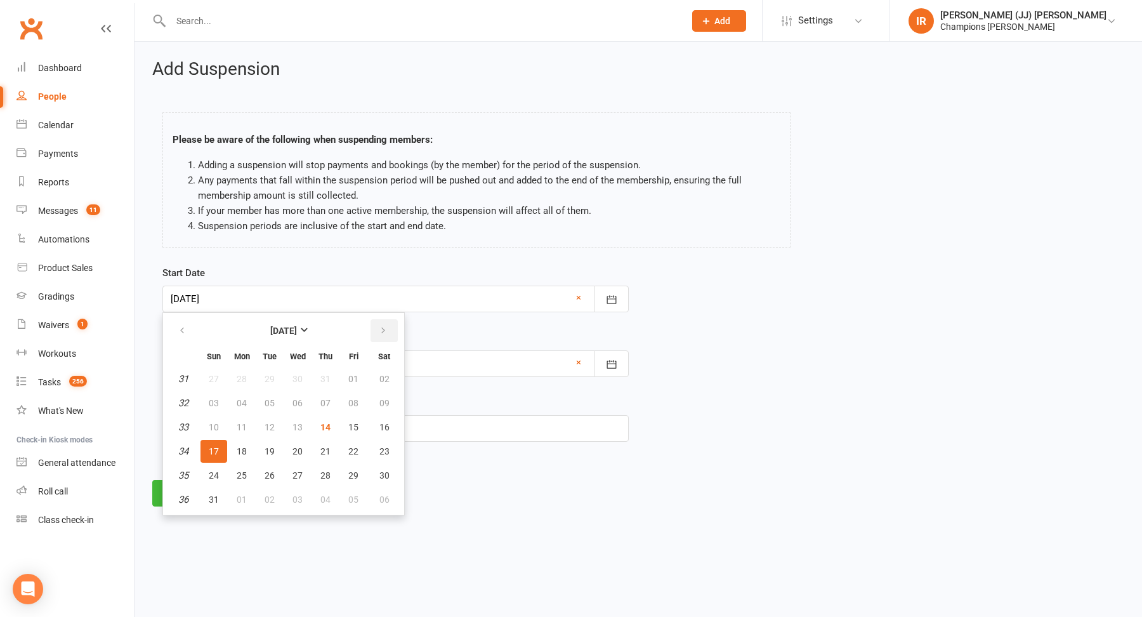
click at [384, 322] on button "button" at bounding box center [384, 330] width 27 height 23
click at [736, 354] on div "Start Date [DATE] [DATE] Sun Mon Tue Wed Thu Fri Sat 36 31 01 02 03 04 05 06 37…" at bounding box center [638, 362] width 971 height 194
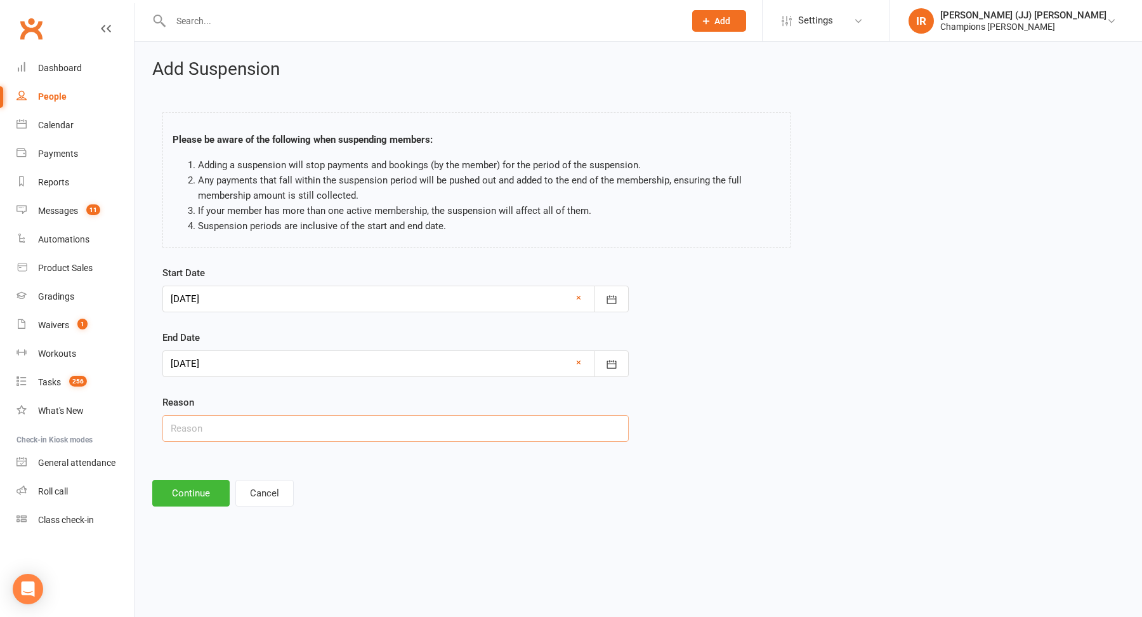
click at [431, 416] on input "text" at bounding box center [395, 428] width 466 height 27
click at [244, 431] on input "Out of country (2/4 Free Weeks Used)" at bounding box center [395, 428] width 466 height 27
type input "Out of country (3/4 Free Weeks Used)"
click at [202, 495] on button "Continue" at bounding box center [190, 493] width 77 height 27
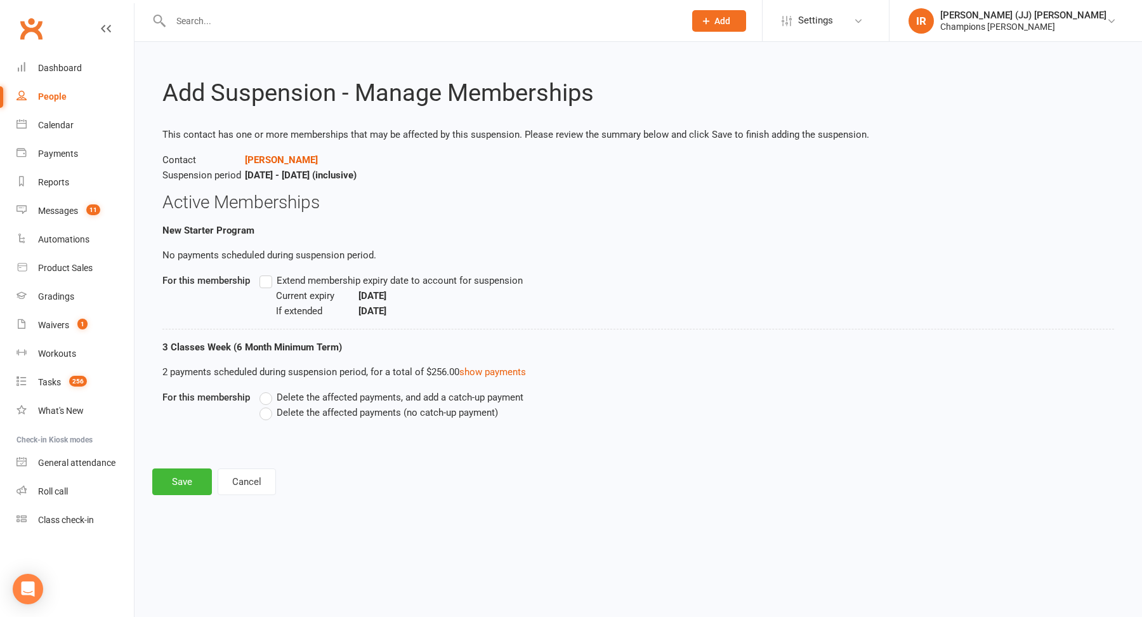
click at [291, 411] on span "Delete the affected payments (no catch-up payment)" at bounding box center [387, 411] width 221 height 13
click at [268, 405] on input "Delete the affected payments (no catch-up payment)" at bounding box center [264, 405] width 8 height 0
click at [334, 397] on span "Delete the affected payments, and add a catch-up payment" at bounding box center [400, 396] width 247 height 13
click at [268, 390] on input "Delete the affected payments, and add a catch-up payment" at bounding box center [264, 390] width 8 height 0
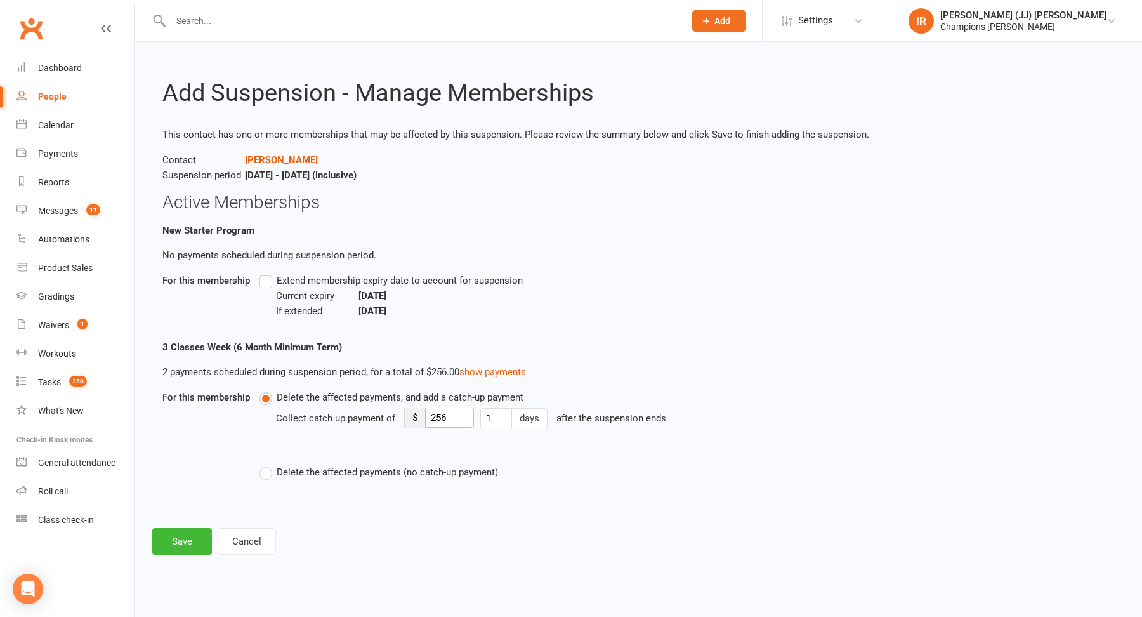
drag, startPoint x: 463, startPoint y: 421, endPoint x: 381, endPoint y: 421, distance: 81.2
click at [381, 421] on div "Collect catch up payment of $ 256 1 days after the suspension ends" at bounding box center [575, 427] width 599 height 44
type input "64"
click at [643, 466] on div "Delete the affected payments, and add a catch-up payment Collect catch up payme…" at bounding box center [567, 435] width 615 height 90
click at [169, 541] on button "Save" at bounding box center [182, 541] width 60 height 27
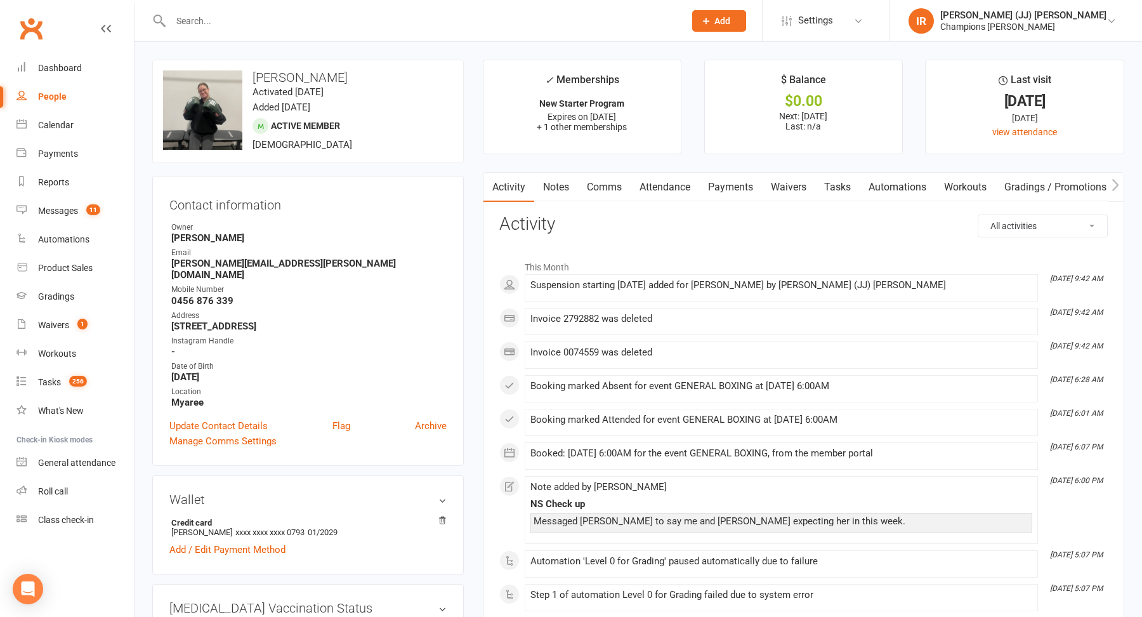
click at [614, 189] on link "Comms" at bounding box center [604, 187] width 53 height 29
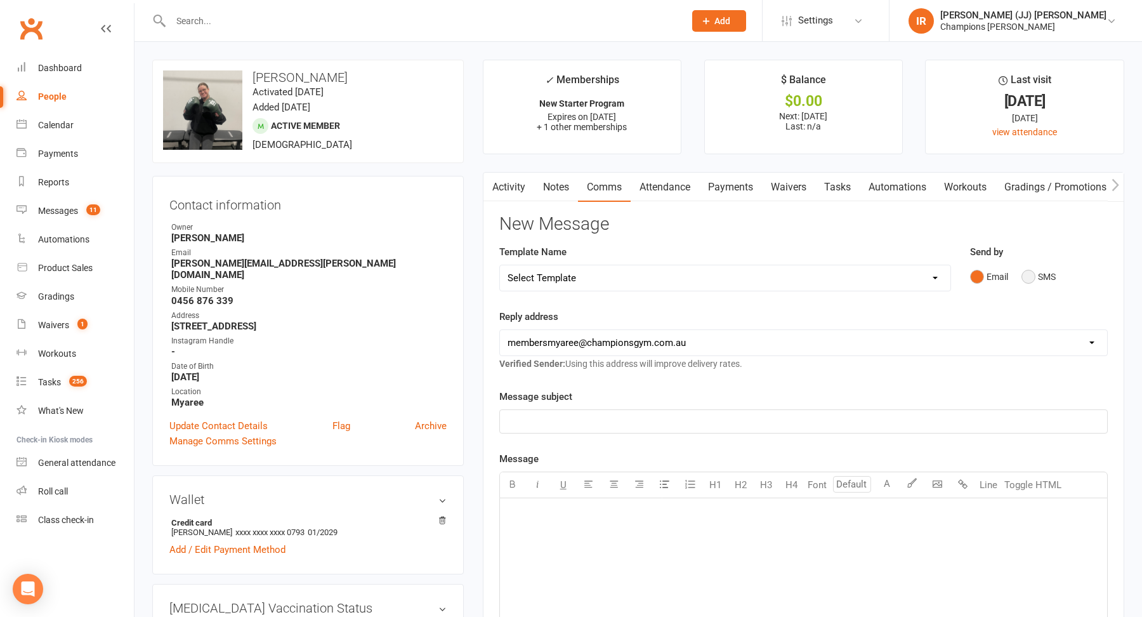
click at [1039, 271] on button "SMS" at bounding box center [1039, 277] width 34 height 24
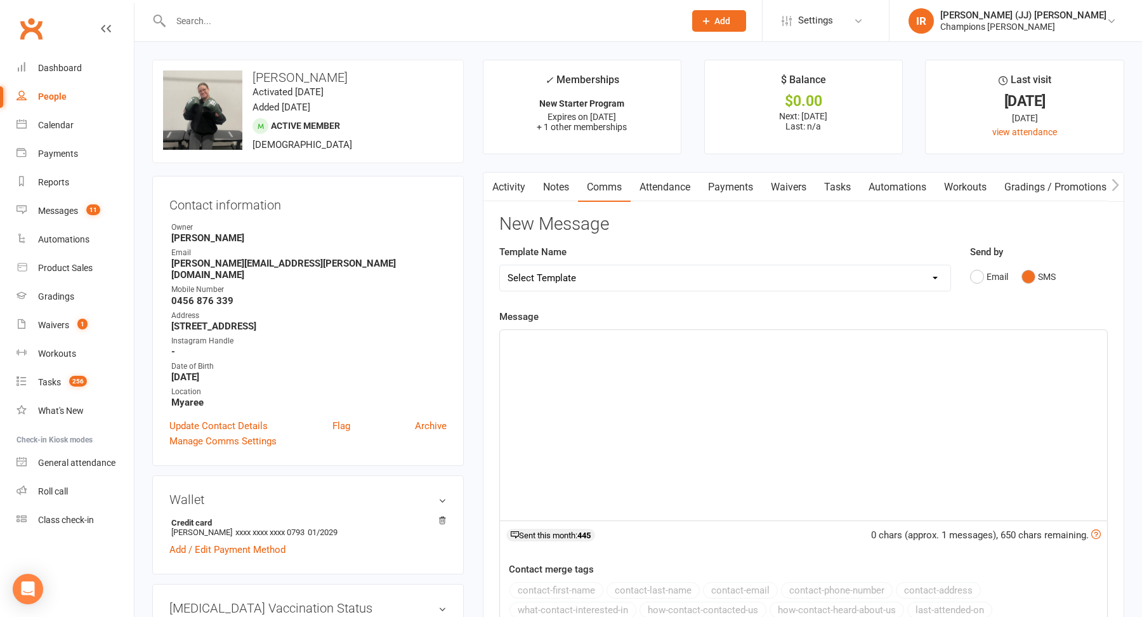
click at [692, 457] on div "﻿" at bounding box center [803, 425] width 607 height 190
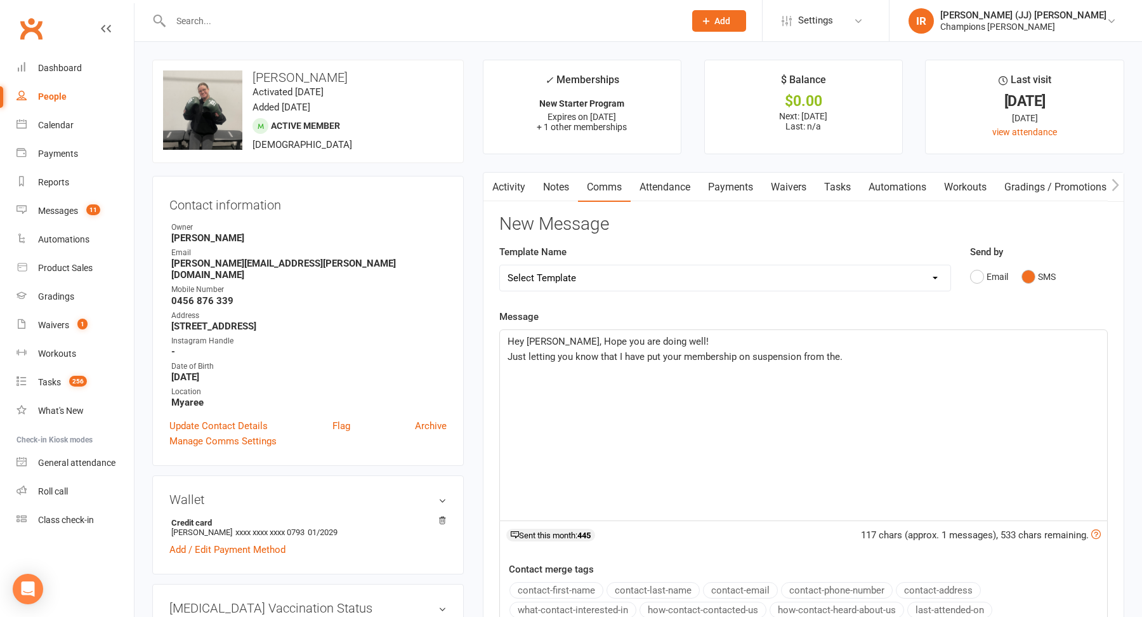
click at [884, 355] on p "Just letting you know that I have put your membership on suspension from the." at bounding box center [804, 356] width 592 height 15
click at [987, 374] on div "Hey Lucy, Hope you are doing well! Just letting you know that I have put your m…" at bounding box center [803, 425] width 607 height 190
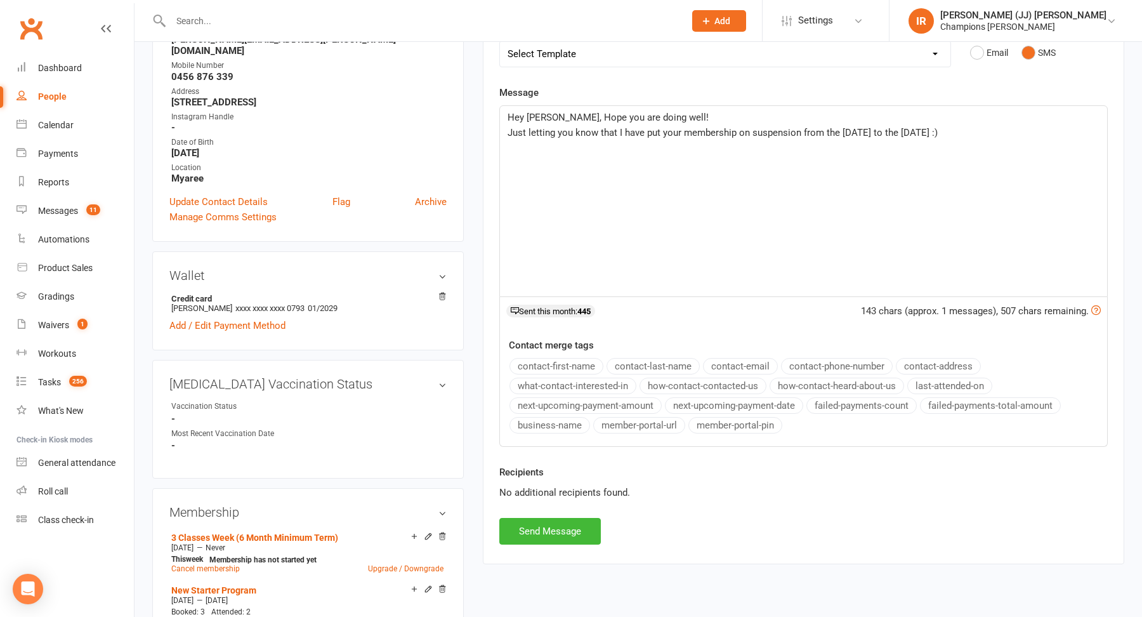
scroll to position [268, 0]
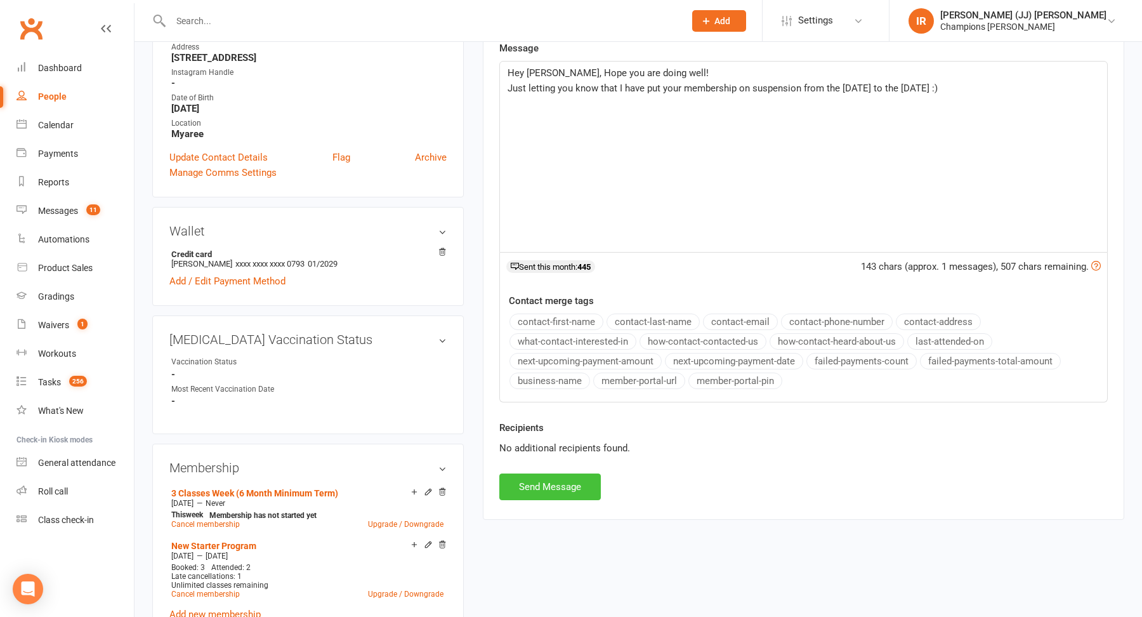
click at [554, 474] on button "Send Message" at bounding box center [550, 486] width 102 height 27
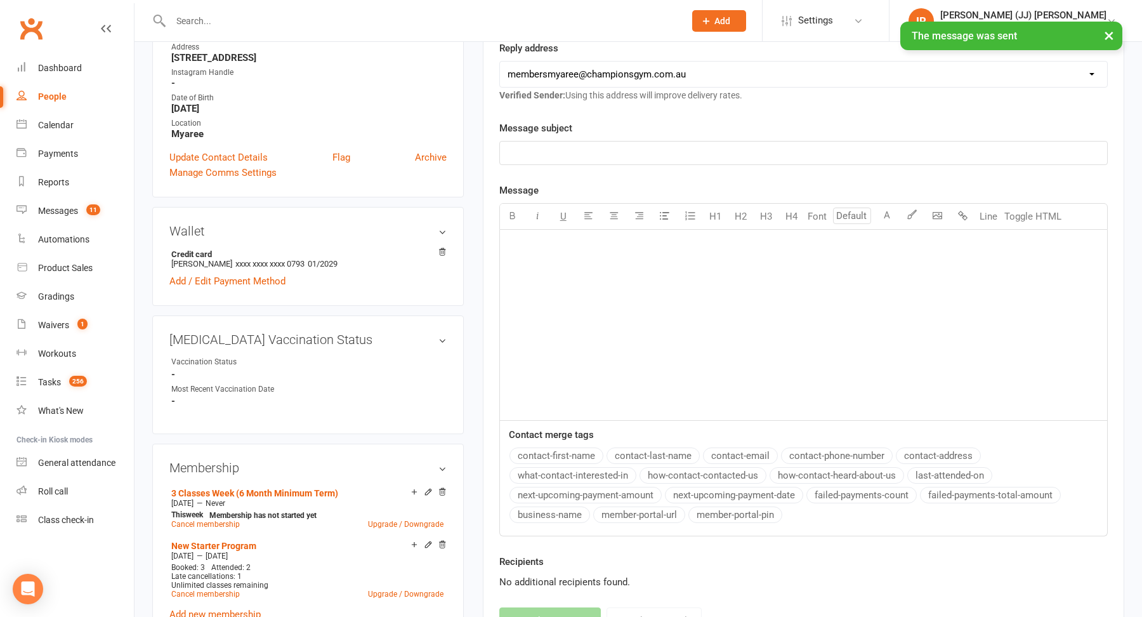
scroll to position [0, 0]
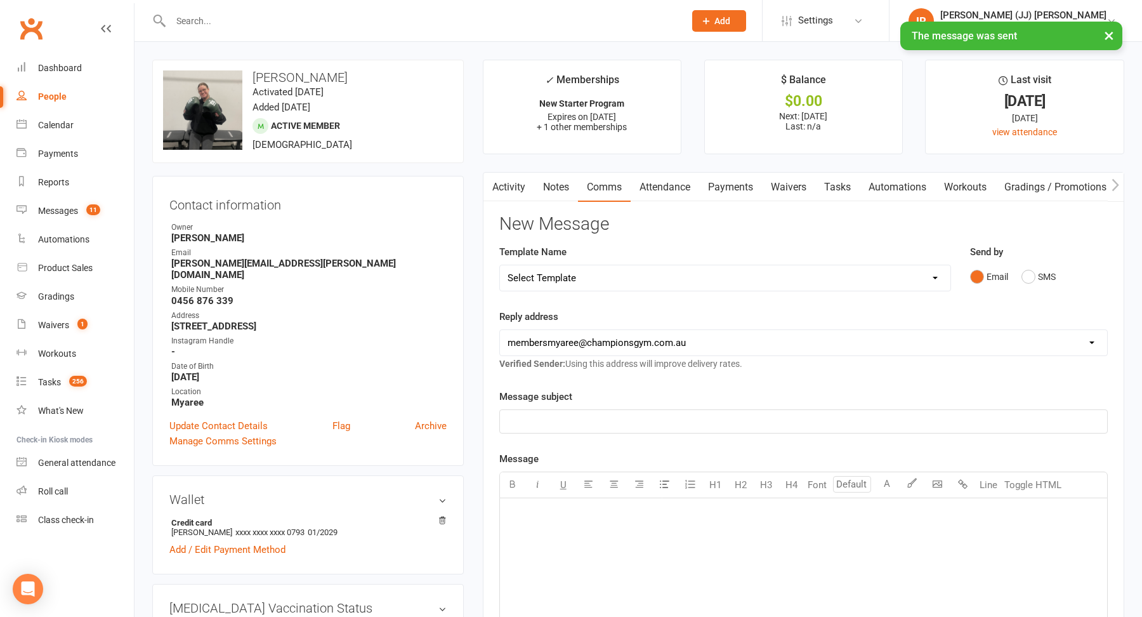
click at [503, 174] on link "Activity" at bounding box center [508, 187] width 51 height 29
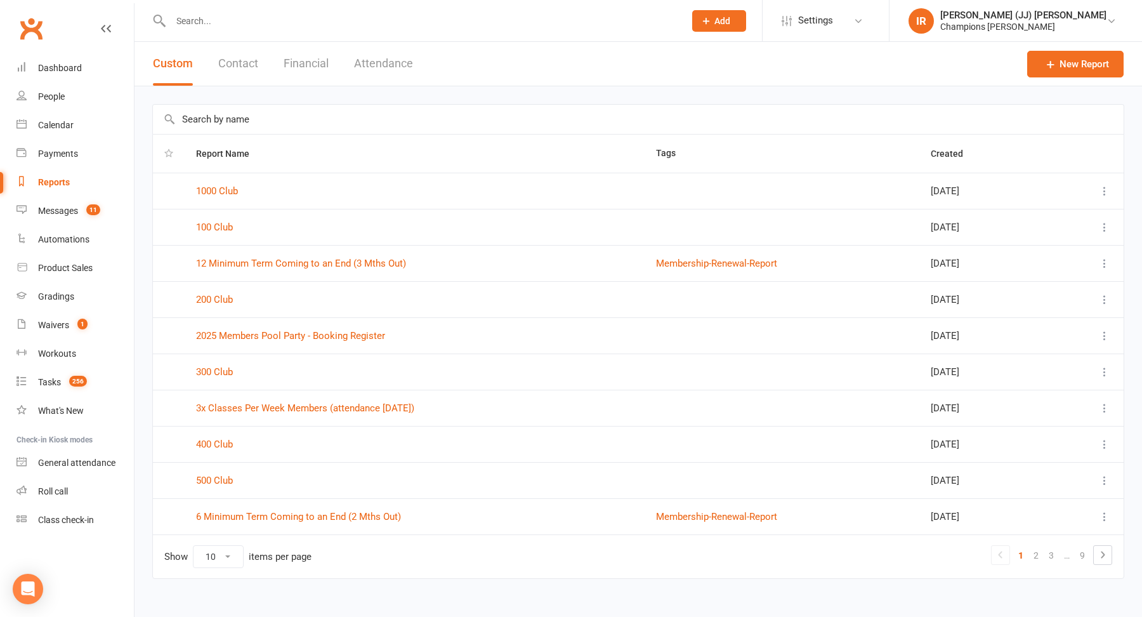
click at [437, 19] on input "text" at bounding box center [421, 21] width 509 height 18
click at [337, 115] on input "text" at bounding box center [638, 119] width 971 height 29
click at [273, 22] on input "text" at bounding box center [421, 21] width 509 height 18
click at [397, 27] on input "text" at bounding box center [421, 21] width 509 height 18
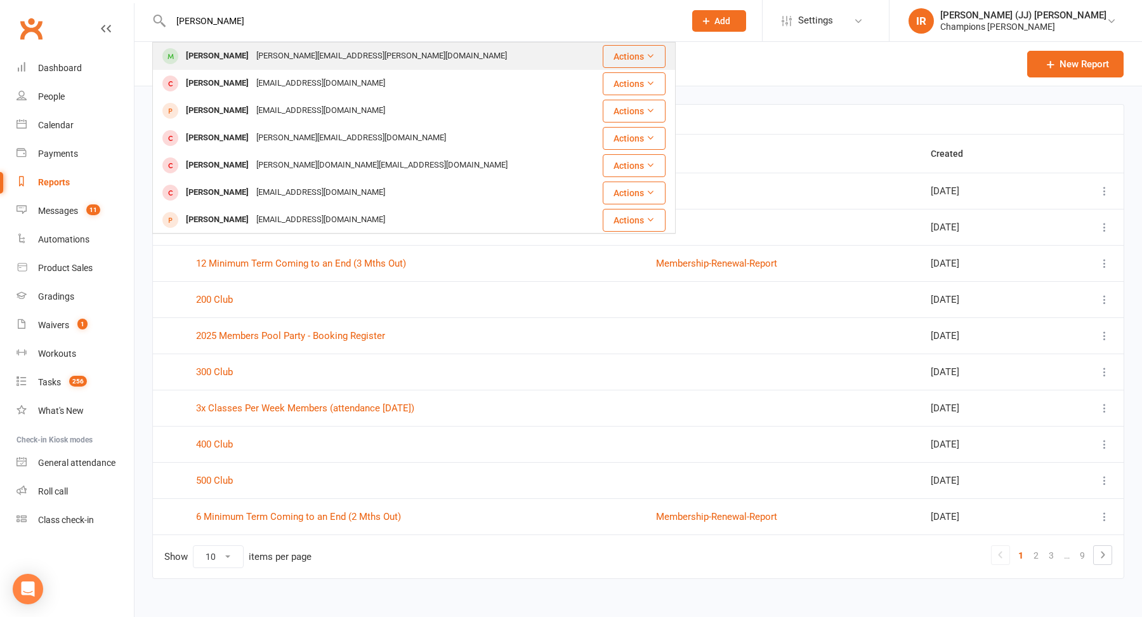
type input "[PERSON_NAME]"
click at [324, 58] on div "[PERSON_NAME][EMAIL_ADDRESS][PERSON_NAME][DOMAIN_NAME]" at bounding box center [382, 56] width 258 height 18
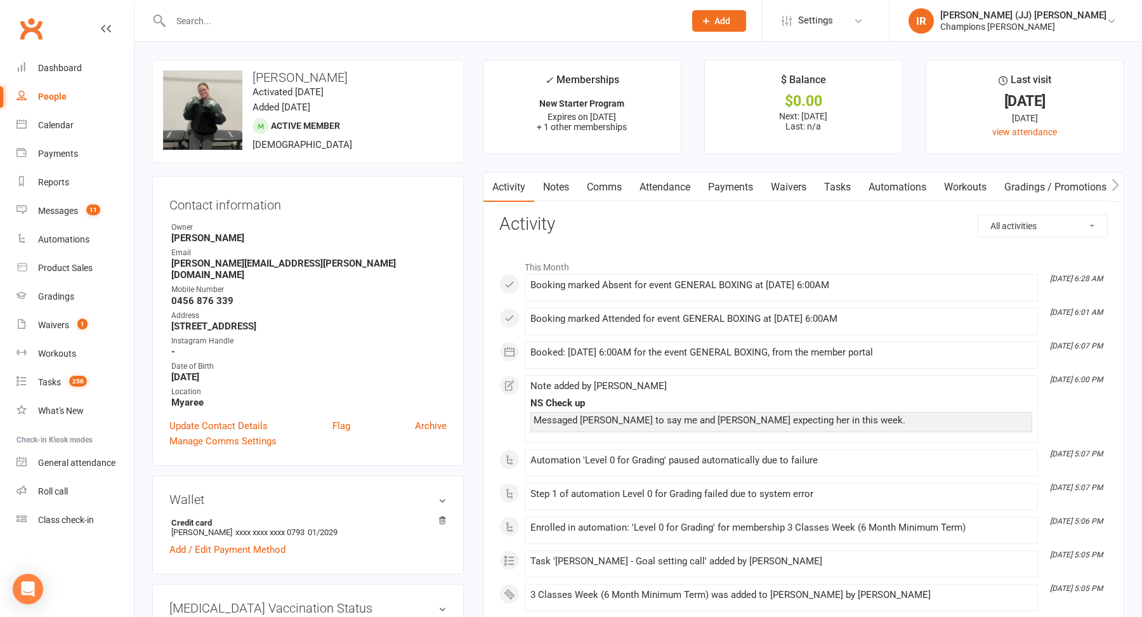
drag, startPoint x: 532, startPoint y: 215, endPoint x: 614, endPoint y: 215, distance: 81.2
click at [545, 215] on h3 "Activity" at bounding box center [803, 224] width 608 height 20
click at [718, 185] on link "Payments" at bounding box center [730, 187] width 63 height 29
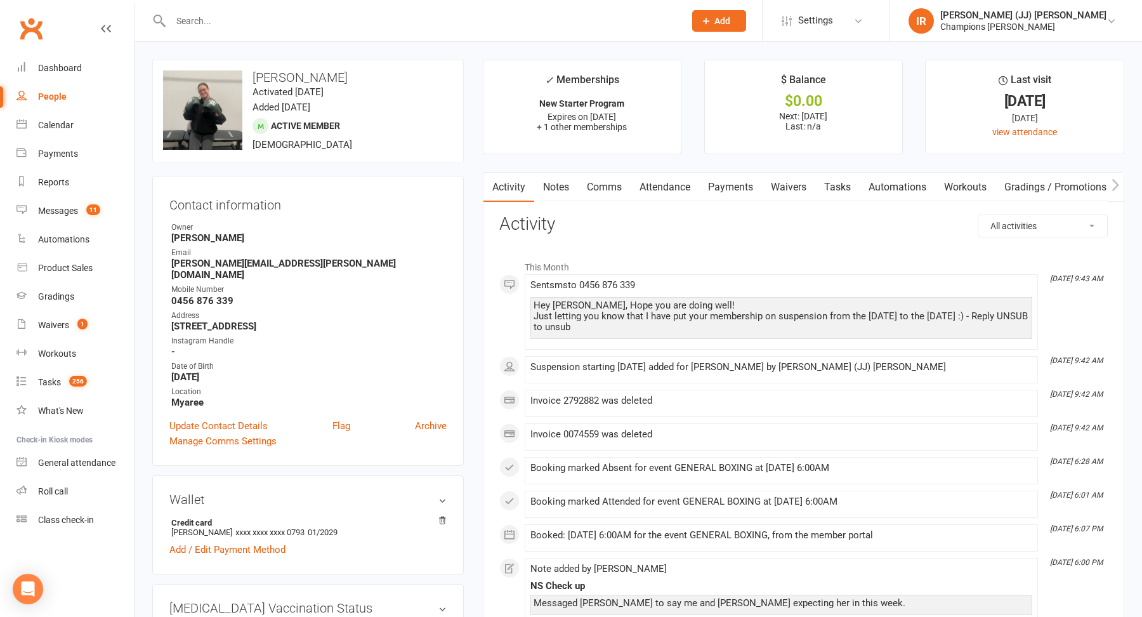
click at [347, 10] on div at bounding box center [413, 20] width 523 height 41
click at [335, 27] on input "text" at bounding box center [421, 21] width 509 height 18
paste input "[PERSON_NAME]"
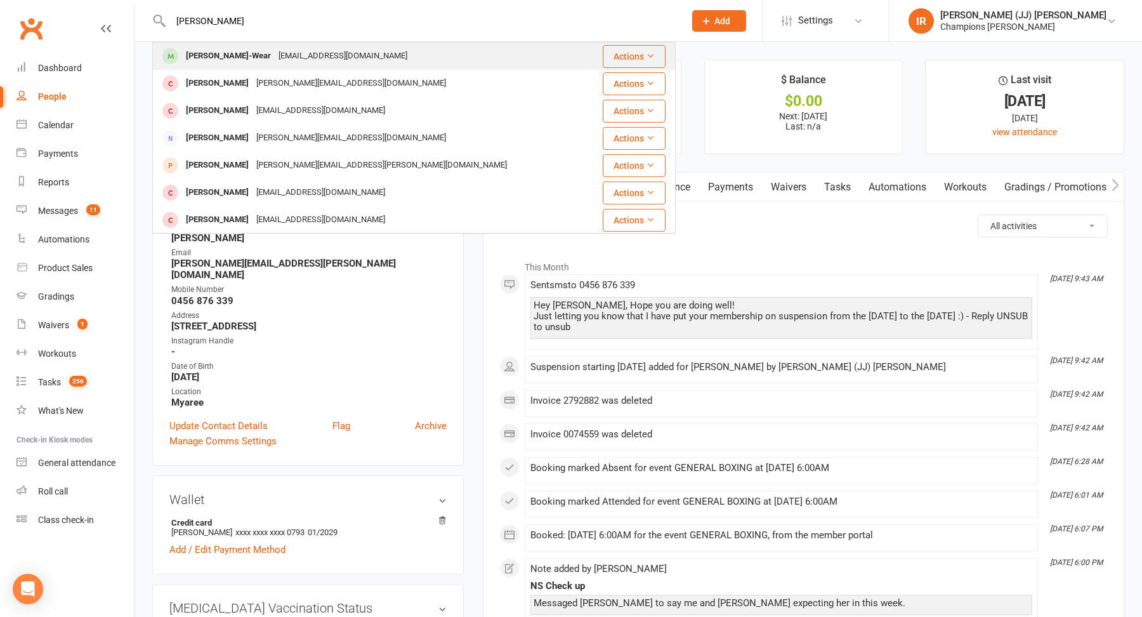
type input "[PERSON_NAME]"
click at [293, 51] on div "[EMAIL_ADDRESS][DOMAIN_NAME]" at bounding box center [343, 56] width 136 height 18
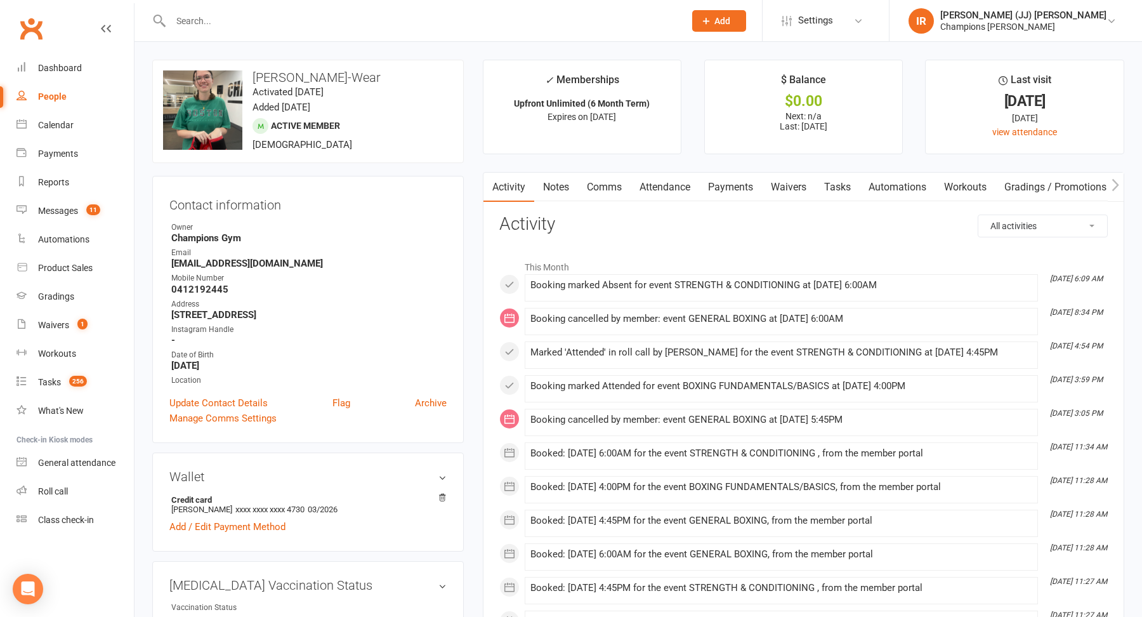
click at [556, 183] on link "Notes" at bounding box center [556, 187] width 44 height 29
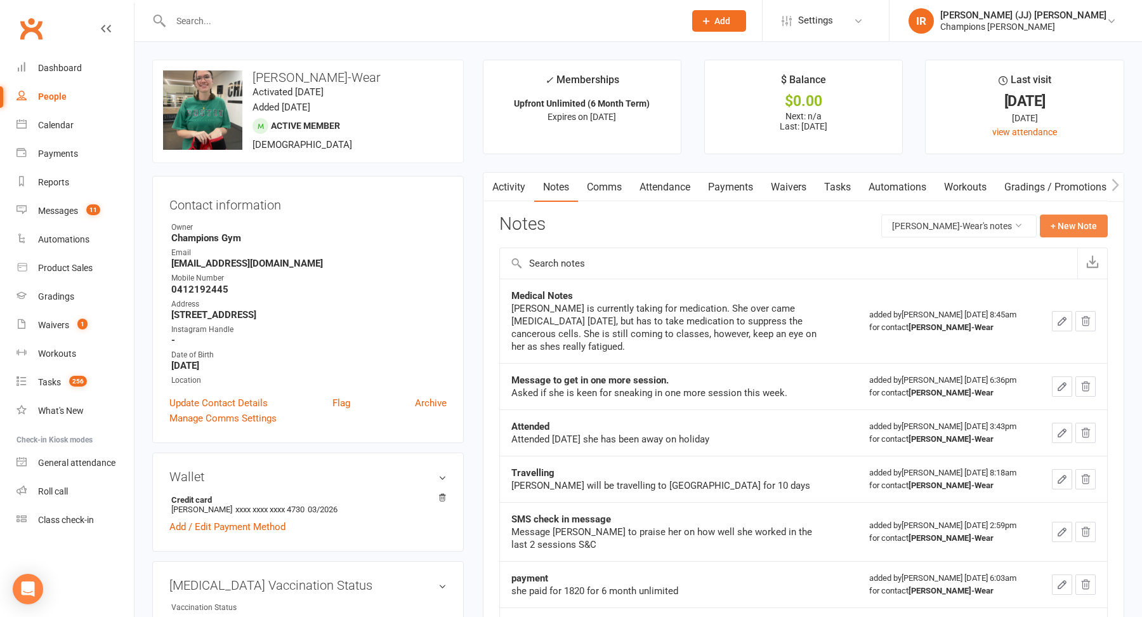
click at [1071, 225] on button "+ New Note" at bounding box center [1074, 225] width 68 height 23
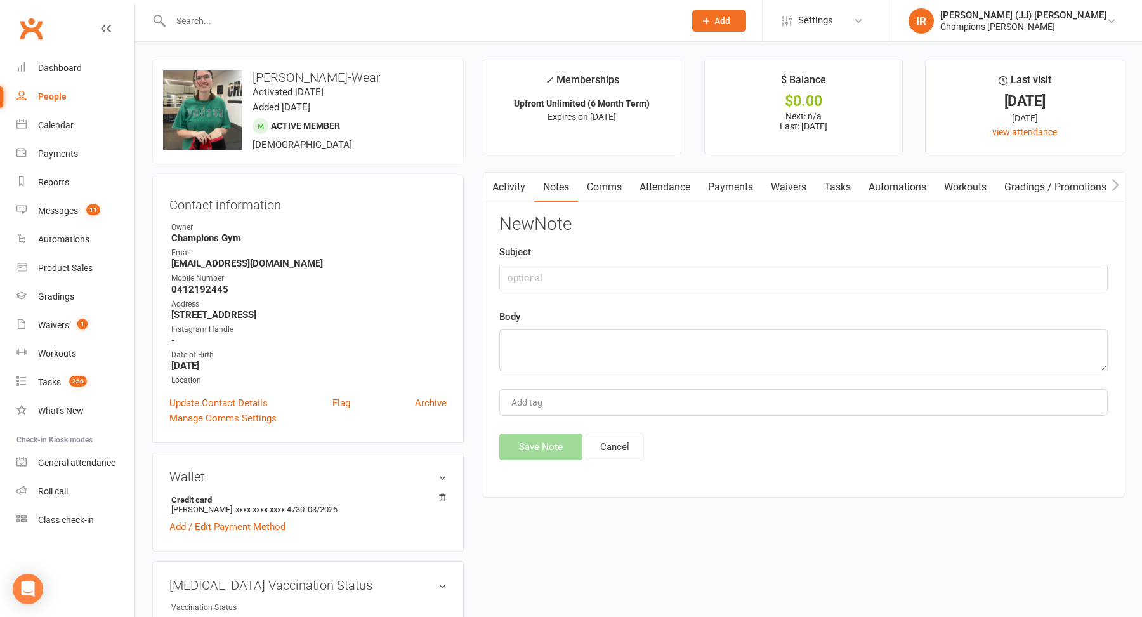
click at [722, 294] on div "New Note Subject Body Add tag Save Note Cancel" at bounding box center [803, 337] width 608 height 246
click at [732, 293] on div "New Note Subject Body Add tag Save Note Cancel" at bounding box center [803, 337] width 608 height 246
click at [720, 279] on input "text" at bounding box center [803, 278] width 608 height 27
type input "W"
type input "3 MONTH UPFRONT MEMBERSHIP"
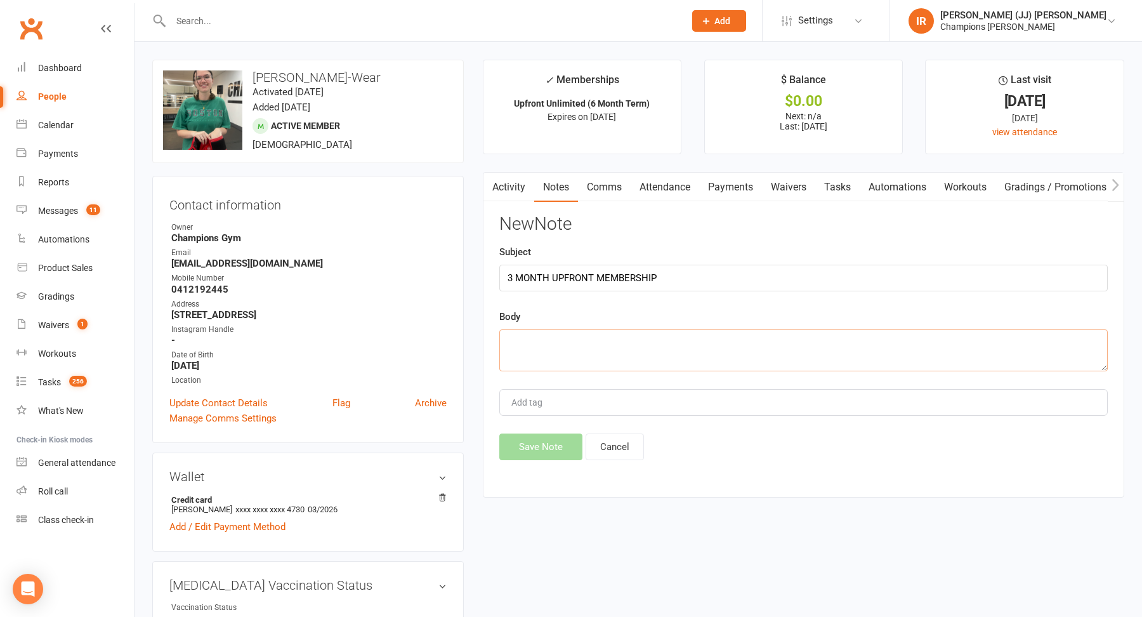
click at [690, 355] on textarea at bounding box center [803, 350] width 608 height 42
type textarea "S"
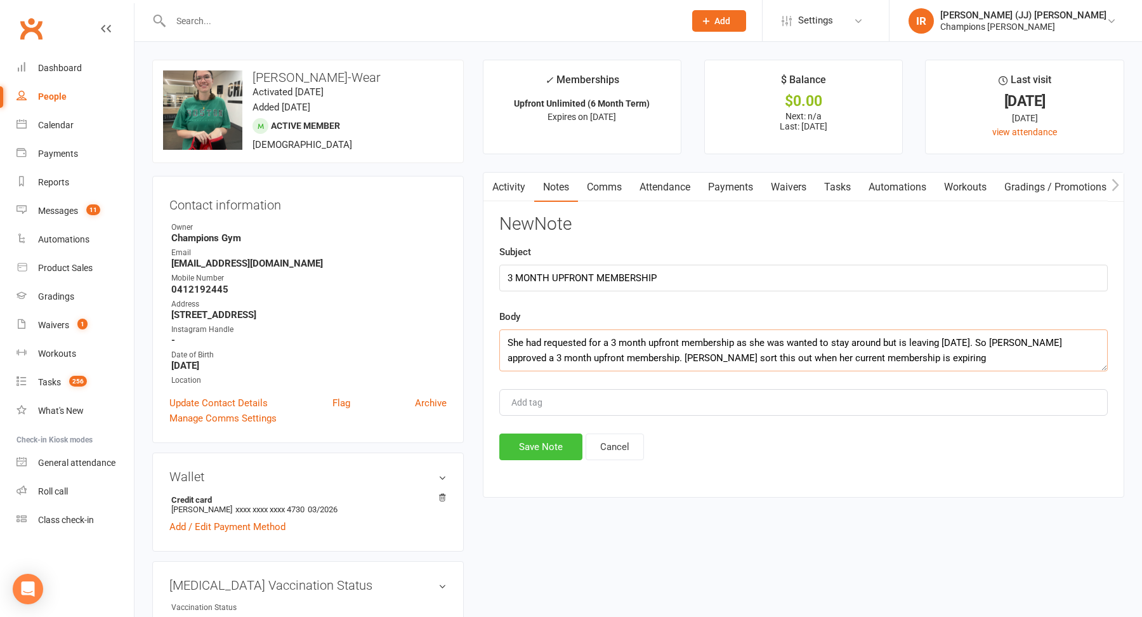
type textarea "She had requested for a 3 month upfront membership as she was wanted to stay ar…"
click at [513, 442] on button "Save Note" at bounding box center [540, 446] width 83 height 27
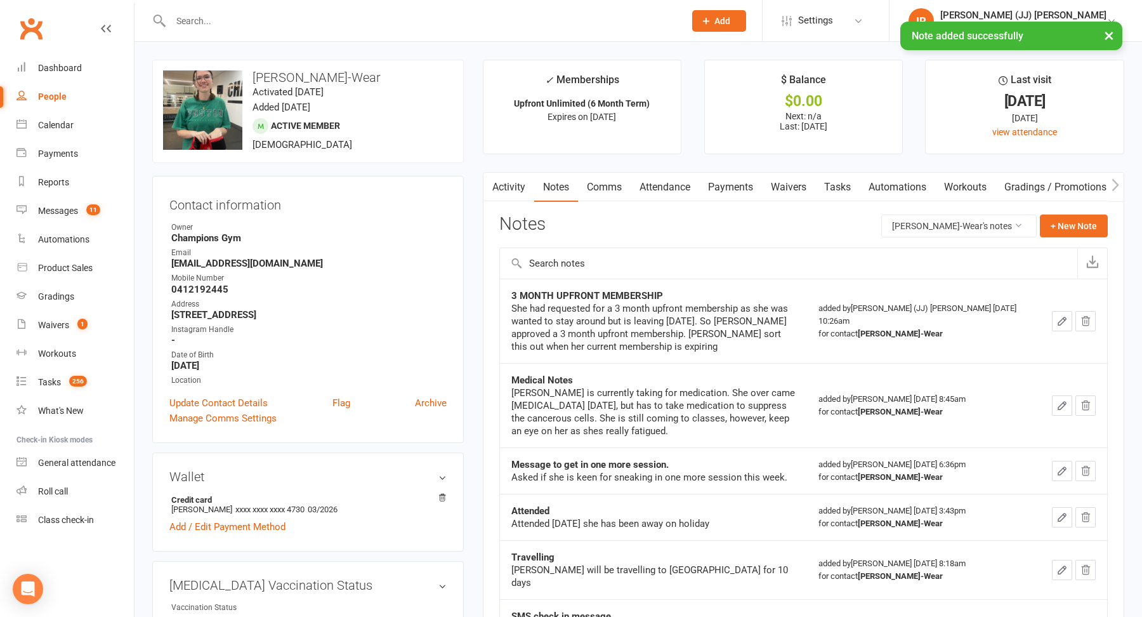
click at [279, 74] on h3 "[PERSON_NAME]-Wear" at bounding box center [308, 77] width 290 height 14
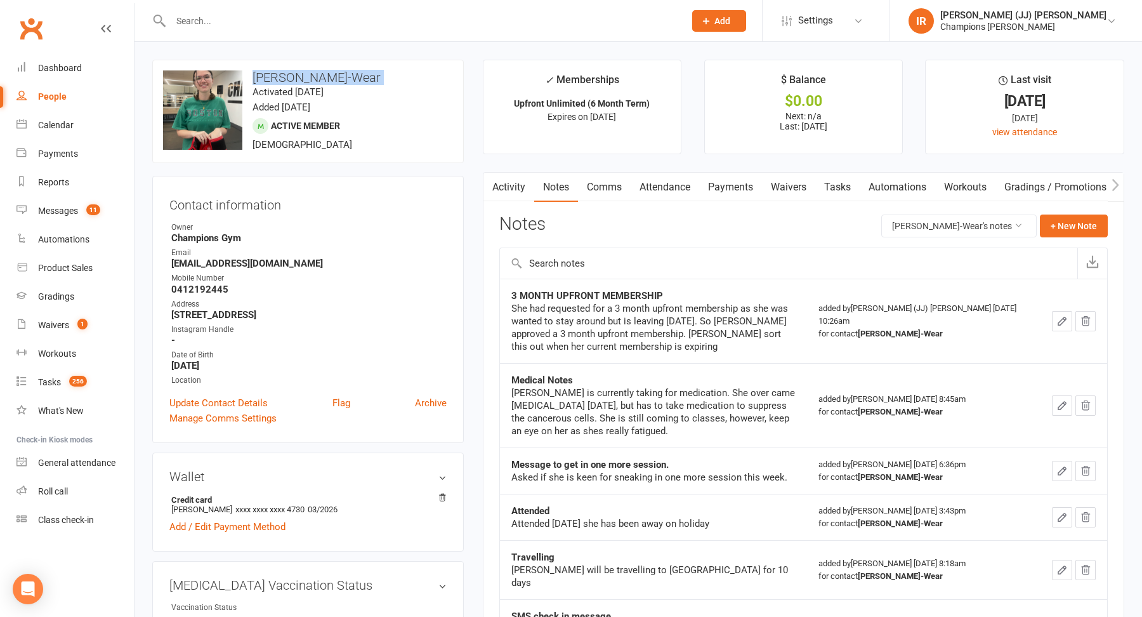
click at [279, 74] on h3 "[PERSON_NAME]-Wear" at bounding box center [308, 77] width 290 height 14
copy h3 "[PERSON_NAME]-Wear"
click at [359, 20] on input "text" at bounding box center [421, 21] width 509 height 18
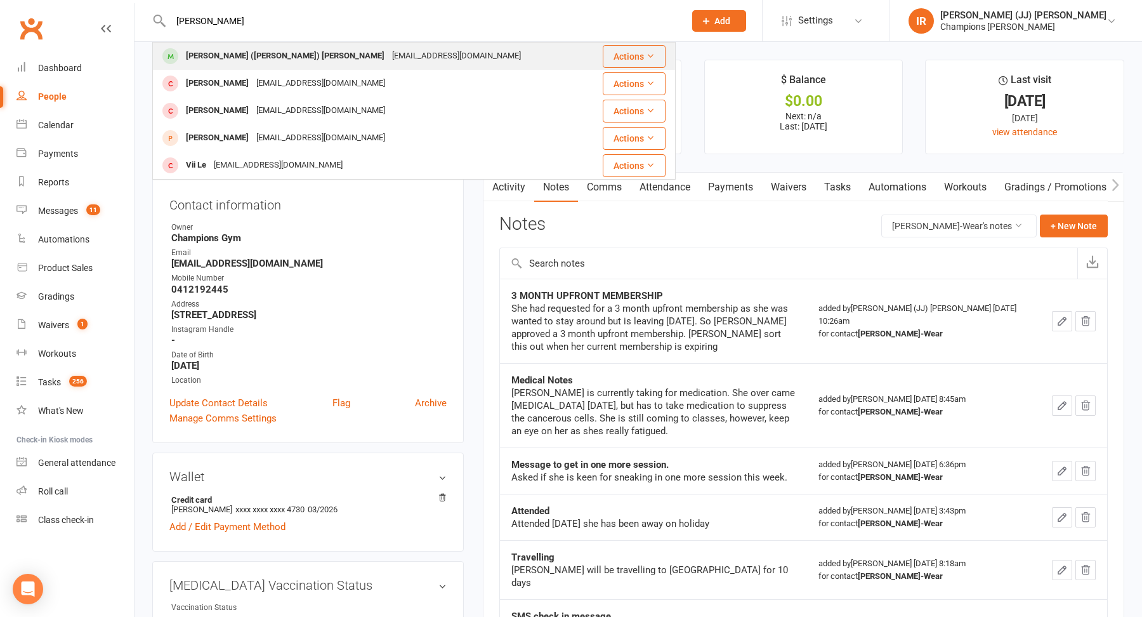
type input "[PERSON_NAME]"
click at [272, 56] on div "[PERSON_NAME] ([PERSON_NAME]) [PERSON_NAME]" at bounding box center [285, 56] width 206 height 18
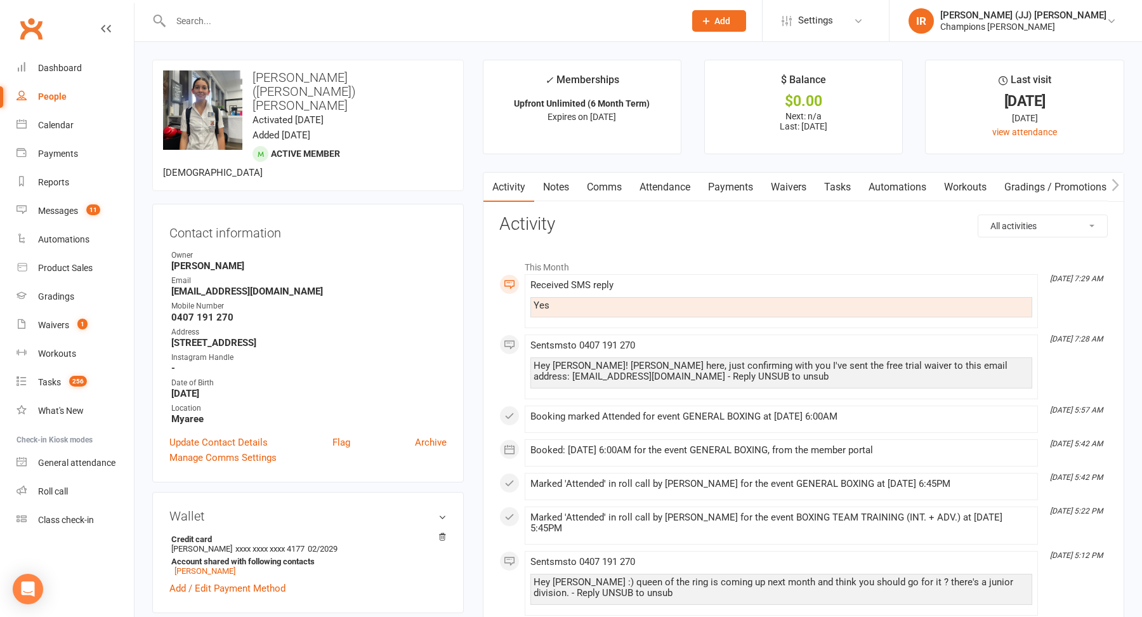
click at [322, 70] on h3 "[PERSON_NAME] ([PERSON_NAME]) [PERSON_NAME]" at bounding box center [308, 91] width 290 height 42
click at [321, 70] on h3 "[PERSON_NAME] ([PERSON_NAME]) [PERSON_NAME]" at bounding box center [308, 91] width 290 height 42
copy h3 "[PERSON_NAME] ([PERSON_NAME]) [PERSON_NAME]"
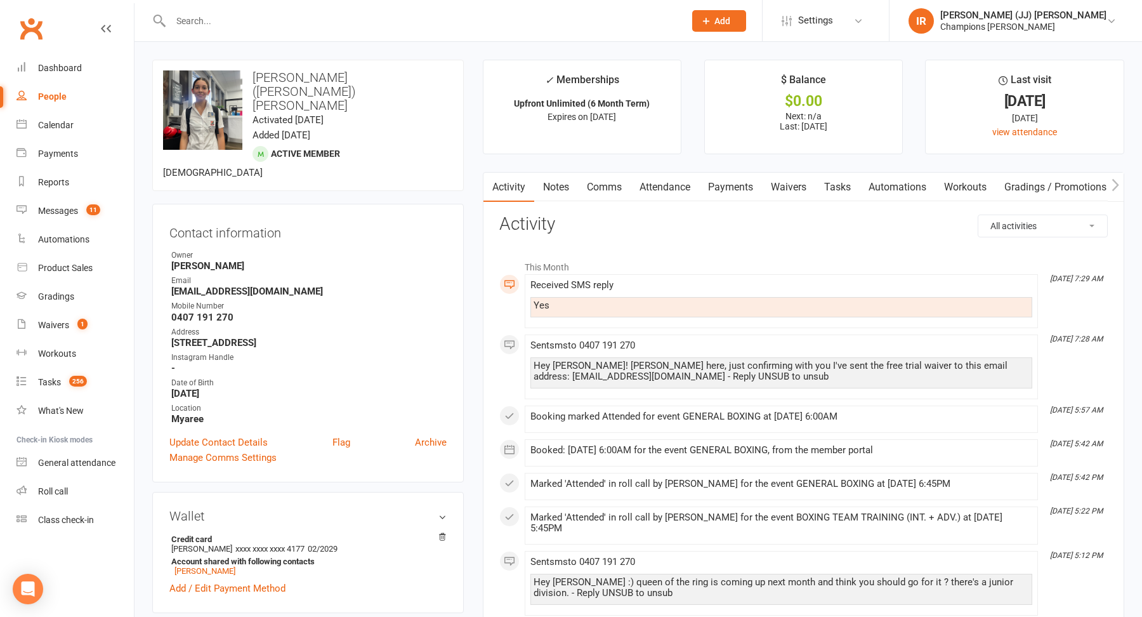
click at [291, 32] on div at bounding box center [413, 20] width 523 height 41
click at [282, 20] on input "text" at bounding box center [421, 21] width 509 height 18
paste input "[PERSON_NAME]"
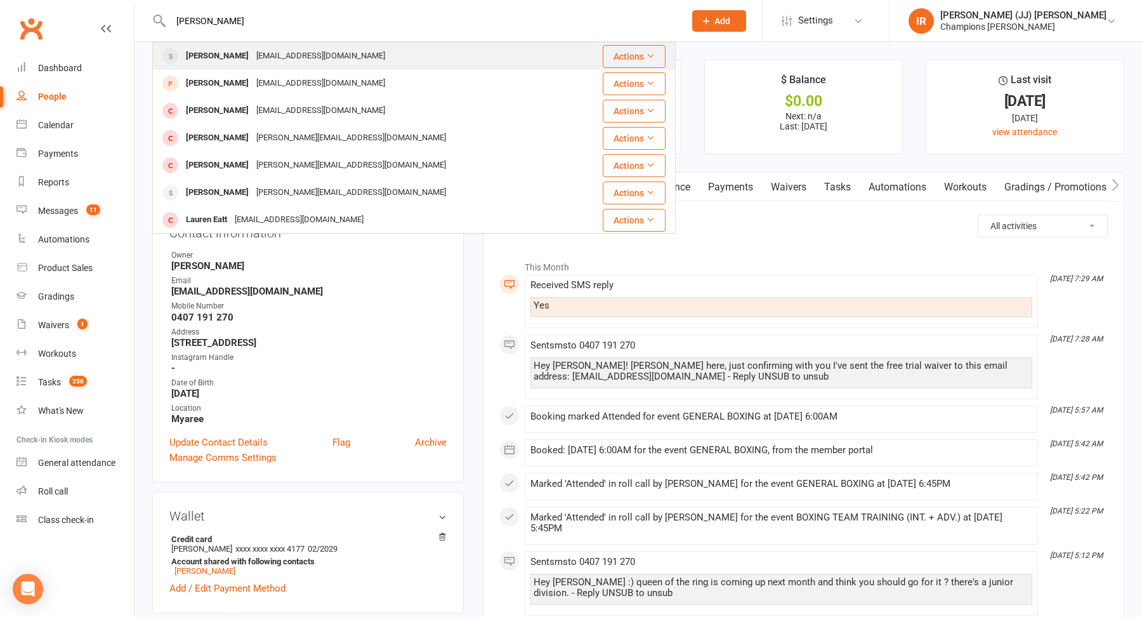
type input "[PERSON_NAME]"
click at [239, 59] on div "[PERSON_NAME]" at bounding box center [217, 56] width 70 height 18
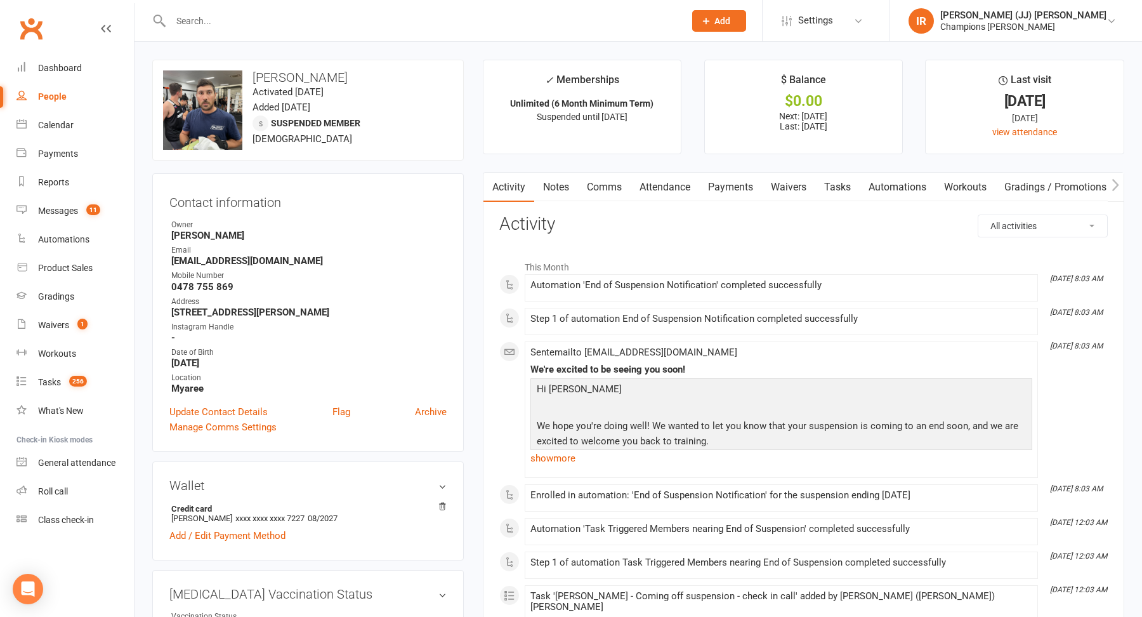
click at [358, 63] on div "upload photo change photo [PERSON_NAME] Activated [DATE] Added [DATE] Suspended…" at bounding box center [308, 110] width 312 height 101
click at [376, 20] on input "text" at bounding box center [421, 21] width 509 height 18
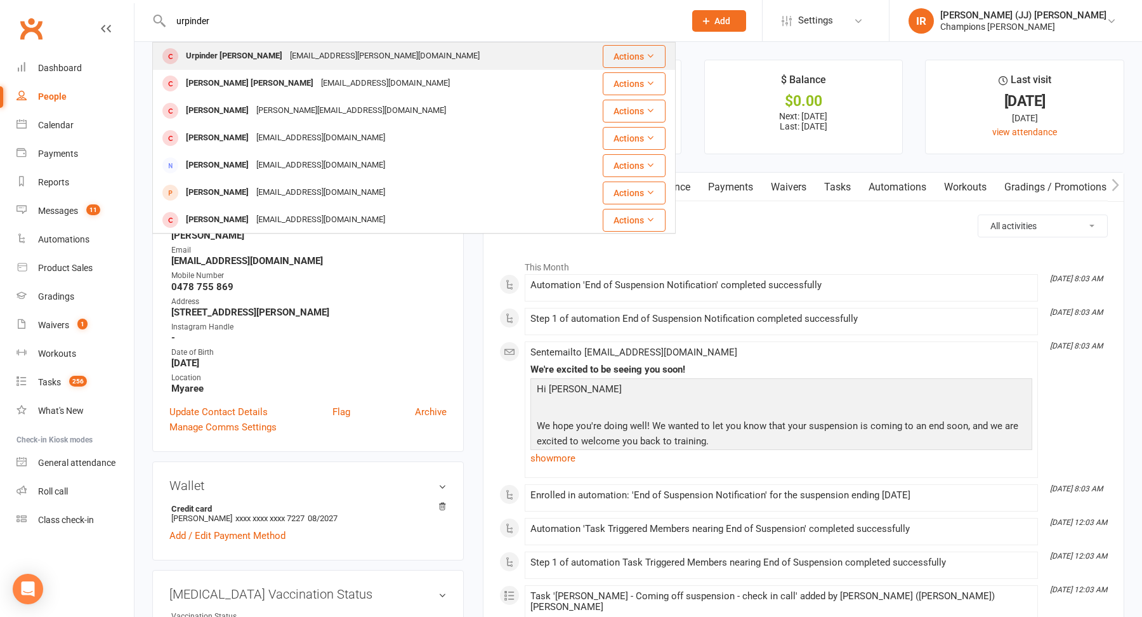
type input "urpinder"
click at [290, 54] on div "[EMAIL_ADDRESS][PERSON_NAME][DOMAIN_NAME]" at bounding box center [384, 56] width 197 height 18
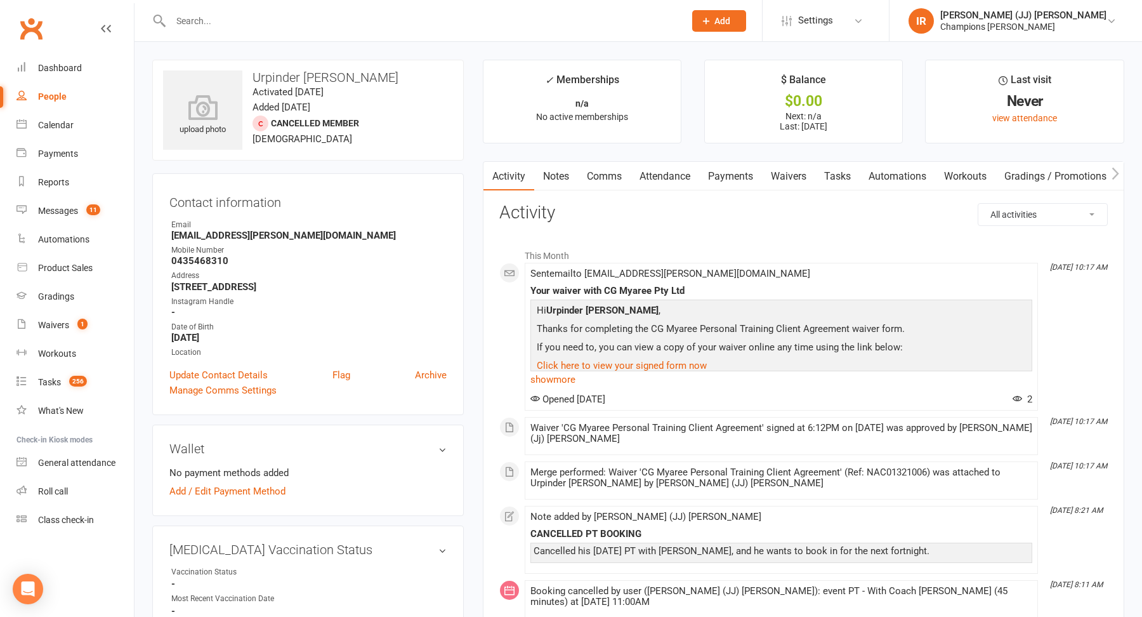
click at [606, 176] on link "Comms" at bounding box center [604, 176] width 53 height 29
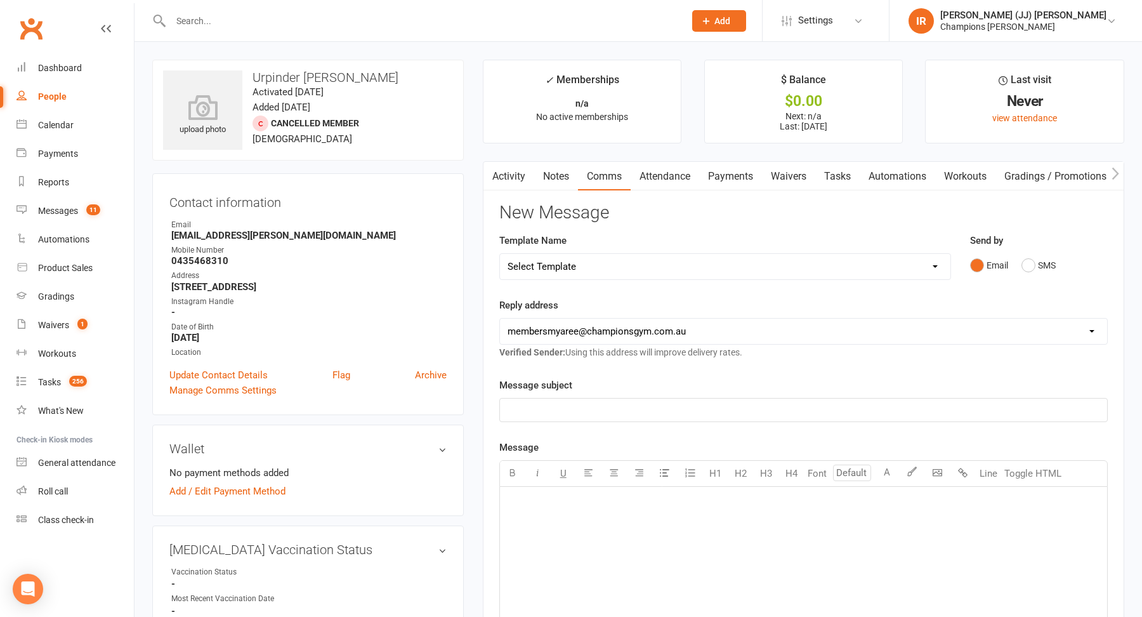
click at [515, 178] on link "Activity" at bounding box center [508, 176] width 51 height 29
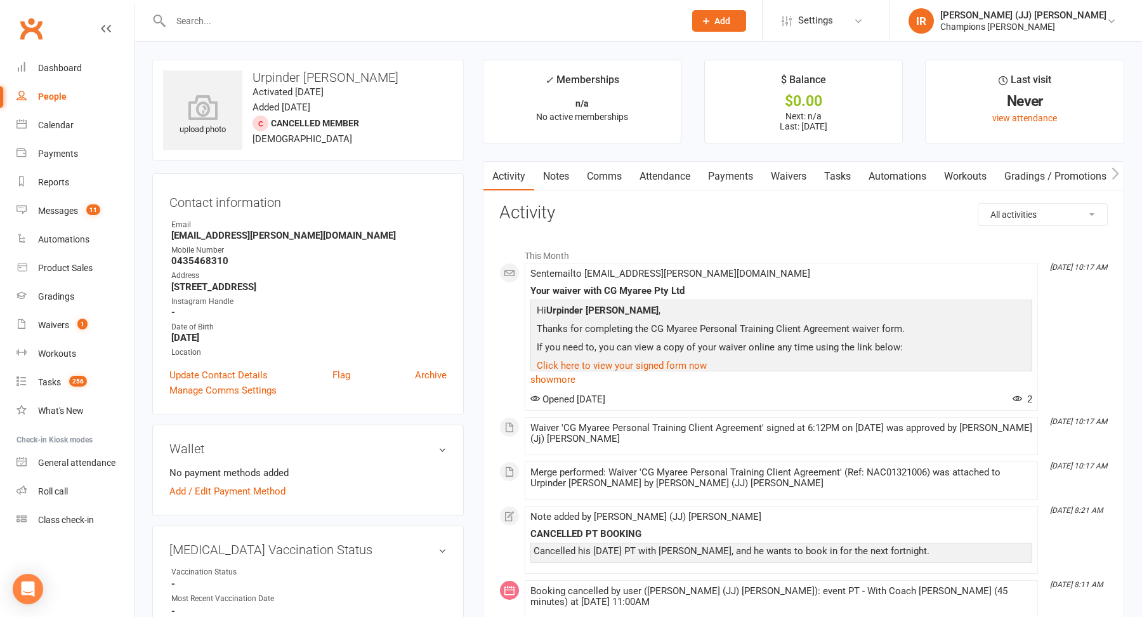
click at [688, 179] on link "Attendance" at bounding box center [665, 176] width 69 height 29
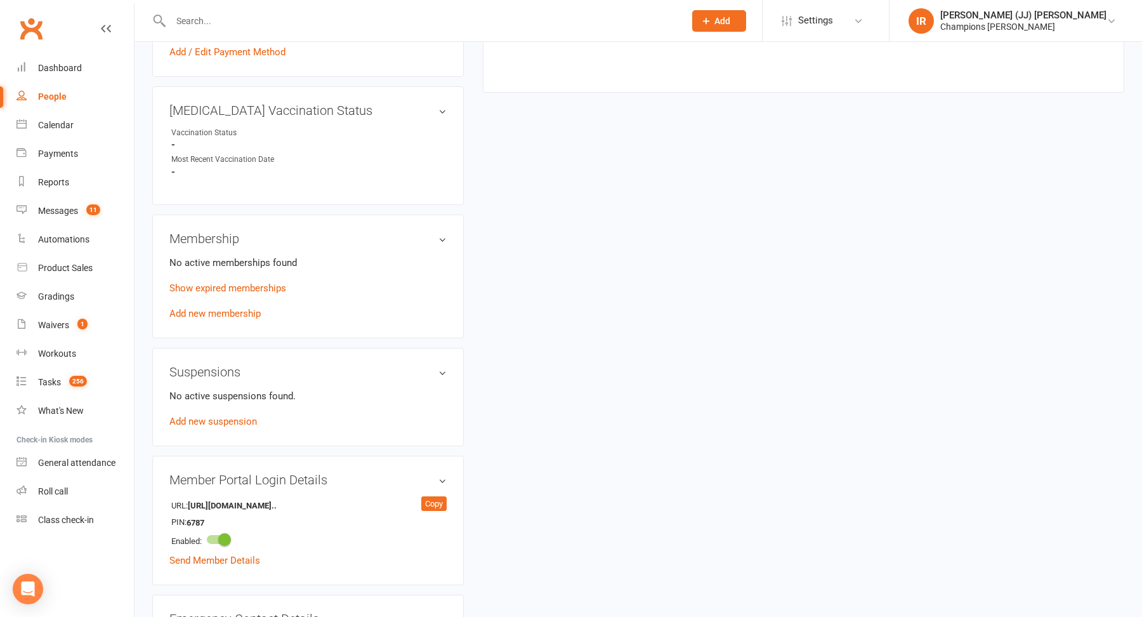
scroll to position [433, 0]
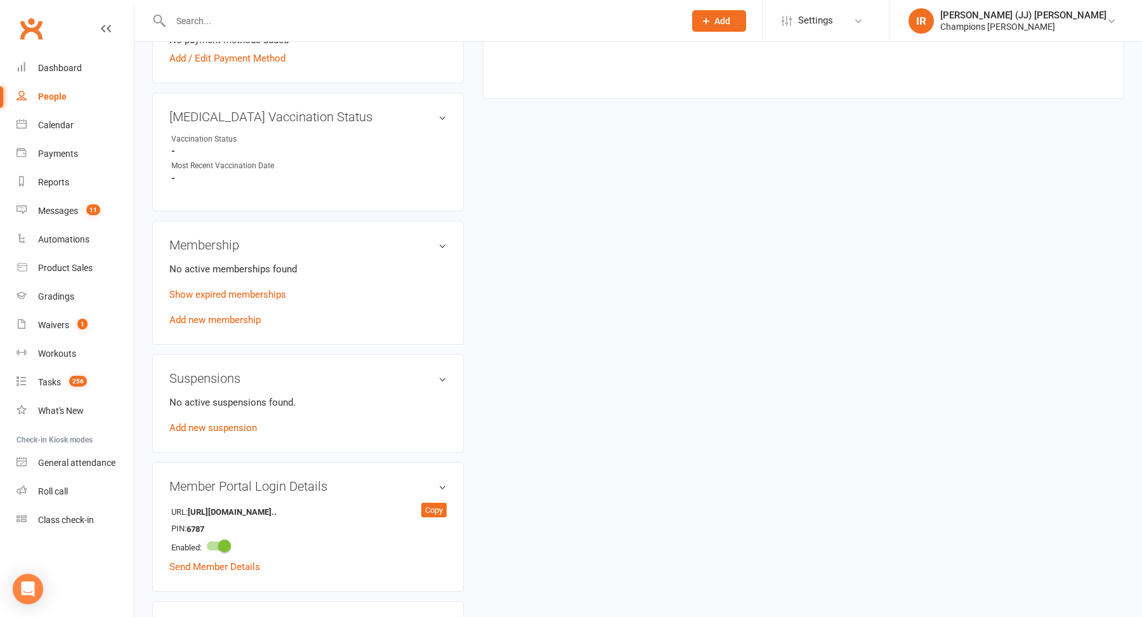
click at [227, 302] on p "Show expired memberships" at bounding box center [307, 294] width 277 height 15
click at [232, 299] on link "Show expired memberships" at bounding box center [227, 294] width 117 height 11
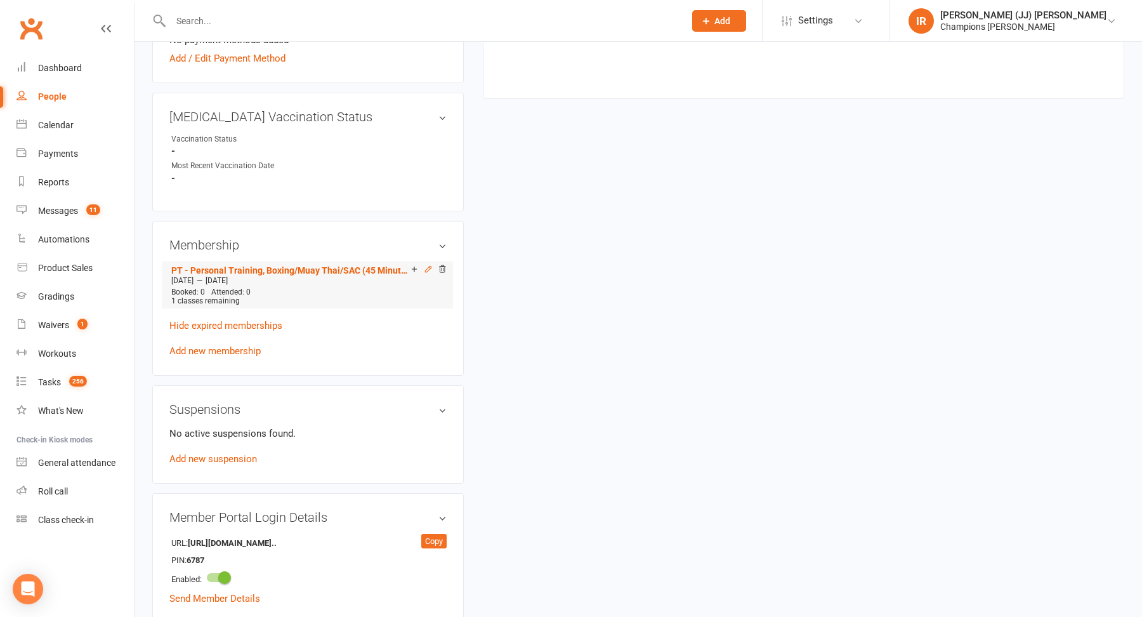
click at [425, 272] on icon at bounding box center [428, 269] width 6 height 6
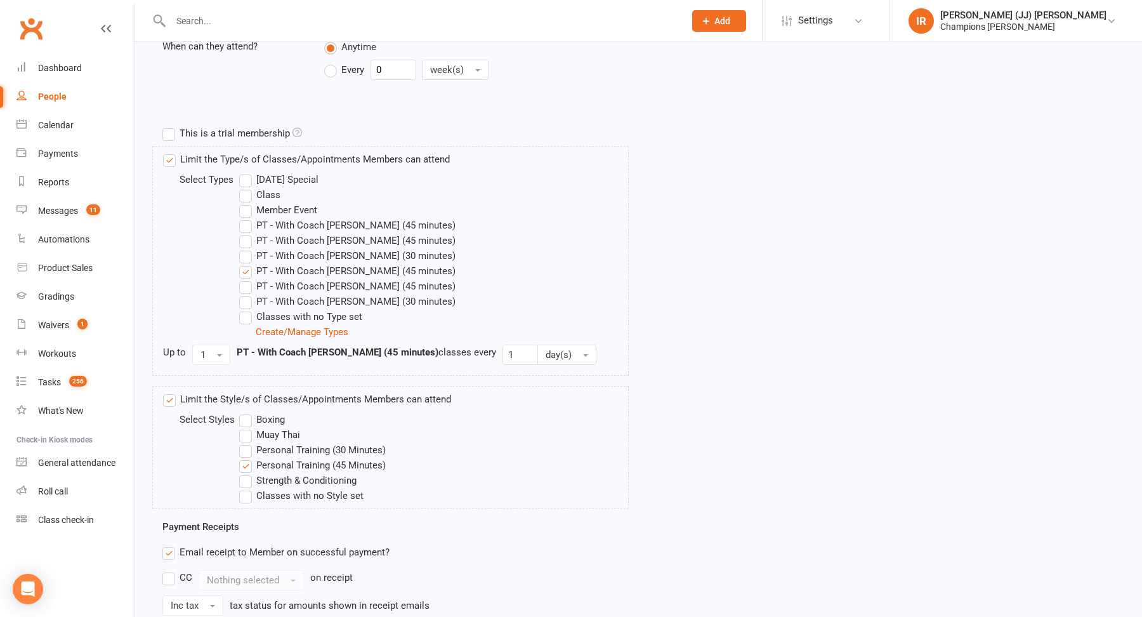
scroll to position [624, 0]
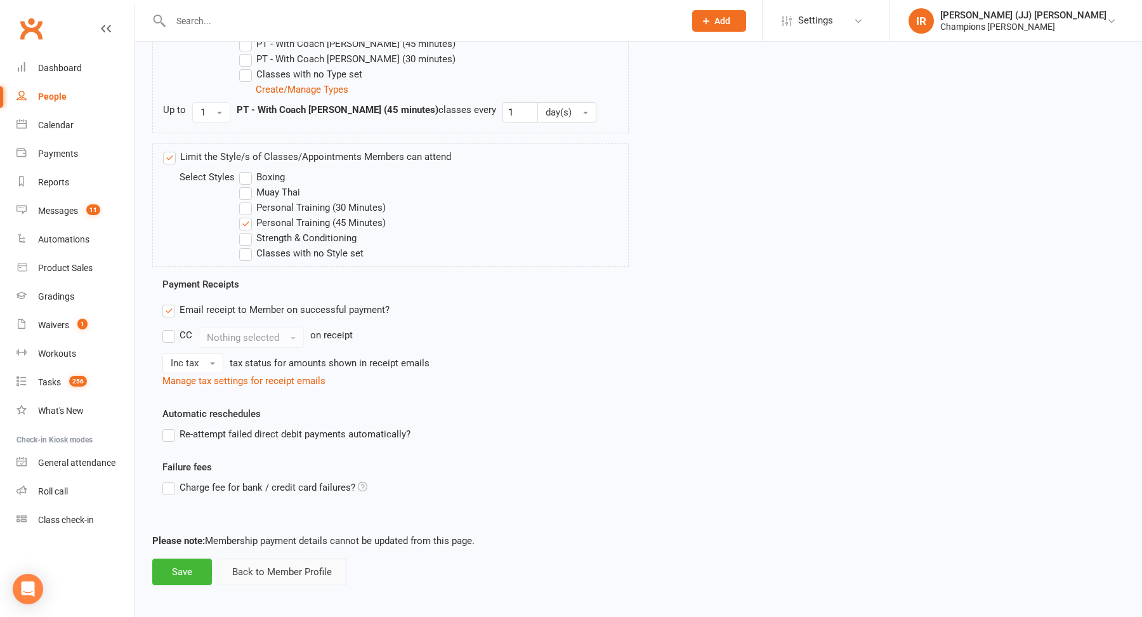
click at [272, 567] on button "Back to Member Profile" at bounding box center [282, 571] width 129 height 27
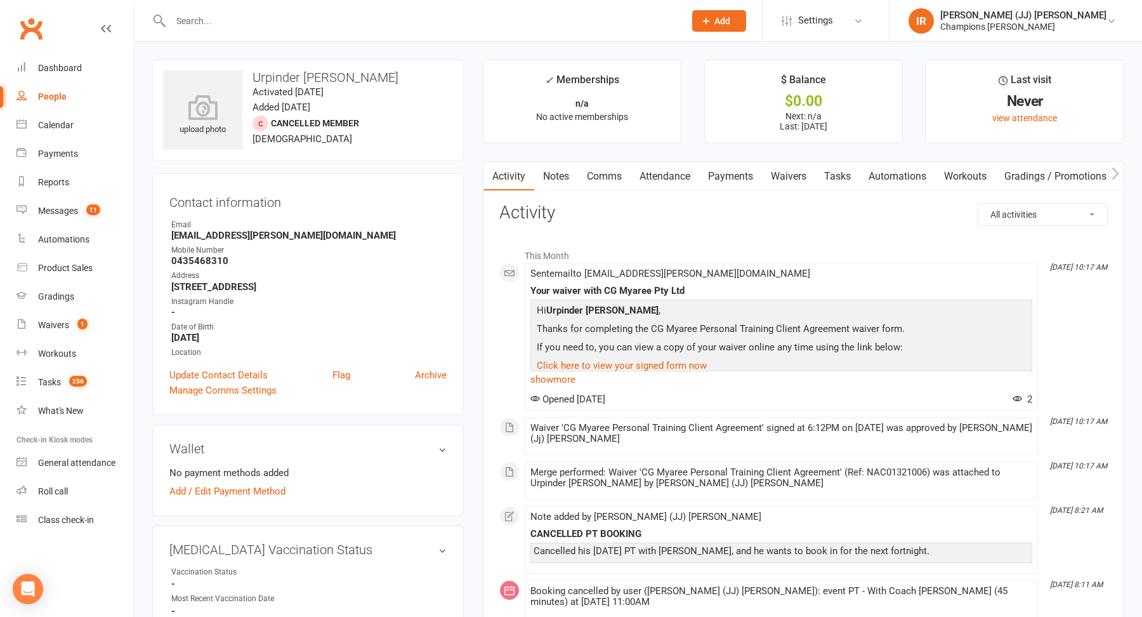
click at [683, 172] on link "Attendance" at bounding box center [665, 176] width 69 height 29
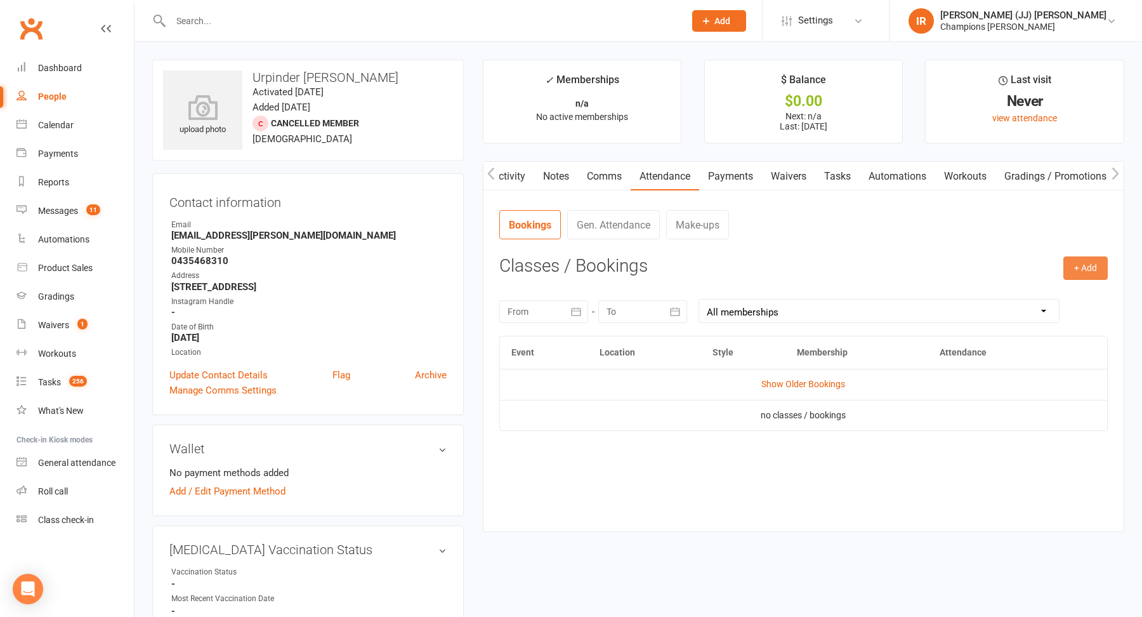
click at [1090, 268] on button "+ Add" at bounding box center [1085, 267] width 44 height 23
click at [1061, 293] on link "Book Event" at bounding box center [1045, 296] width 126 height 25
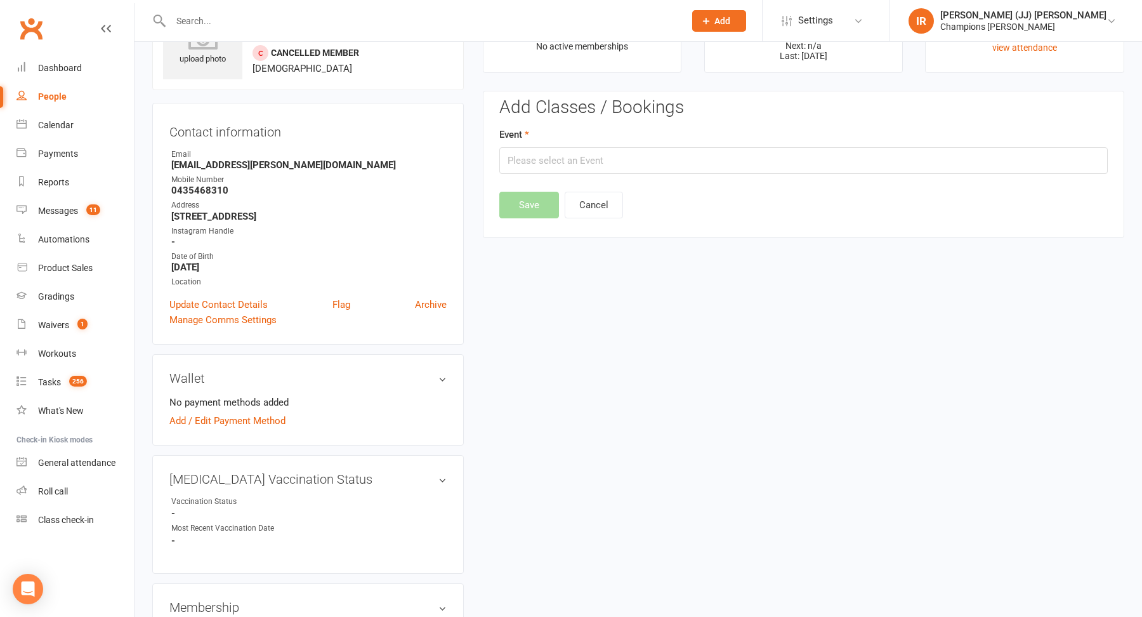
scroll to position [96, 0]
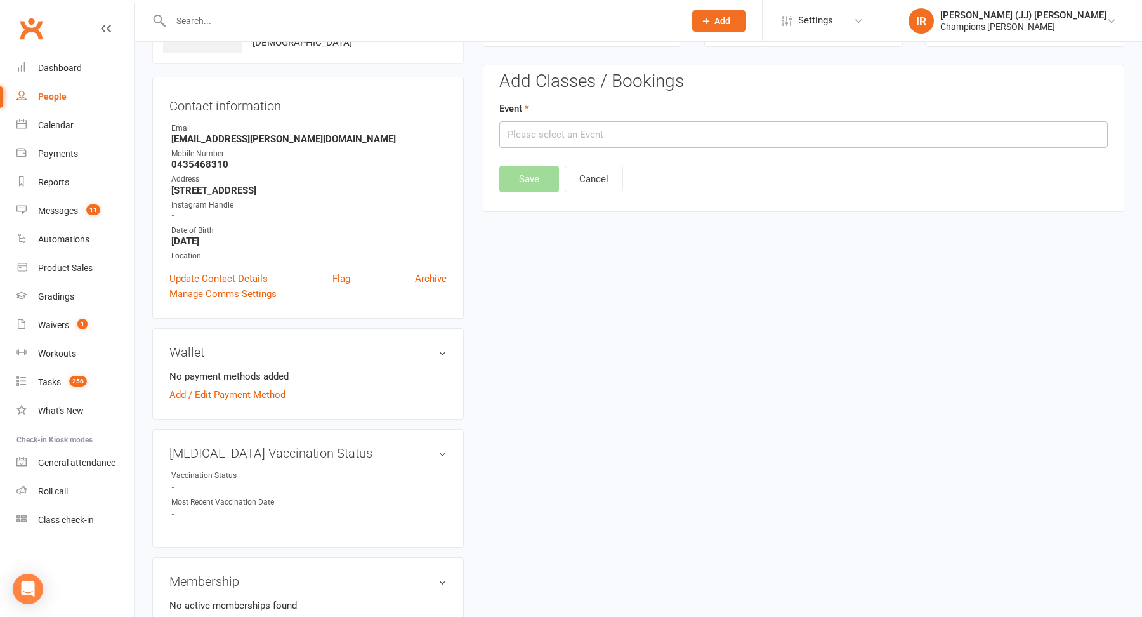
click at [787, 143] on input "text" at bounding box center [803, 134] width 608 height 27
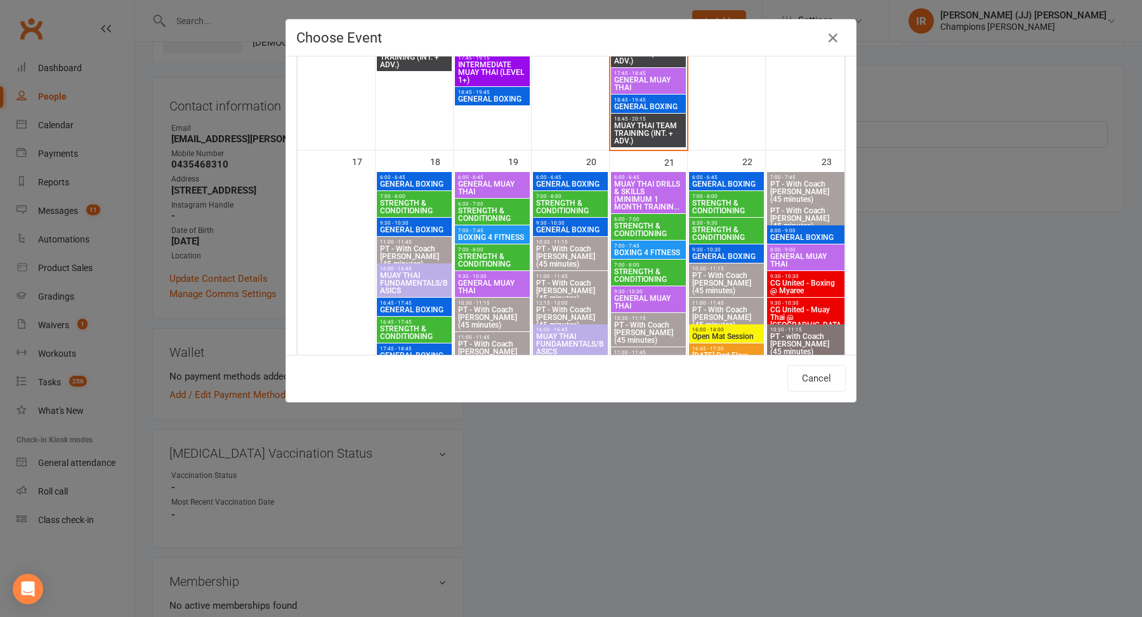
scroll to position [1254, 0]
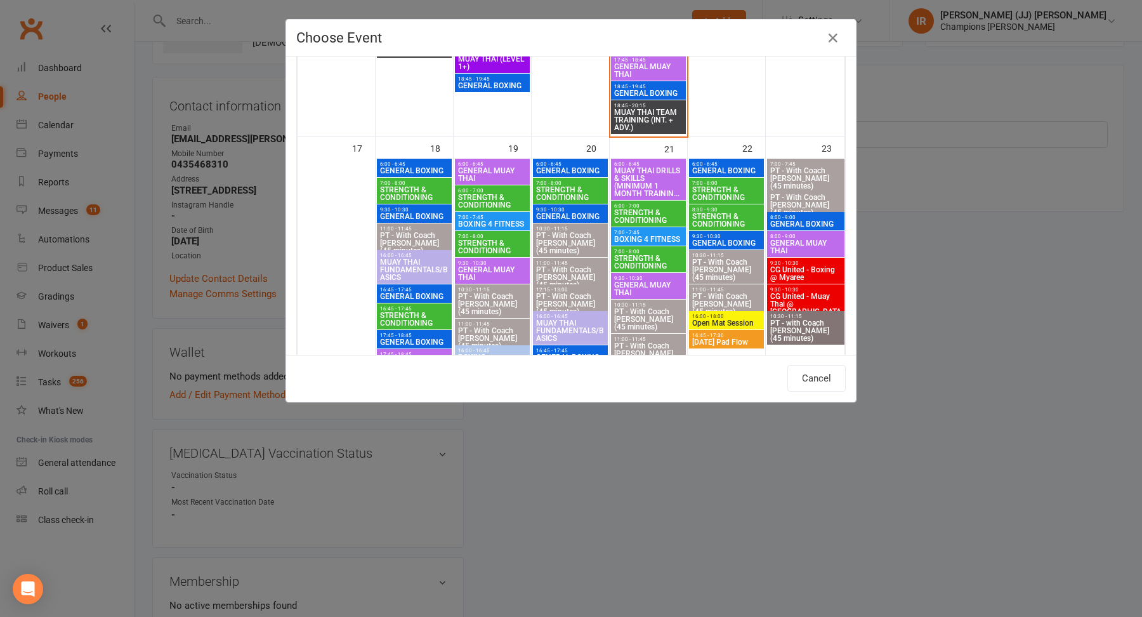
click at [490, 303] on span "PT - With Coach [PERSON_NAME] (45 minutes)" at bounding box center [492, 304] width 70 height 23
type input "PT - With Coach [PERSON_NAME] (45 minutes) - [DATE] 10:30:00 AM"
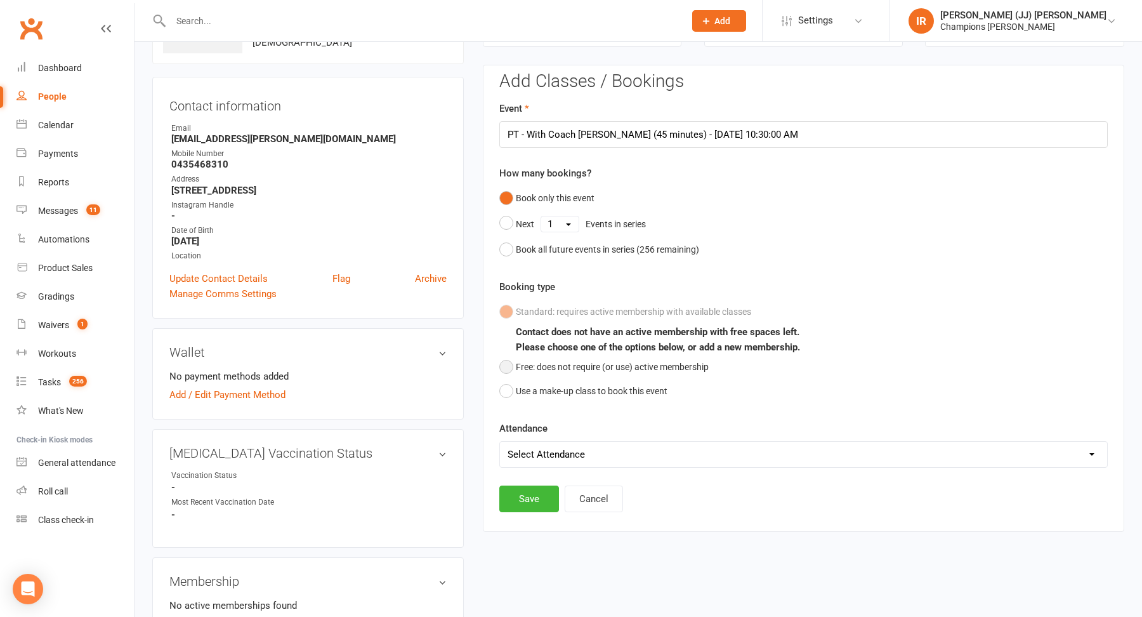
click at [515, 364] on button "Free: does not require (or use) active membership" at bounding box center [603, 367] width 209 height 24
click at [536, 455] on select "Select Attendance Attended Absent" at bounding box center [803, 454] width 607 height 25
click at [528, 489] on button "Save" at bounding box center [529, 498] width 60 height 27
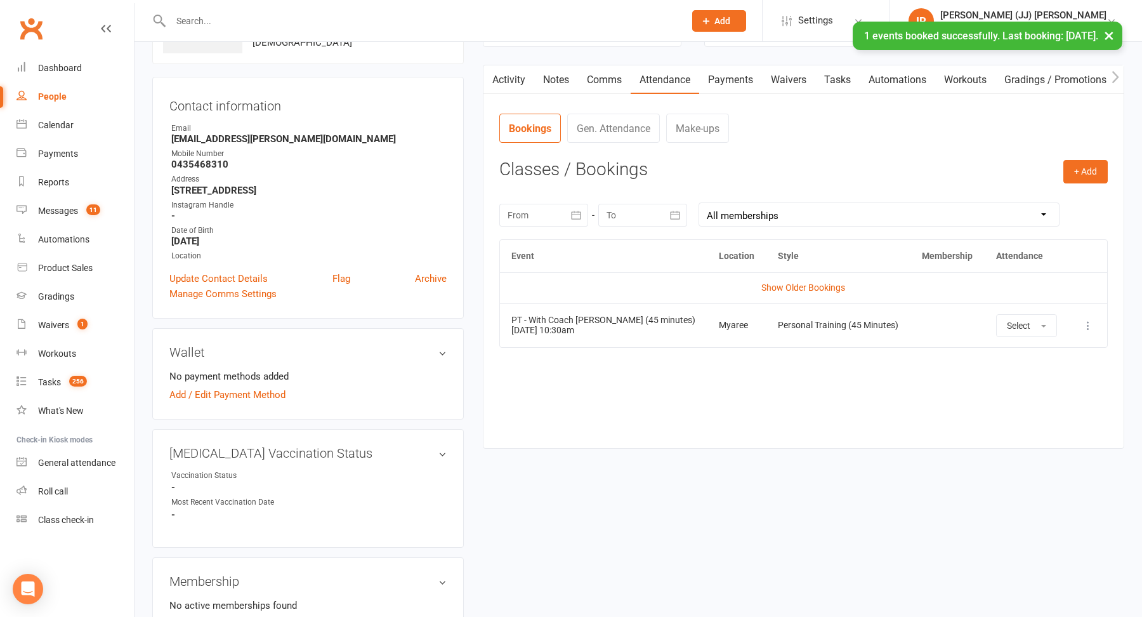
scroll to position [0, 0]
